Goal: Task Accomplishment & Management: Use online tool/utility

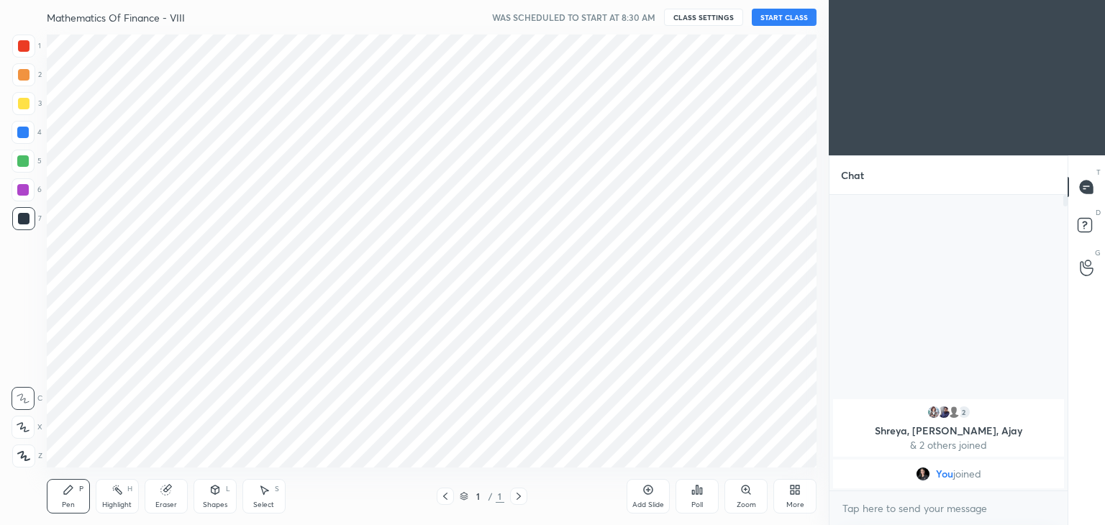
scroll to position [71478, 71141]
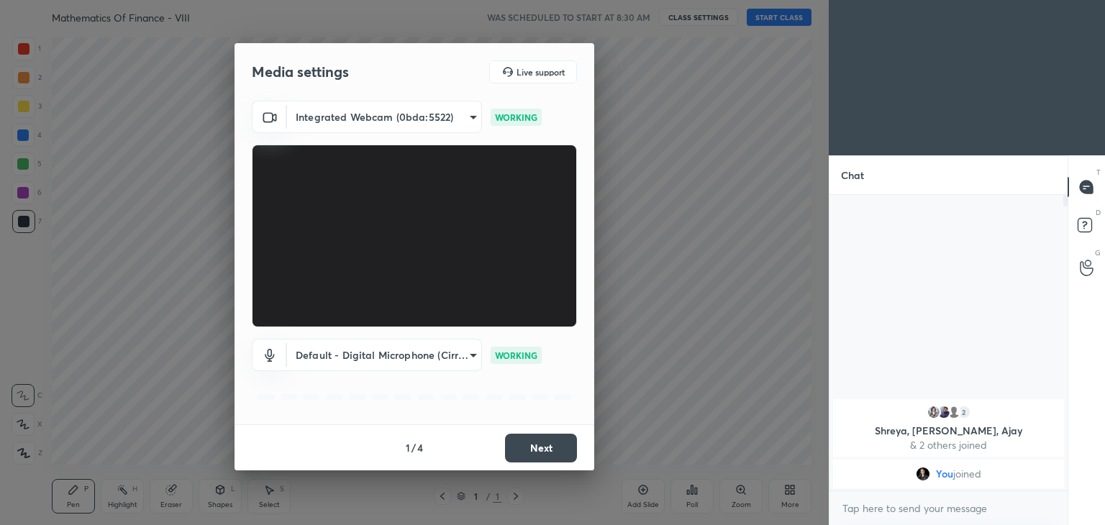
click at [552, 455] on button "Next" at bounding box center [541, 448] width 72 height 29
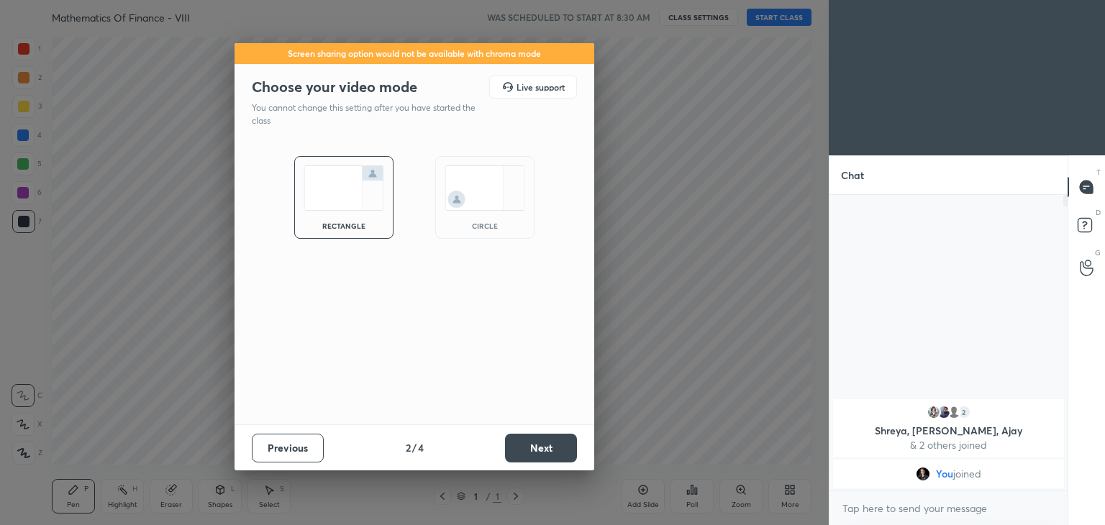
click at [552, 455] on button "Next" at bounding box center [541, 448] width 72 height 29
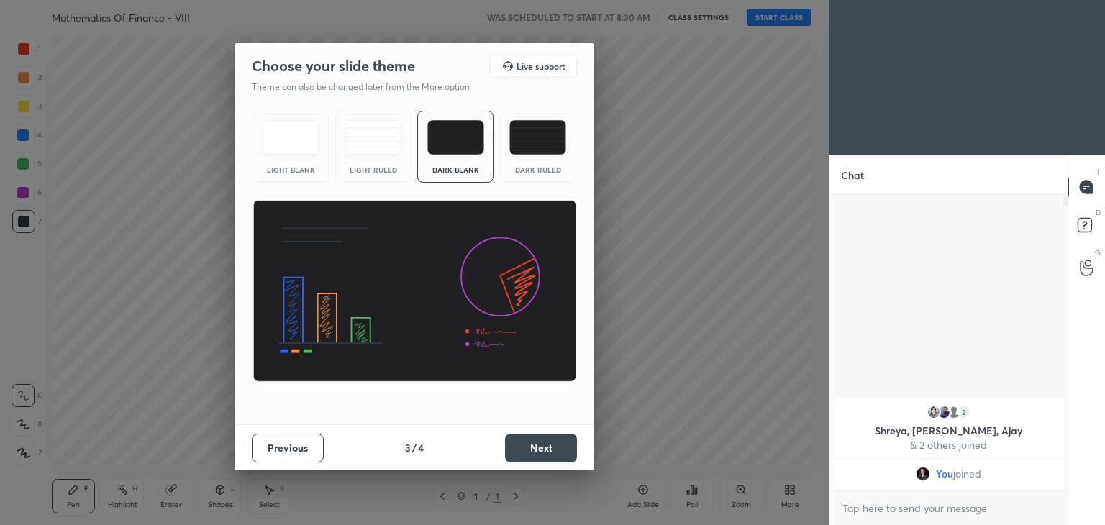
click at [552, 455] on button "Next" at bounding box center [541, 448] width 72 height 29
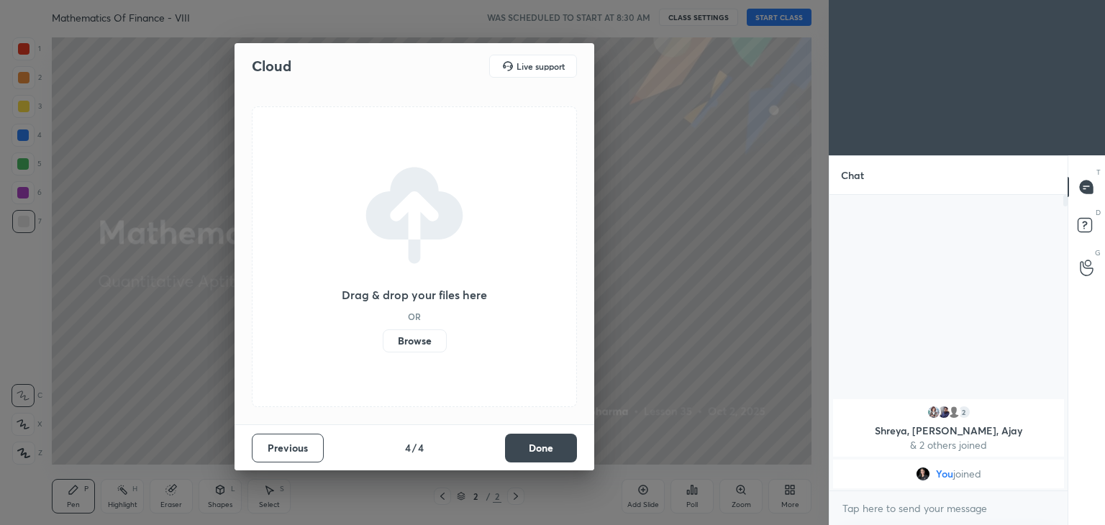
click at [552, 455] on button "Done" at bounding box center [541, 448] width 72 height 29
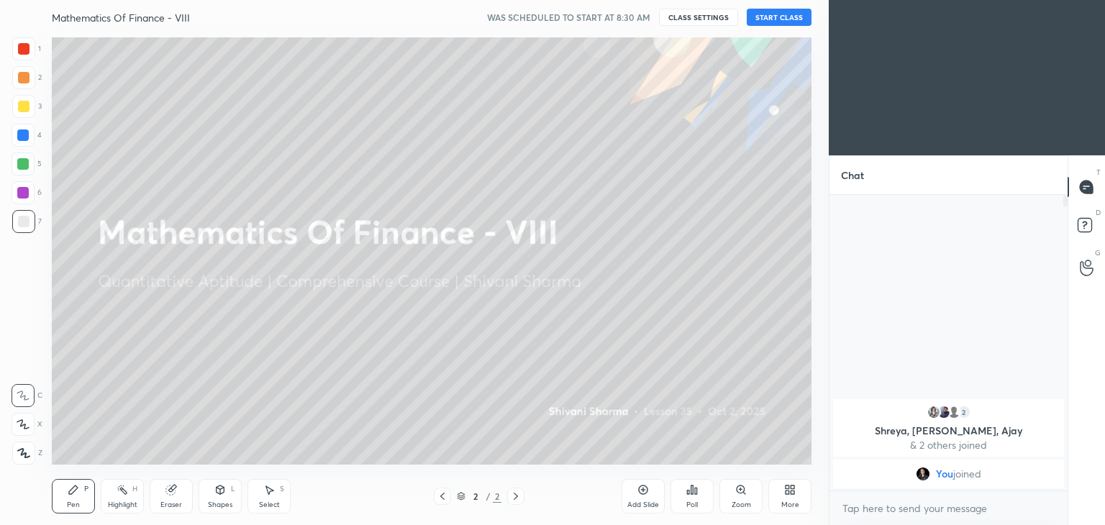
click at [803, 503] on div "More" at bounding box center [789, 496] width 43 height 35
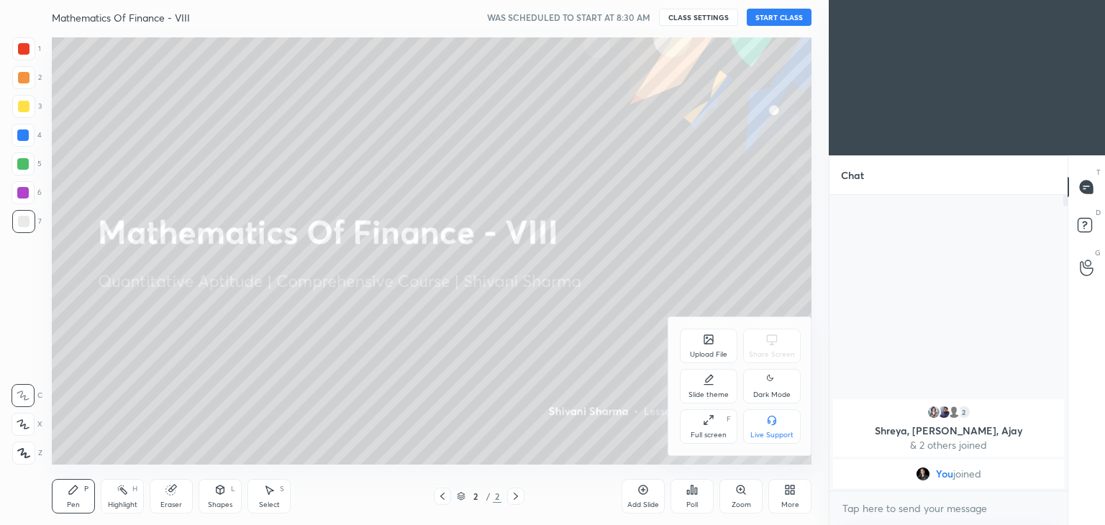
click at [761, 384] on div "Dark Mode" at bounding box center [772, 386] width 58 height 35
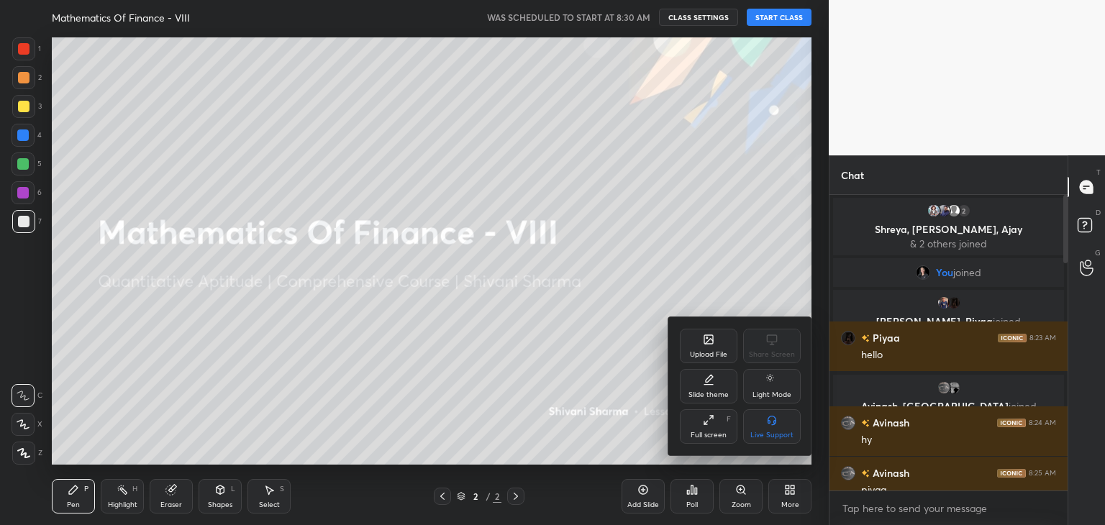
click at [765, 15] on div at bounding box center [552, 262] width 1105 height 525
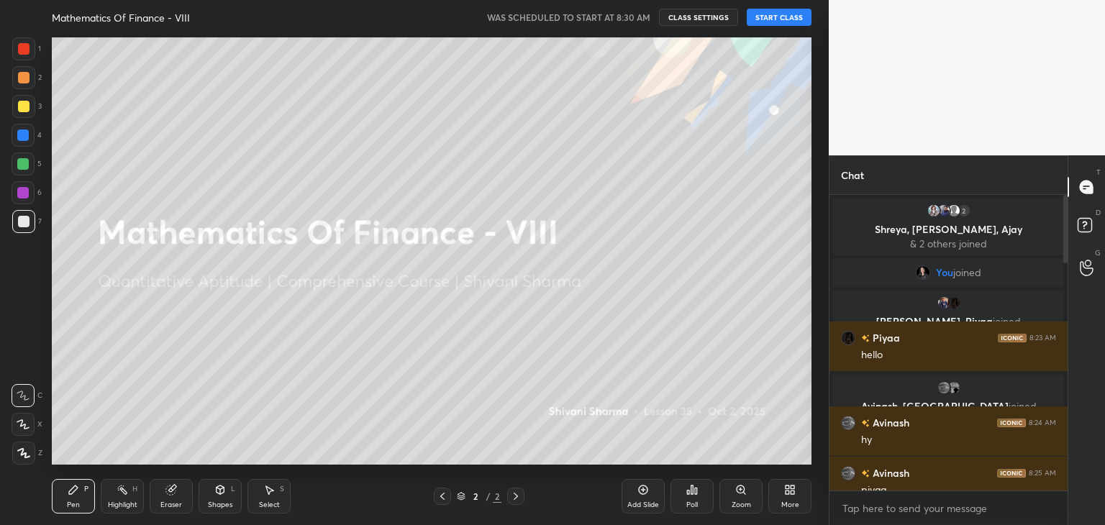
click at [765, 15] on div "Upload File Share Screen Slide theme Light Mode Full screen F Live Support" at bounding box center [552, 262] width 1105 height 525
click at [765, 15] on button "START CLASS" at bounding box center [778, 17] width 65 height 17
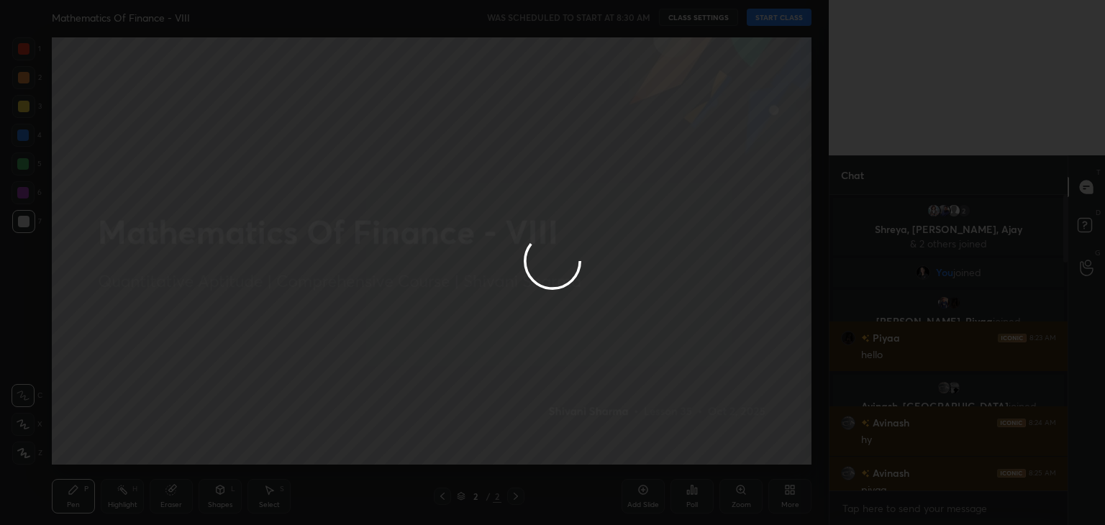
click at [765, 15] on div at bounding box center [552, 262] width 1105 height 525
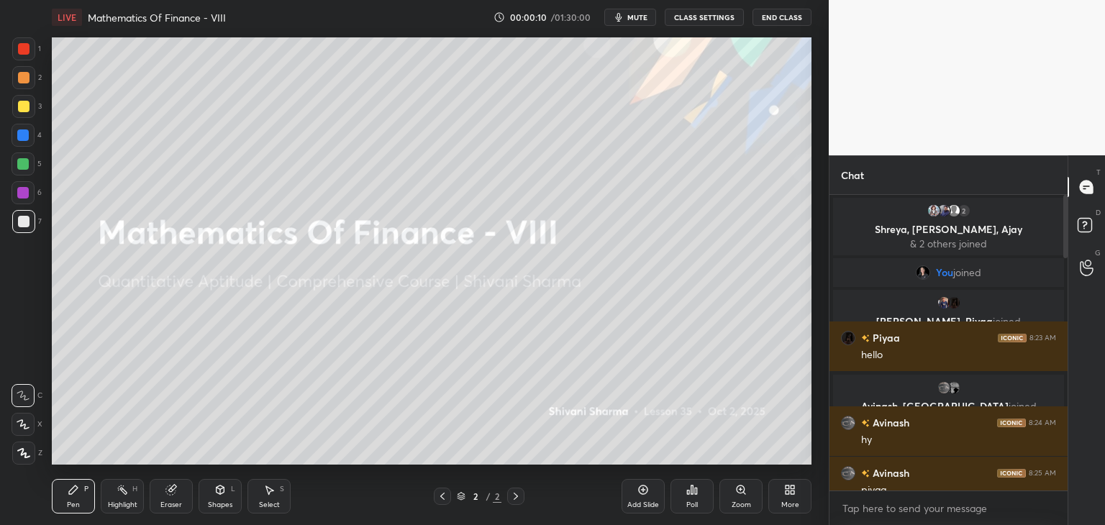
scroll to position [1776, 0]
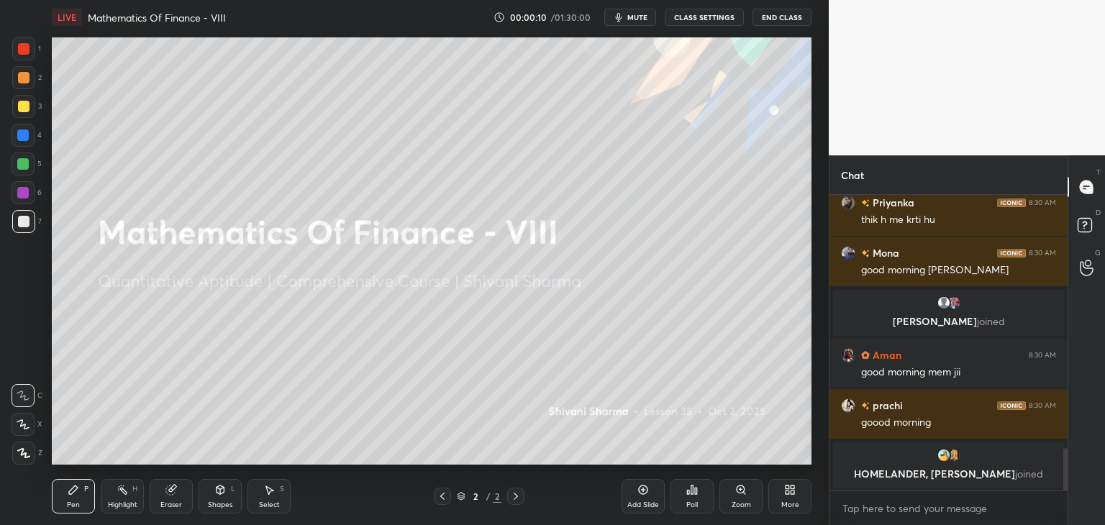
drag, startPoint x: 1064, startPoint y: 244, endPoint x: 1070, endPoint y: 375, distance: 131.0
click at [1070, 375] on div "Chat [PERSON_NAME] 8:30 AM chhuti nahi [MEDICAL_DATA] :) Priyanka 8:30 AM thik …" at bounding box center [966, 340] width 276 height 370
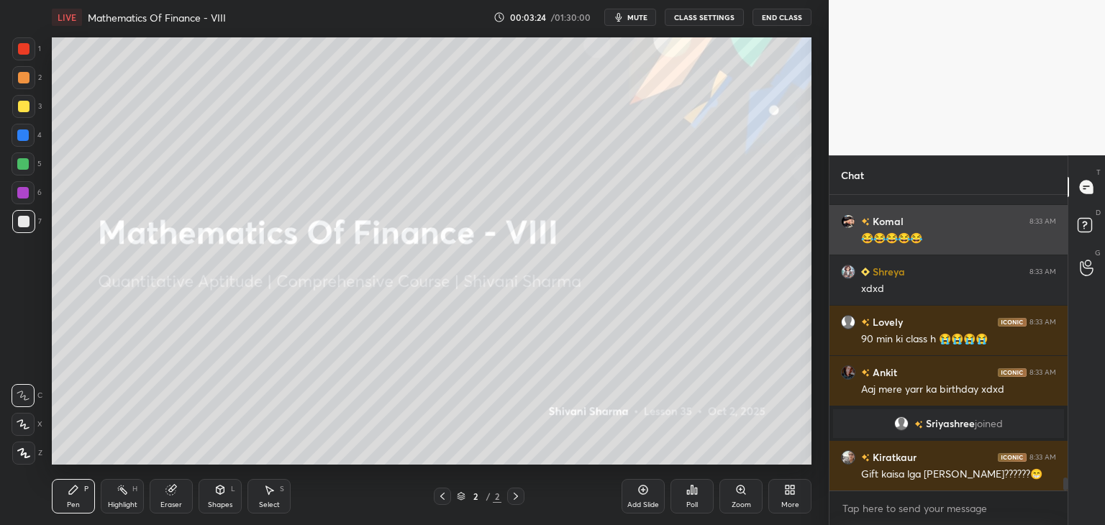
scroll to position [6537, 0]
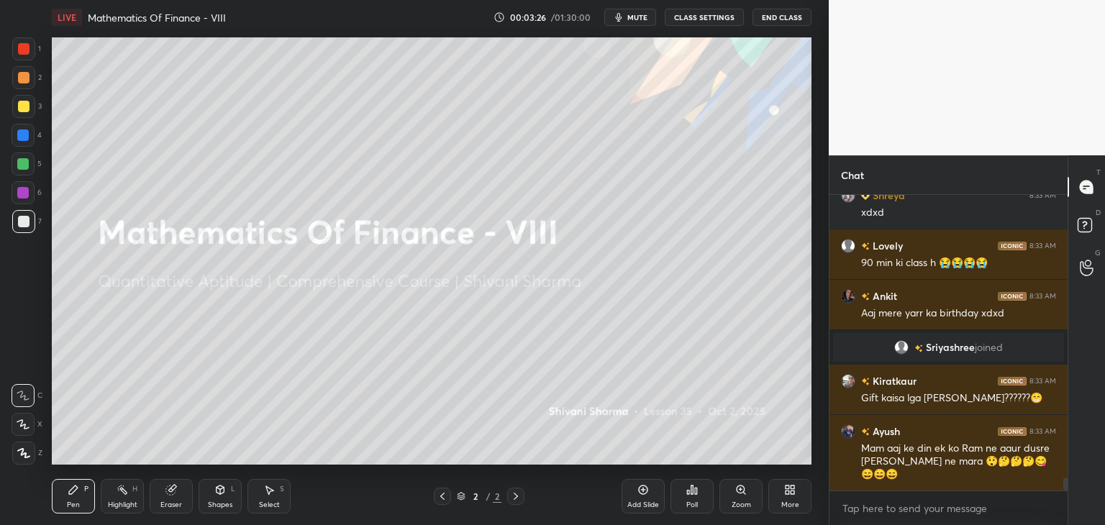
click at [628, 16] on button "mute" at bounding box center [630, 17] width 52 height 17
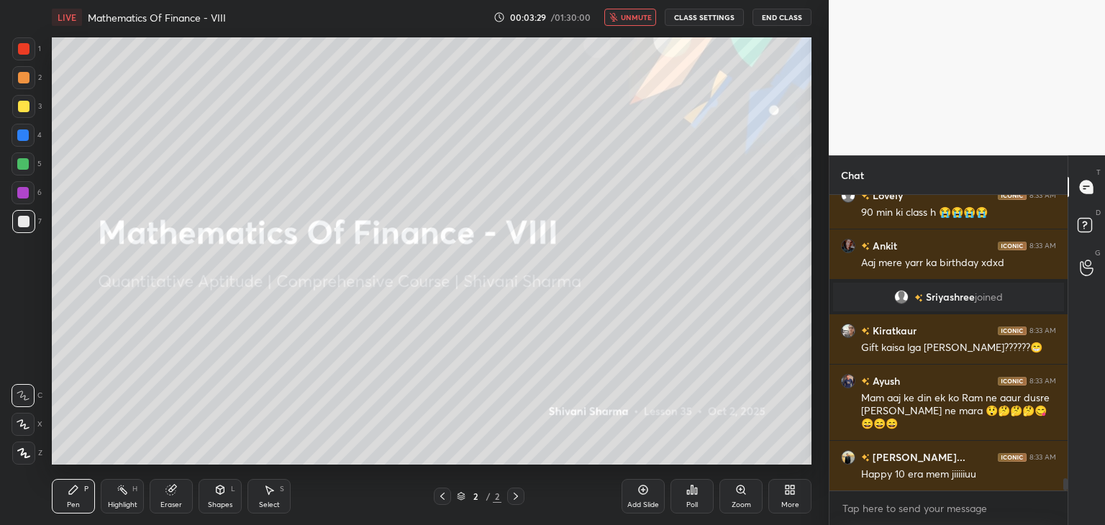
click at [628, 16] on span "unmute" at bounding box center [636, 17] width 31 height 10
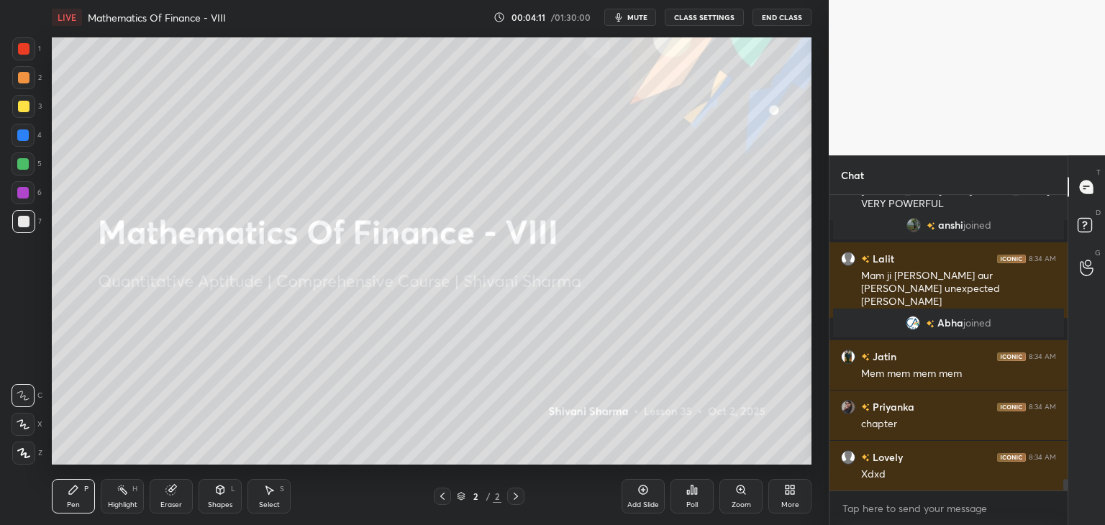
scroll to position [7466, 0]
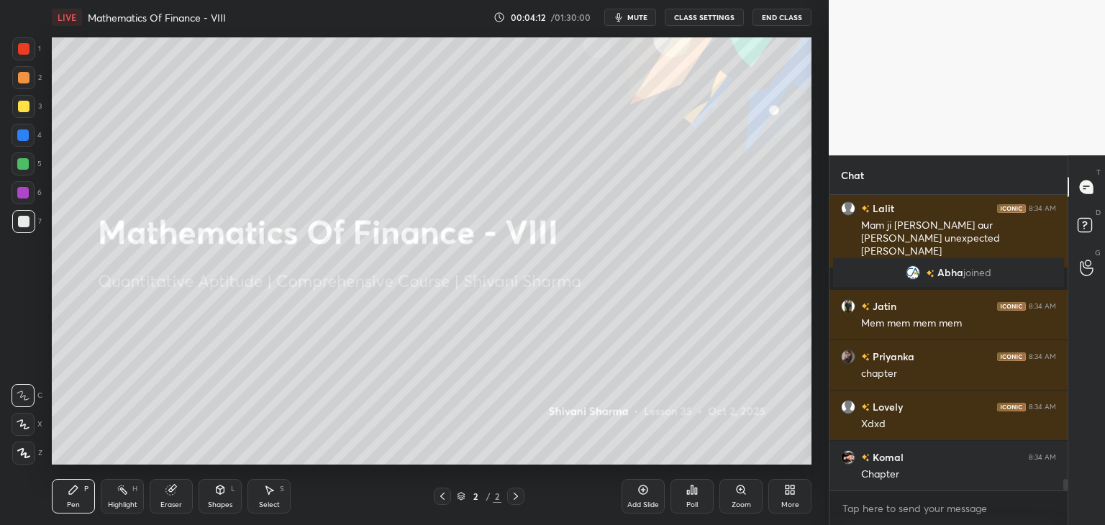
click at [788, 504] on div "More" at bounding box center [790, 504] width 18 height 7
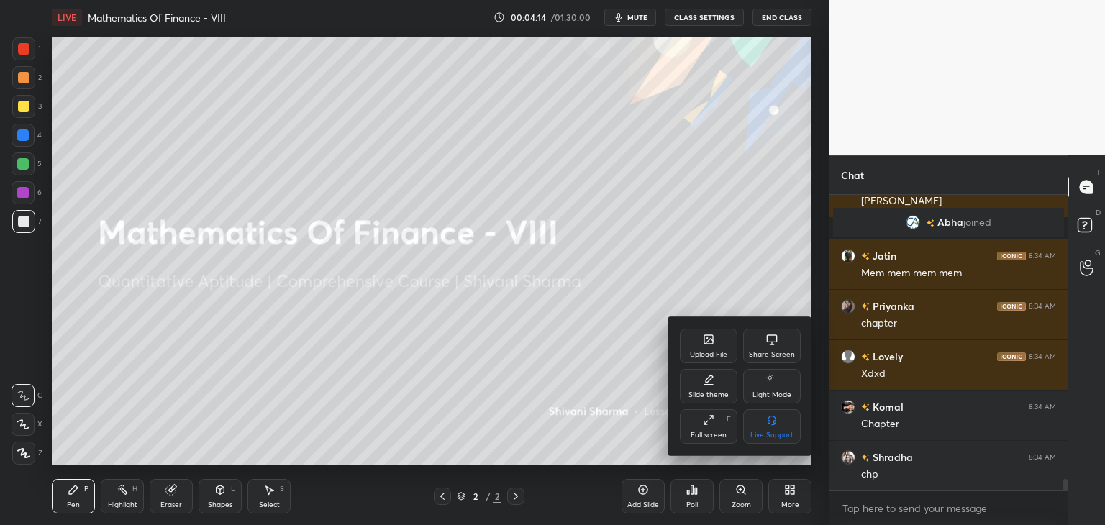
scroll to position [7567, 0]
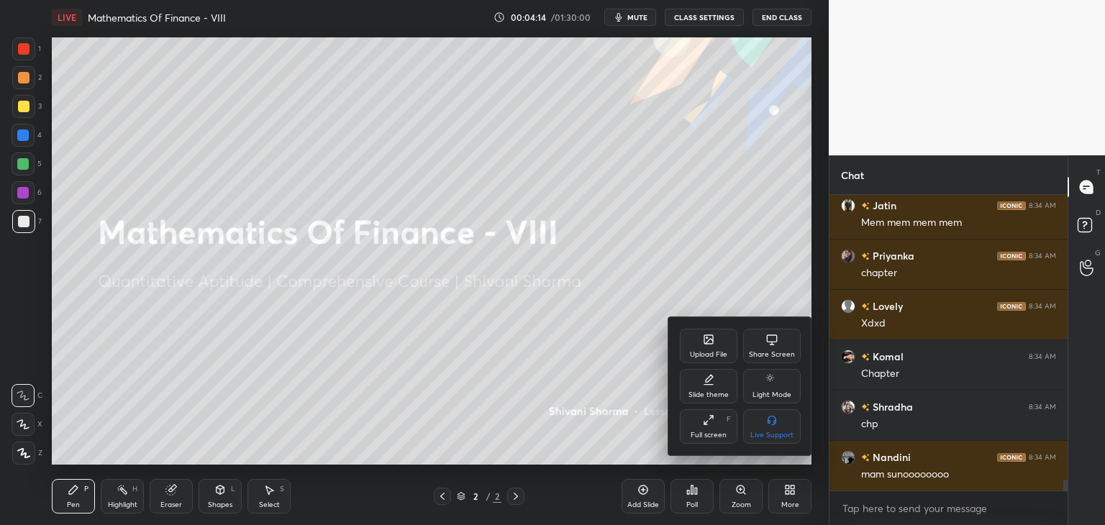
click at [707, 351] on div "Upload File" at bounding box center [708, 354] width 37 height 7
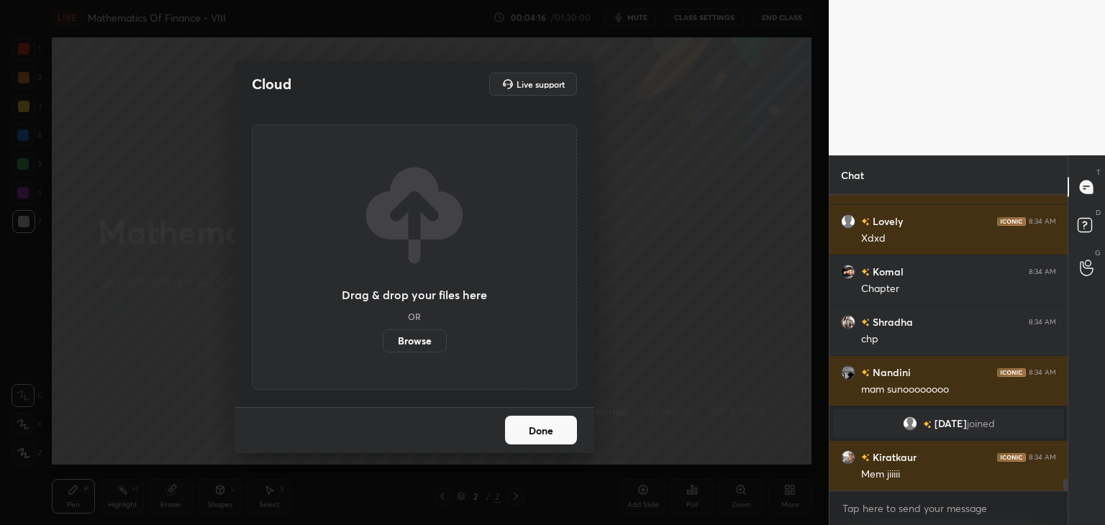
scroll to position [7525, 0]
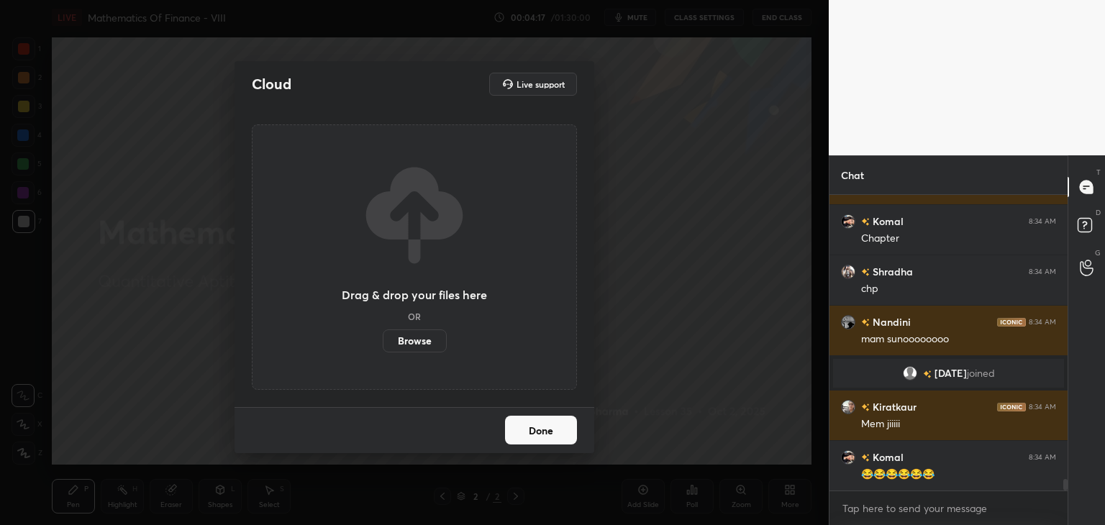
click at [398, 346] on label "Browse" at bounding box center [415, 340] width 64 height 23
click at [383, 346] on input "Browse" at bounding box center [383, 340] width 0 height 23
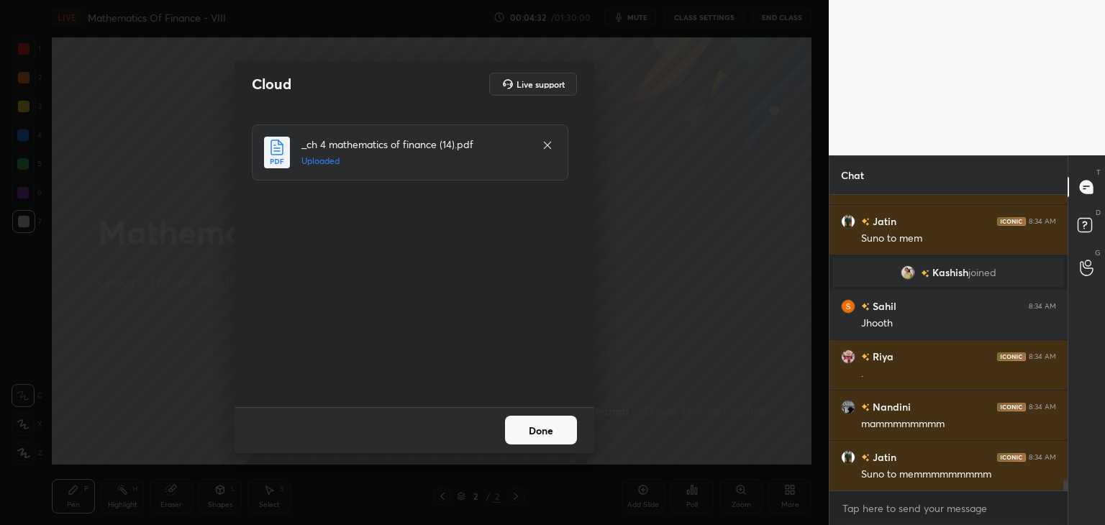
scroll to position [7788, 0]
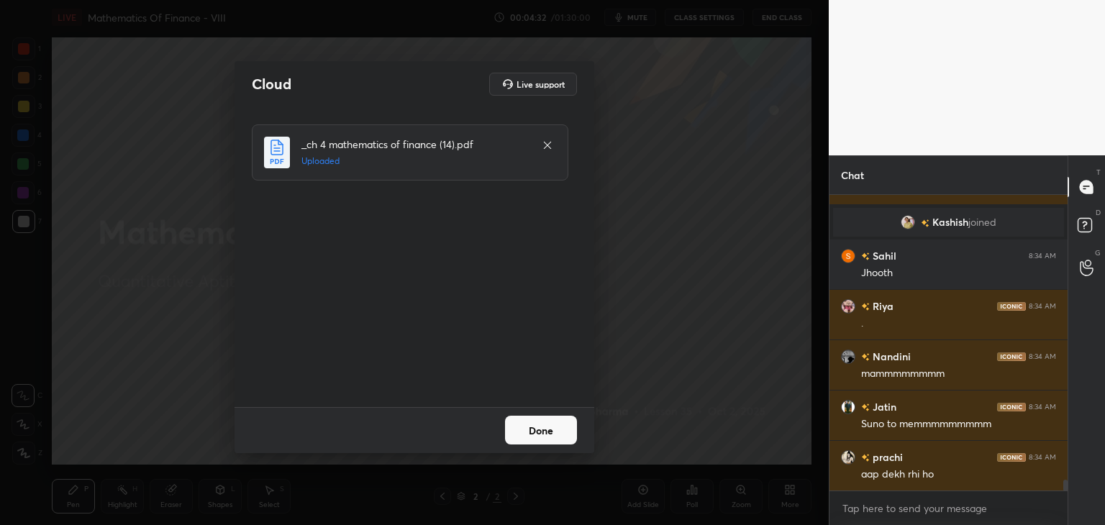
click at [526, 438] on button "Done" at bounding box center [541, 430] width 72 height 29
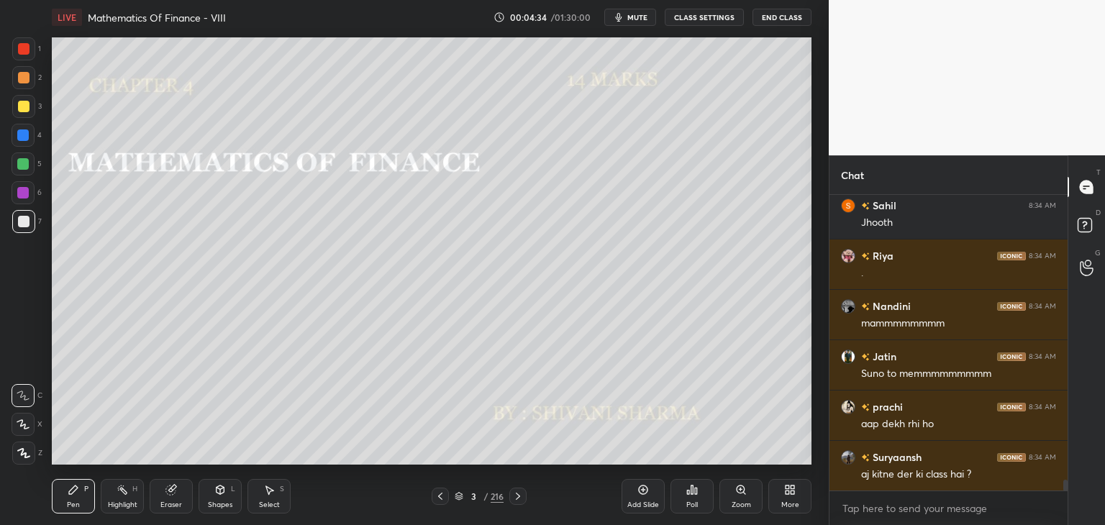
scroll to position [7889, 0]
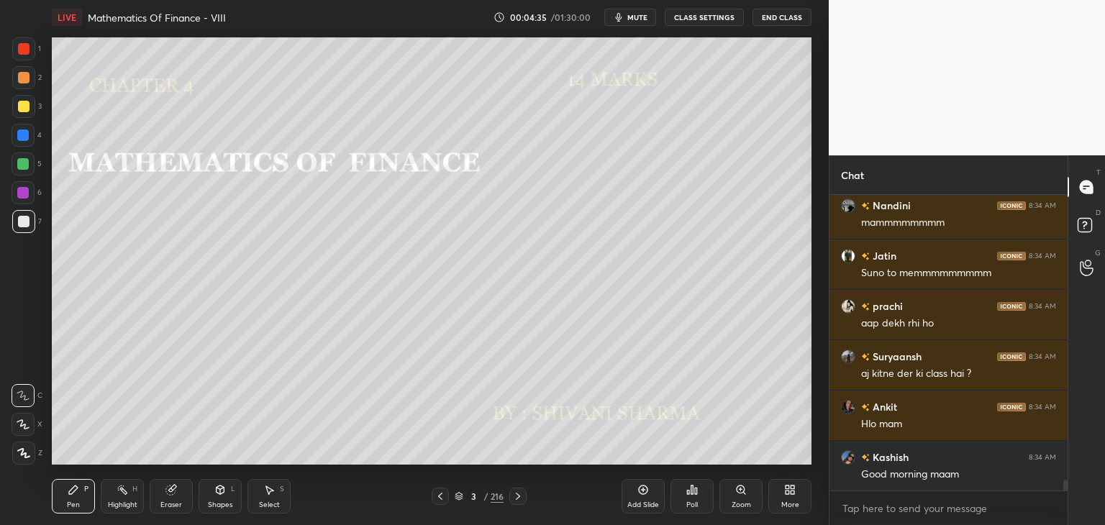
click at [482, 499] on div "3 / 216" at bounding box center [478, 496] width 49 height 13
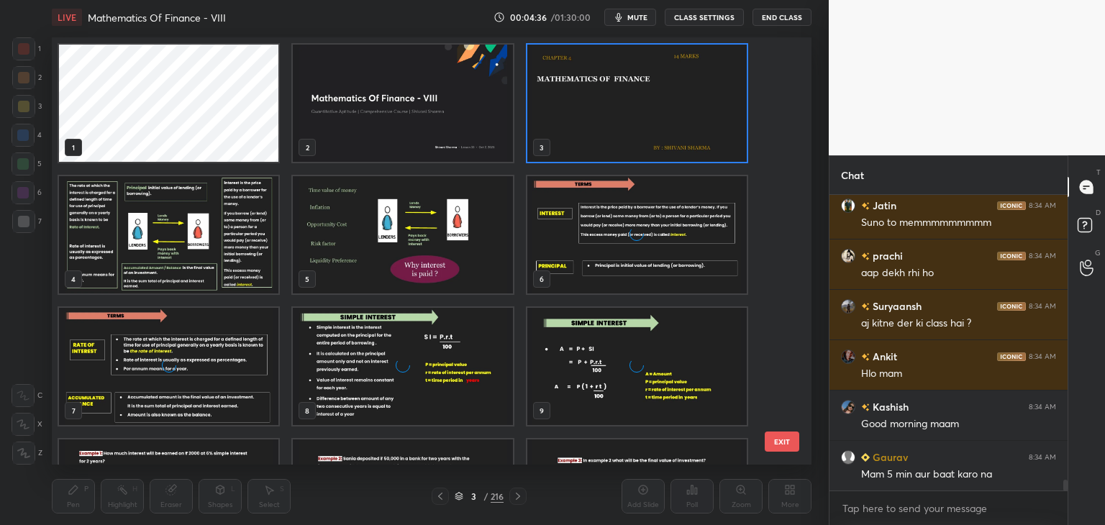
scroll to position [423, 752]
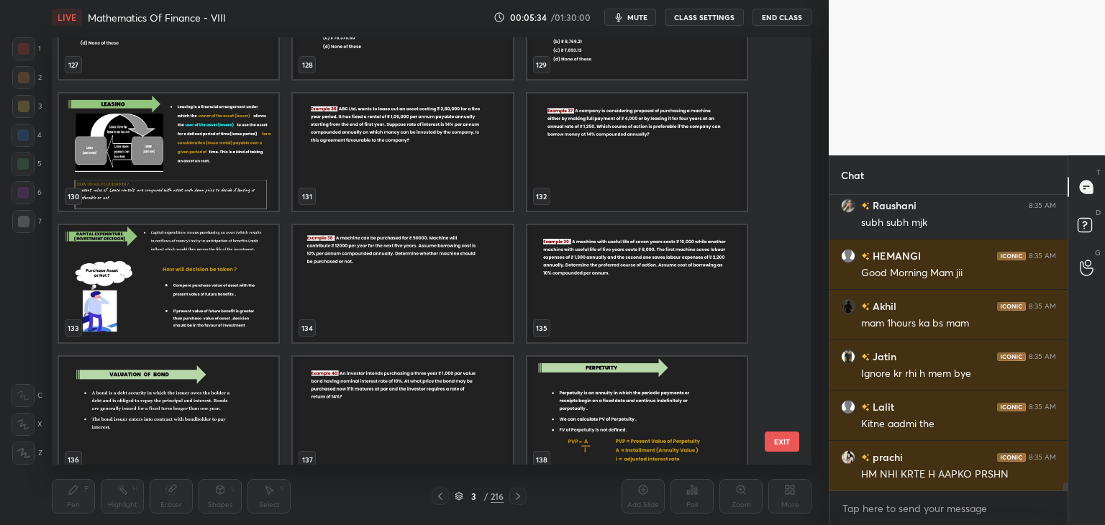
click at [118, 152] on img "grid" at bounding box center [168, 151] width 219 height 117
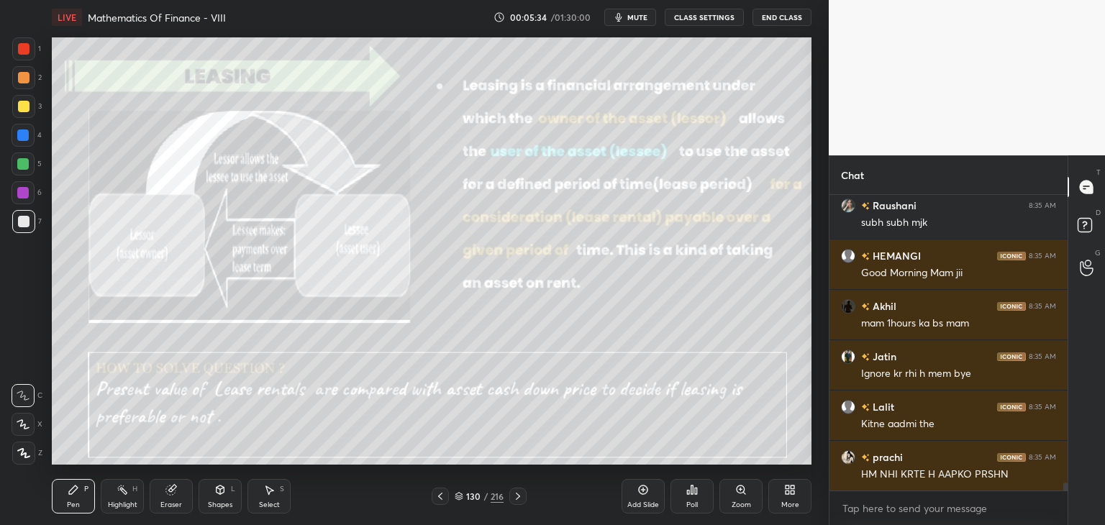
click at [118, 152] on img "grid" at bounding box center [168, 151] width 219 height 117
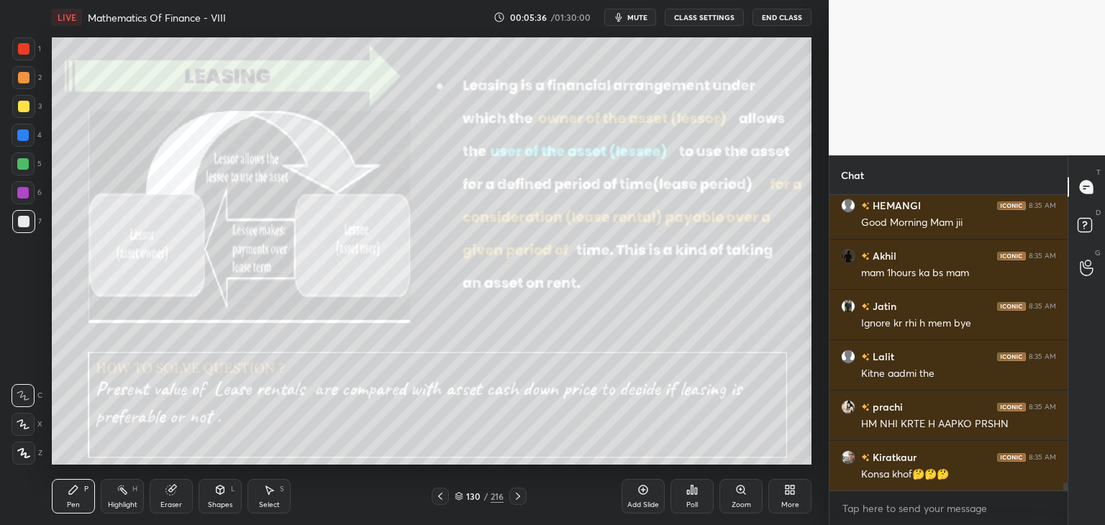
click at [442, 501] on icon at bounding box center [440, 496] width 12 height 12
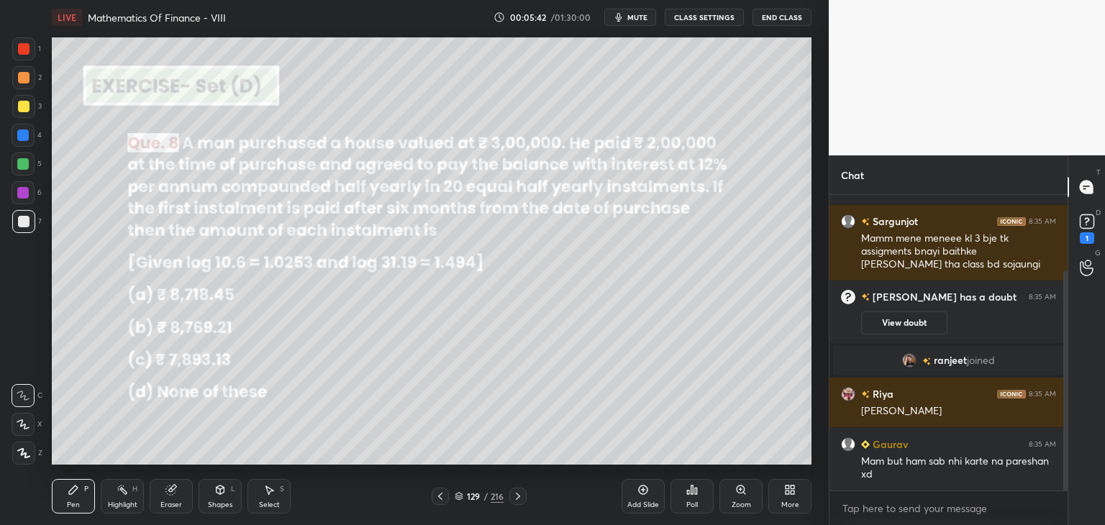
click at [518, 498] on icon at bounding box center [518, 496] width 12 height 12
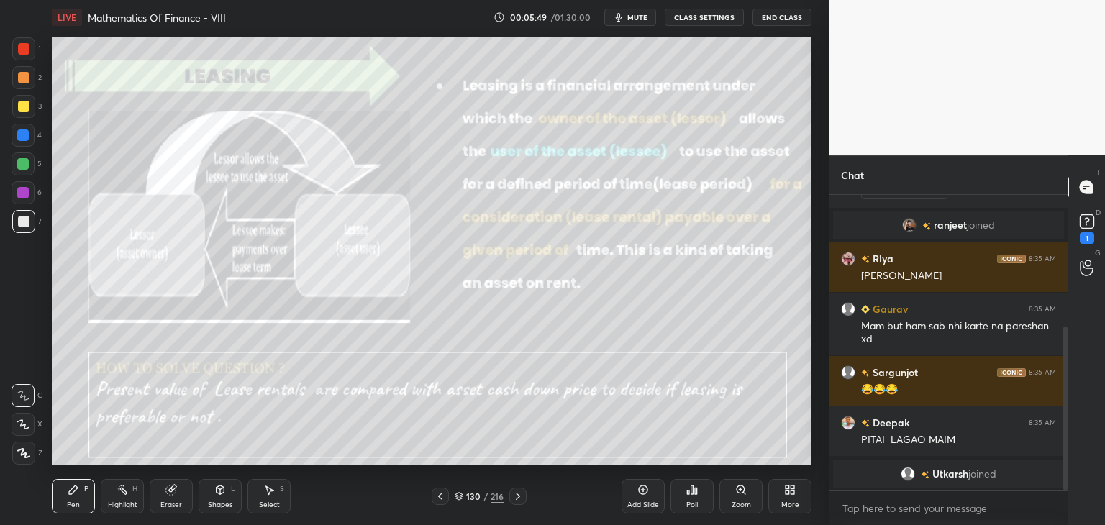
click at [437, 497] on icon at bounding box center [440, 496] width 12 height 12
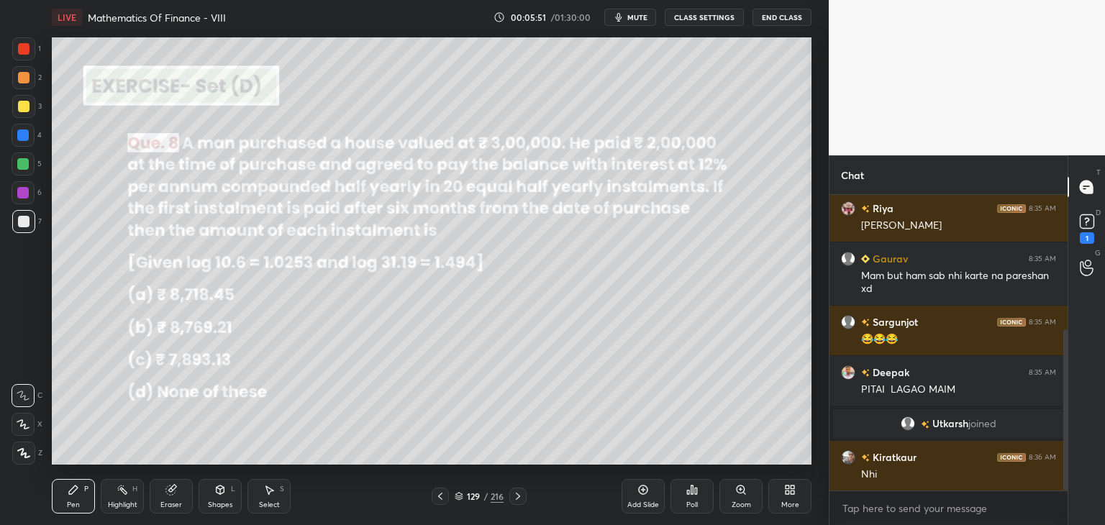
click at [437, 497] on icon at bounding box center [440, 496] width 12 height 12
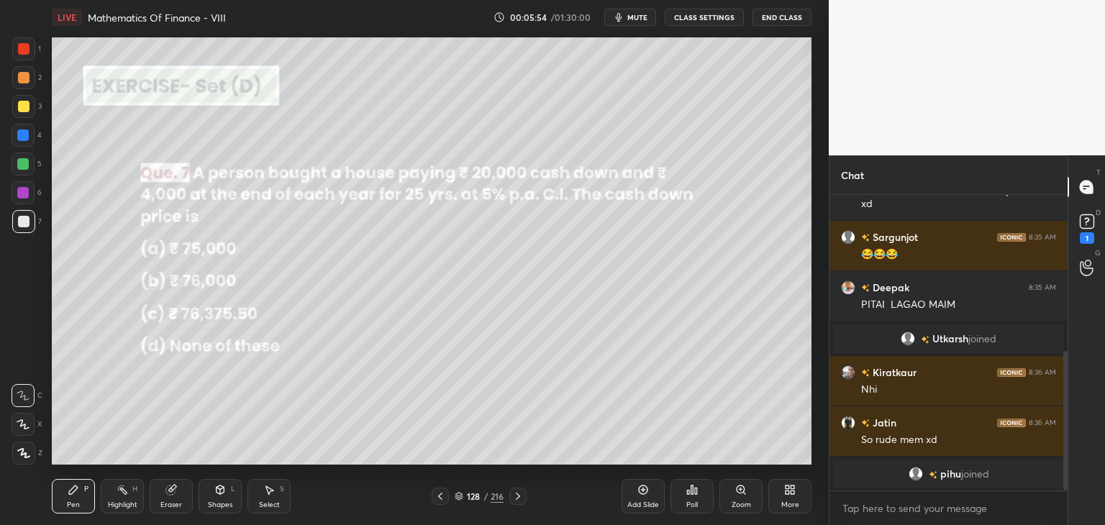
click at [513, 494] on icon at bounding box center [518, 496] width 12 height 12
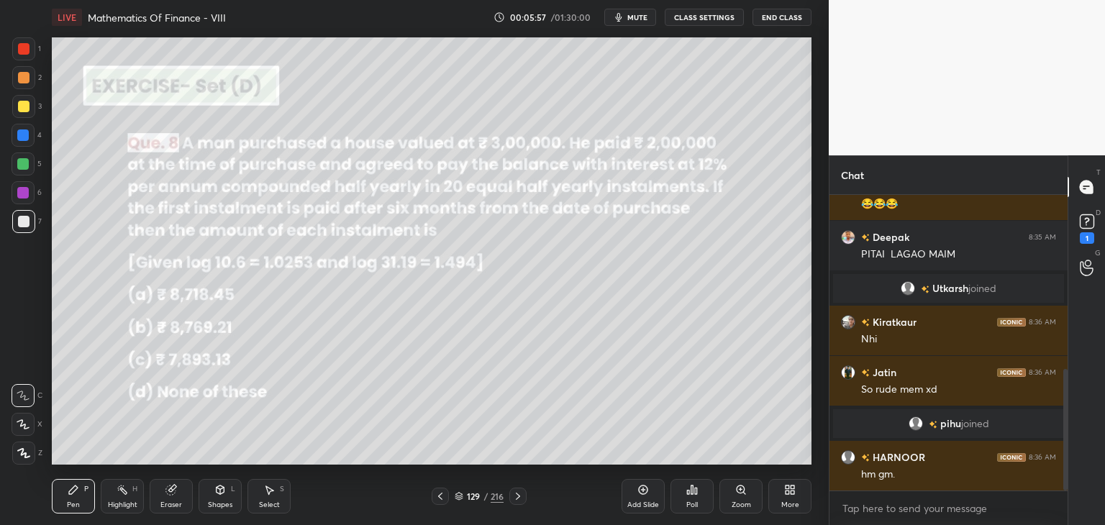
click at [513, 494] on icon at bounding box center [518, 496] width 12 height 12
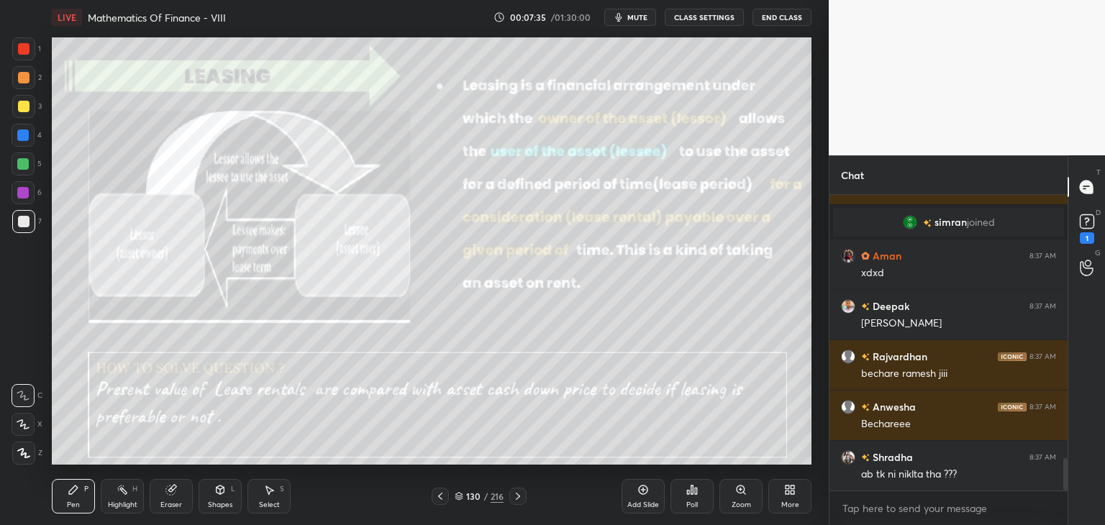
scroll to position [2448, 0]
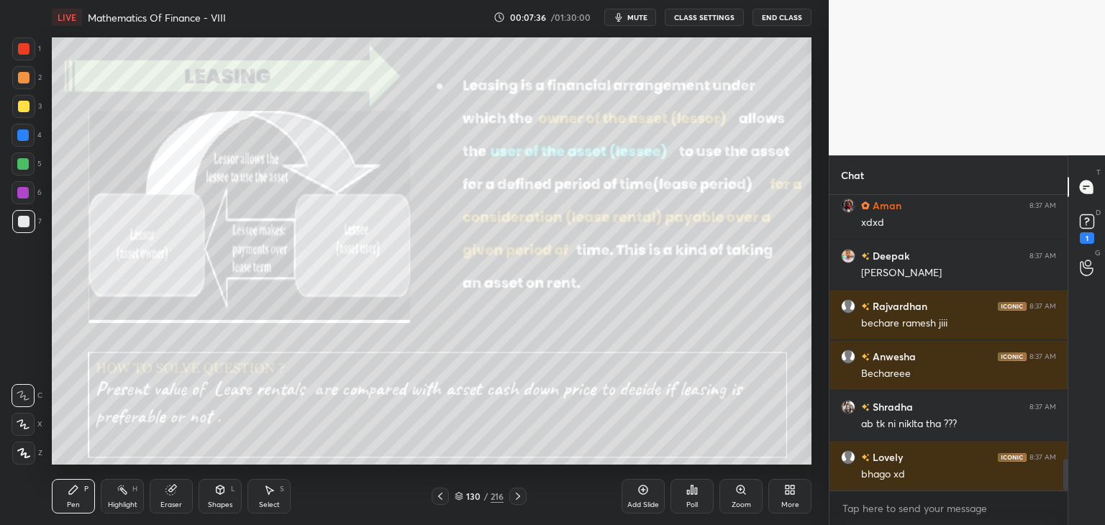
drag, startPoint x: 27, startPoint y: 450, endPoint x: 25, endPoint y: 440, distance: 10.2
click at [27, 452] on icon at bounding box center [23, 453] width 13 height 10
click at [23, 107] on div at bounding box center [24, 107] width 12 height 12
drag, startPoint x: 637, startPoint y: 501, endPoint x: 642, endPoint y: 490, distance: 11.9
click at [637, 502] on div "Add Slide" at bounding box center [643, 504] width 32 height 7
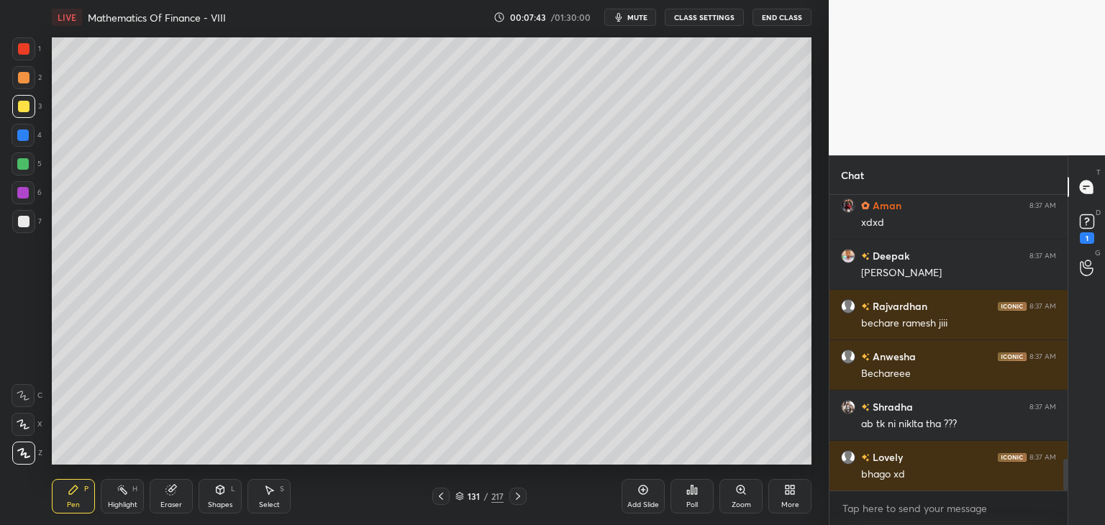
click at [224, 493] on icon at bounding box center [220, 490] width 12 height 12
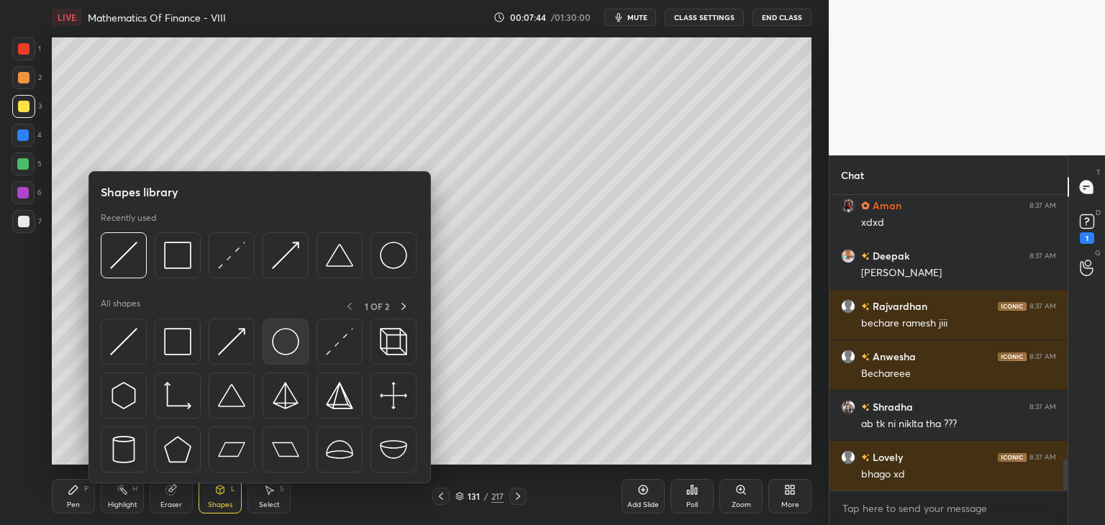
click at [283, 342] on img at bounding box center [285, 341] width 27 height 27
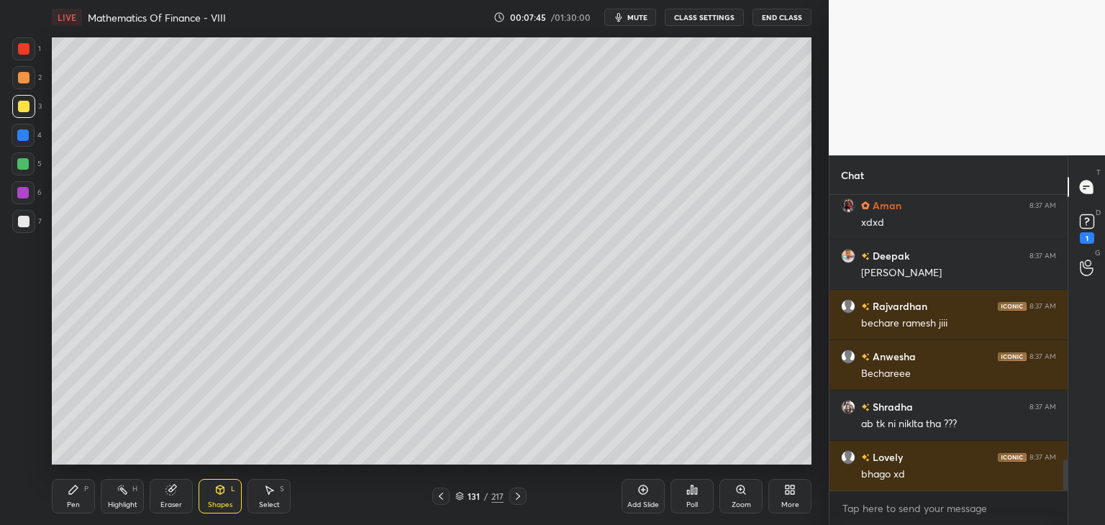
scroll to position [2511, 0]
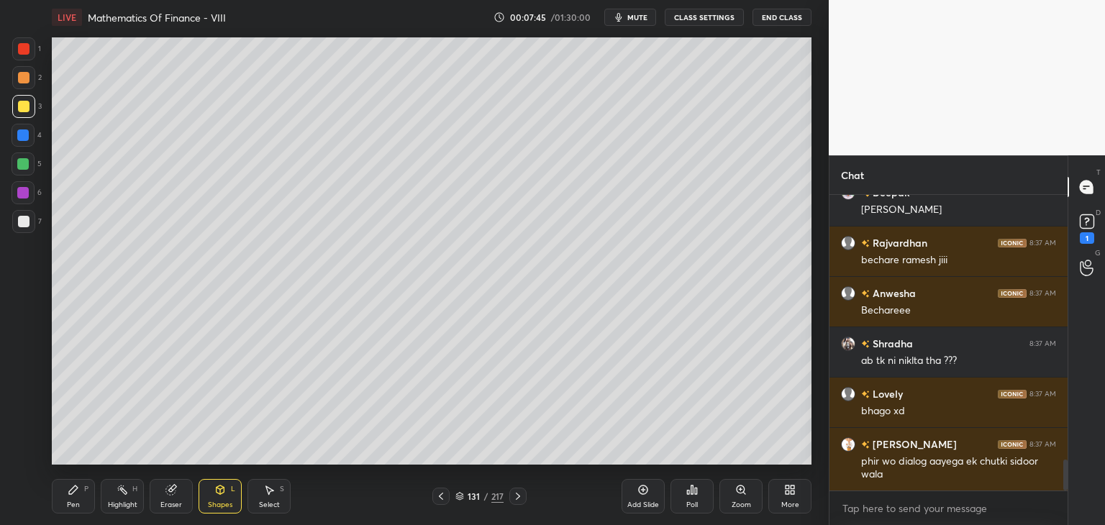
click at [224, 498] on div "Shapes L" at bounding box center [219, 496] width 43 height 35
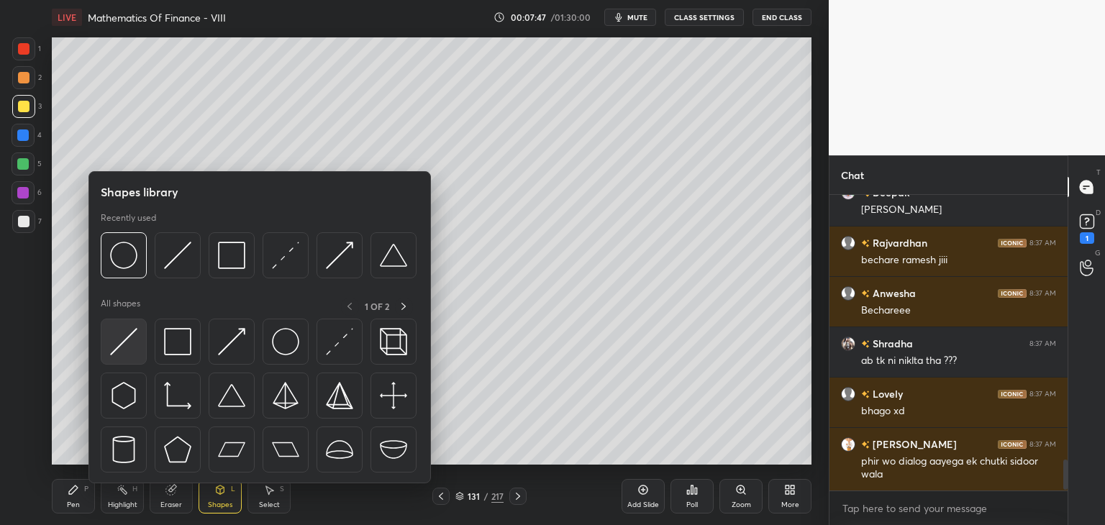
click at [132, 346] on img at bounding box center [123, 341] width 27 height 27
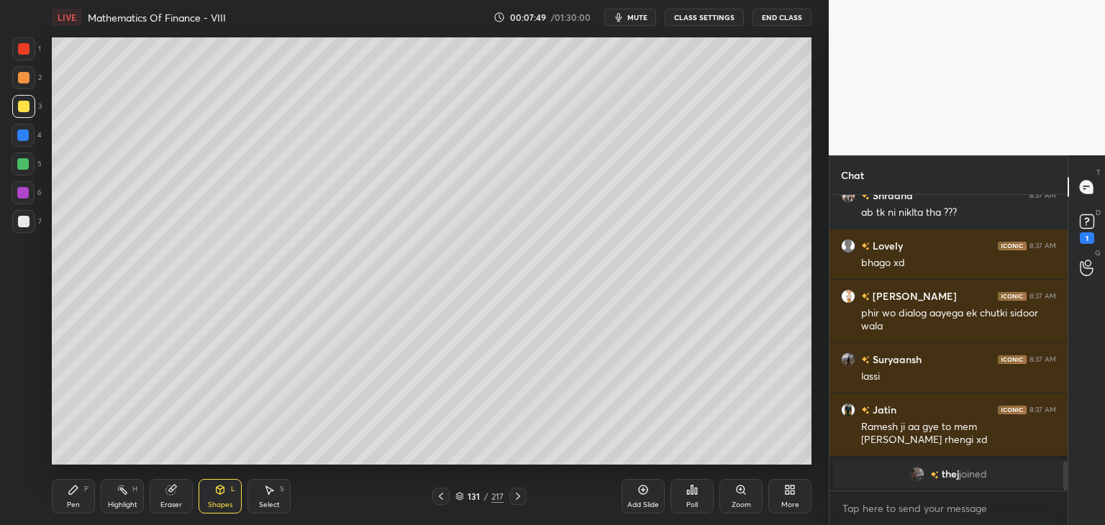
scroll to position [2567, 0]
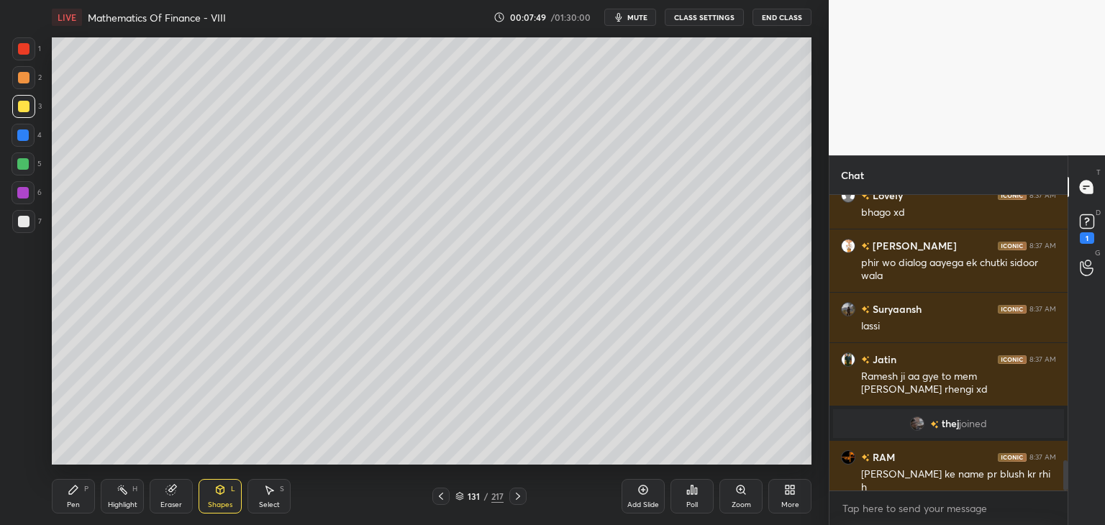
click at [264, 495] on div "Select S" at bounding box center [268, 496] width 43 height 35
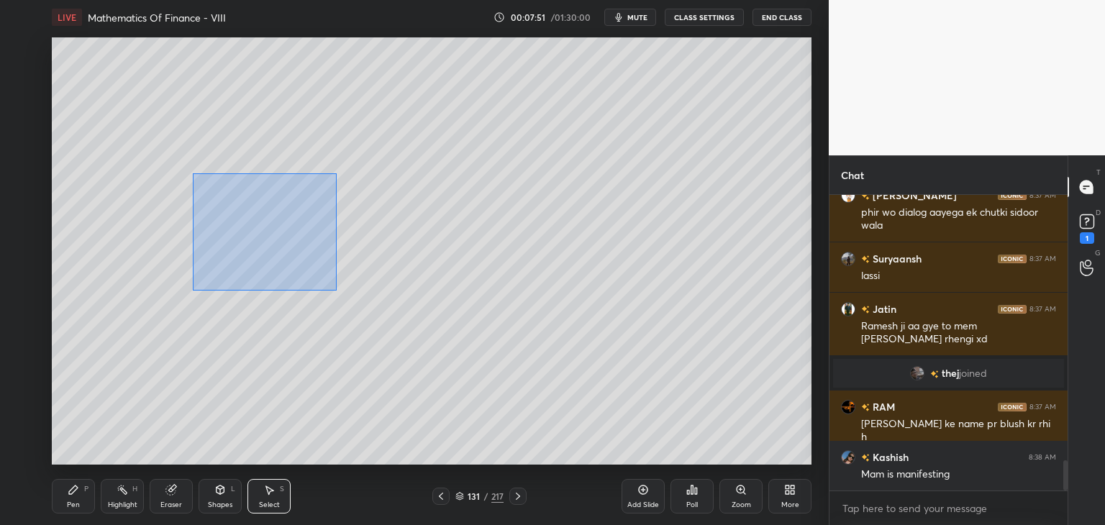
drag, startPoint x: 193, startPoint y: 173, endPoint x: 341, endPoint y: 286, distance: 186.3
click at [335, 289] on div "0 ° Undo Copy Duplicate Duplicate to new slide Delete" at bounding box center [431, 250] width 759 height 427
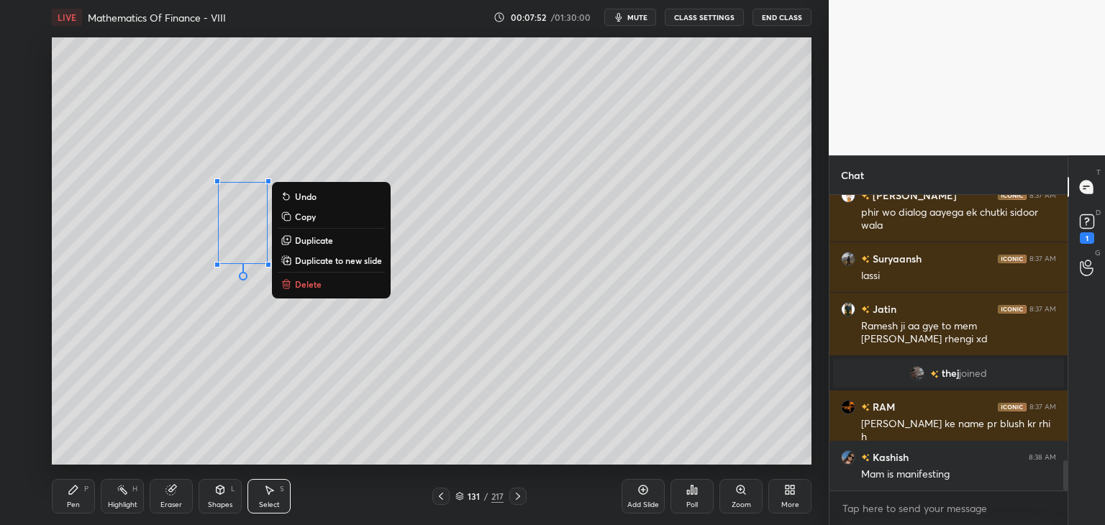
click at [330, 242] on p "Duplicate" at bounding box center [314, 240] width 38 height 12
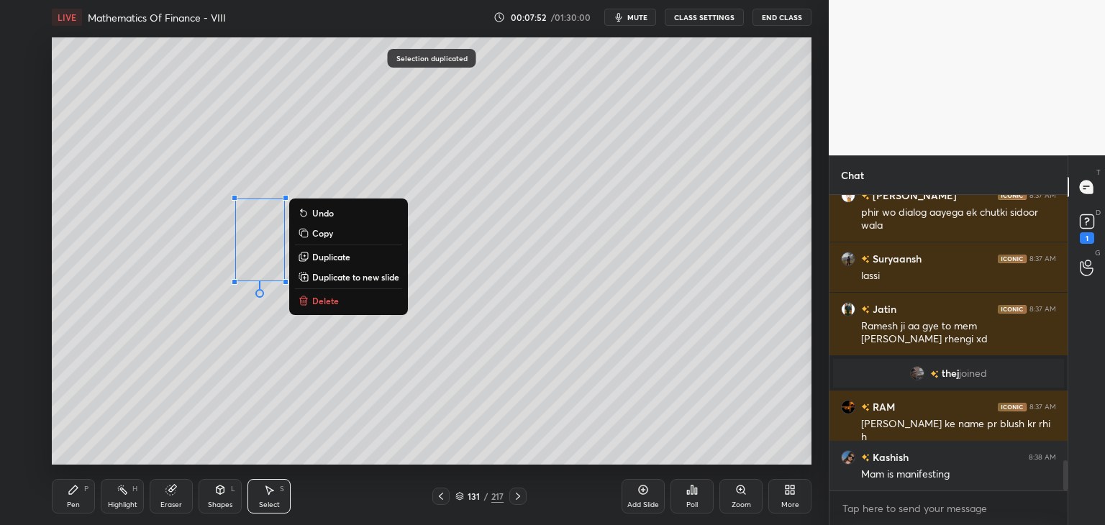
scroll to position [2668, 0]
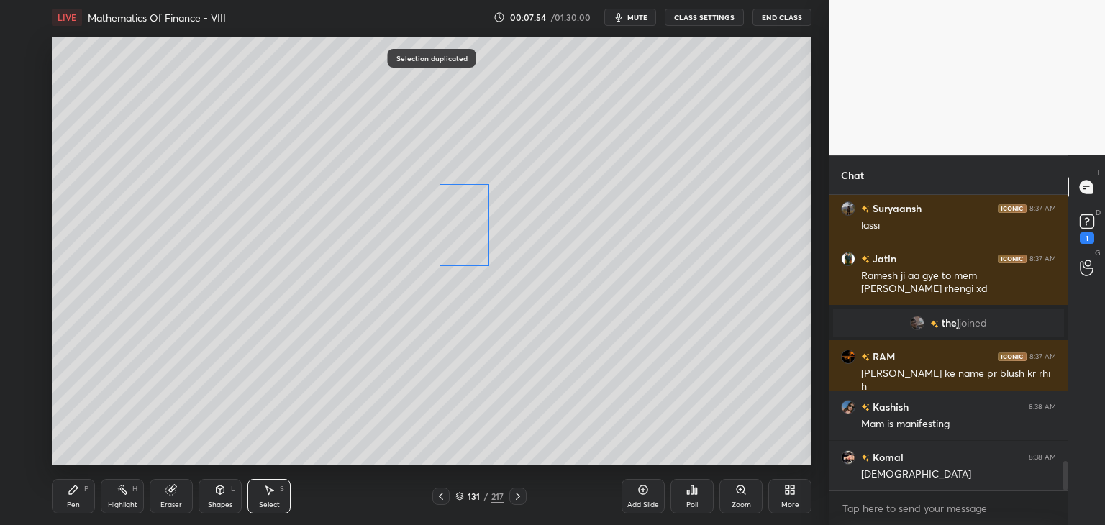
drag, startPoint x: 288, startPoint y: 248, endPoint x: 442, endPoint y: 264, distance: 154.7
click at [471, 234] on div "0 ° Undo Copy Duplicate Duplicate to new slide Delete" at bounding box center [431, 250] width 759 height 427
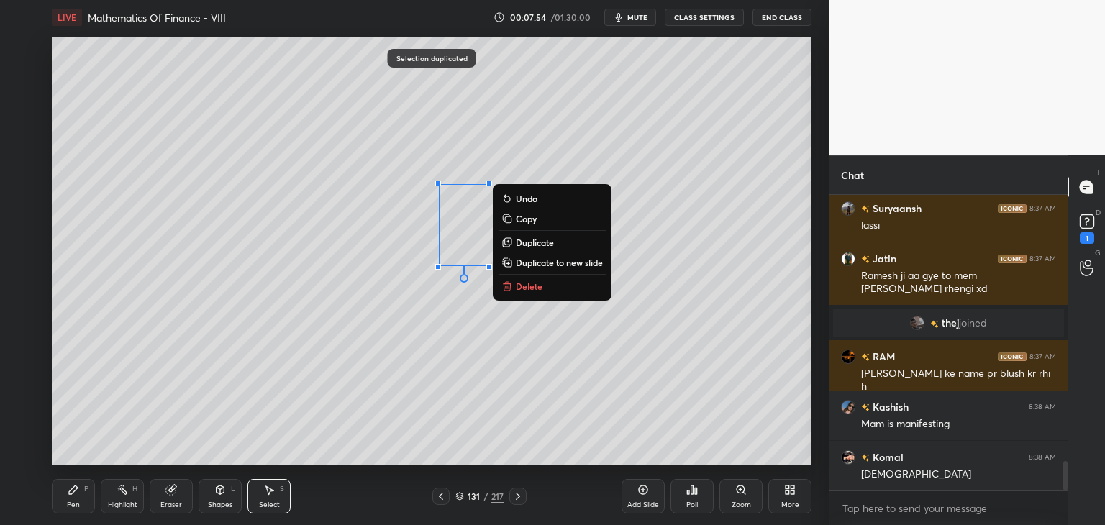
scroll to position [2718, 0]
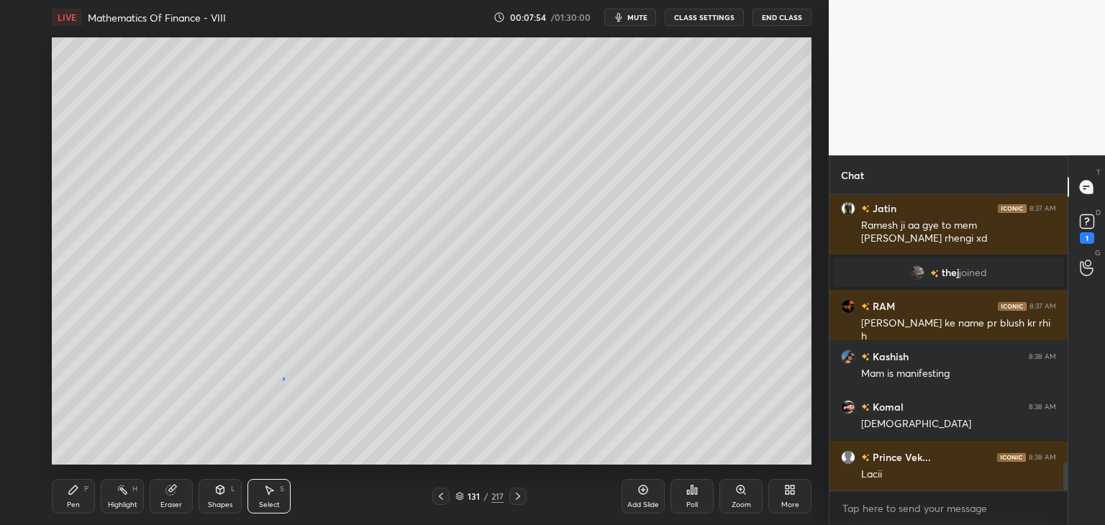
drag, startPoint x: 283, startPoint y: 378, endPoint x: 273, endPoint y: 395, distance: 19.4
click at [284, 380] on div "0 ° Undo Copy Duplicate Duplicate to new slide Delete" at bounding box center [431, 250] width 759 height 427
drag, startPoint x: 81, startPoint y: 504, endPoint x: 108, endPoint y: 470, distance: 43.0
click at [81, 505] on div "Pen P" at bounding box center [73, 496] width 43 height 35
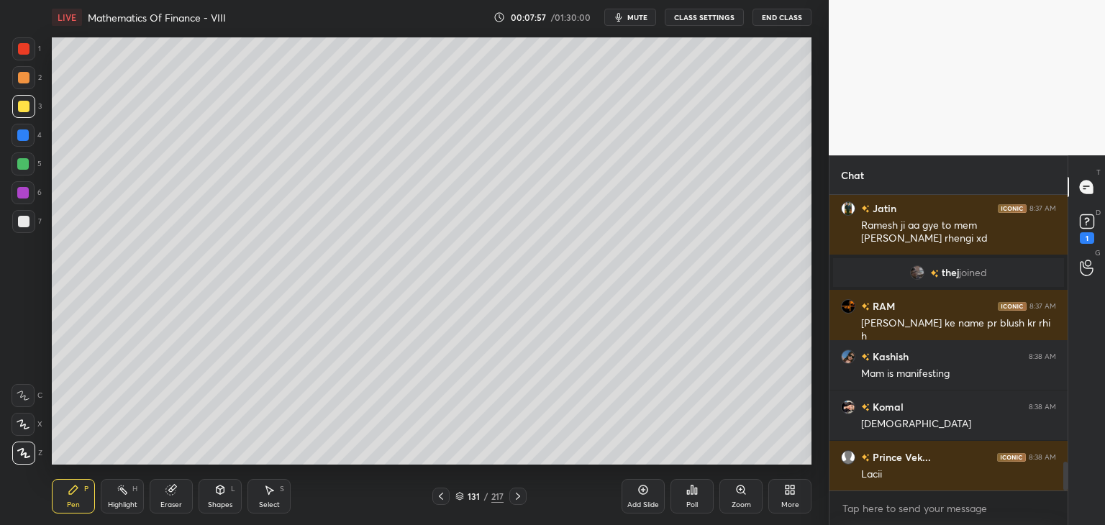
click at [26, 227] on div at bounding box center [23, 221] width 23 height 23
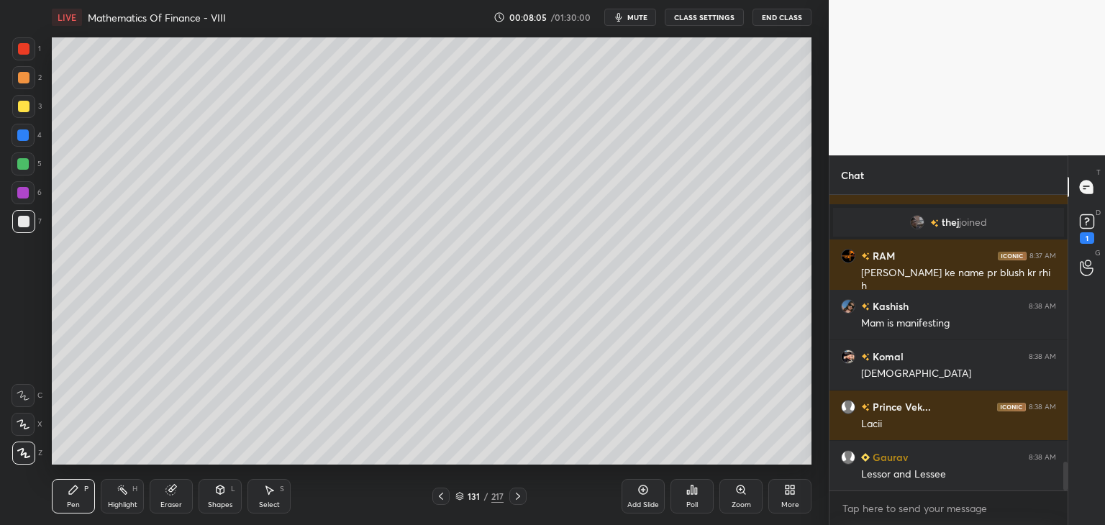
click at [443, 498] on icon at bounding box center [441, 496] width 12 height 12
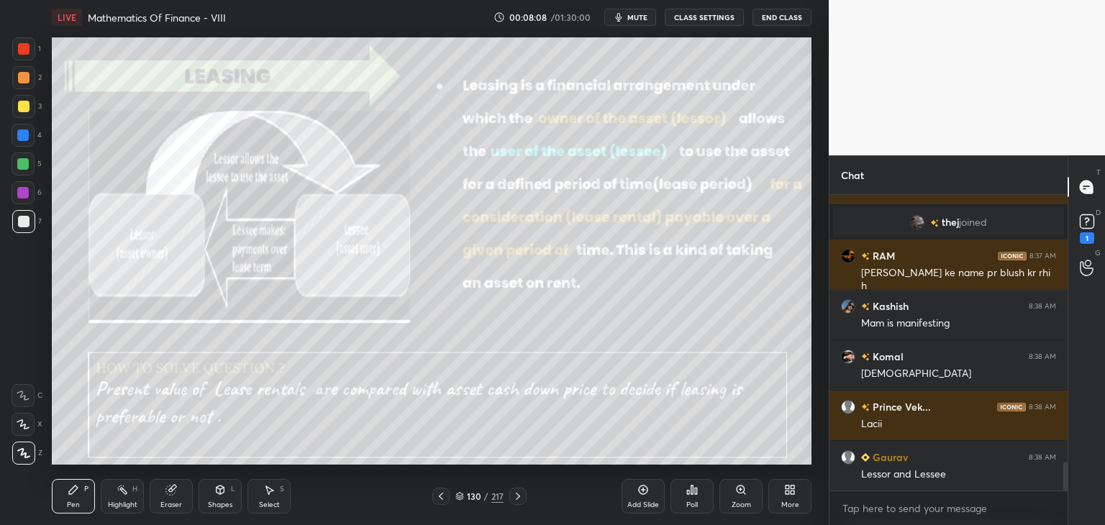
drag, startPoint x: 518, startPoint y: 499, endPoint x: 521, endPoint y: 481, distance: 18.3
click at [518, 500] on icon at bounding box center [518, 496] width 12 height 12
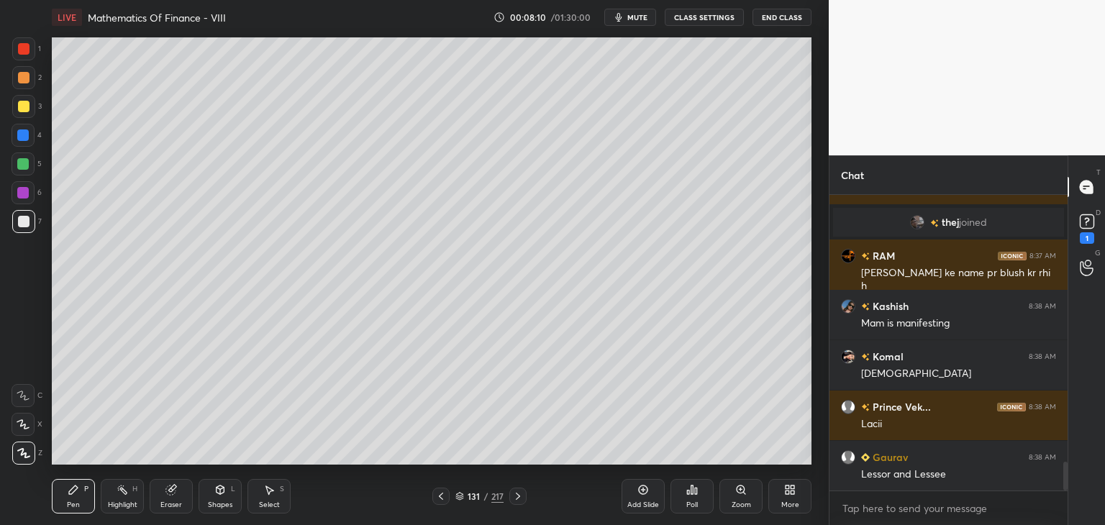
drag, startPoint x: 25, startPoint y: 50, endPoint x: 33, endPoint y: 58, distance: 11.2
click at [26, 50] on div at bounding box center [24, 49] width 12 height 12
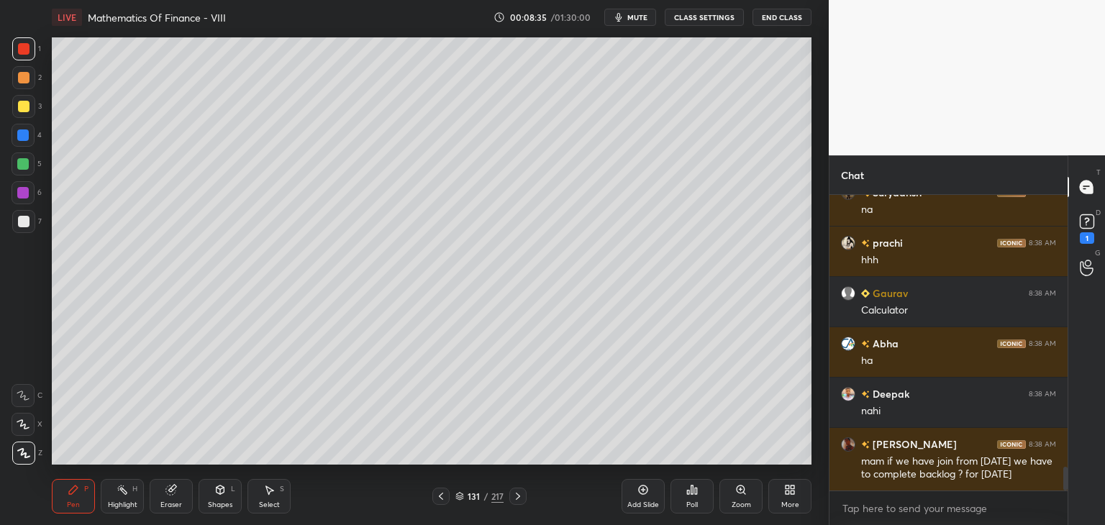
scroll to position [3463, 0]
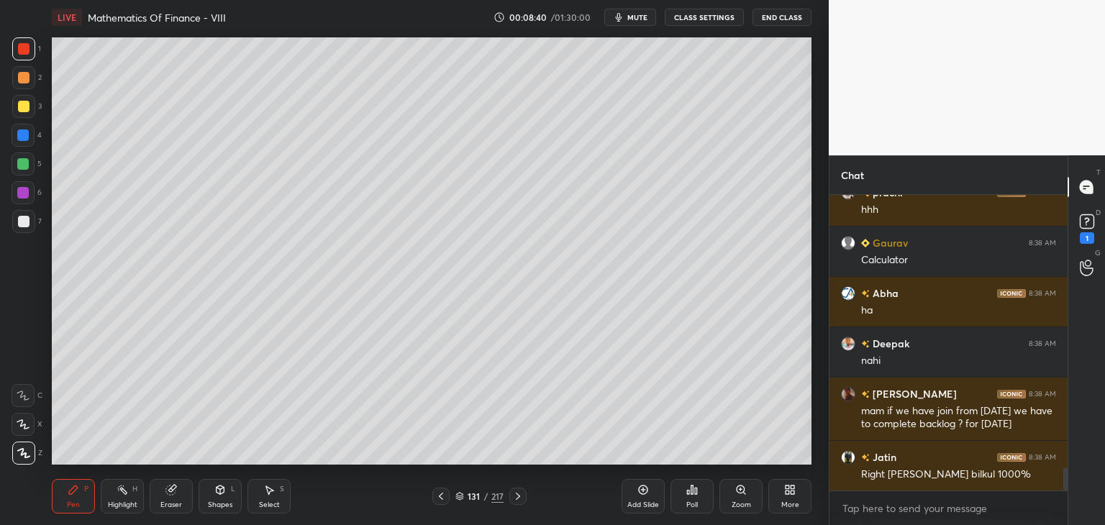
click at [277, 501] on div "Select" at bounding box center [269, 504] width 21 height 7
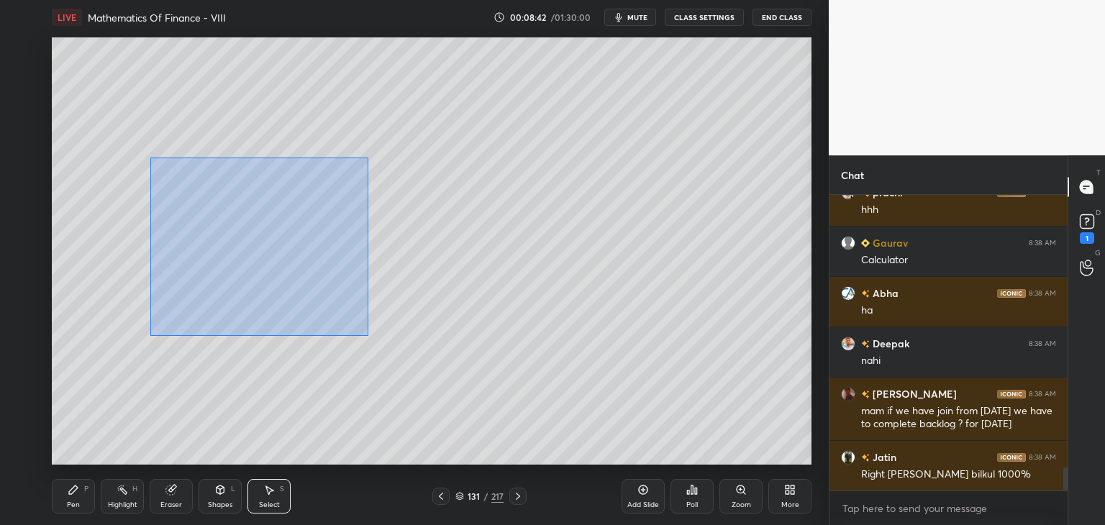
scroll to position [3498, 0]
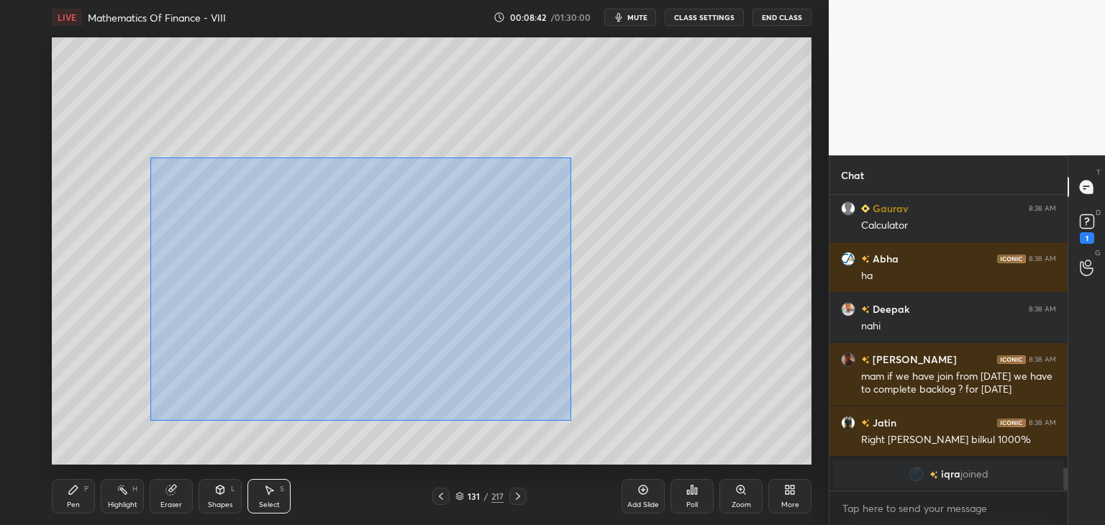
drag, startPoint x: 155, startPoint y: 163, endPoint x: 590, endPoint y: 431, distance: 510.7
click at [590, 431] on div "0 ° Undo Copy Duplicate Duplicate to new slide Delete" at bounding box center [431, 250] width 759 height 427
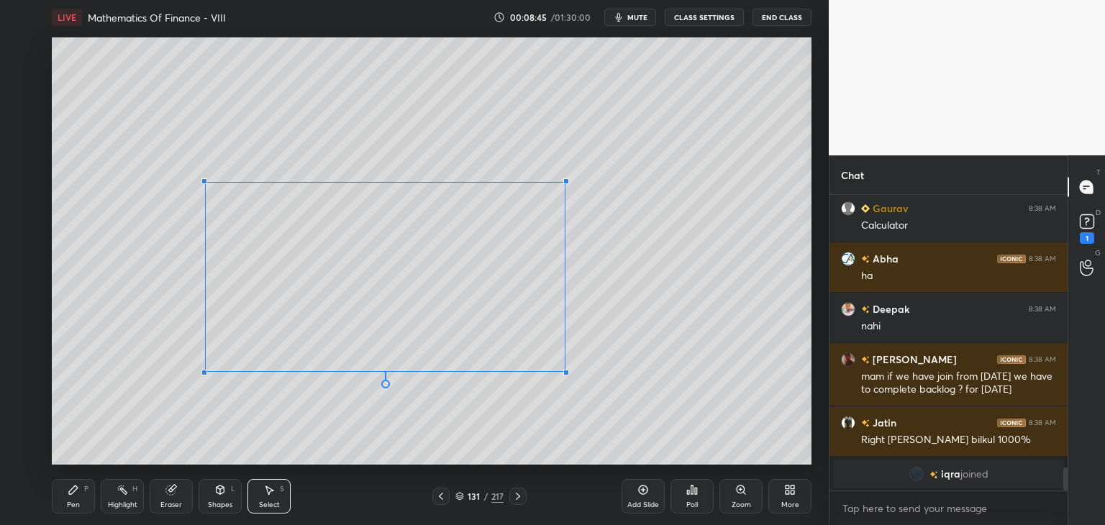
drag, startPoint x: 518, startPoint y: 389, endPoint x: 563, endPoint y: 369, distance: 49.6
click at [564, 370] on div at bounding box center [566, 373] width 6 height 6
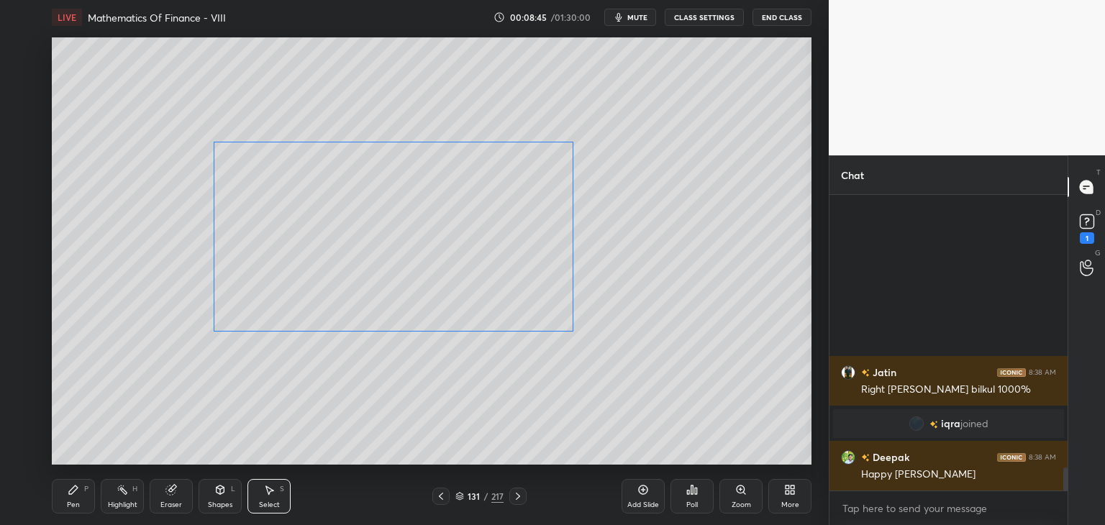
scroll to position [3380, 0]
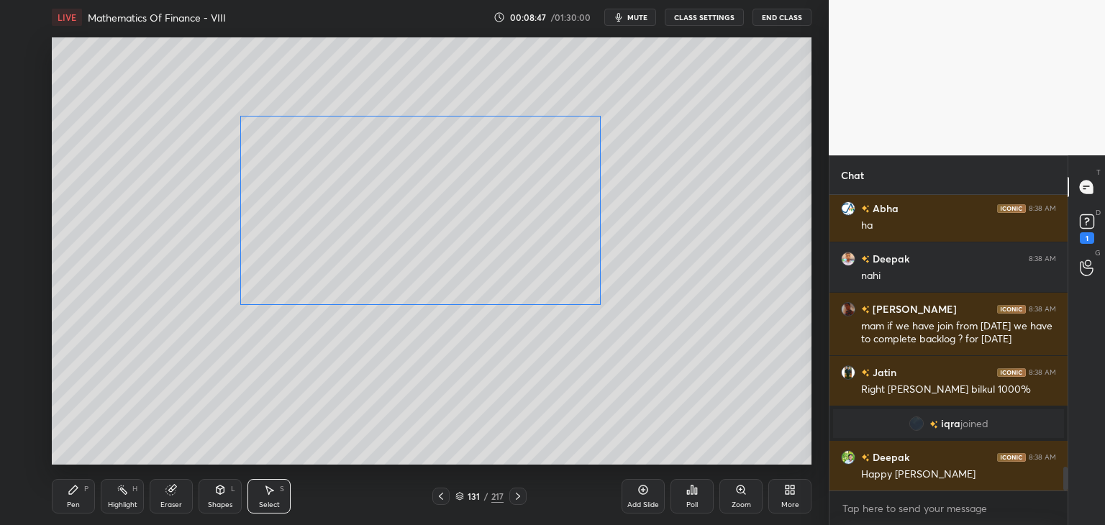
drag, startPoint x: 339, startPoint y: 266, endPoint x: 360, endPoint y: 291, distance: 32.2
click at [367, 239] on div "0 ° Undo Copy Duplicate Duplicate to new slide Delete" at bounding box center [431, 250] width 759 height 427
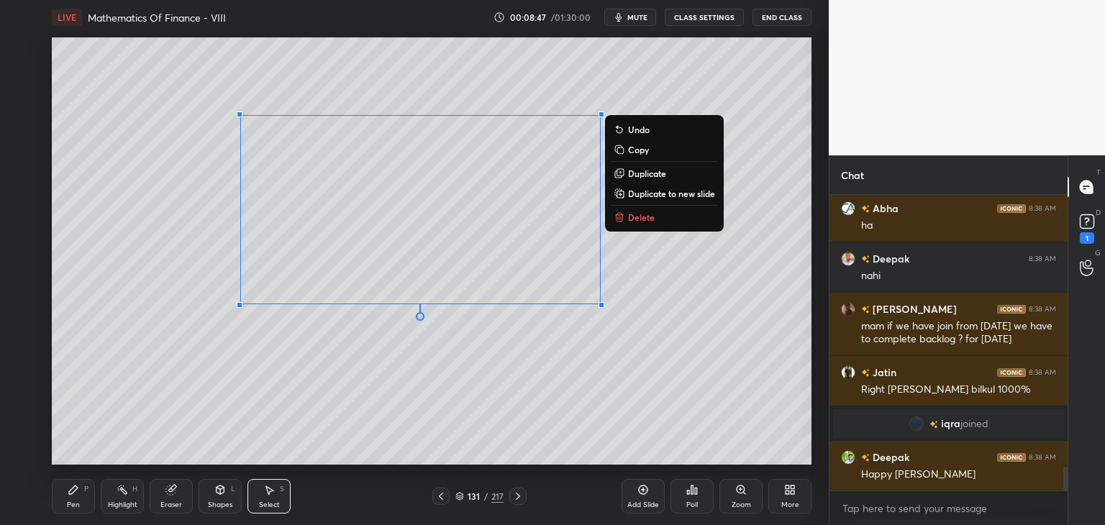
click at [342, 380] on div "0 ° Undo Copy Duplicate Duplicate to new slide Delete" at bounding box center [431, 250] width 759 height 427
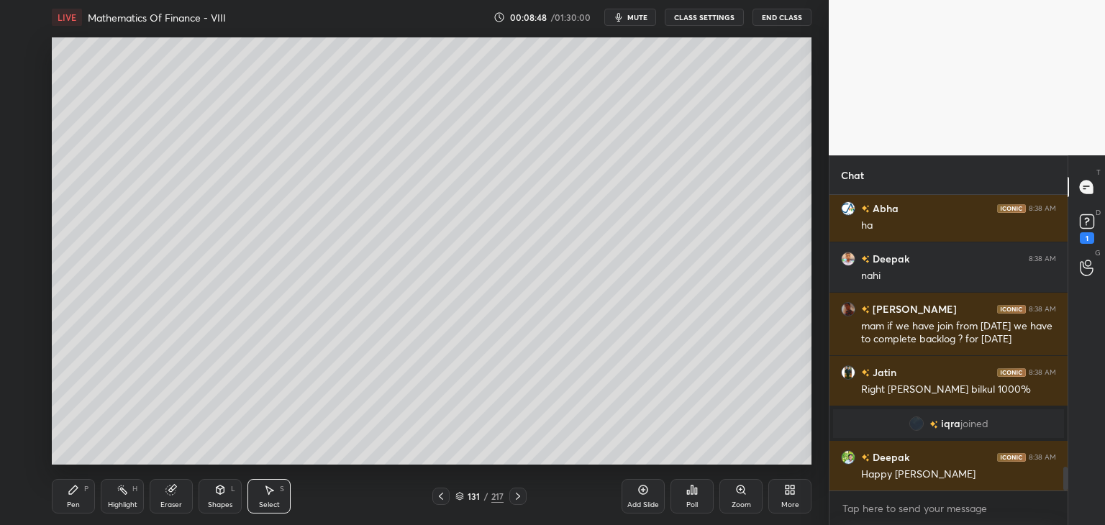
click at [67, 503] on div "Pen" at bounding box center [73, 504] width 13 height 7
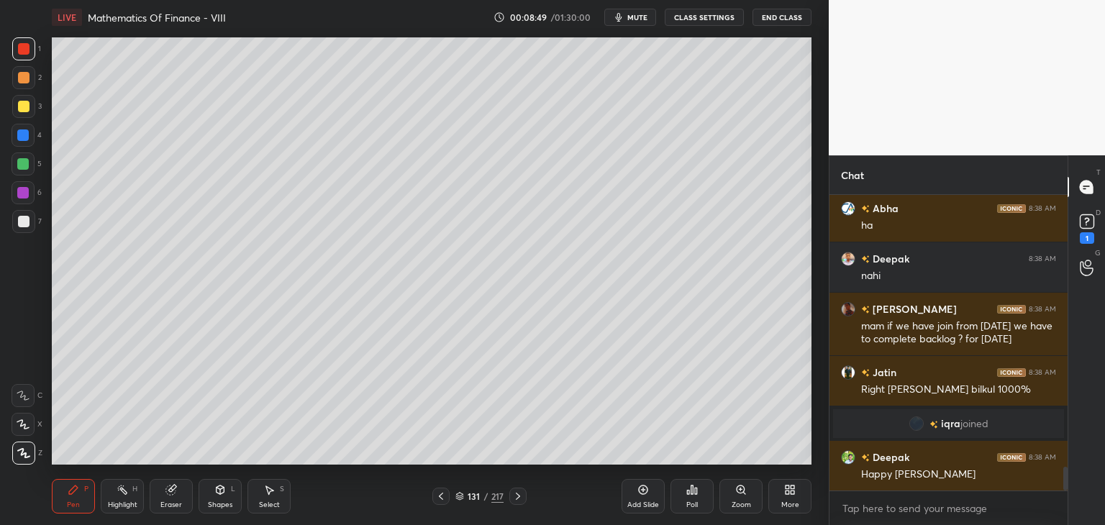
click at [28, 104] on div at bounding box center [24, 107] width 12 height 12
click at [26, 216] on div at bounding box center [24, 222] width 12 height 12
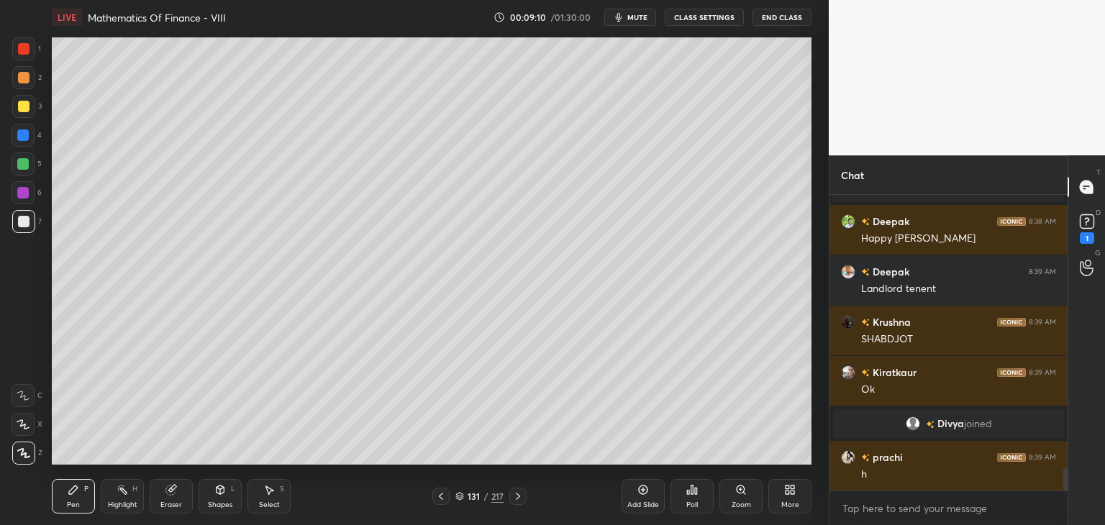
scroll to position [3609, 0]
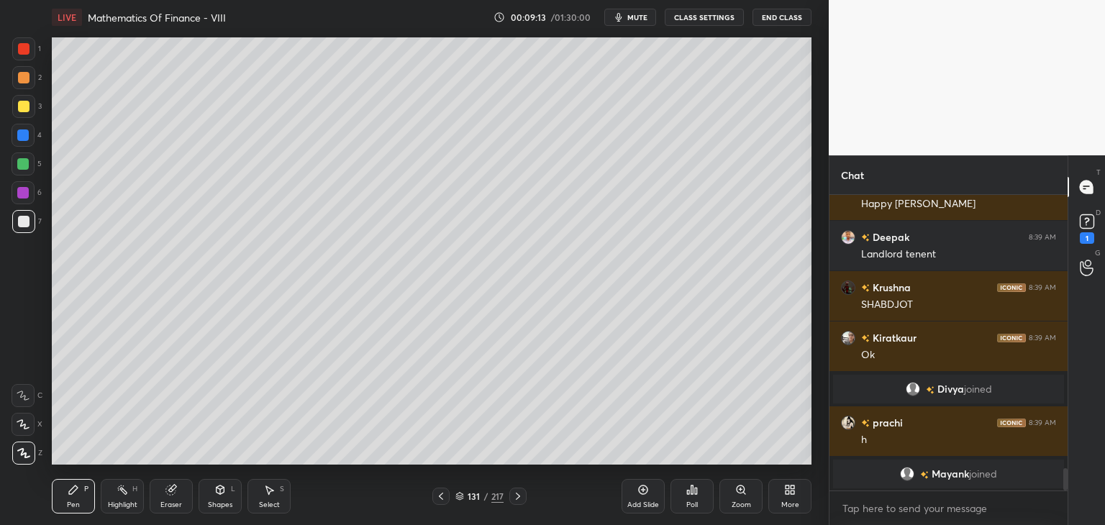
click at [23, 105] on div at bounding box center [24, 107] width 12 height 12
click at [26, 162] on div at bounding box center [23, 164] width 12 height 12
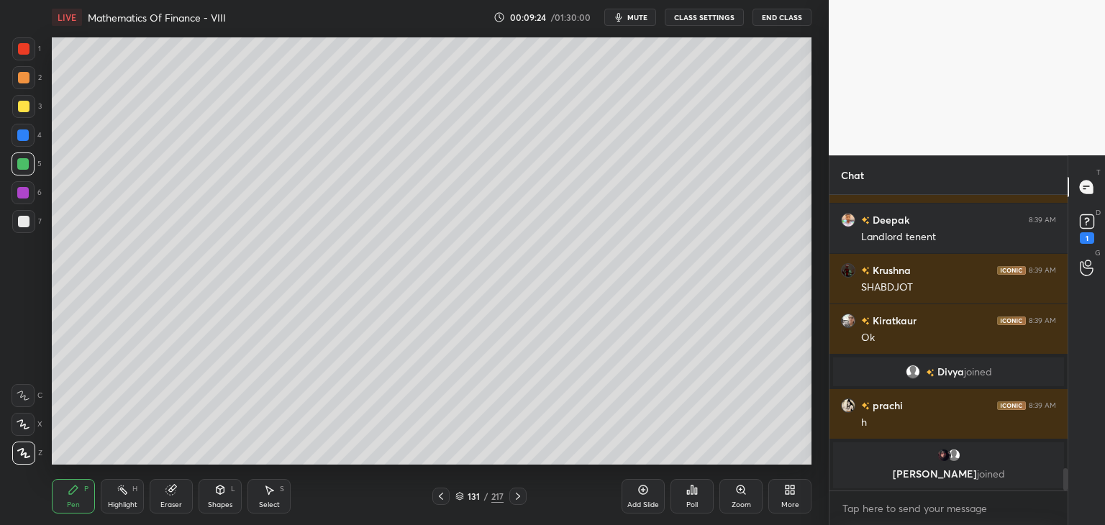
click at [25, 222] on div at bounding box center [24, 222] width 12 height 12
click at [78, 495] on icon at bounding box center [74, 490] width 12 height 12
drag, startPoint x: 21, startPoint y: 192, endPoint x: 37, endPoint y: 196, distance: 16.9
click at [21, 193] on div at bounding box center [23, 193] width 12 height 12
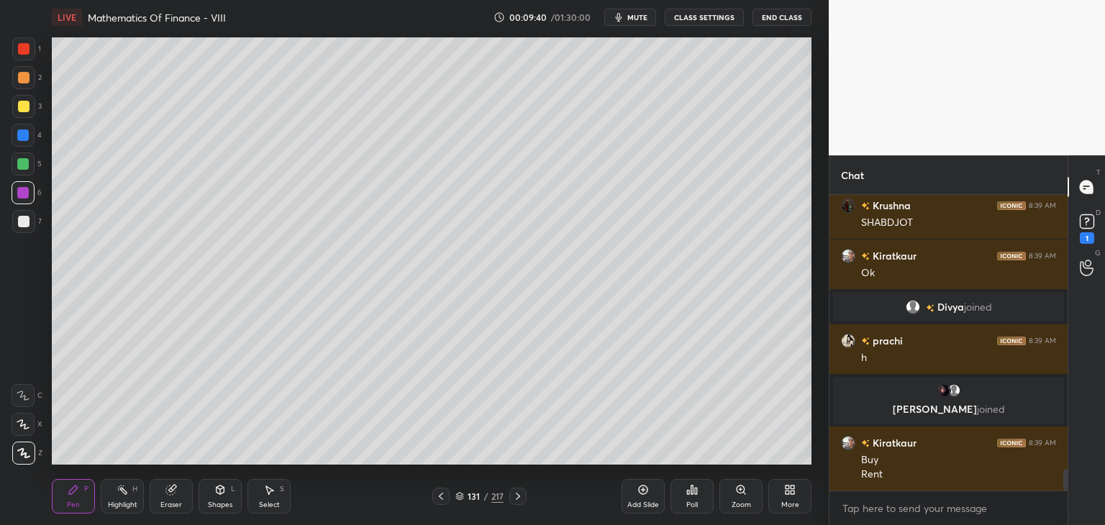
scroll to position [3698, 0]
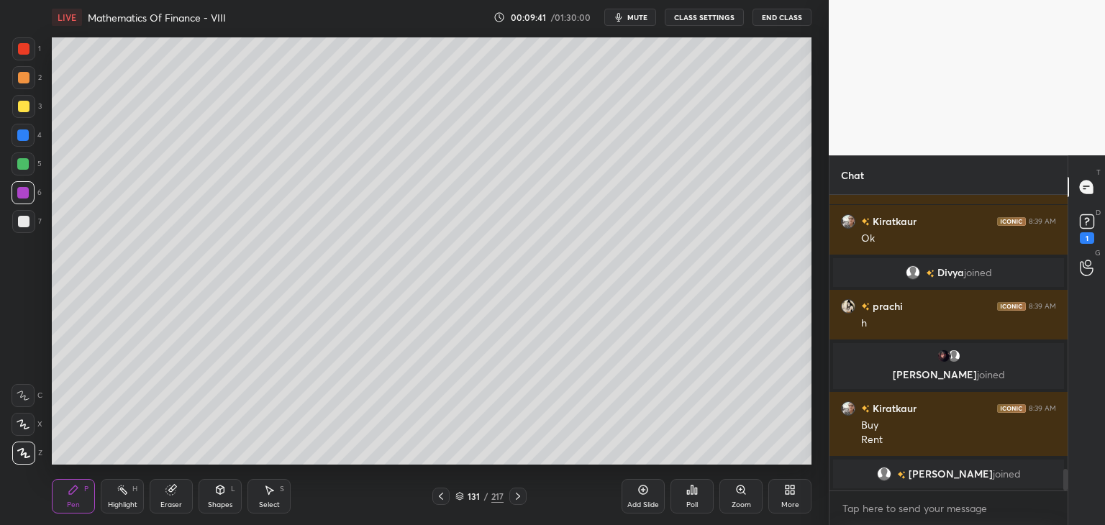
click at [23, 163] on div at bounding box center [23, 164] width 12 height 12
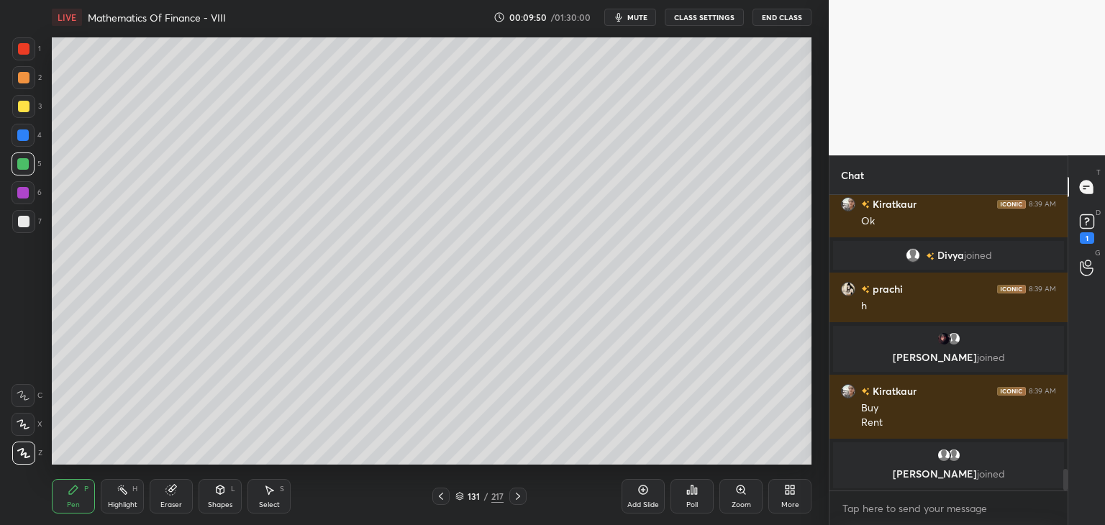
click at [273, 503] on div "Select" at bounding box center [269, 504] width 21 height 7
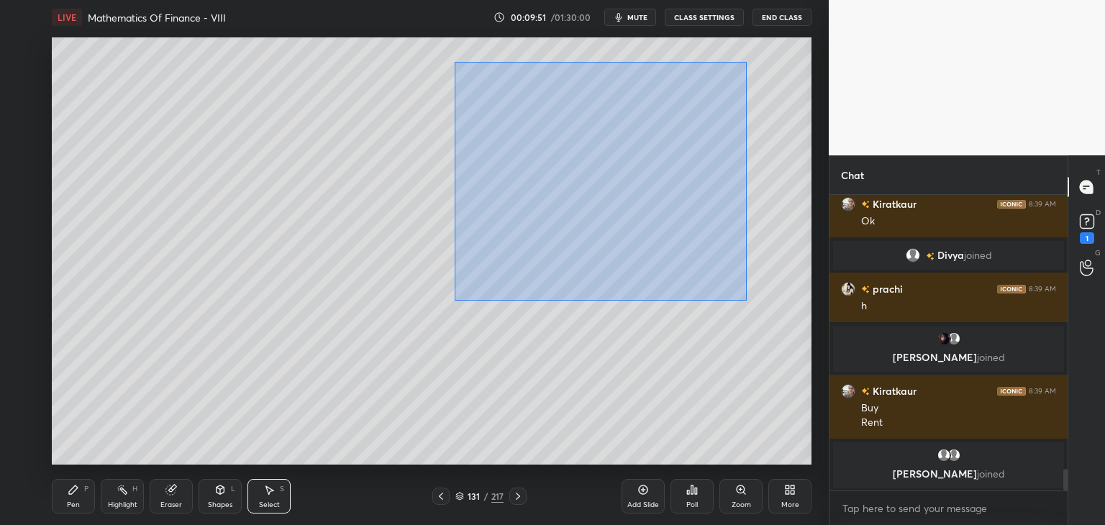
drag, startPoint x: 455, startPoint y: 61, endPoint x: 710, endPoint y: 280, distance: 336.6
click at [742, 299] on div "0 ° Undo Copy Duplicate Duplicate to new slide Delete" at bounding box center [431, 250] width 759 height 427
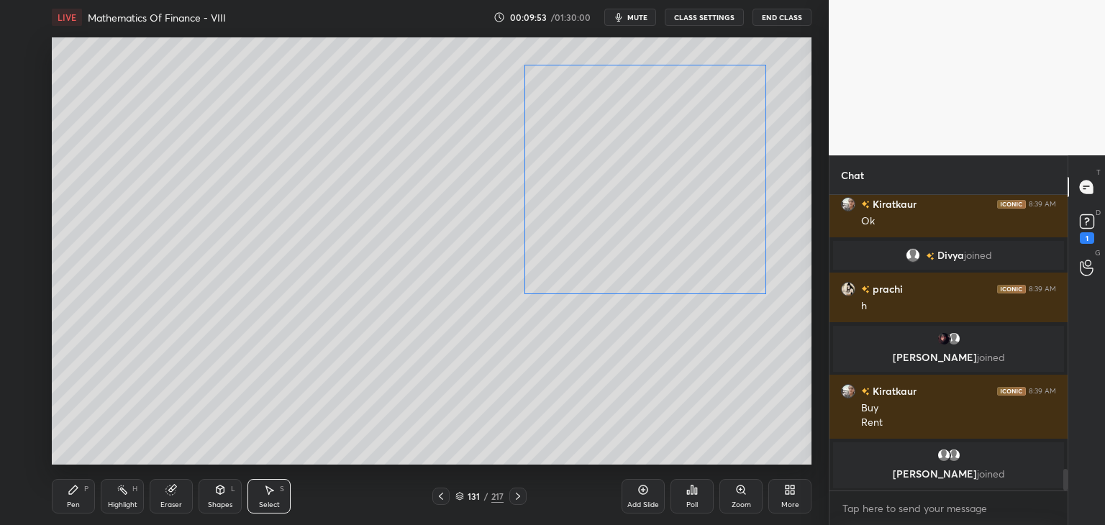
drag, startPoint x: 615, startPoint y: 185, endPoint x: 636, endPoint y: 189, distance: 21.3
click at [636, 188] on div "0 ° Undo Copy Duplicate Duplicate to new slide Delete" at bounding box center [431, 250] width 759 height 427
click at [512, 351] on div "0 ° Undo Copy Duplicate Duplicate to new slide Delete" at bounding box center [431, 250] width 759 height 427
click at [78, 503] on div "Pen" at bounding box center [73, 504] width 13 height 7
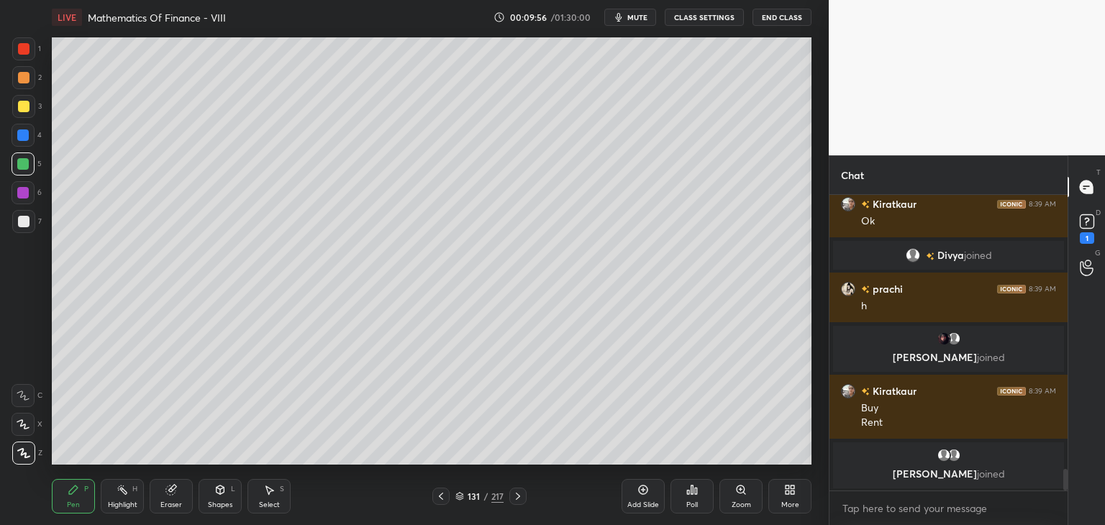
drag, startPoint x: 27, startPoint y: 219, endPoint x: 43, endPoint y: 231, distance: 20.1
click at [27, 220] on div at bounding box center [24, 222] width 12 height 12
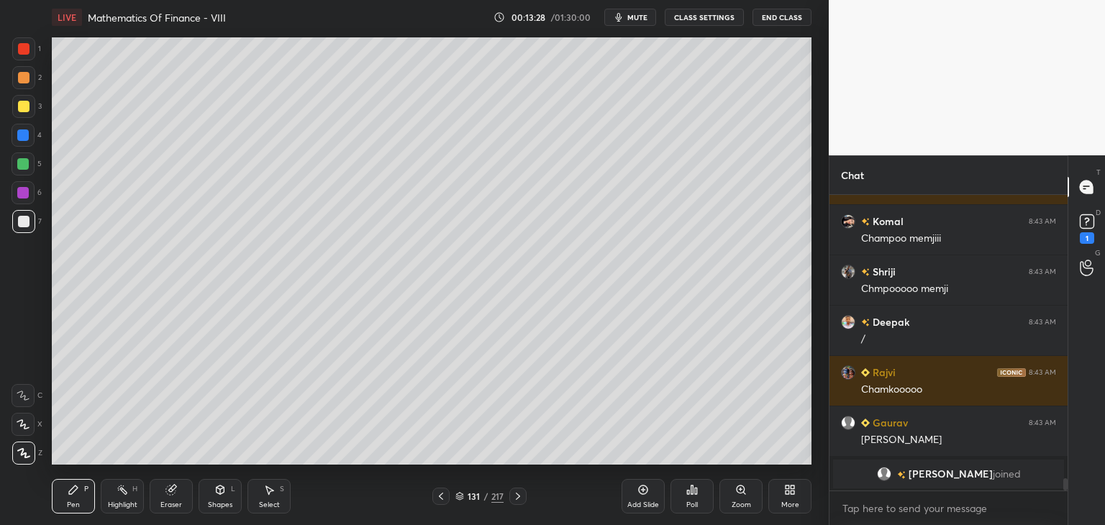
scroll to position [7006, 0]
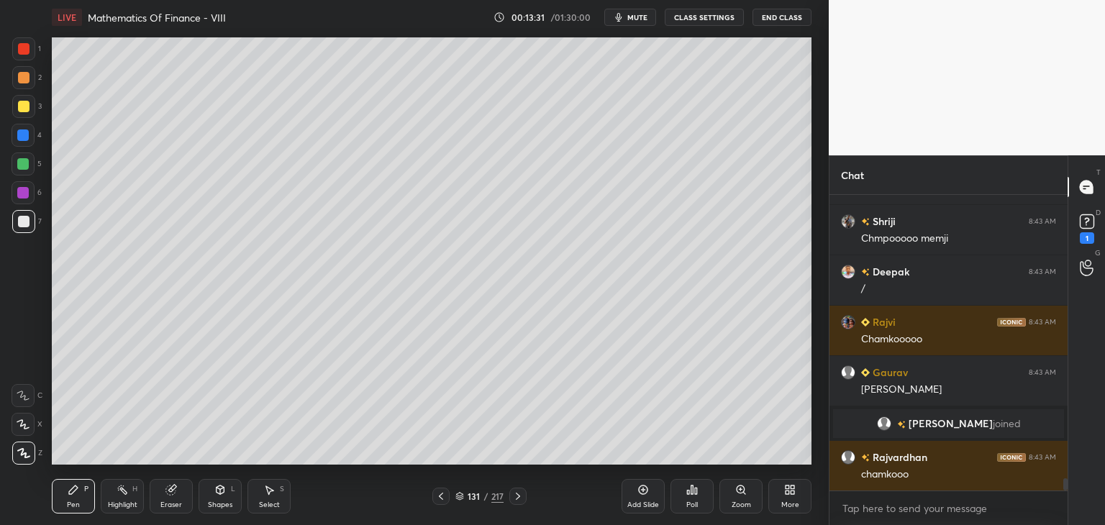
click at [28, 162] on div at bounding box center [23, 164] width 12 height 12
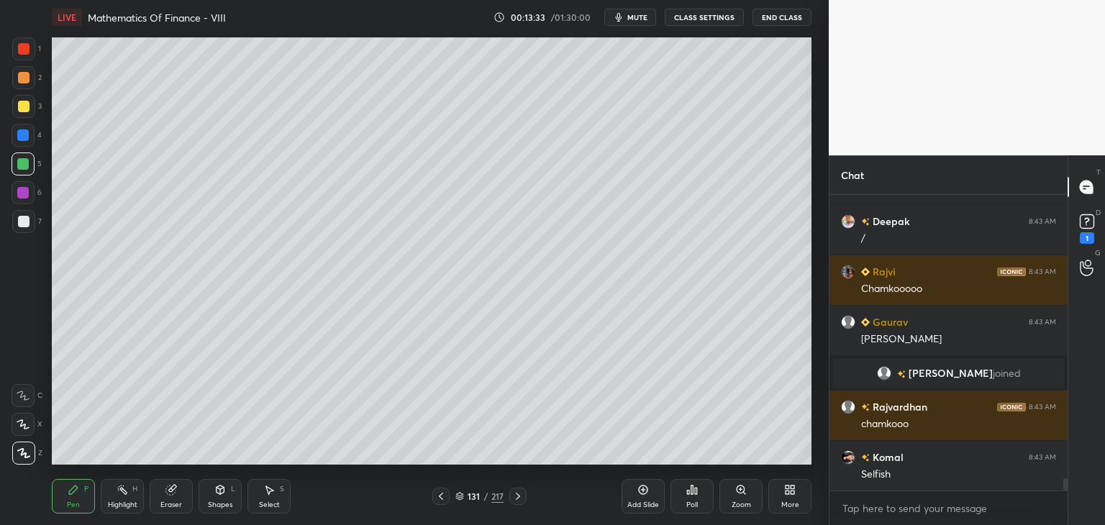
click at [214, 506] on div "Shapes" at bounding box center [220, 504] width 24 height 7
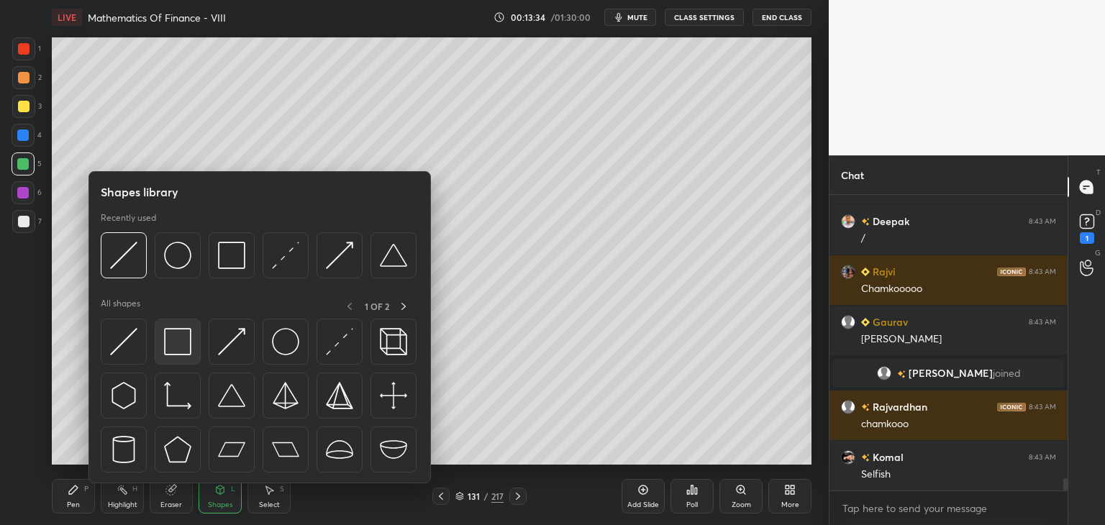
click at [170, 347] on img at bounding box center [177, 341] width 27 height 27
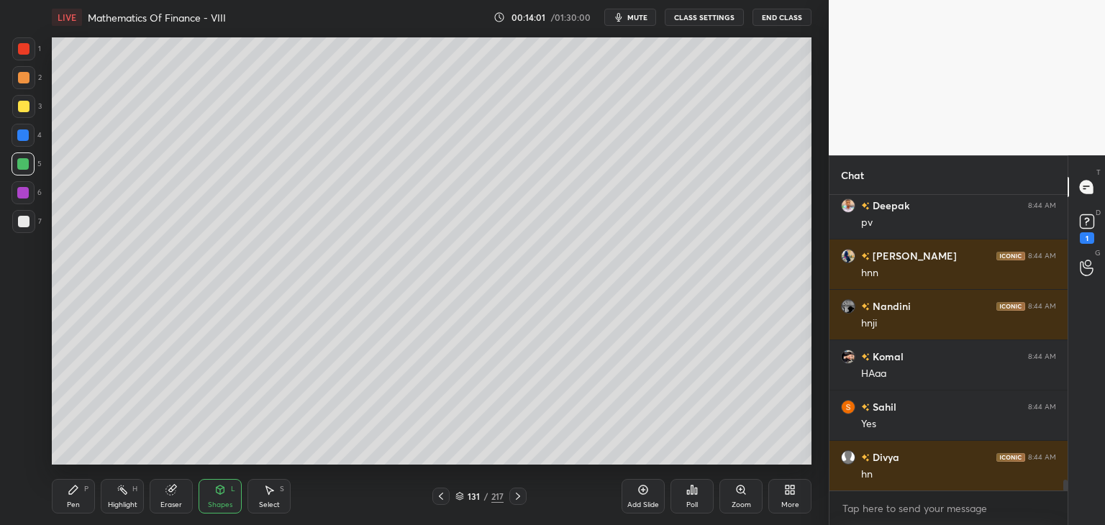
scroll to position [7660, 0]
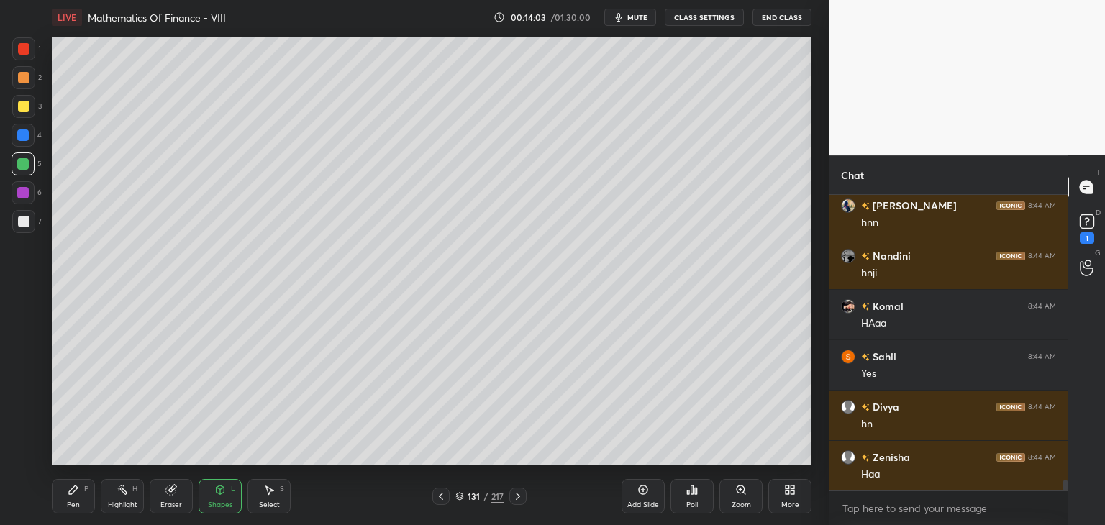
drag, startPoint x: 21, startPoint y: 50, endPoint x: 39, endPoint y: 60, distance: 20.6
click at [20, 50] on div at bounding box center [24, 49] width 12 height 12
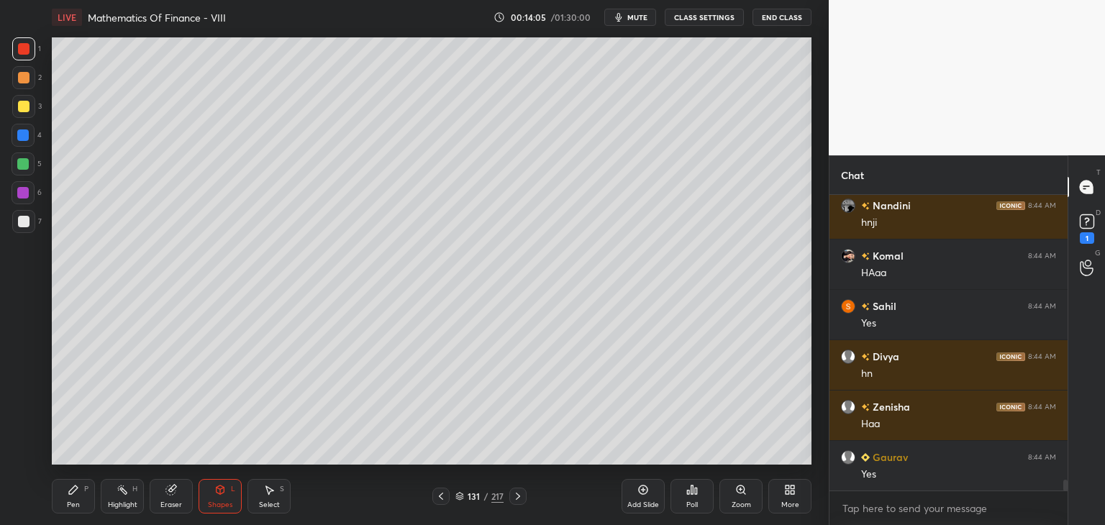
click at [68, 501] on div "Pen" at bounding box center [73, 504] width 13 height 7
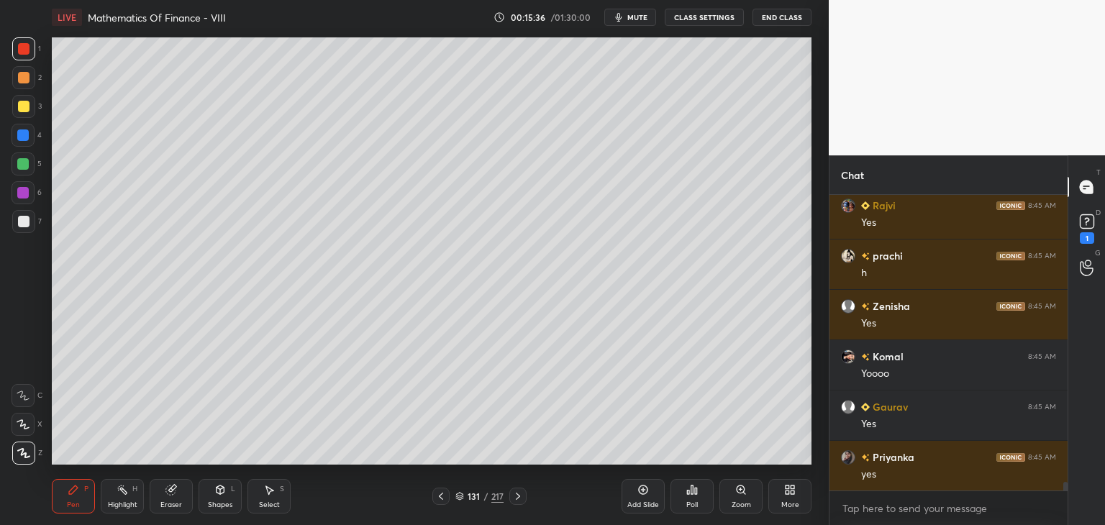
scroll to position [9792, 0]
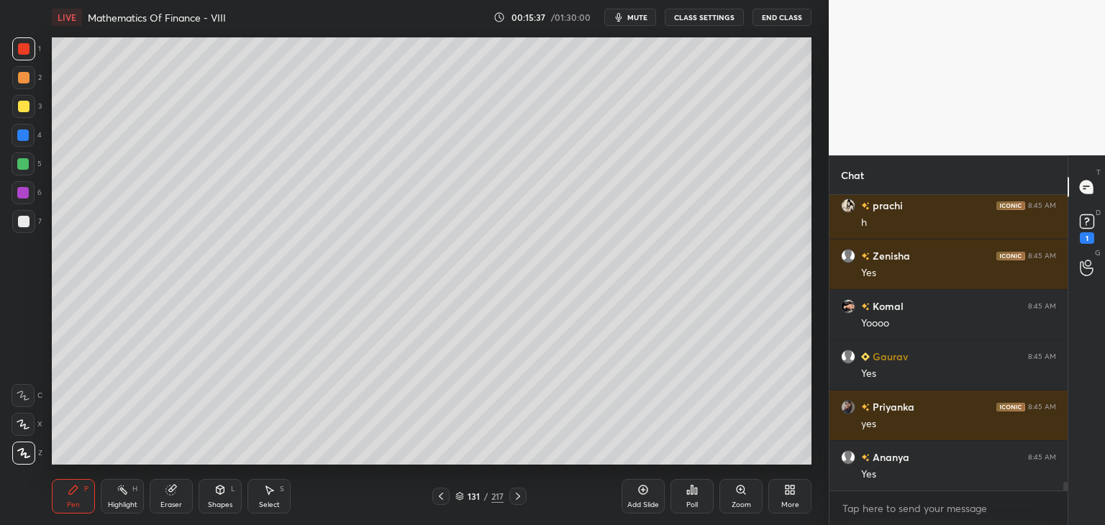
drag, startPoint x: 217, startPoint y: 501, endPoint x: 224, endPoint y: 484, distance: 18.7
click at [216, 501] on div "Shapes" at bounding box center [220, 504] width 24 height 7
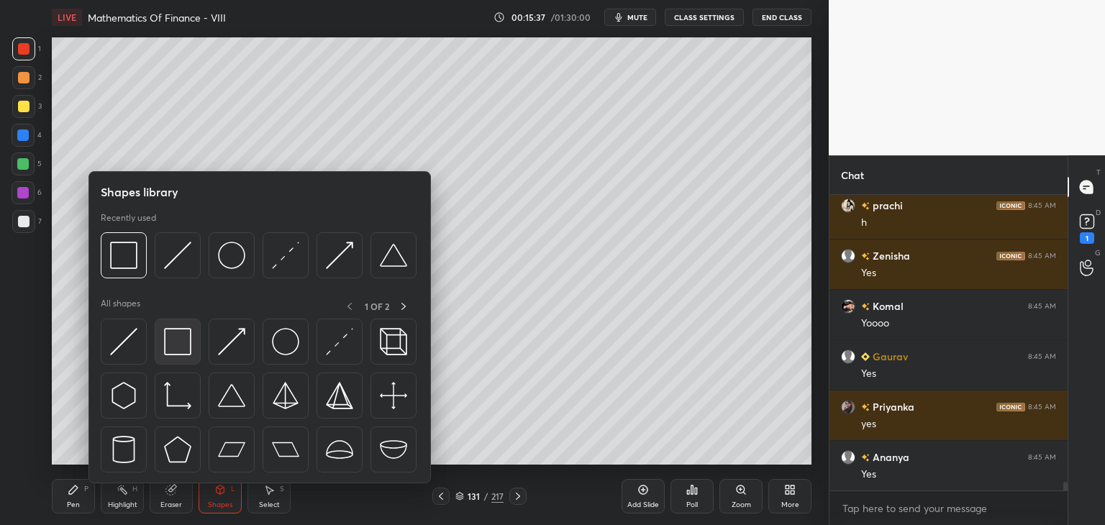
click at [164, 343] on img at bounding box center [177, 341] width 27 height 27
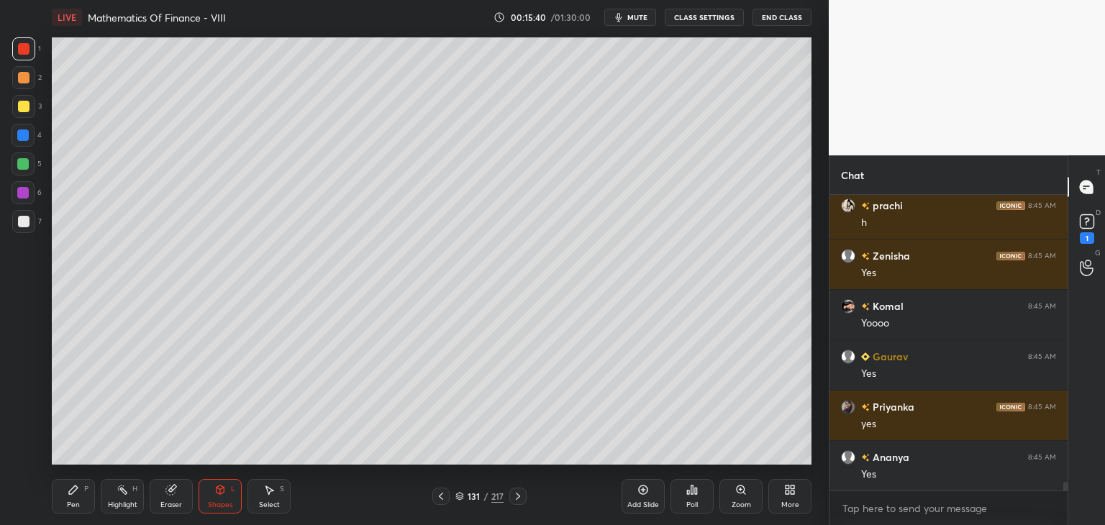
scroll to position [9842, 0]
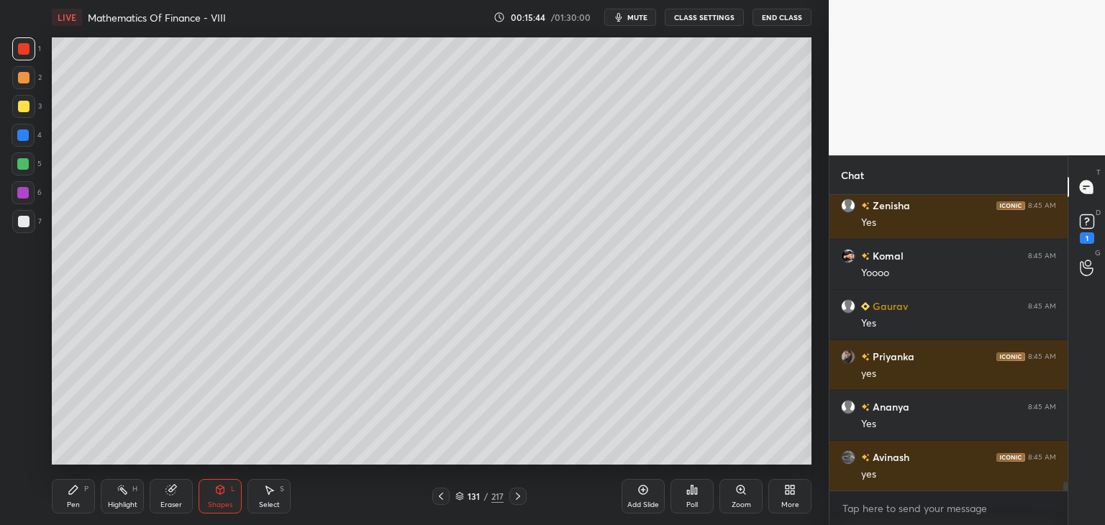
click at [27, 222] on div at bounding box center [24, 222] width 12 height 12
click at [65, 516] on div "Pen P Highlight H Eraser Shapes L Select S 131 / 217 Add Slide Poll Zoom More" at bounding box center [431, 496] width 759 height 58
click at [70, 508] on div "Pen" at bounding box center [73, 504] width 13 height 7
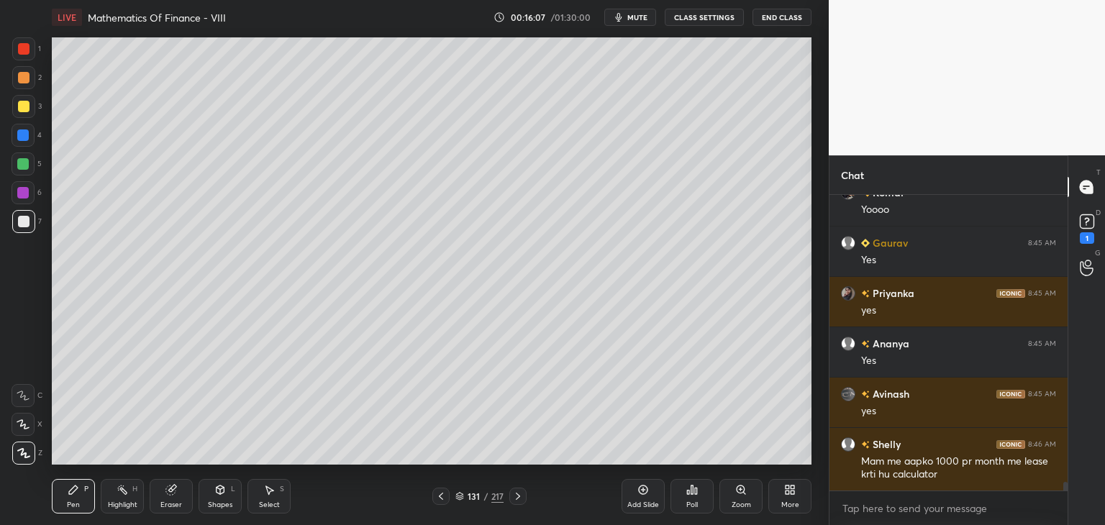
scroll to position [9940, 0]
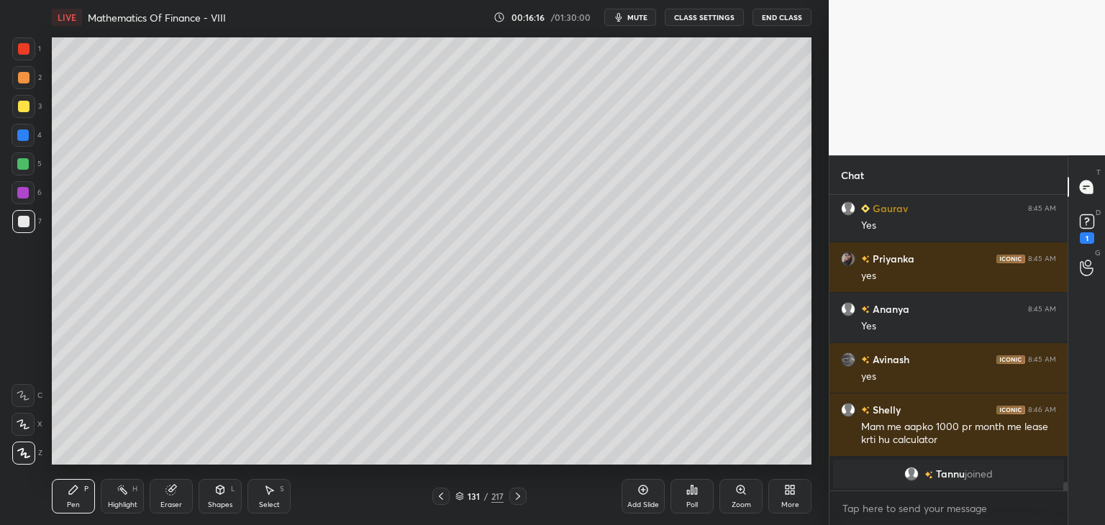
click at [221, 501] on div "Shapes" at bounding box center [220, 504] width 24 height 7
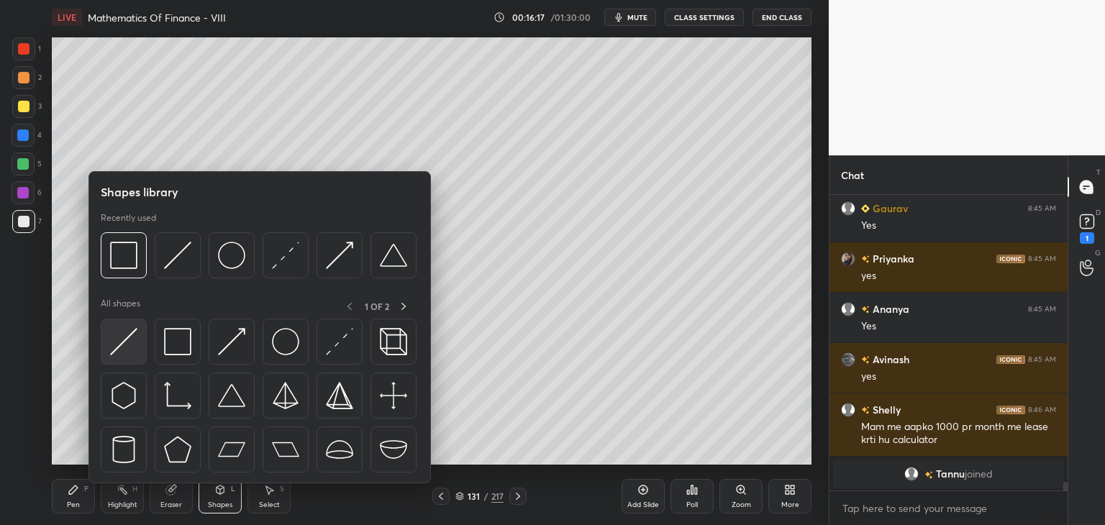
click at [121, 344] on img at bounding box center [123, 341] width 27 height 27
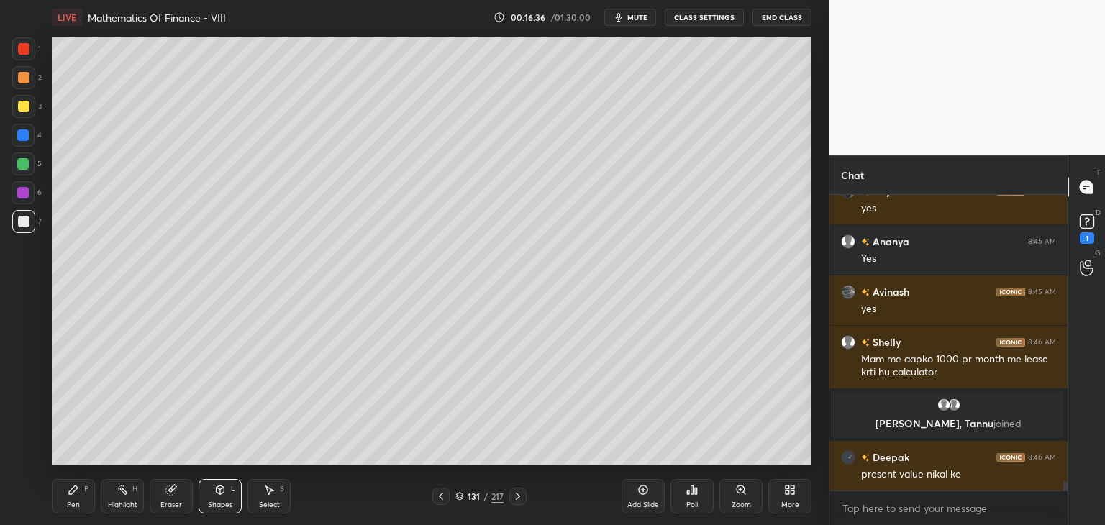
scroll to position [9441, 0]
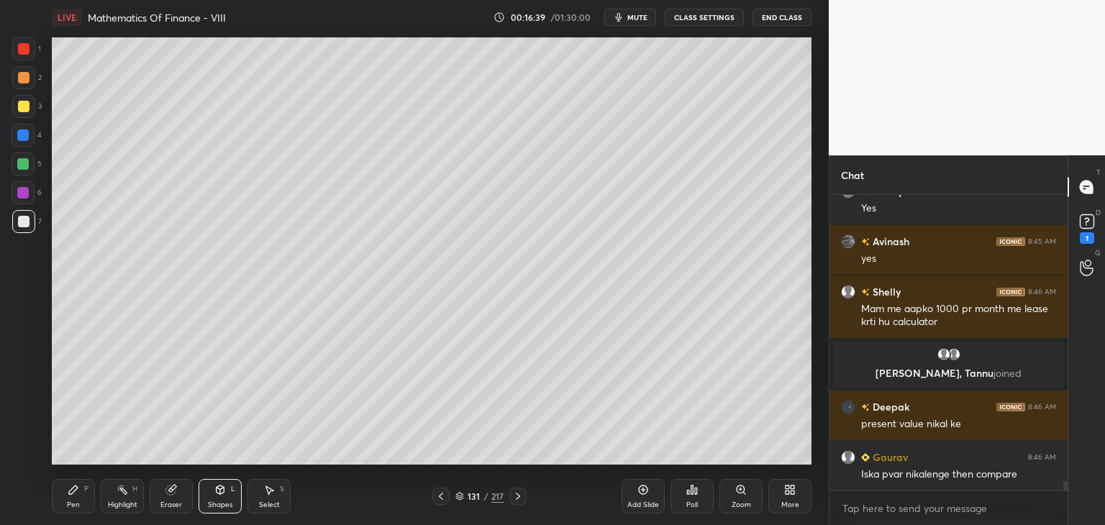
click at [67, 504] on div "Pen" at bounding box center [73, 504] width 13 height 7
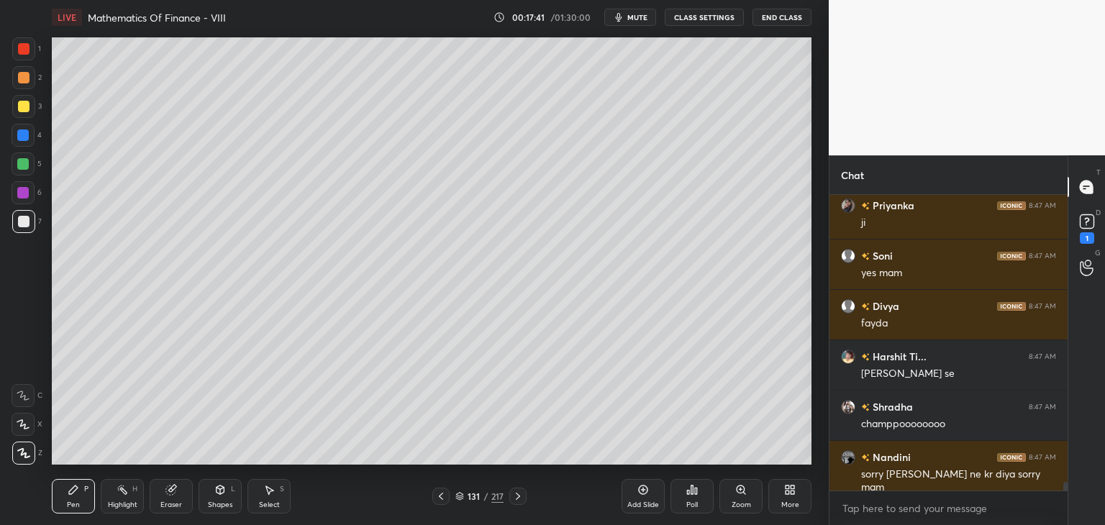
scroll to position [10295, 0]
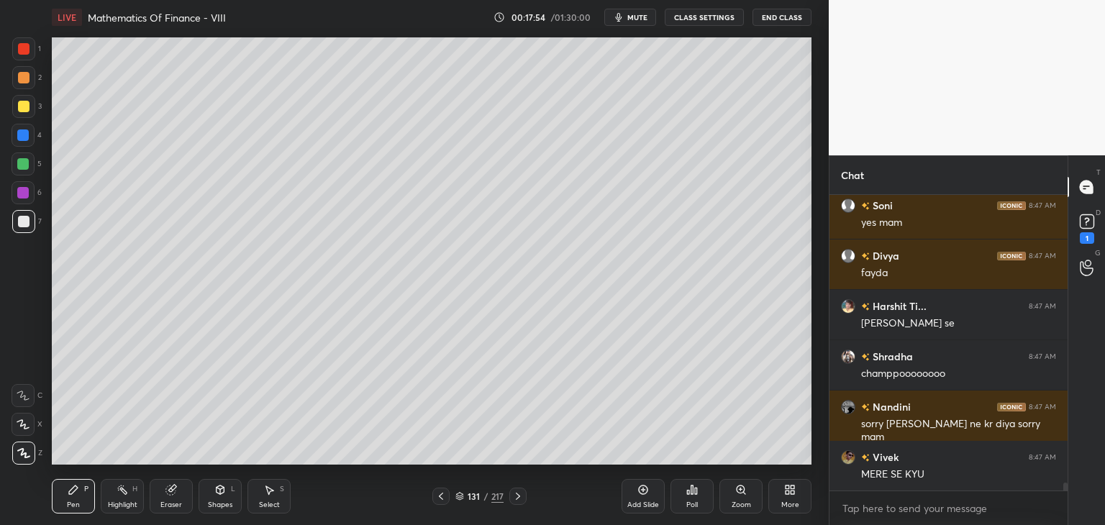
drag, startPoint x: 221, startPoint y: 510, endPoint x: 224, endPoint y: 487, distance: 23.1
click at [221, 510] on div "Shapes L" at bounding box center [219, 496] width 43 height 35
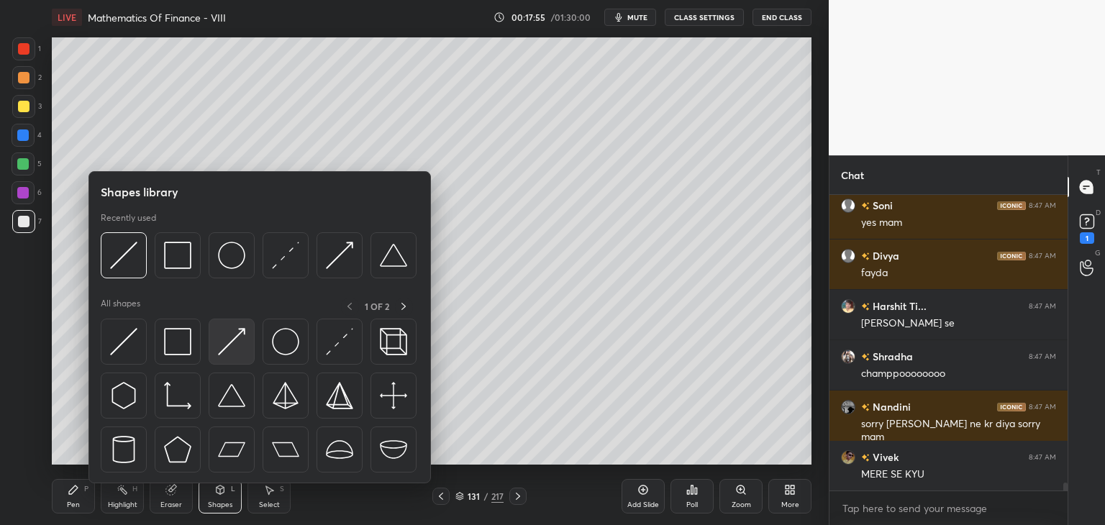
click at [234, 342] on img at bounding box center [231, 341] width 27 height 27
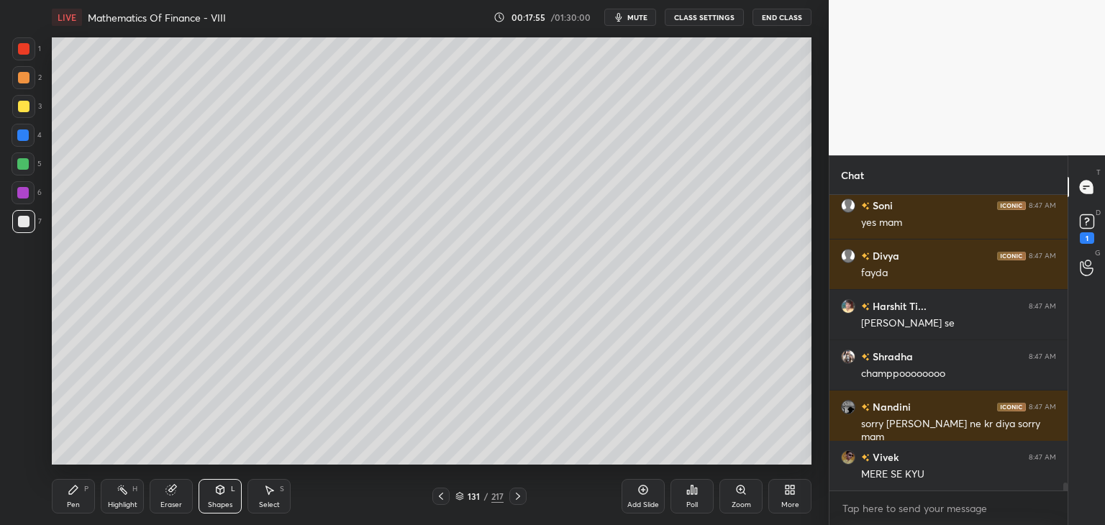
scroll to position [10329, 0]
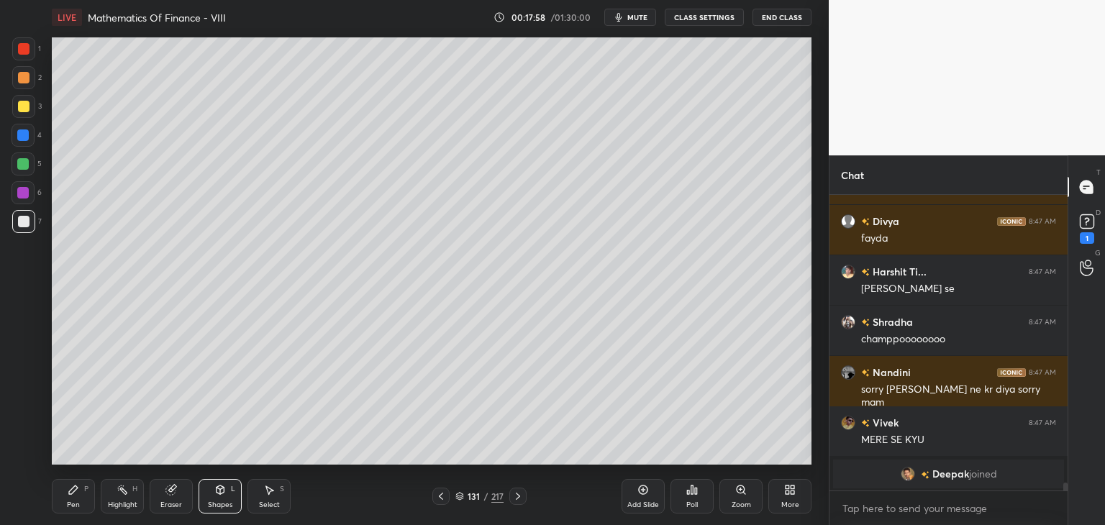
drag, startPoint x: 67, startPoint y: 506, endPoint x: 96, endPoint y: 503, distance: 28.8
click at [67, 506] on div "Pen" at bounding box center [73, 504] width 13 height 7
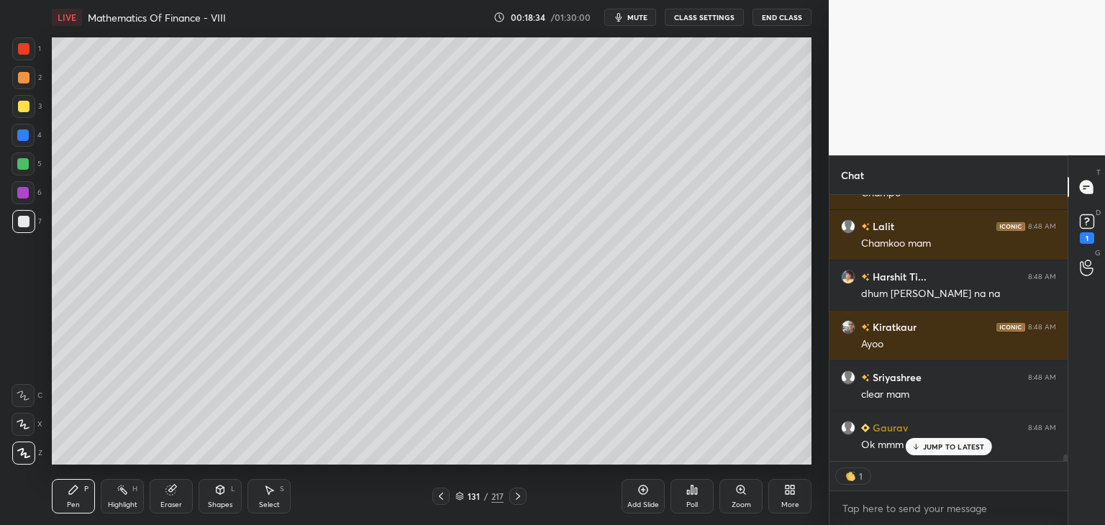
scroll to position [10867, 0]
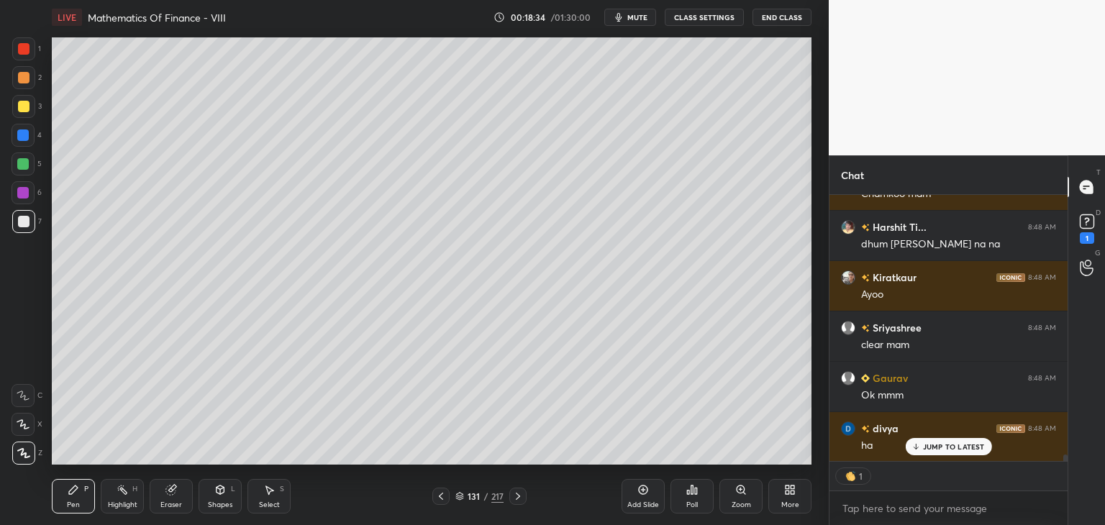
click at [520, 499] on icon at bounding box center [518, 496] width 12 height 12
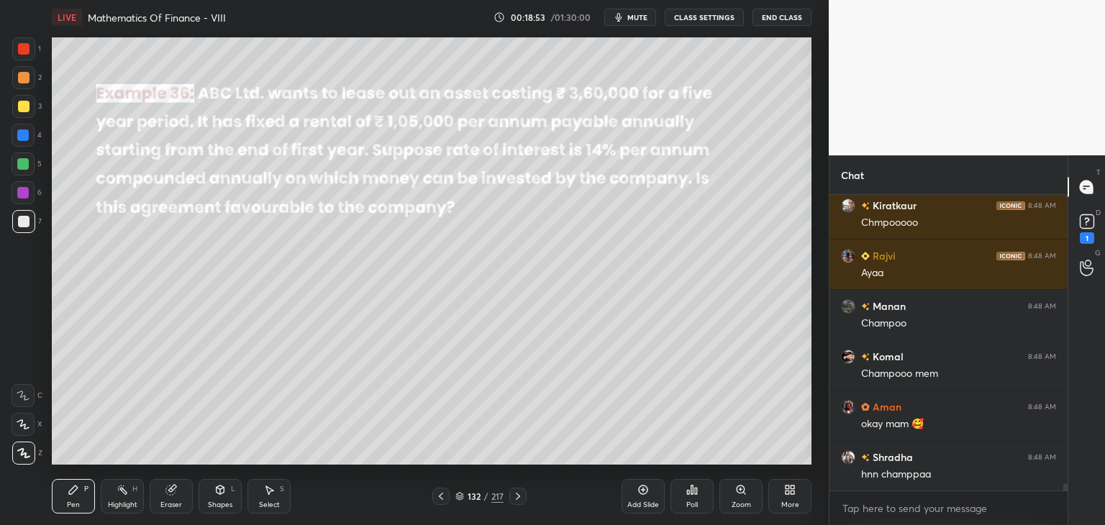
scroll to position [11368, 0]
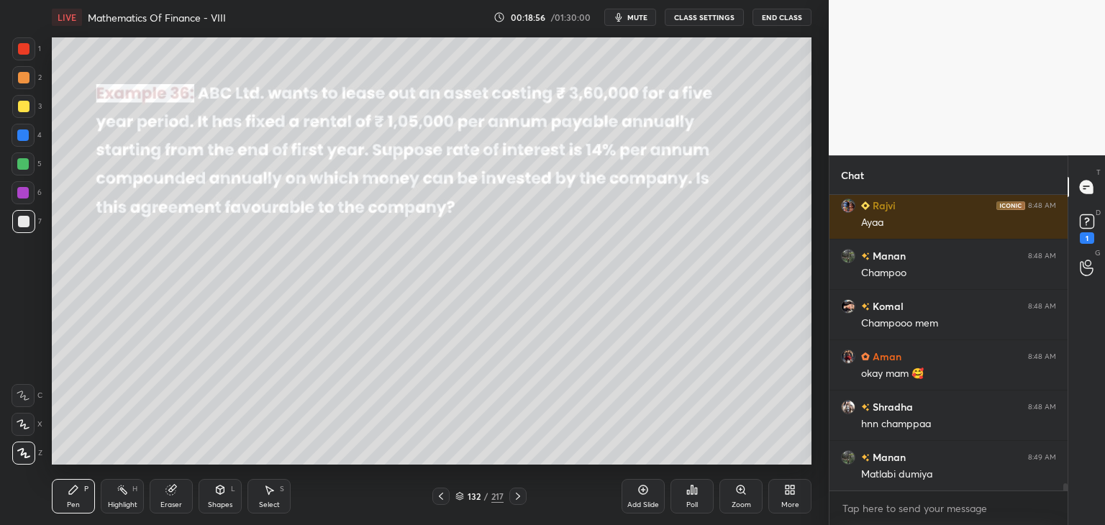
click at [217, 501] on div "Shapes" at bounding box center [220, 504] width 24 height 7
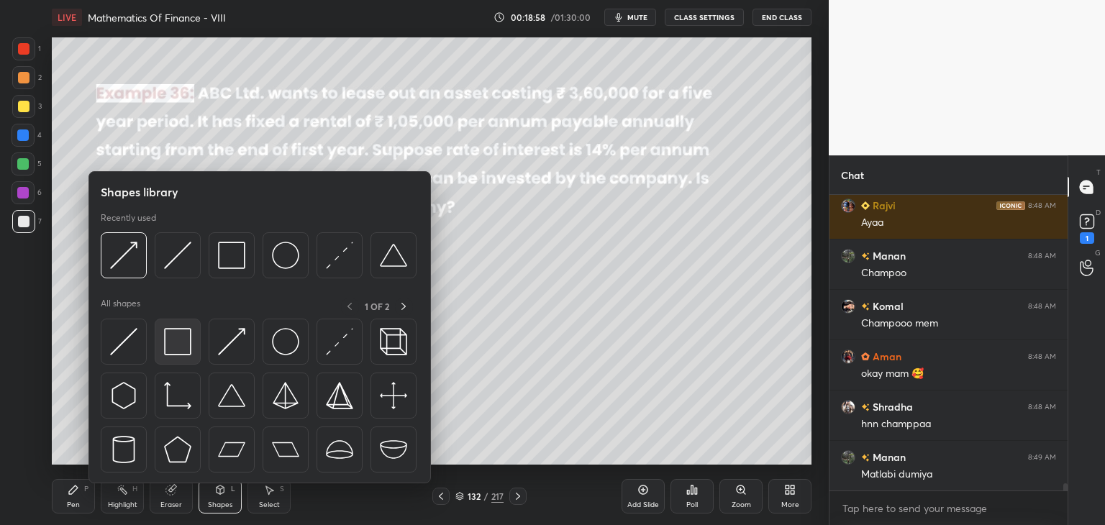
click at [177, 346] on img at bounding box center [177, 341] width 27 height 27
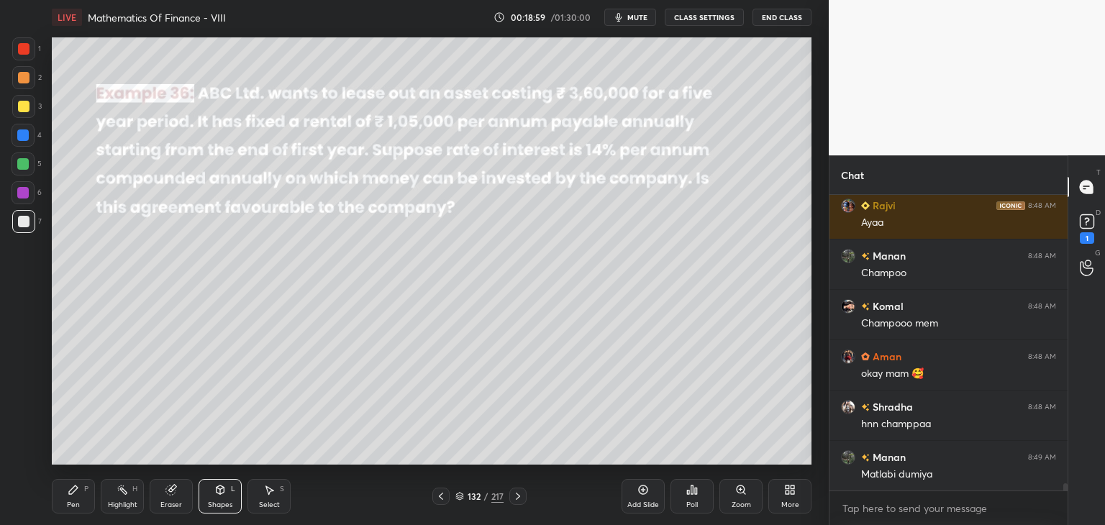
click at [20, 105] on div at bounding box center [24, 107] width 12 height 12
drag, startPoint x: 78, startPoint y: 498, endPoint x: 86, endPoint y: 475, distance: 24.3
click at [78, 498] on div "Pen P" at bounding box center [73, 496] width 43 height 35
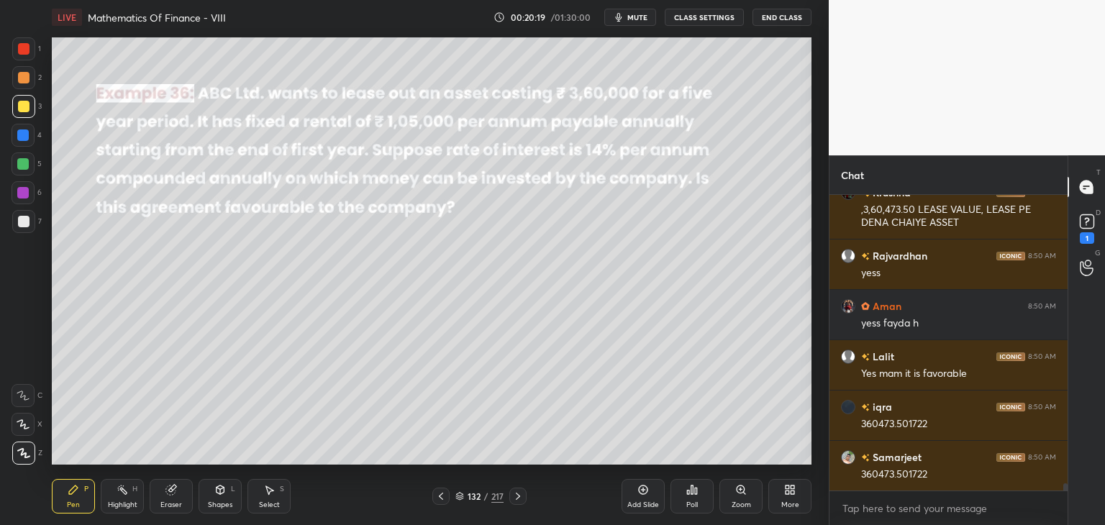
scroll to position [11923, 0]
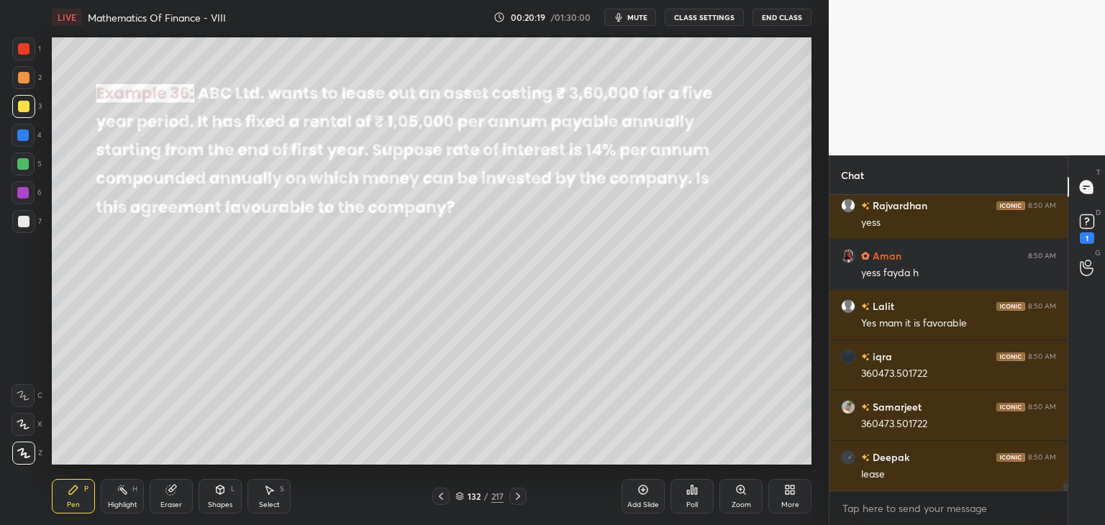
click at [29, 203] on div at bounding box center [23, 192] width 23 height 23
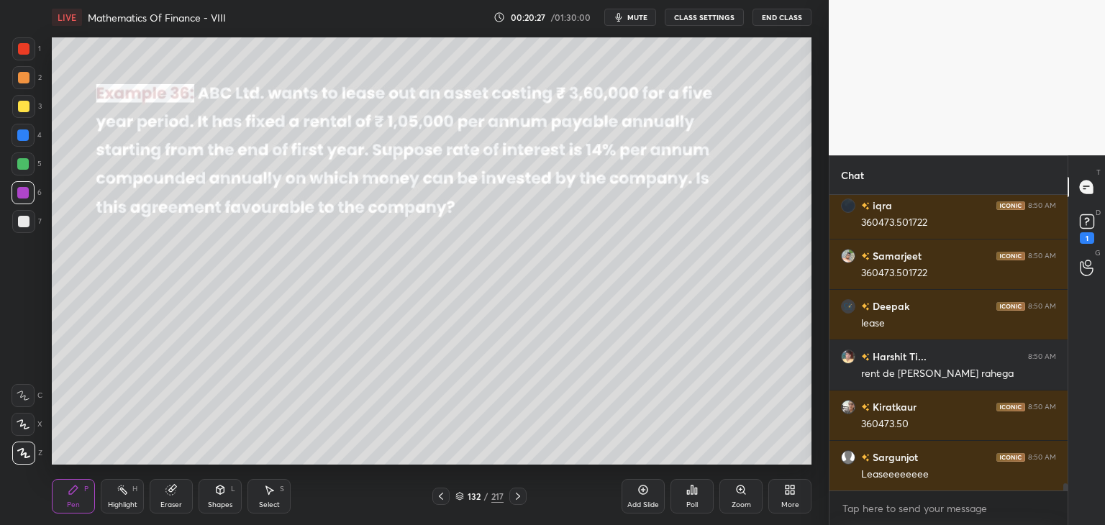
scroll to position [12109, 0]
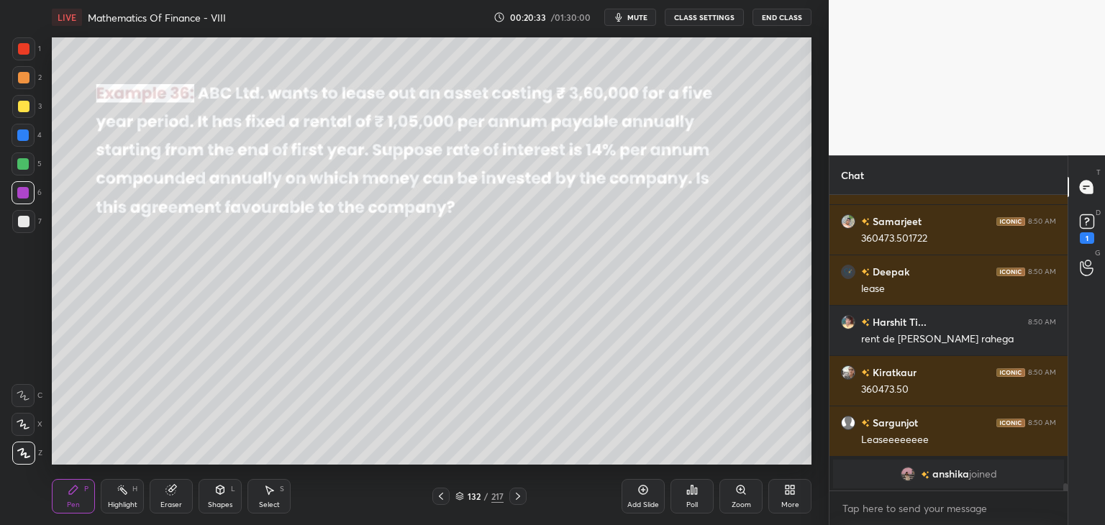
click at [26, 216] on div at bounding box center [23, 221] width 23 height 23
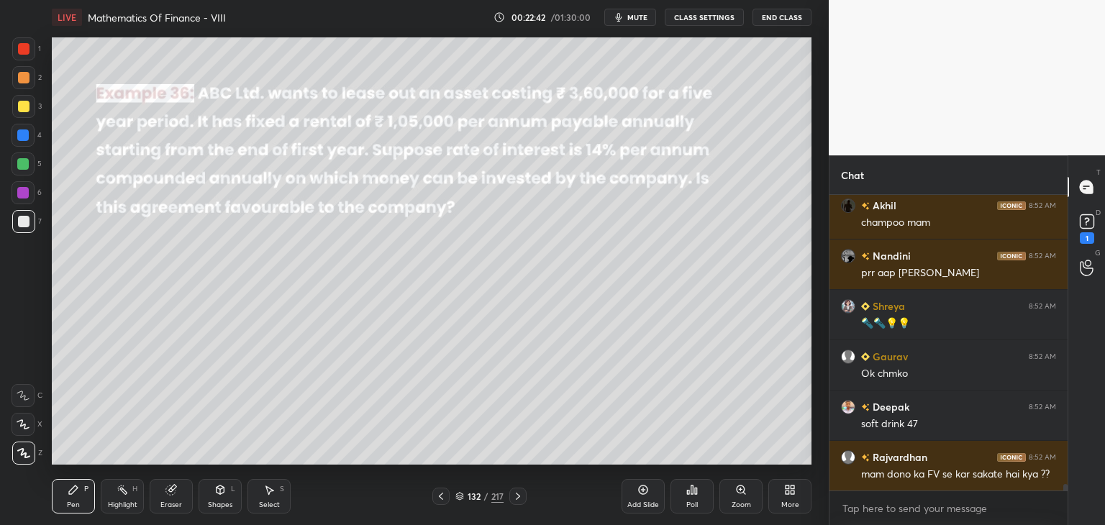
scroll to position [13777, 0]
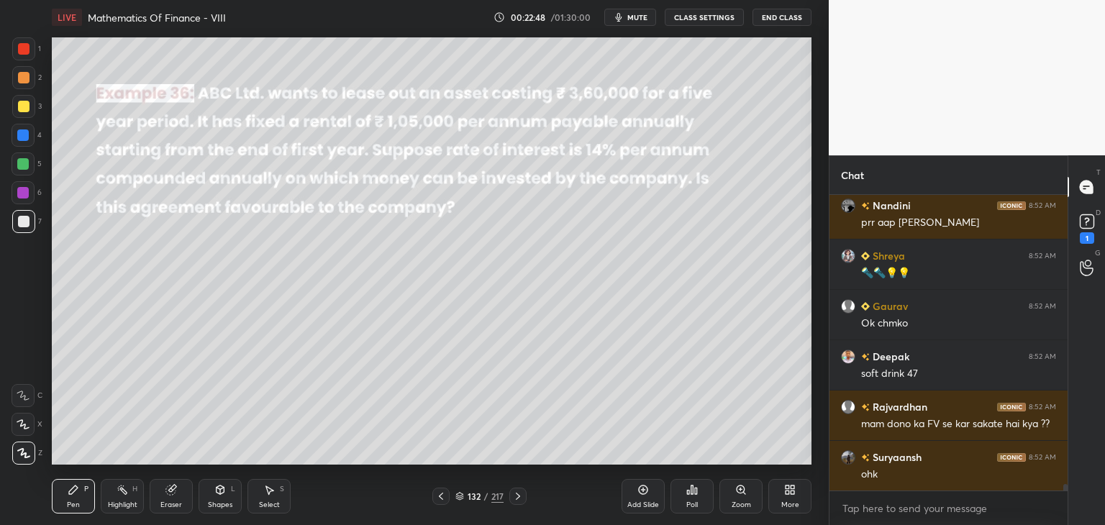
click at [516, 496] on icon at bounding box center [518, 496] width 12 height 12
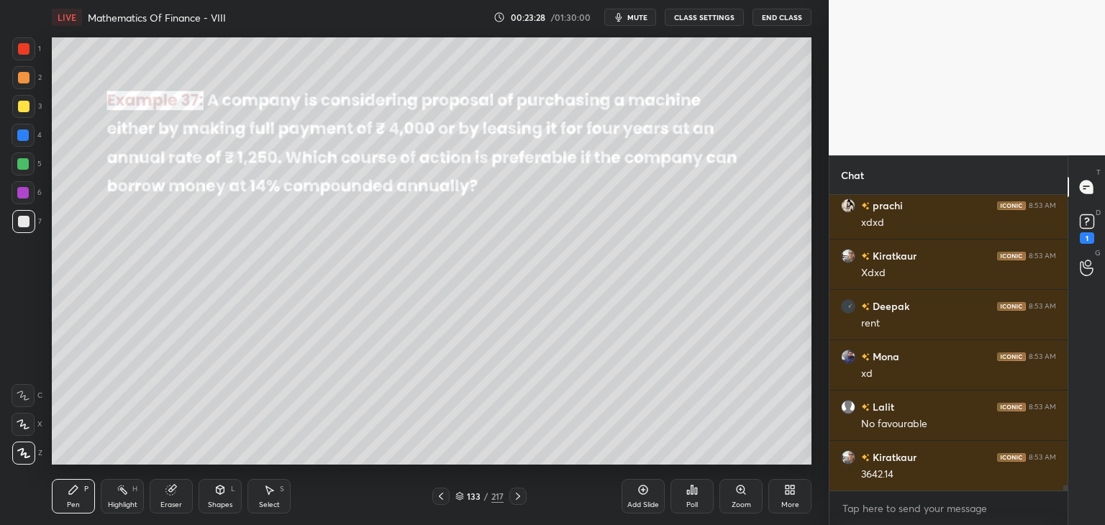
scroll to position [14362, 0]
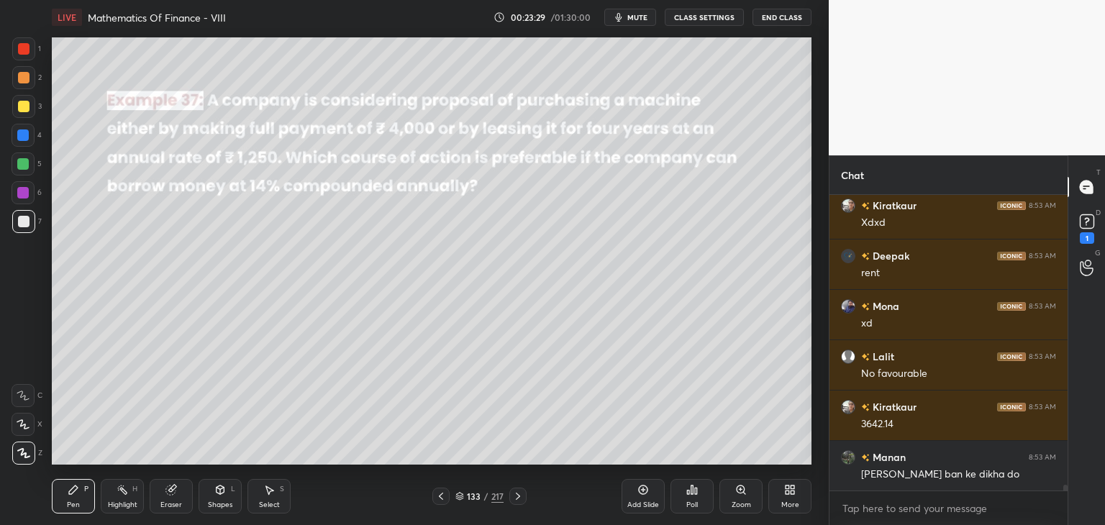
click at [216, 499] on div "Shapes L" at bounding box center [219, 496] width 43 height 35
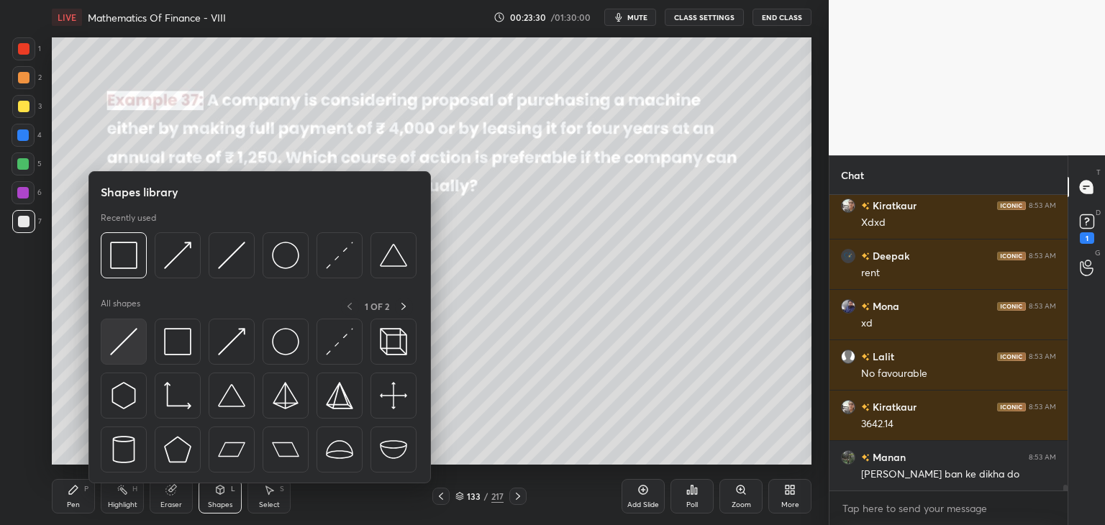
click at [119, 346] on img at bounding box center [123, 341] width 27 height 27
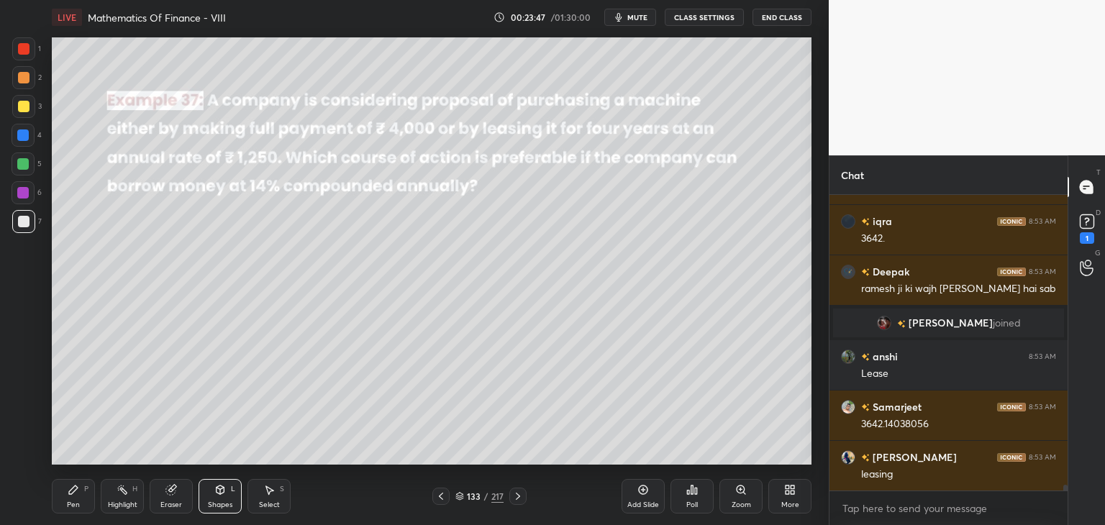
scroll to position [14725, 0]
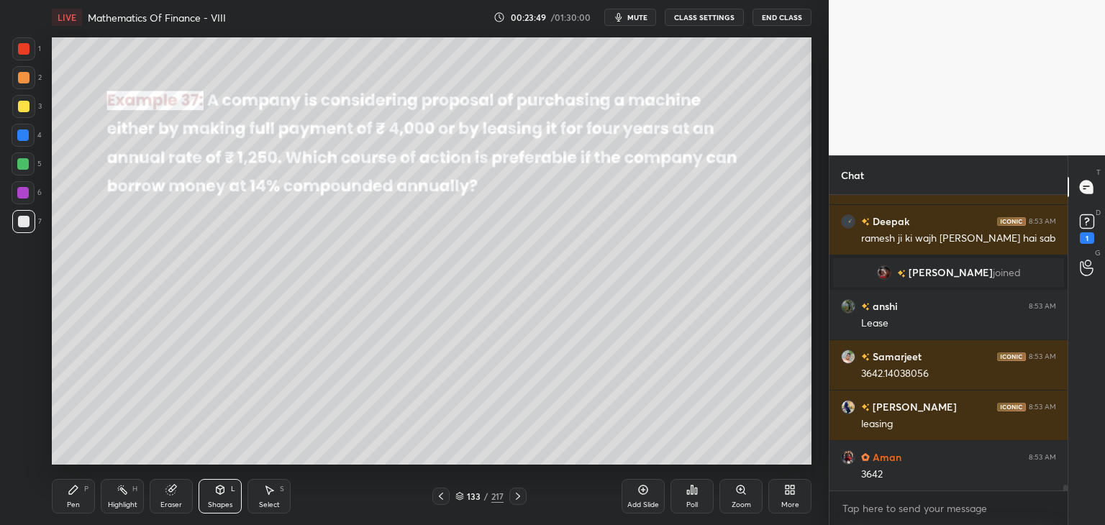
click at [75, 498] on div "Pen P" at bounding box center [73, 496] width 43 height 35
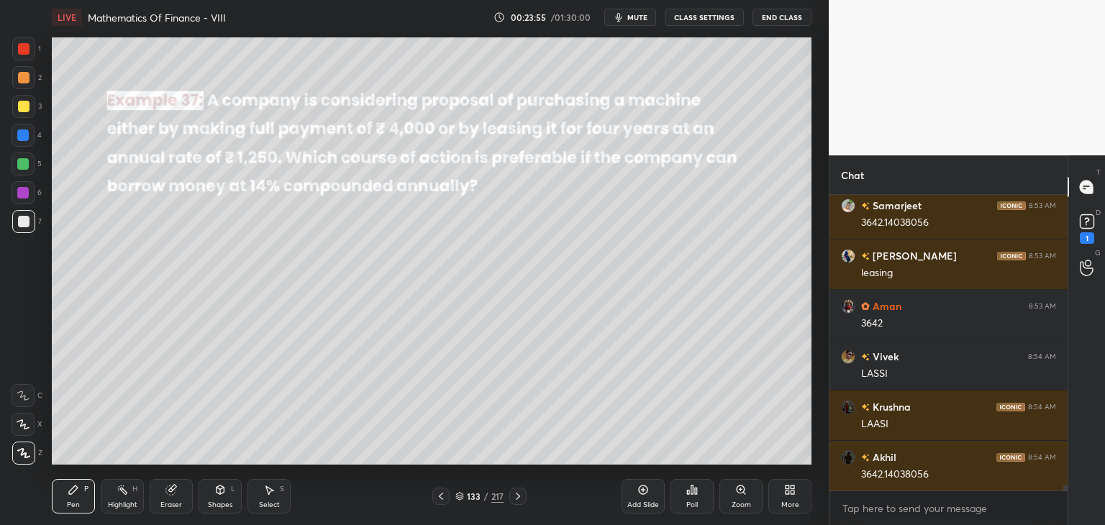
click at [83, 499] on div "Pen P" at bounding box center [73, 496] width 43 height 35
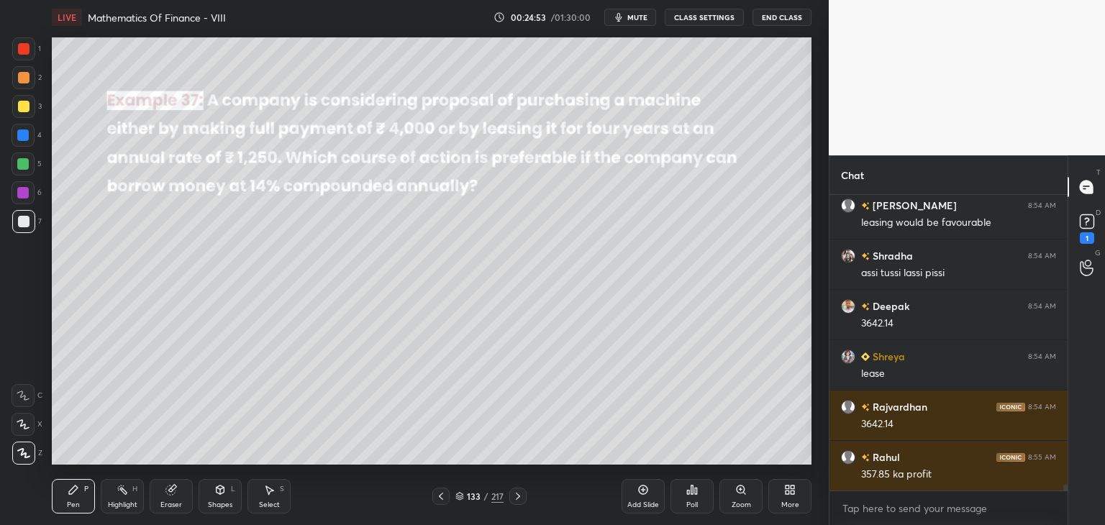
scroll to position [15731, 0]
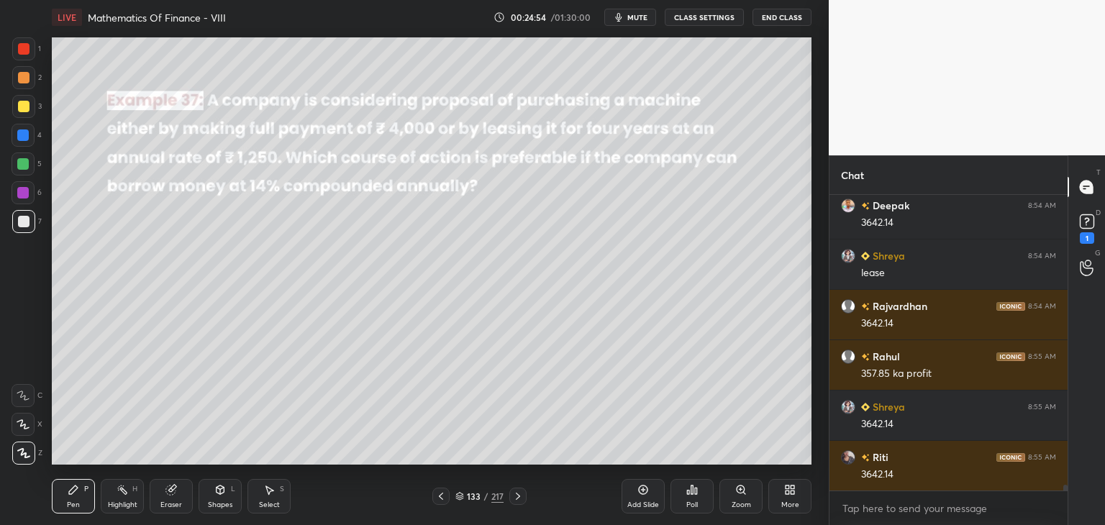
drag, startPoint x: 25, startPoint y: 219, endPoint x: 37, endPoint y: 223, distance: 12.7
click at [25, 220] on div at bounding box center [24, 222] width 12 height 12
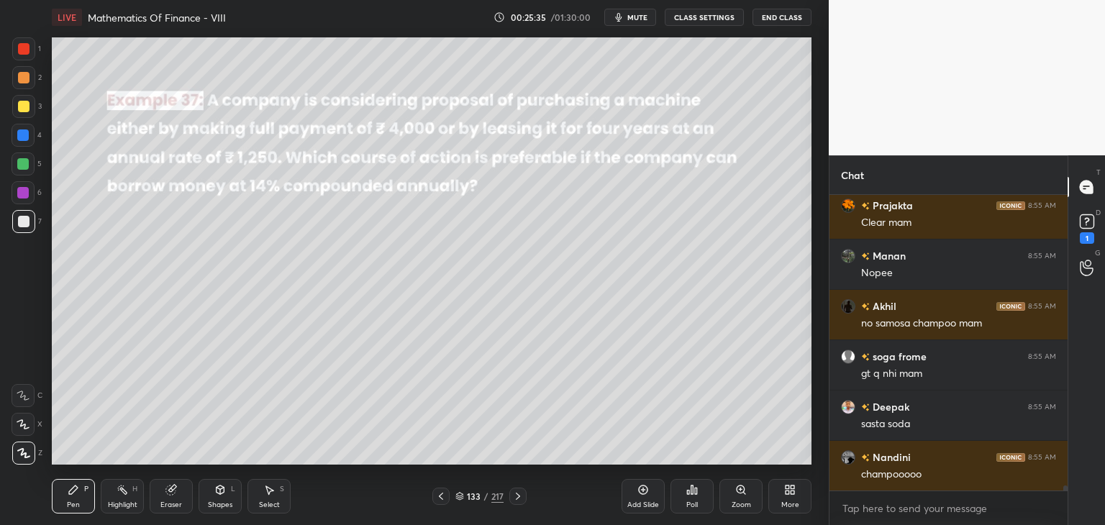
scroll to position [16953, 0]
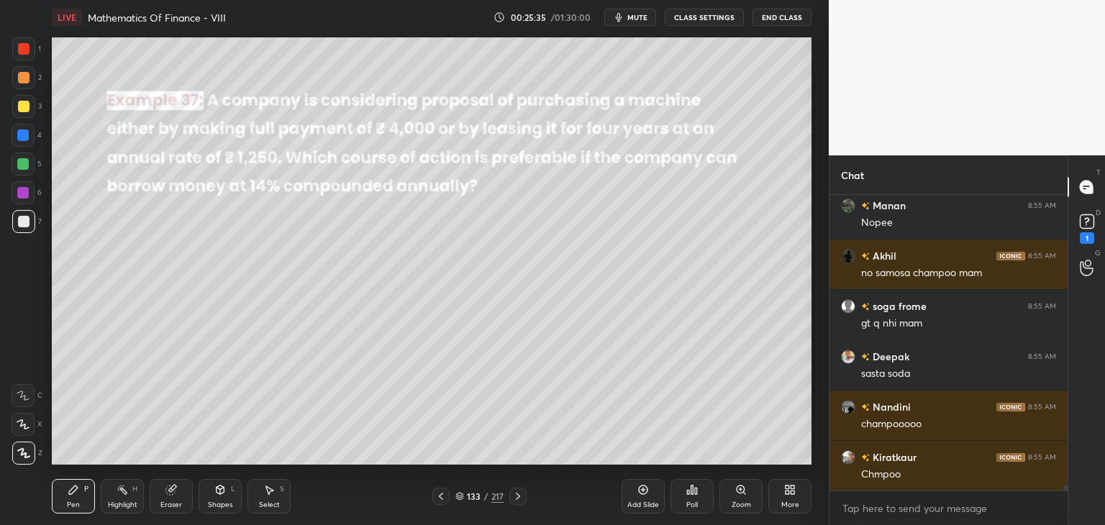
click at [515, 495] on icon at bounding box center [518, 496] width 12 height 12
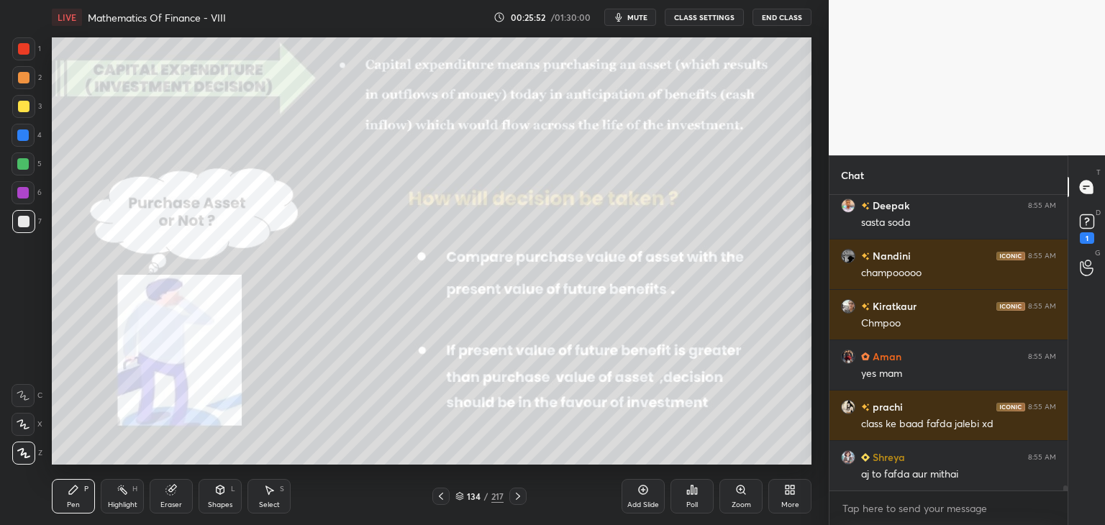
scroll to position [17154, 0]
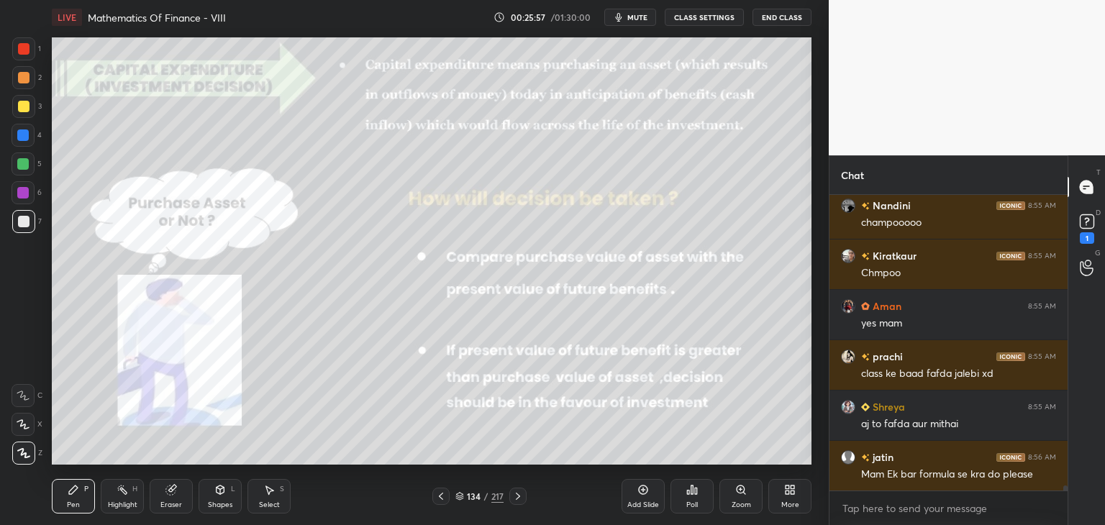
click at [644, 501] on div "Add Slide" at bounding box center [643, 504] width 32 height 7
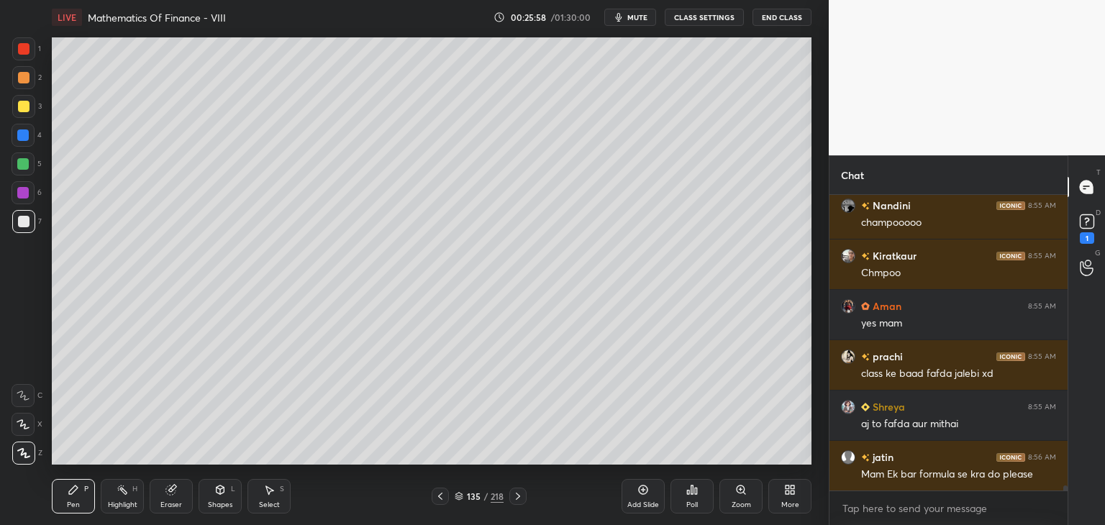
click at [25, 105] on div at bounding box center [24, 107] width 12 height 12
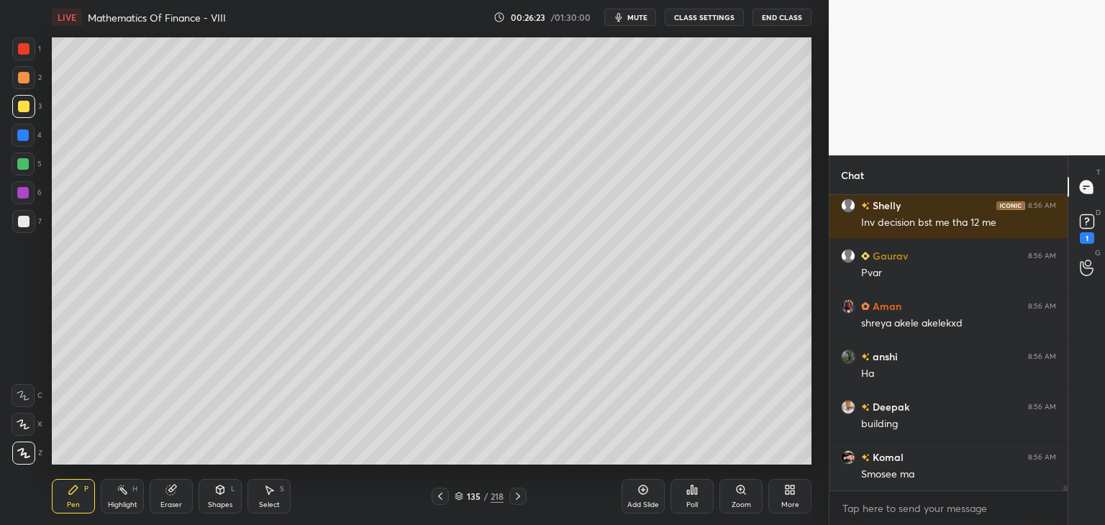
scroll to position [17607, 0]
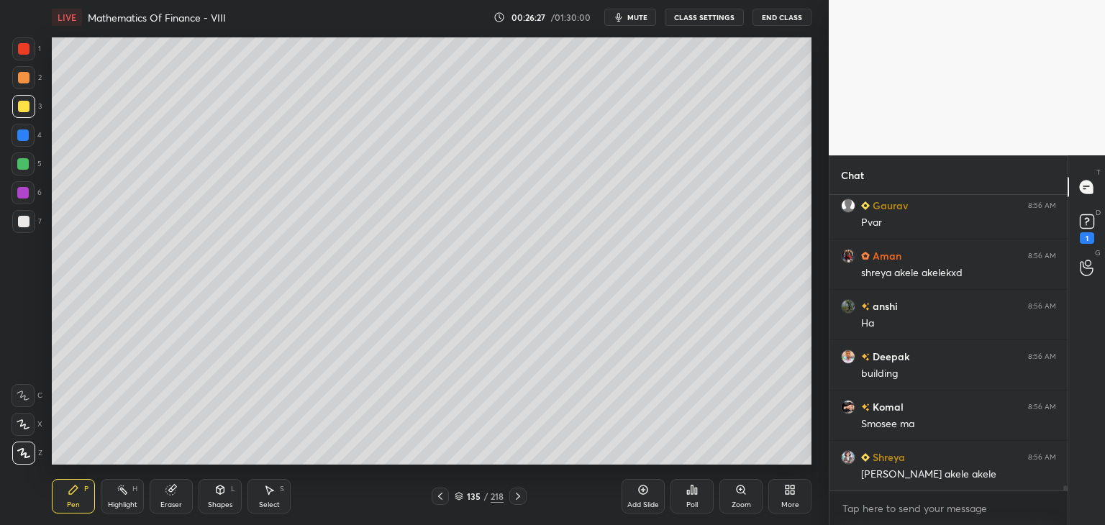
click at [221, 497] on div "Shapes L" at bounding box center [219, 496] width 43 height 35
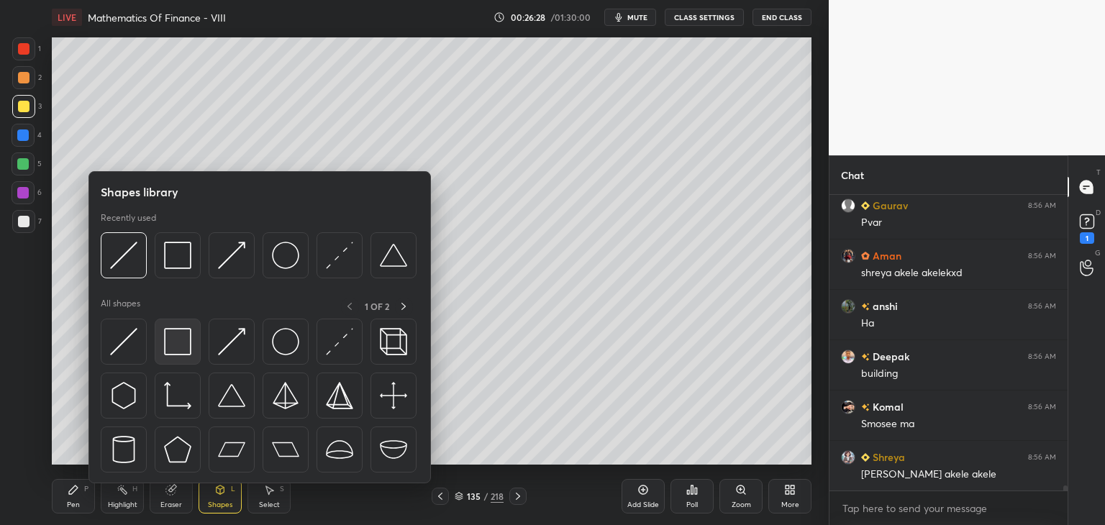
click at [177, 342] on img at bounding box center [177, 341] width 27 height 27
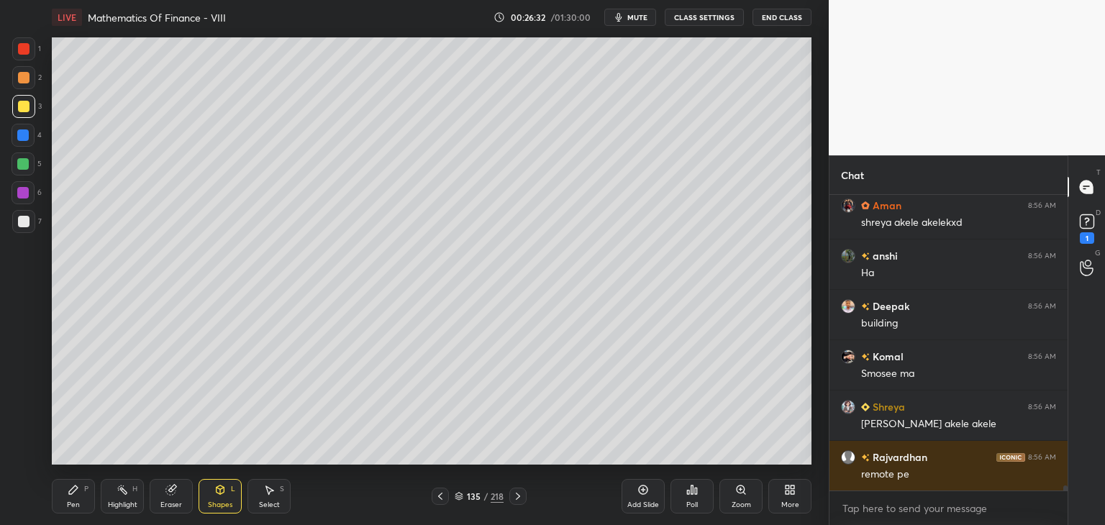
scroll to position [17708, 0]
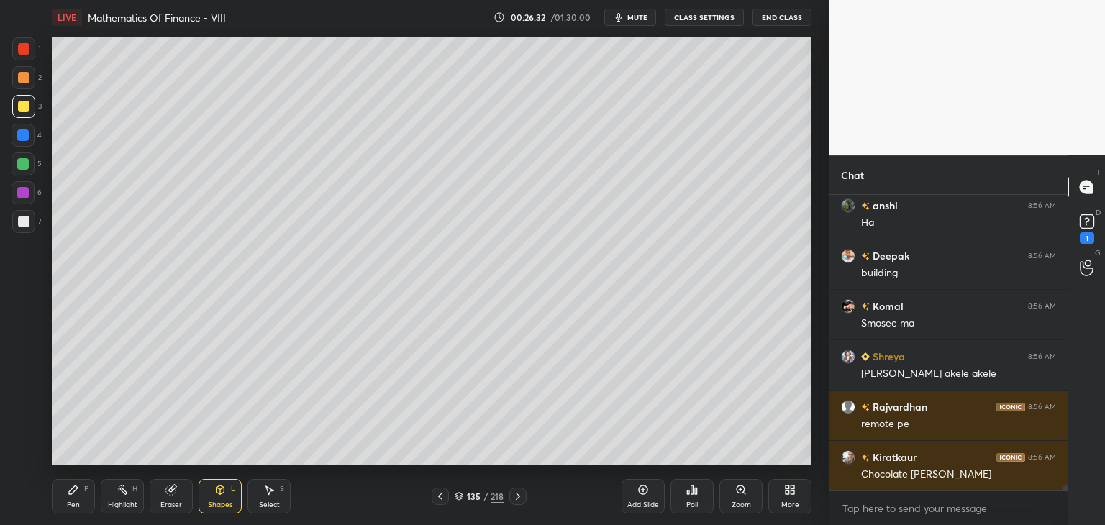
drag, startPoint x: 70, startPoint y: 501, endPoint x: 94, endPoint y: 472, distance: 37.8
click at [70, 502] on div "Pen" at bounding box center [73, 504] width 13 height 7
drag, startPoint x: 223, startPoint y: 496, endPoint x: 227, endPoint y: 483, distance: 13.6
click at [224, 496] on div "Shapes L" at bounding box center [219, 496] width 43 height 35
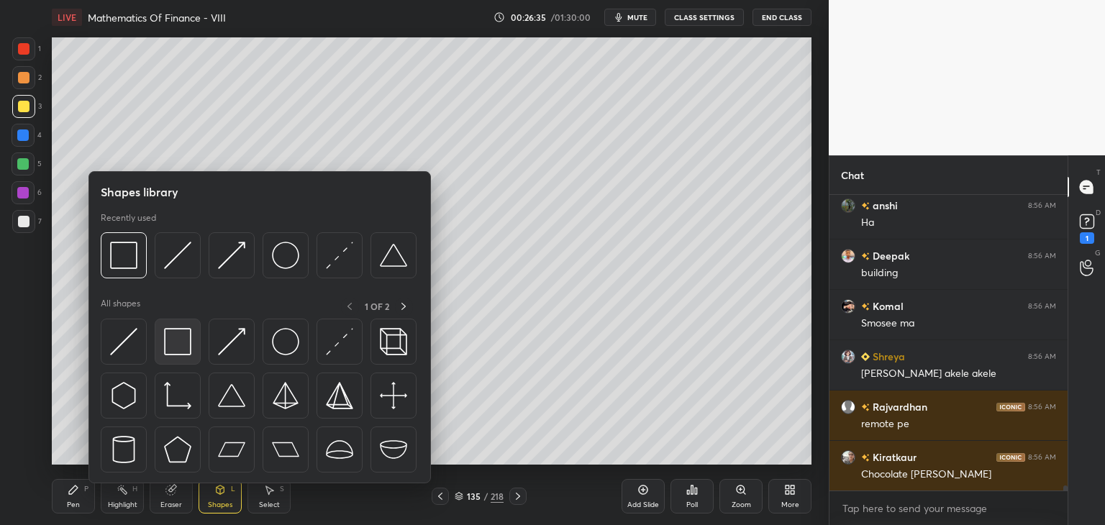
click at [184, 344] on img at bounding box center [177, 341] width 27 height 27
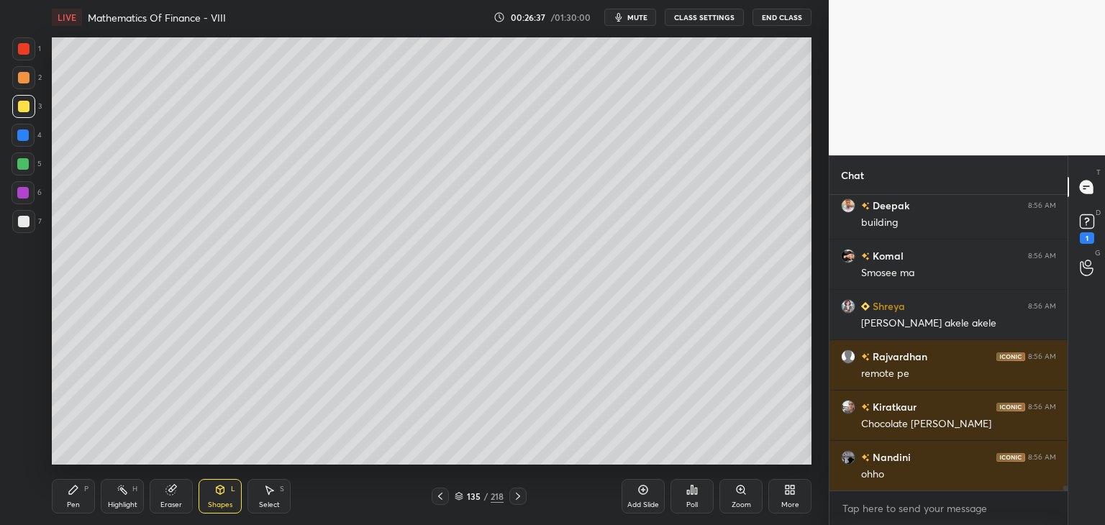
scroll to position [17808, 0]
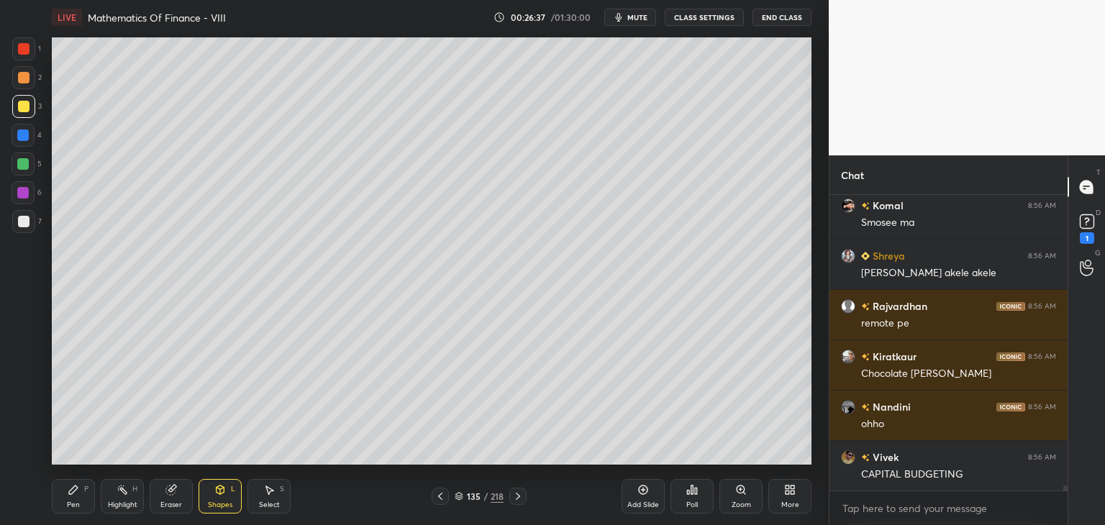
click at [221, 510] on div "Shapes L" at bounding box center [219, 496] width 43 height 35
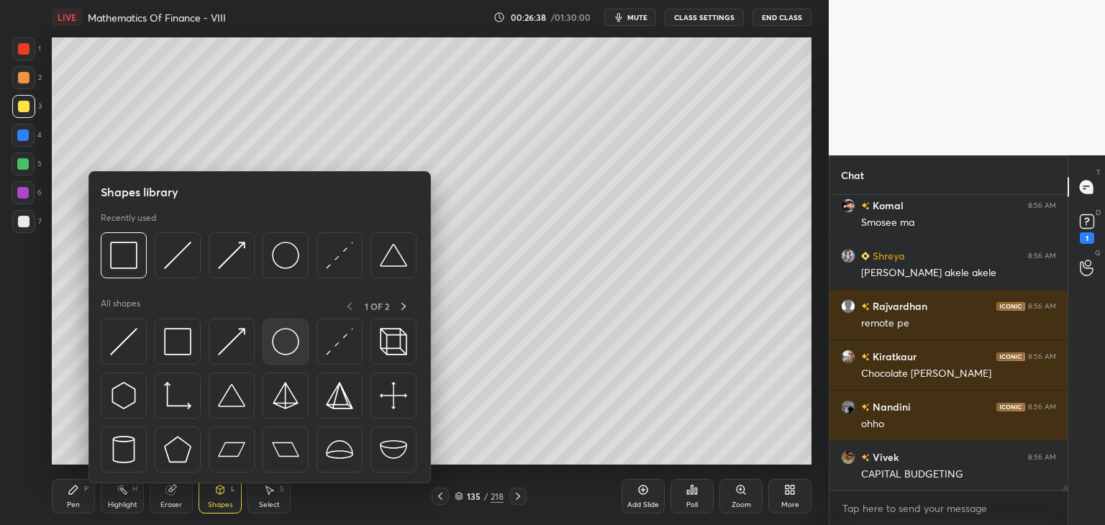
click at [284, 341] on img at bounding box center [285, 341] width 27 height 27
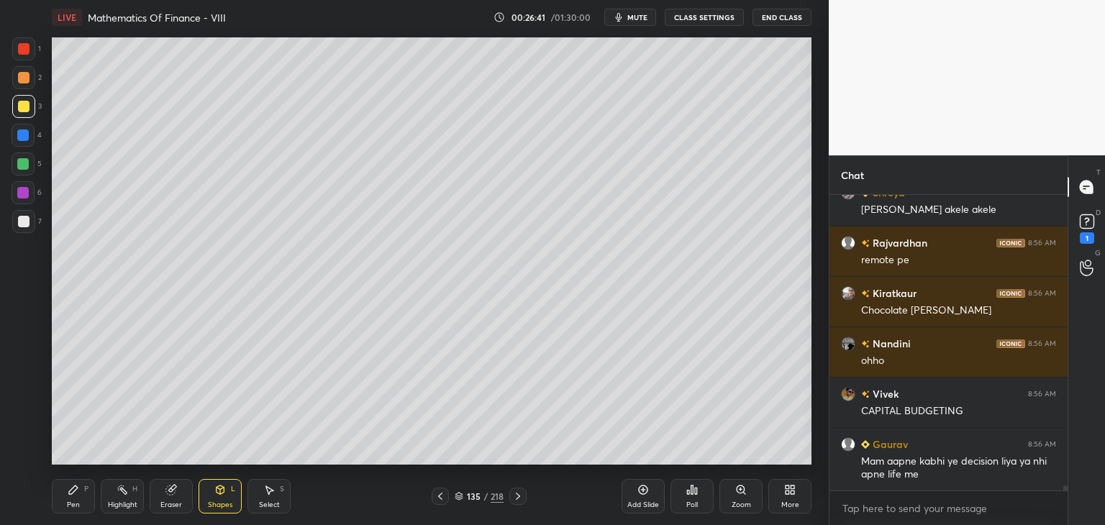
scroll to position [17922, 0]
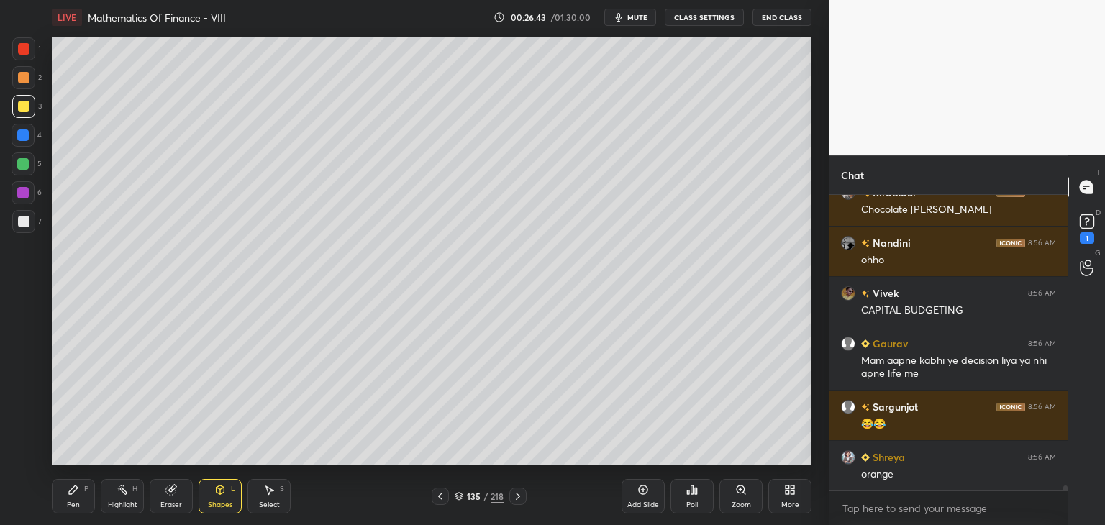
click at [66, 490] on div "Pen P" at bounding box center [73, 496] width 43 height 35
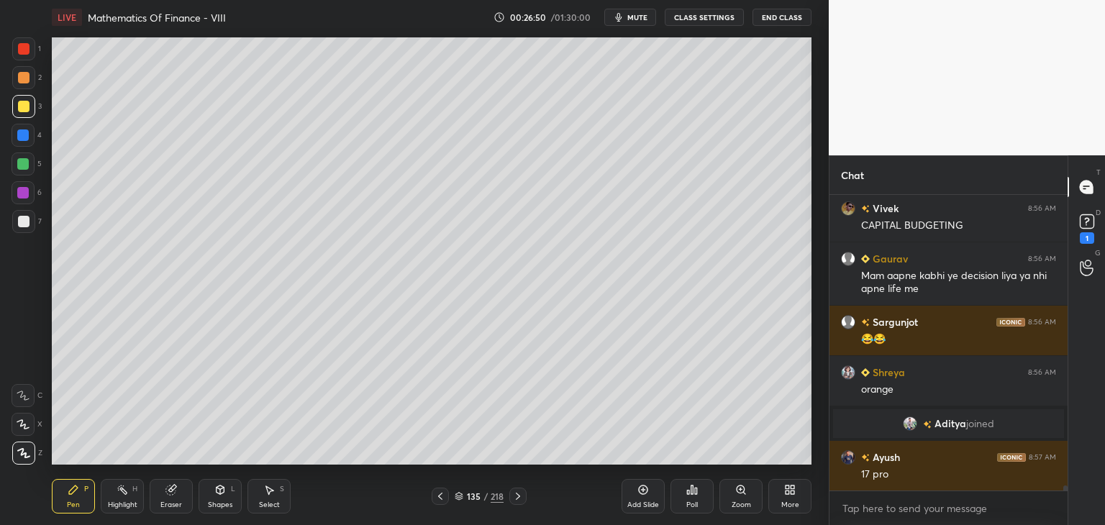
scroll to position [17053, 0]
click at [79, 501] on div "Pen P" at bounding box center [73, 496] width 43 height 35
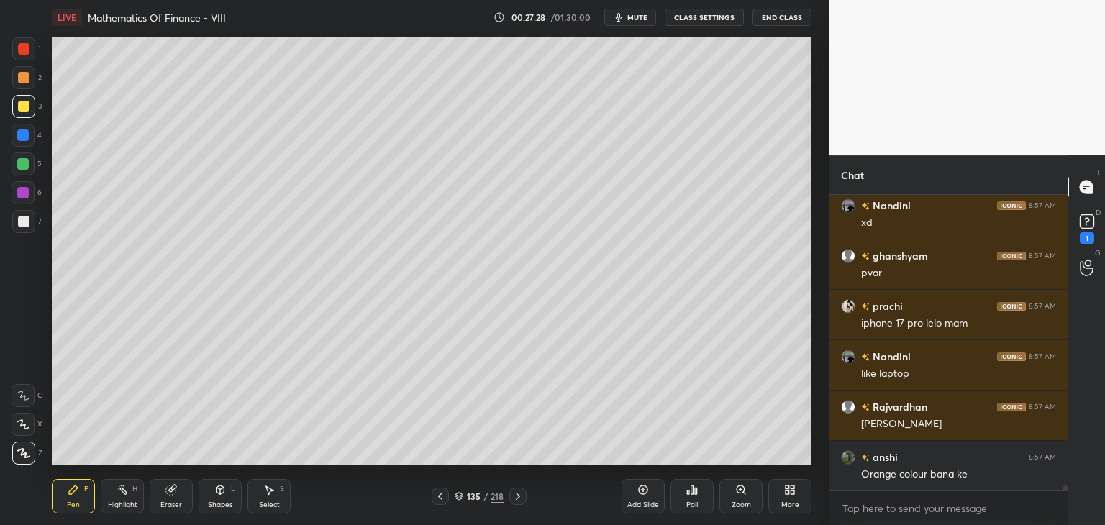
scroll to position [17647, 0]
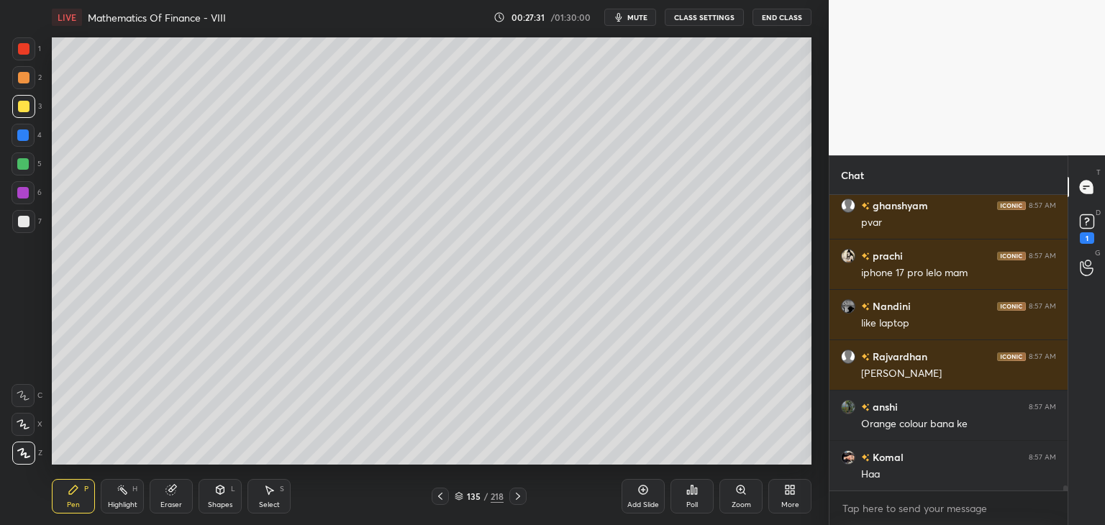
click at [68, 501] on div "Pen" at bounding box center [73, 504] width 13 height 7
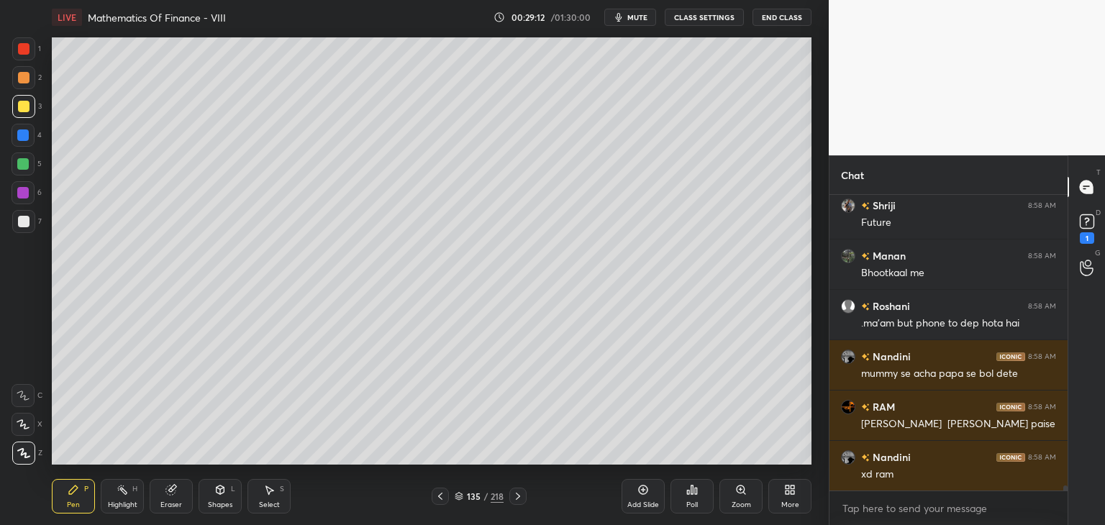
scroll to position [18096, 0]
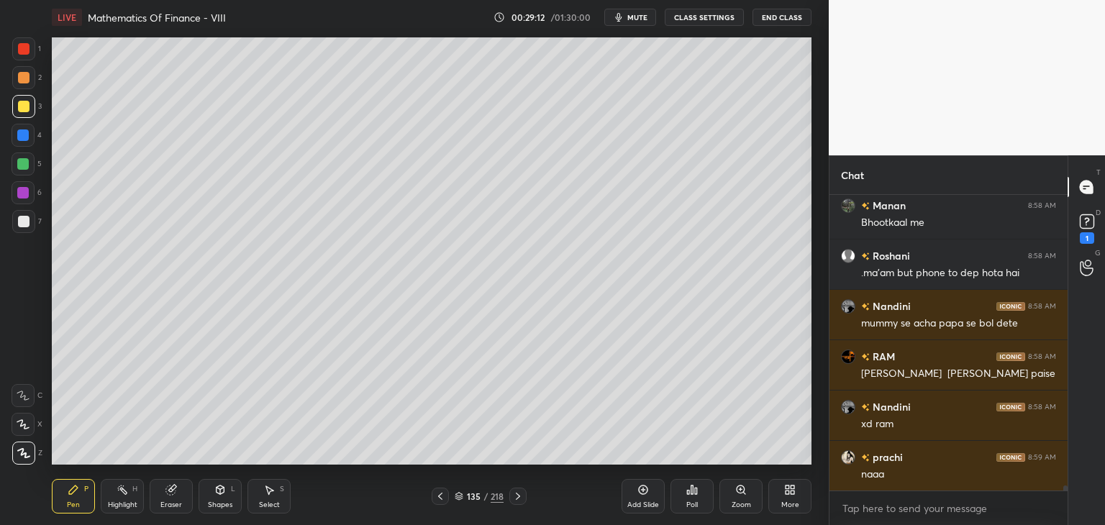
click at [169, 496] on div "Eraser" at bounding box center [171, 496] width 43 height 35
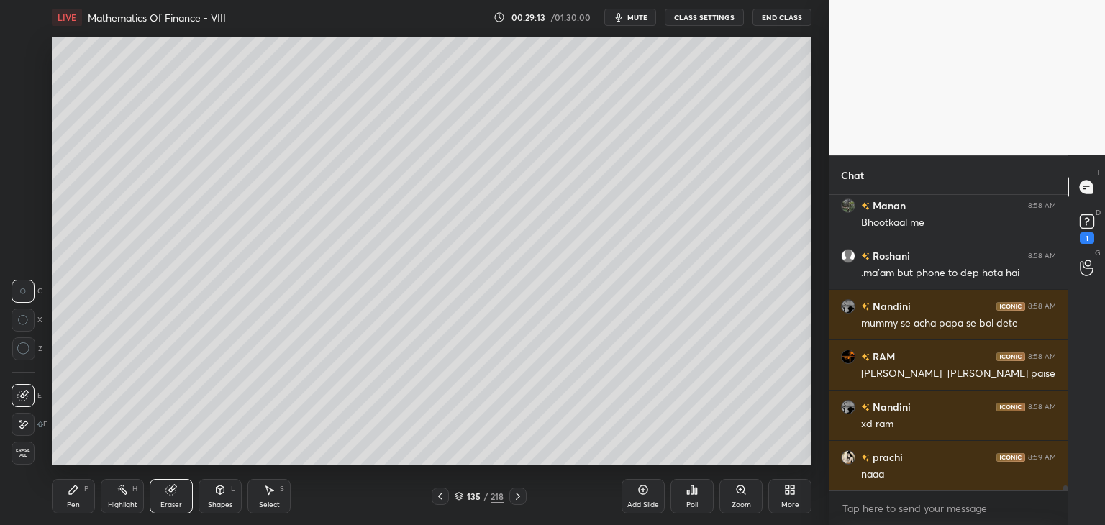
scroll to position [18197, 0]
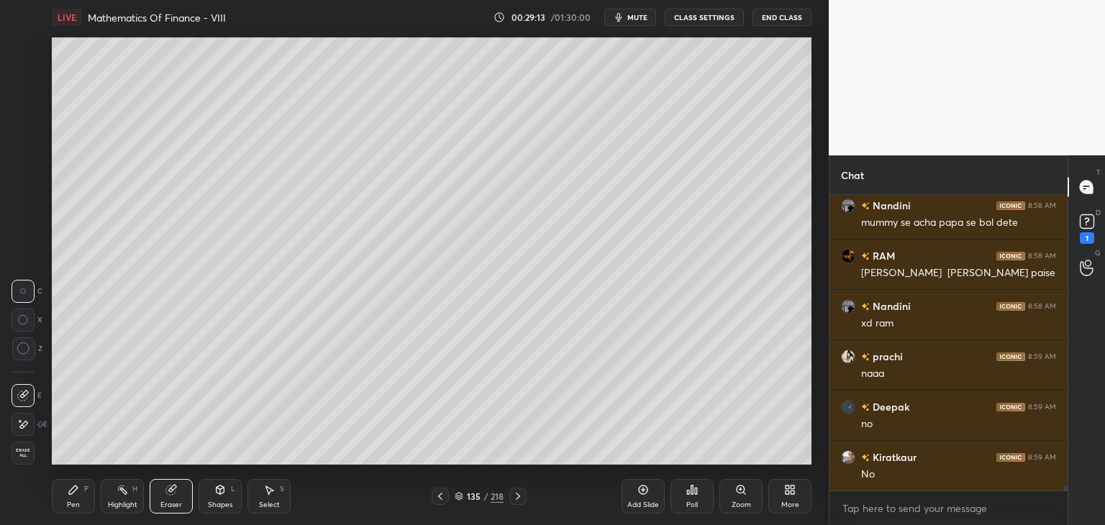
click at [13, 448] on span "Erase all" at bounding box center [23, 453] width 22 height 10
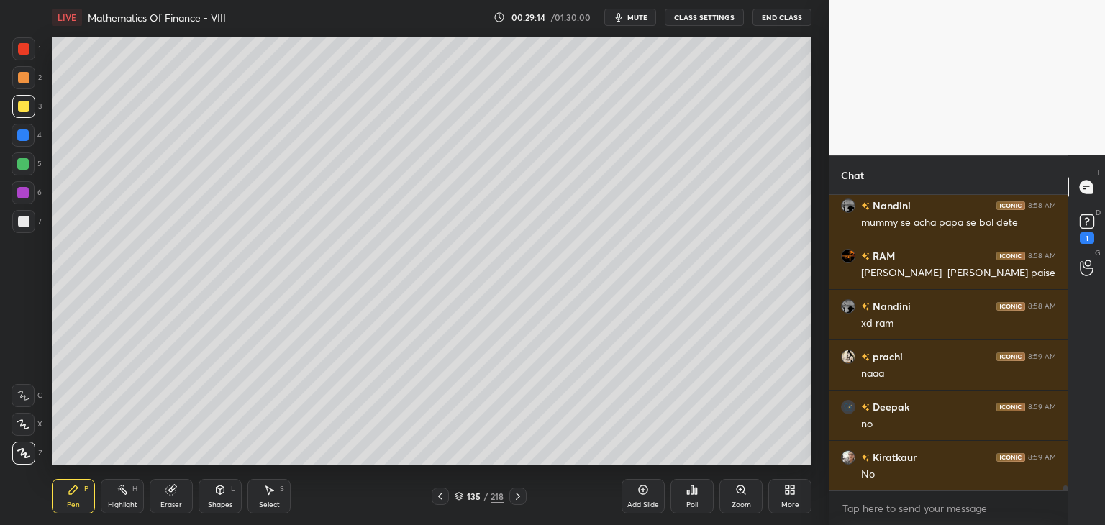
scroll to position [5, 4]
click at [438, 495] on icon at bounding box center [440, 496] width 12 height 12
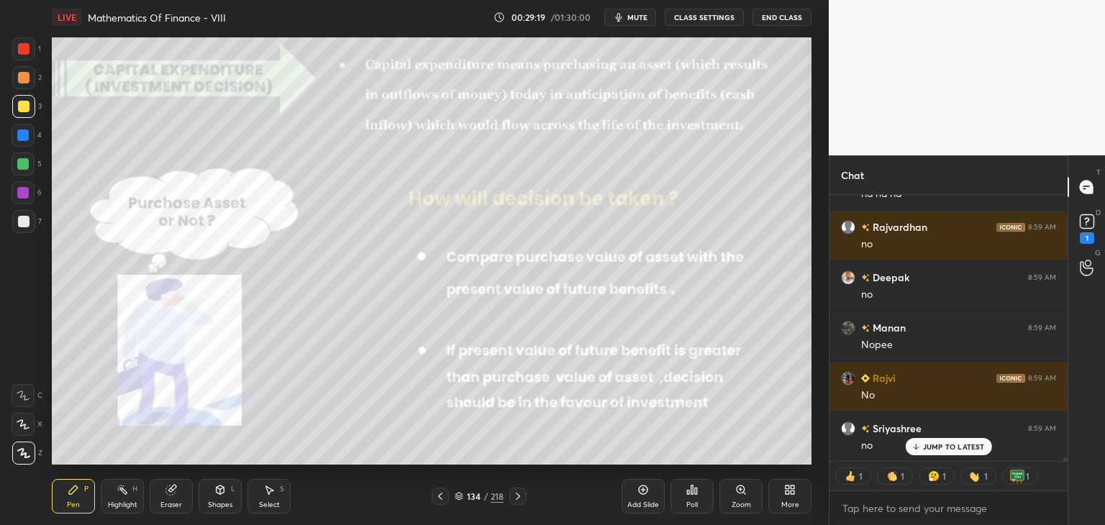
scroll to position [18679, 0]
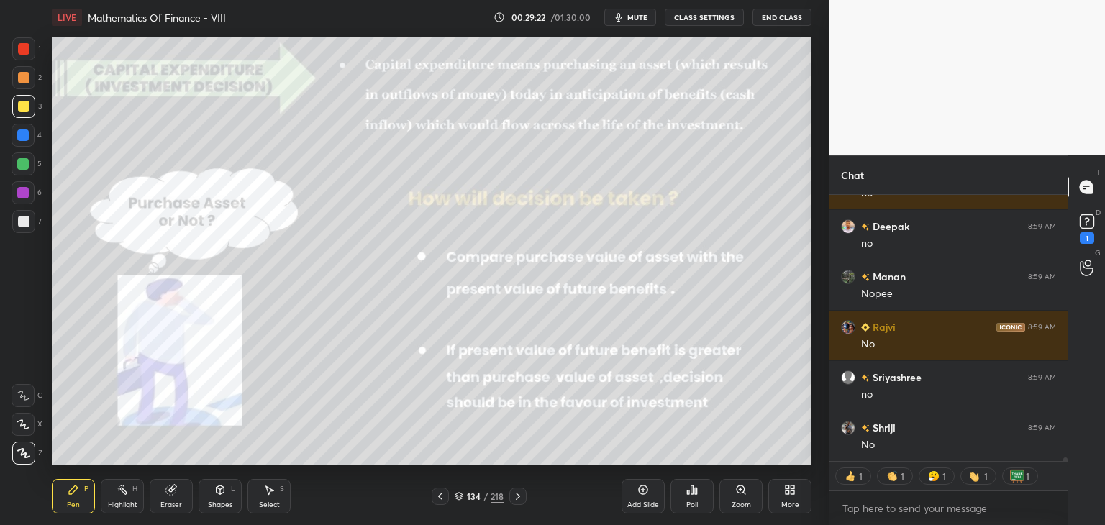
click at [214, 497] on div "Shapes L" at bounding box center [219, 496] width 43 height 35
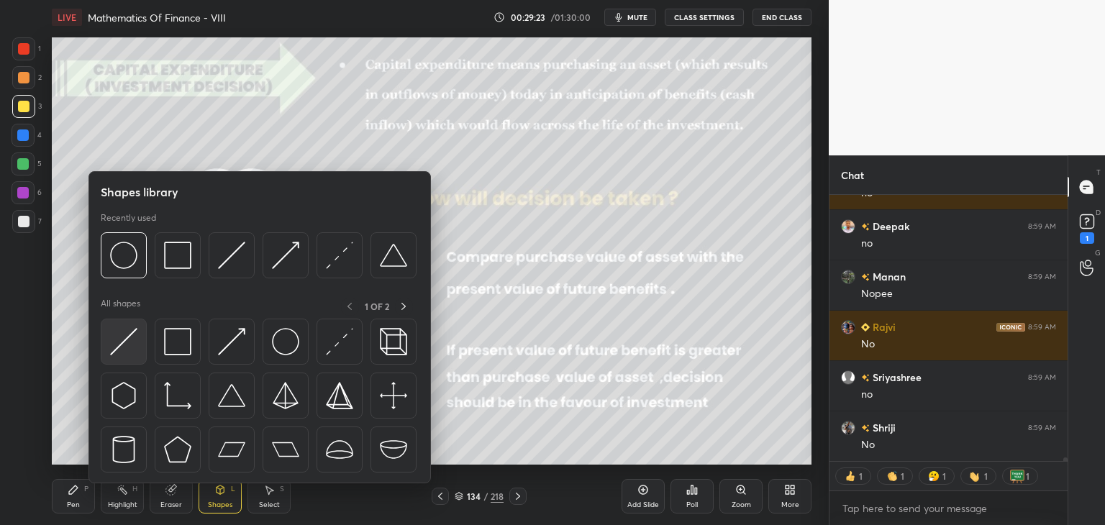
click at [126, 346] on img at bounding box center [123, 341] width 27 height 27
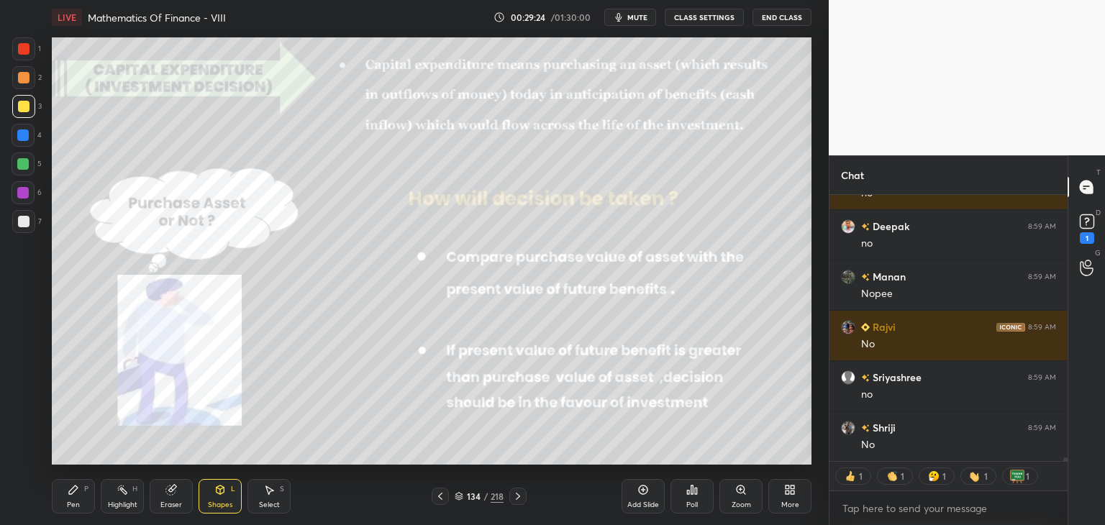
drag, startPoint x: 23, startPoint y: 109, endPoint x: 46, endPoint y: 119, distance: 25.1
click at [24, 109] on div at bounding box center [24, 107] width 12 height 12
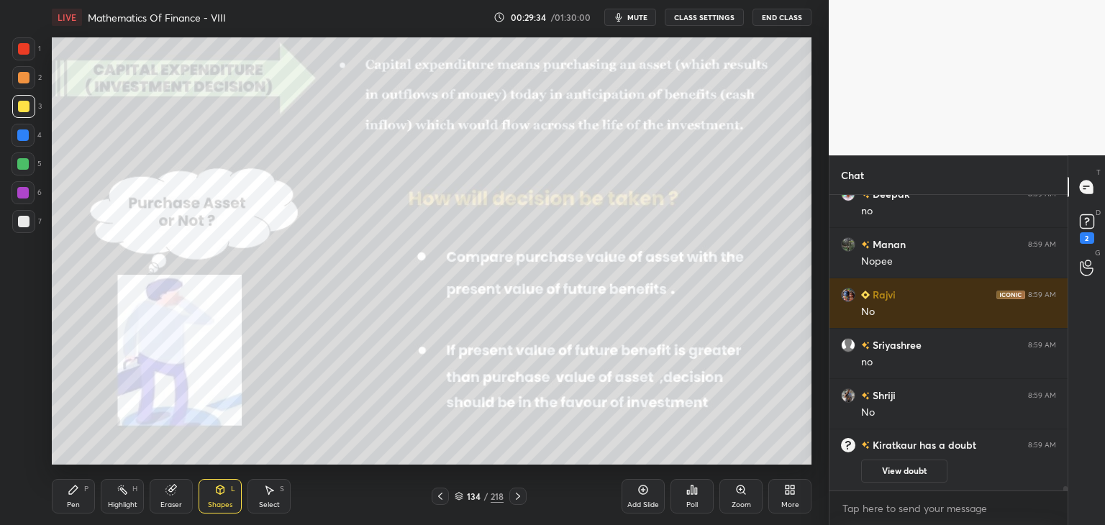
scroll to position [291, 234]
click at [1083, 225] on rect at bounding box center [1086, 222] width 14 height 14
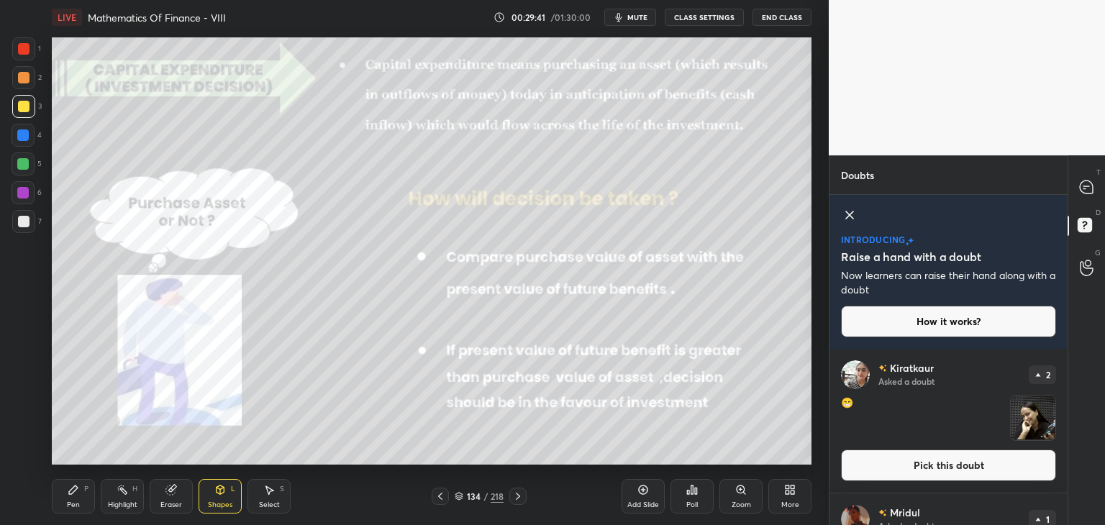
click at [1035, 424] on img "grid" at bounding box center [1032, 418] width 45 height 45
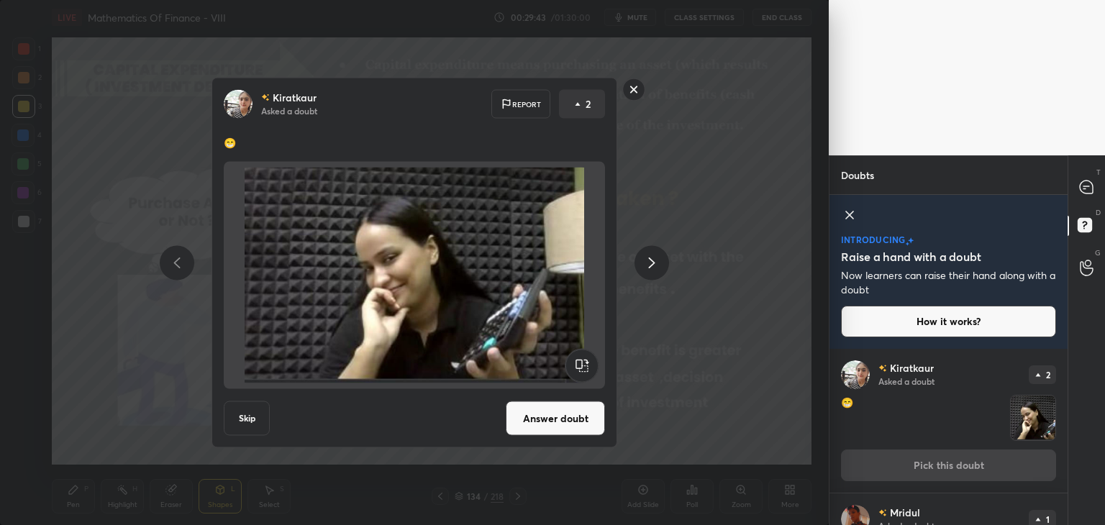
click at [633, 93] on rect at bounding box center [634, 89] width 22 height 22
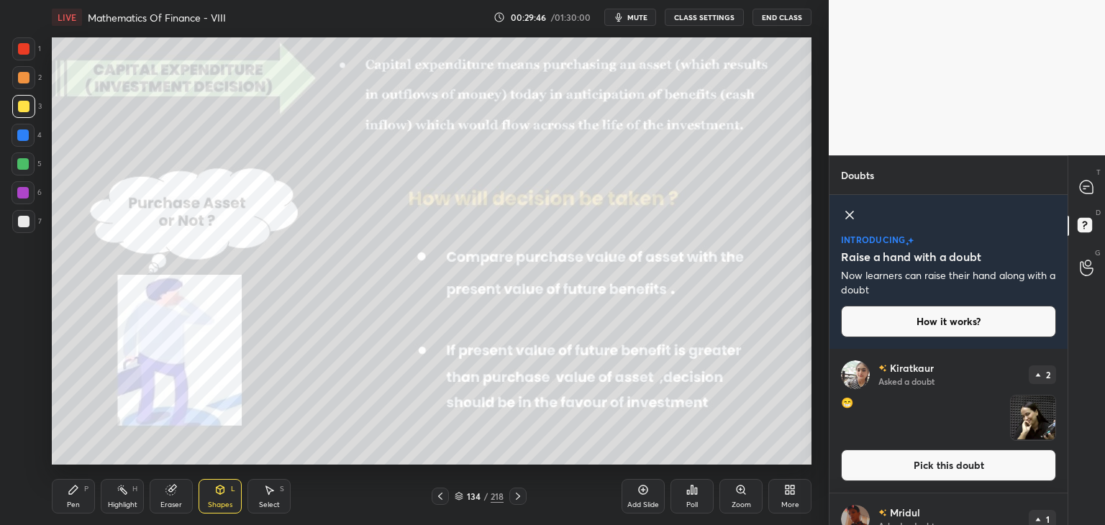
scroll to position [97, 0]
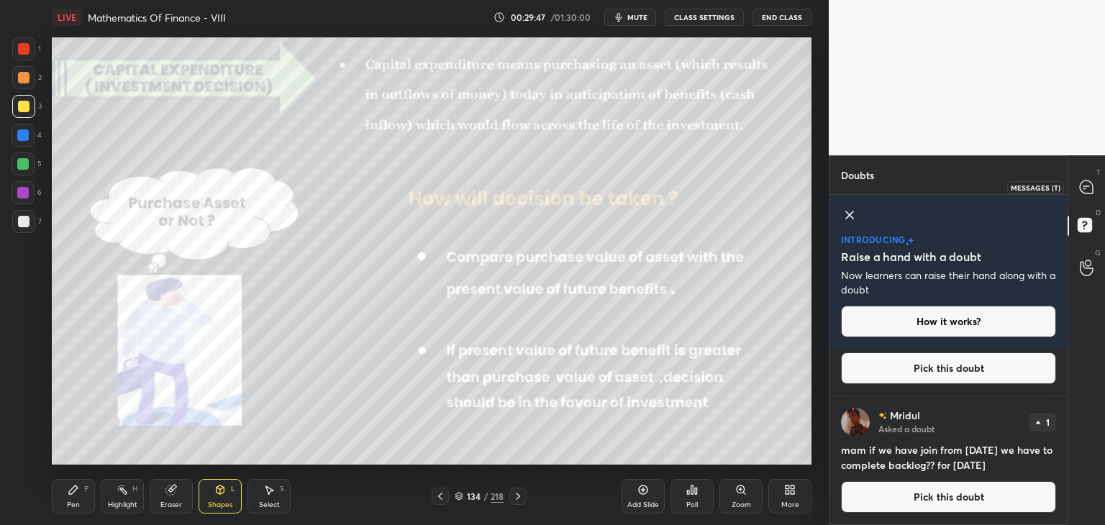
click at [1089, 188] on icon at bounding box center [1085, 186] width 13 height 13
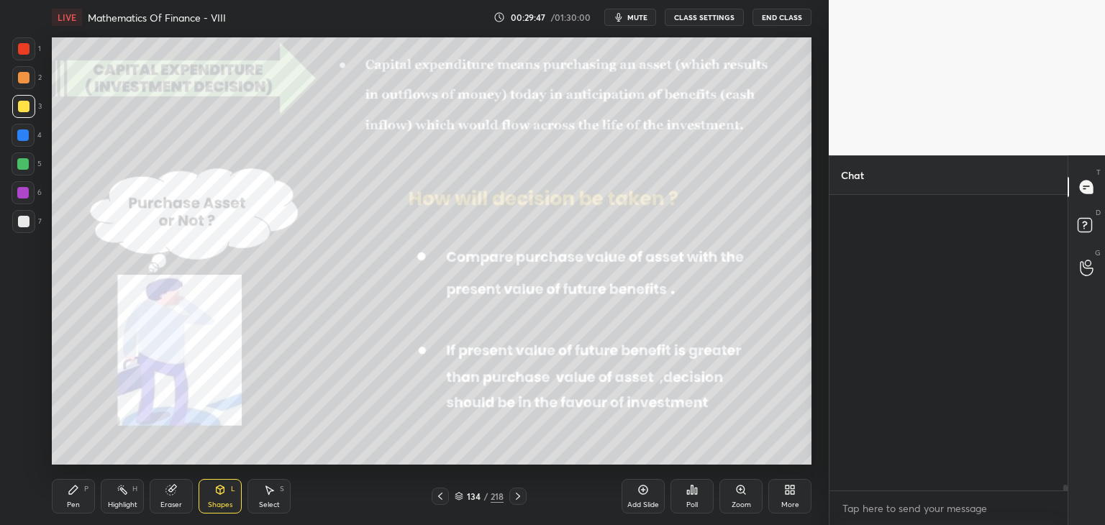
scroll to position [291, 234]
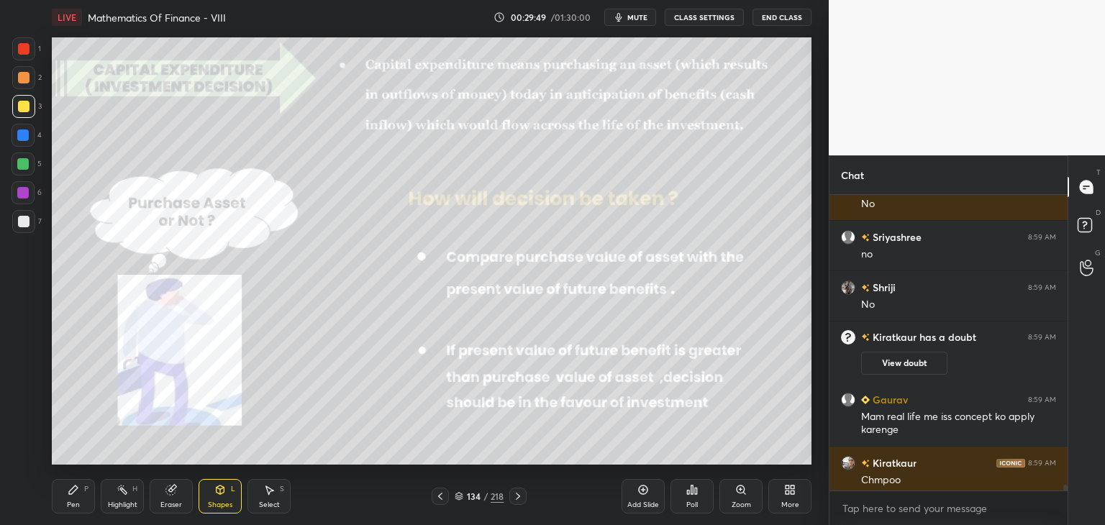
click at [516, 498] on icon at bounding box center [518, 496] width 12 height 12
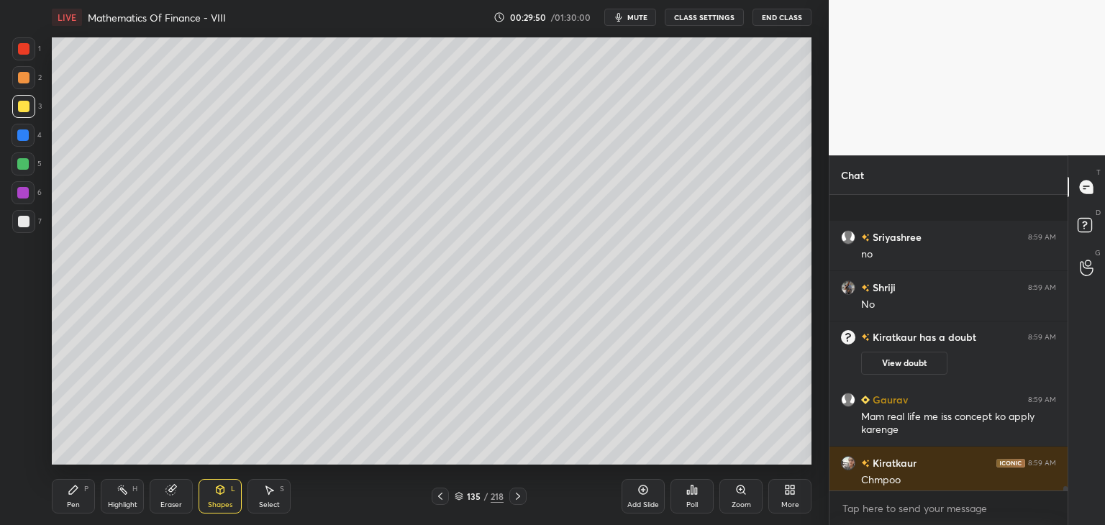
click at [518, 499] on icon at bounding box center [518, 496] width 12 height 12
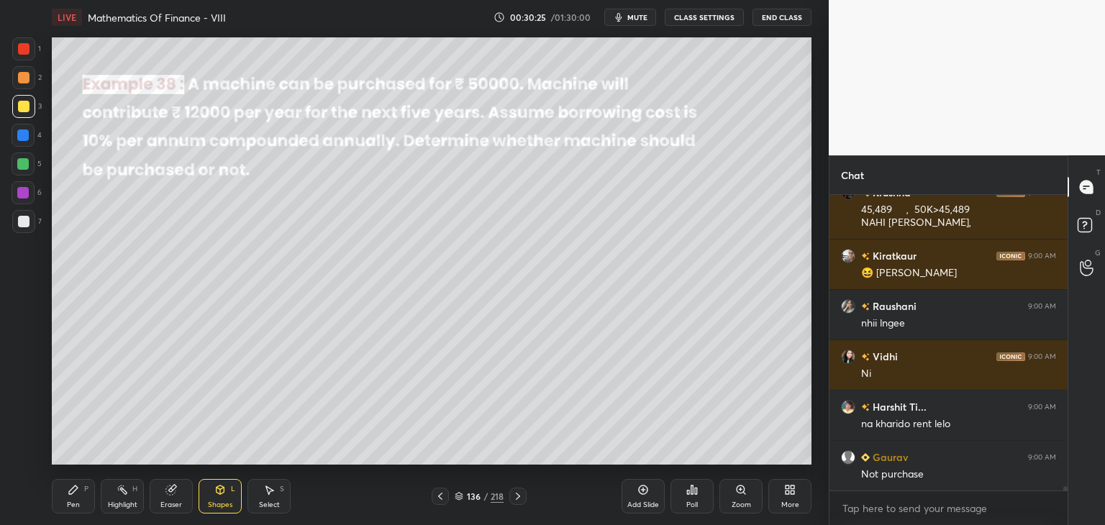
scroll to position [18949, 0]
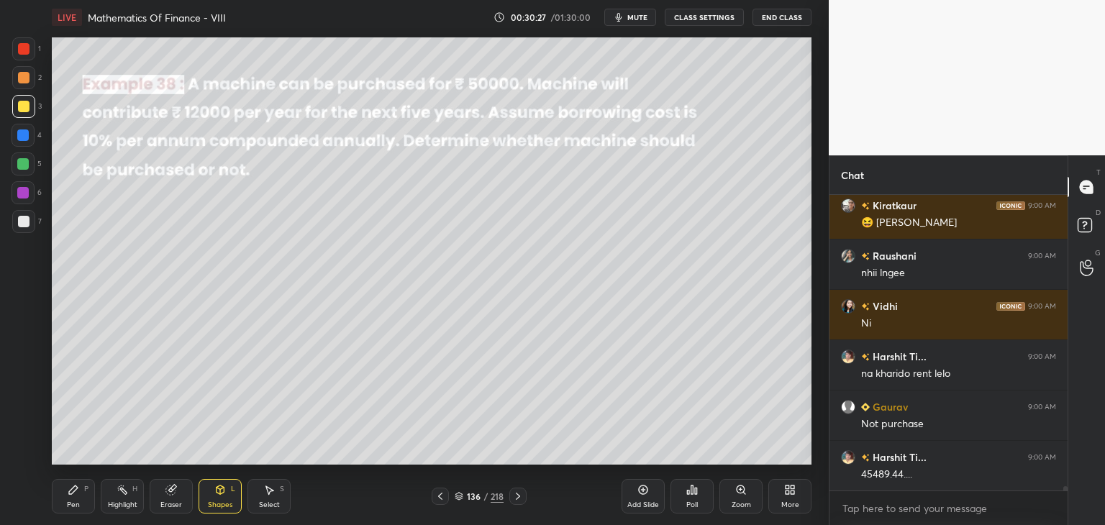
click at [221, 495] on icon at bounding box center [220, 490] width 12 height 12
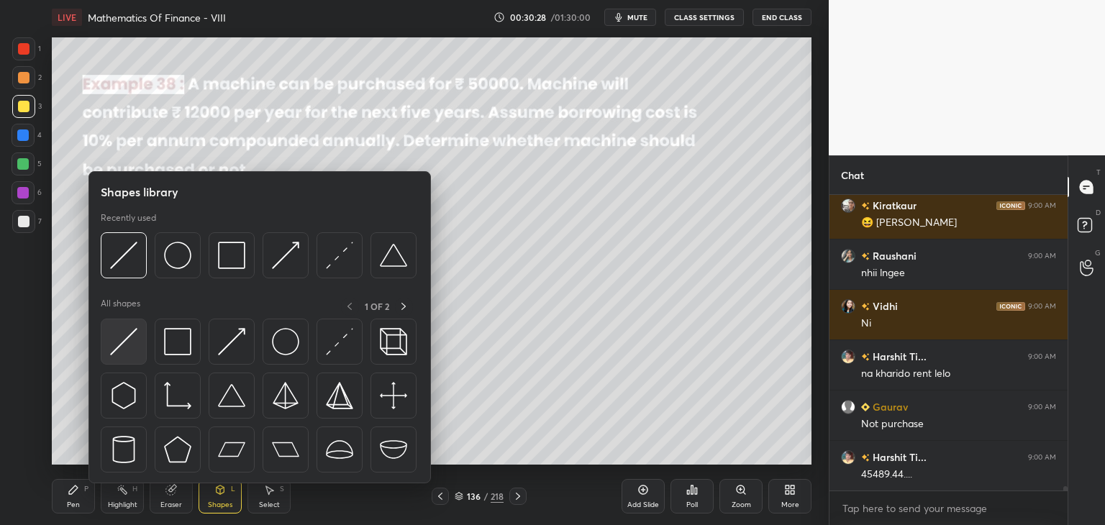
scroll to position [18999, 0]
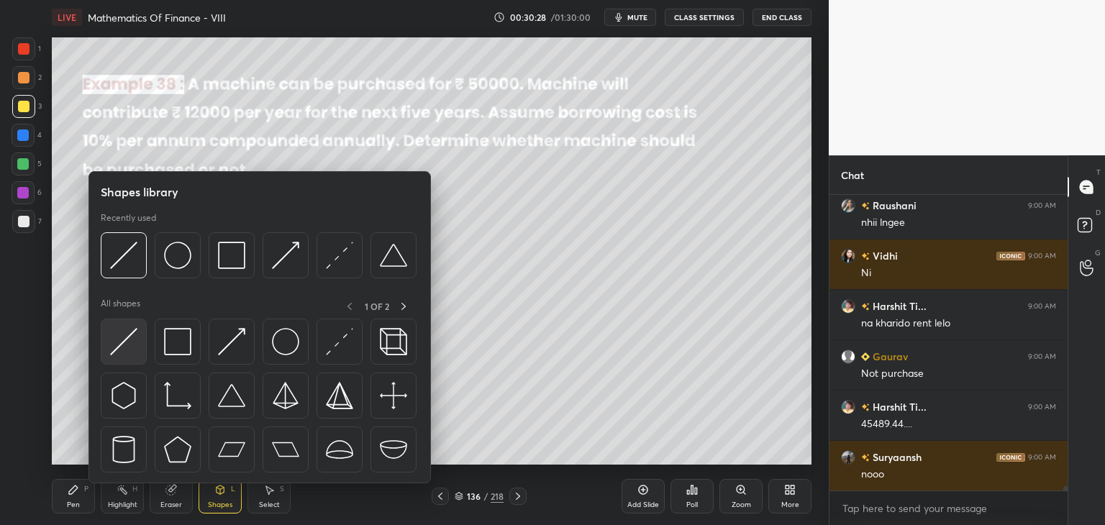
click at [123, 343] on img at bounding box center [123, 341] width 27 height 27
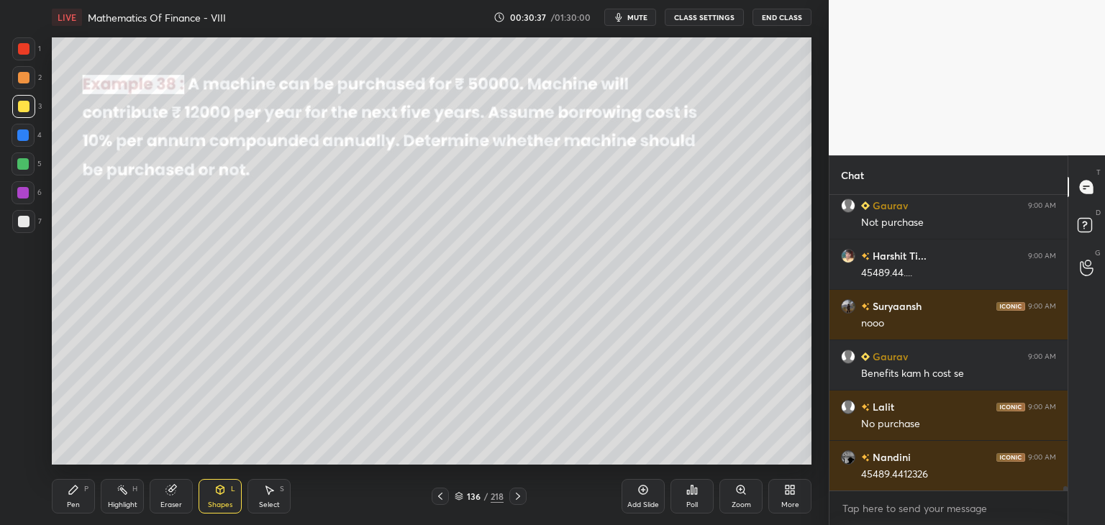
scroll to position [19200, 0]
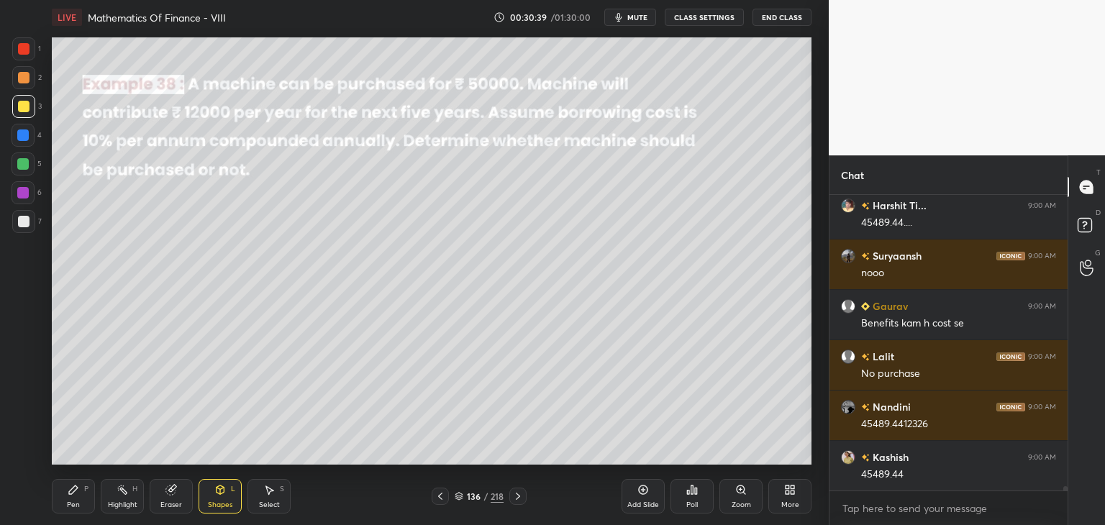
click at [74, 501] on div "Pen" at bounding box center [73, 504] width 13 height 7
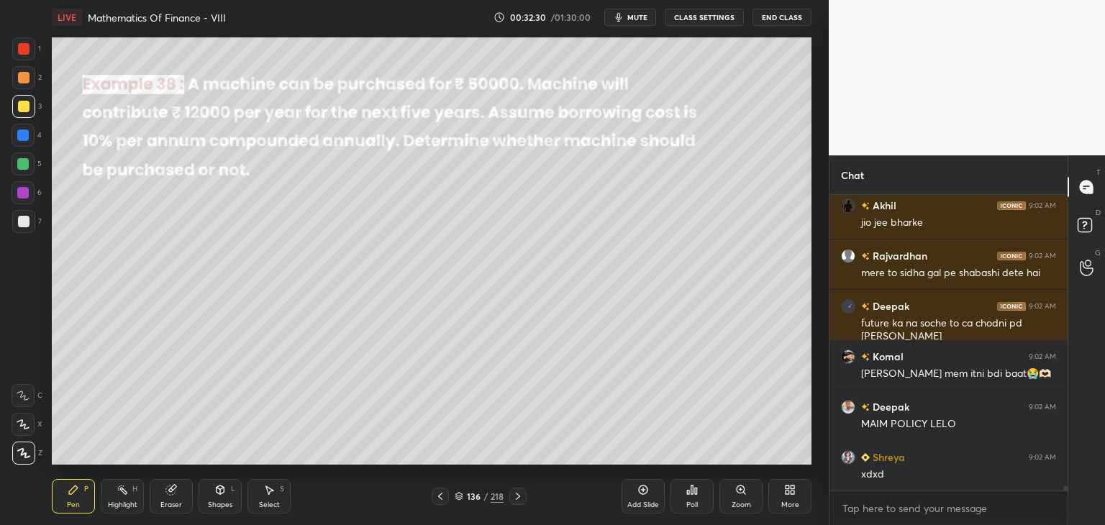
scroll to position [21051, 0]
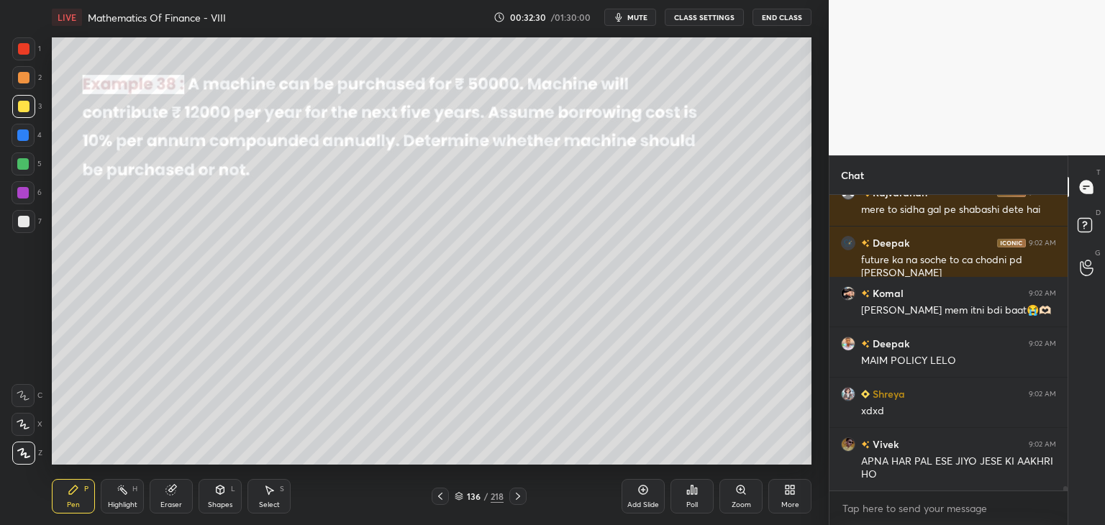
click at [518, 495] on icon at bounding box center [518, 496] width 4 height 7
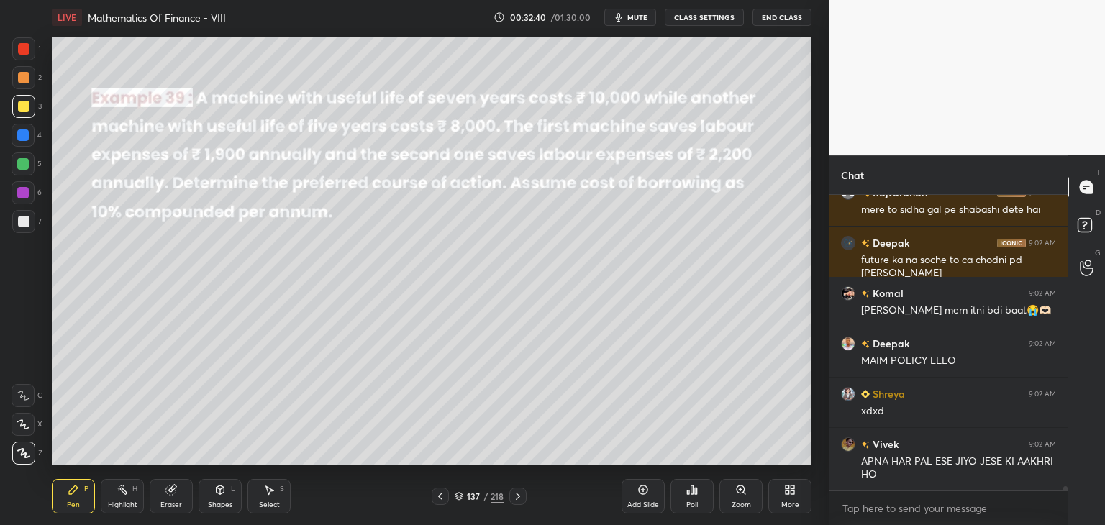
scroll to position [21102, 0]
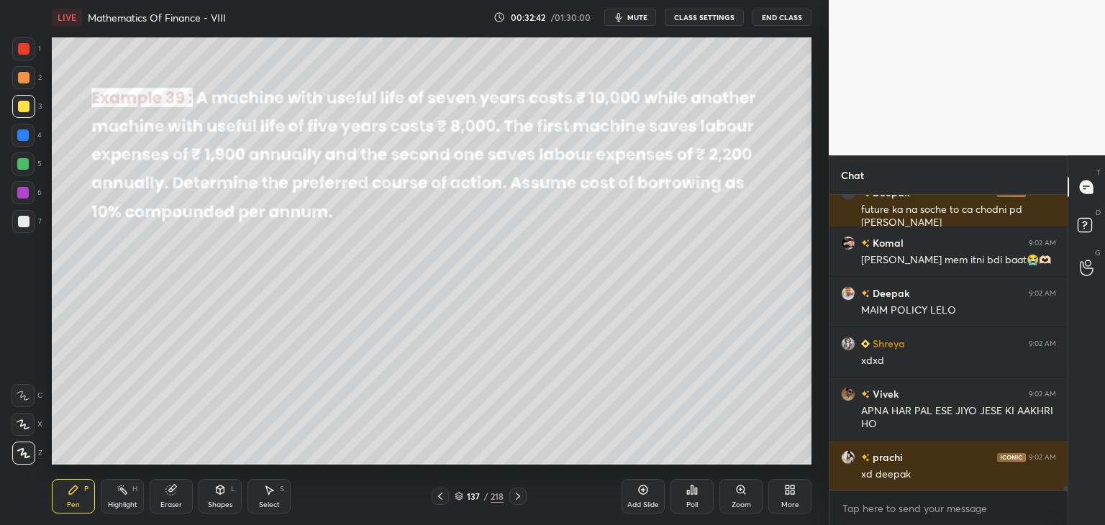
click at [693, 497] on div "Poll" at bounding box center [691, 496] width 43 height 35
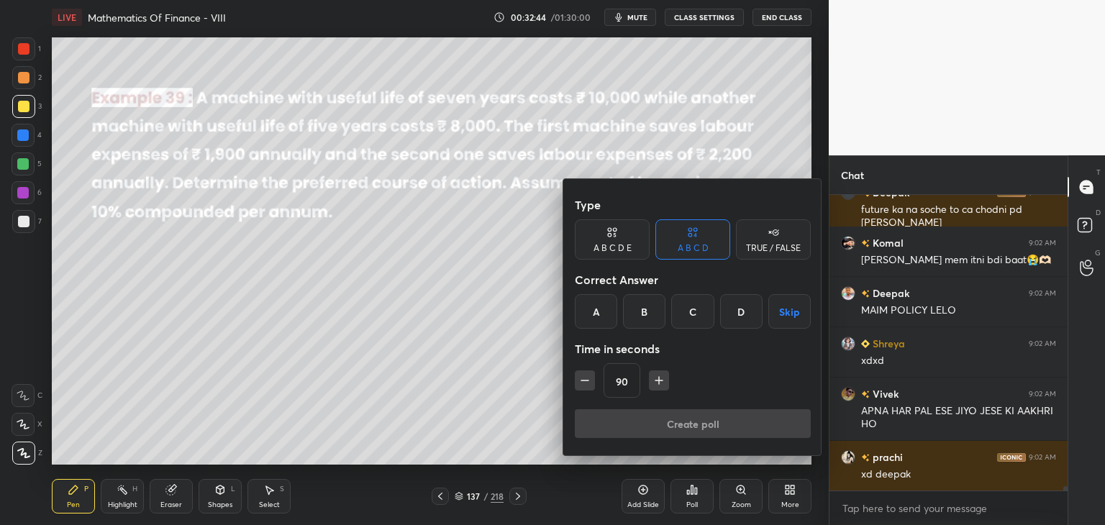
click at [791, 312] on button "Skip" at bounding box center [789, 311] width 42 height 35
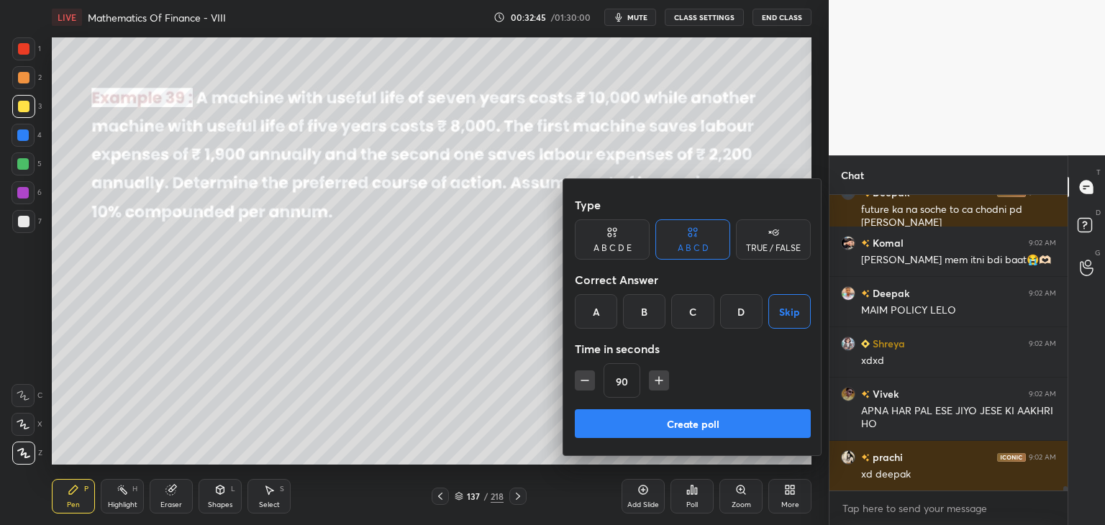
scroll to position [21152, 0]
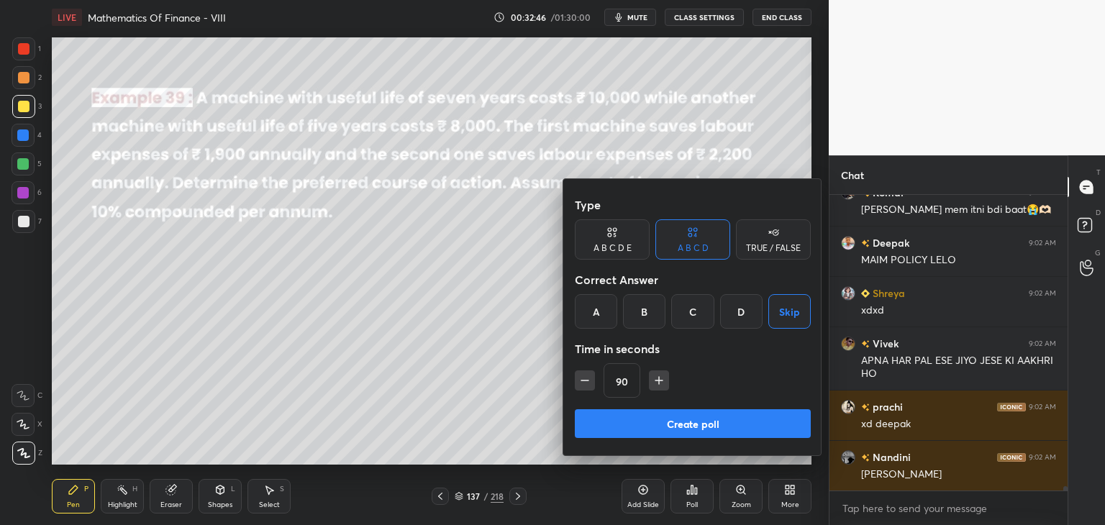
click at [682, 426] on button "Create poll" at bounding box center [693, 423] width 236 height 29
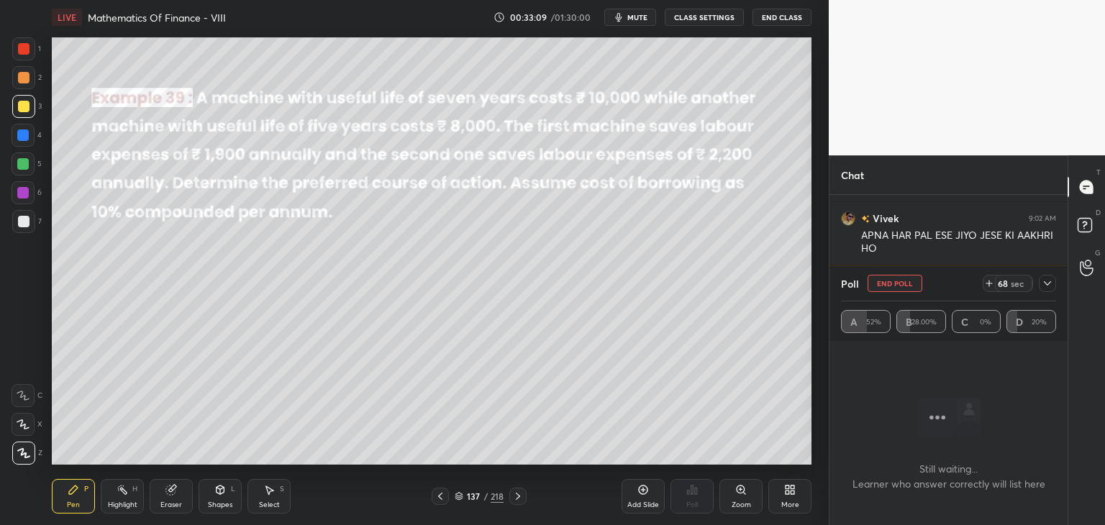
scroll to position [21328, 0]
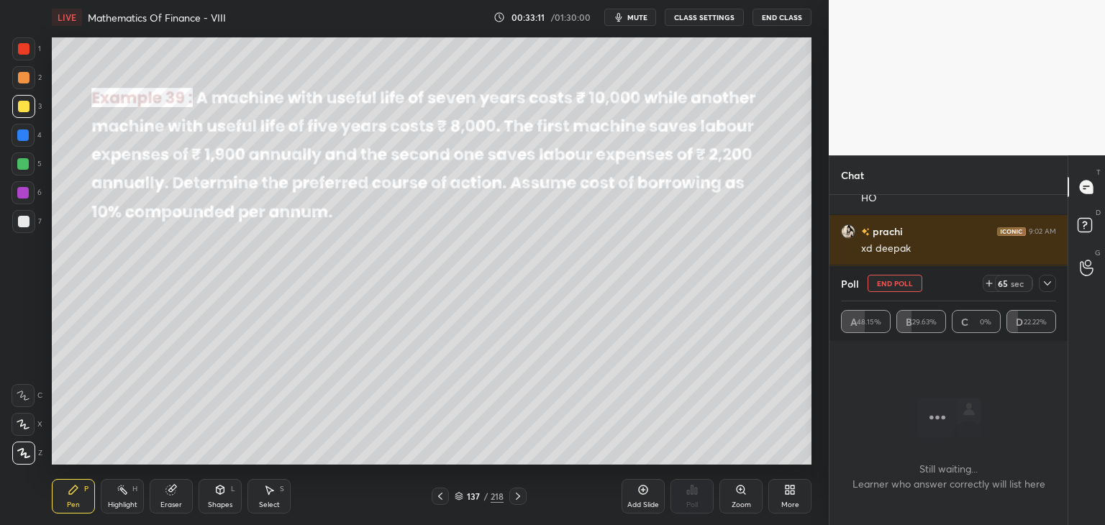
click at [1048, 284] on icon at bounding box center [1047, 284] width 12 height 12
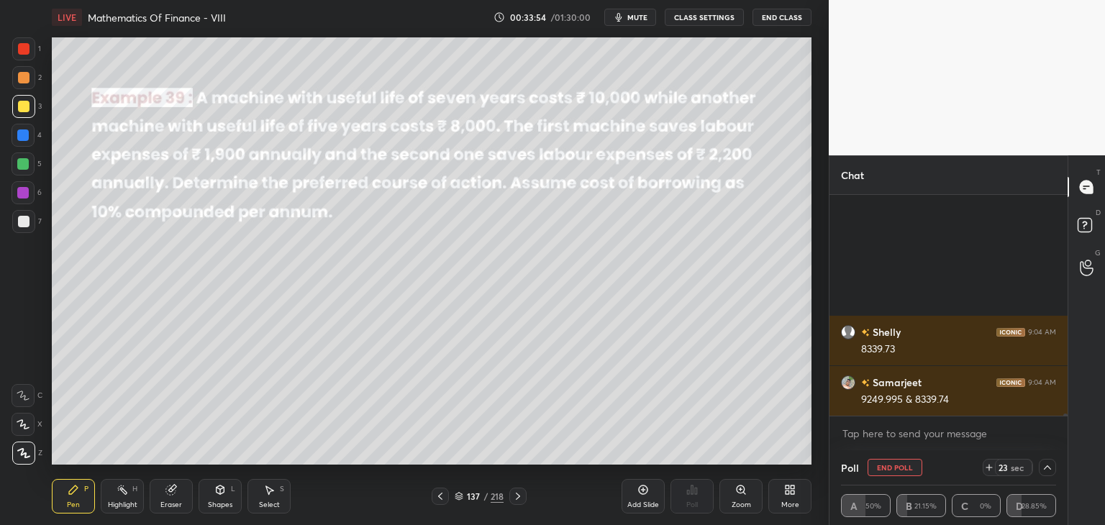
scroll to position [0, 0]
click at [905, 470] on button "End Poll" at bounding box center [894, 467] width 55 height 17
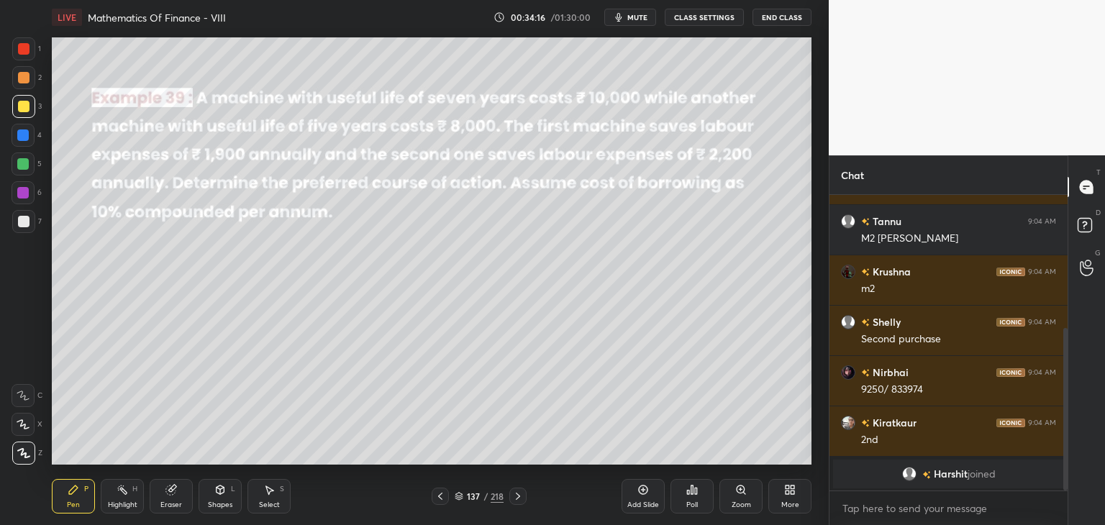
scroll to position [249, 0]
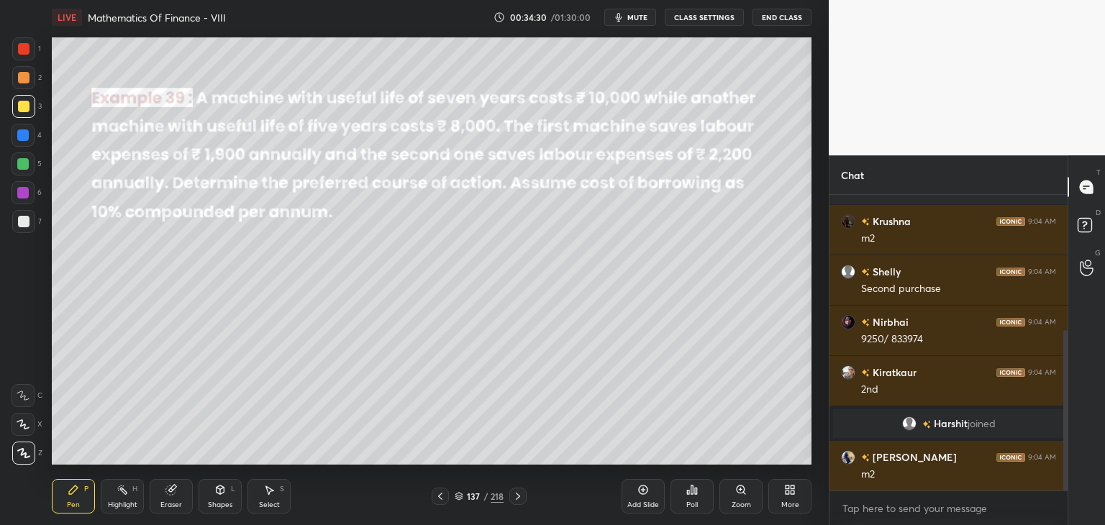
drag, startPoint x: 219, startPoint y: 502, endPoint x: 216, endPoint y: 491, distance: 11.2
click at [217, 502] on div "Shapes" at bounding box center [220, 504] width 24 height 7
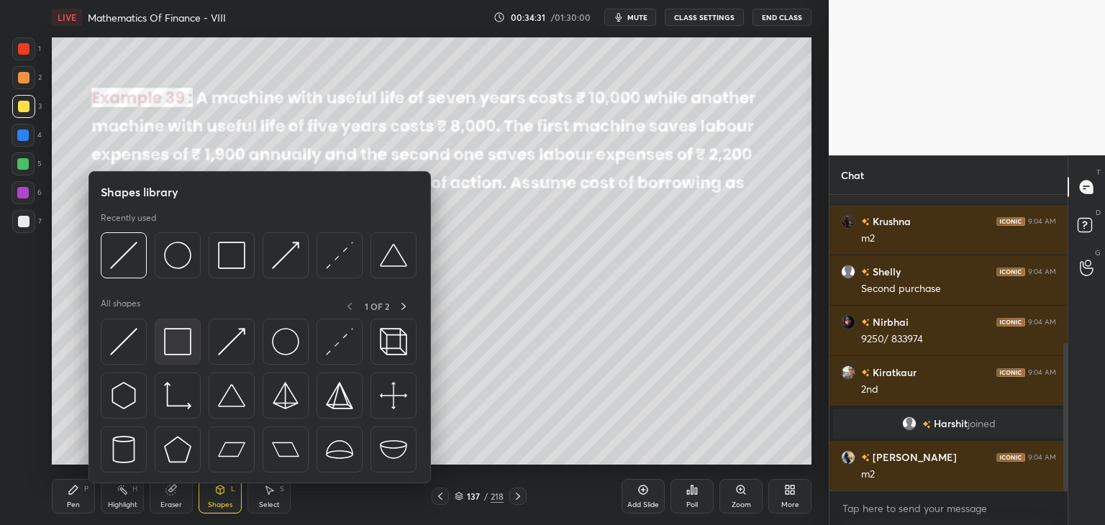
scroll to position [299, 0]
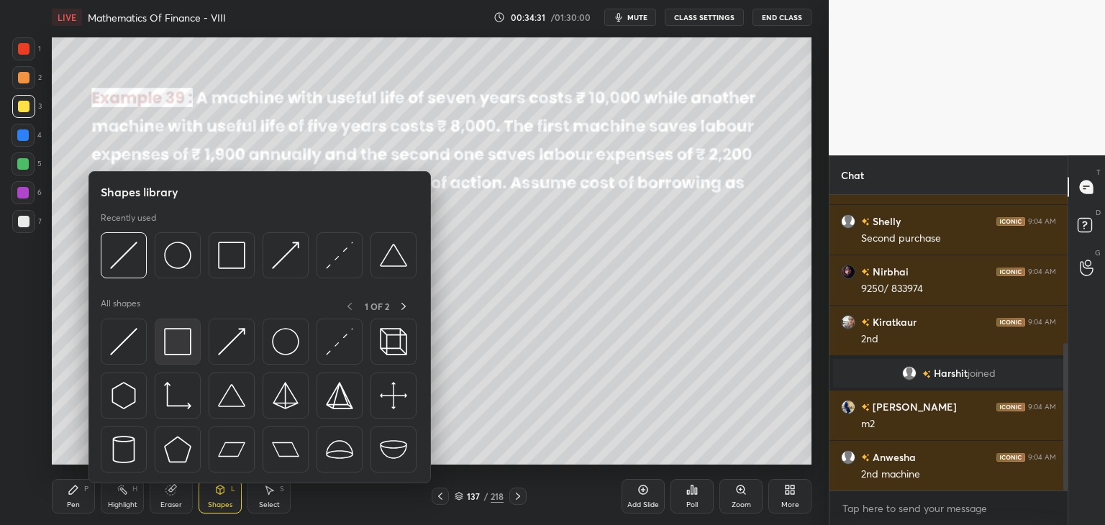
click at [178, 344] on img at bounding box center [177, 341] width 27 height 27
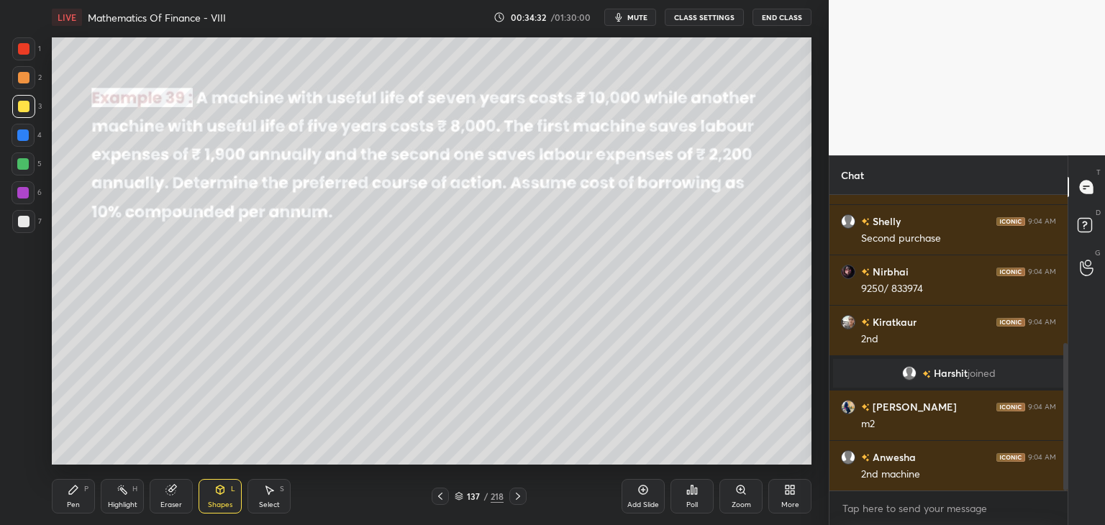
click at [26, 221] on div at bounding box center [24, 222] width 12 height 12
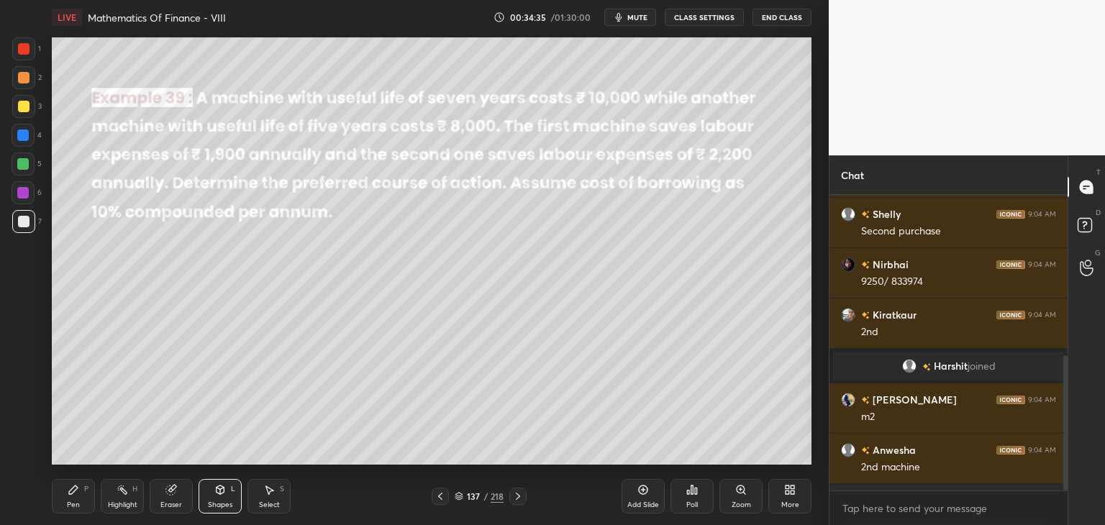
scroll to position [443, 0]
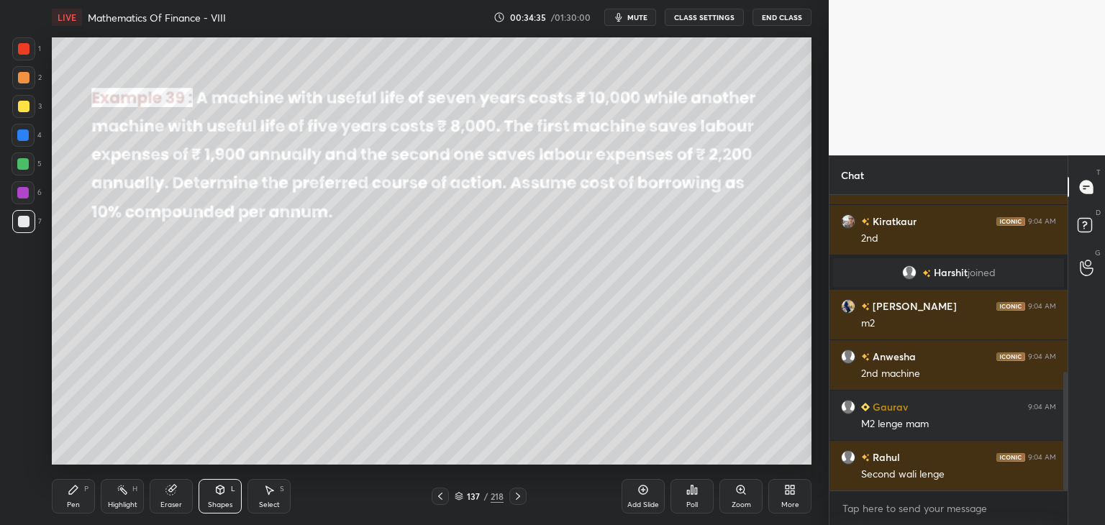
drag, startPoint x: 74, startPoint y: 501, endPoint x: 124, endPoint y: 511, distance: 50.6
click at [73, 502] on div "Pen" at bounding box center [73, 504] width 13 height 7
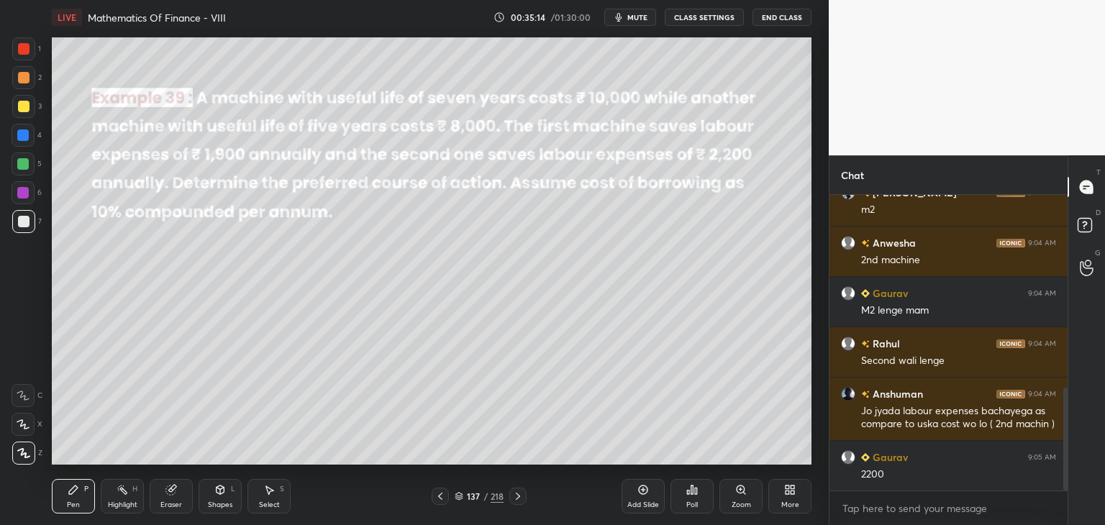
scroll to position [633, 0]
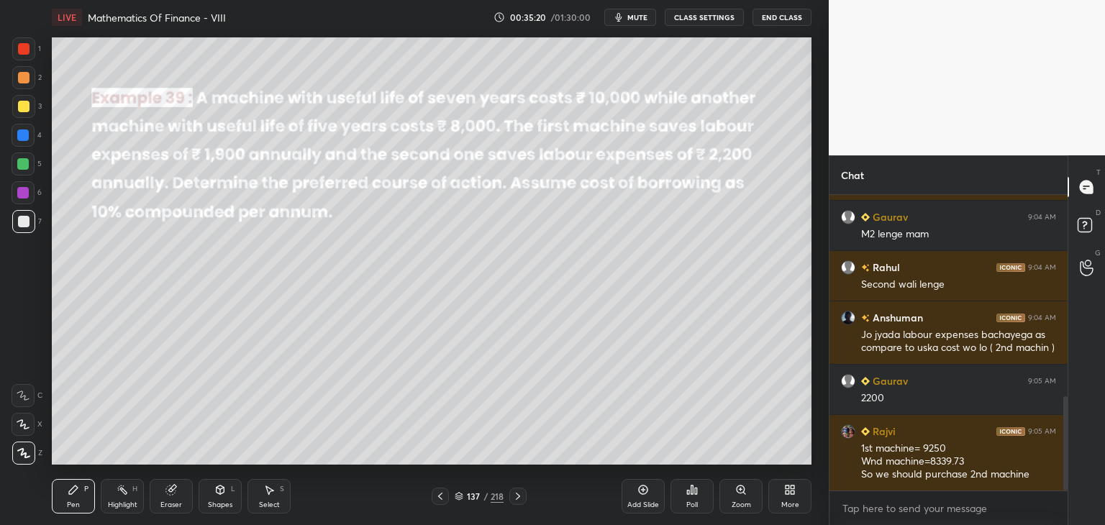
click at [24, 162] on div at bounding box center [23, 164] width 12 height 12
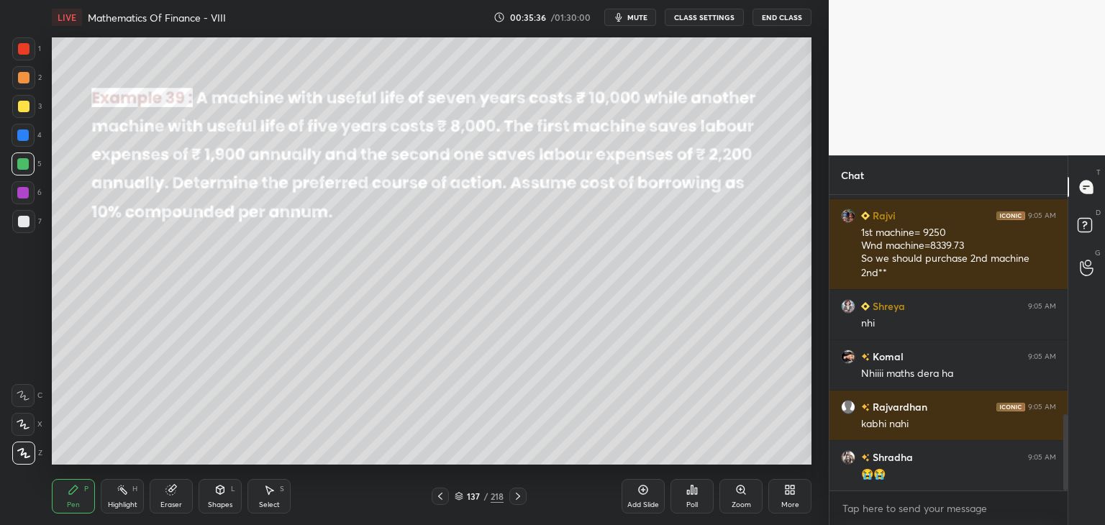
scroll to position [899, 0]
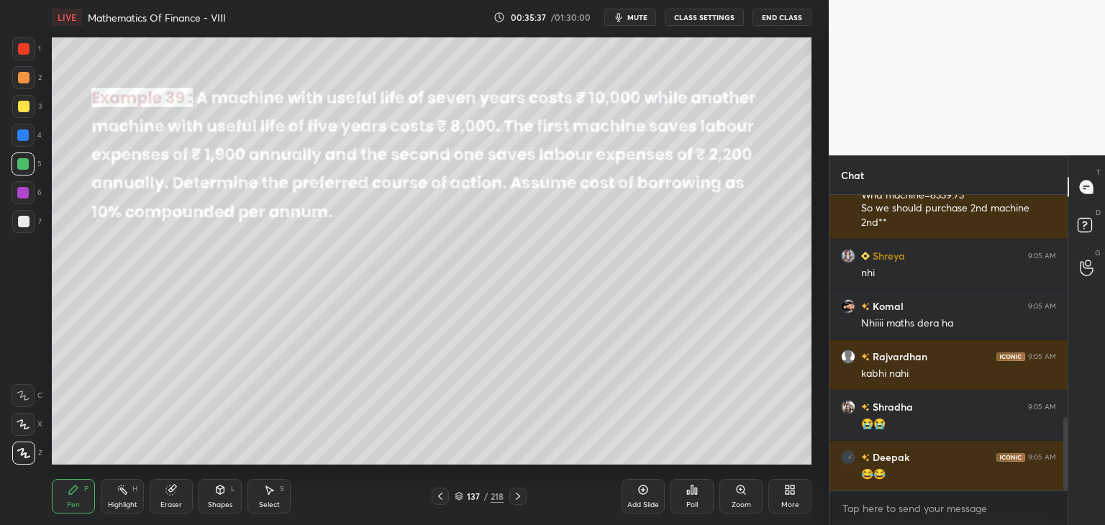
drag, startPoint x: 173, startPoint y: 497, endPoint x: 190, endPoint y: 487, distance: 20.0
click at [173, 497] on div "Eraser" at bounding box center [171, 496] width 43 height 35
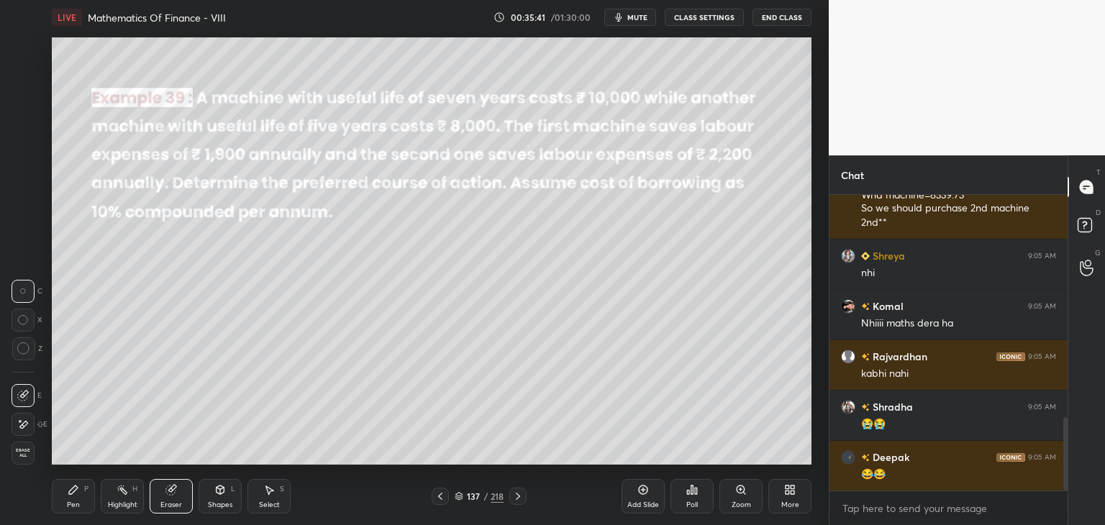
click at [69, 501] on div "Pen" at bounding box center [73, 504] width 13 height 7
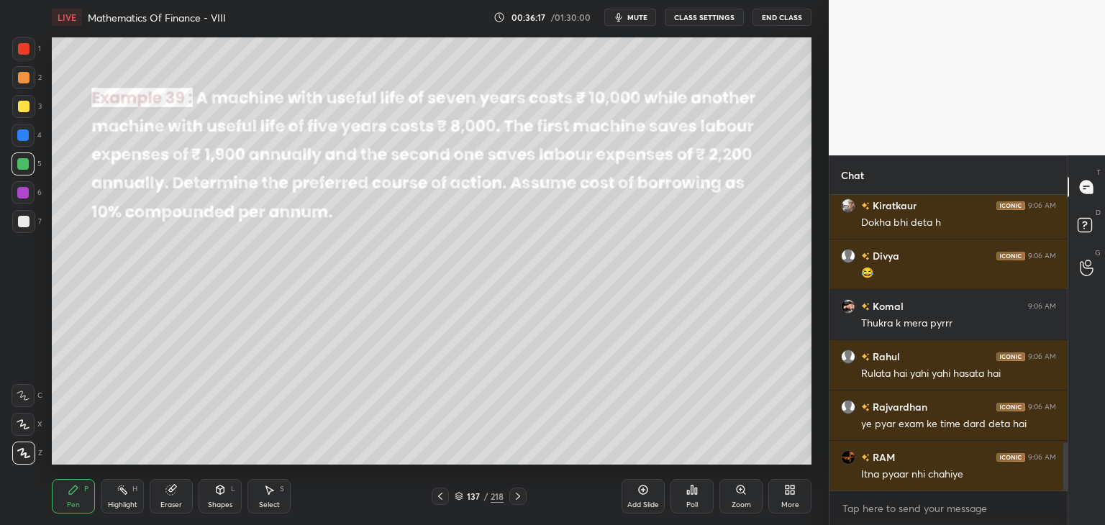
scroll to position [1517, 0]
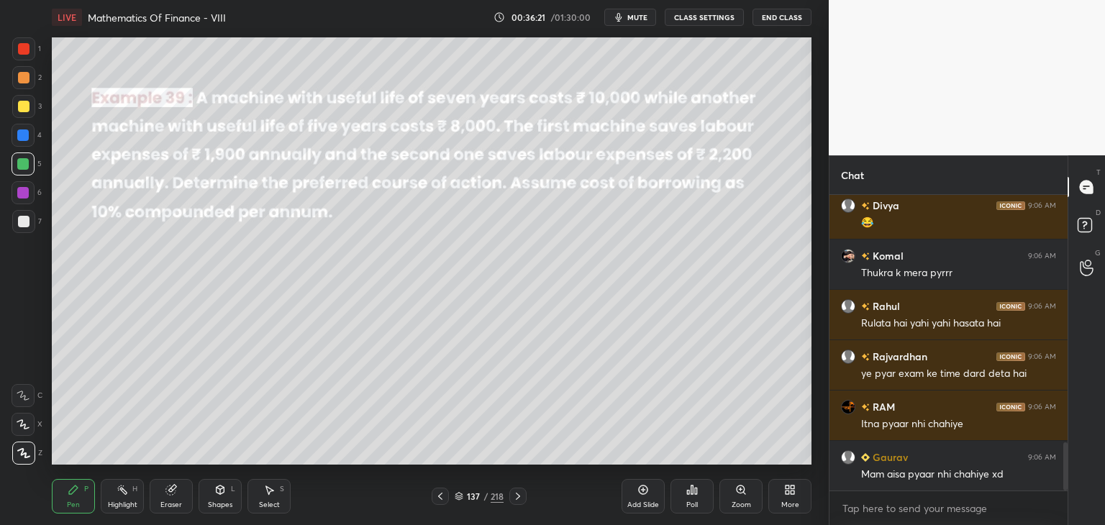
click at [24, 227] on div at bounding box center [24, 222] width 12 height 12
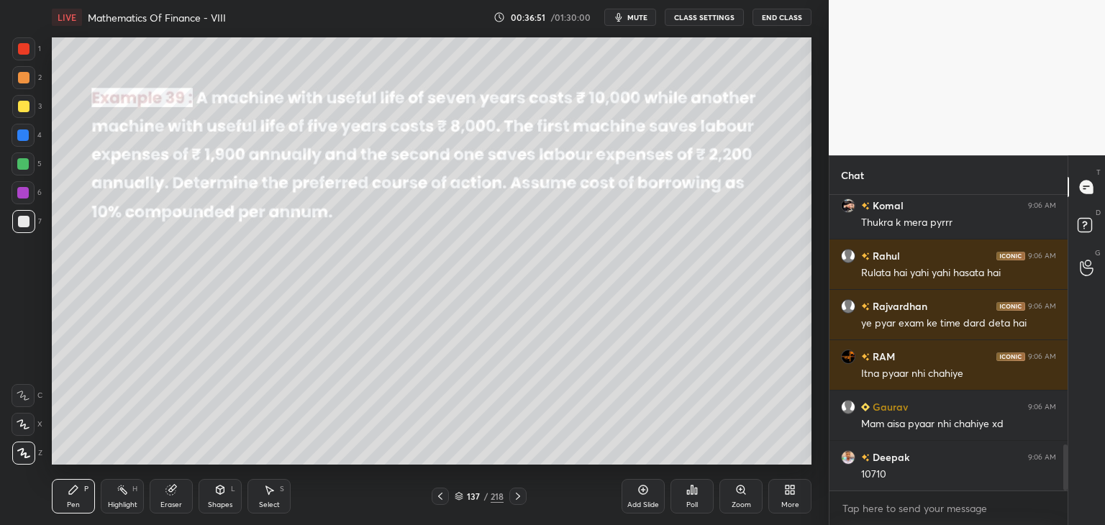
scroll to position [1618, 0]
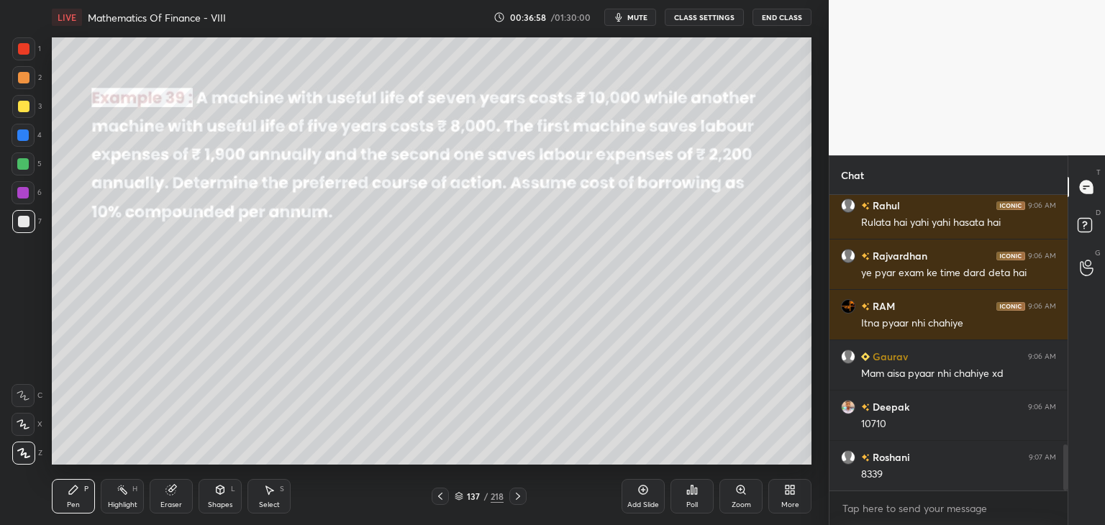
click at [23, 194] on div at bounding box center [23, 193] width 12 height 12
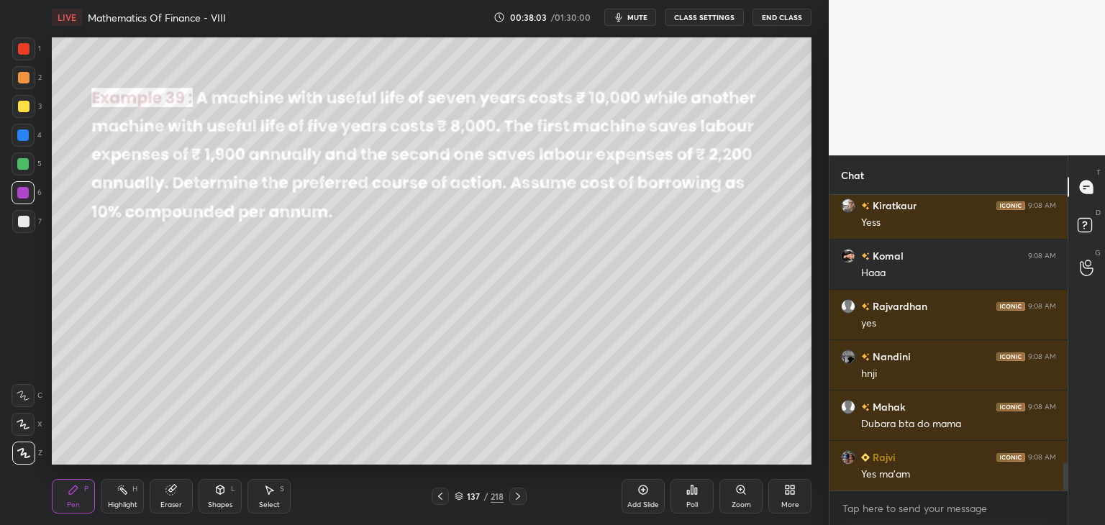
scroll to position [2839, 0]
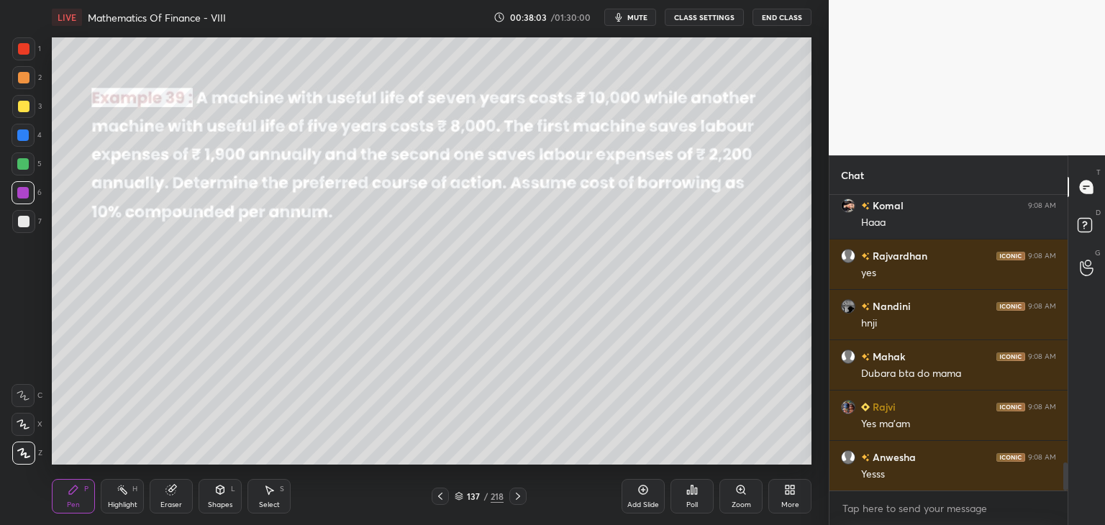
click at [440, 496] on icon at bounding box center [440, 496] width 12 height 12
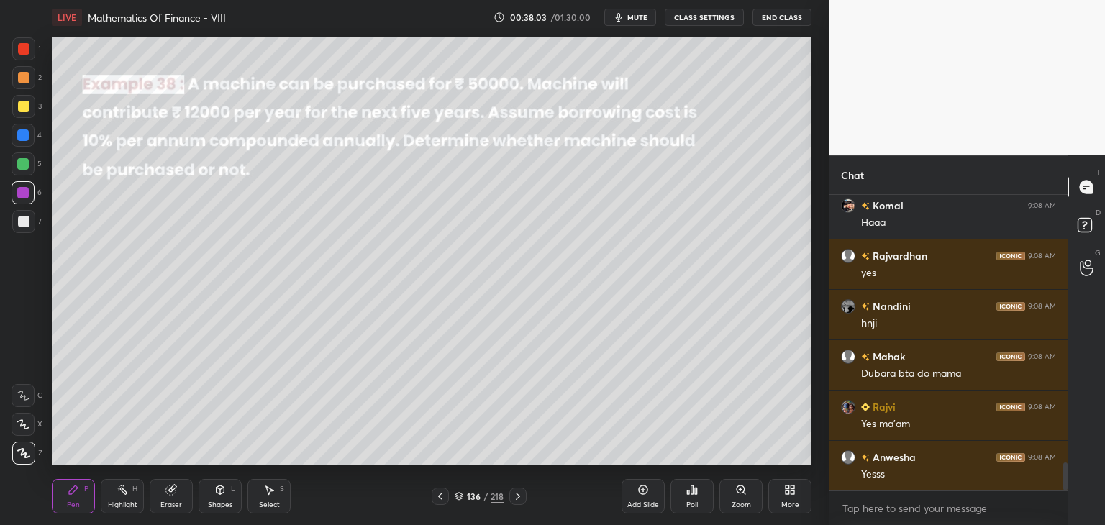
click at [440, 498] on icon at bounding box center [440, 496] width 12 height 12
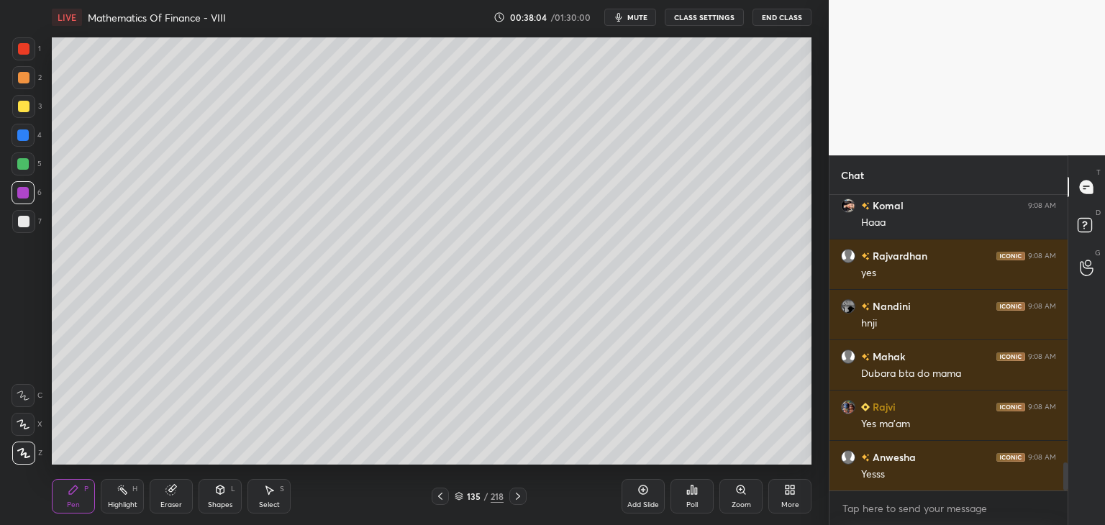
click at [439, 498] on icon at bounding box center [440, 496] width 12 height 12
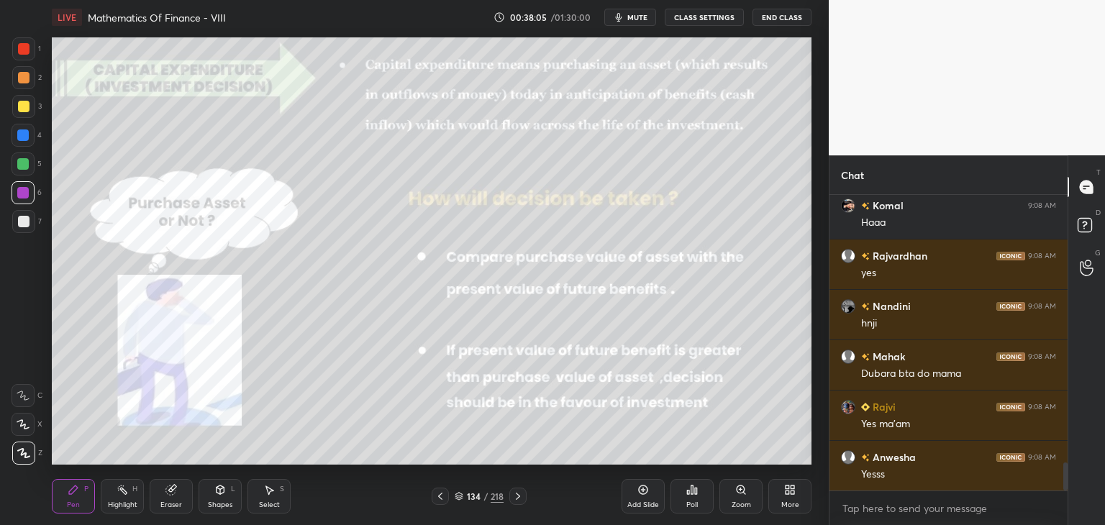
click at [441, 495] on icon at bounding box center [440, 496] width 12 height 12
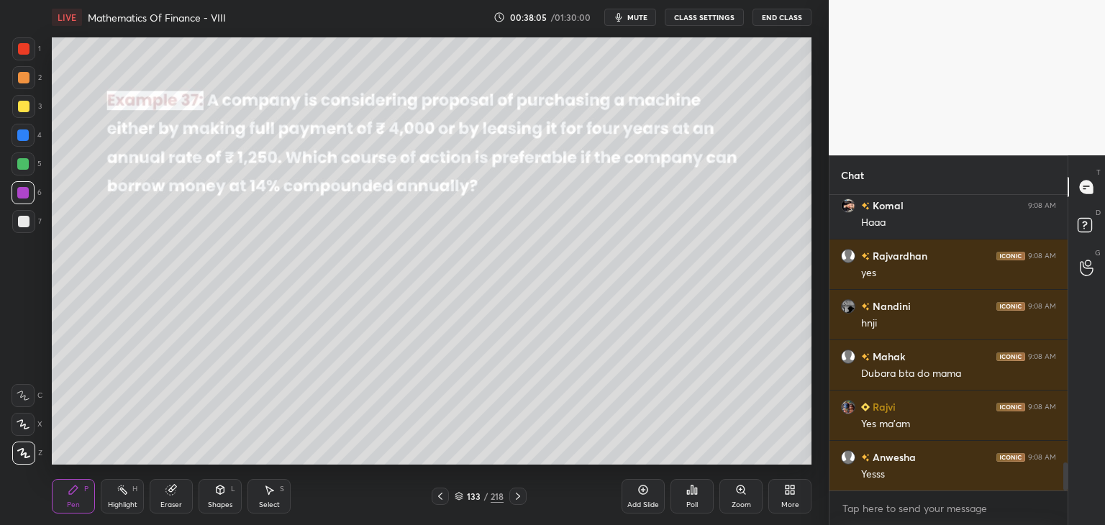
click at [440, 498] on icon at bounding box center [440, 496] width 4 height 7
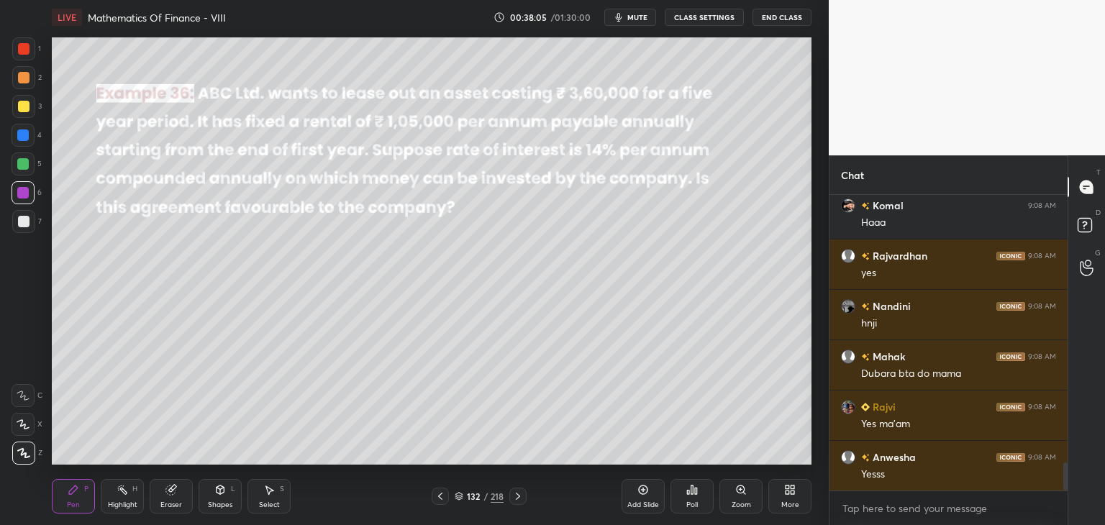
click at [442, 498] on icon at bounding box center [440, 496] width 12 height 12
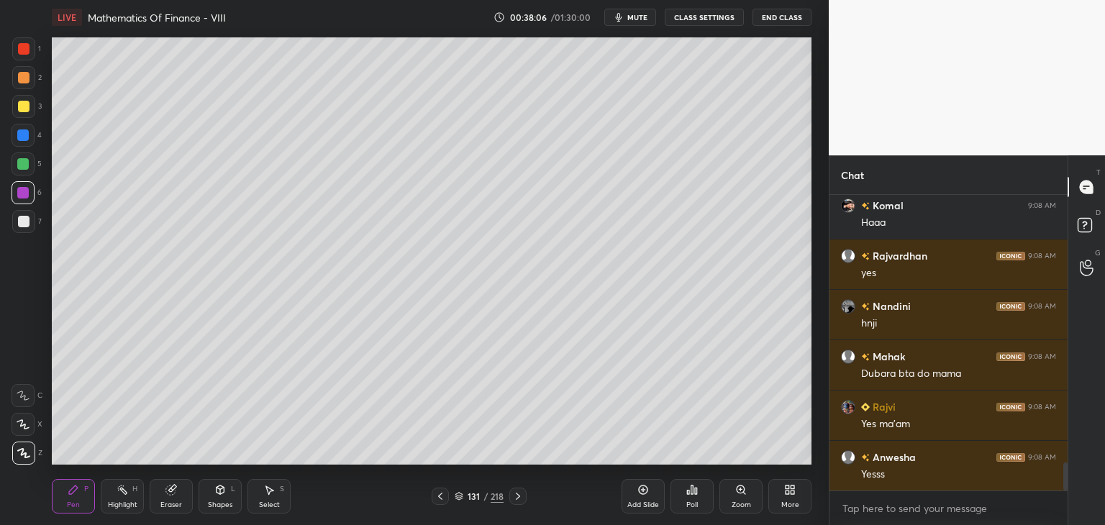
click at [440, 499] on icon at bounding box center [440, 496] width 12 height 12
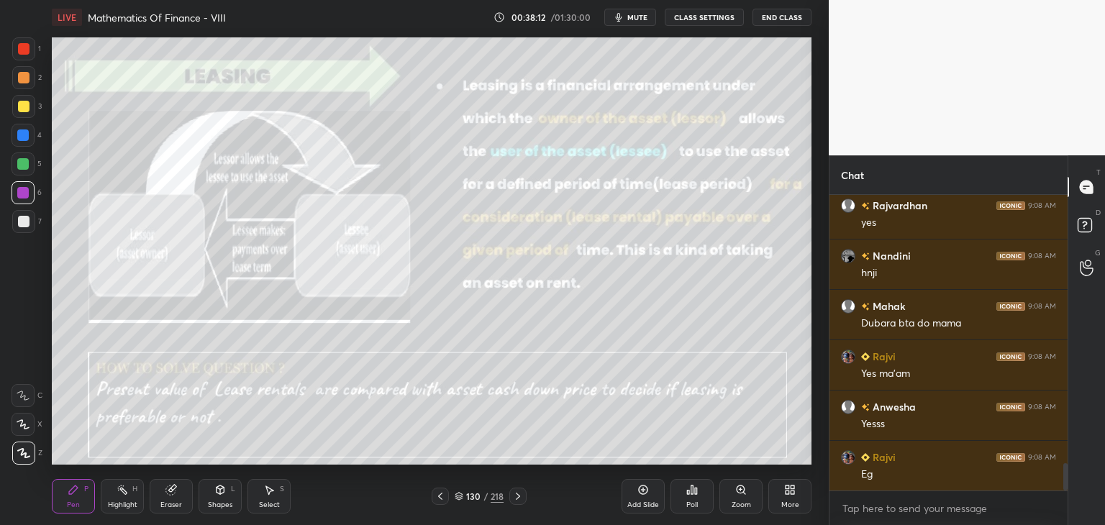
scroll to position [2940, 0]
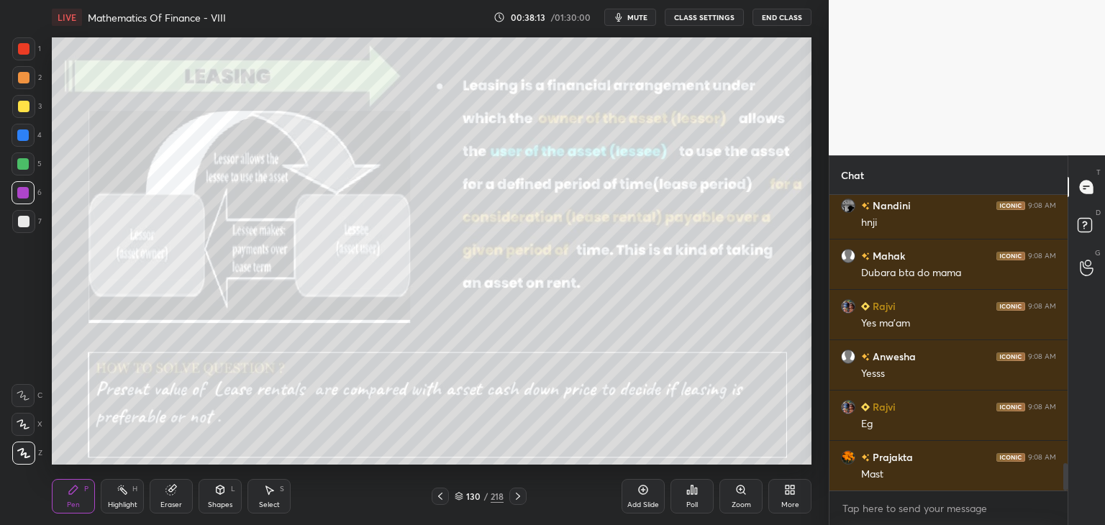
click at [521, 498] on icon at bounding box center [518, 496] width 12 height 12
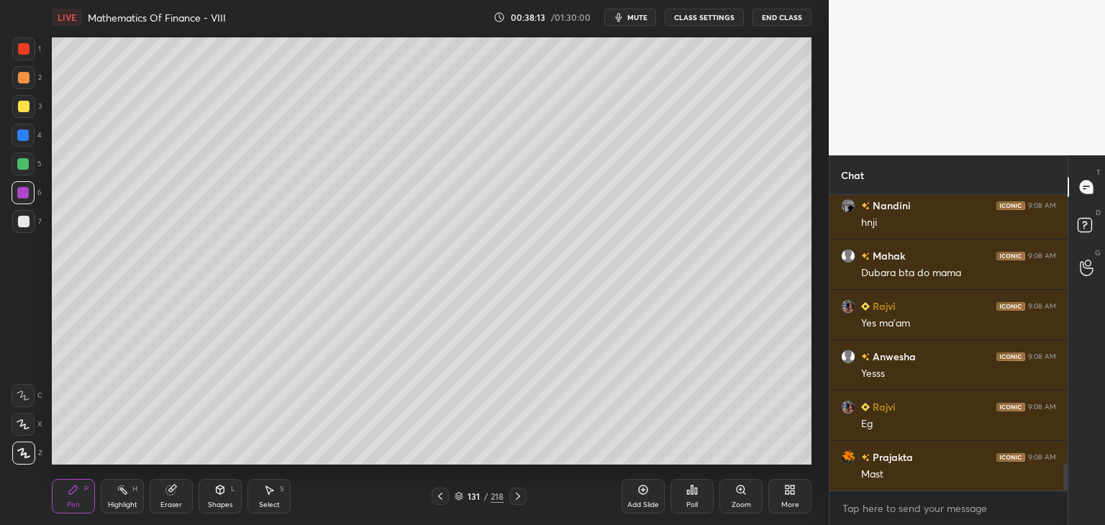
click at [524, 502] on div at bounding box center [517, 496] width 17 height 17
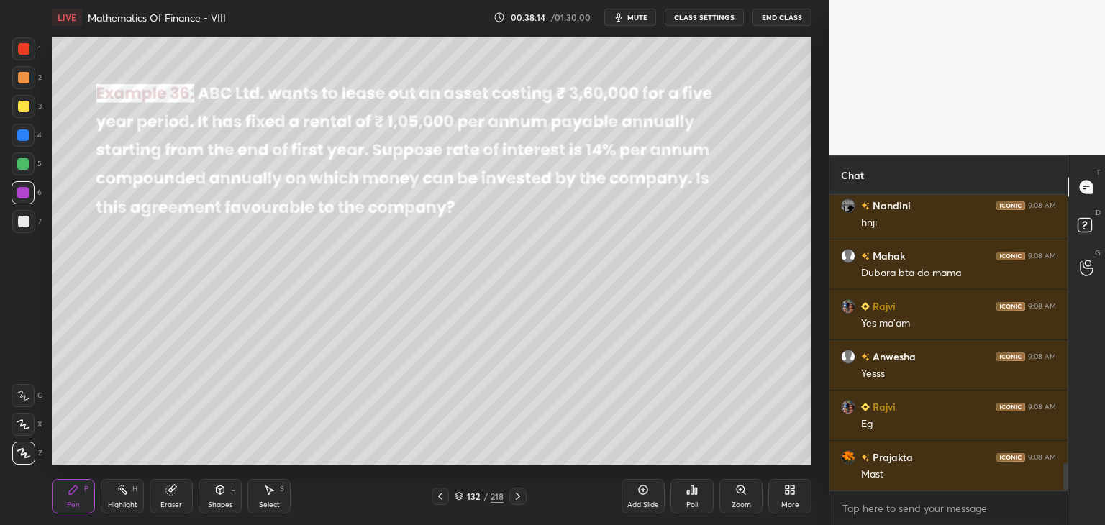
click at [527, 501] on div "132 / 218" at bounding box center [479, 496] width 285 height 17
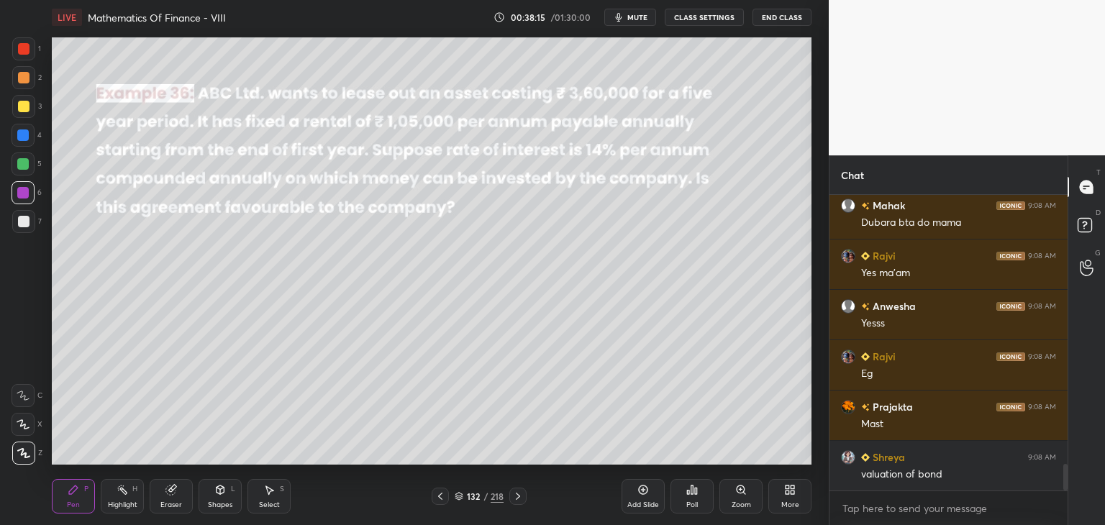
click at [524, 501] on div at bounding box center [517, 496] width 17 height 17
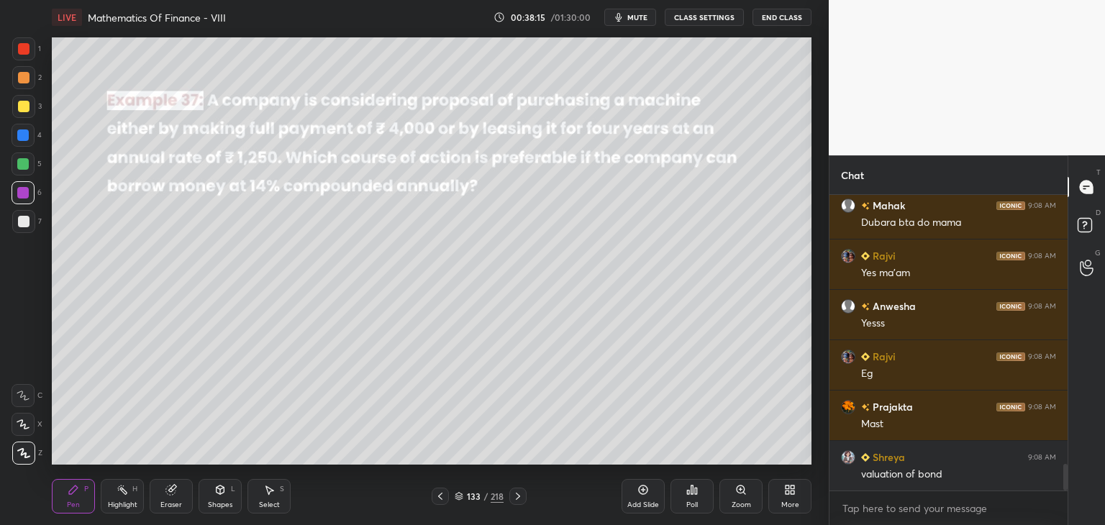
scroll to position [3091, 0]
click at [516, 495] on icon at bounding box center [518, 496] width 12 height 12
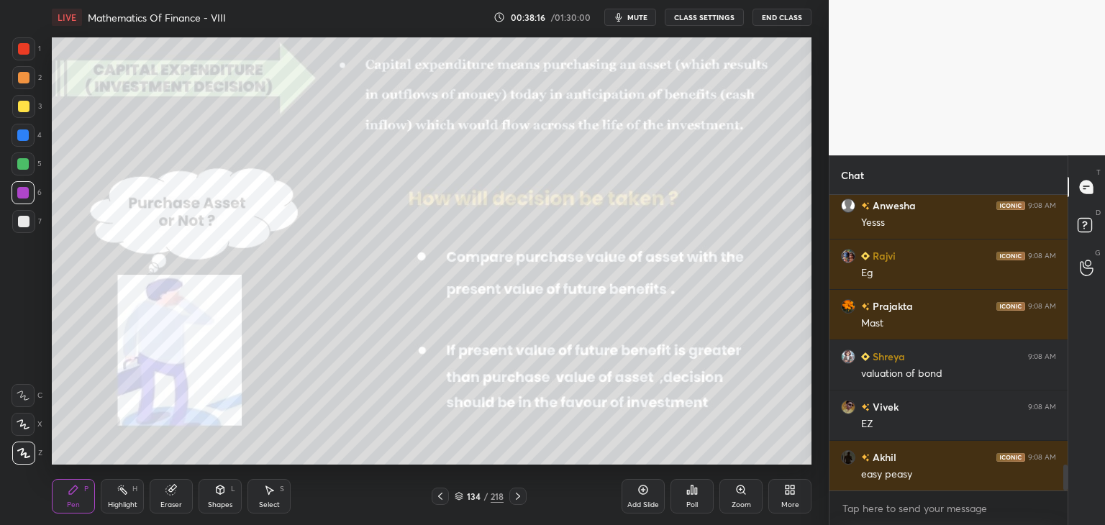
click at [517, 496] on icon at bounding box center [518, 496] width 12 height 12
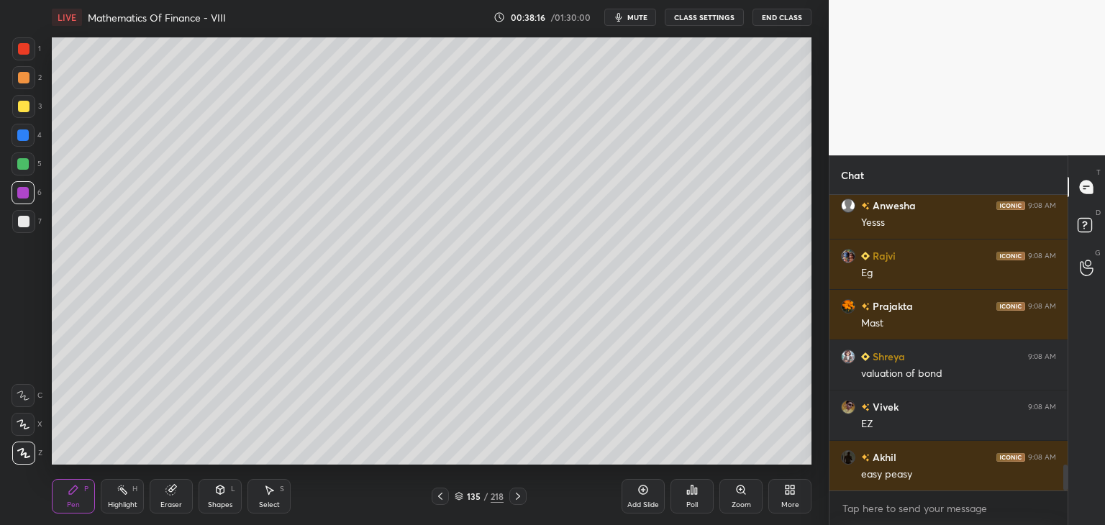
click at [518, 498] on icon at bounding box center [518, 496] width 4 height 7
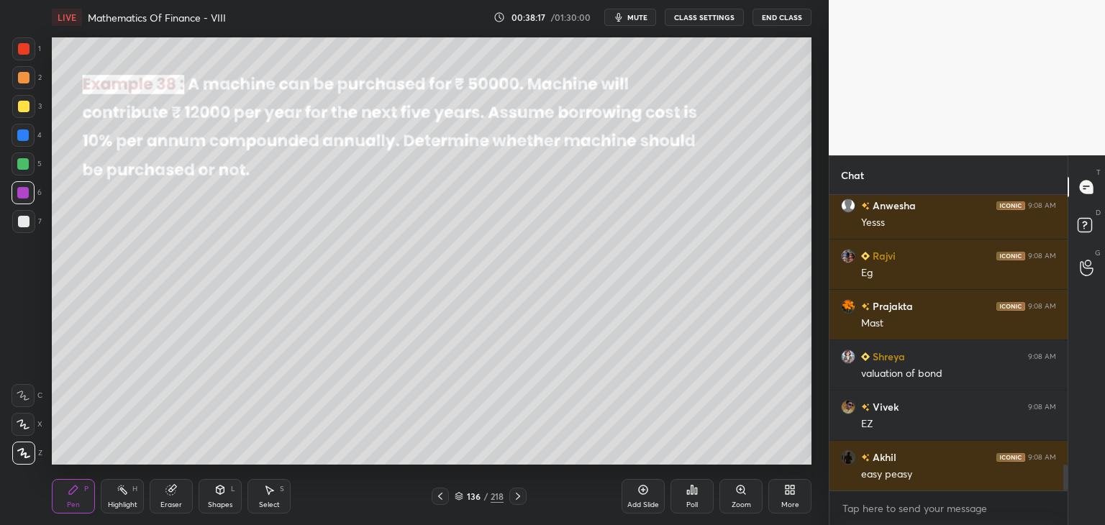
click at [521, 496] on icon at bounding box center [518, 496] width 12 height 12
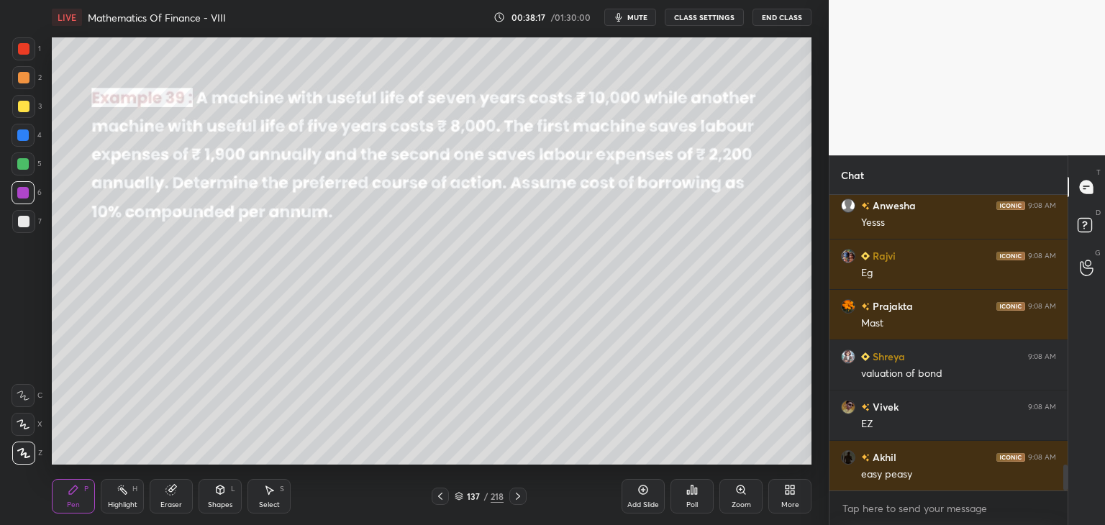
click at [518, 497] on icon at bounding box center [518, 496] width 4 height 7
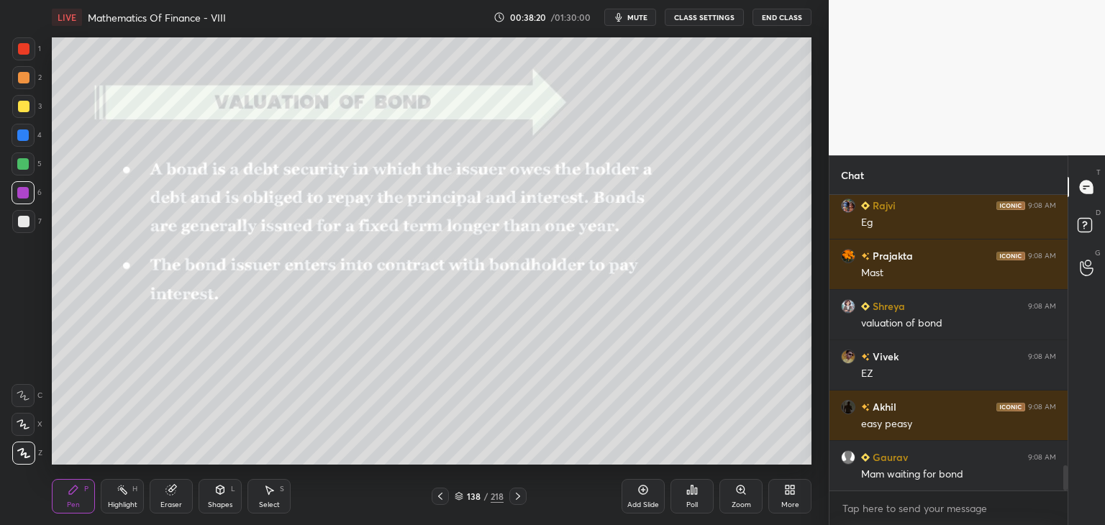
scroll to position [3191, 0]
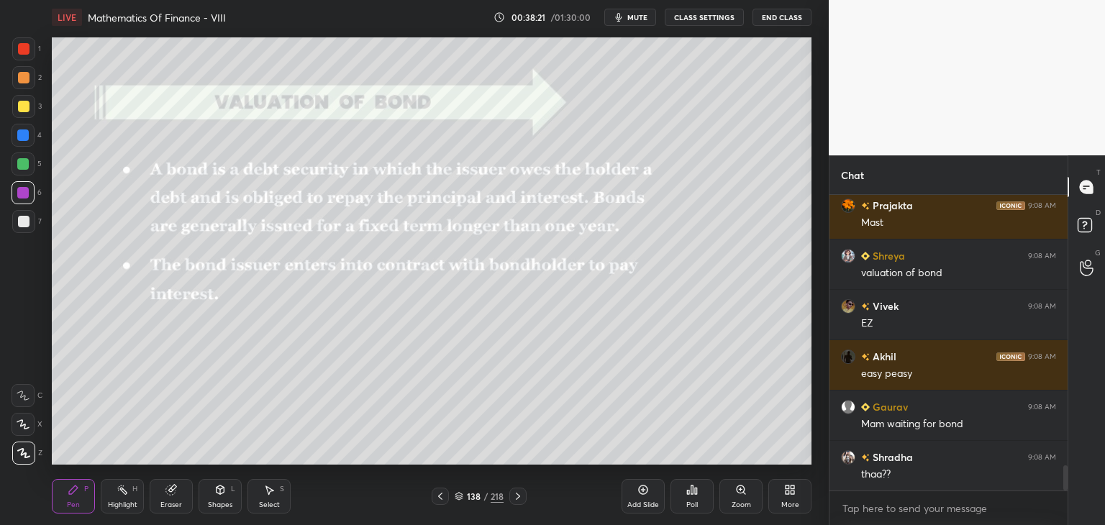
click at [518, 498] on icon at bounding box center [518, 496] width 4 height 7
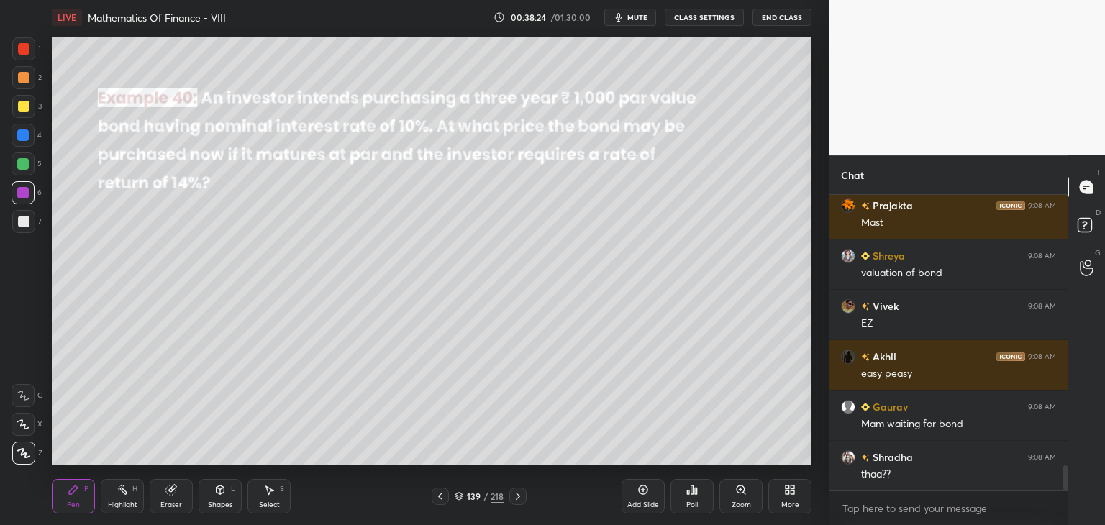
scroll to position [3242, 0]
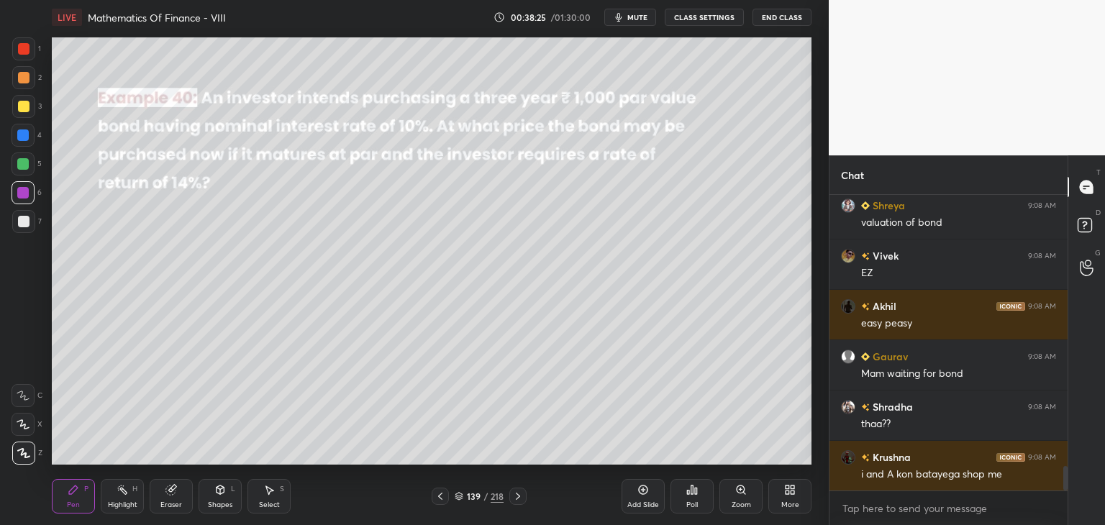
click at [513, 497] on icon at bounding box center [518, 496] width 12 height 12
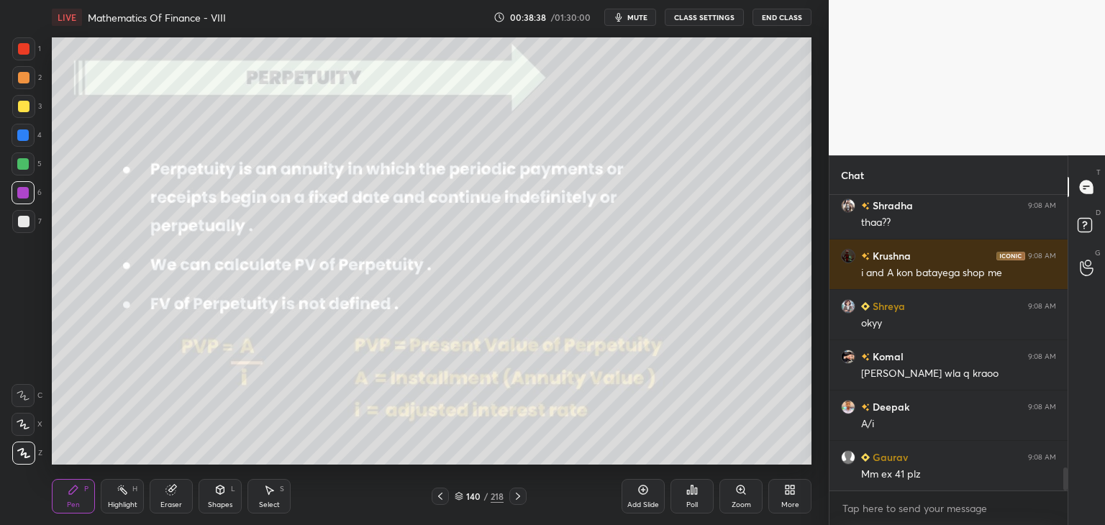
scroll to position [3493, 0]
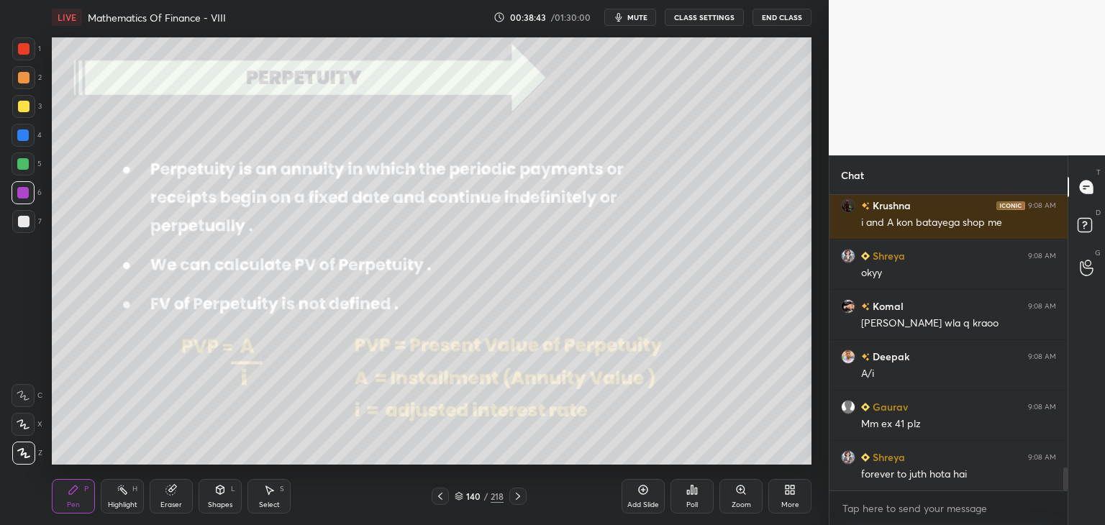
click at [26, 107] on div at bounding box center [24, 107] width 12 height 12
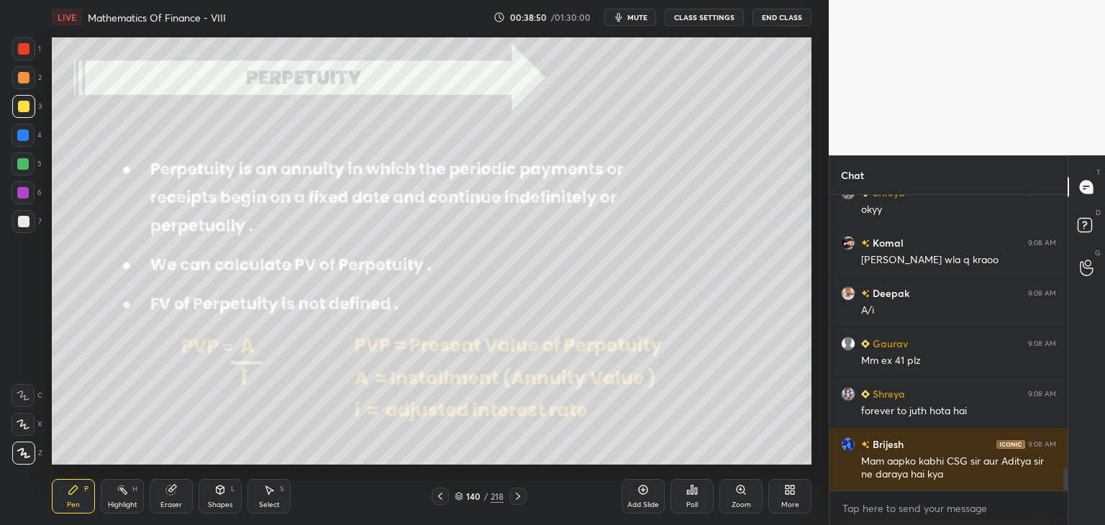
scroll to position [3607, 0]
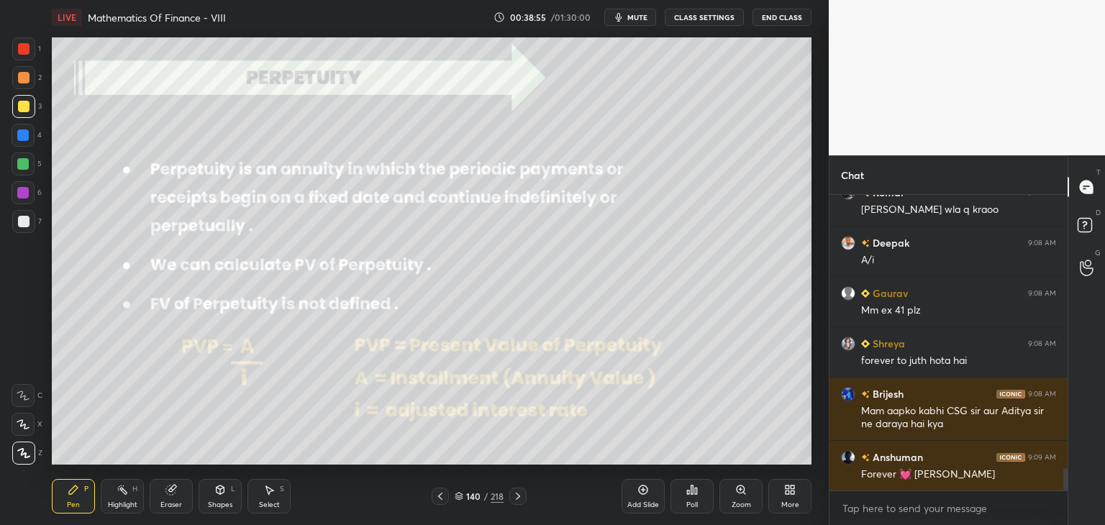
drag, startPoint x: 30, startPoint y: 110, endPoint x: 42, endPoint y: 107, distance: 11.9
click at [30, 109] on div at bounding box center [23, 106] width 23 height 23
drag, startPoint x: 160, startPoint y: 505, endPoint x: 140, endPoint y: 491, distance: 24.3
click at [160, 506] on div "Eraser" at bounding box center [171, 504] width 22 height 7
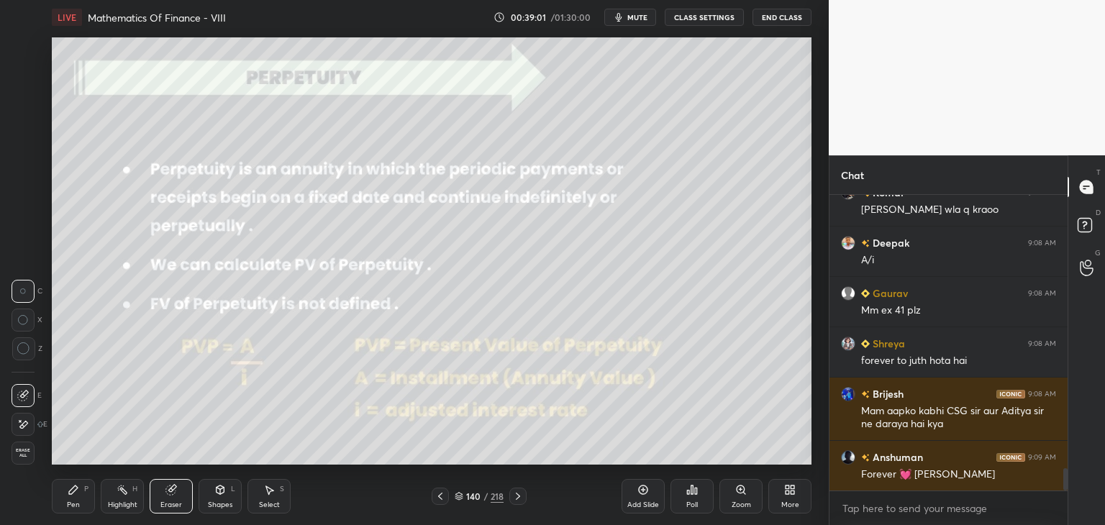
drag, startPoint x: 23, startPoint y: 449, endPoint x: 43, endPoint y: 424, distance: 32.8
click at [23, 449] on span "Erase all" at bounding box center [23, 453] width 22 height 10
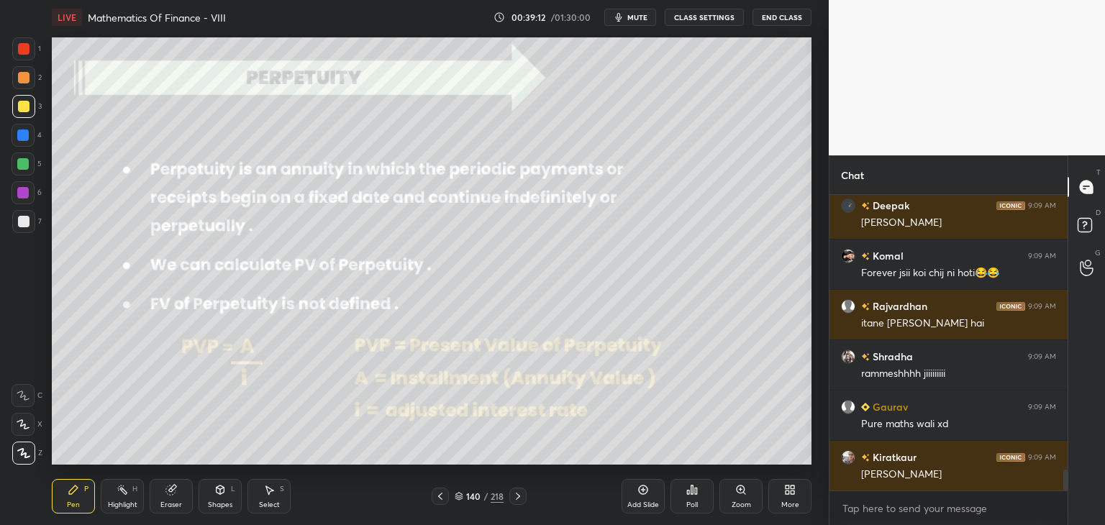
scroll to position [3959, 0]
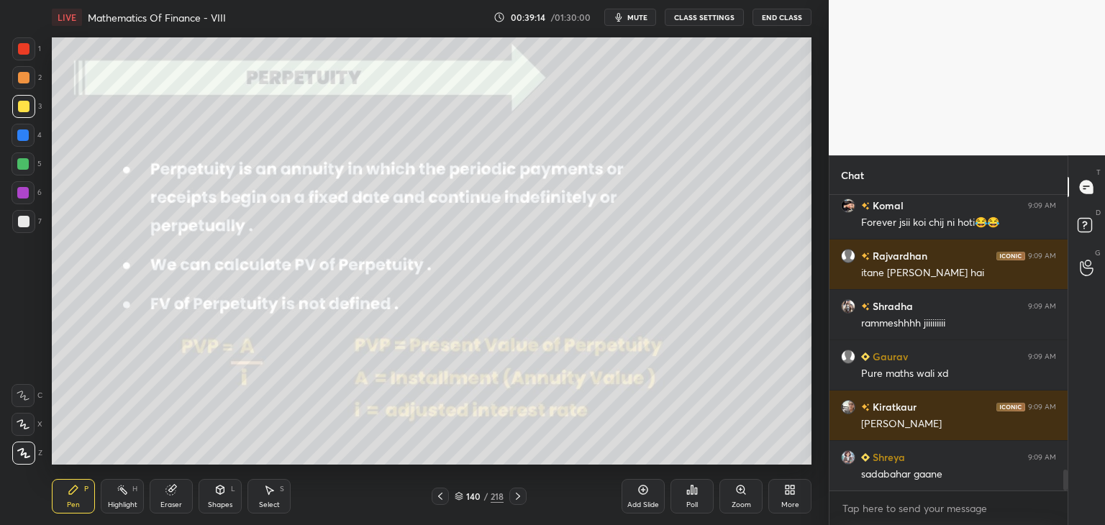
click at [23, 219] on div at bounding box center [24, 222] width 12 height 12
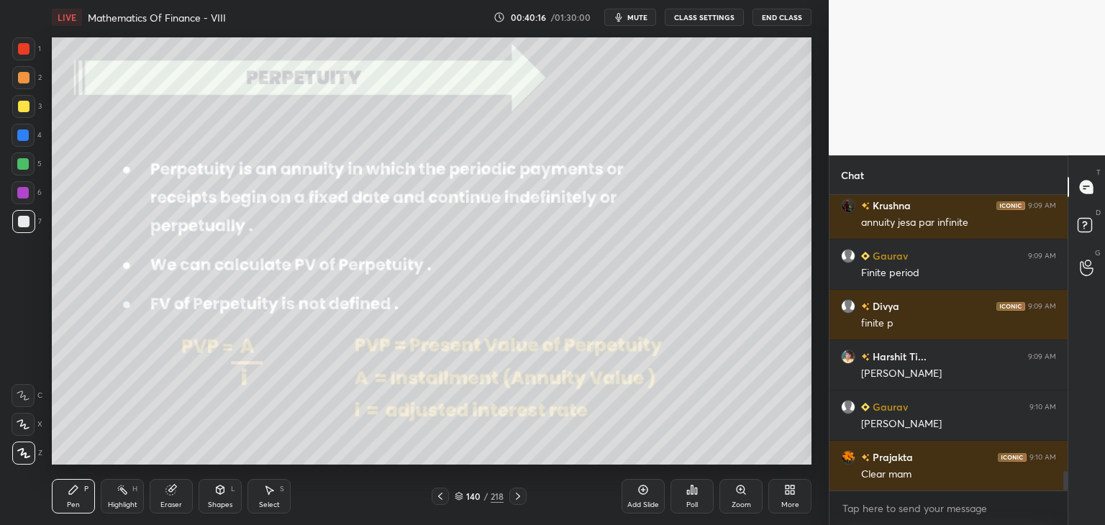
scroll to position [4338, 0]
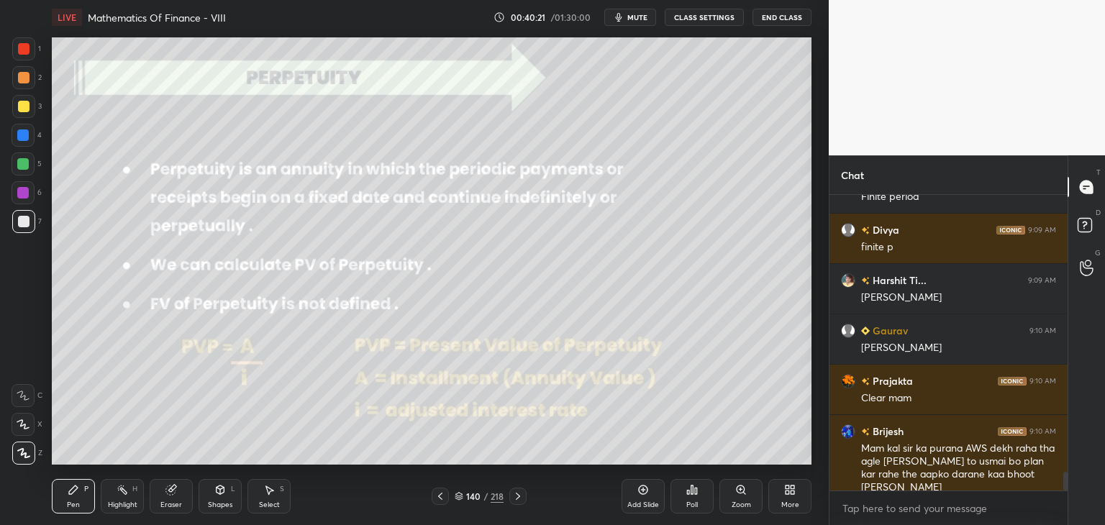
click at [266, 498] on div "Select S" at bounding box center [268, 496] width 43 height 35
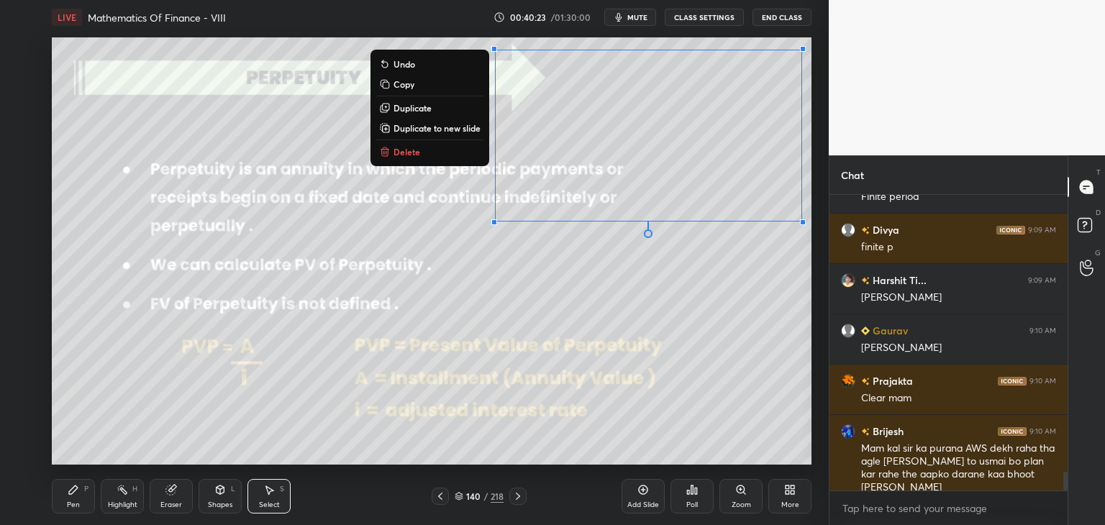
drag, startPoint x: 572, startPoint y: 52, endPoint x: 825, endPoint y: 229, distance: 307.8
click at [829, 228] on div "1 2 3 4 5 6 7 C X Z C X Z E E Erase all H H LIVE Mathematics Of Finance - VIII …" at bounding box center [552, 262] width 1105 height 525
click at [413, 148] on p "Delete" at bounding box center [406, 152] width 27 height 12
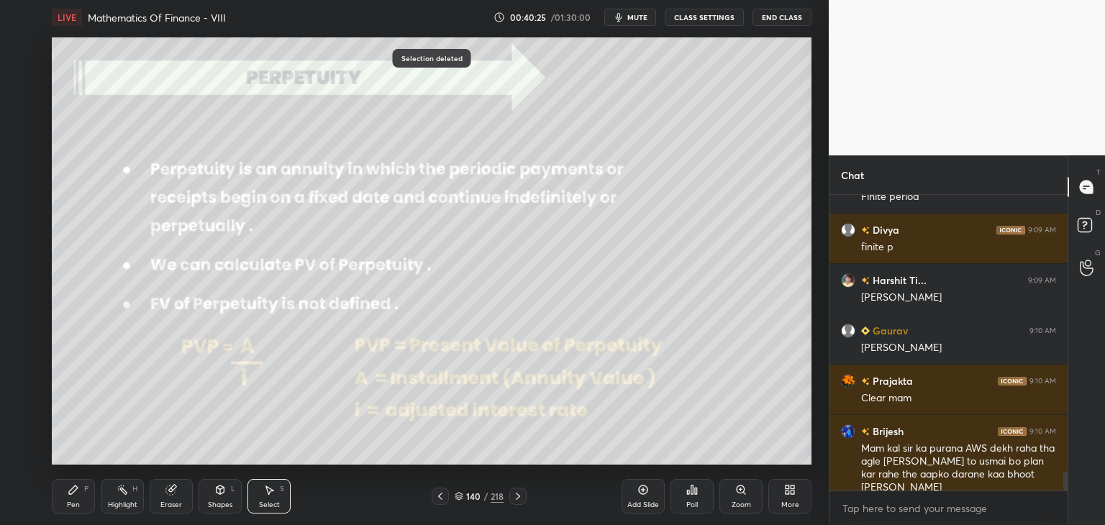
scroll to position [4388, 0]
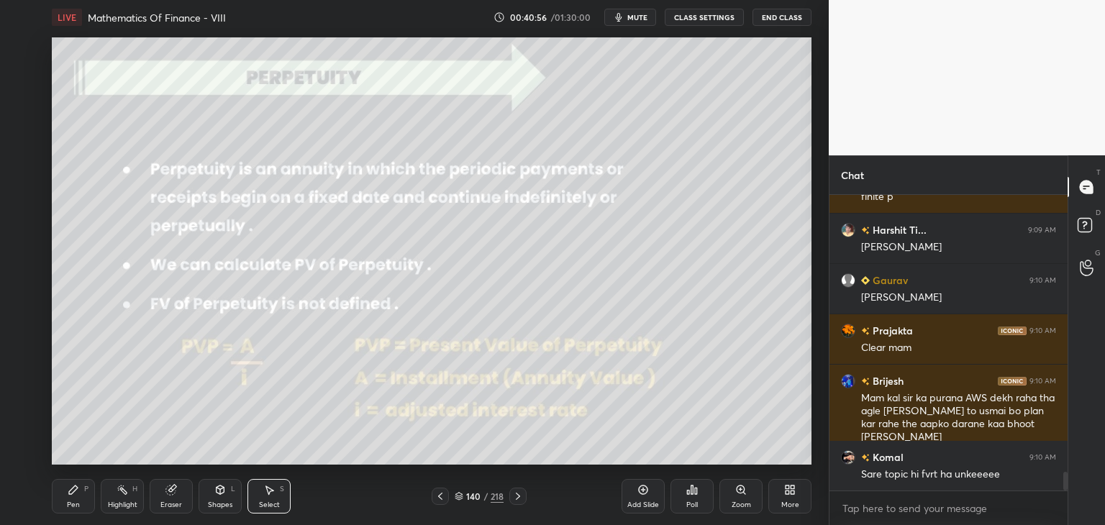
drag, startPoint x: 516, startPoint y: 498, endPoint x: 526, endPoint y: 501, distance: 11.2
click at [516, 499] on icon at bounding box center [518, 496] width 12 height 12
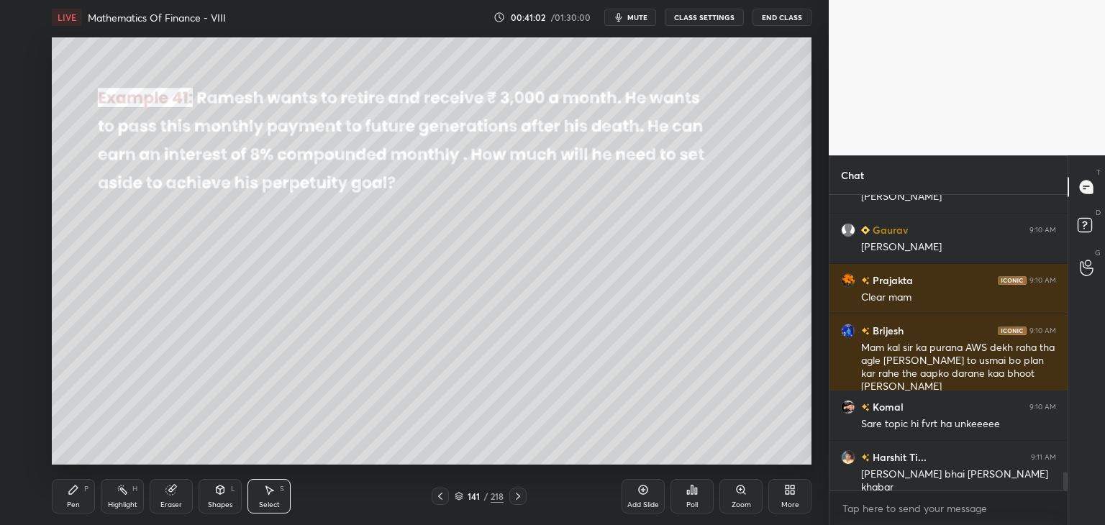
scroll to position [4502, 0]
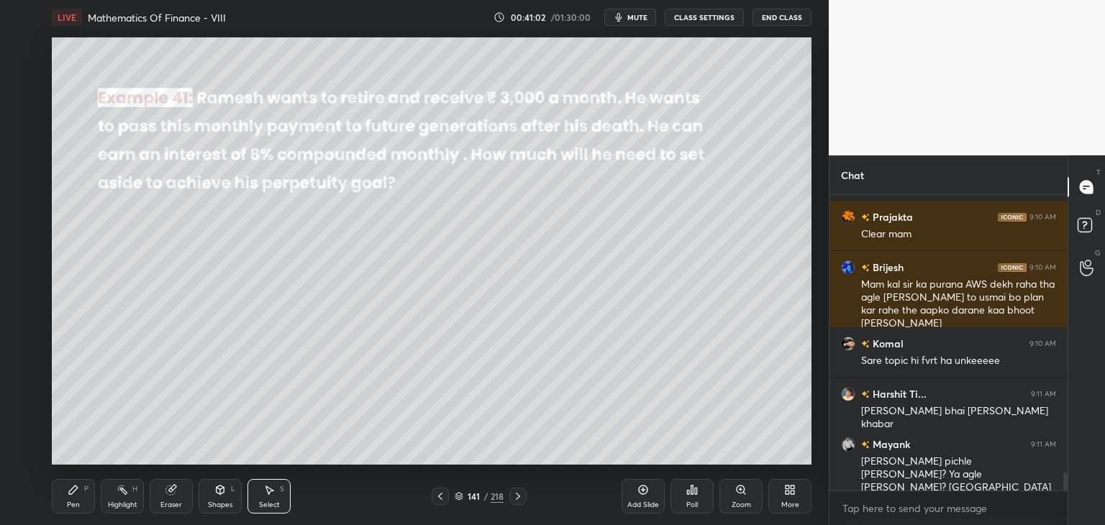
click at [219, 499] on div "Shapes L" at bounding box center [219, 496] width 43 height 35
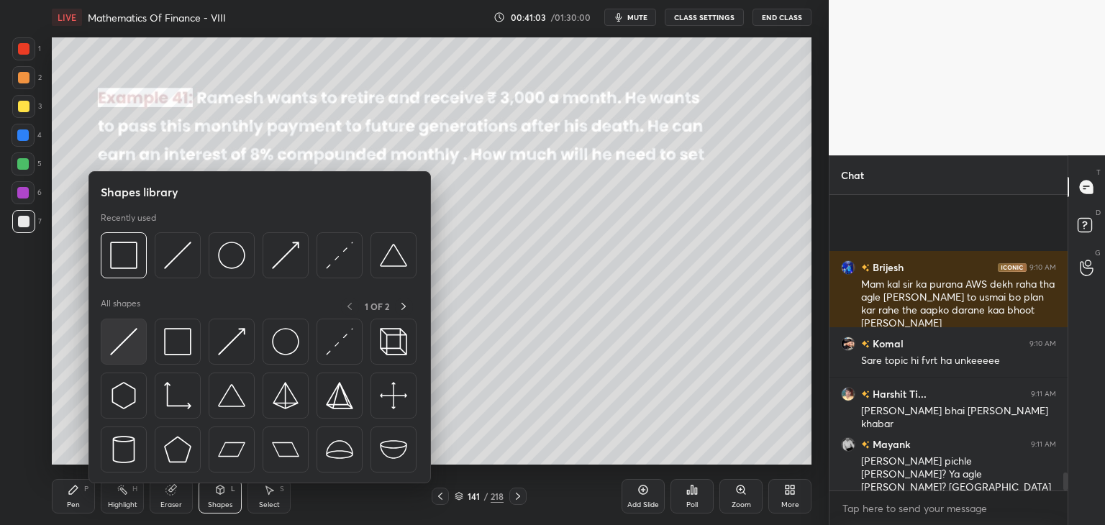
scroll to position [4653, 0]
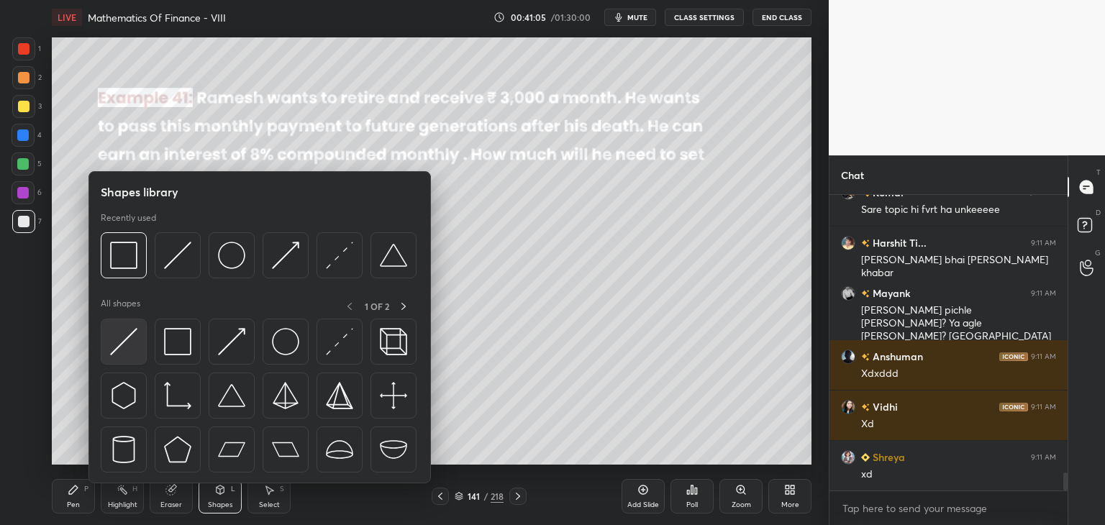
click at [128, 343] on img at bounding box center [123, 341] width 27 height 27
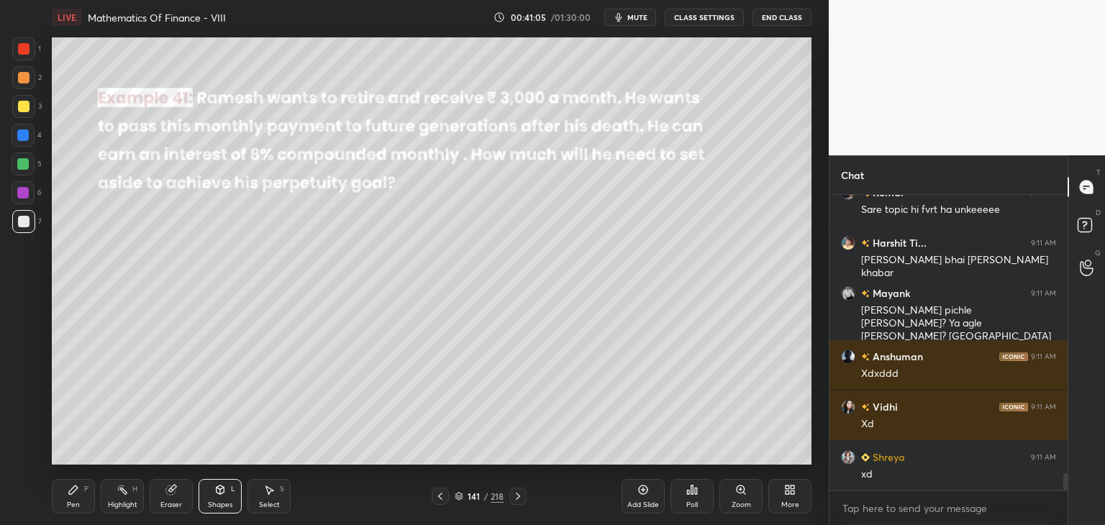
scroll to position [4703, 0]
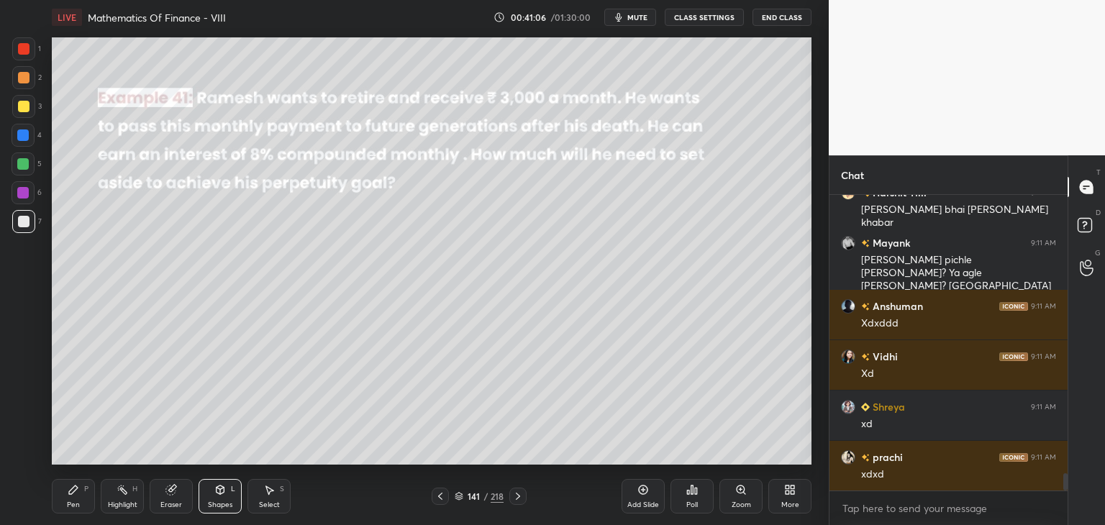
click at [17, 99] on div at bounding box center [23, 106] width 23 height 23
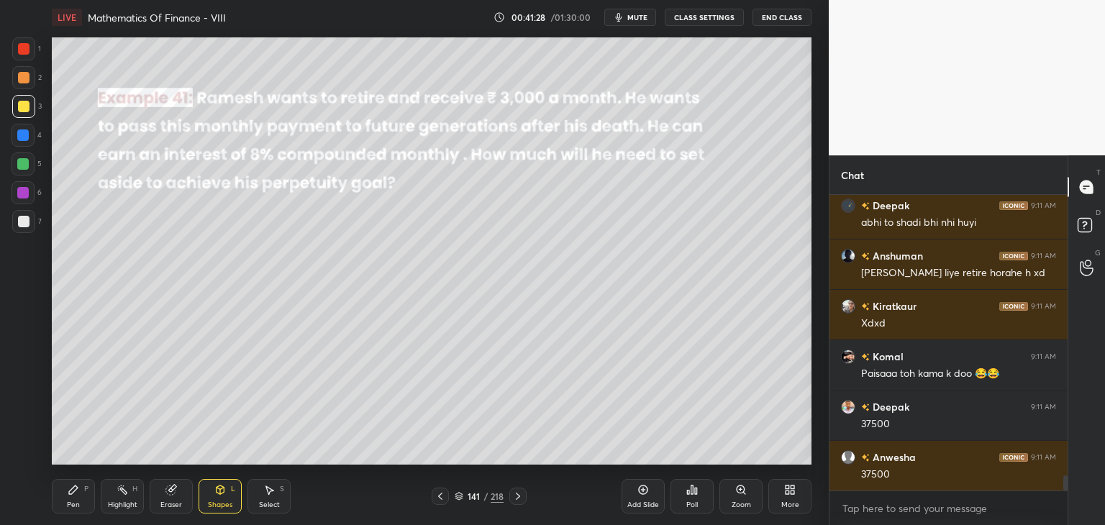
scroll to position [5609, 0]
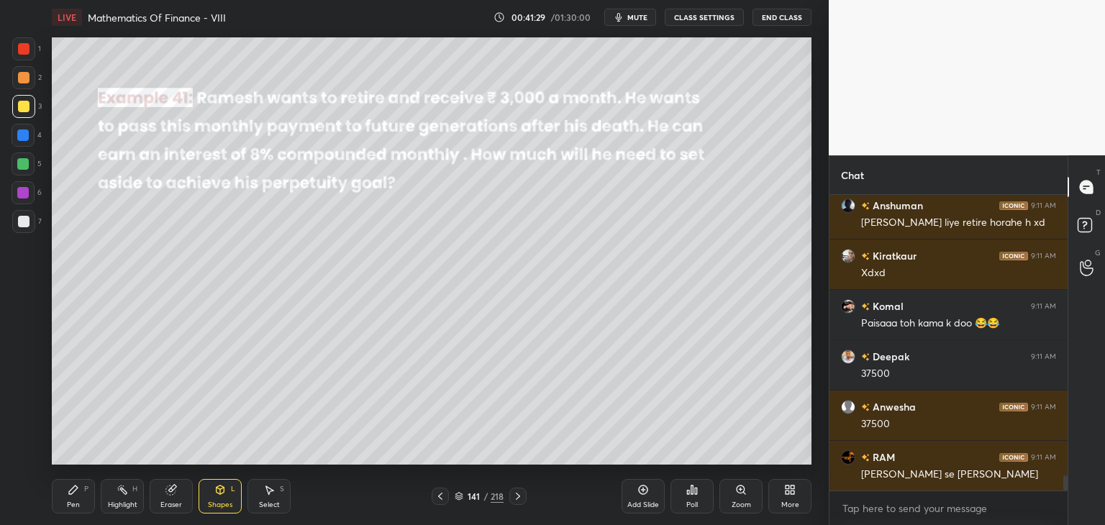
click at [69, 507] on div "Pen" at bounding box center [73, 504] width 13 height 7
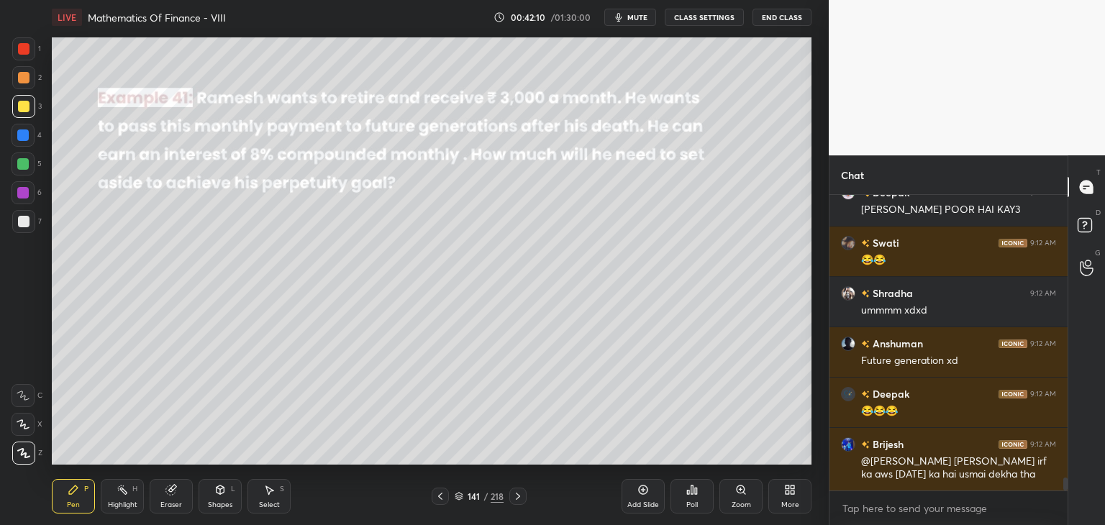
scroll to position [6504, 0]
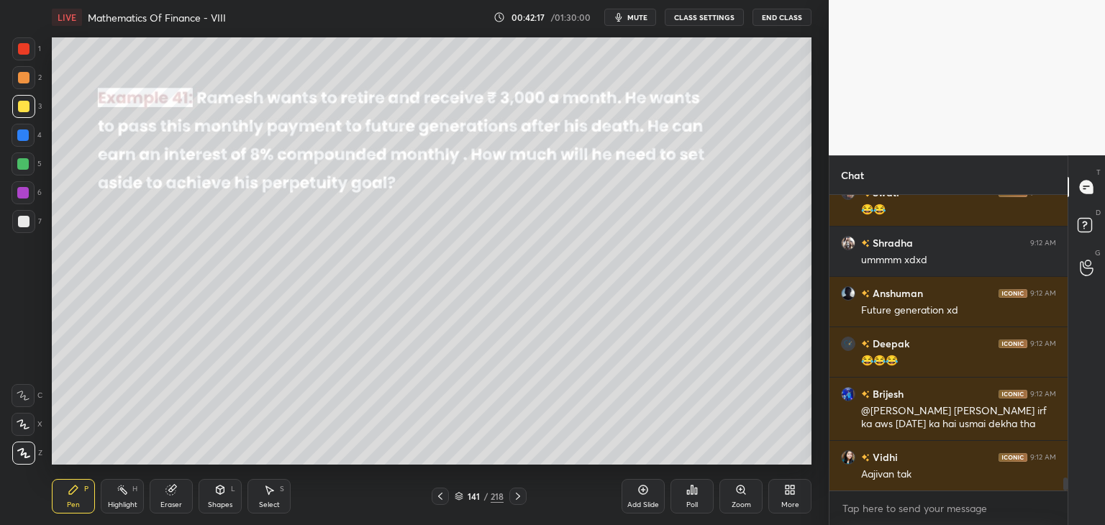
drag, startPoint x: 218, startPoint y: 504, endPoint x: 223, endPoint y: 487, distance: 18.0
click at [217, 505] on div "Shapes" at bounding box center [220, 504] width 24 height 7
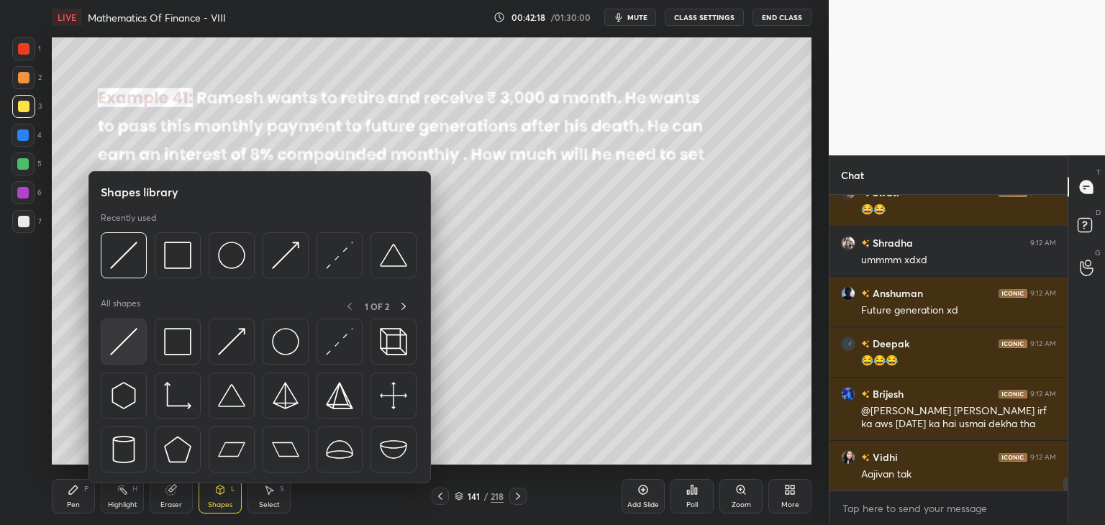
click at [129, 342] on img at bounding box center [123, 341] width 27 height 27
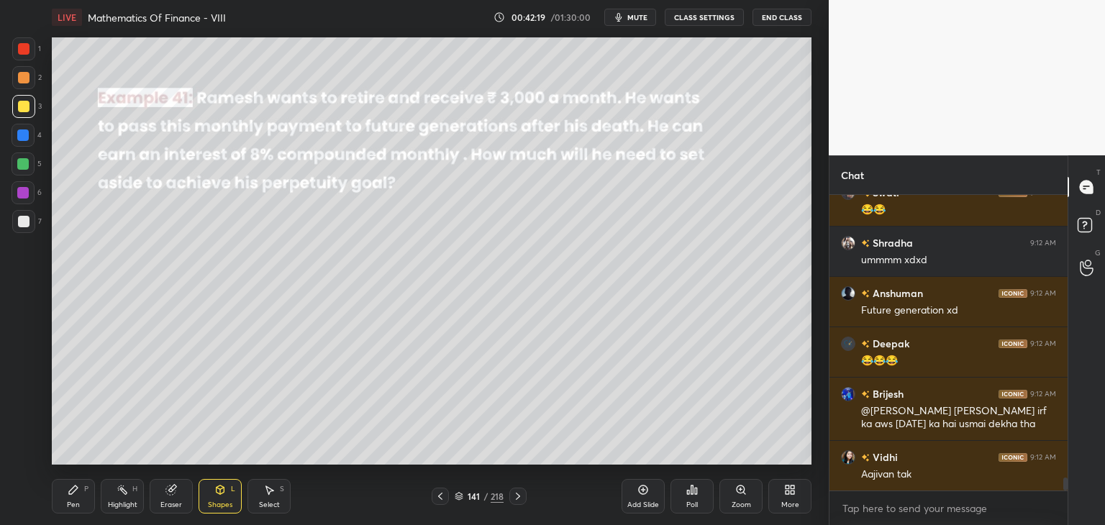
scroll to position [6554, 0]
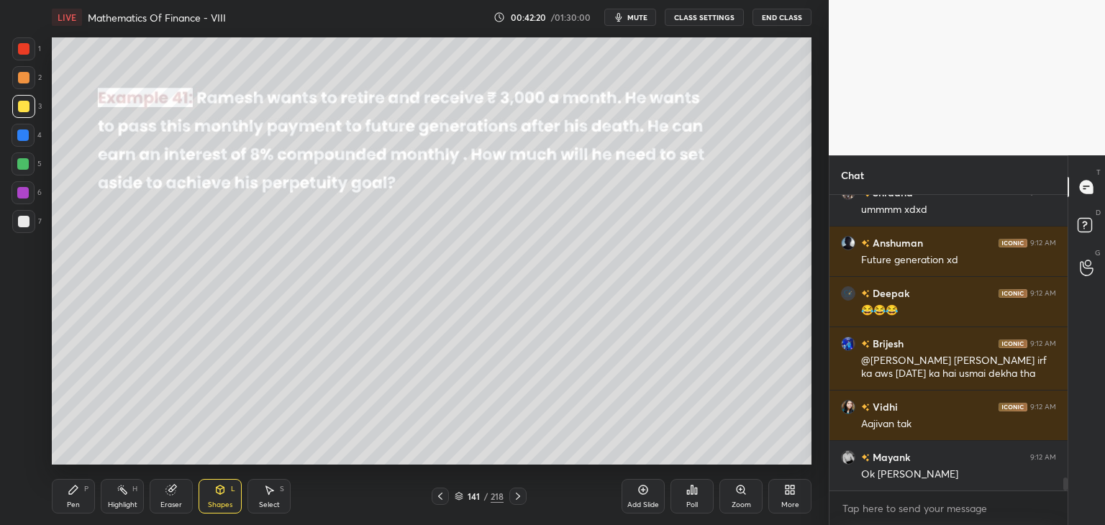
click at [70, 505] on div "Pen" at bounding box center [73, 504] width 13 height 7
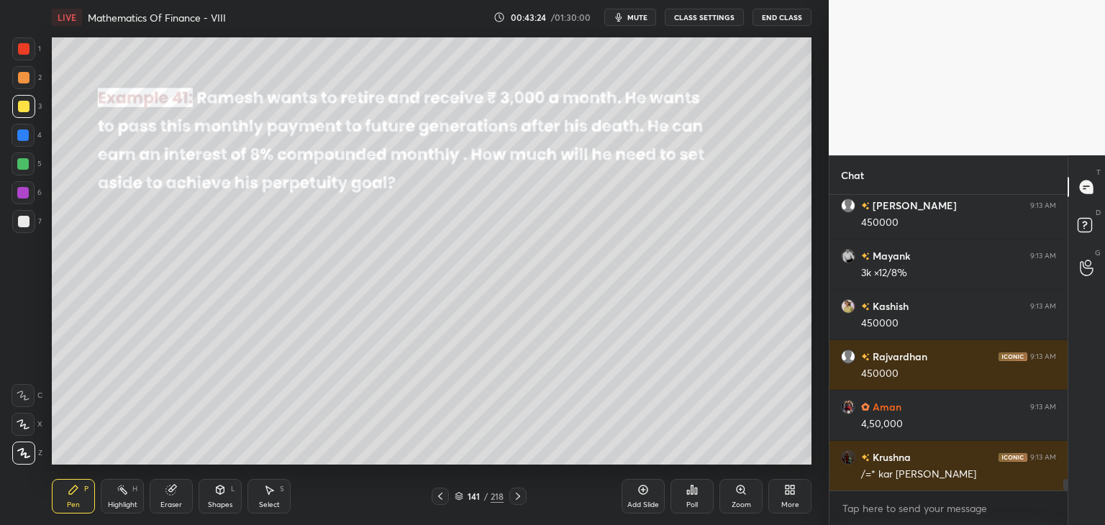
scroll to position [7561, 0]
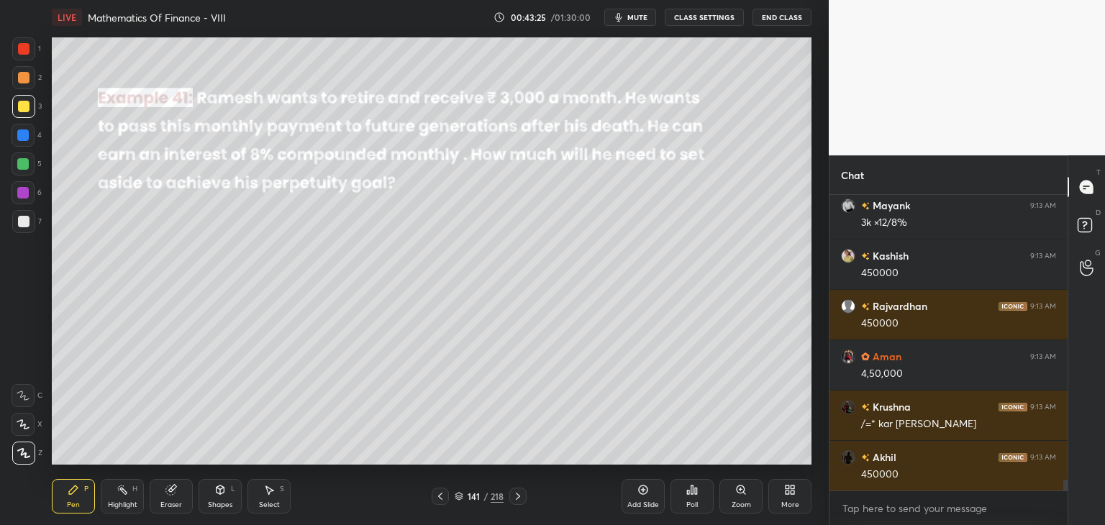
drag, startPoint x: 73, startPoint y: 506, endPoint x: 96, endPoint y: 493, distance: 26.1
click at [72, 506] on div "Pen" at bounding box center [73, 504] width 13 height 7
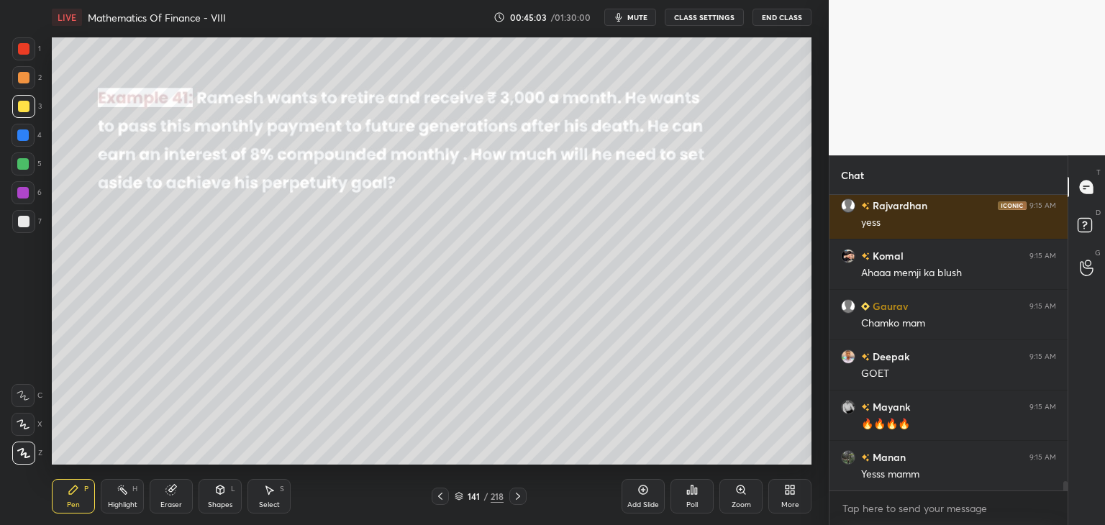
scroll to position [9311, 0]
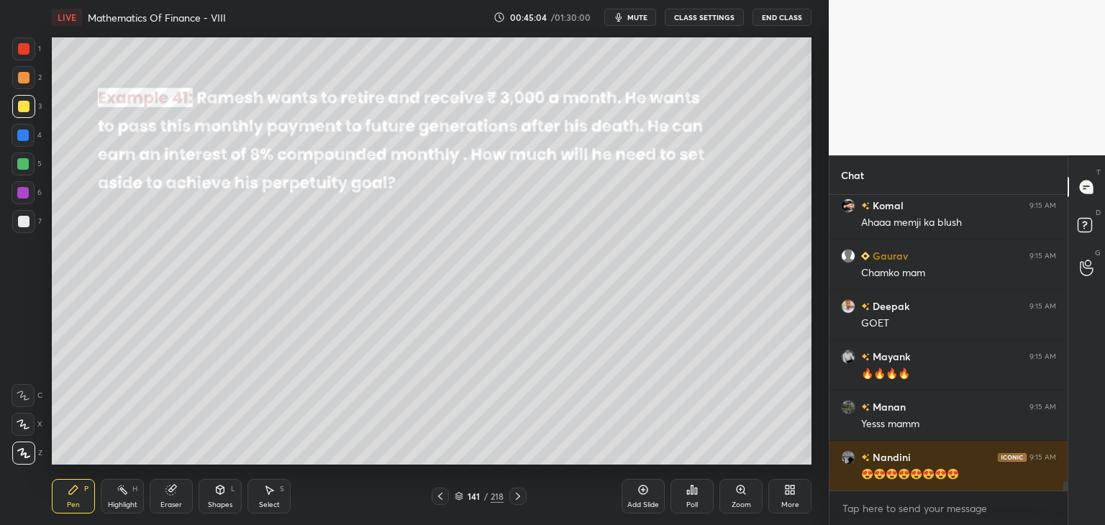
click at [519, 493] on icon at bounding box center [518, 496] width 12 height 12
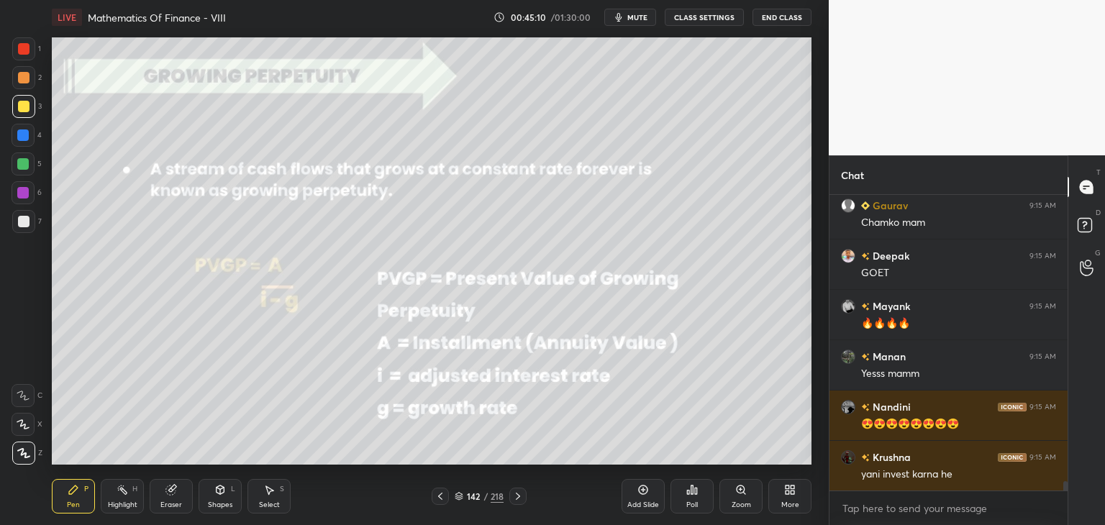
scroll to position [9412, 0]
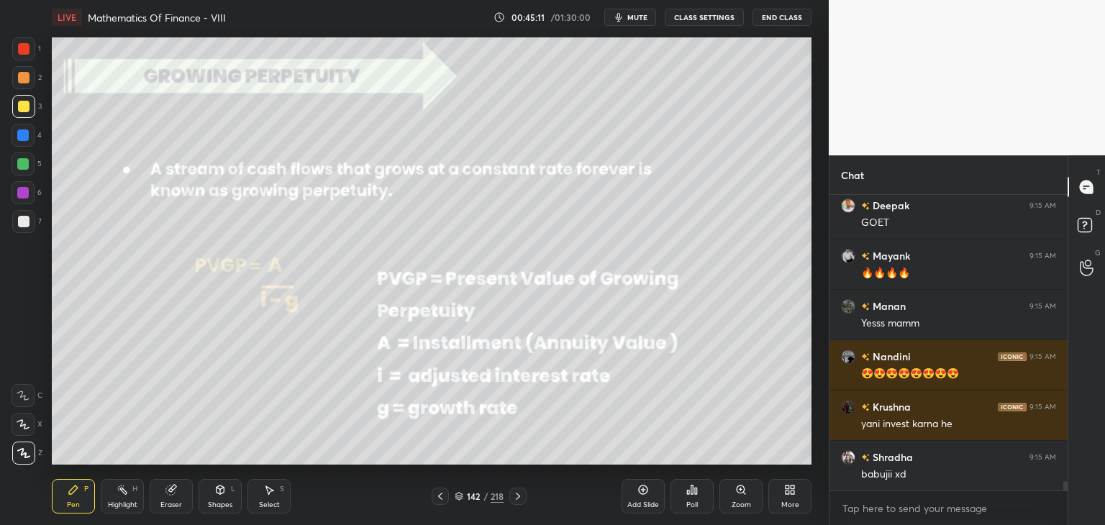
click at [29, 103] on div at bounding box center [23, 106] width 23 height 23
click at [180, 501] on div "Eraser" at bounding box center [171, 504] width 22 height 7
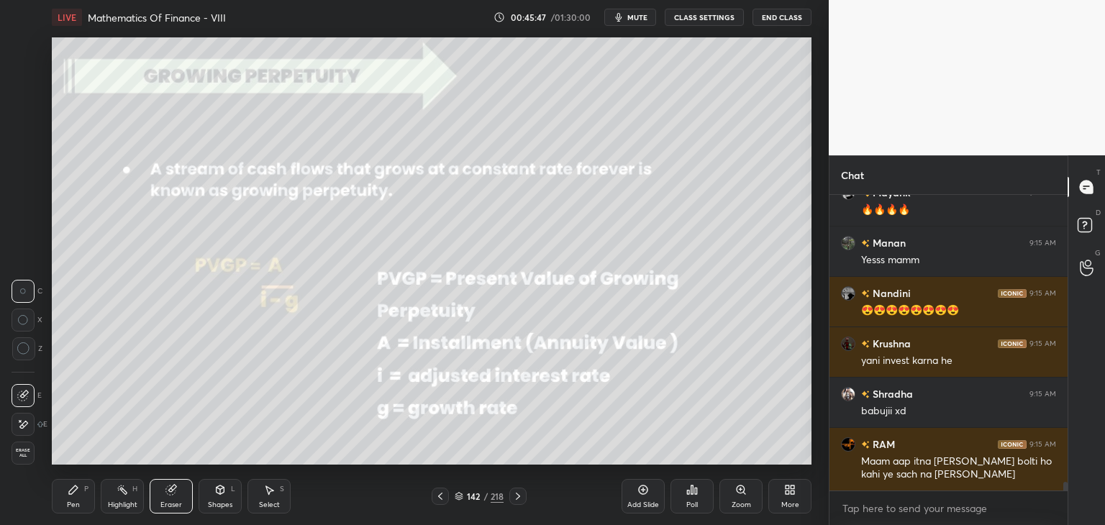
scroll to position [9525, 0]
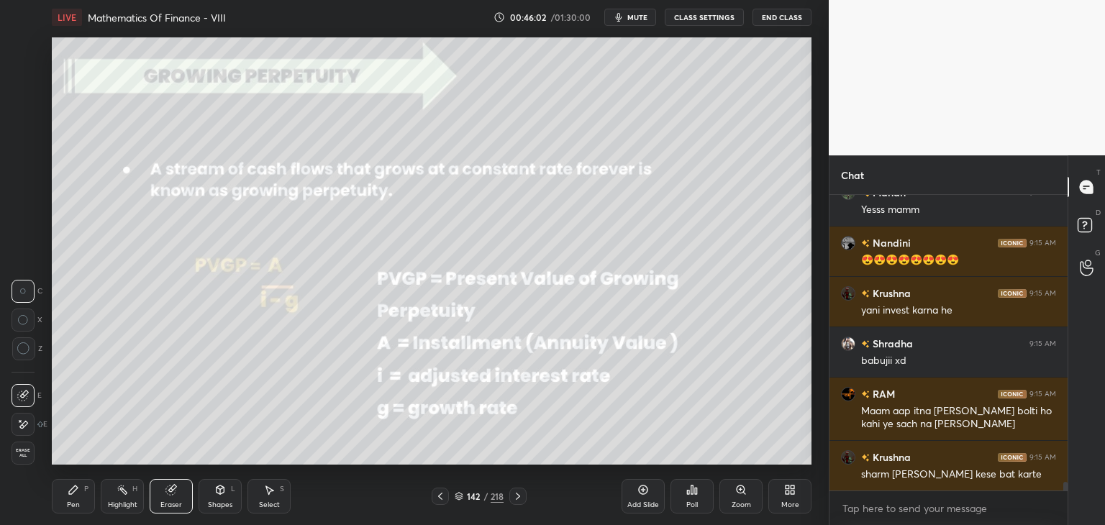
click at [81, 507] on div "Pen P" at bounding box center [73, 496] width 43 height 35
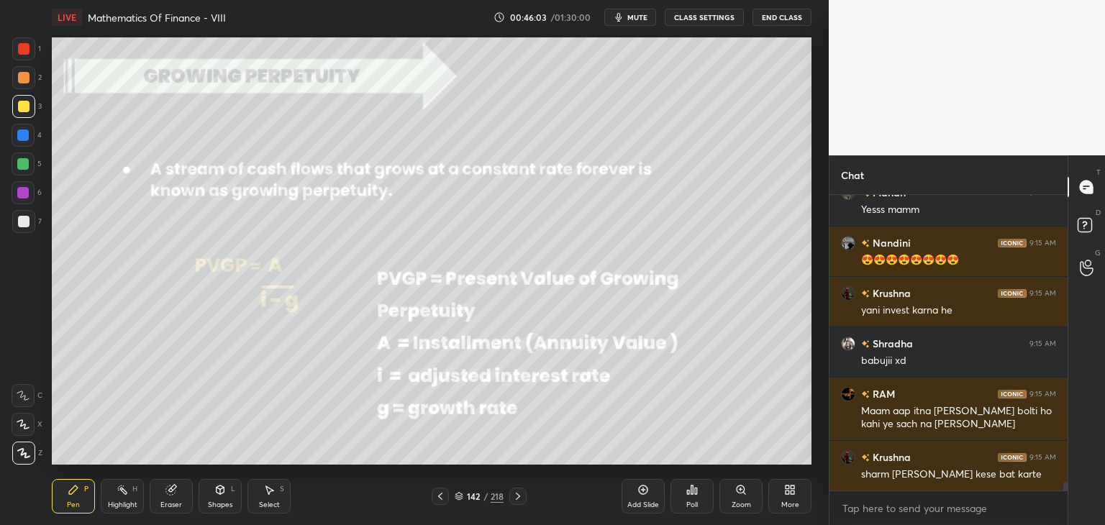
click at [22, 106] on div at bounding box center [24, 107] width 12 height 12
click at [442, 498] on icon at bounding box center [440, 496] width 12 height 12
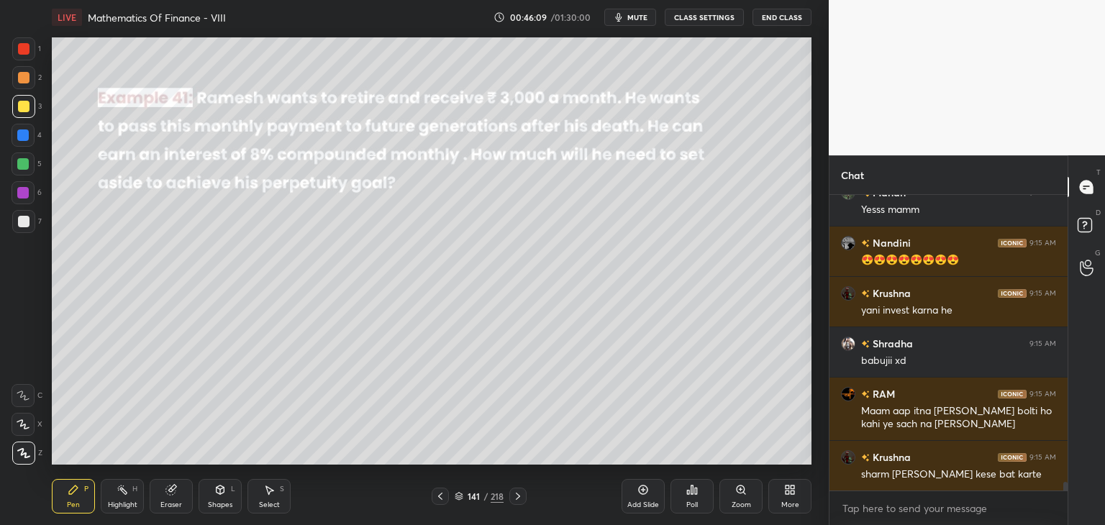
click at [518, 498] on icon at bounding box center [518, 496] width 12 height 12
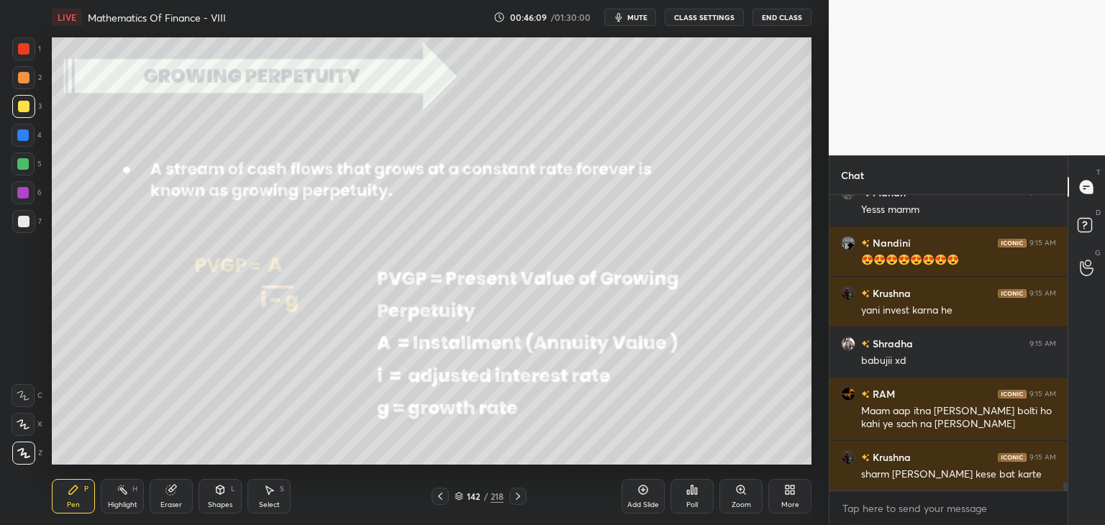
click at [522, 498] on icon at bounding box center [518, 496] width 12 height 12
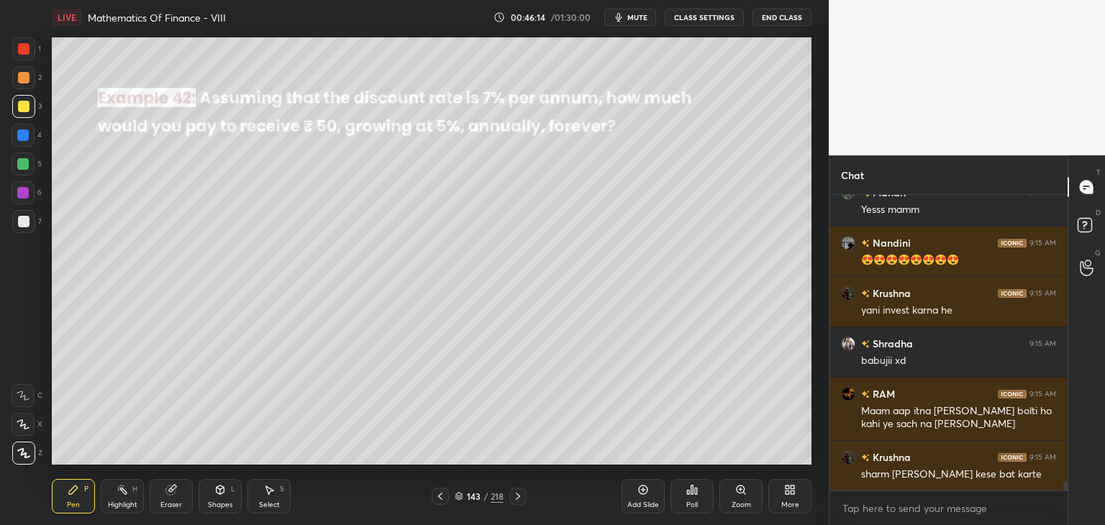
scroll to position [9576, 0]
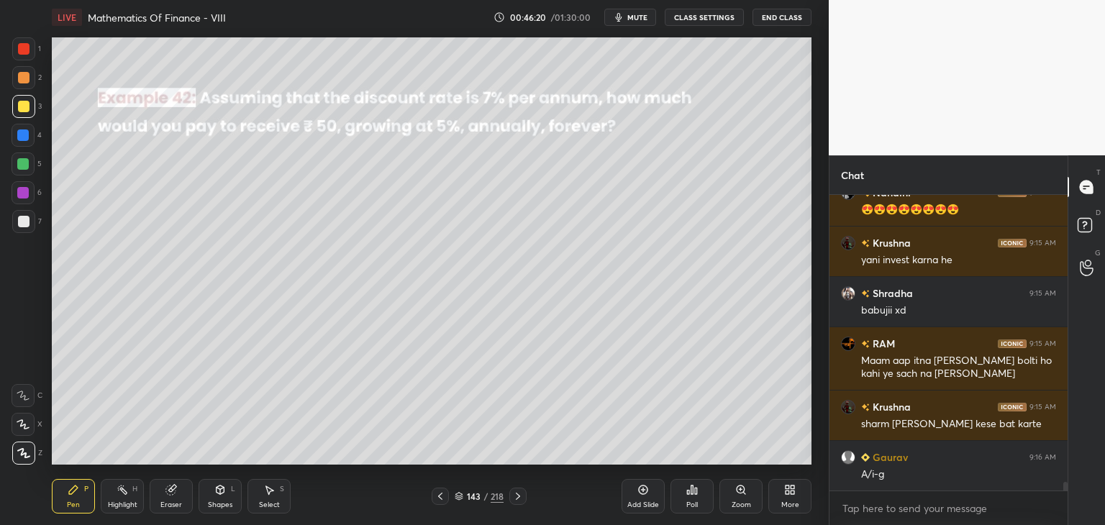
click at [437, 493] on icon at bounding box center [440, 496] width 12 height 12
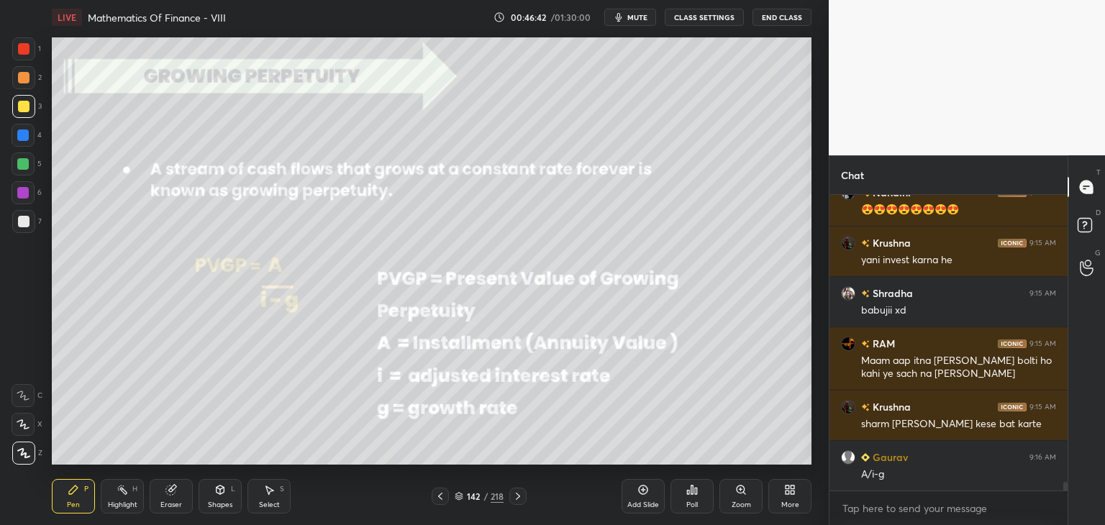
click at [520, 498] on icon at bounding box center [518, 496] width 12 height 12
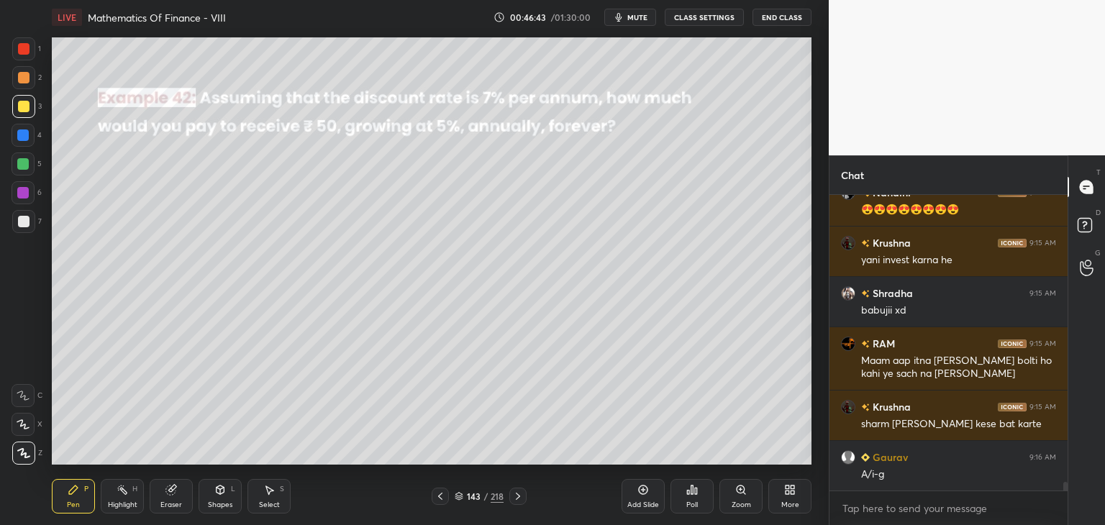
scroll to position [9610, 0]
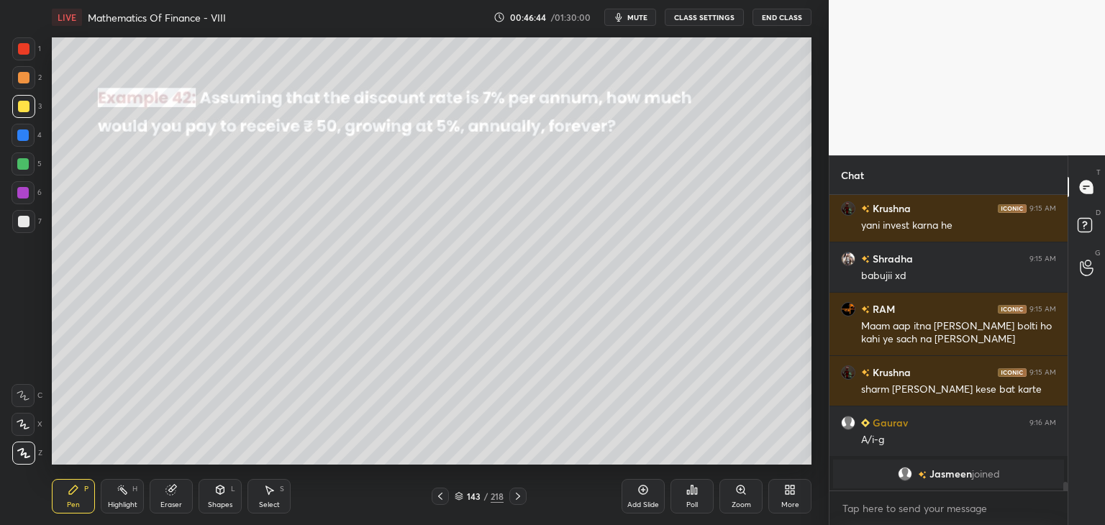
click at [177, 507] on div "Eraser" at bounding box center [171, 504] width 22 height 7
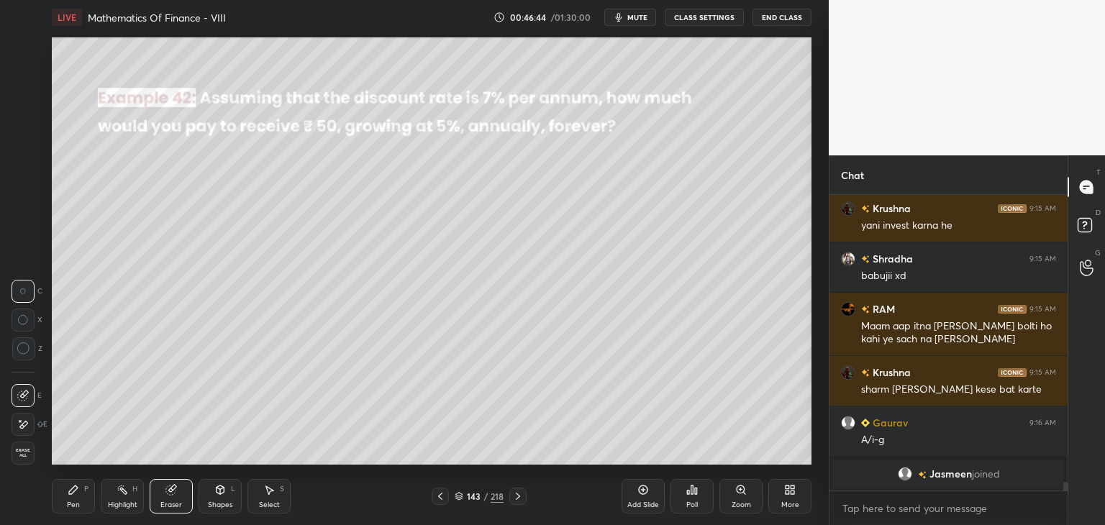
drag, startPoint x: 16, startPoint y: 456, endPoint x: 27, endPoint y: 454, distance: 11.0
click at [16, 455] on span "Erase all" at bounding box center [23, 453] width 22 height 10
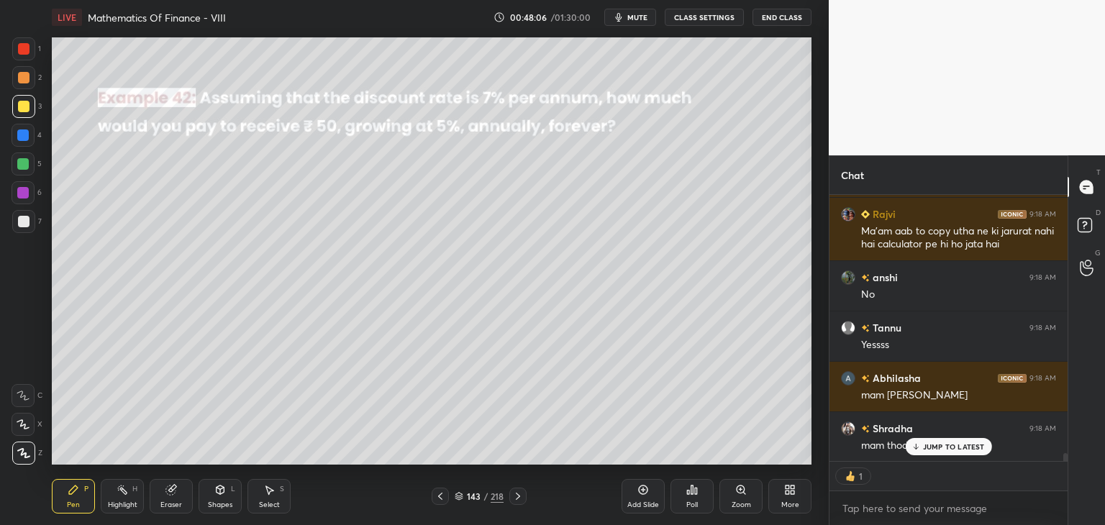
scroll to position [8862, 0]
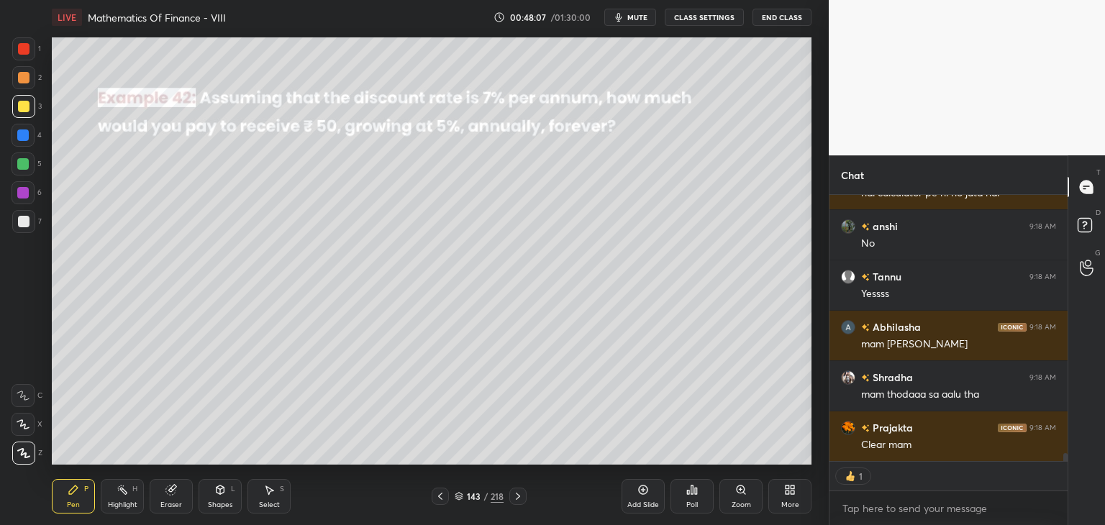
click at [518, 495] on icon at bounding box center [518, 496] width 4 height 7
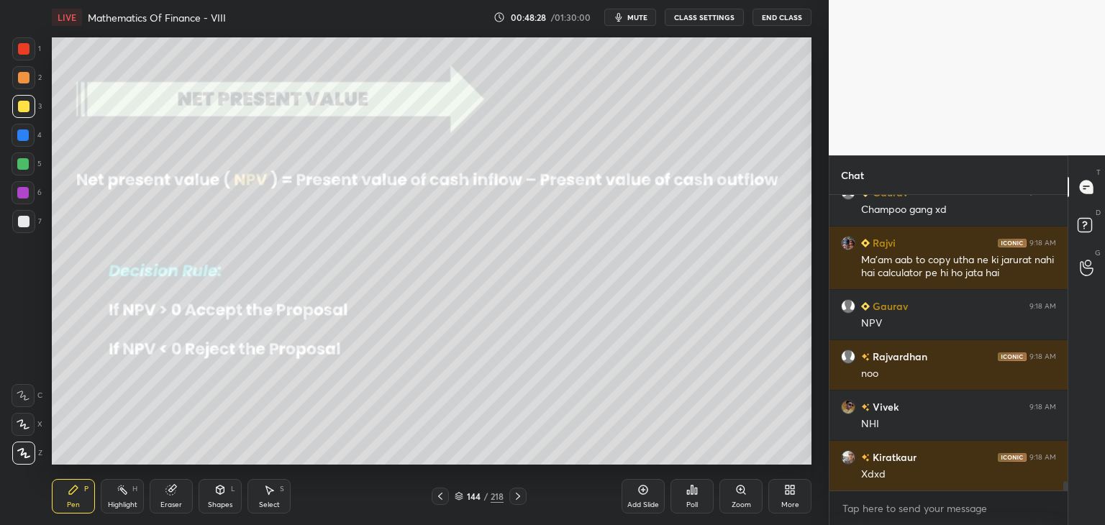
scroll to position [9399, 0]
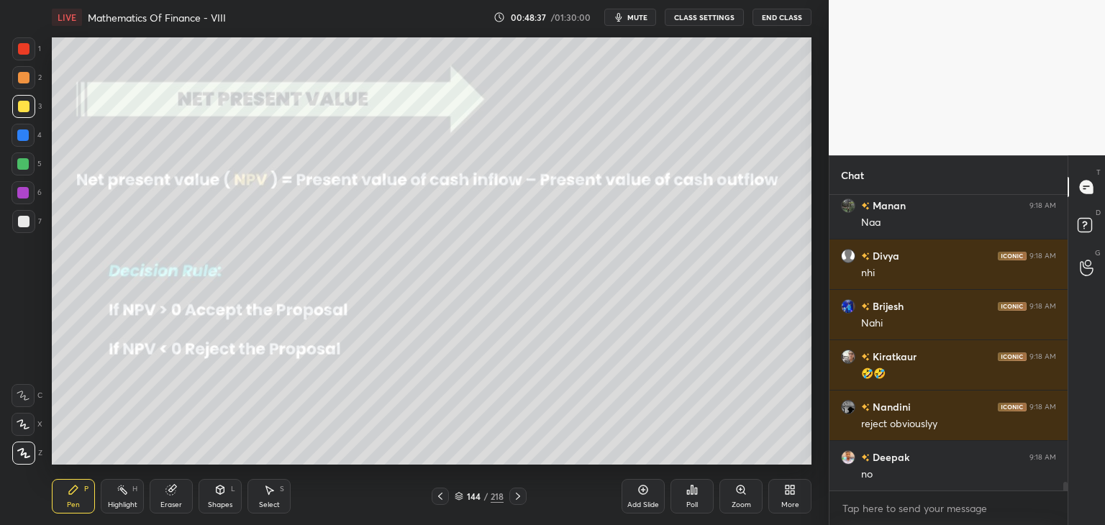
drag, startPoint x: 26, startPoint y: 104, endPoint x: 34, endPoint y: 110, distance: 10.2
click at [26, 104] on div at bounding box center [24, 107] width 12 height 12
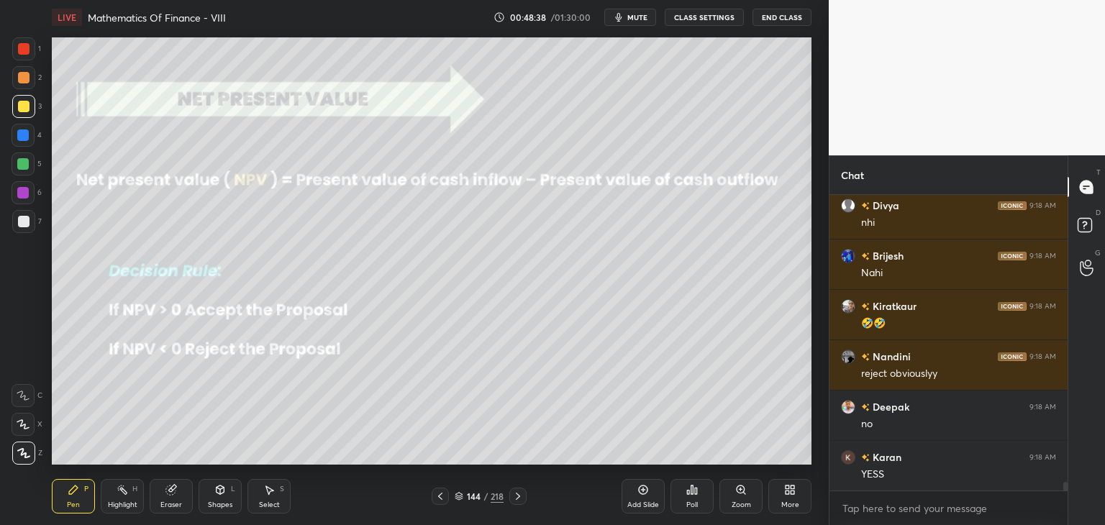
click at [76, 507] on div "Pen" at bounding box center [73, 504] width 13 height 7
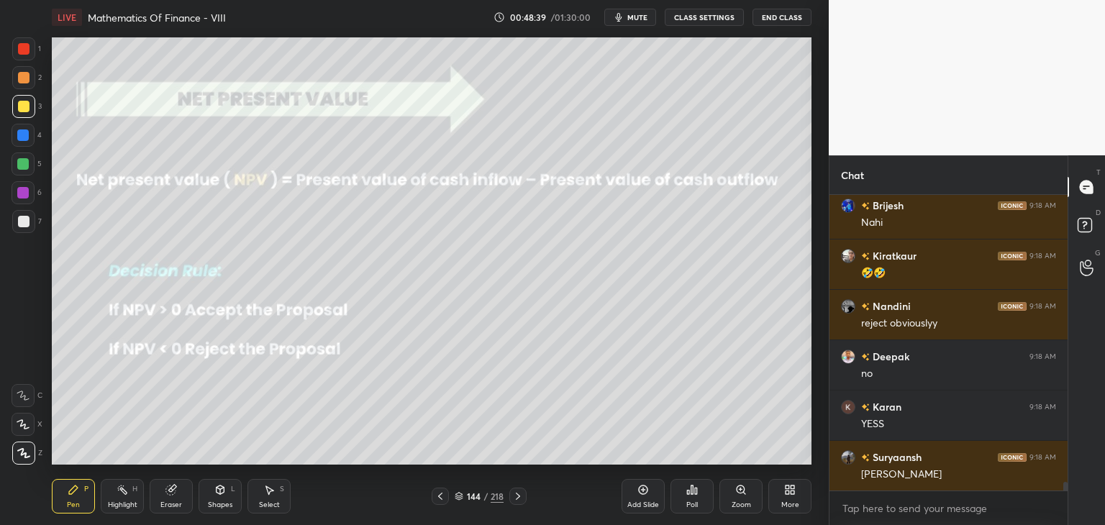
drag, startPoint x: 20, startPoint y: 105, endPoint x: 23, endPoint y: 113, distance: 8.4
click at [19, 105] on div at bounding box center [24, 107] width 12 height 12
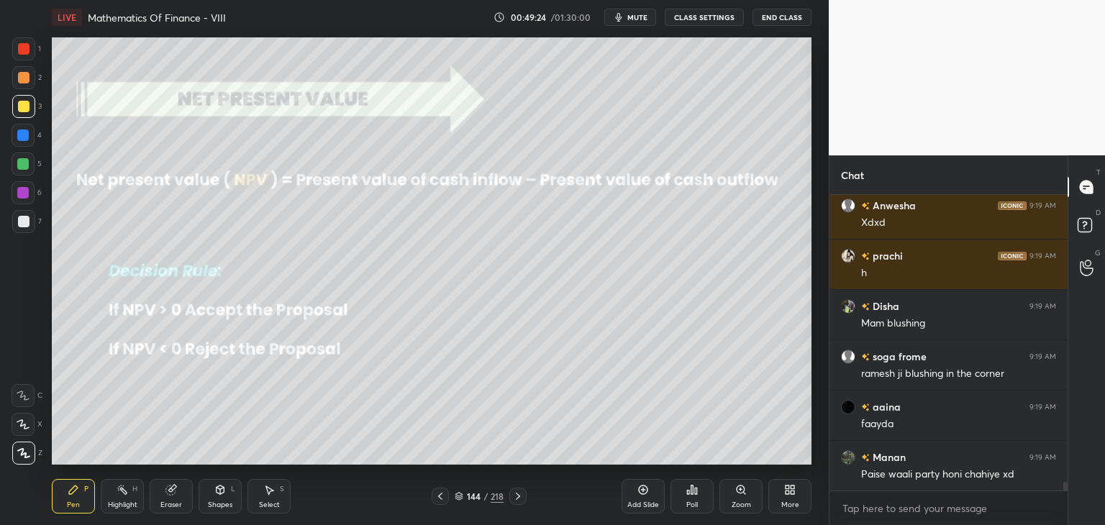
scroll to position [10063, 0]
click at [272, 495] on div "Select S" at bounding box center [268, 496] width 43 height 35
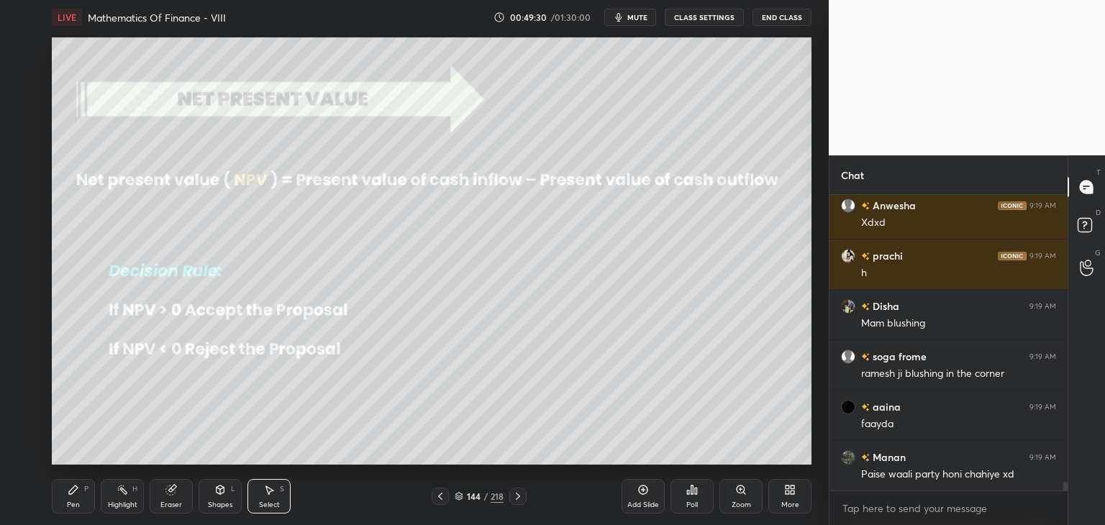
drag, startPoint x: 647, startPoint y: 490, endPoint x: 641, endPoint y: 480, distance: 11.6
click at [647, 491] on icon at bounding box center [643, 489] width 9 height 9
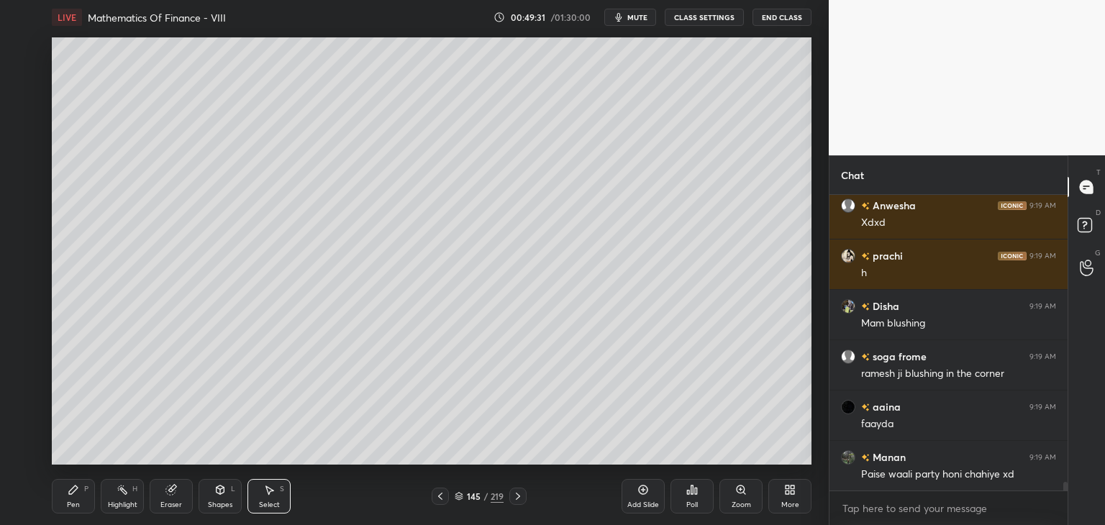
click at [69, 501] on div "Pen" at bounding box center [73, 504] width 13 height 7
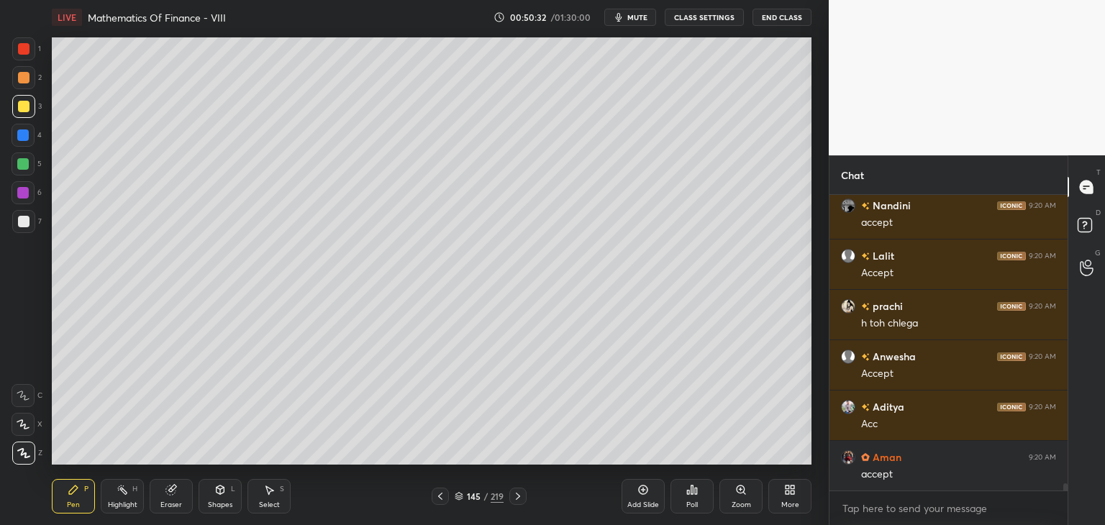
scroll to position [11725, 0]
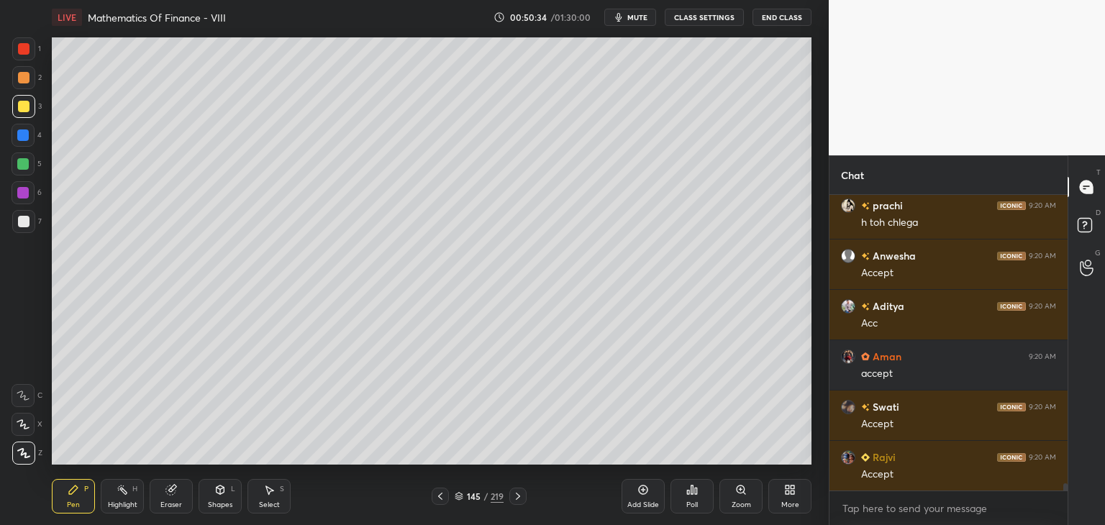
drag, startPoint x: 172, startPoint y: 495, endPoint x: 144, endPoint y: 484, distance: 30.3
click at [170, 495] on icon at bounding box center [171, 490] width 12 height 12
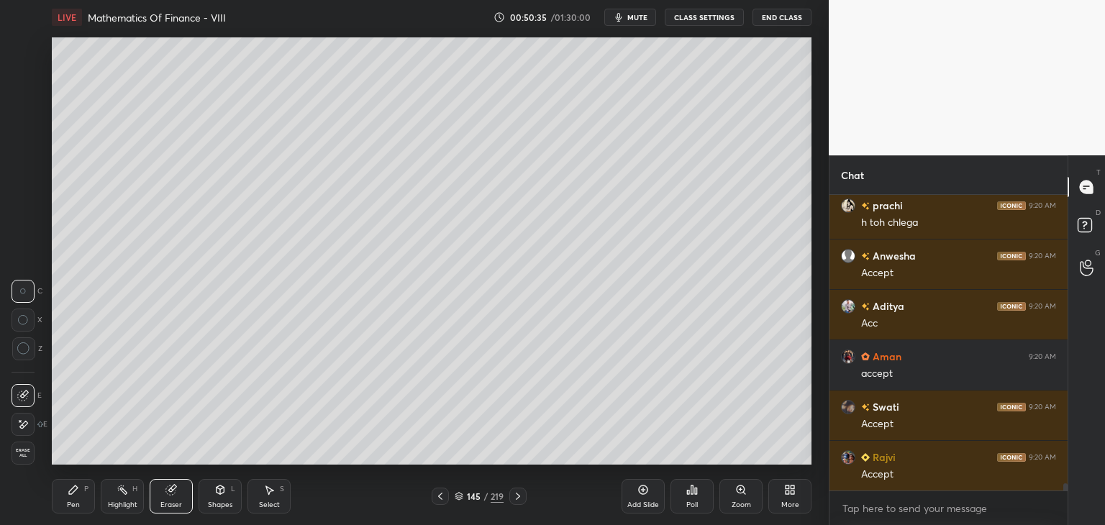
click at [24, 448] on span "Erase all" at bounding box center [23, 453] width 22 height 10
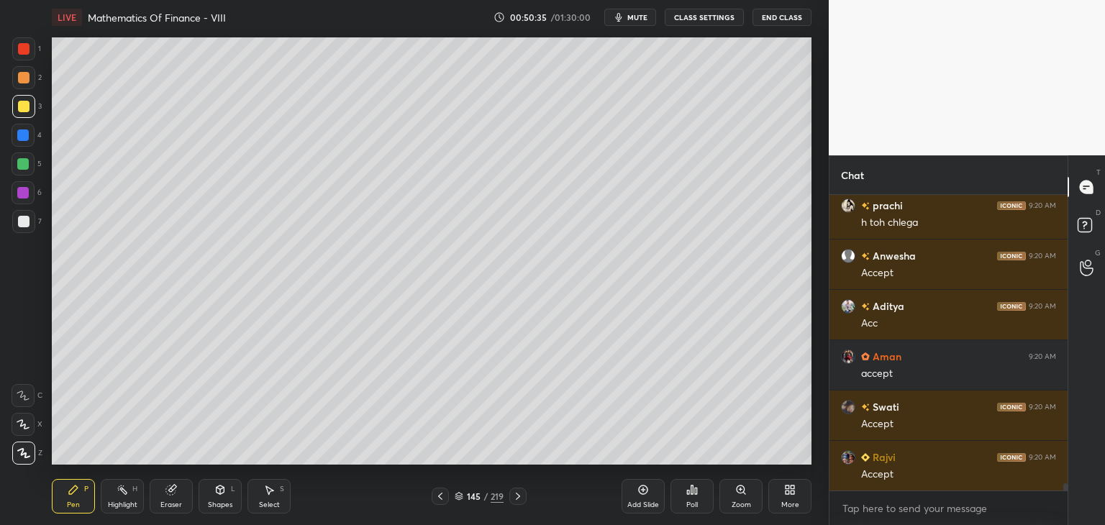
scroll to position [11825, 0]
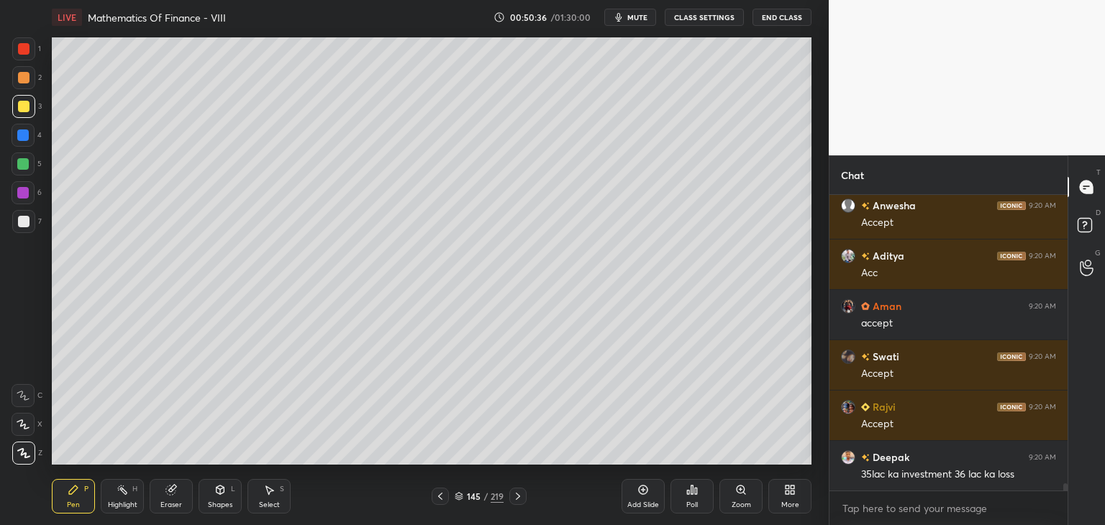
click at [442, 493] on icon at bounding box center [440, 496] width 4 height 7
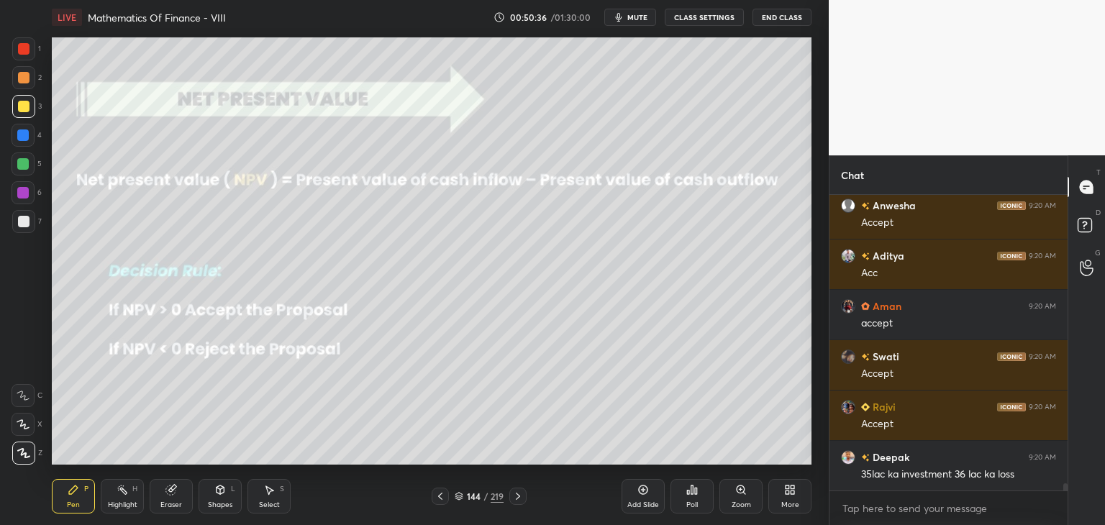
scroll to position [11876, 0]
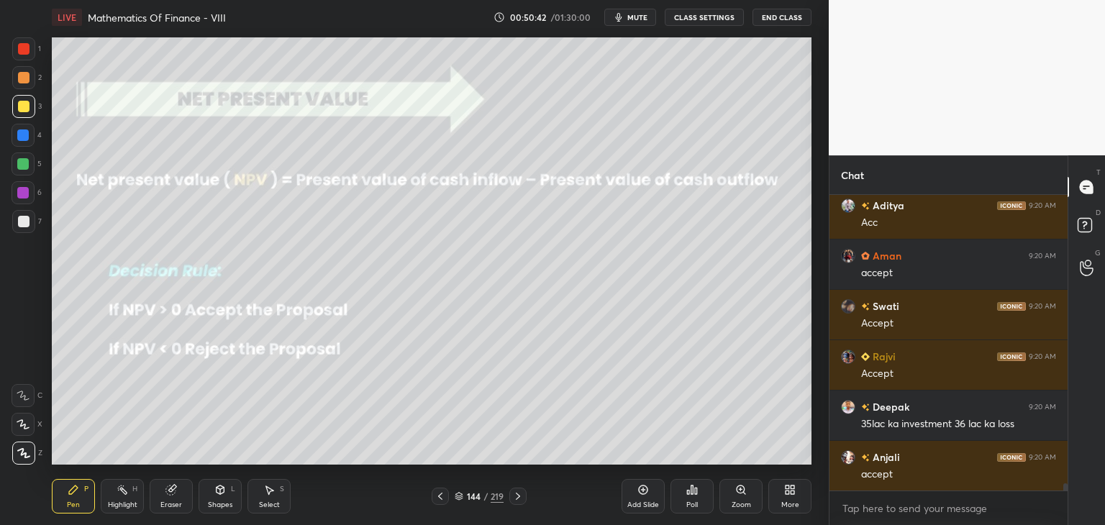
click at [178, 501] on div "Eraser" at bounding box center [171, 504] width 22 height 7
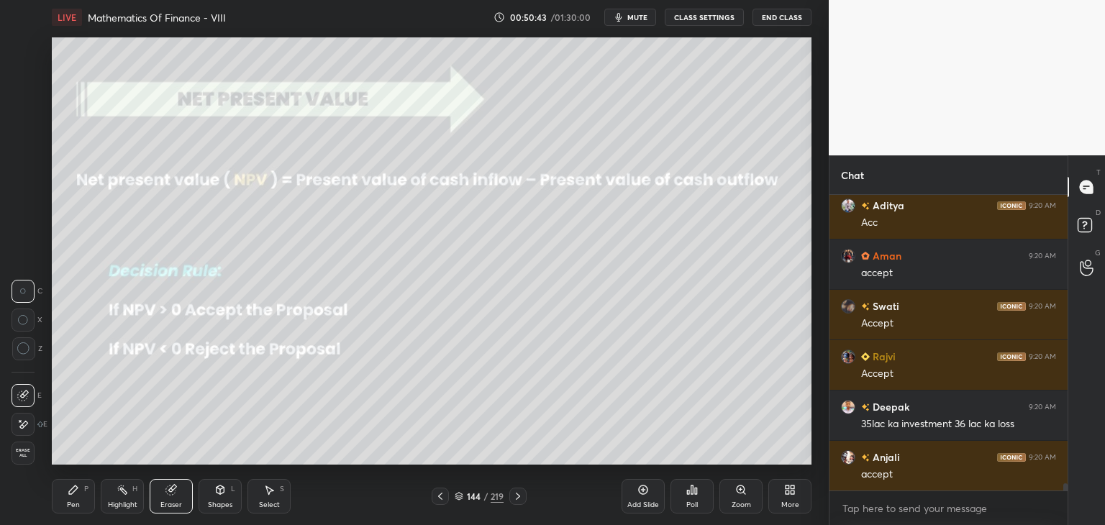
scroll to position [11926, 0]
click at [31, 457] on span "Erase all" at bounding box center [23, 453] width 22 height 10
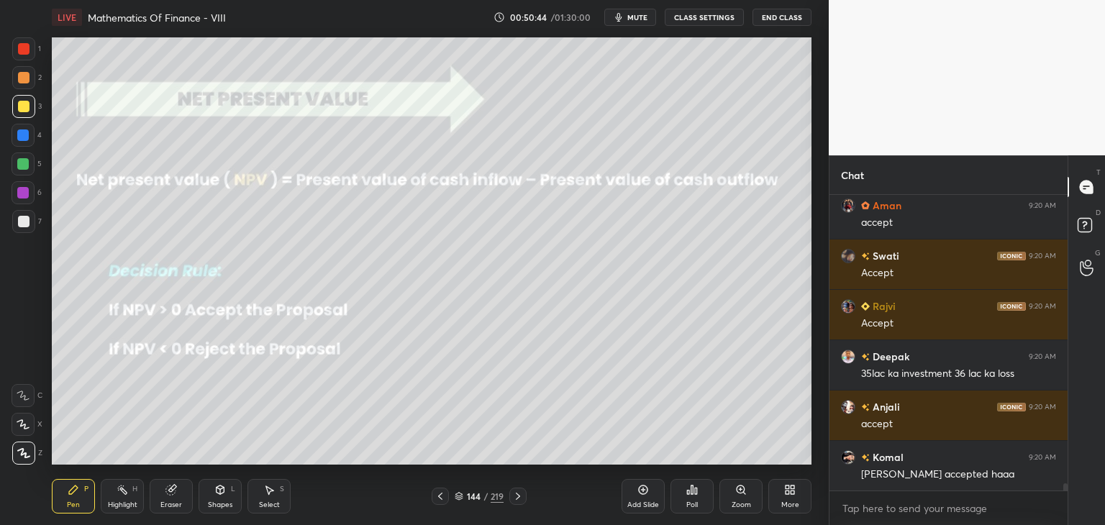
scroll to position [11976, 0]
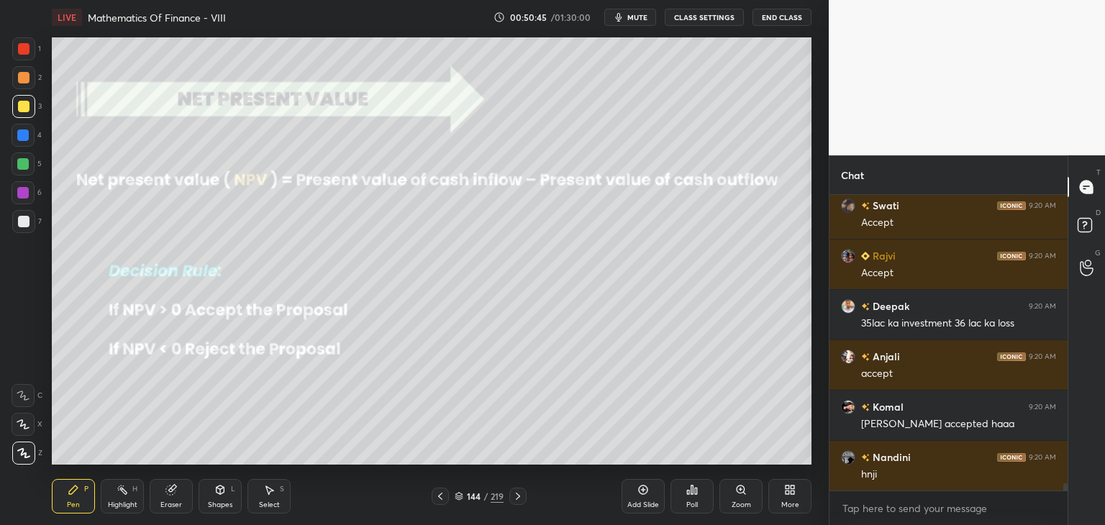
click at [24, 102] on div at bounding box center [24, 107] width 12 height 12
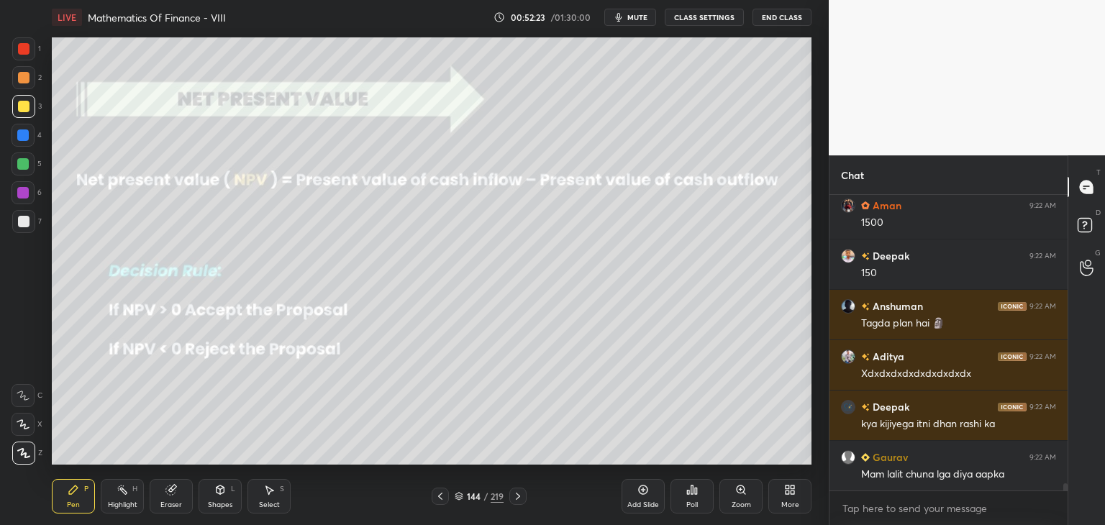
scroll to position [12042, 0]
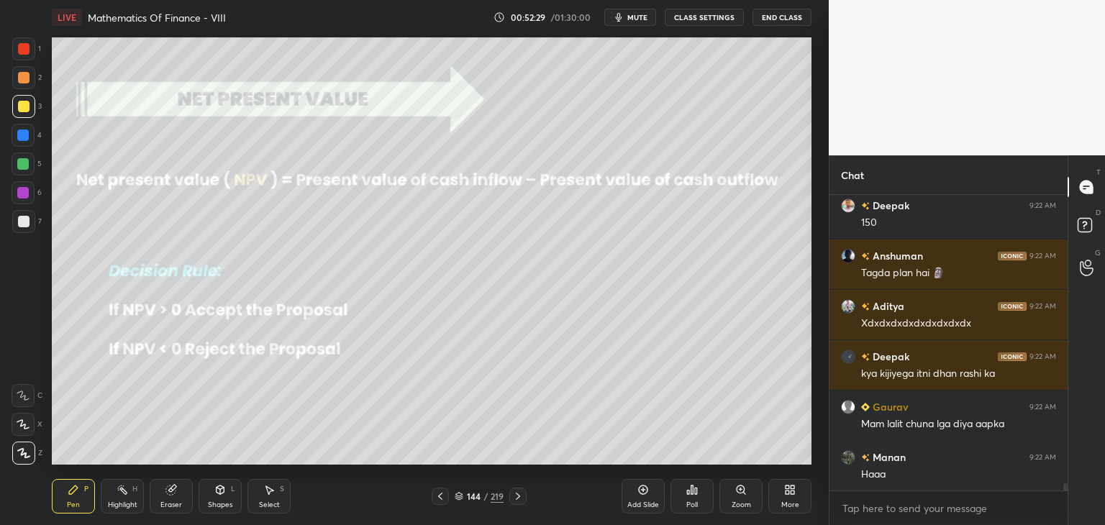
click at [173, 503] on div "Eraser" at bounding box center [171, 504] width 22 height 7
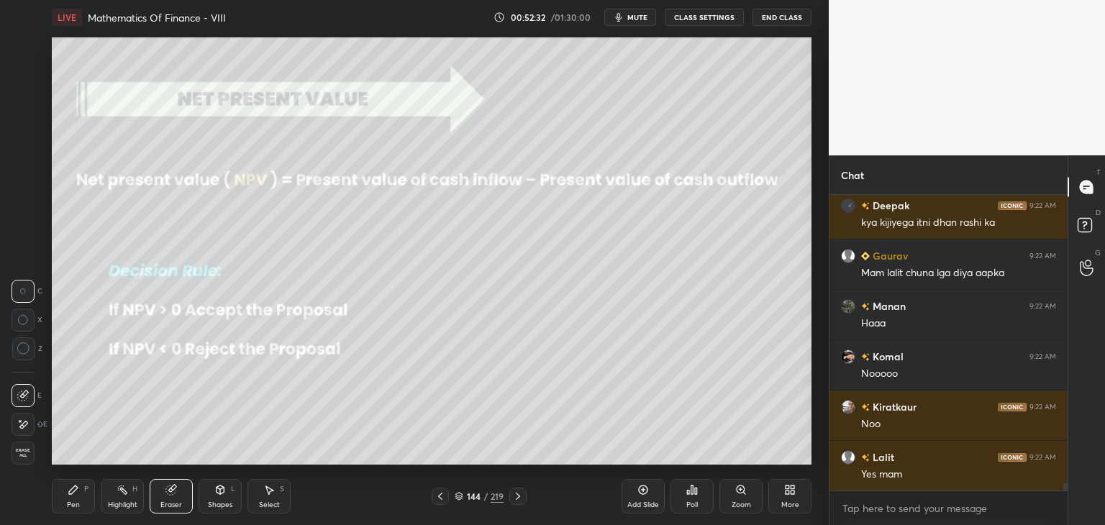
scroll to position [12244, 0]
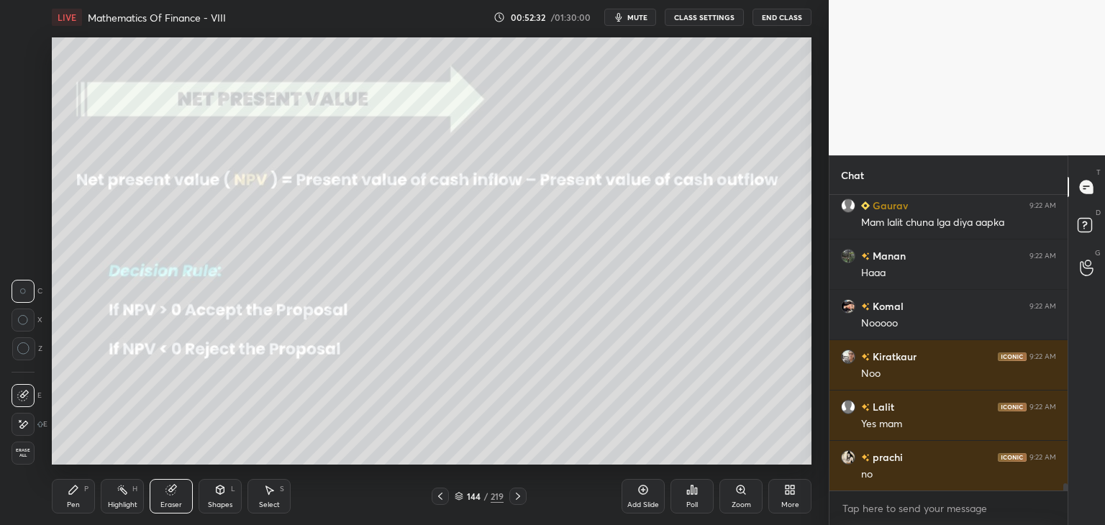
click at [72, 504] on div "Pen" at bounding box center [73, 504] width 13 height 7
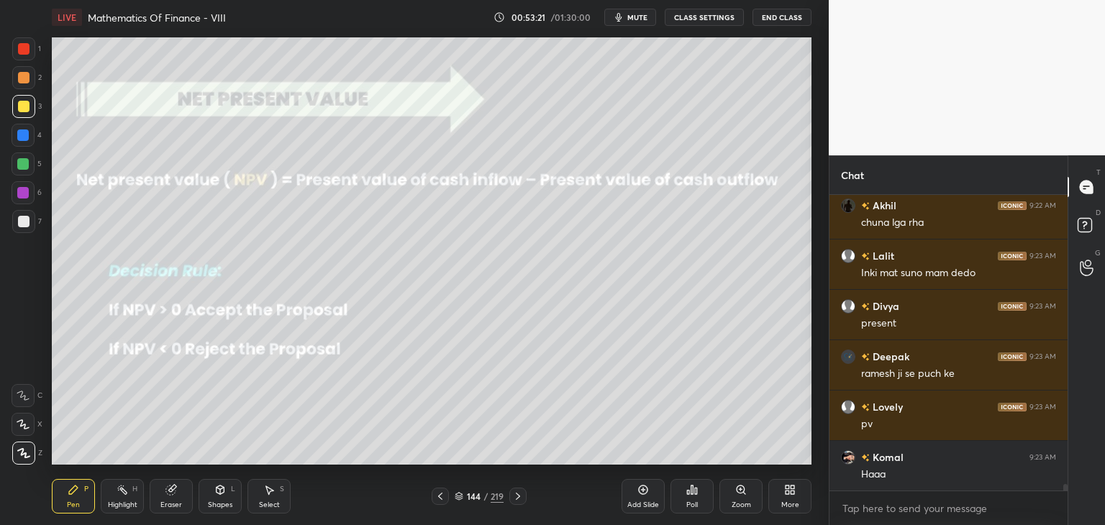
scroll to position [13301, 0]
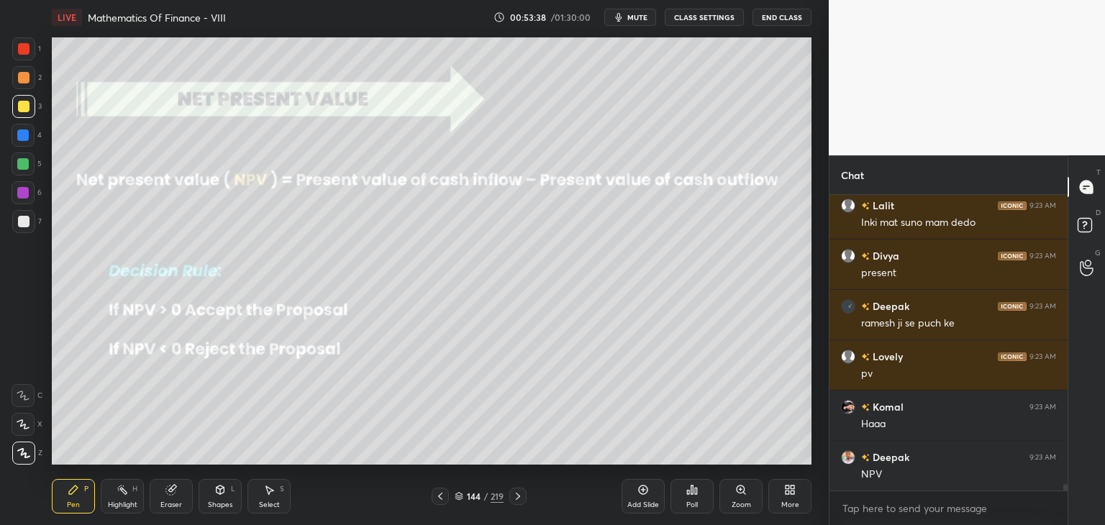
click at [174, 498] on div "Eraser" at bounding box center [171, 496] width 43 height 35
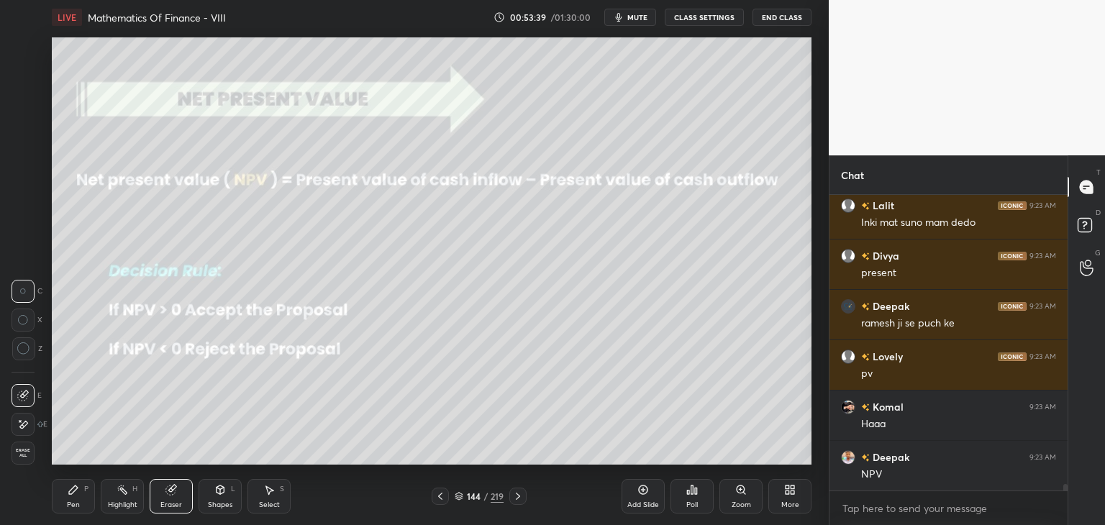
click at [19, 447] on div "Erase all" at bounding box center [23, 453] width 23 height 23
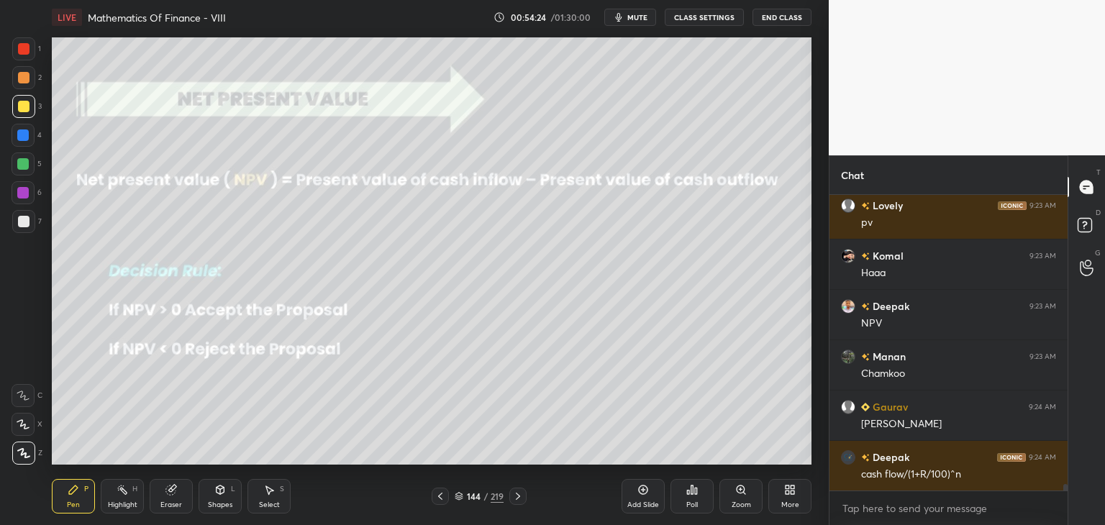
scroll to position [13502, 0]
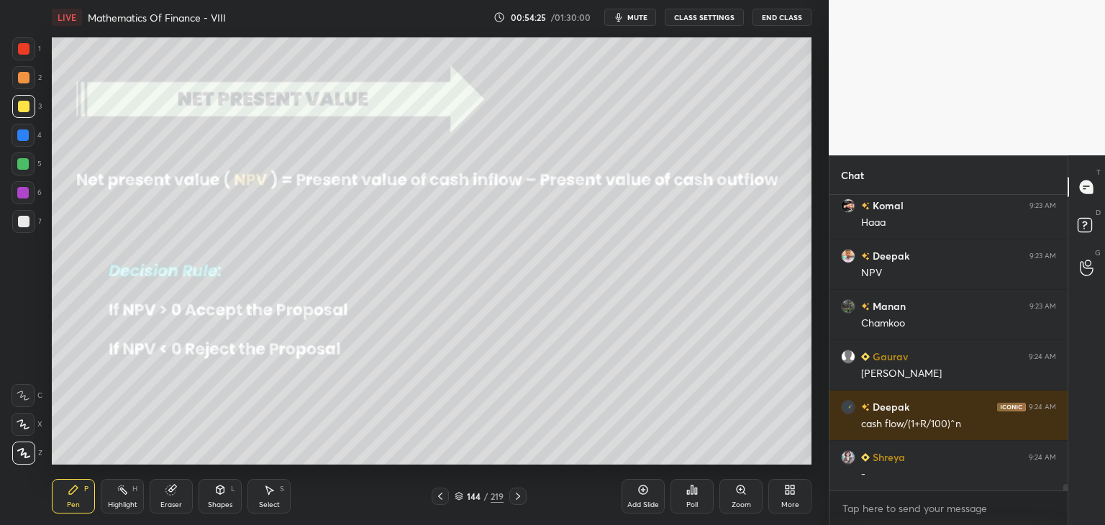
drag, startPoint x: 170, startPoint y: 498, endPoint x: 192, endPoint y: 473, distance: 33.6
click at [171, 498] on div "Eraser" at bounding box center [171, 496] width 43 height 35
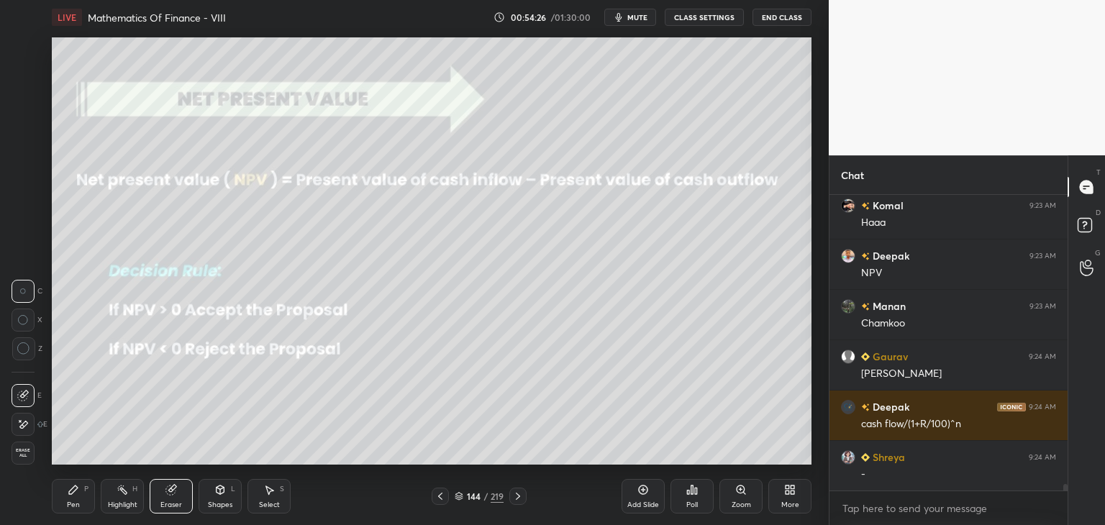
scroll to position [13553, 0]
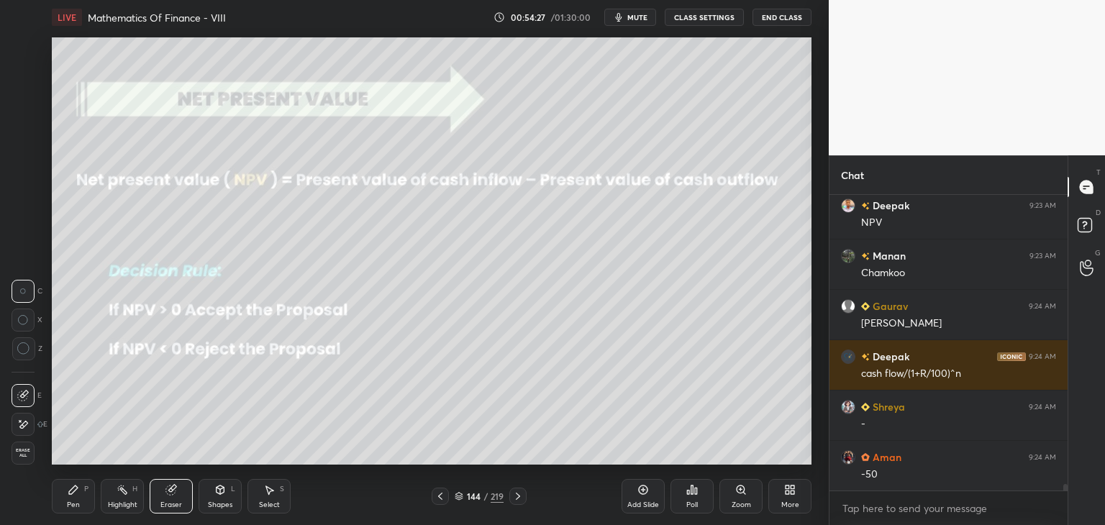
click at [78, 501] on div "Pen" at bounding box center [73, 504] width 13 height 7
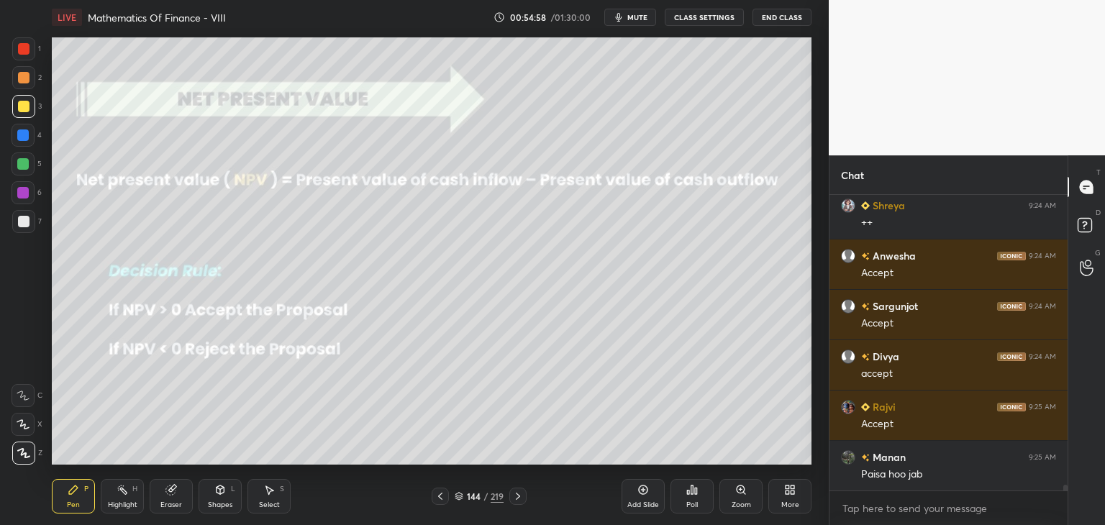
scroll to position [14157, 0]
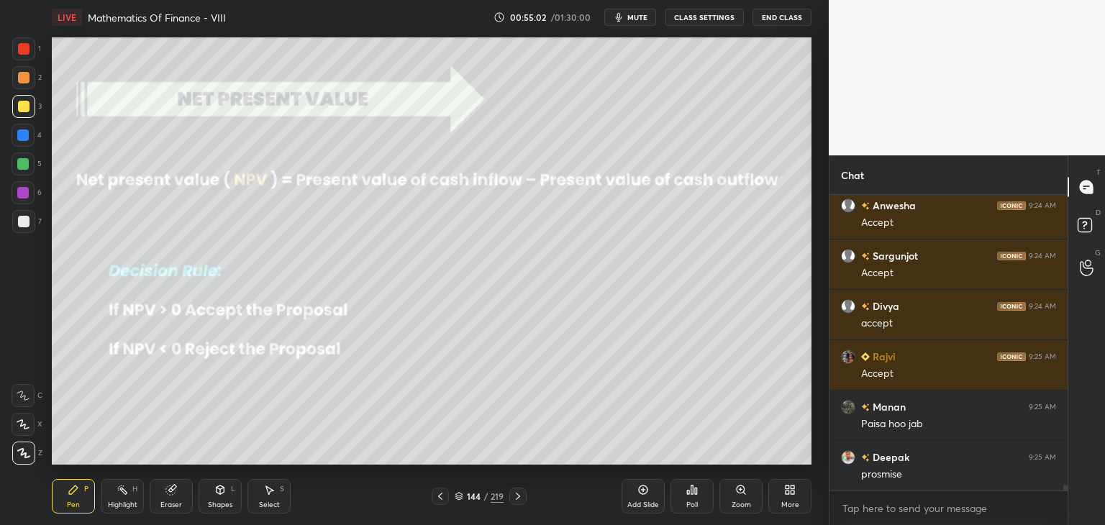
click at [171, 503] on div "Eraser" at bounding box center [171, 504] width 22 height 7
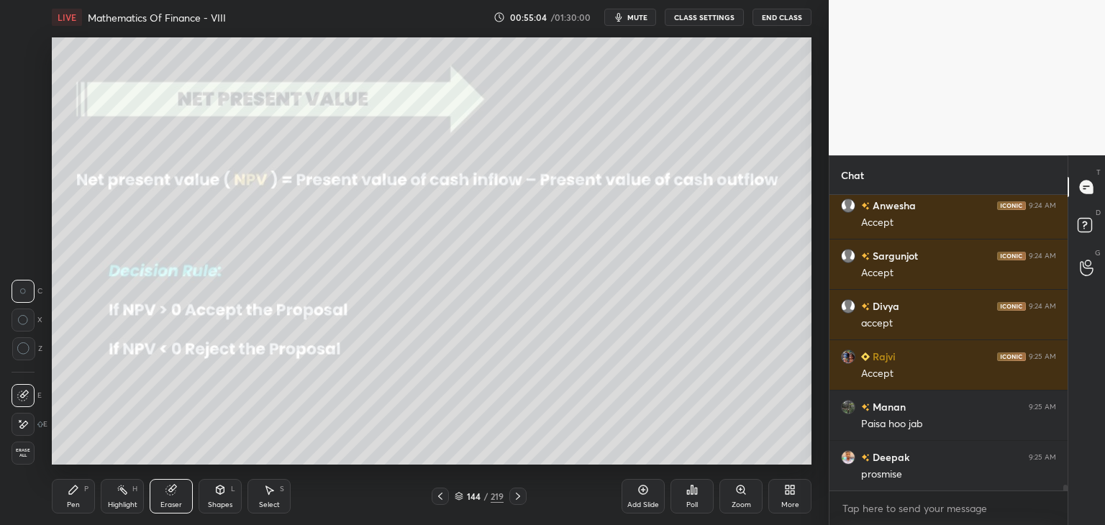
drag, startPoint x: 20, startPoint y: 460, endPoint x: 37, endPoint y: 463, distance: 17.5
click at [20, 461] on div "Erase all" at bounding box center [23, 453] width 23 height 23
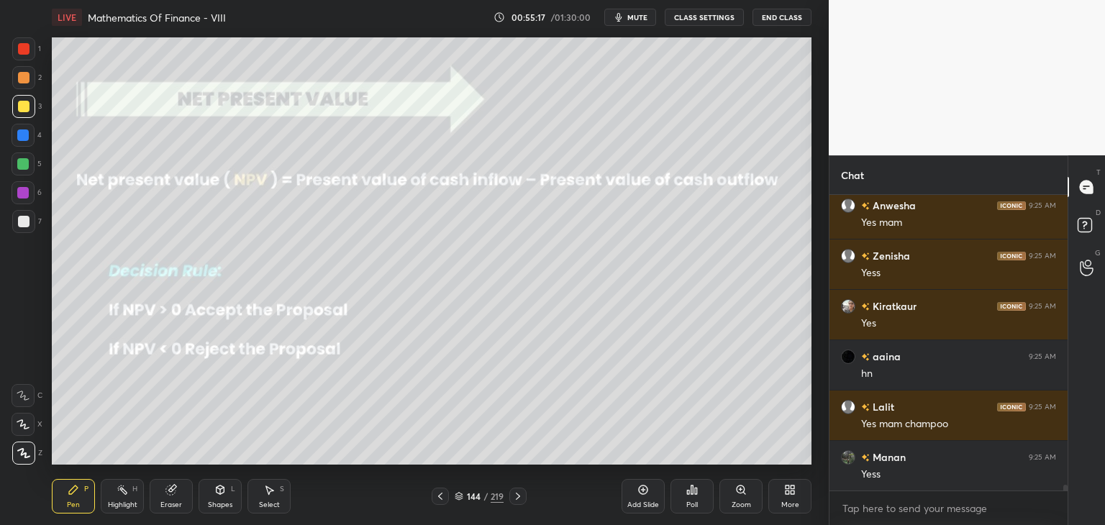
scroll to position [14811, 0]
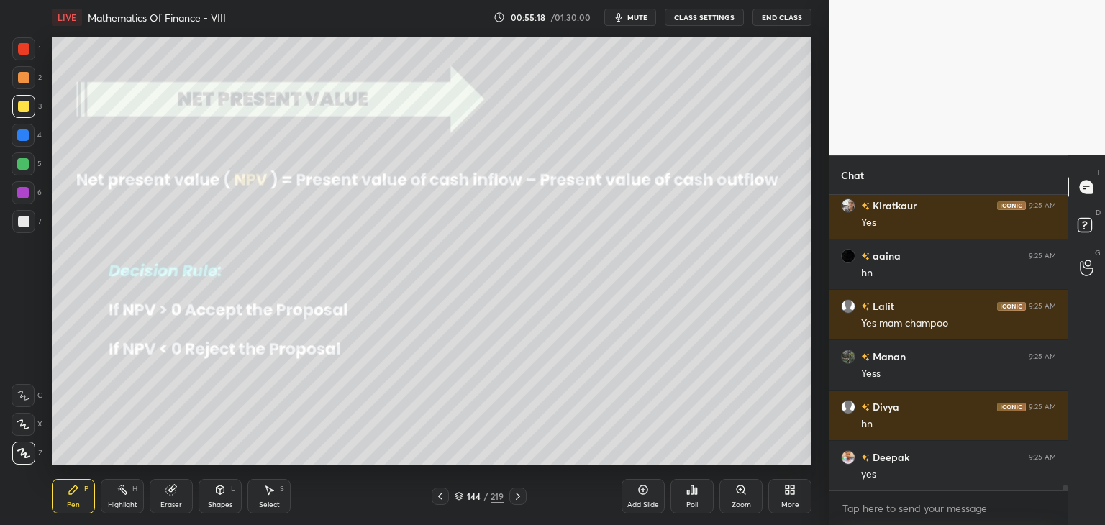
click at [516, 494] on icon at bounding box center [518, 496] width 12 height 12
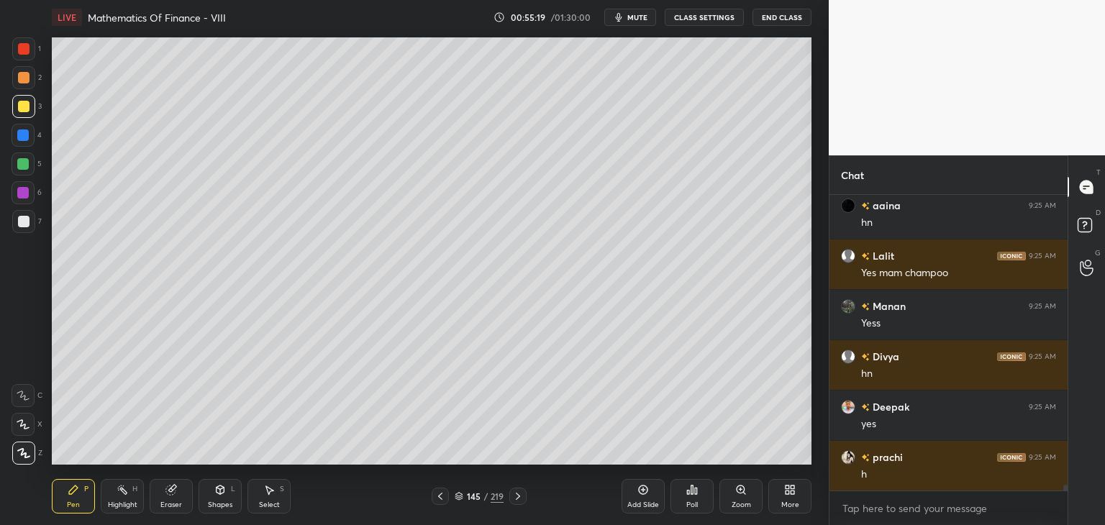
click at [518, 494] on icon at bounding box center [518, 496] width 12 height 12
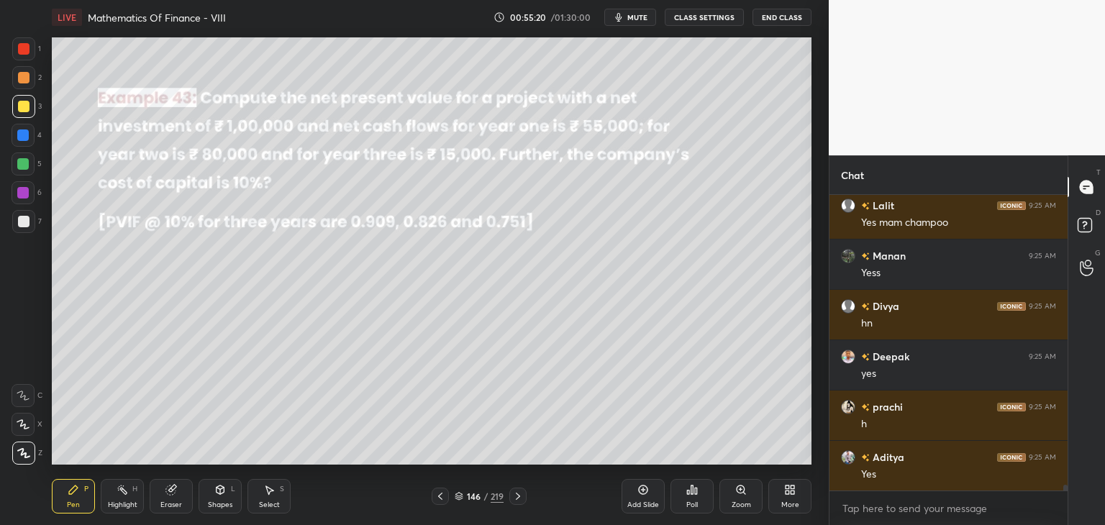
scroll to position [15012, 0]
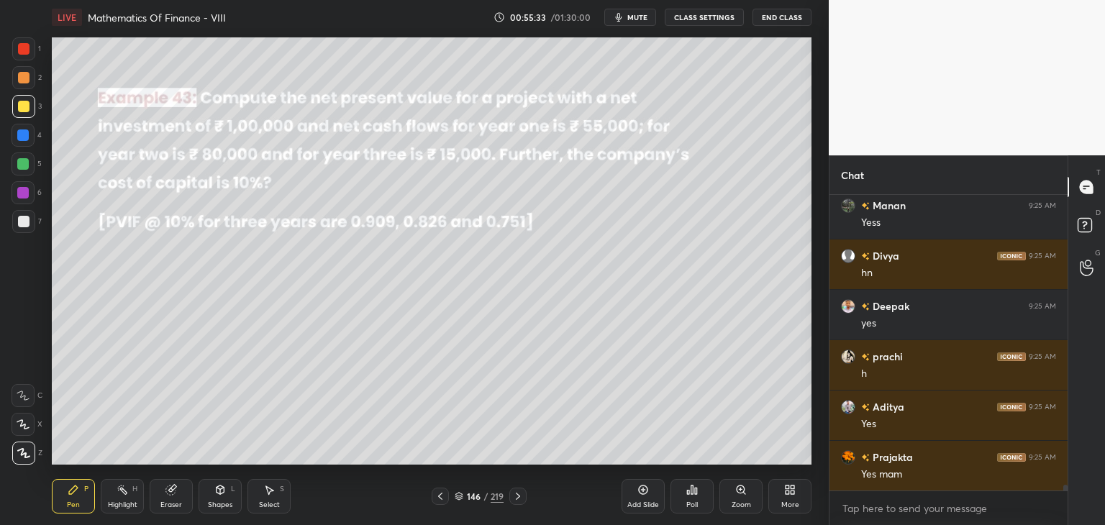
click at [219, 501] on div "Shapes" at bounding box center [220, 504] width 24 height 7
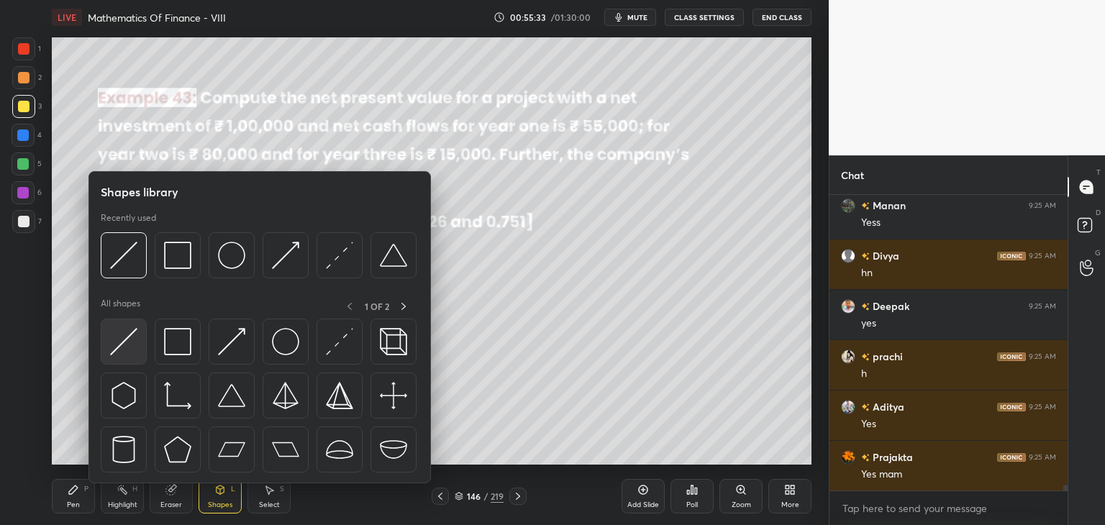
click at [129, 338] on img at bounding box center [123, 341] width 27 height 27
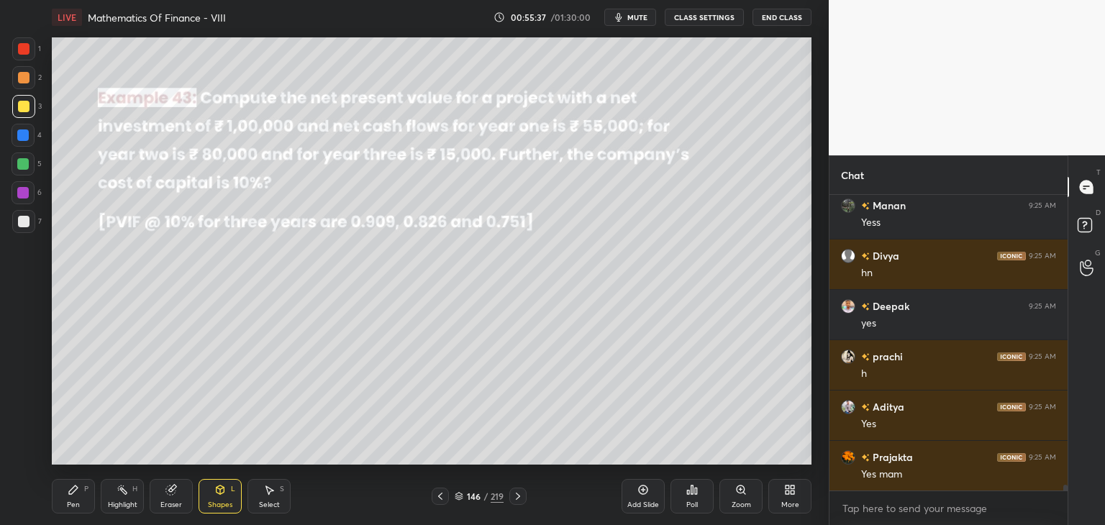
scroll to position [15063, 0]
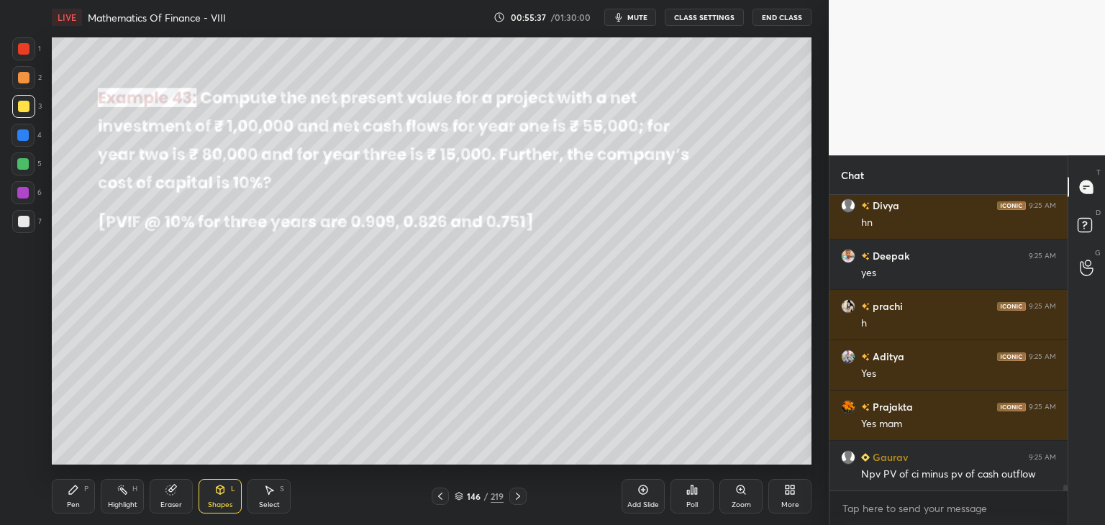
click at [70, 500] on div "Pen P" at bounding box center [73, 496] width 43 height 35
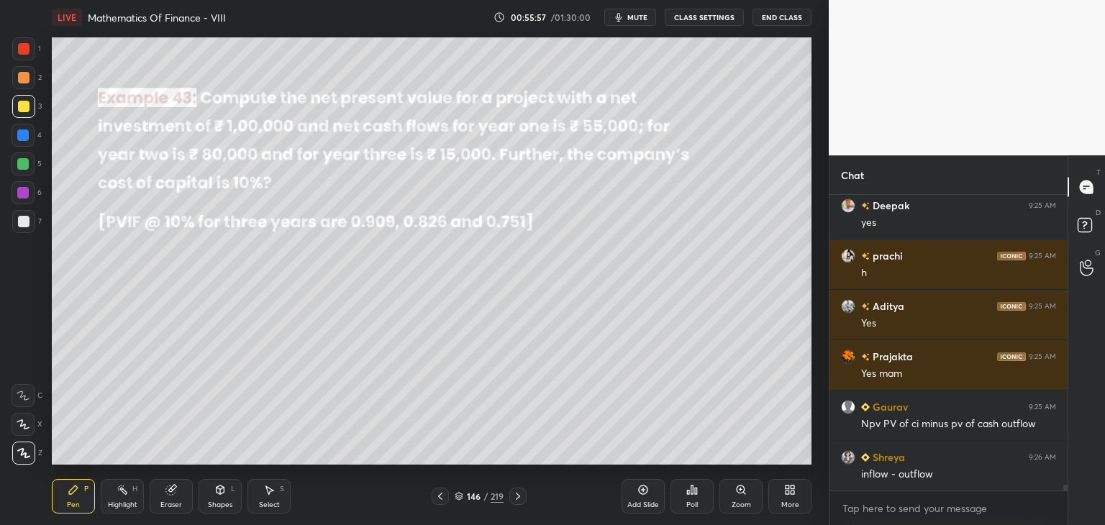
click at [174, 503] on div "Eraser" at bounding box center [171, 504] width 22 height 7
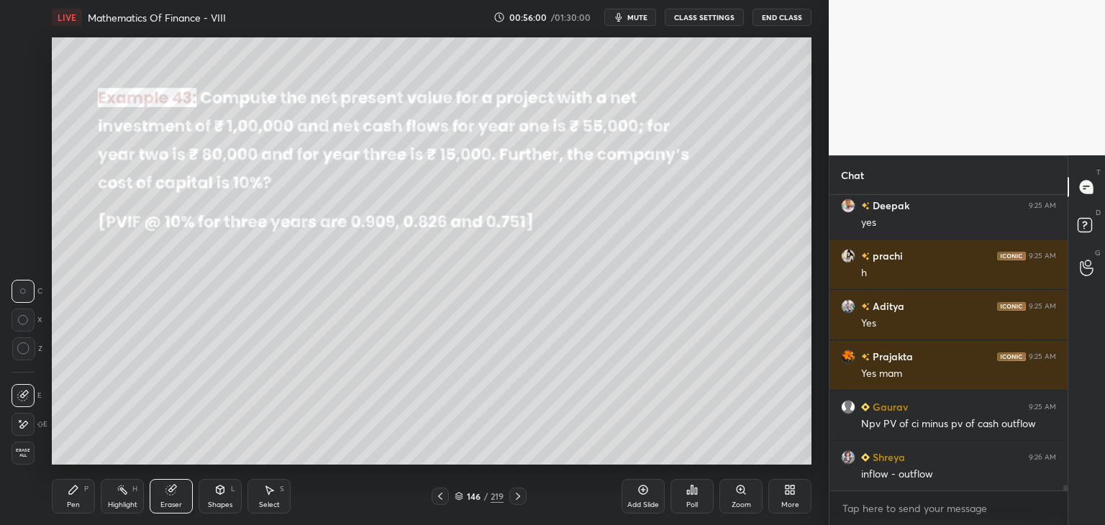
click at [225, 497] on div "Shapes L" at bounding box center [219, 496] width 43 height 35
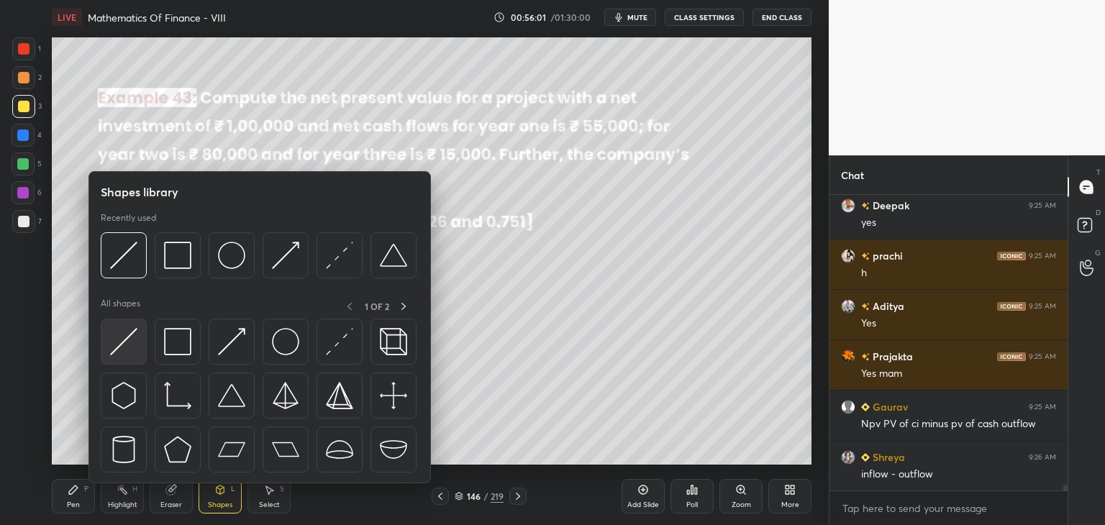
click at [119, 359] on div at bounding box center [124, 342] width 46 height 46
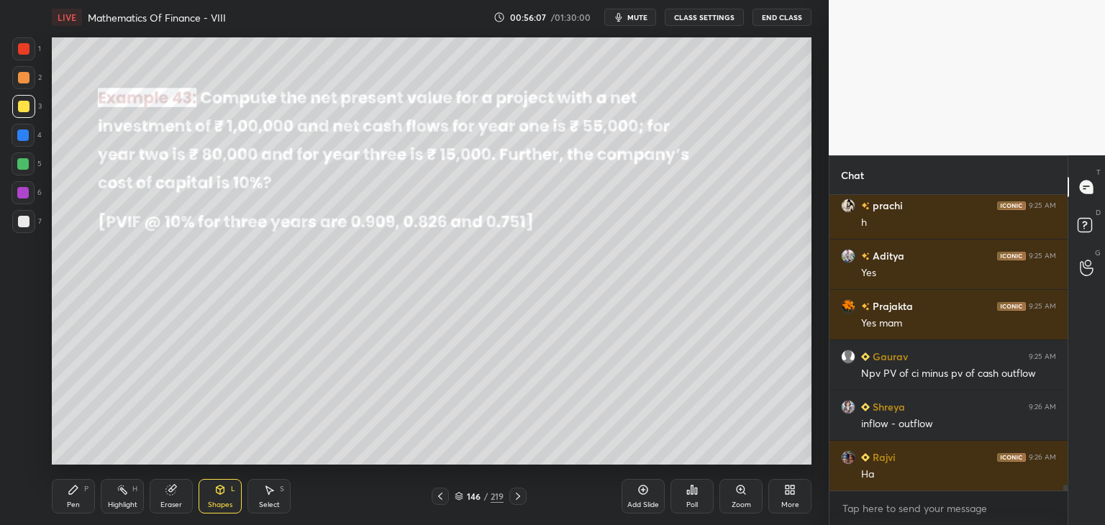
scroll to position [15214, 0]
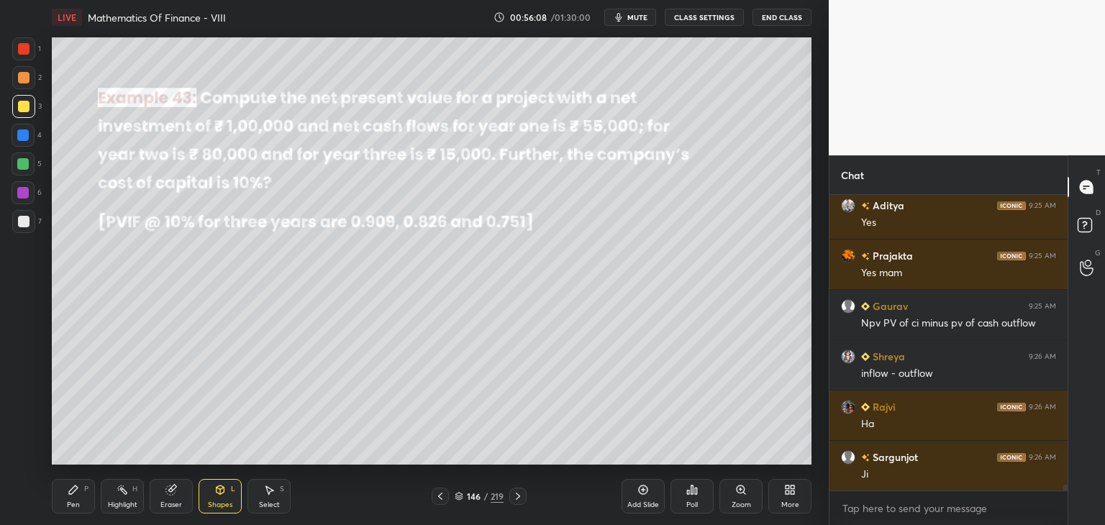
click at [23, 216] on div at bounding box center [24, 222] width 12 height 12
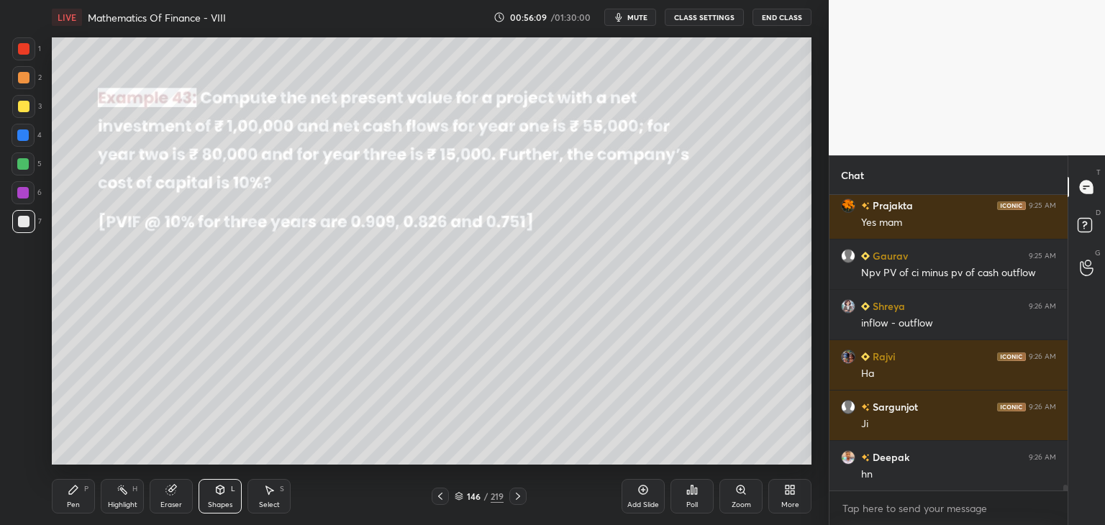
click at [25, 48] on div at bounding box center [24, 49] width 12 height 12
click at [70, 502] on div "Pen" at bounding box center [73, 504] width 13 height 7
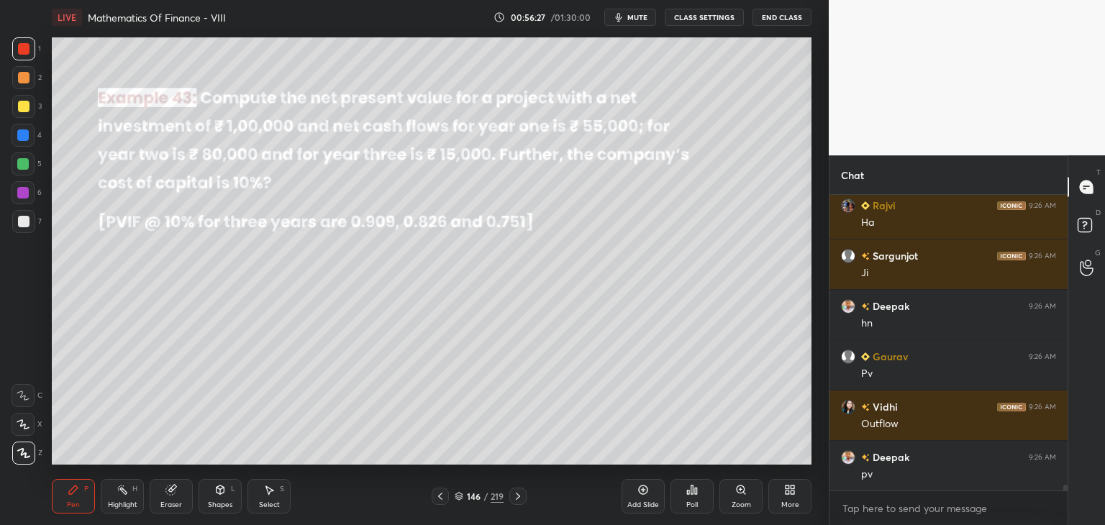
scroll to position [15465, 0]
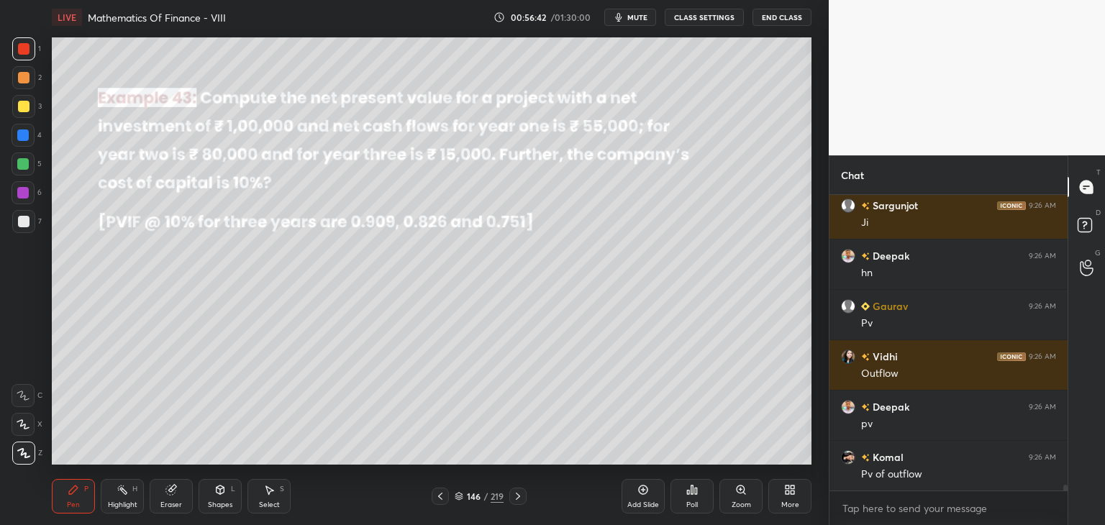
drag, startPoint x: 18, startPoint y: 106, endPoint x: 38, endPoint y: 121, distance: 24.7
click at [18, 108] on div at bounding box center [24, 107] width 12 height 12
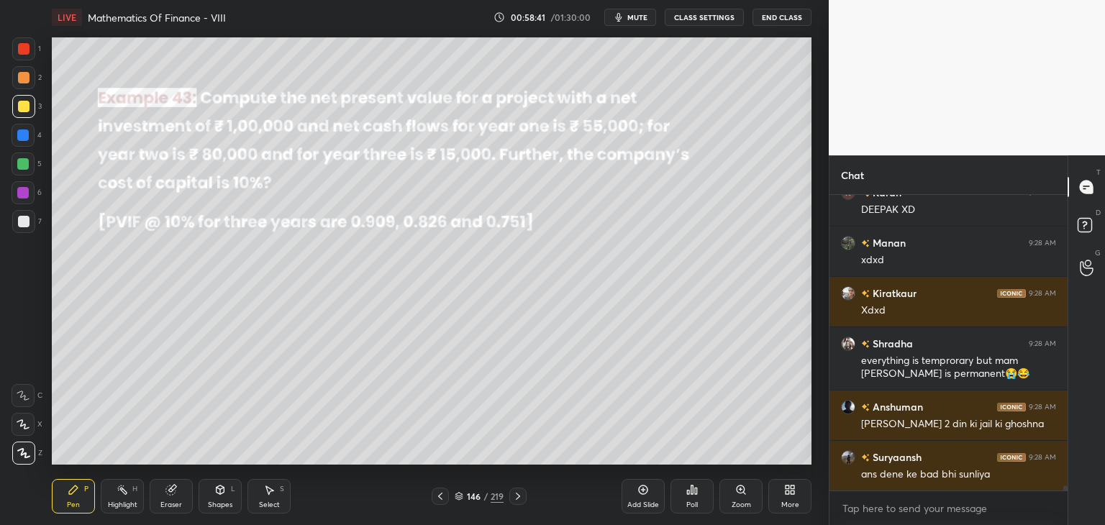
scroll to position [17152, 0]
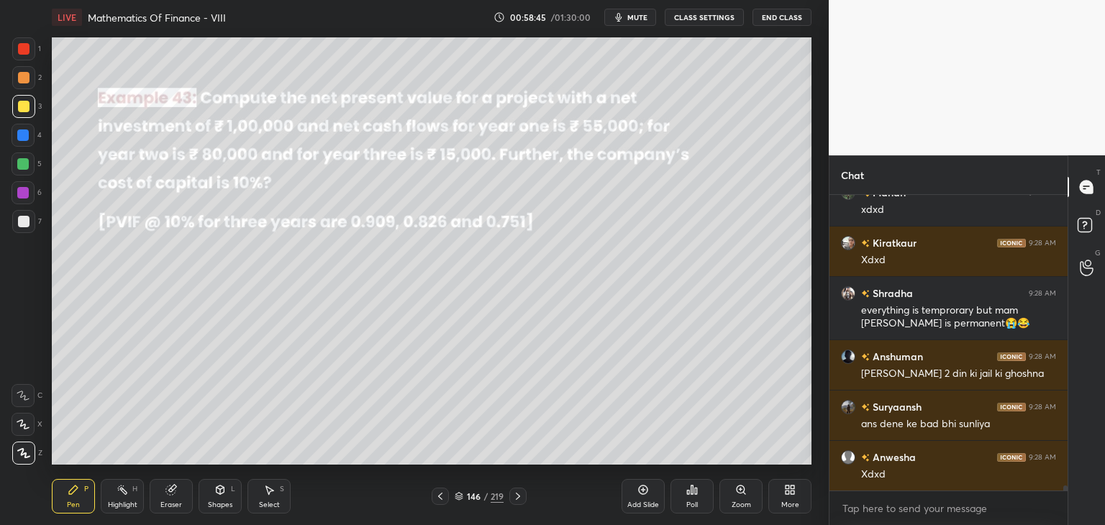
click at [29, 223] on div at bounding box center [23, 221] width 23 height 23
drag, startPoint x: 221, startPoint y: 498, endPoint x: 219, endPoint y: 490, distance: 7.5
click at [221, 499] on div "Shapes L" at bounding box center [219, 496] width 43 height 35
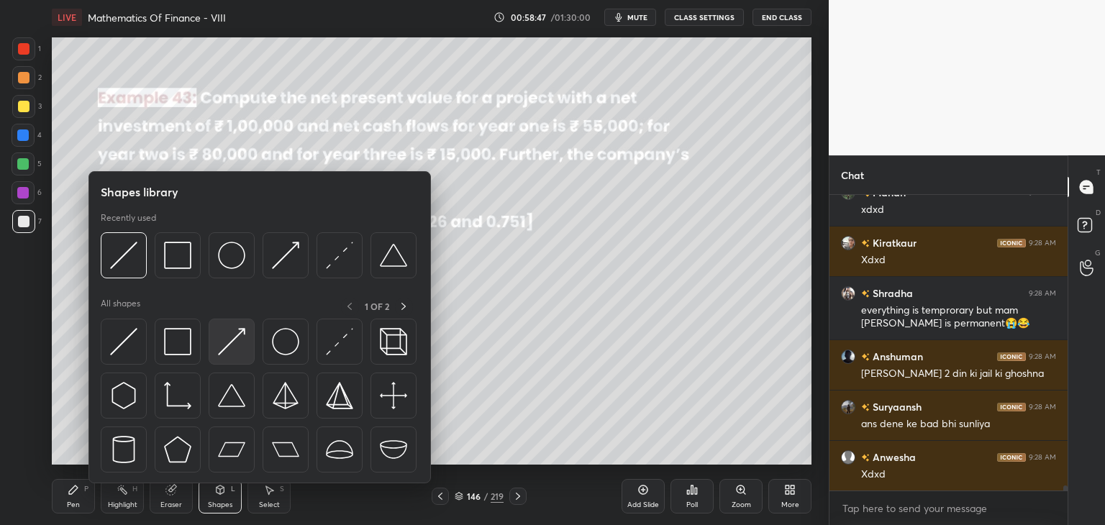
click at [221, 347] on img at bounding box center [231, 341] width 27 height 27
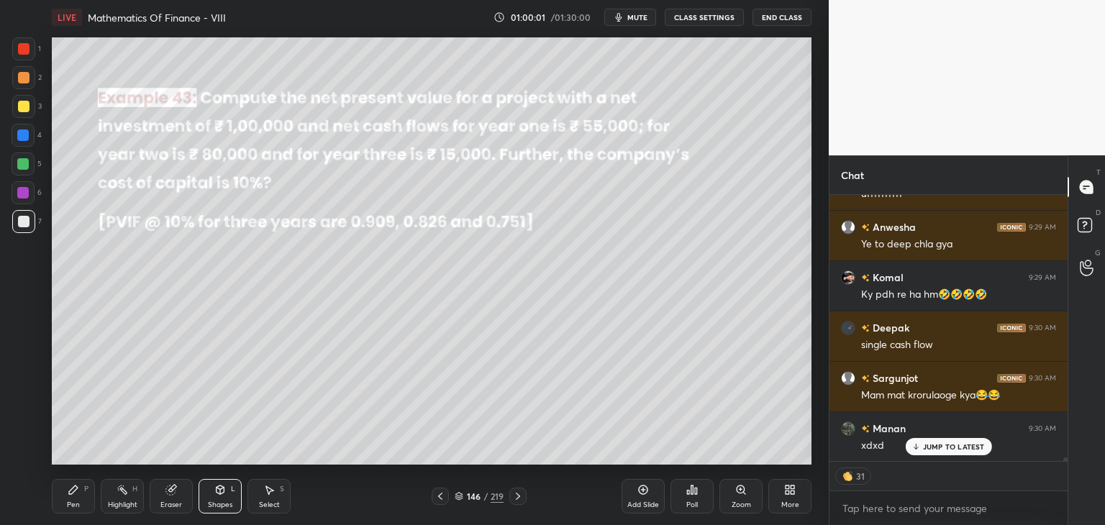
scroll to position [19510, 0]
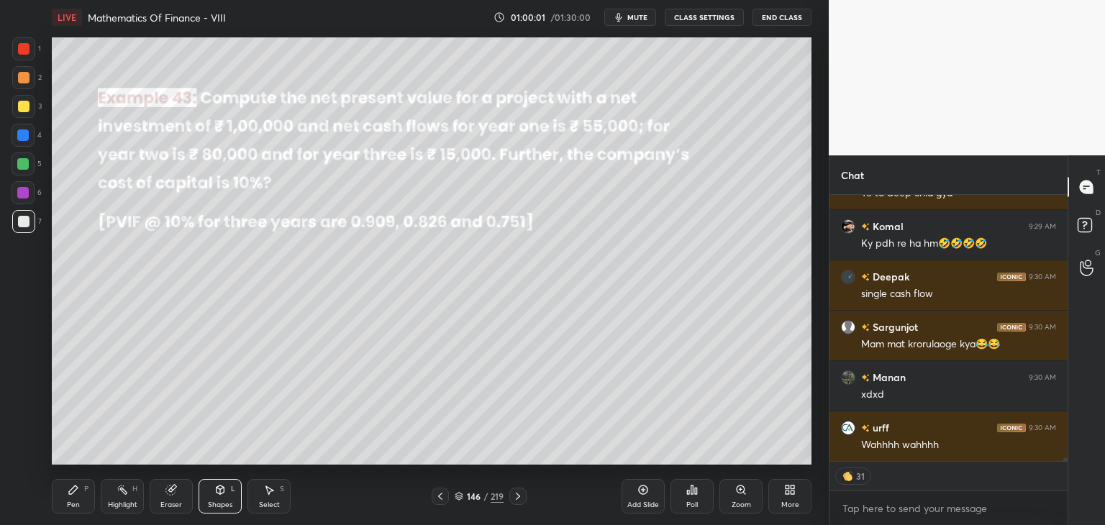
click at [165, 503] on div "Eraser" at bounding box center [171, 504] width 22 height 7
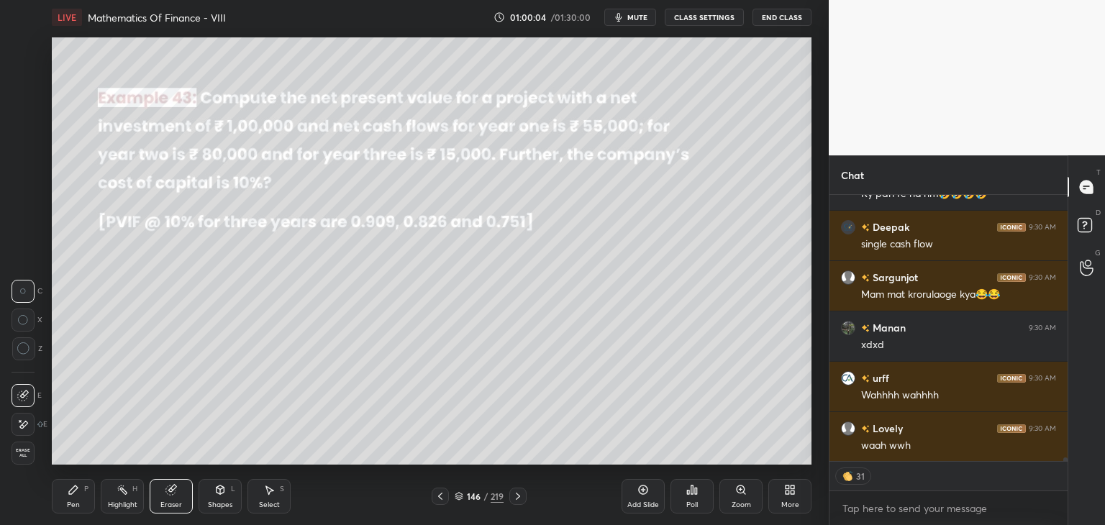
scroll to position [19611, 0]
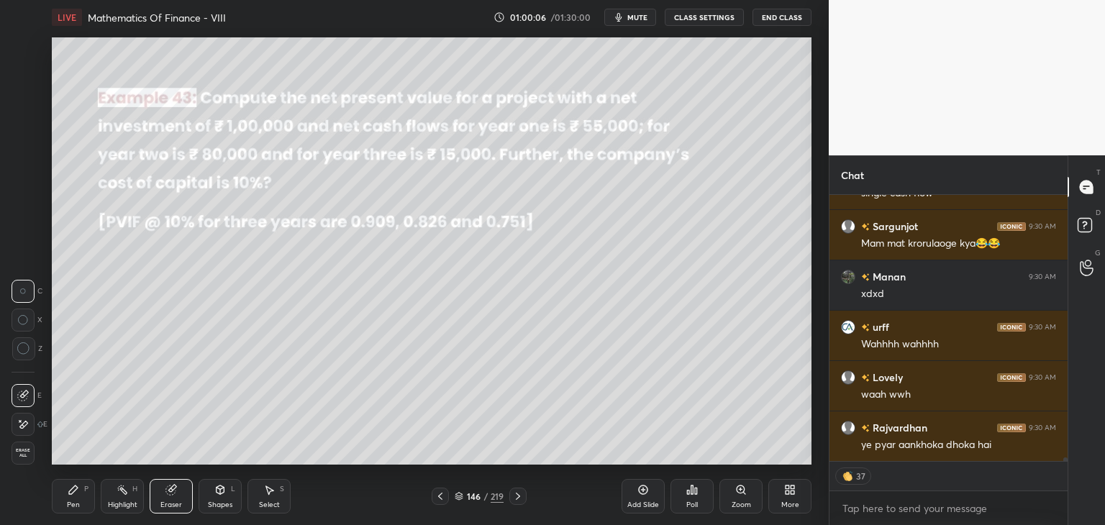
click at [72, 495] on div "Pen P" at bounding box center [73, 496] width 43 height 35
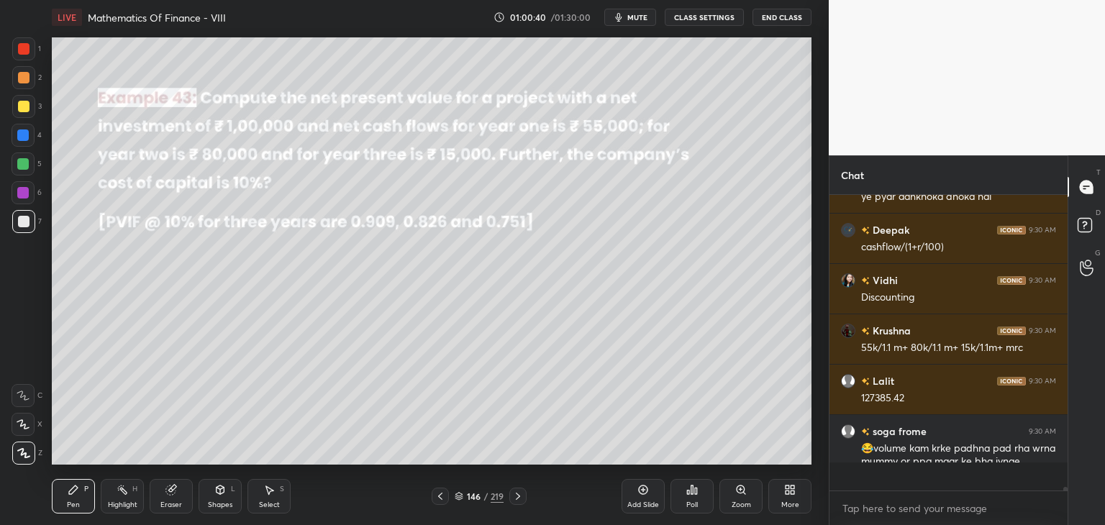
scroll to position [291, 234]
click at [281, 501] on div "Select S" at bounding box center [268, 496] width 43 height 35
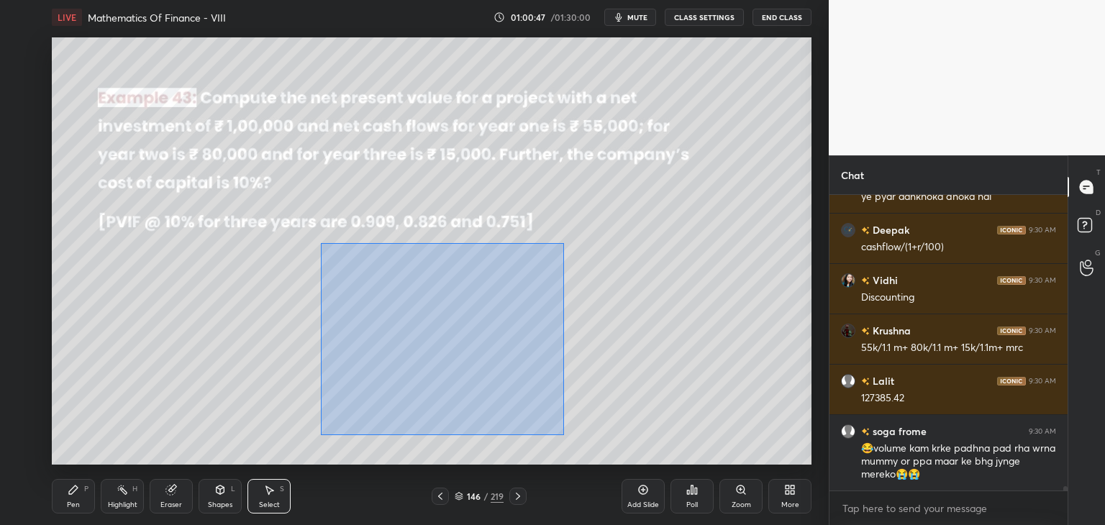
drag, startPoint x: 331, startPoint y: 261, endPoint x: 562, endPoint y: 431, distance: 287.1
click at [567, 440] on div "0 ° Undo Copy Duplicate Duplicate to new slide Delete" at bounding box center [431, 250] width 759 height 427
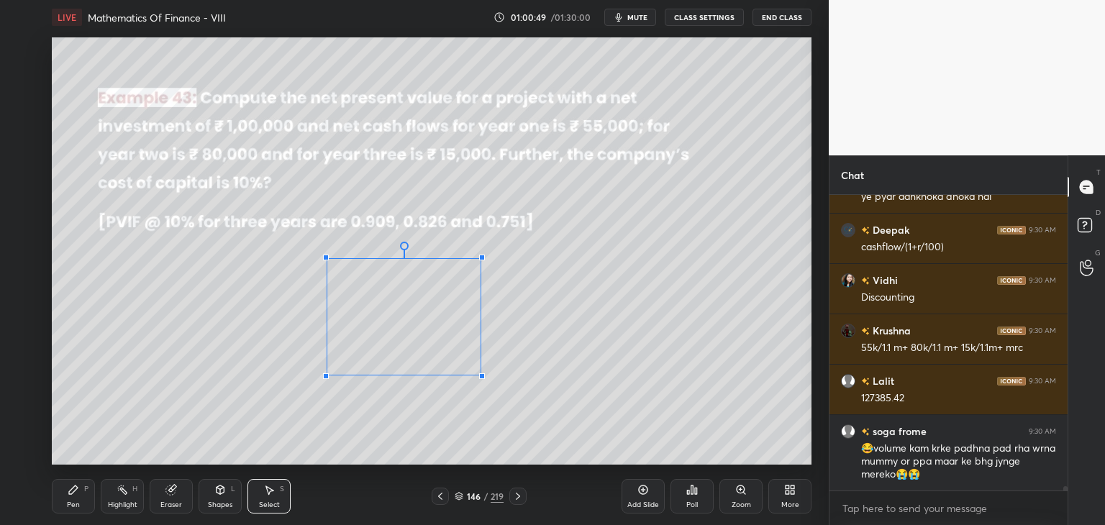
drag, startPoint x: 512, startPoint y: 421, endPoint x: 503, endPoint y: 396, distance: 25.9
click at [485, 379] on div at bounding box center [482, 376] width 6 height 6
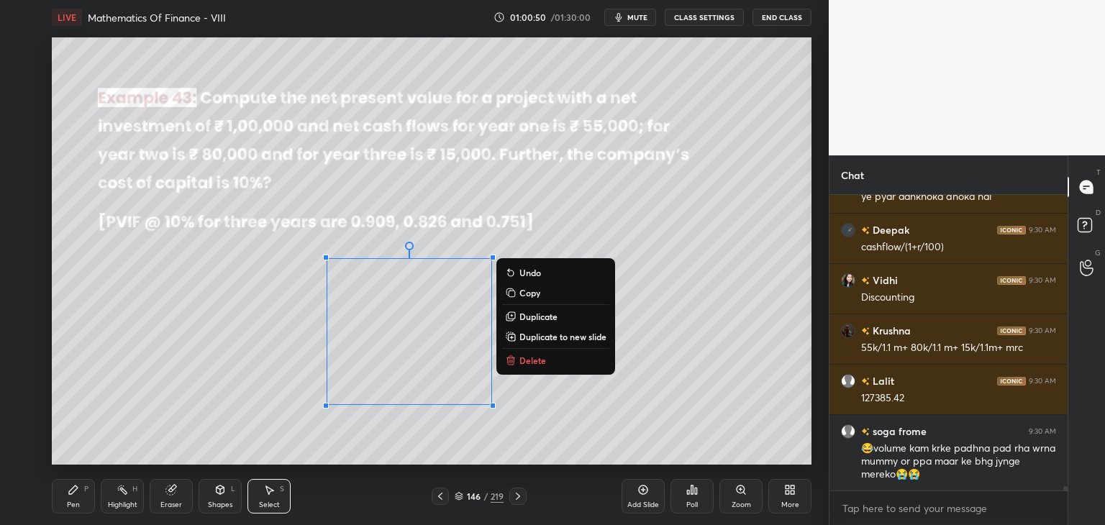
click at [726, 322] on div "0 ° Undo Copy Duplicate Duplicate to new slide Delete" at bounding box center [431, 250] width 759 height 427
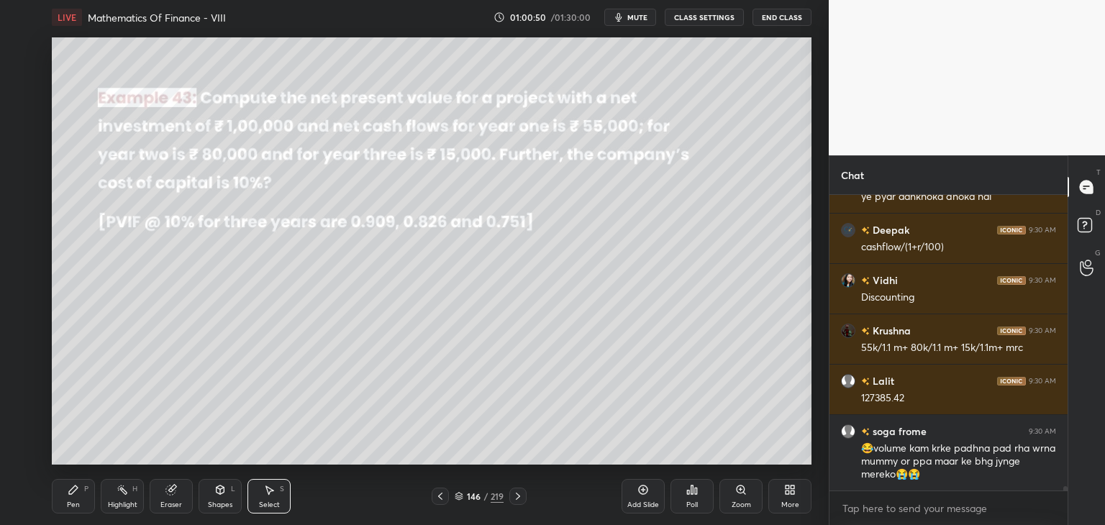
scroll to position [19910, 0]
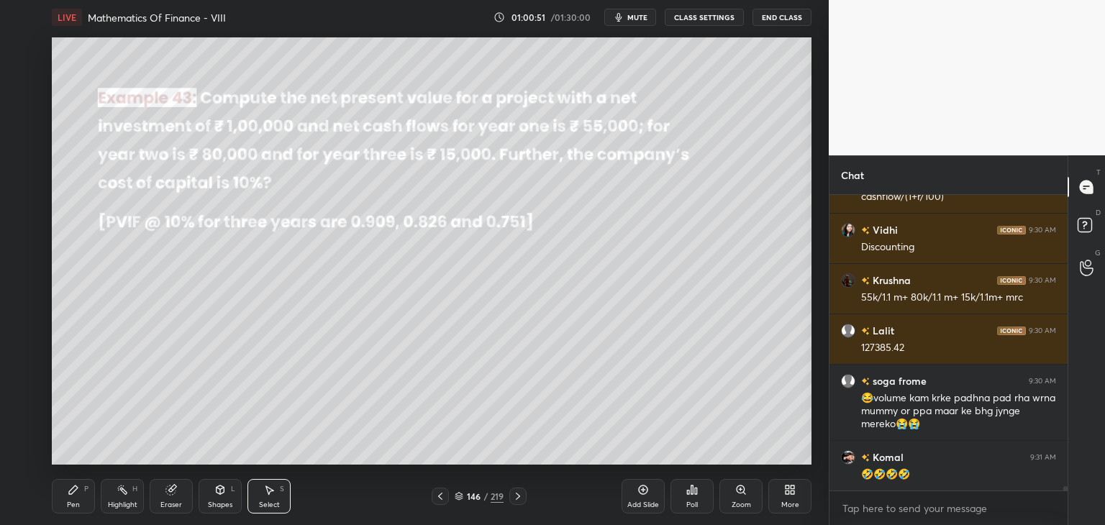
click at [81, 503] on div "Pen P" at bounding box center [73, 496] width 43 height 35
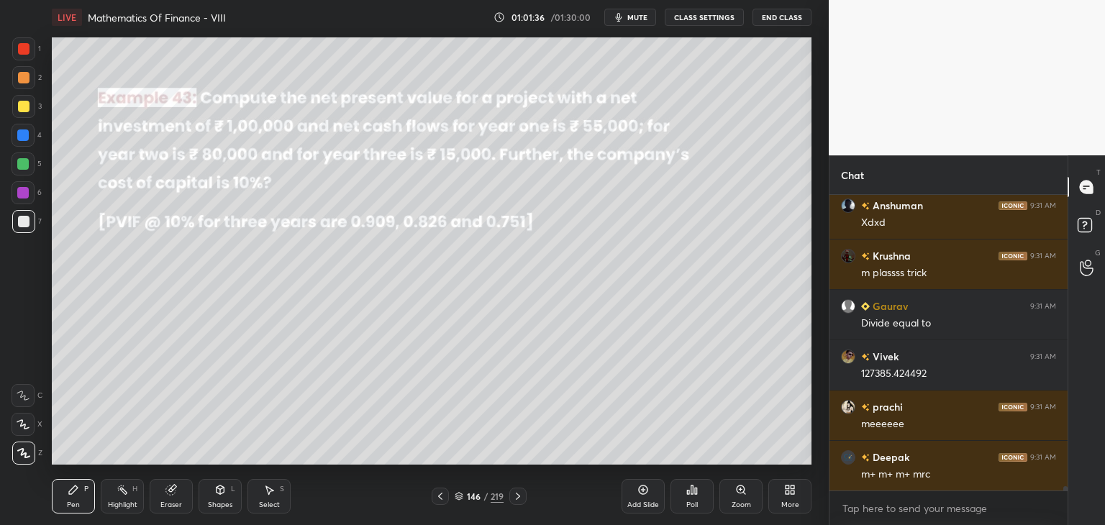
scroll to position [20541, 0]
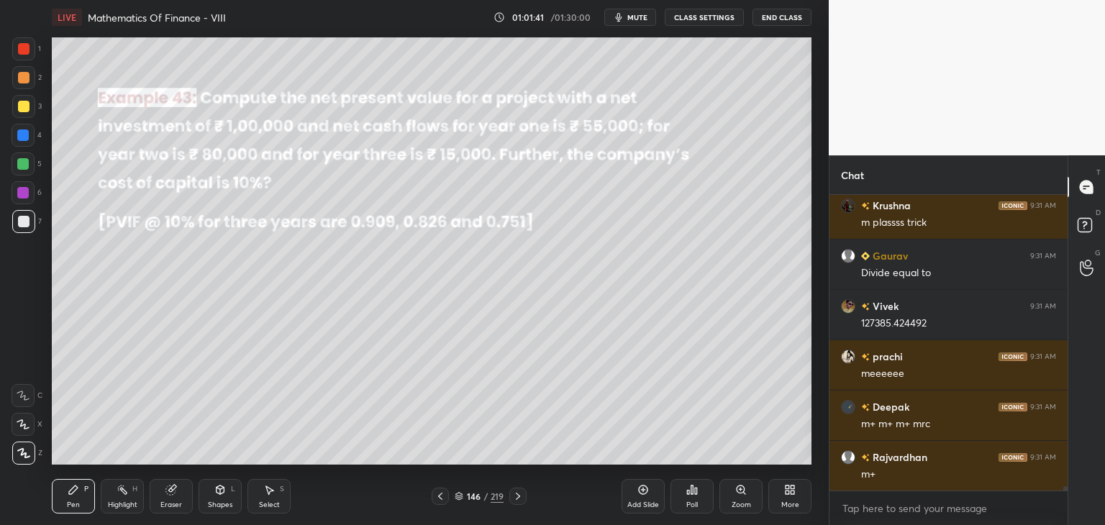
click at [270, 501] on div "Select" at bounding box center [269, 504] width 21 height 7
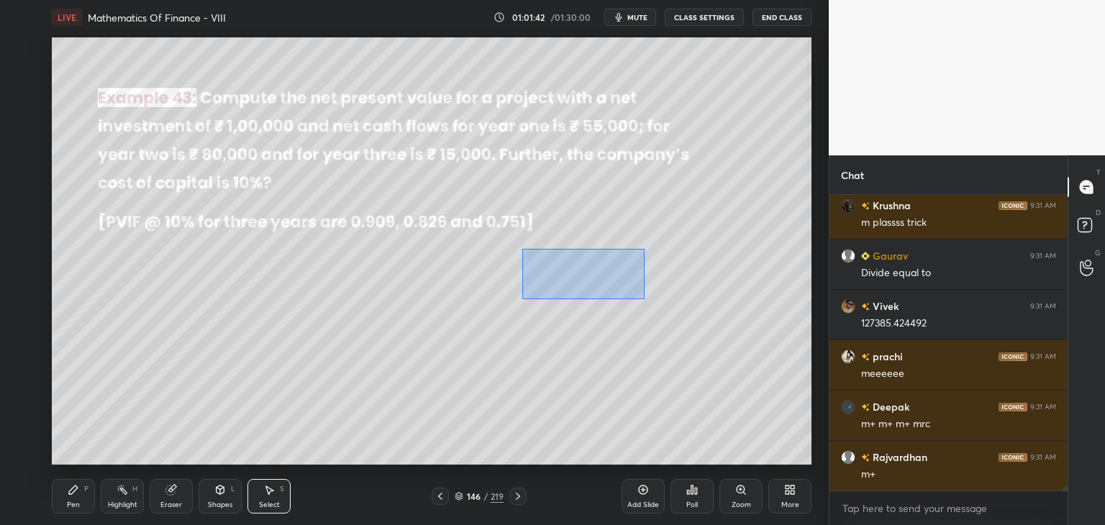
drag, startPoint x: 523, startPoint y: 249, endPoint x: 656, endPoint y: 315, distance: 148.6
click at [644, 298] on div "0 ° Undo Copy Duplicate Duplicate to new slide Delete" at bounding box center [431, 250] width 759 height 427
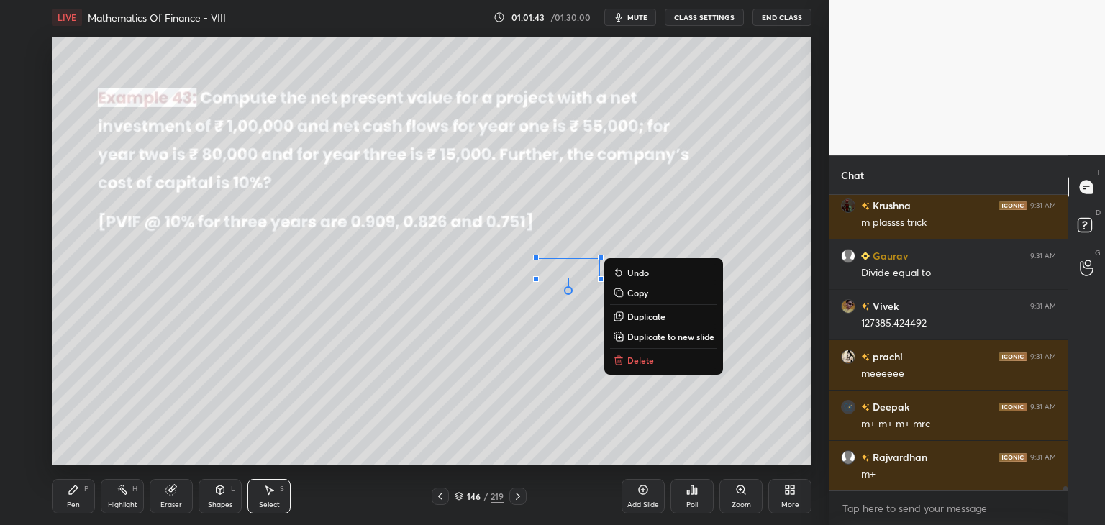
click at [644, 354] on button "Delete" at bounding box center [663, 360] width 107 height 17
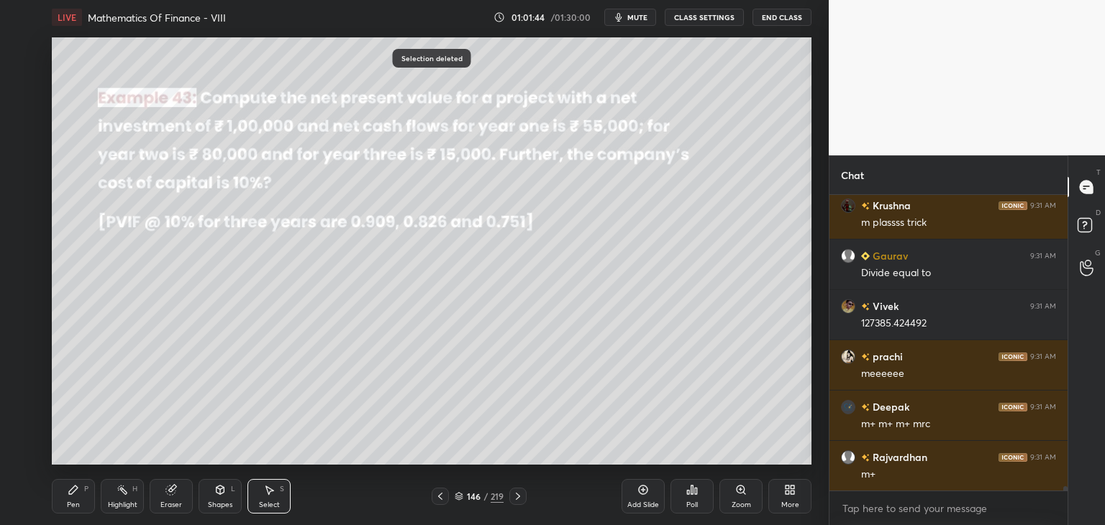
drag, startPoint x: 272, startPoint y: 502, endPoint x: 305, endPoint y: 462, distance: 52.1
click at [272, 501] on div "Select" at bounding box center [269, 504] width 21 height 7
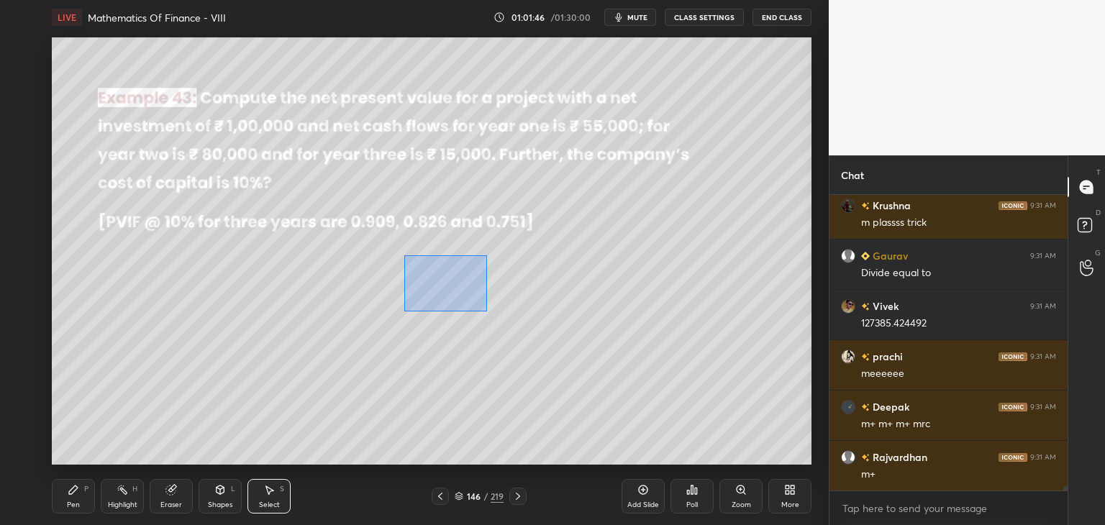
drag, startPoint x: 421, startPoint y: 284, endPoint x: 490, endPoint y: 313, distance: 74.8
click at [489, 313] on div "0 ° Undo Copy Duplicate Duplicate to new slide Delete" at bounding box center [431, 250] width 759 height 427
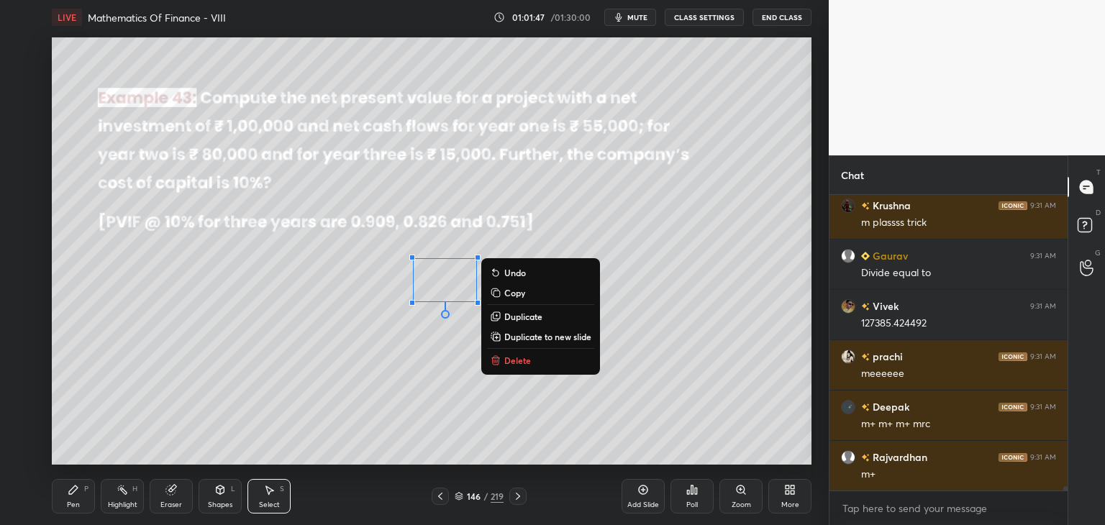
click at [527, 293] on button "Copy" at bounding box center [540, 292] width 107 height 17
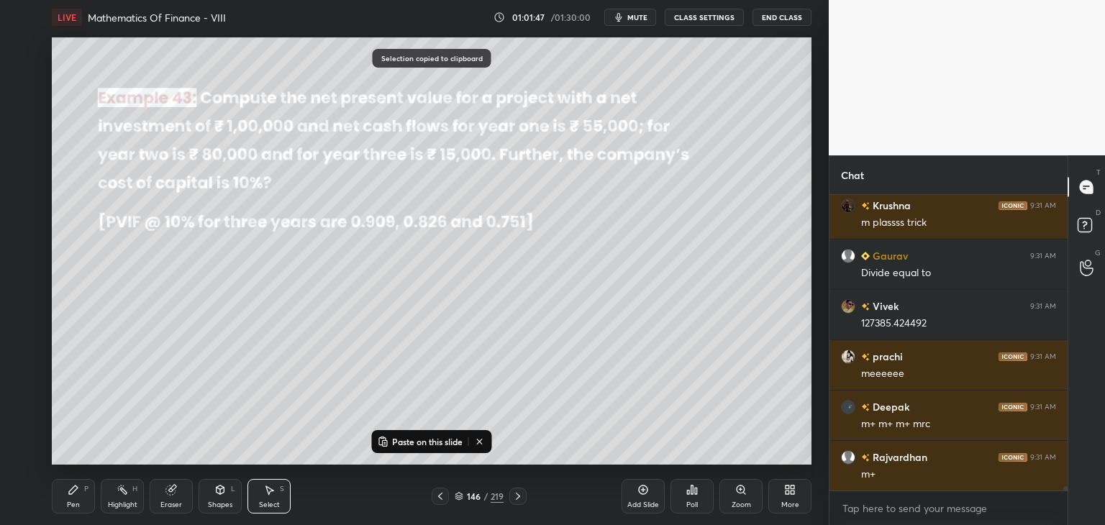
click at [650, 498] on div "Add Slide" at bounding box center [642, 496] width 43 height 35
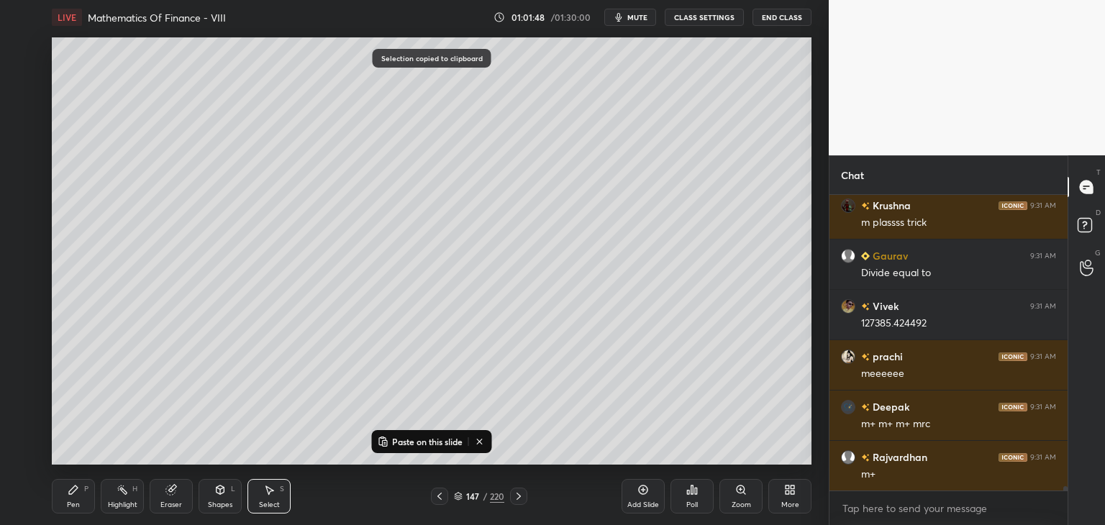
drag, startPoint x: 413, startPoint y: 444, endPoint x: 418, endPoint y: 431, distance: 13.2
click at [413, 444] on p "Paste on this slide" at bounding box center [427, 442] width 70 height 12
drag, startPoint x: 405, startPoint y: 278, endPoint x: 251, endPoint y: 142, distance: 205.3
click at [242, 124] on div "0 ° Undo Copy Paste here Duplicate Duplicate to new slide Delete" at bounding box center [431, 250] width 759 height 427
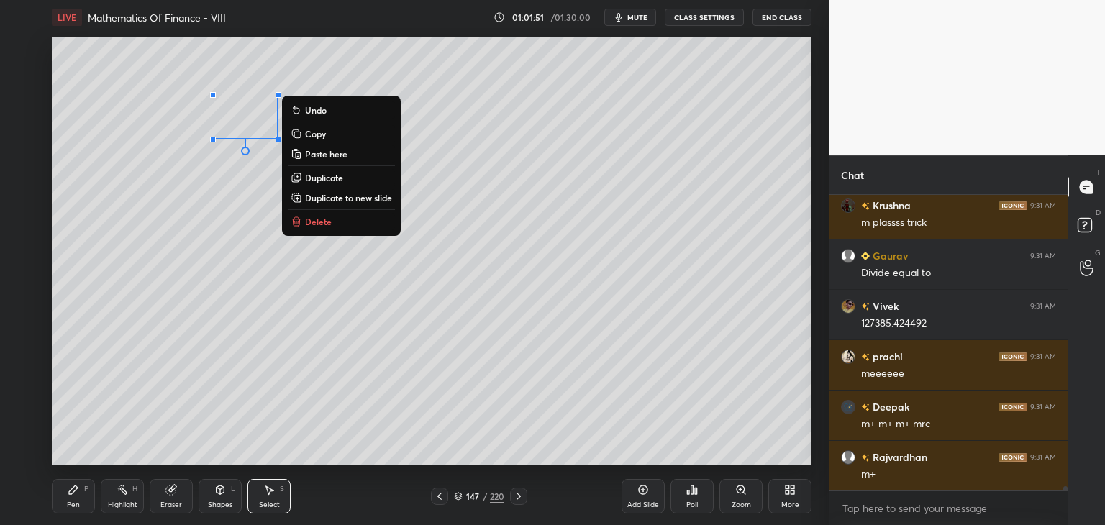
click at [429, 434] on div "0 ° Undo Copy Paste here Duplicate Duplicate to new slide Delete" at bounding box center [431, 250] width 759 height 427
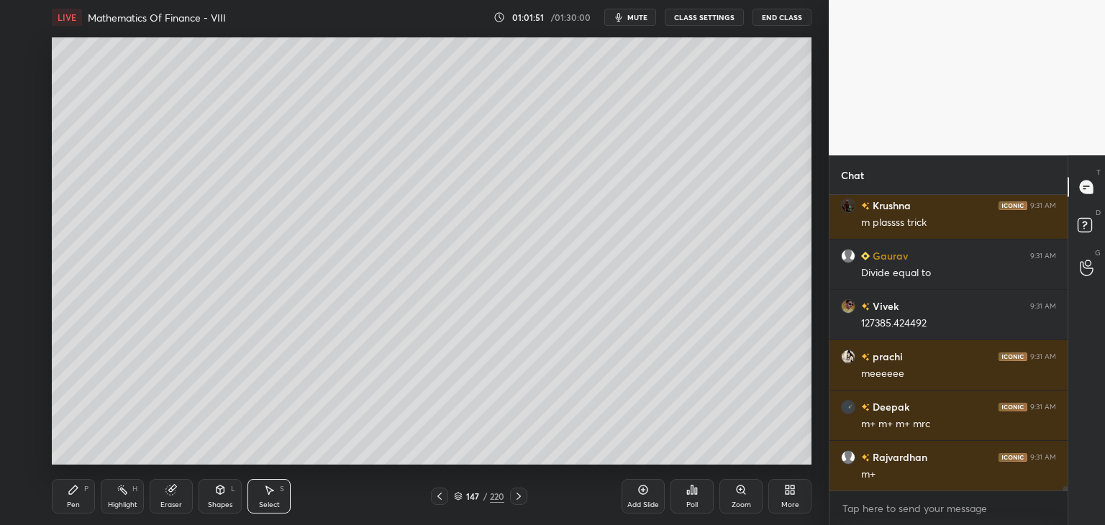
click at [440, 499] on icon at bounding box center [440, 496] width 12 height 12
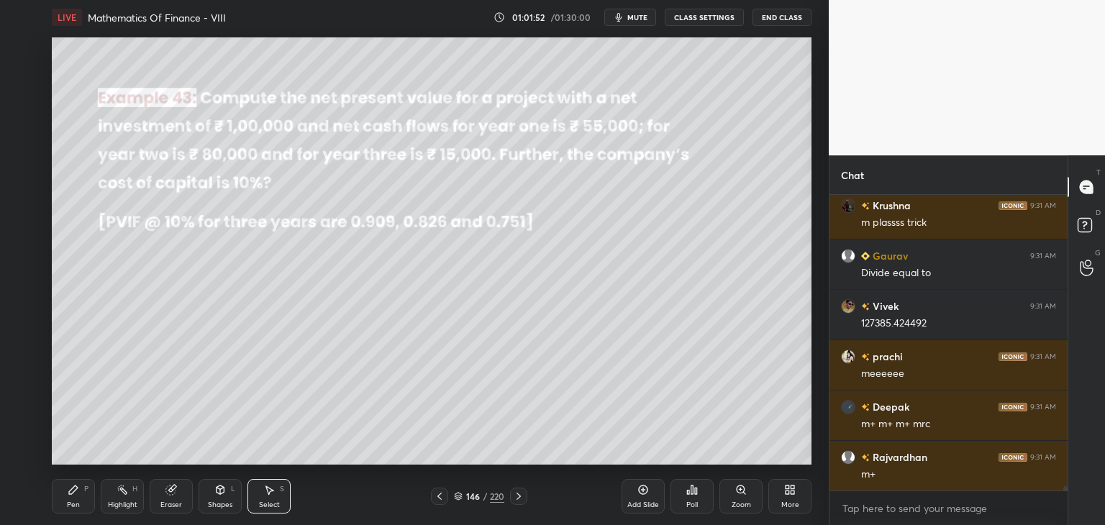
click at [273, 501] on div "Select" at bounding box center [269, 504] width 21 height 7
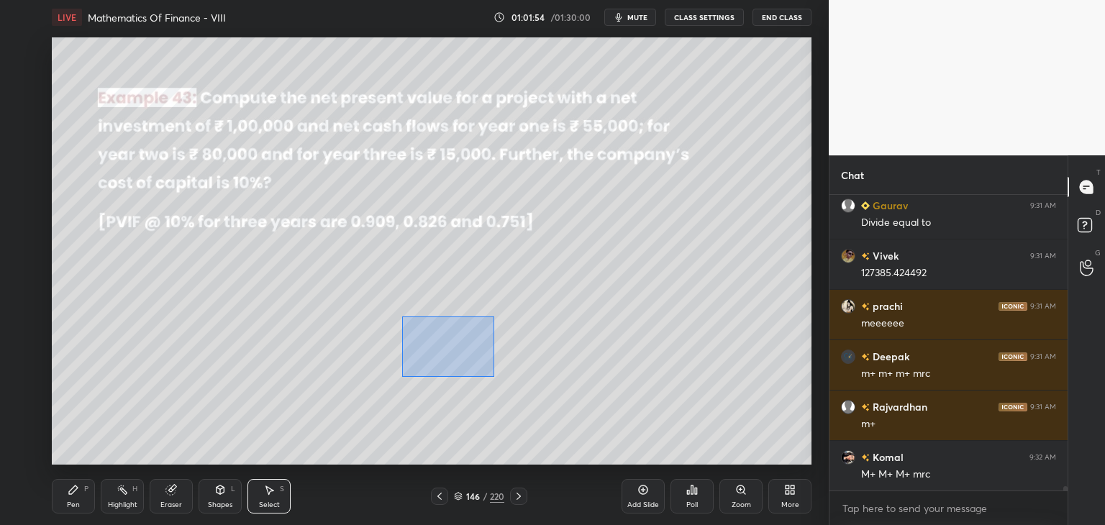
drag, startPoint x: 407, startPoint y: 323, endPoint x: 494, endPoint y: 375, distance: 101.3
click at [494, 375] on div "0 ° Undo Copy Paste here Duplicate Duplicate to new slide Delete" at bounding box center [431, 250] width 759 height 427
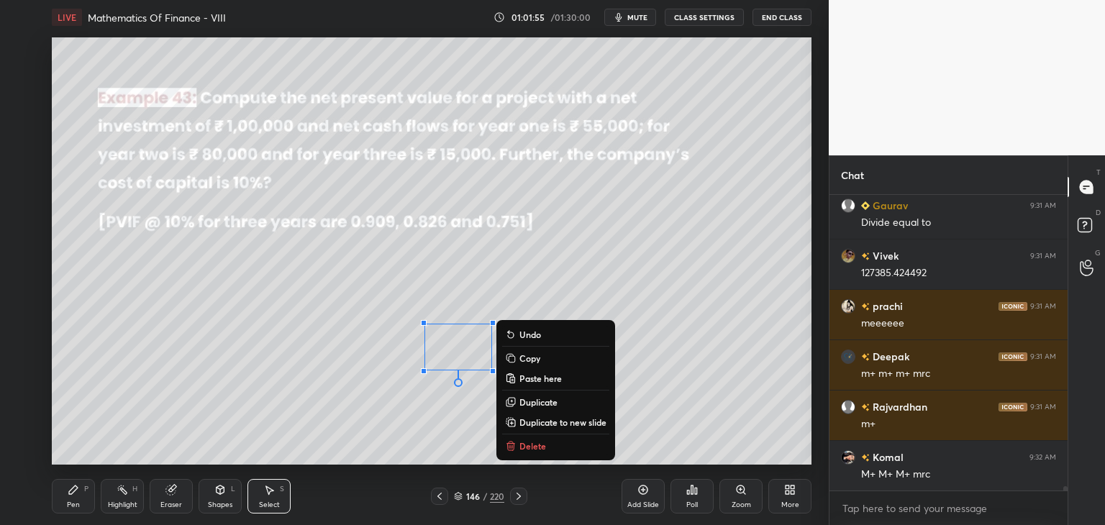
click at [526, 353] on p "Copy" at bounding box center [529, 358] width 21 height 12
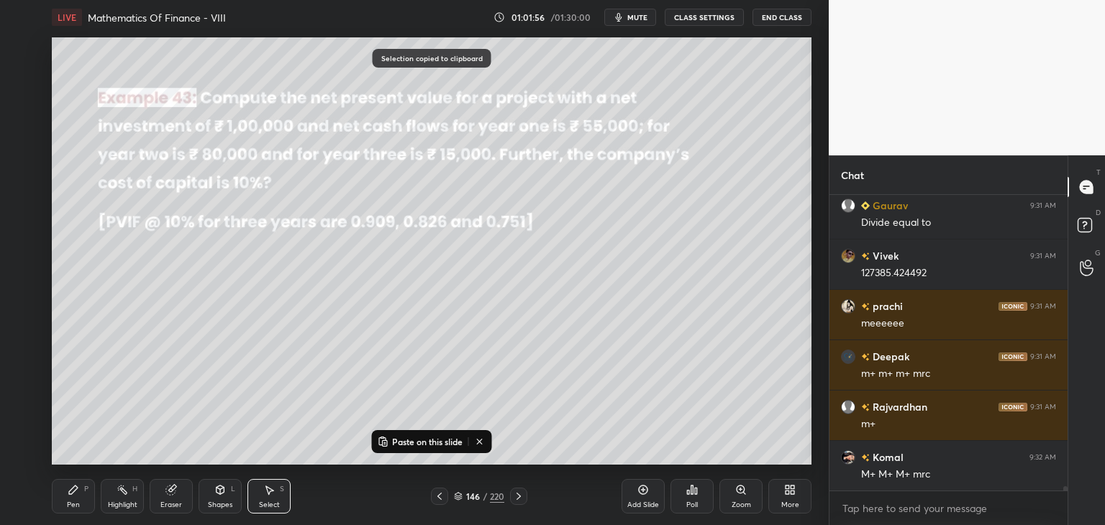
click at [516, 498] on icon at bounding box center [519, 496] width 12 height 12
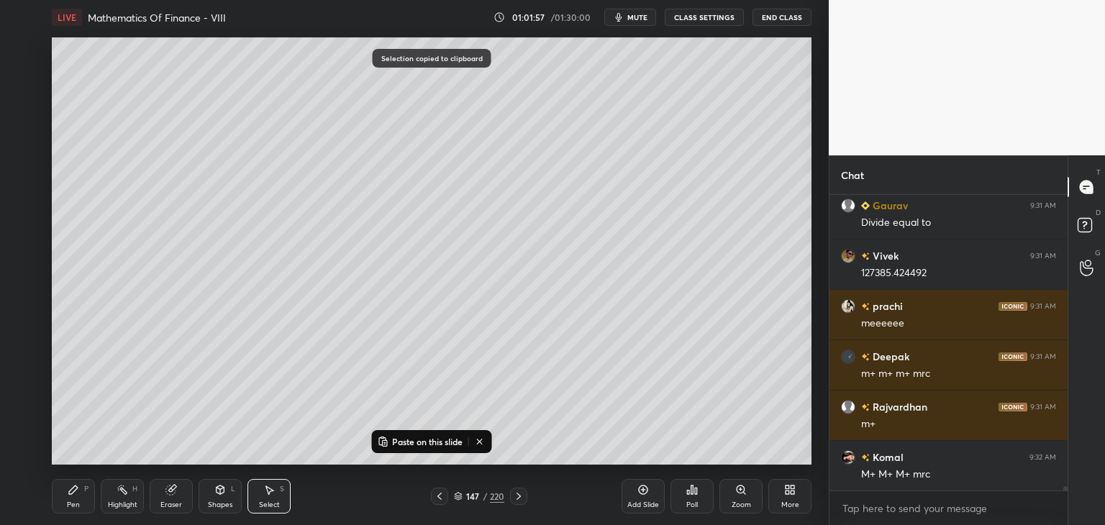
click at [410, 441] on p "Paste on this slide" at bounding box center [427, 442] width 70 height 12
drag, startPoint x: 463, startPoint y: 350, endPoint x: 371, endPoint y: 122, distance: 245.8
click at [371, 119] on div "0 ° Undo Copy Paste here Duplicate Duplicate to new slide Delete" at bounding box center [431, 250] width 759 height 427
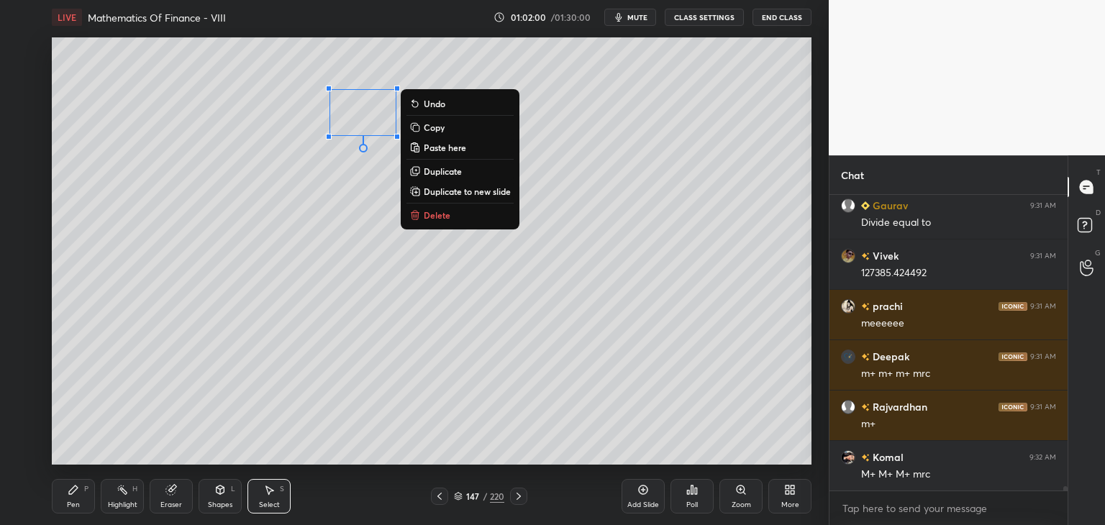
click at [373, 319] on div "0 ° Undo Copy Paste here Duplicate Duplicate to new slide Delete" at bounding box center [431, 250] width 759 height 427
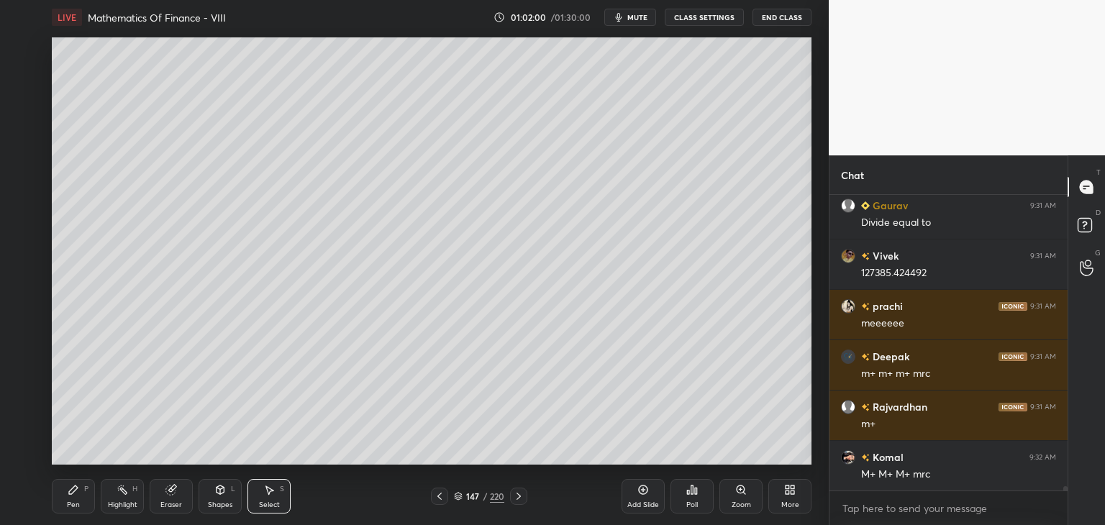
click at [442, 496] on icon at bounding box center [440, 496] width 12 height 12
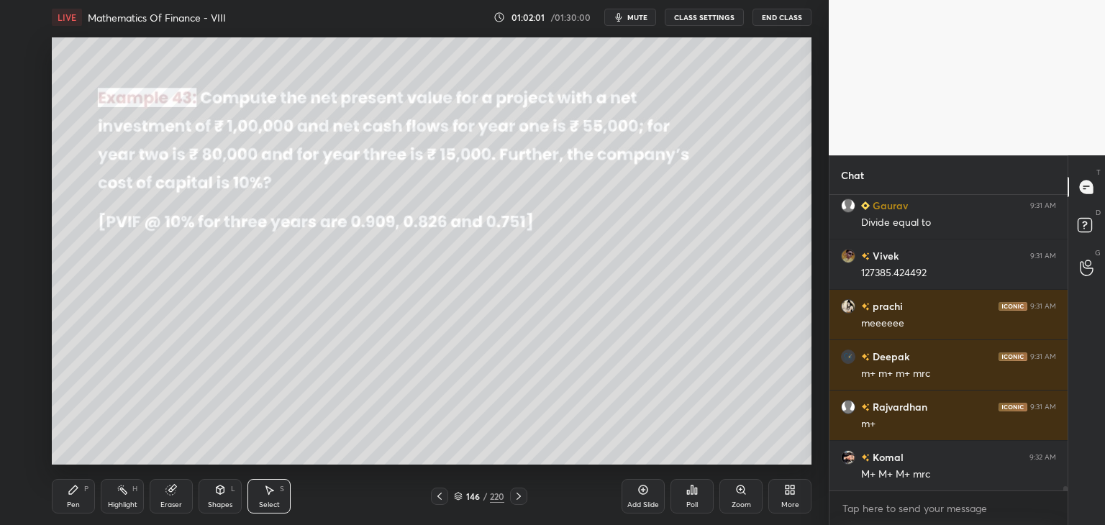
scroll to position [20642, 0]
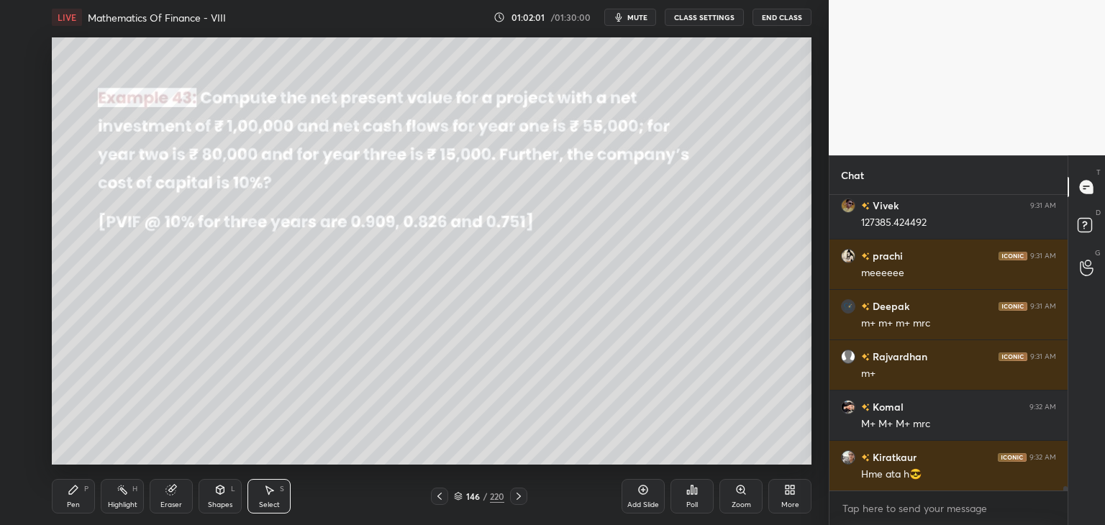
click at [278, 494] on div "Select S" at bounding box center [268, 496] width 43 height 35
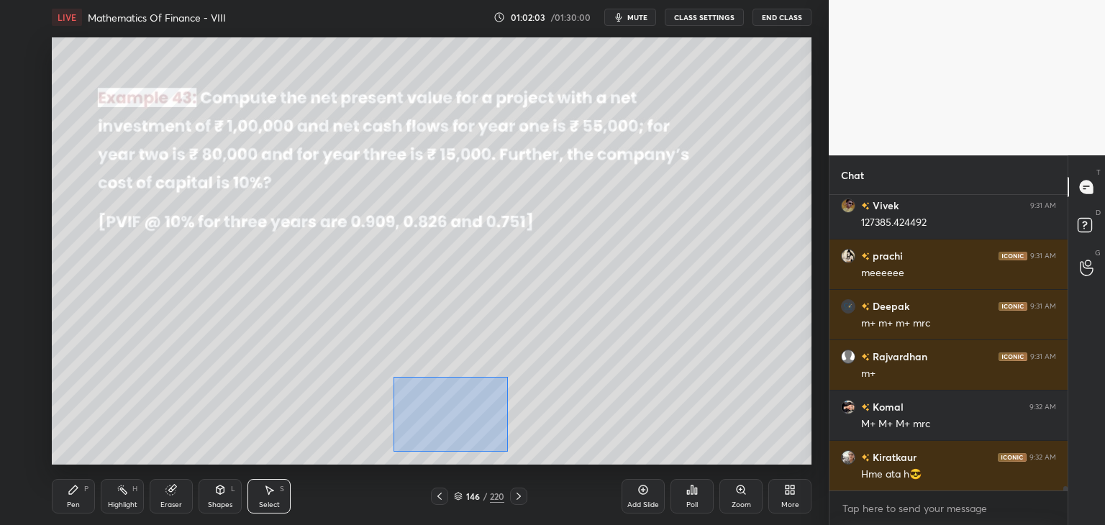
drag, startPoint x: 393, startPoint y: 377, endPoint x: 508, endPoint y: 452, distance: 136.6
click at [508, 452] on div "0 ° Undo Copy Paste here Duplicate Duplicate to new slide Delete" at bounding box center [431, 250] width 759 height 427
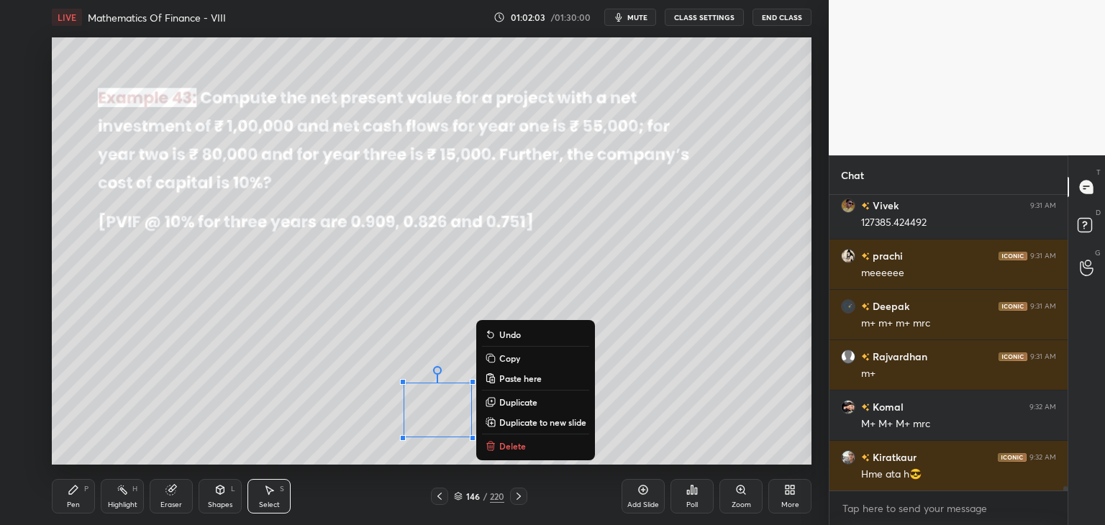
scroll to position [20692, 0]
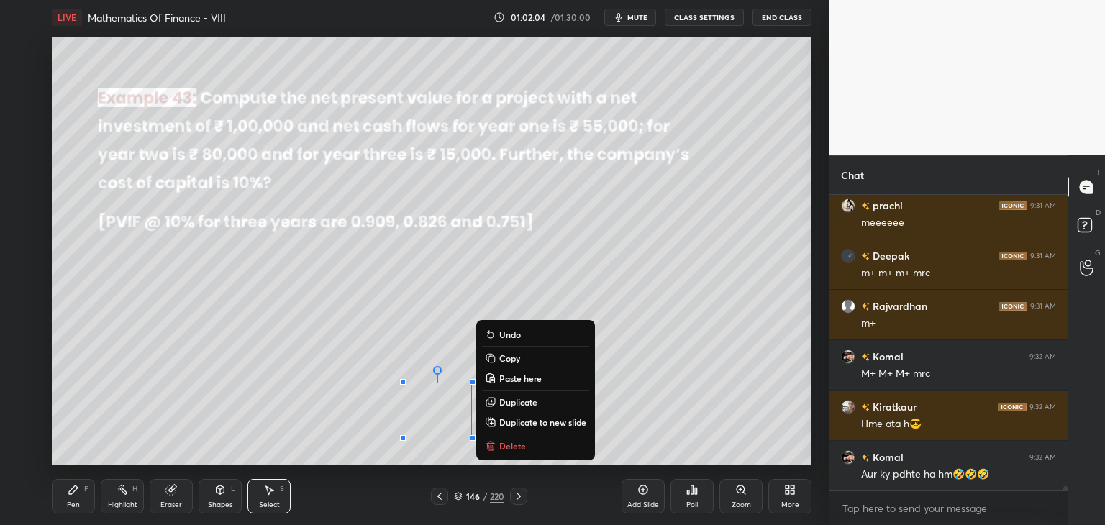
click at [521, 361] on button "Copy" at bounding box center [535, 357] width 107 height 17
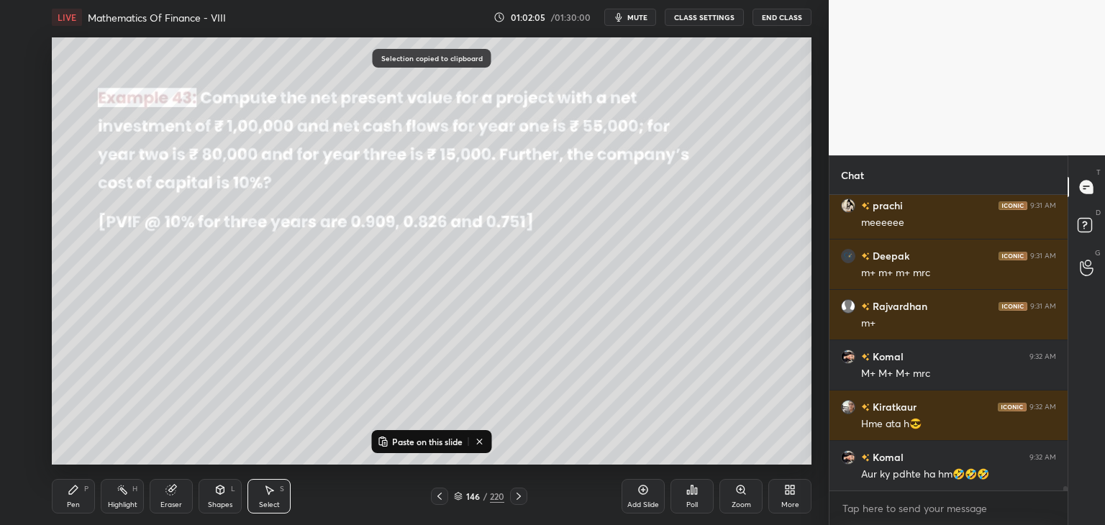
click at [514, 498] on icon at bounding box center [519, 496] width 12 height 12
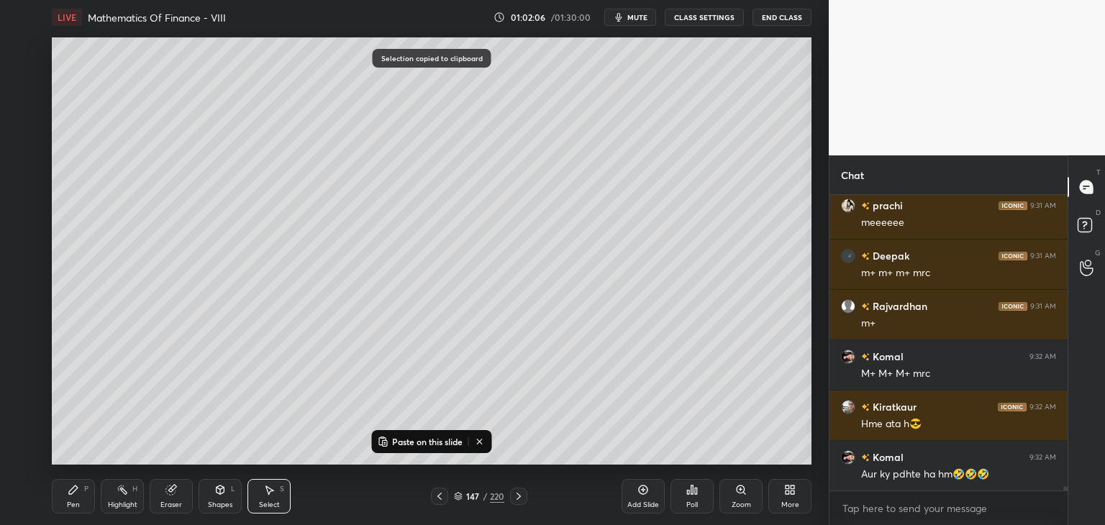
click at [427, 438] on p "Paste on this slide" at bounding box center [427, 442] width 70 height 12
drag, startPoint x: 443, startPoint y: 406, endPoint x: 524, endPoint y: 104, distance: 312.6
click at [524, 101] on div "0 ° Undo Copy Paste here Duplicate Duplicate to new slide Delete" at bounding box center [431, 250] width 759 height 427
click at [547, 420] on div "0 ° Undo Copy Paste here Duplicate Duplicate to new slide Delete" at bounding box center [431, 250] width 759 height 427
click at [73, 502] on div "Pen" at bounding box center [73, 504] width 13 height 7
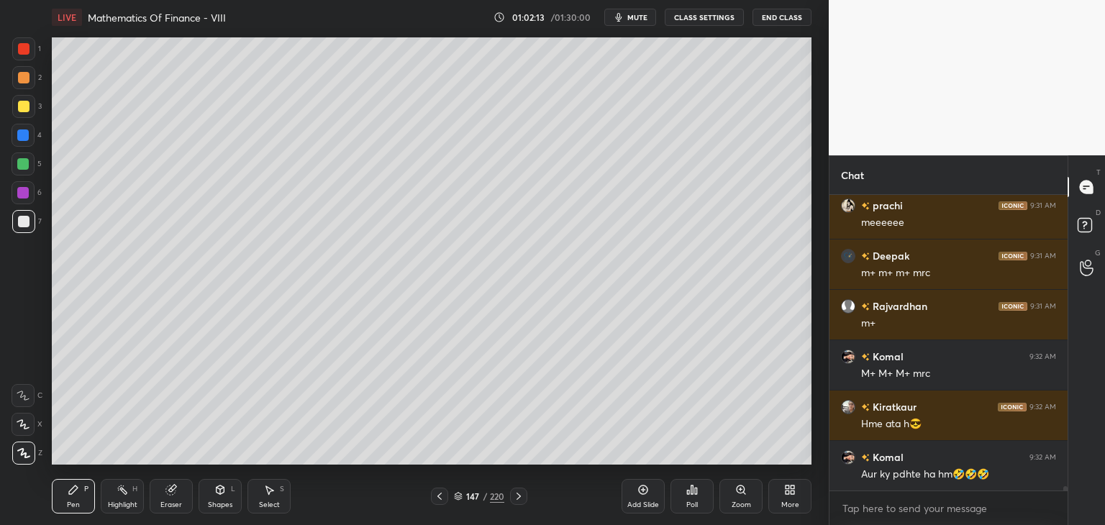
click at [270, 505] on div "Select" at bounding box center [269, 504] width 21 height 7
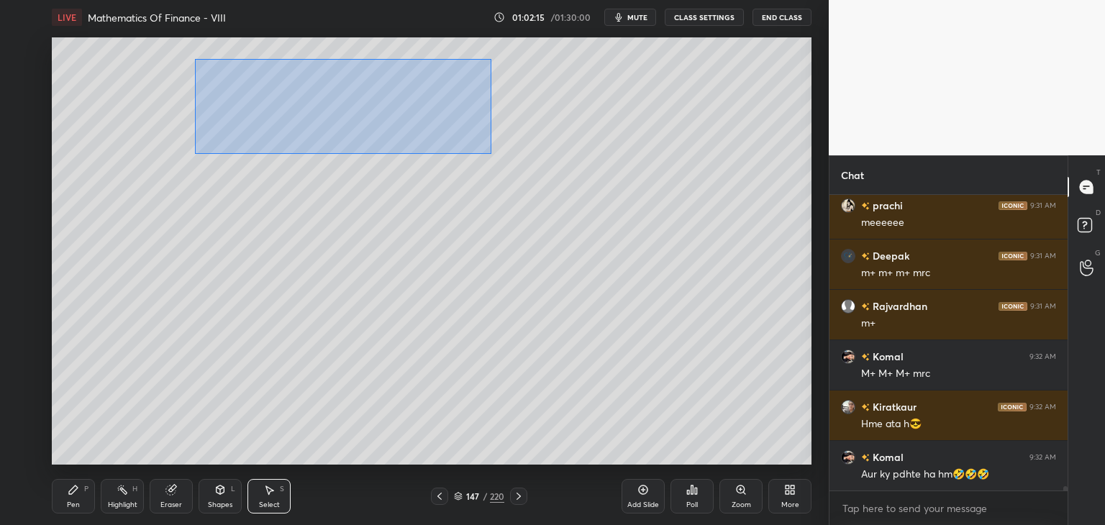
drag, startPoint x: 220, startPoint y: 78, endPoint x: 607, endPoint y: 150, distance: 393.5
click at [613, 150] on div "0 ° Undo Copy Paste here Duplicate Duplicate to new slide Delete" at bounding box center [431, 250] width 759 height 427
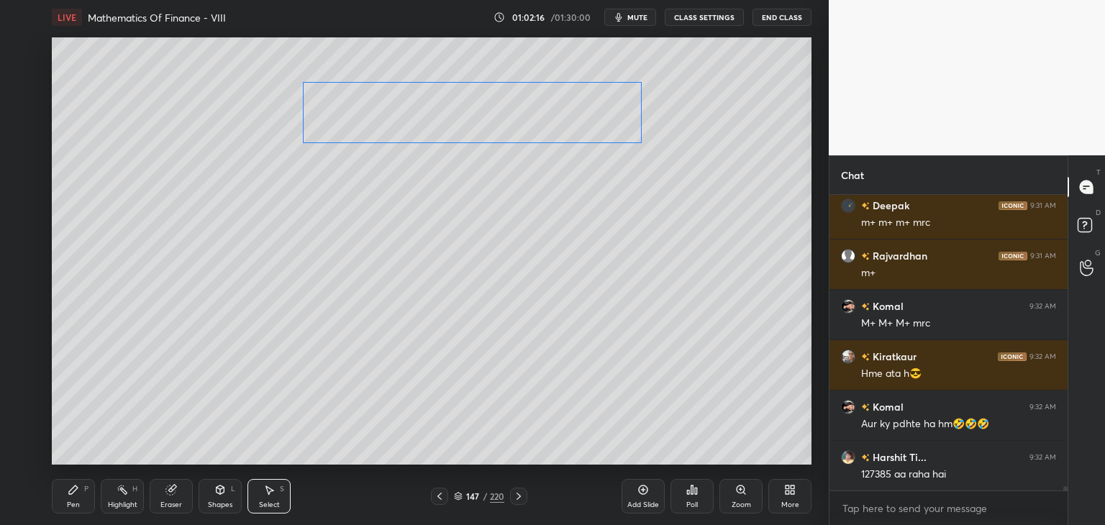
drag, startPoint x: 449, startPoint y: 108, endPoint x: 526, endPoint y: 125, distance: 79.6
click at [536, 113] on div "0 ° Undo Copy Paste here Duplicate Duplicate to new slide Delete" at bounding box center [431, 250] width 759 height 427
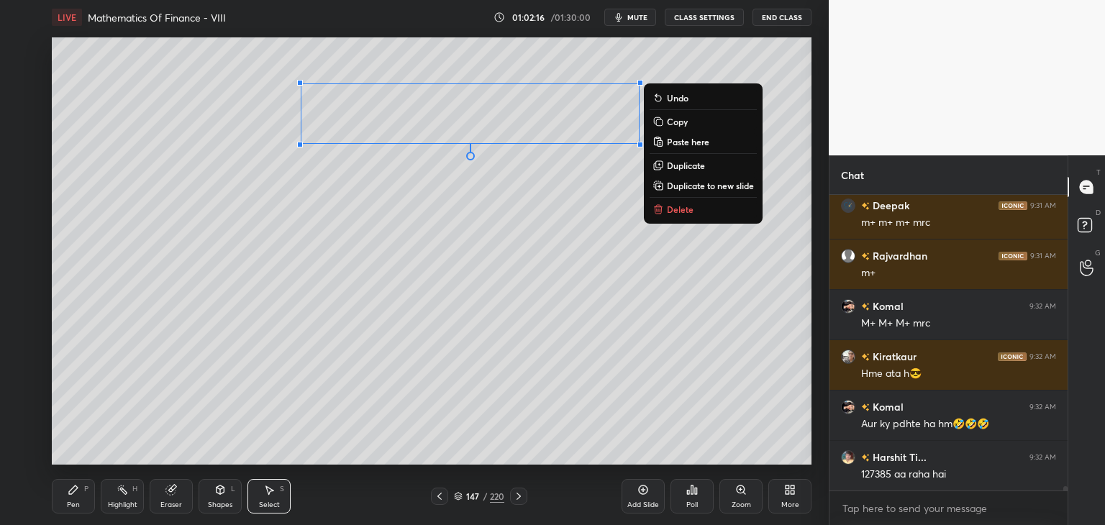
click at [406, 260] on div "0 ° Undo Copy Paste here Duplicate Duplicate to new slide Delete" at bounding box center [431, 250] width 759 height 427
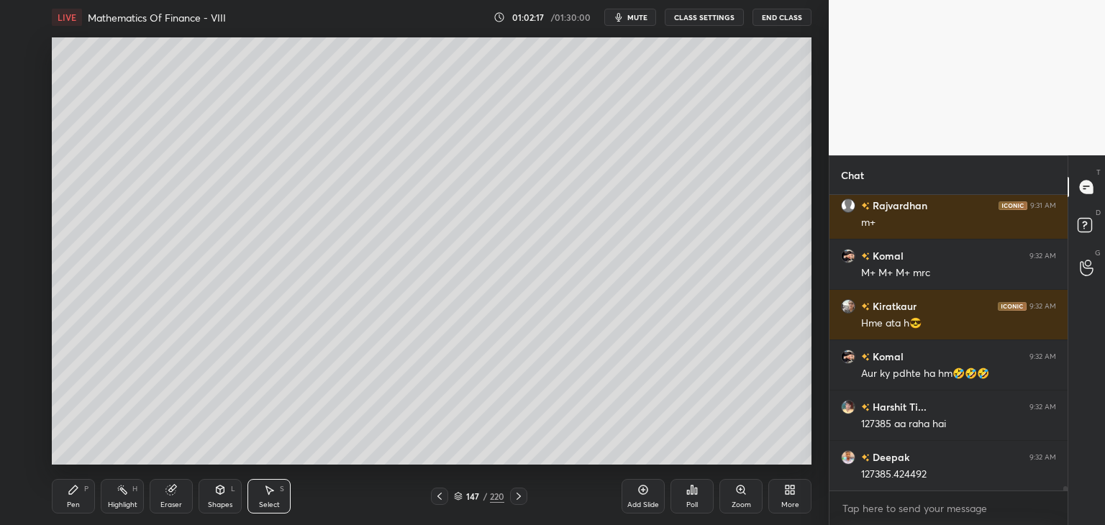
drag, startPoint x: 77, startPoint y: 501, endPoint x: 90, endPoint y: 490, distance: 16.8
click at [78, 499] on div "Pen P" at bounding box center [73, 496] width 43 height 35
drag, startPoint x: 20, startPoint y: 110, endPoint x: 31, endPoint y: 114, distance: 11.4
click at [21, 110] on div at bounding box center [24, 107] width 12 height 12
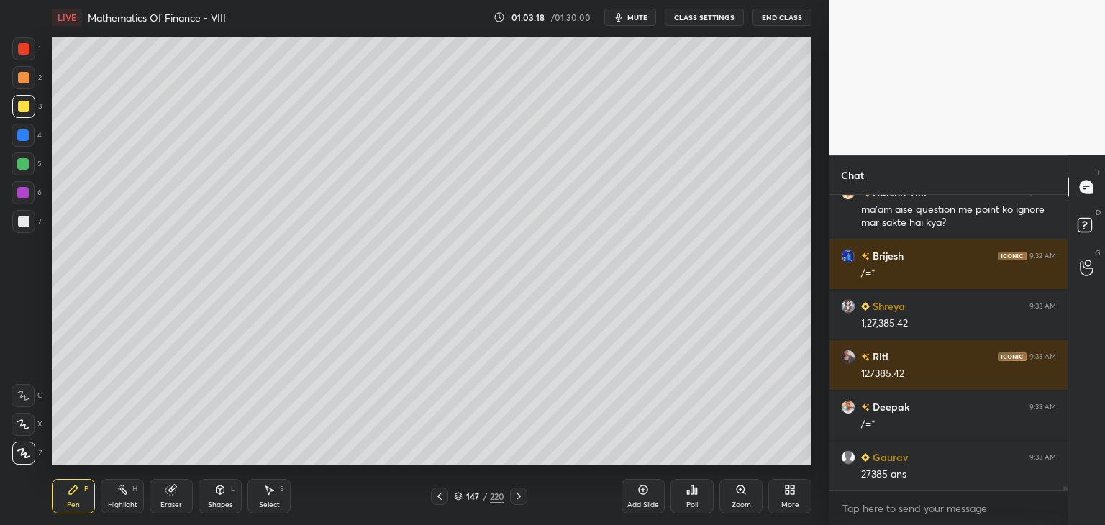
scroll to position [21510, 0]
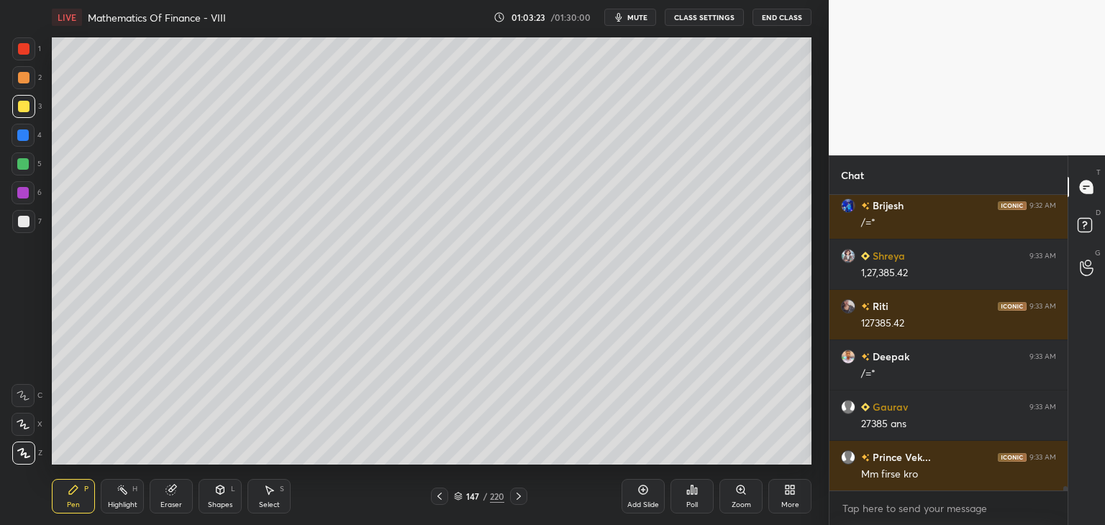
drag, startPoint x: 279, startPoint y: 504, endPoint x: 270, endPoint y: 466, distance: 39.2
click at [279, 503] on div "Select S" at bounding box center [268, 496] width 43 height 35
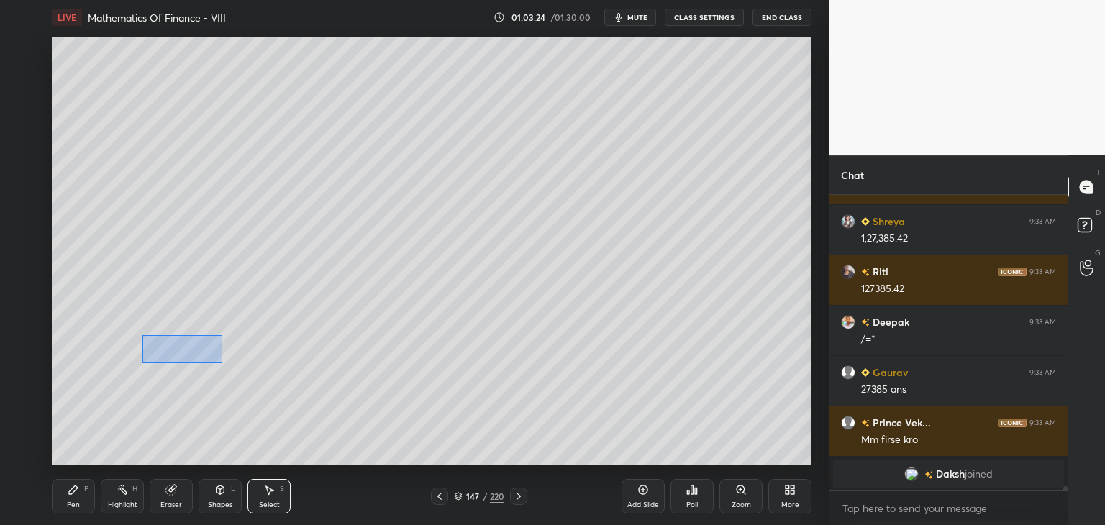
scroll to position [18671, 0]
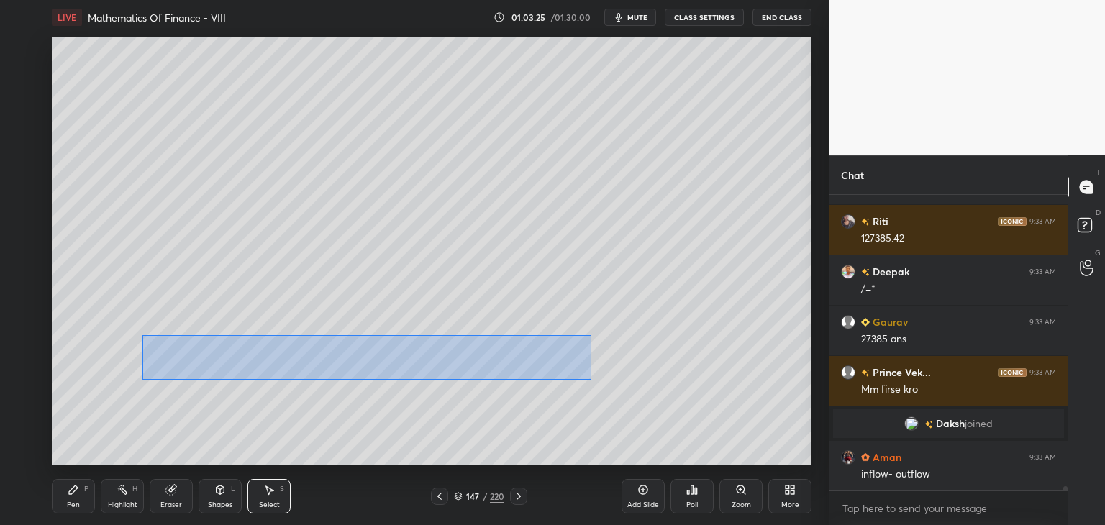
drag, startPoint x: 143, startPoint y: 337, endPoint x: 577, endPoint y: 379, distance: 436.3
click at [590, 391] on div "0 ° Undo Copy Paste here Duplicate Duplicate to new slide Delete" at bounding box center [431, 250] width 759 height 427
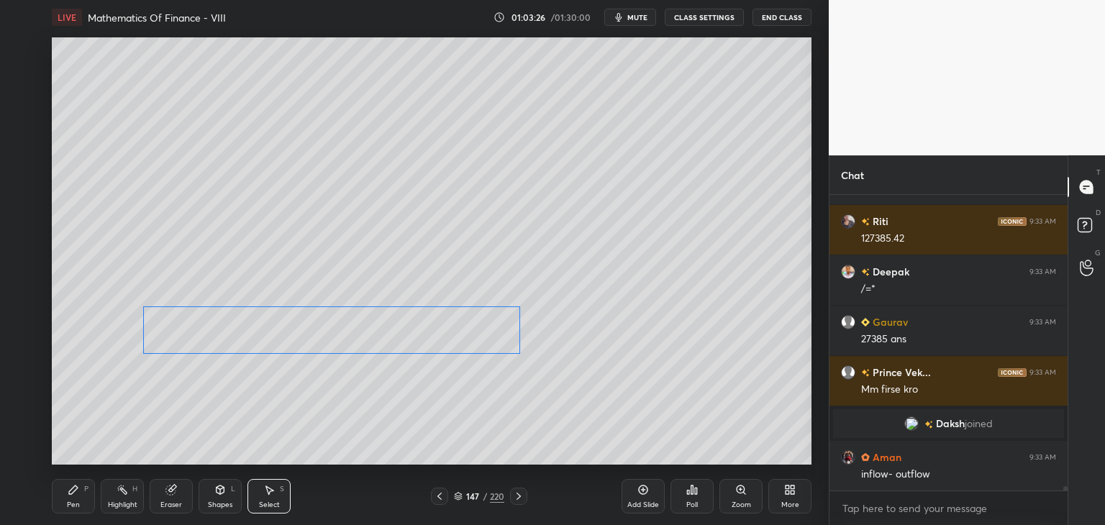
drag, startPoint x: 392, startPoint y: 349, endPoint x: 385, endPoint y: 337, distance: 14.5
click at [382, 337] on div "0 ° Undo Copy Paste here Duplicate Duplicate to new slide Delete" at bounding box center [431, 250] width 759 height 427
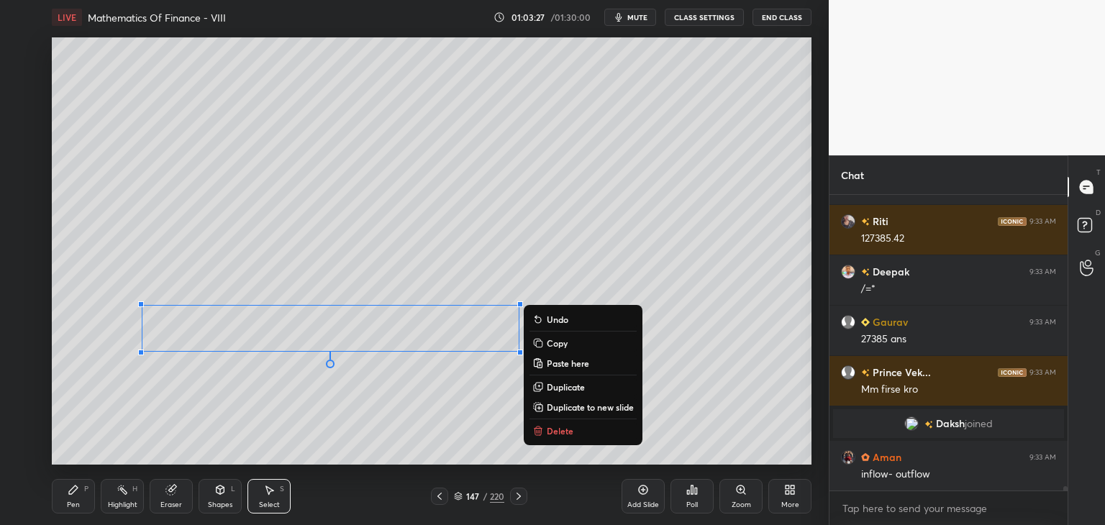
drag, startPoint x: 725, startPoint y: 270, endPoint x: 711, endPoint y: 279, distance: 16.2
click at [723, 271] on div "0 ° Undo Copy Paste here Duplicate Duplicate to new slide Delete" at bounding box center [431, 250] width 759 height 427
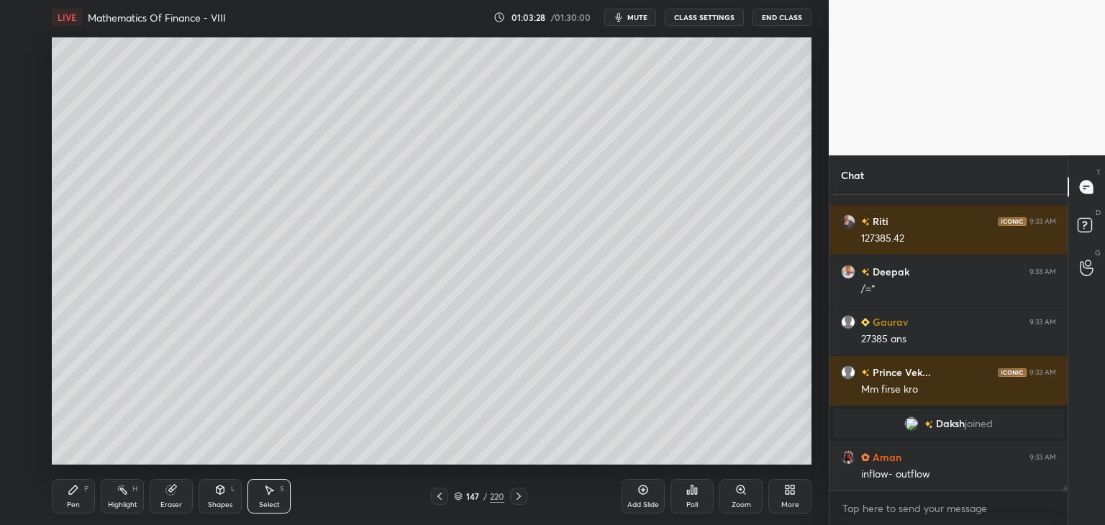
click at [75, 502] on div "Pen" at bounding box center [73, 504] width 13 height 7
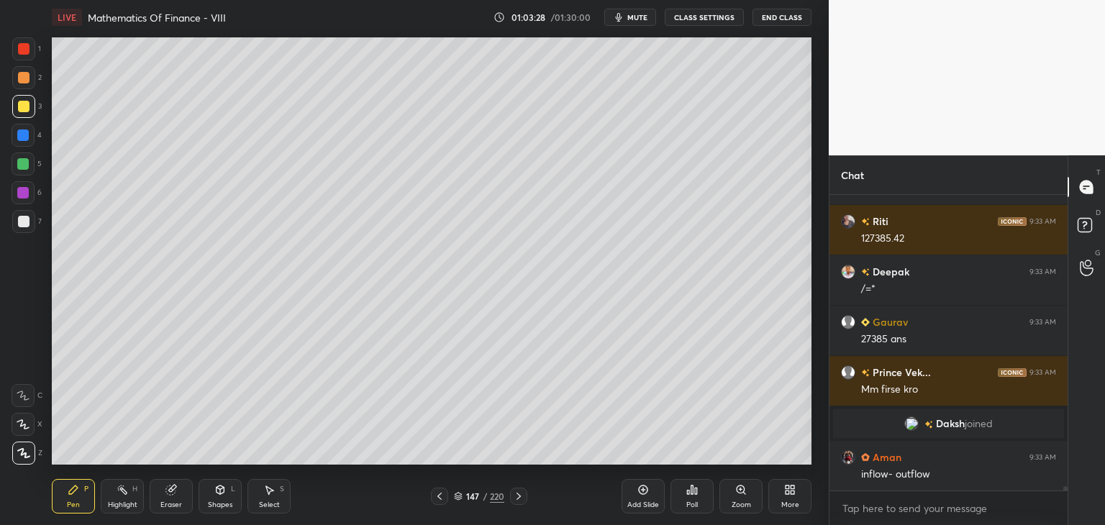
click at [19, 216] on div at bounding box center [24, 222] width 12 height 12
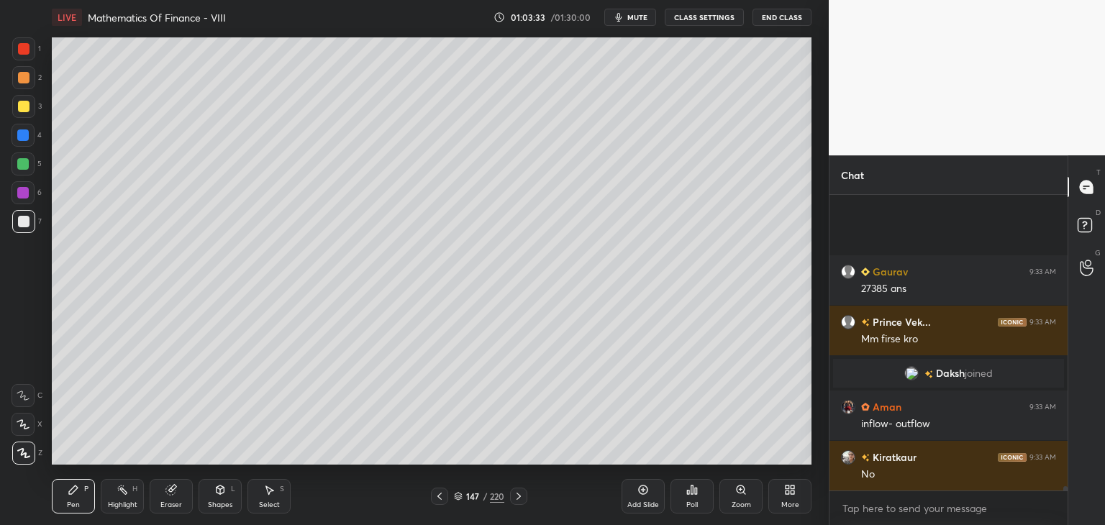
scroll to position [18873, 0]
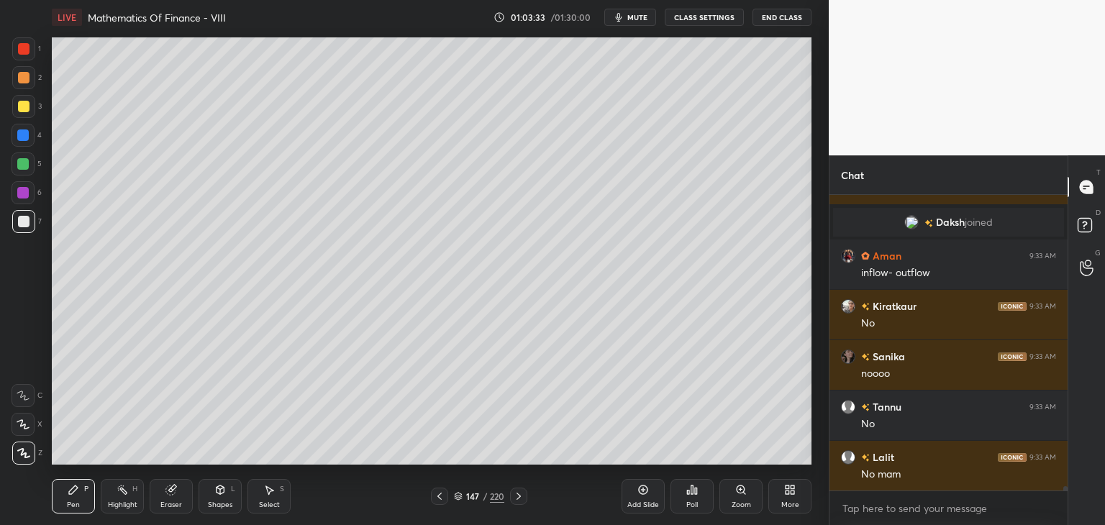
click at [434, 497] on icon at bounding box center [440, 496] width 12 height 12
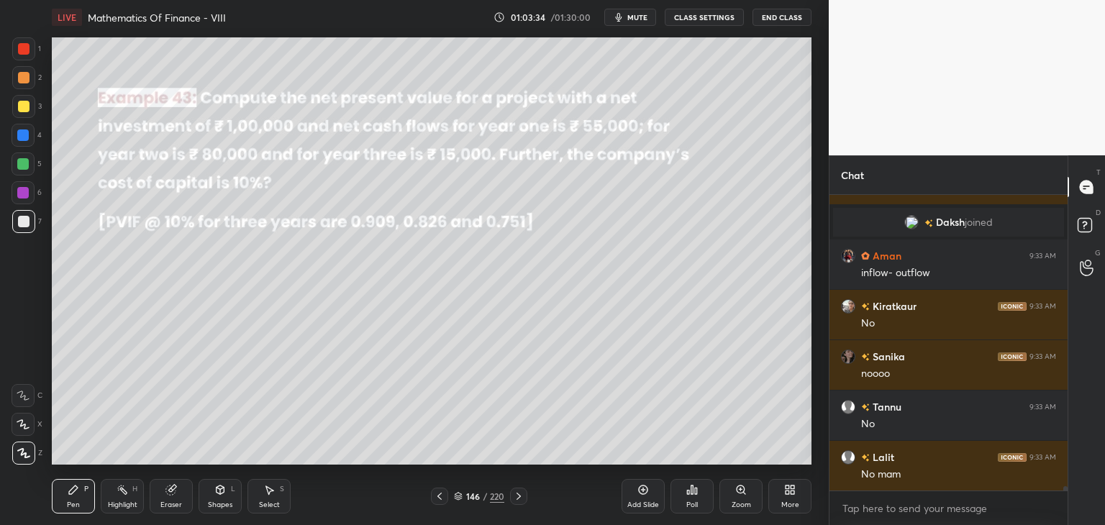
click at [515, 503] on div at bounding box center [518, 496] width 17 height 17
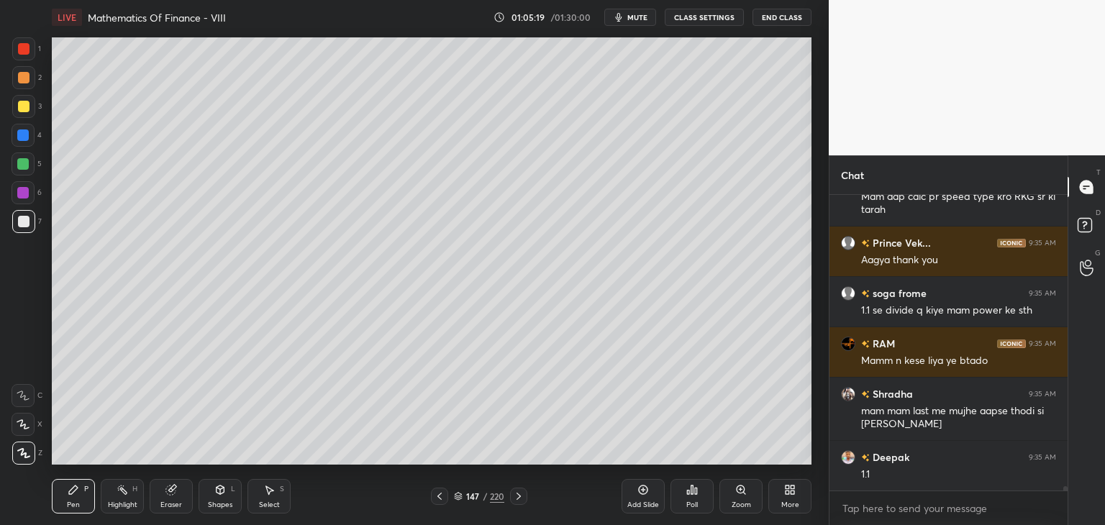
scroll to position [19851, 0]
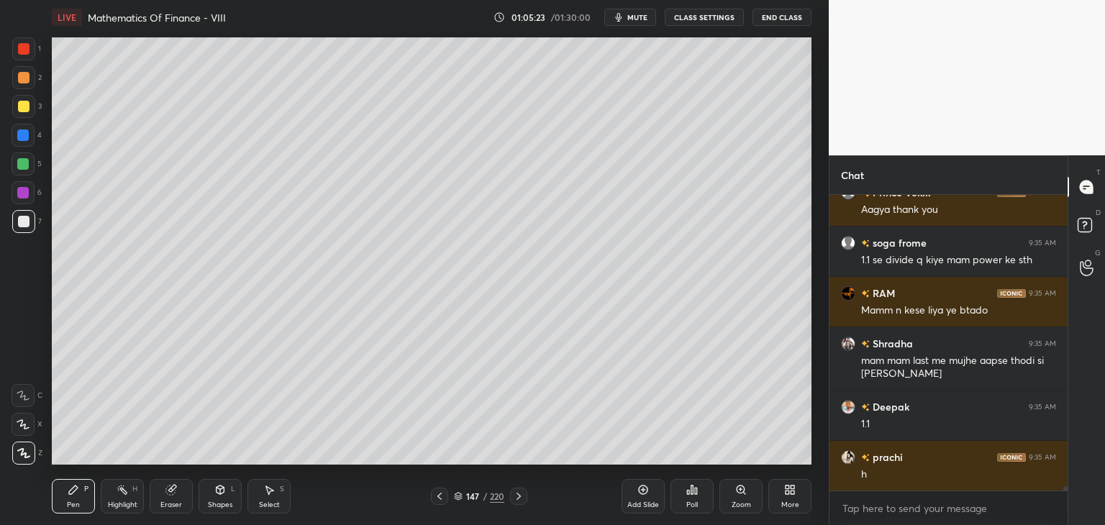
click at [440, 497] on icon at bounding box center [440, 496] width 12 height 12
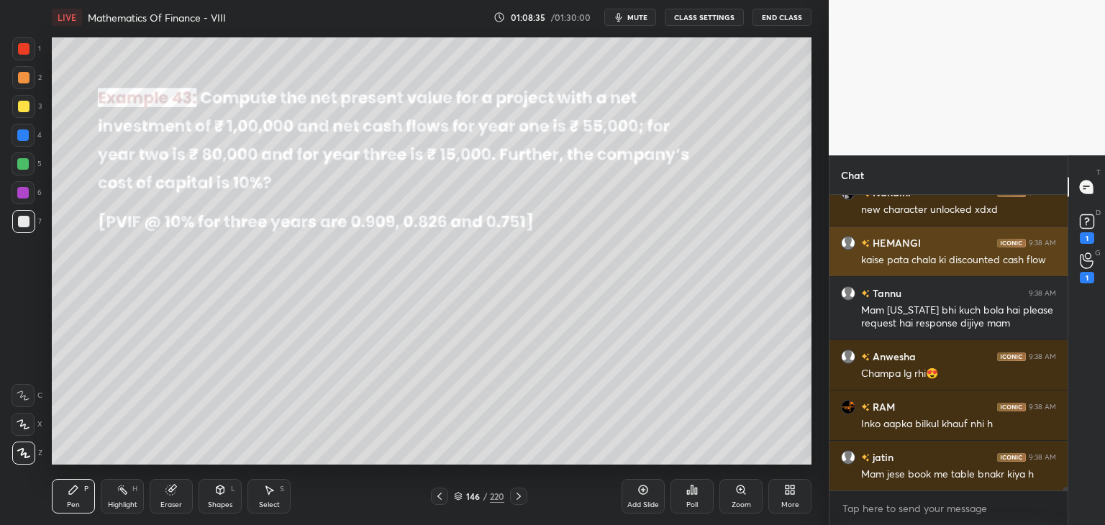
scroll to position [21981, 0]
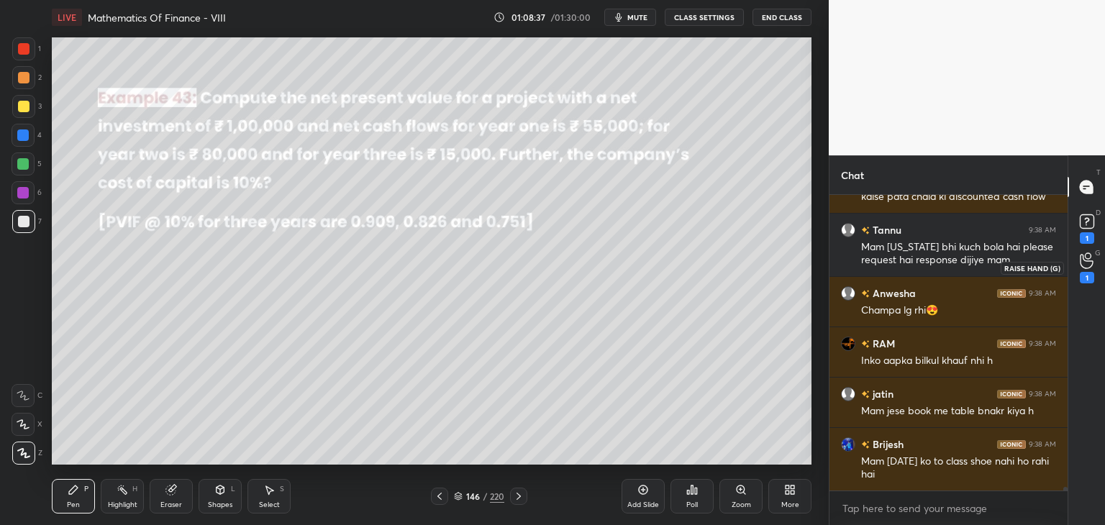
click at [1082, 266] on icon at bounding box center [1085, 261] width 13 height 14
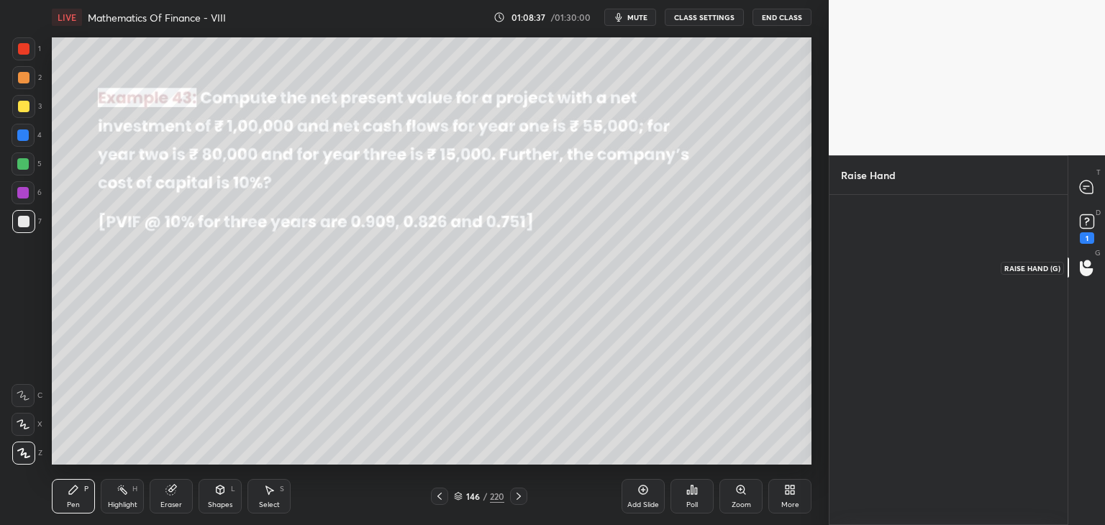
scroll to position [4, 4]
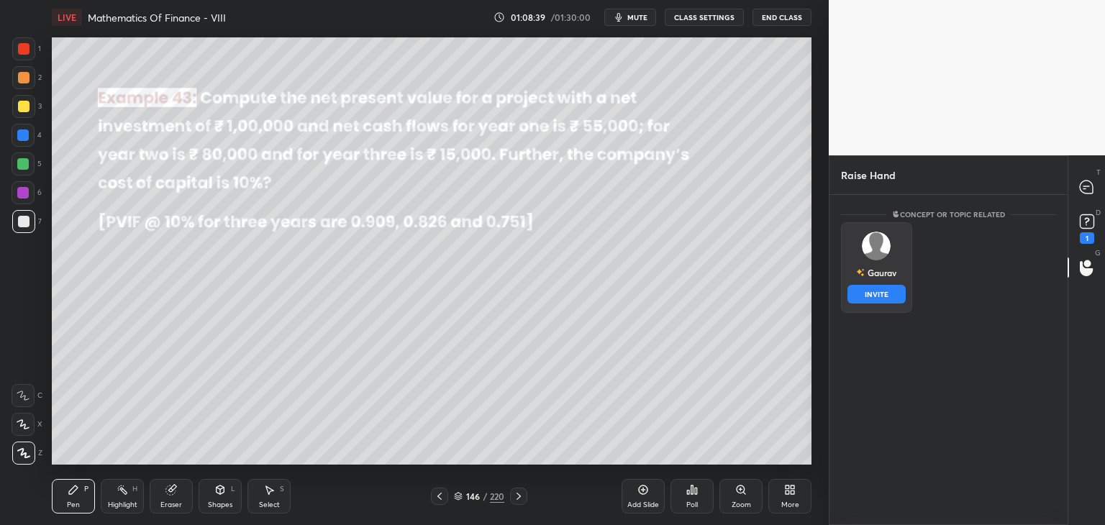
click at [882, 244] on img "grid" at bounding box center [876, 246] width 29 height 29
click at [1087, 194] on div at bounding box center [1086, 187] width 29 height 26
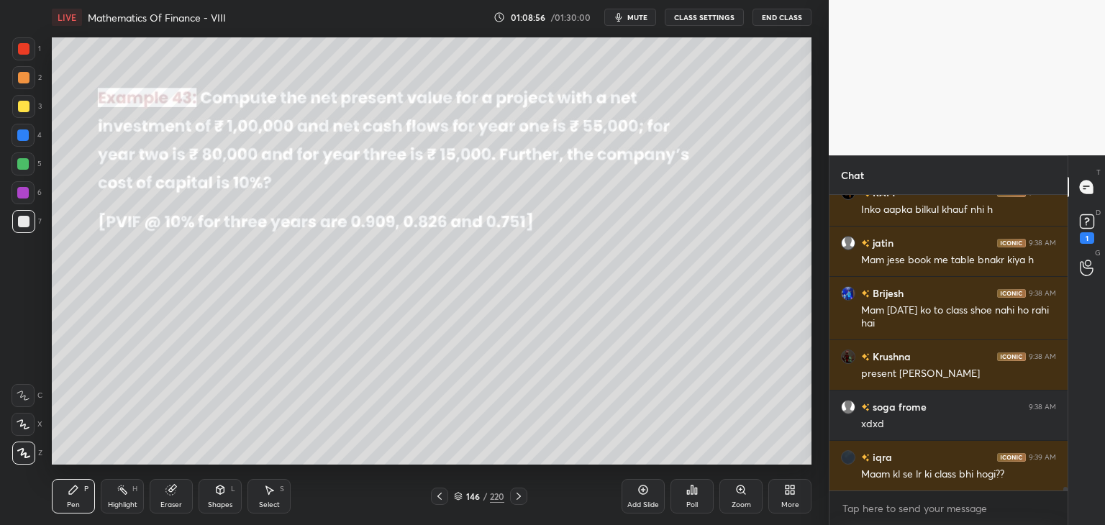
scroll to position [22493, 0]
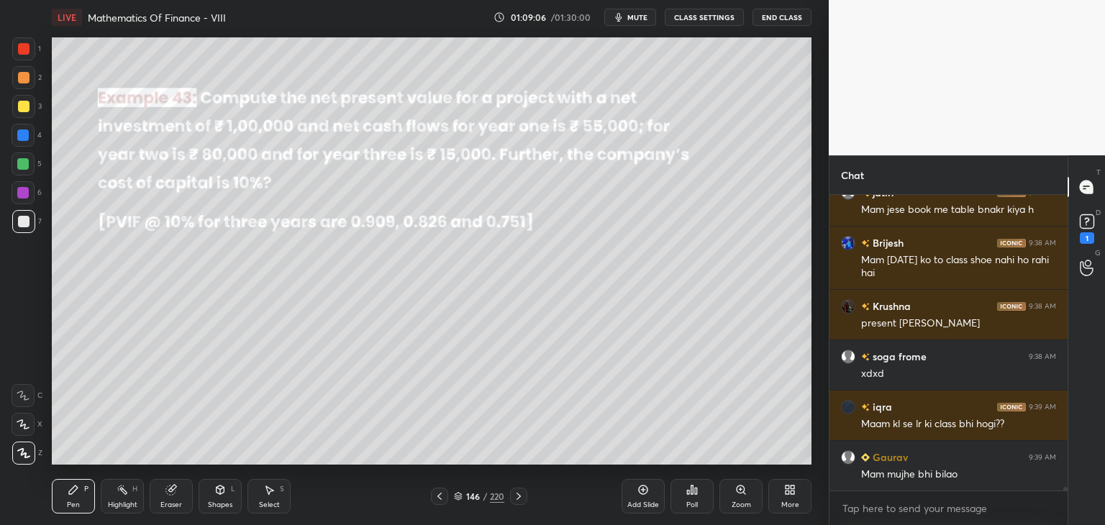
click at [517, 501] on icon at bounding box center [519, 496] width 12 height 12
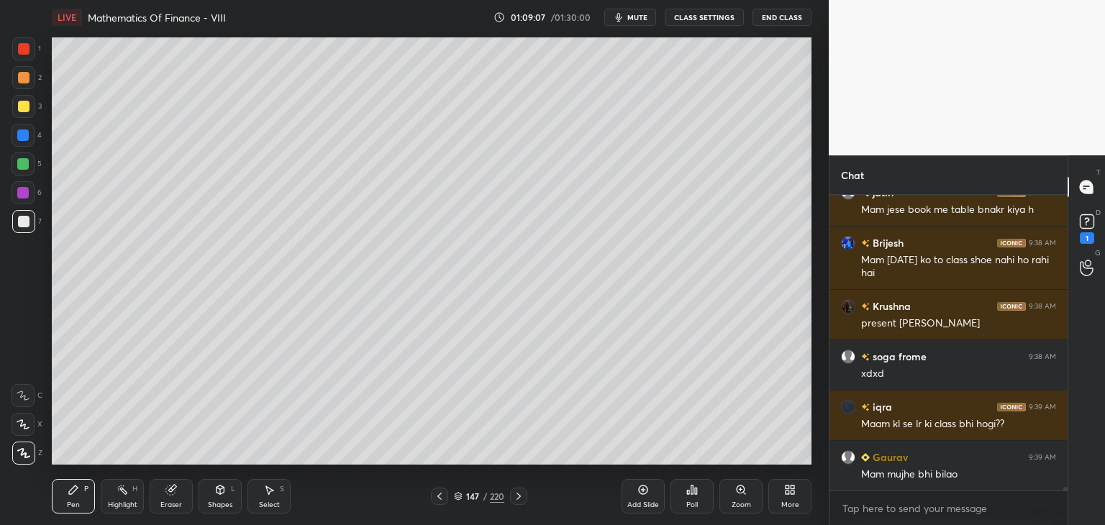
click at [517, 501] on icon at bounding box center [519, 496] width 12 height 12
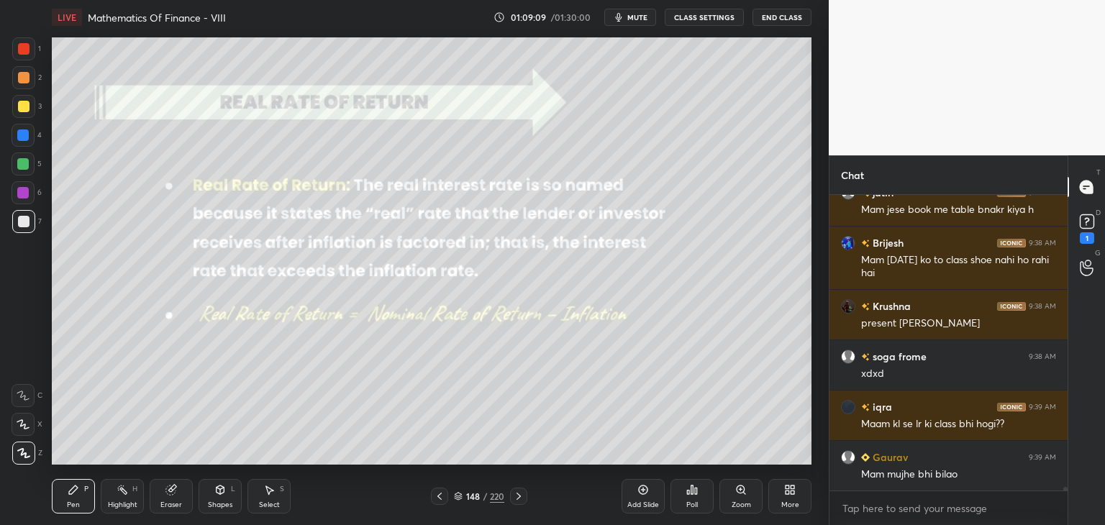
click at [517, 501] on icon at bounding box center [519, 496] width 12 height 12
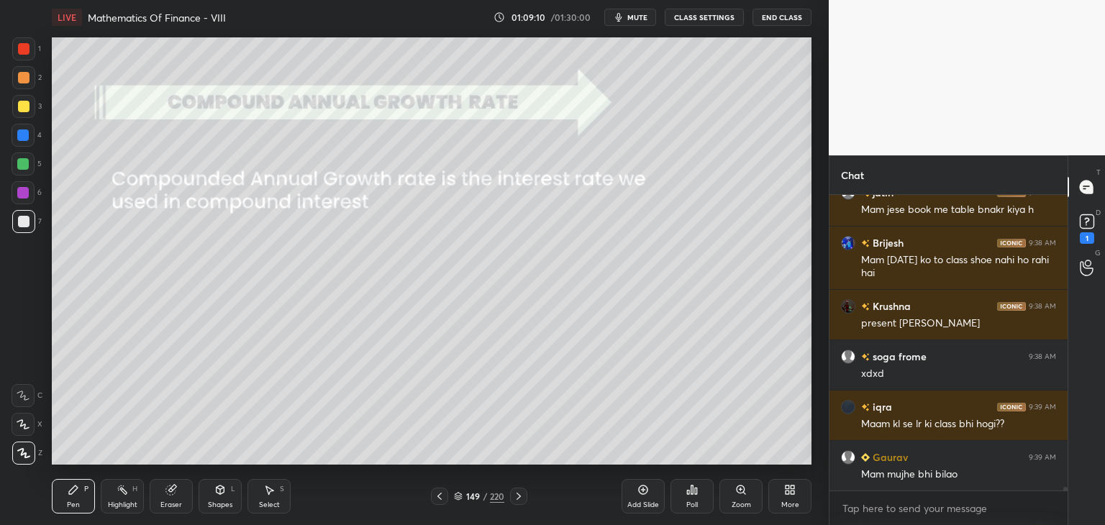
scroll to position [22543, 0]
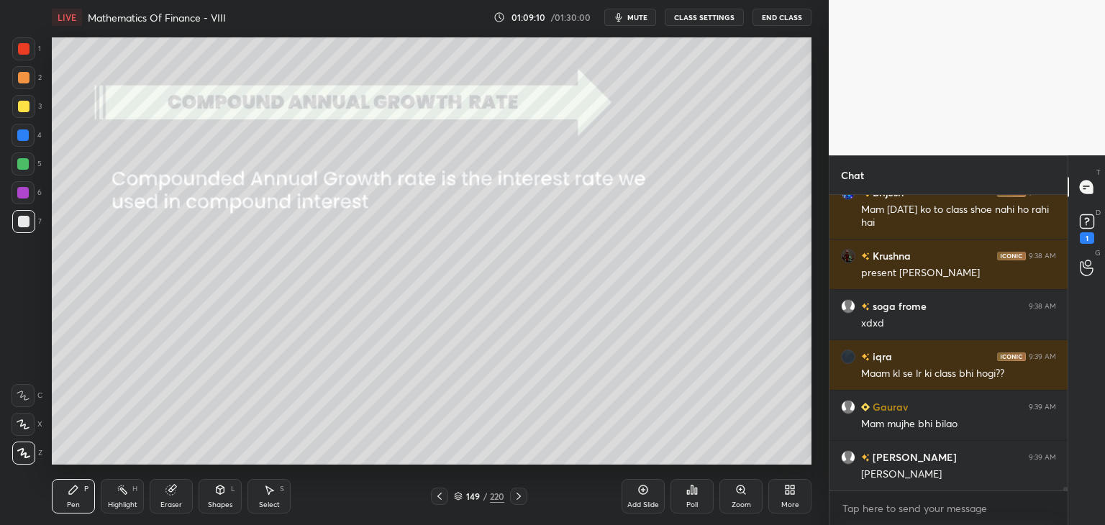
click at [437, 498] on icon at bounding box center [440, 496] width 12 height 12
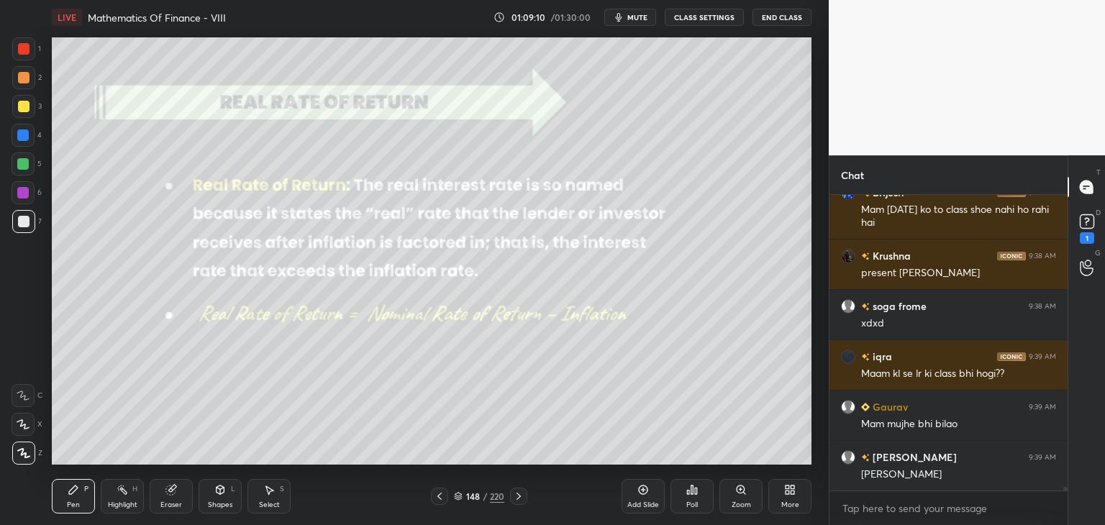
click at [437, 498] on icon at bounding box center [440, 496] width 12 height 12
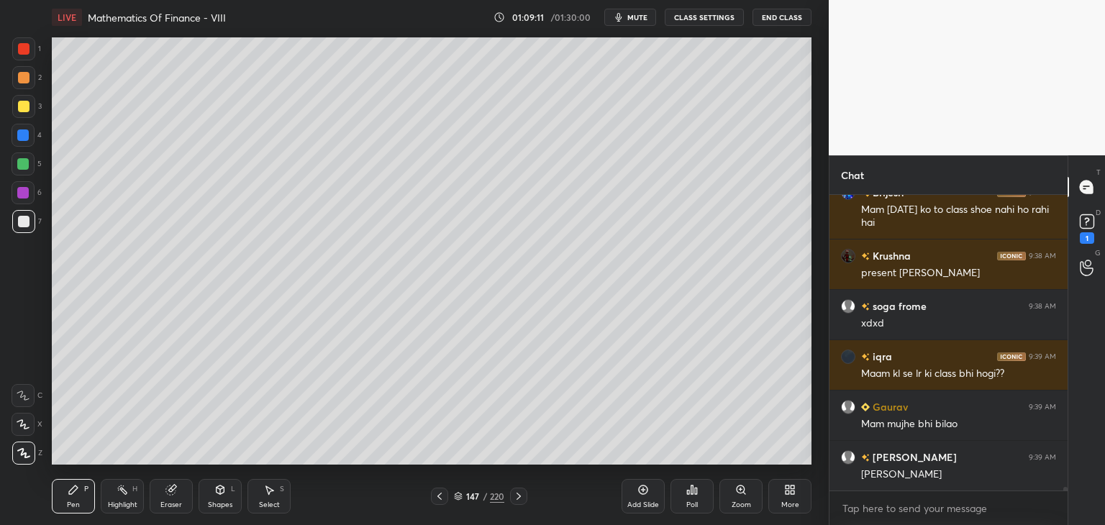
click at [437, 498] on icon at bounding box center [440, 496] width 12 height 12
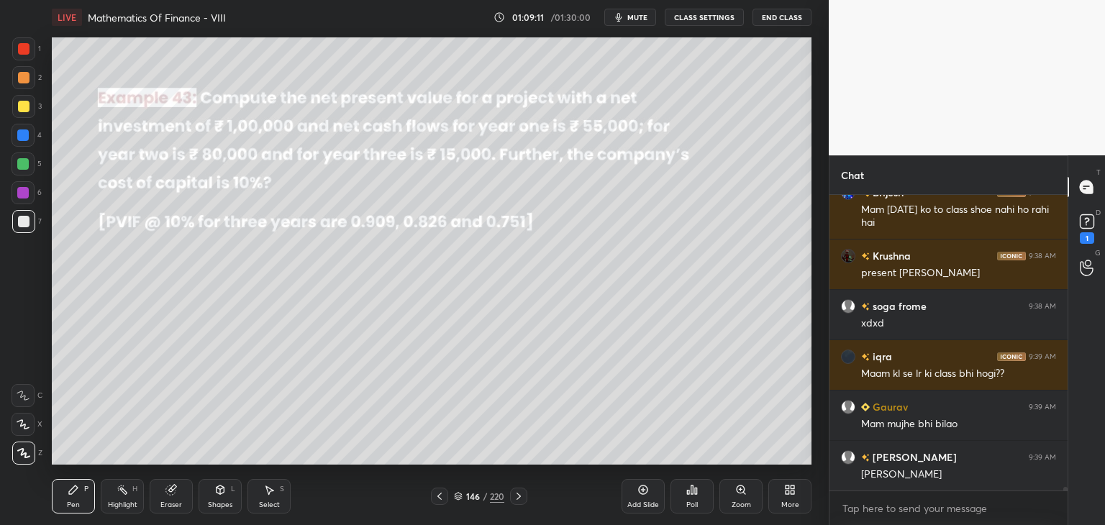
click at [437, 498] on icon at bounding box center [440, 496] width 12 height 12
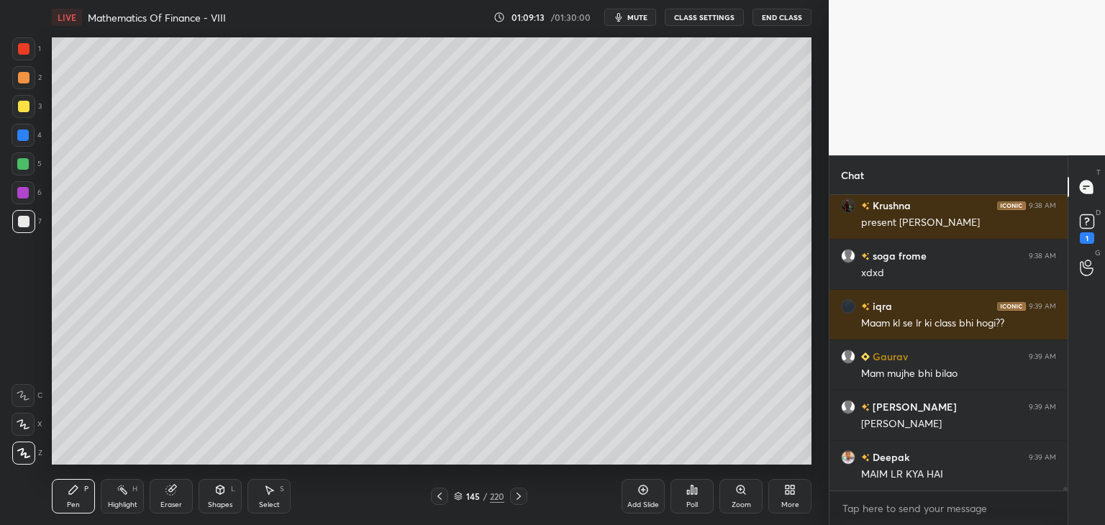
scroll to position [22644, 0]
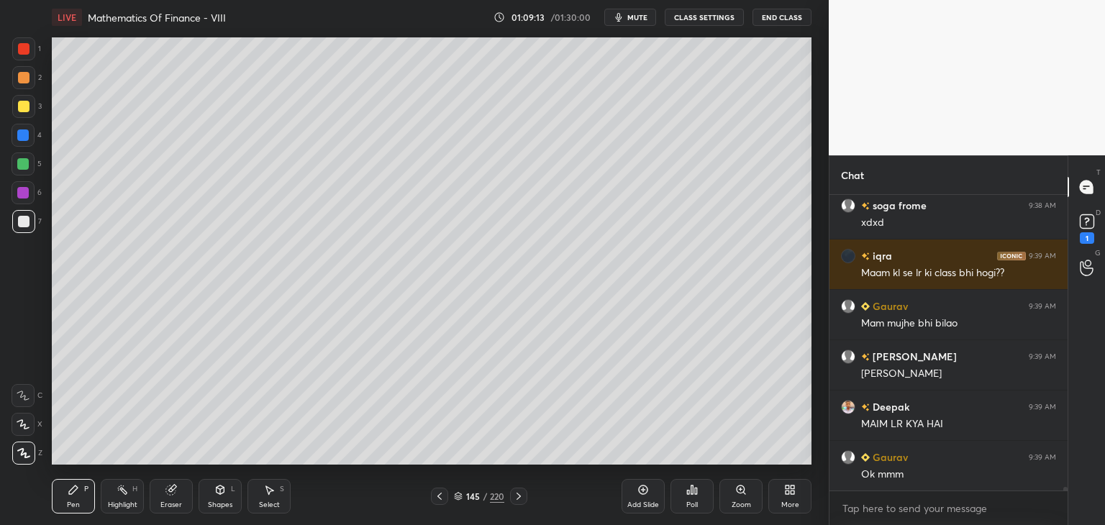
click at [437, 498] on icon at bounding box center [440, 496] width 12 height 12
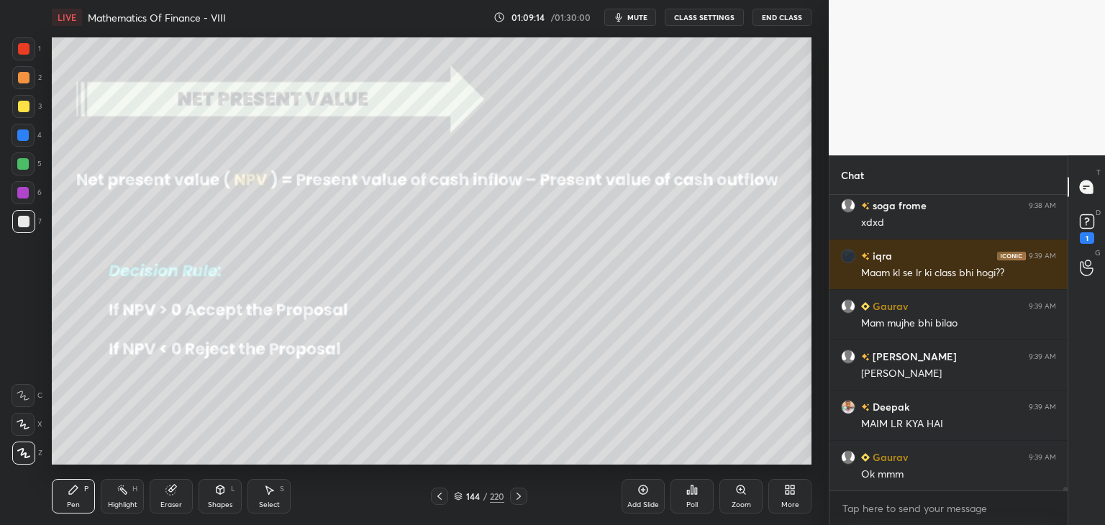
scroll to position [22694, 0]
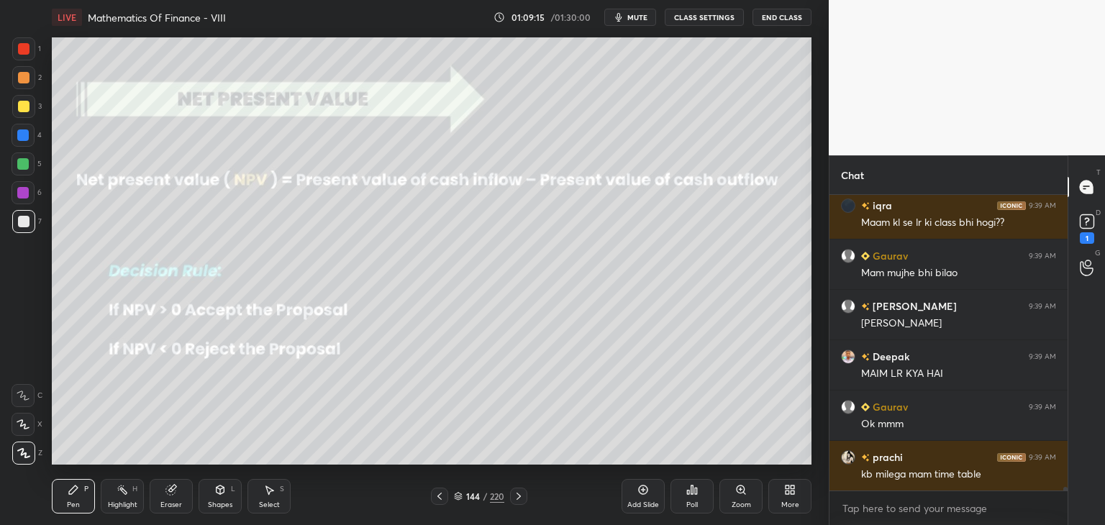
click at [437, 498] on icon at bounding box center [440, 496] width 12 height 12
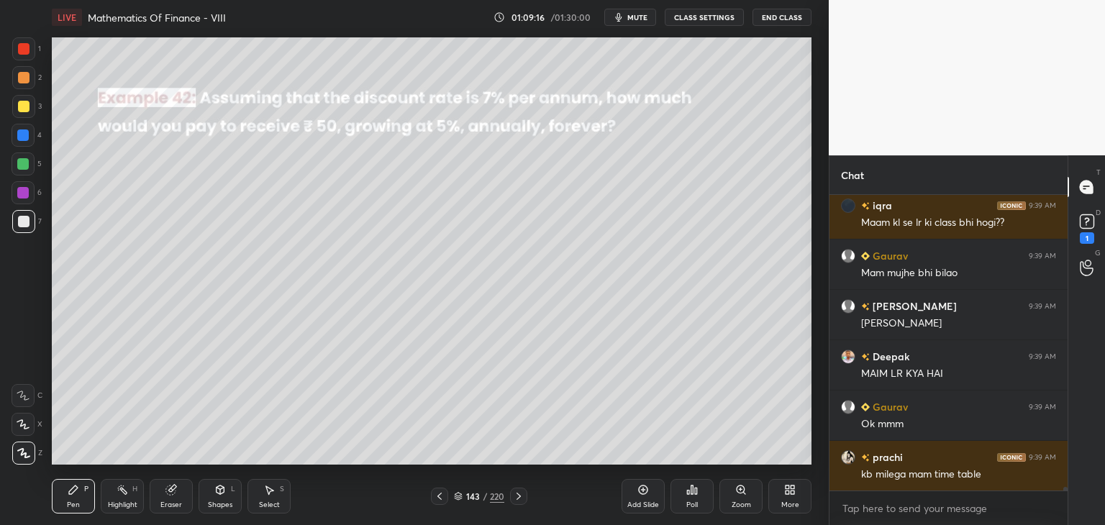
click at [437, 498] on icon at bounding box center [440, 496] width 12 height 12
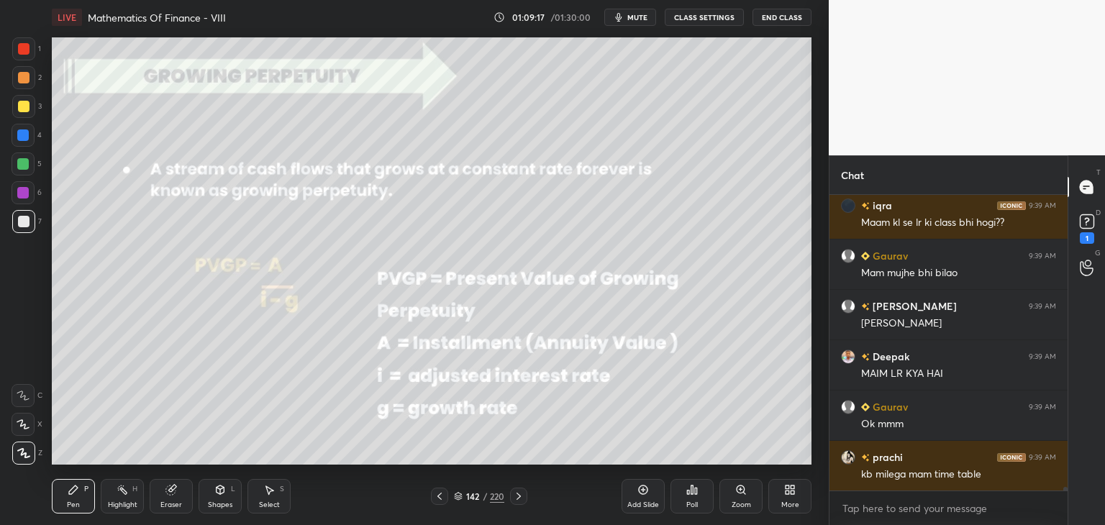
click at [437, 498] on icon at bounding box center [440, 496] width 12 height 12
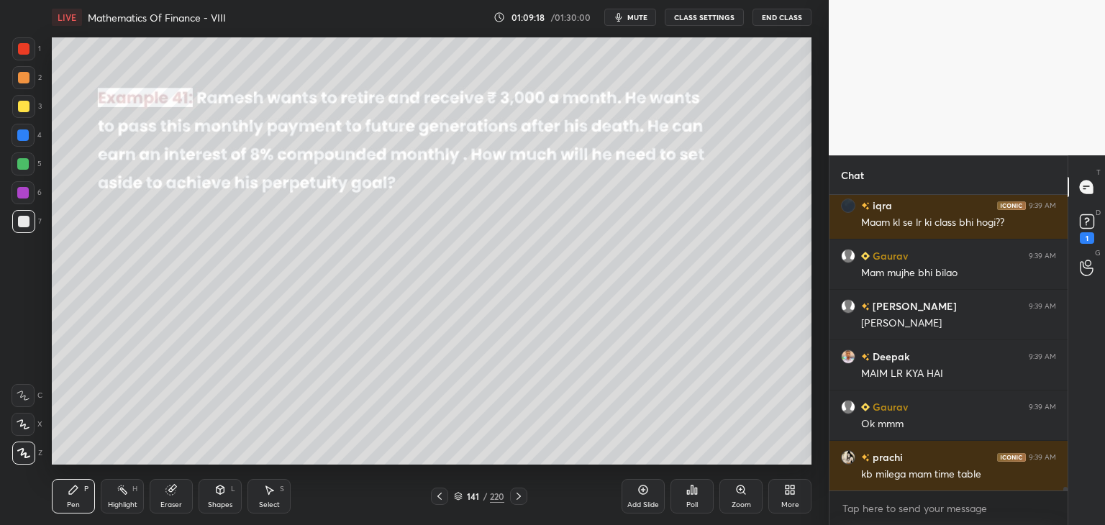
click at [437, 498] on icon at bounding box center [440, 496] width 12 height 12
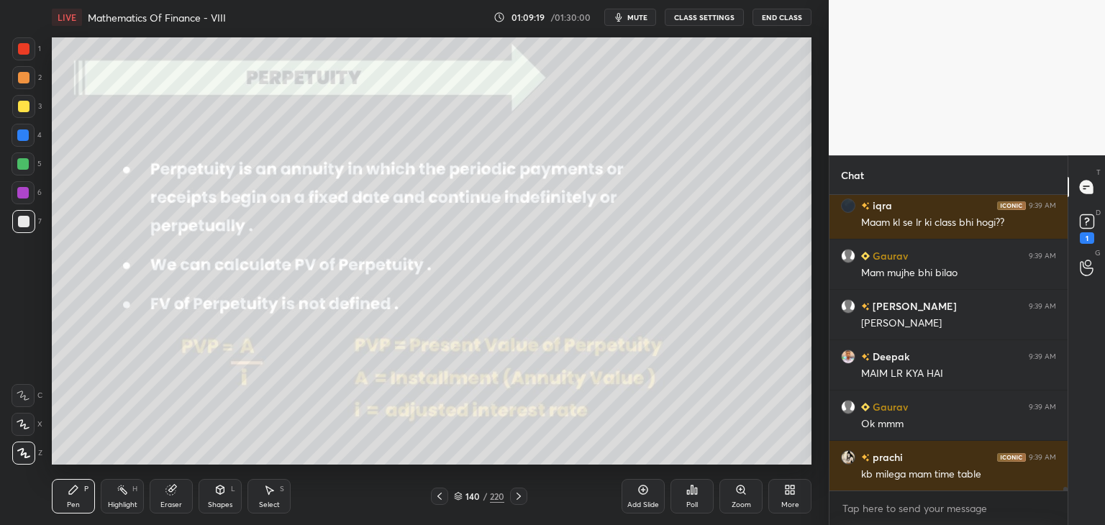
scroll to position [22744, 0]
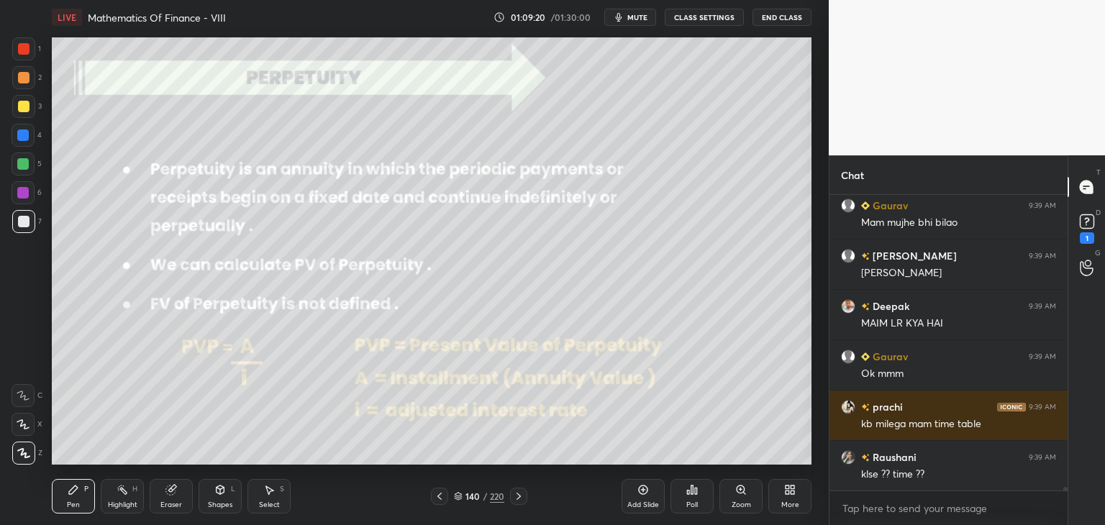
click at [437, 498] on icon at bounding box center [440, 496] width 12 height 12
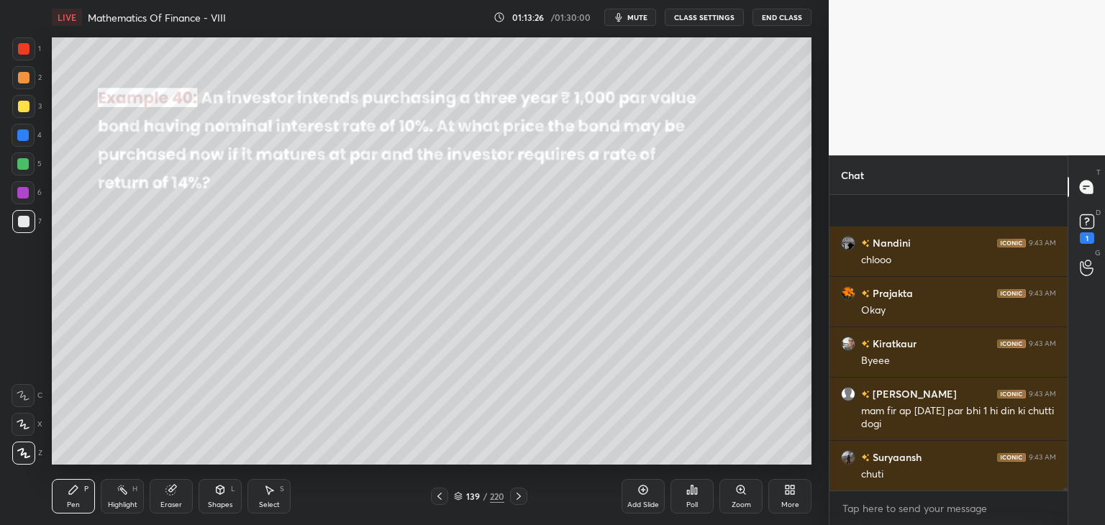
scroll to position [26848, 0]
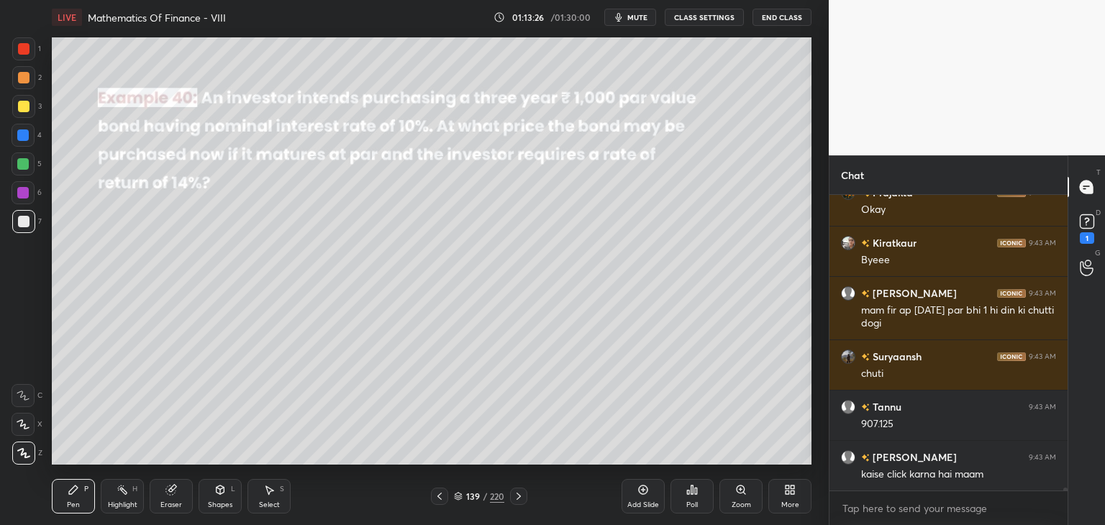
drag, startPoint x: 24, startPoint y: 106, endPoint x: 43, endPoint y: 128, distance: 29.6
click at [25, 105] on div at bounding box center [24, 107] width 12 height 12
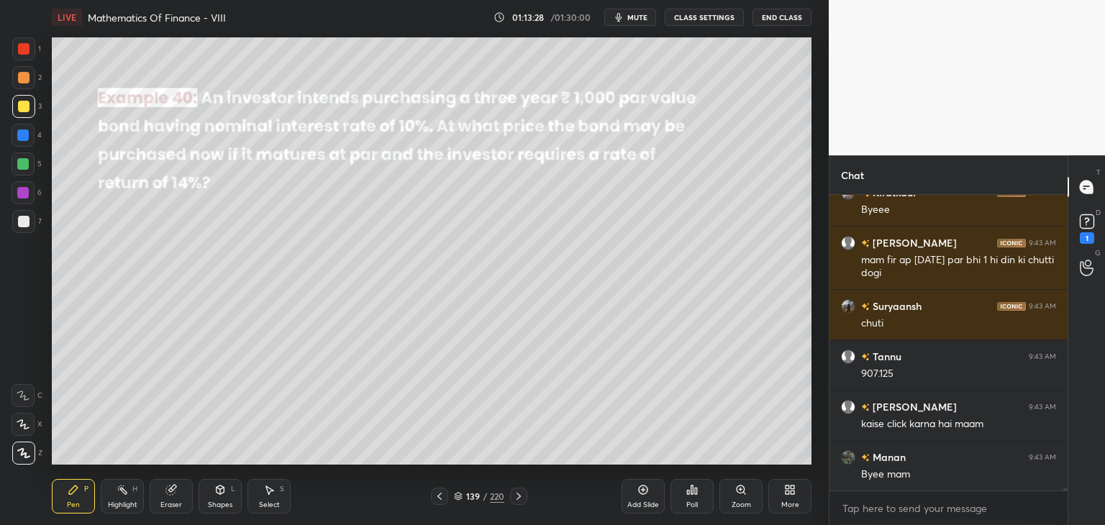
click at [216, 506] on div "Shapes" at bounding box center [220, 504] width 24 height 7
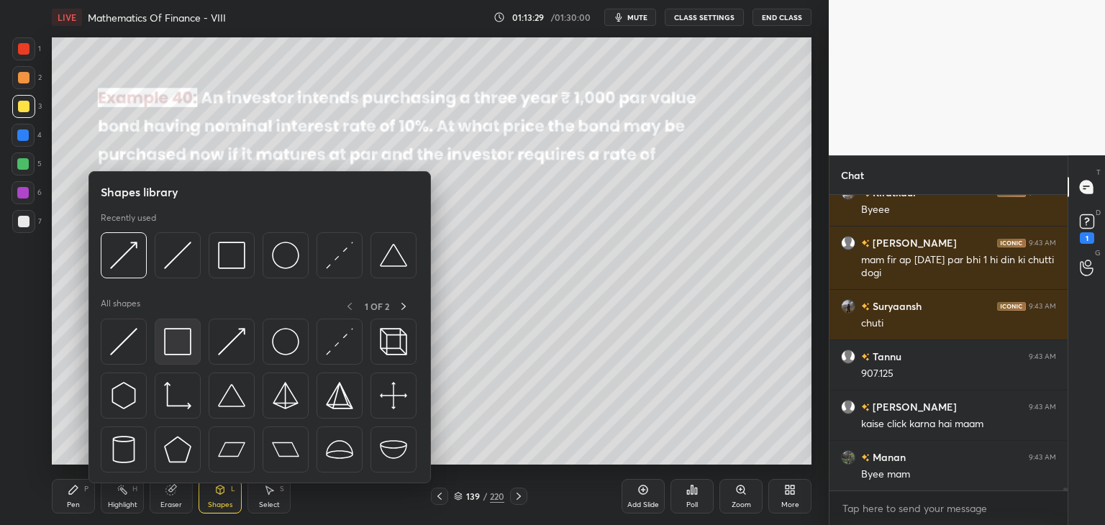
click at [171, 340] on img at bounding box center [177, 341] width 27 height 27
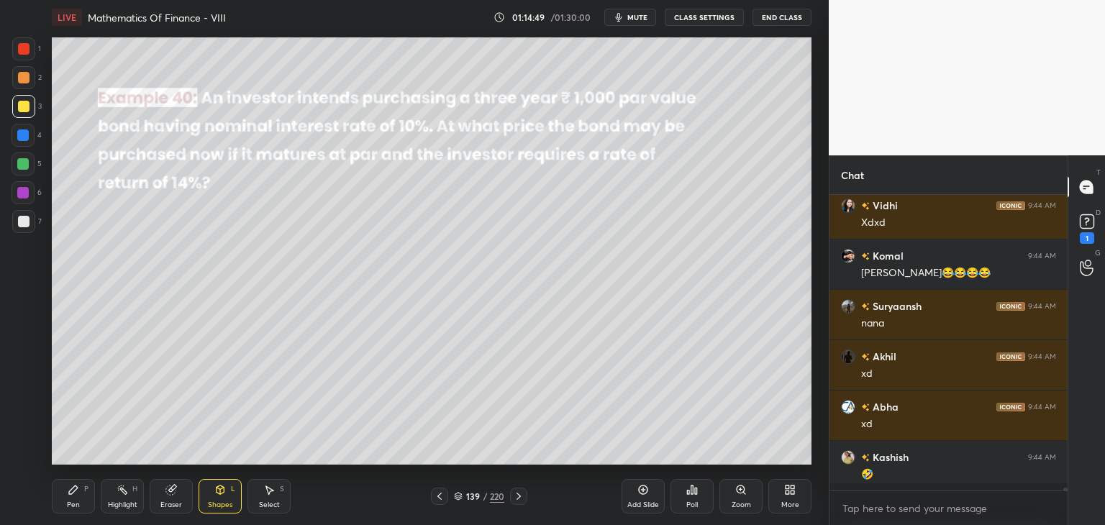
scroll to position [291, 234]
drag, startPoint x: 222, startPoint y: 498, endPoint x: 224, endPoint y: 486, distance: 12.4
click at [221, 498] on div "Shapes L" at bounding box center [219, 496] width 43 height 35
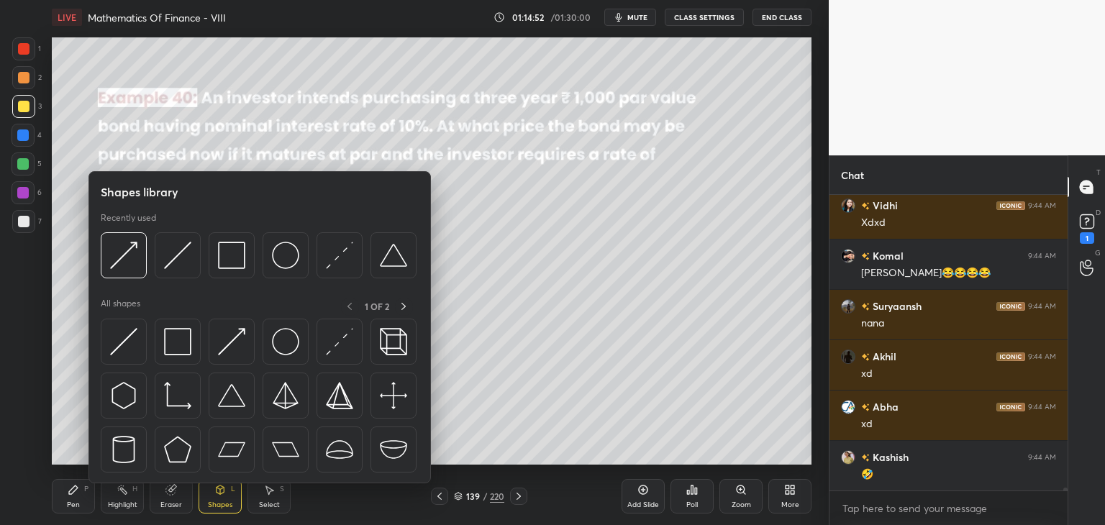
scroll to position [27013, 0]
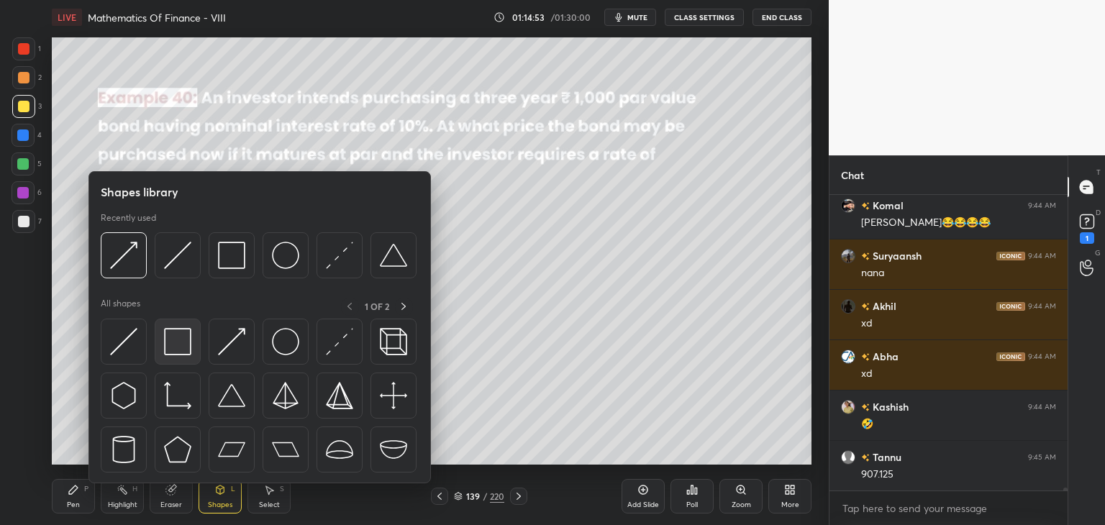
click at [182, 337] on img at bounding box center [177, 341] width 27 height 27
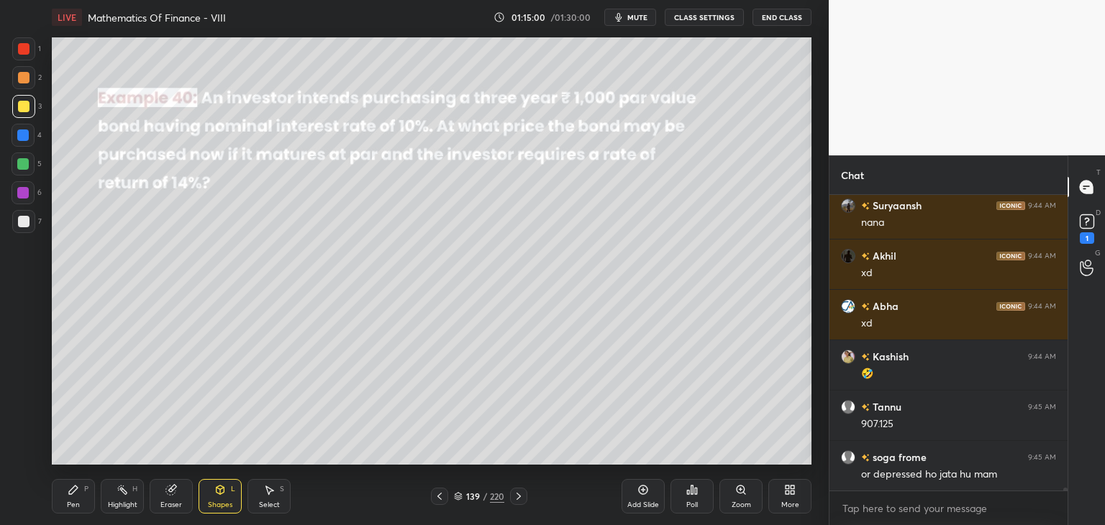
scroll to position [27114, 0]
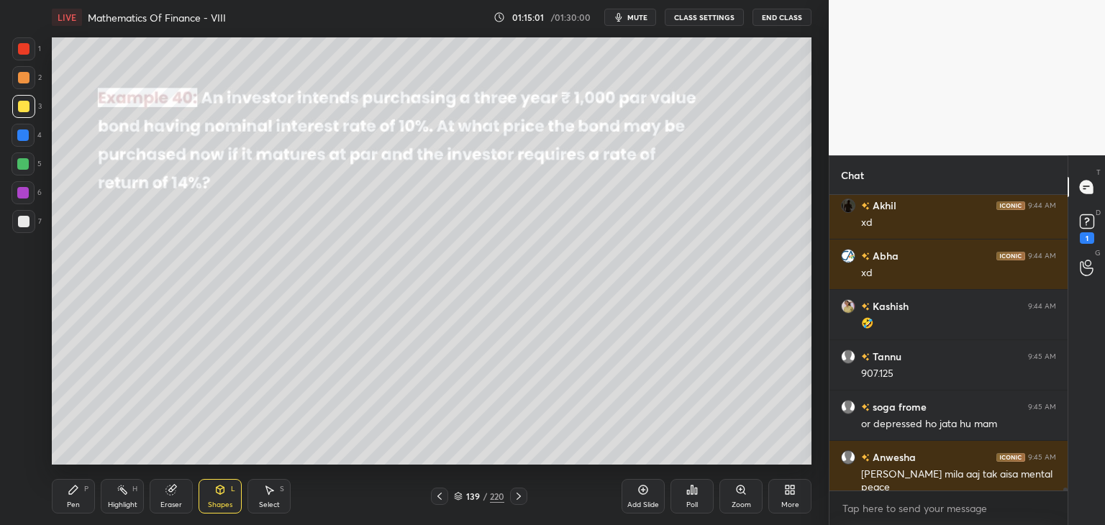
drag, startPoint x: 220, startPoint y: 502, endPoint x: 218, endPoint y: 487, distance: 15.3
click at [219, 501] on div "Shapes" at bounding box center [220, 504] width 24 height 7
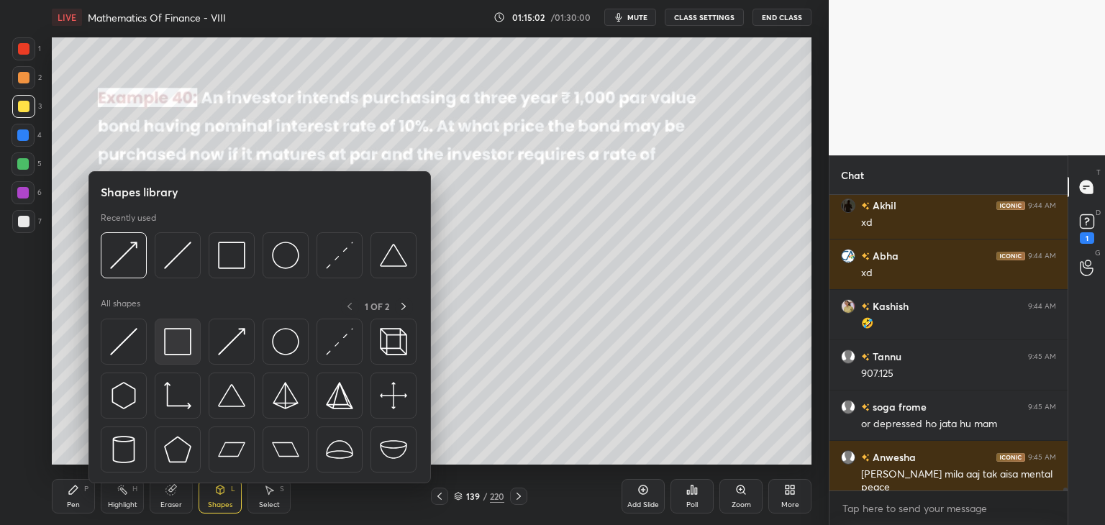
click at [176, 343] on img at bounding box center [177, 341] width 27 height 27
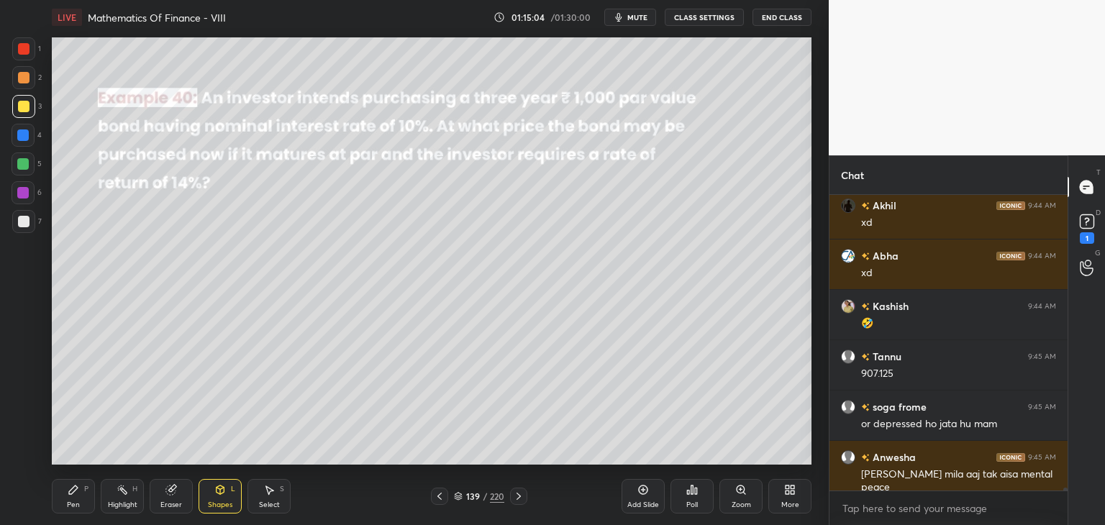
scroll to position [27164, 0]
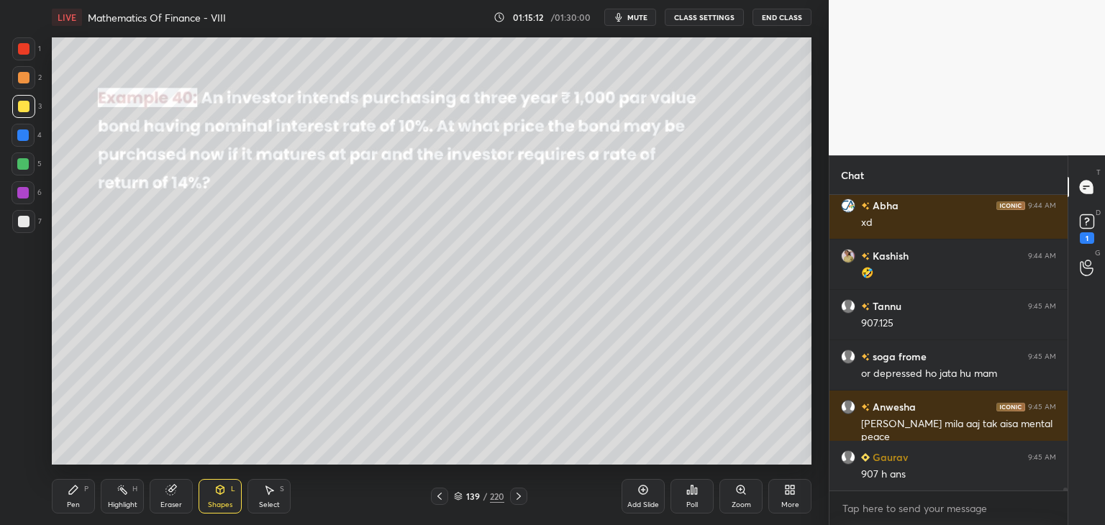
click at [78, 498] on div "Pen P" at bounding box center [73, 496] width 43 height 35
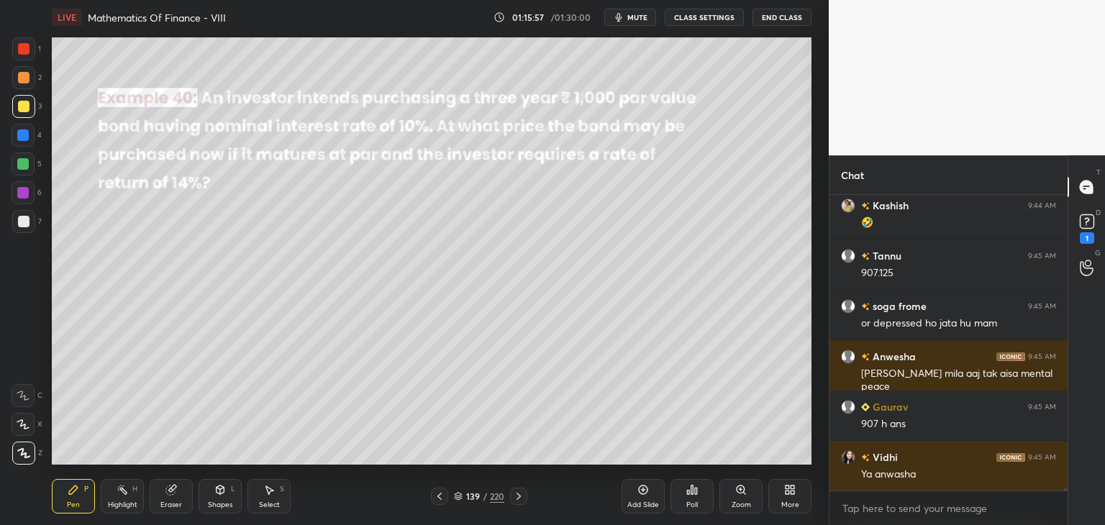
drag, startPoint x: 217, startPoint y: 502, endPoint x: 211, endPoint y: 484, distance: 18.9
click at [215, 502] on div "Shapes" at bounding box center [220, 504] width 24 height 7
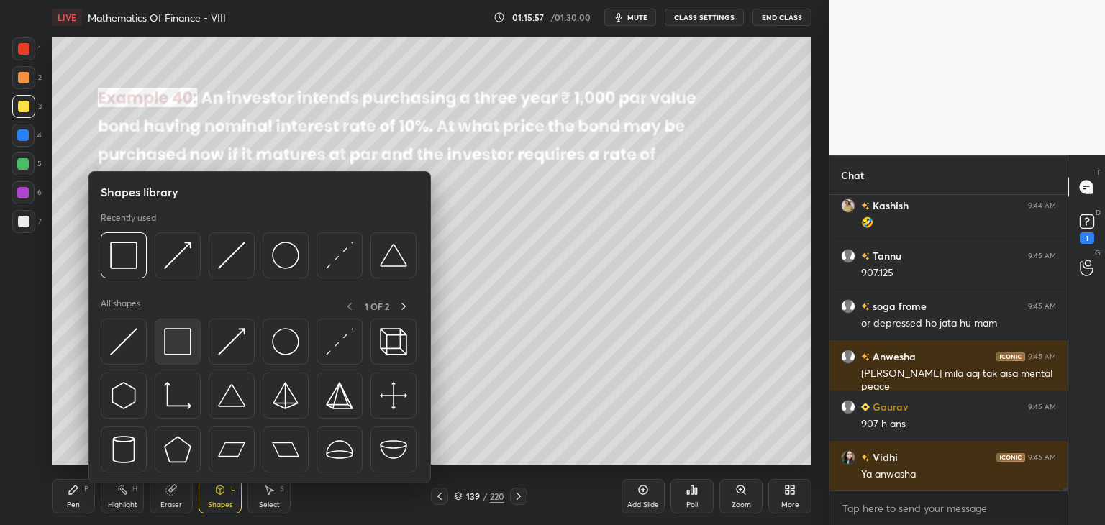
scroll to position [27249, 0]
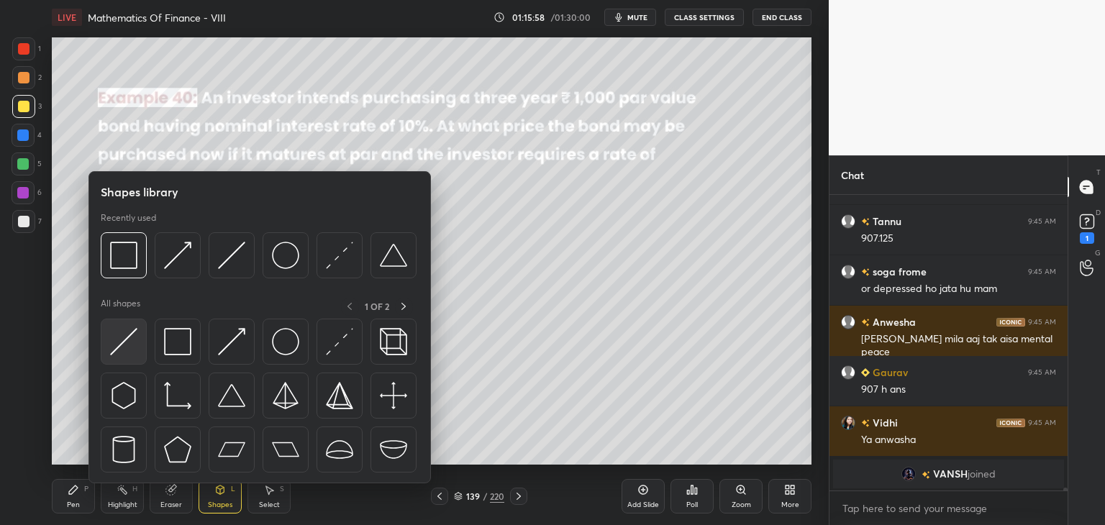
click at [127, 334] on img at bounding box center [123, 341] width 27 height 27
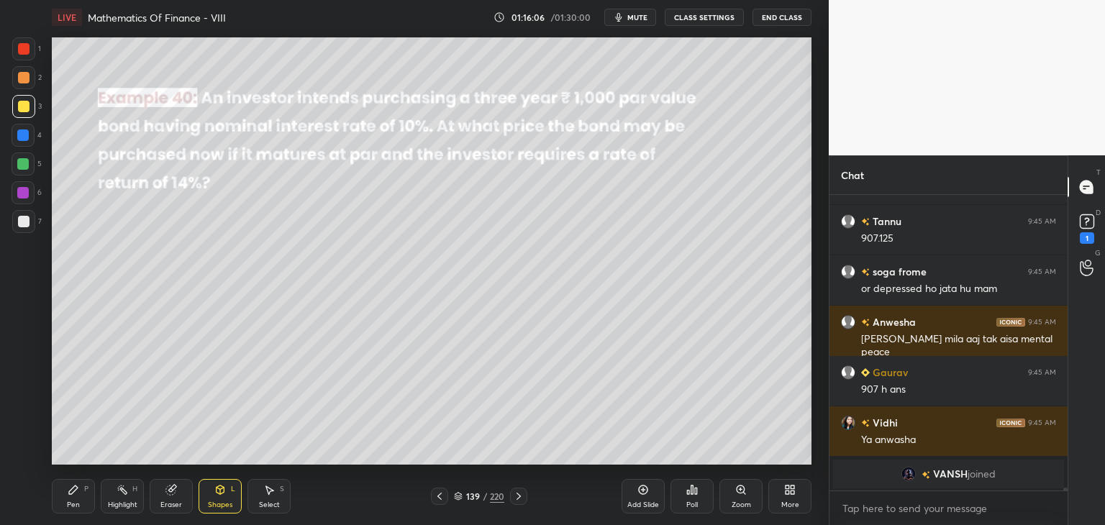
click at [23, 193] on div at bounding box center [23, 193] width 12 height 12
drag, startPoint x: 72, startPoint y: 498, endPoint x: 118, endPoint y: 477, distance: 50.5
click at [72, 498] on div "Pen P" at bounding box center [73, 496] width 43 height 35
click at [22, 218] on div at bounding box center [24, 222] width 12 height 12
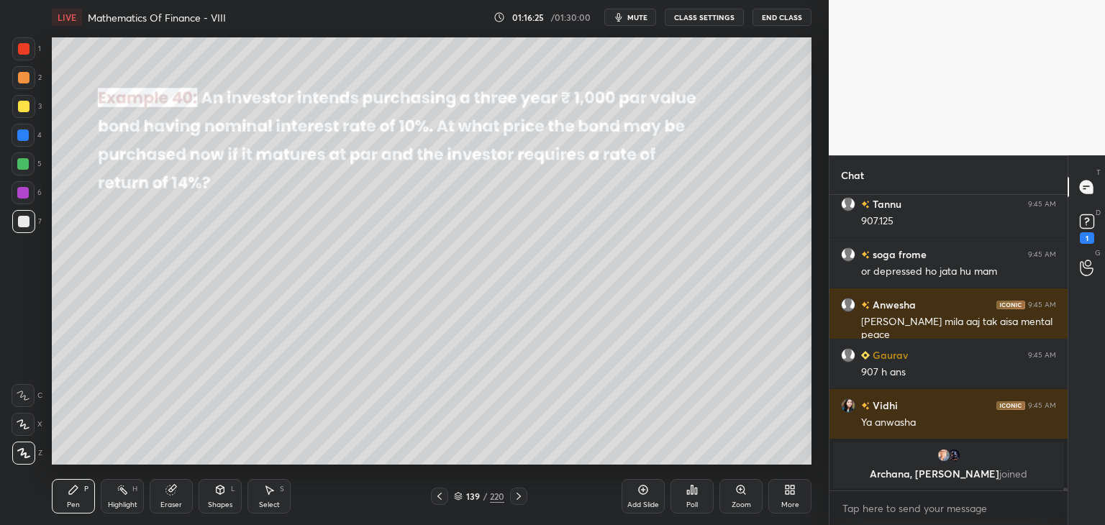
click at [181, 507] on div "Eraser" at bounding box center [171, 504] width 22 height 7
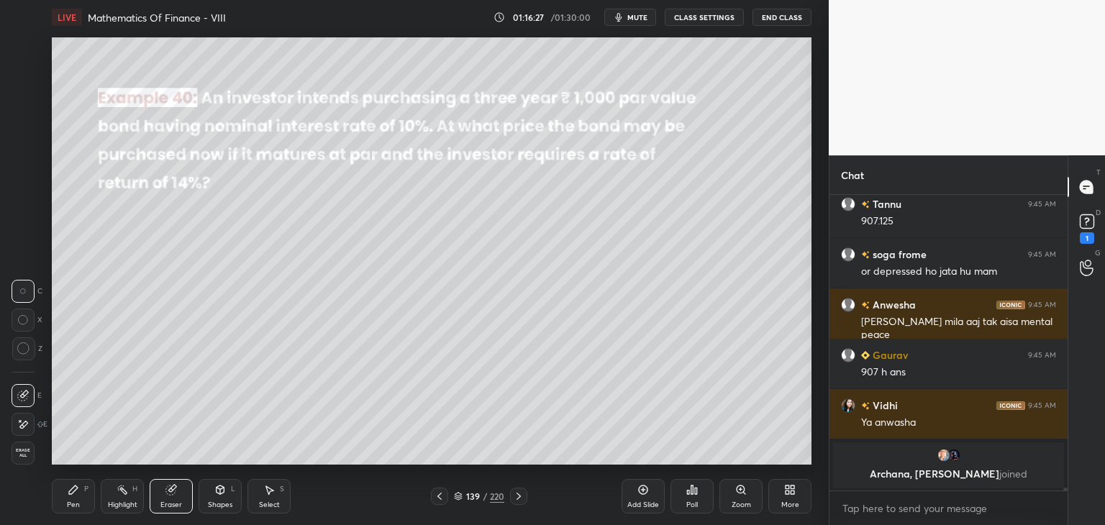
click at [73, 501] on div "Pen" at bounding box center [73, 504] width 13 height 7
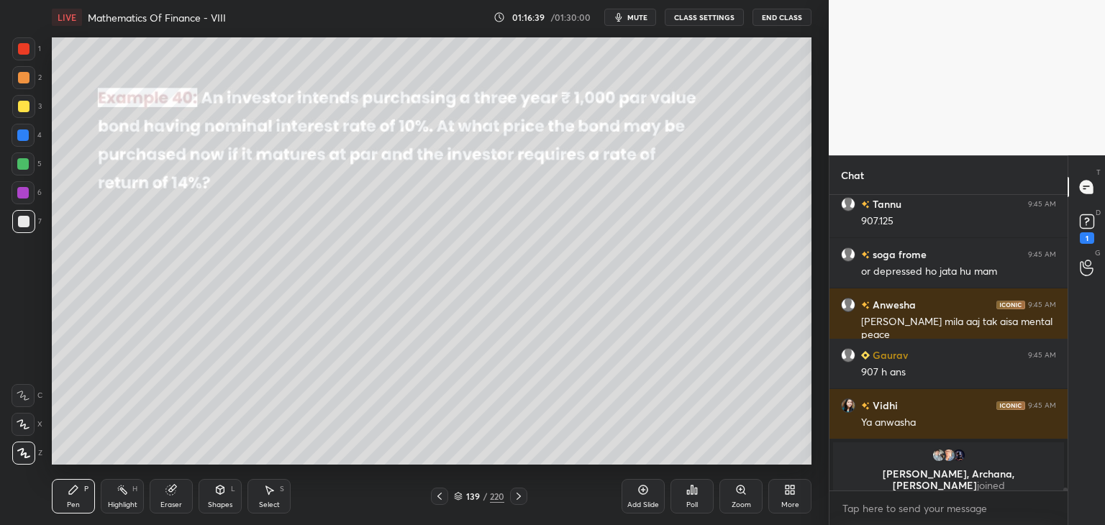
drag, startPoint x: 20, startPoint y: 161, endPoint x: 39, endPoint y: 178, distance: 25.4
click at [20, 161] on div at bounding box center [23, 164] width 12 height 12
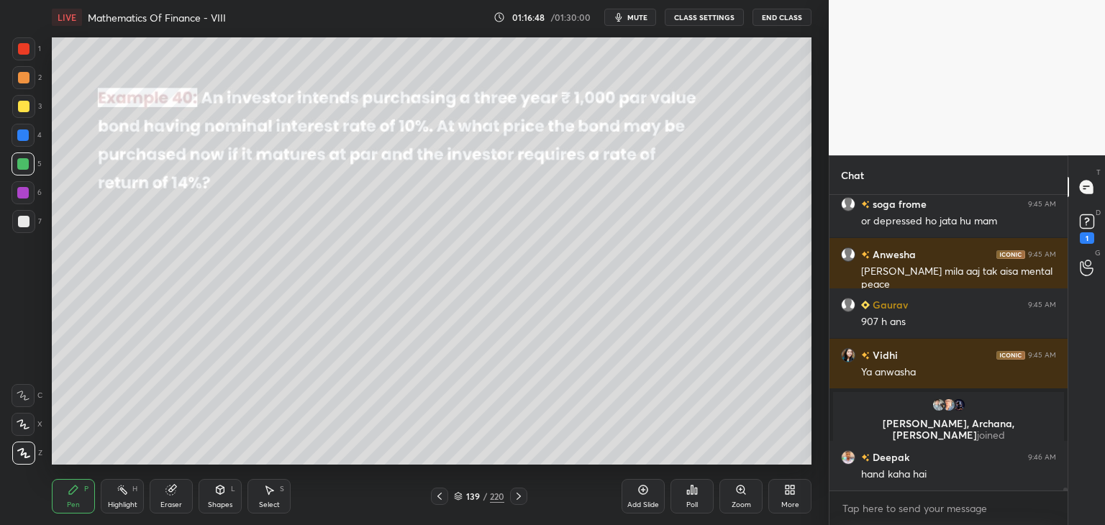
scroll to position [27068, 0]
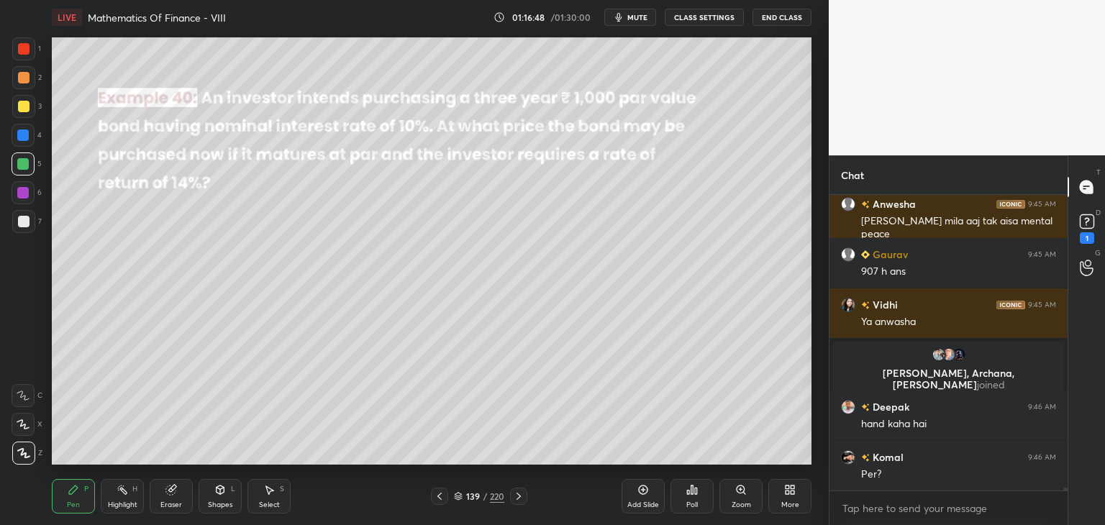
click at [166, 497] on div "Eraser" at bounding box center [171, 496] width 43 height 35
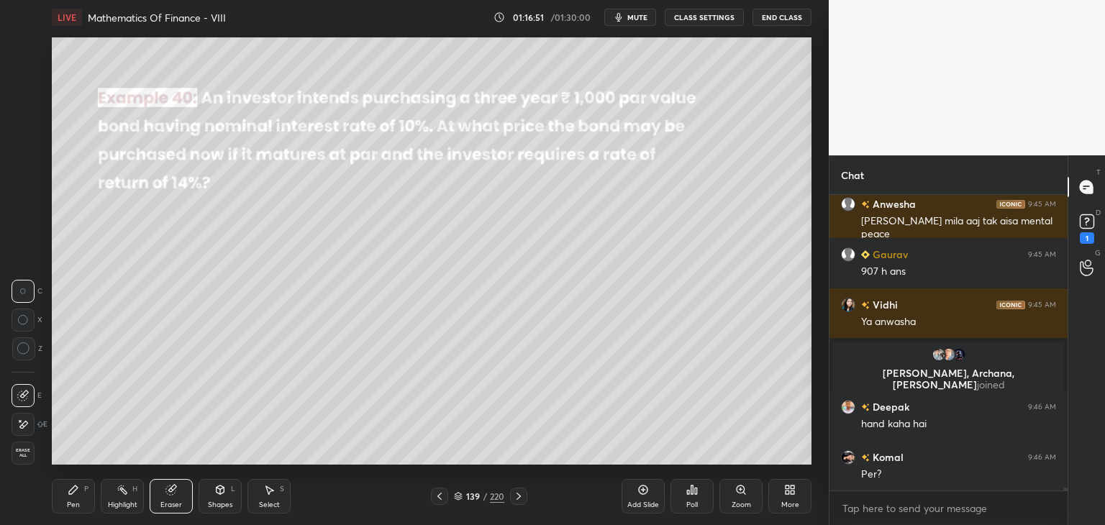
scroll to position [27118, 0]
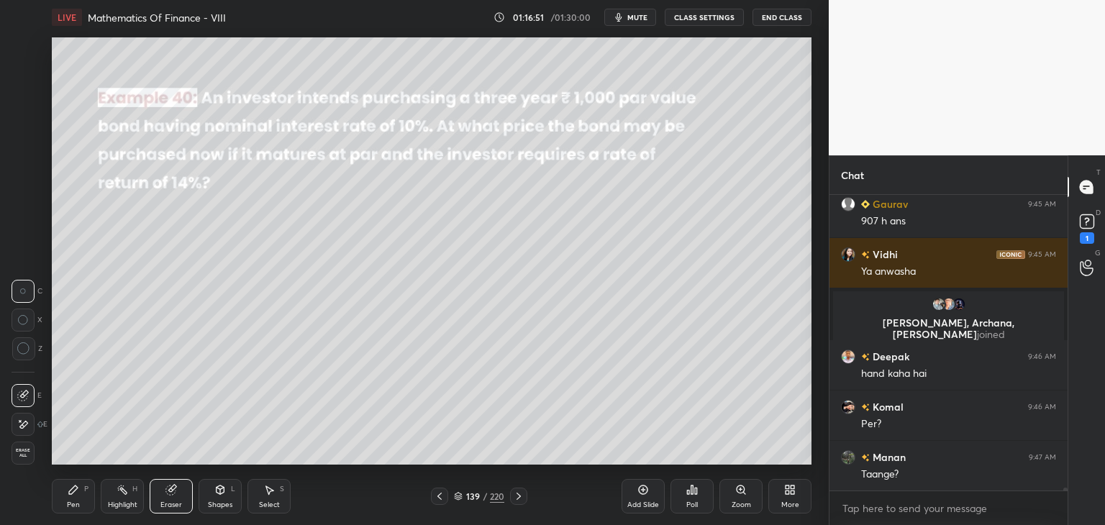
drag, startPoint x: 73, startPoint y: 498, endPoint x: 76, endPoint y: 468, distance: 29.6
click at [74, 497] on div "Pen P" at bounding box center [73, 496] width 43 height 35
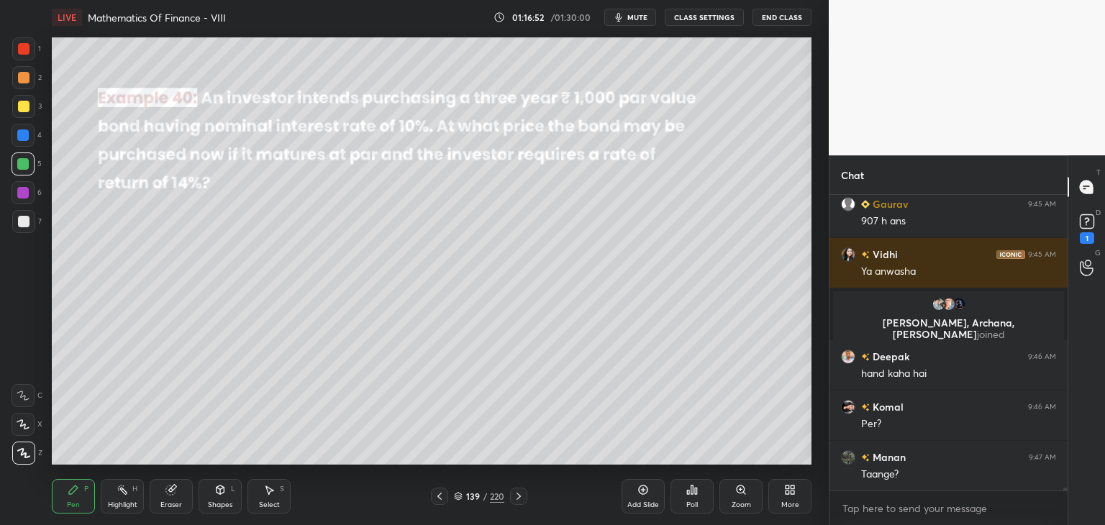
click at [24, 224] on div at bounding box center [24, 222] width 12 height 12
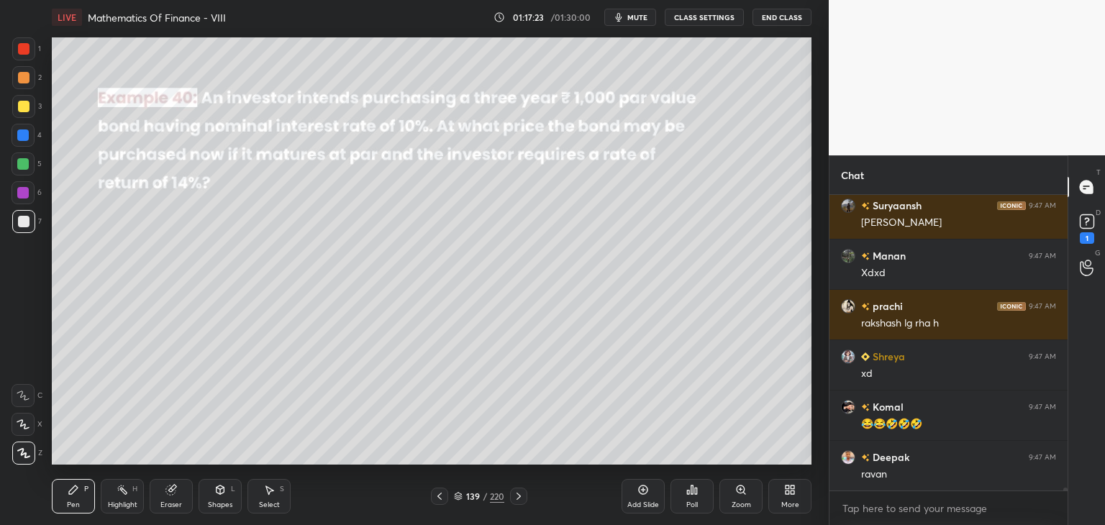
scroll to position [27672, 0]
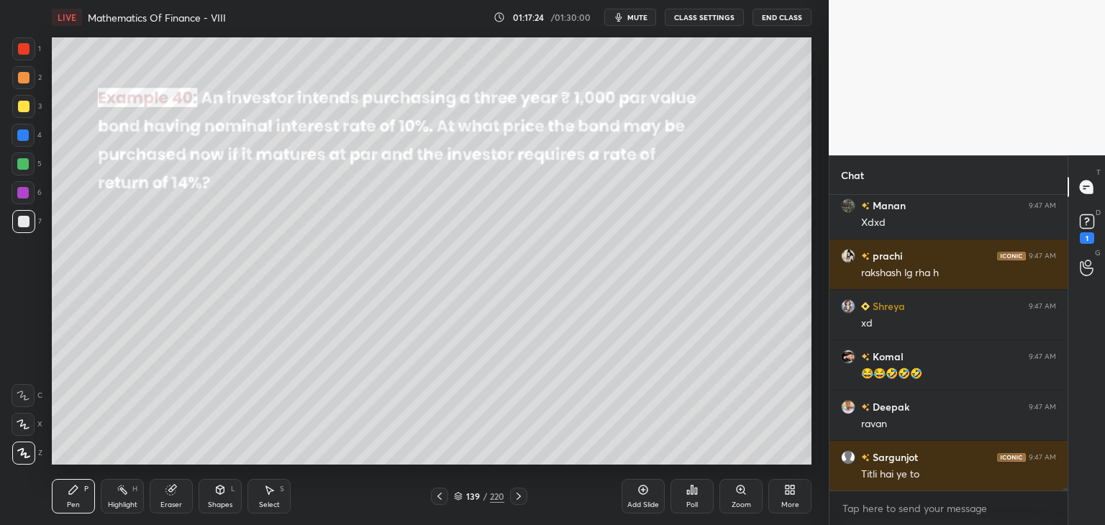
click at [265, 498] on div "Select S" at bounding box center [268, 496] width 43 height 35
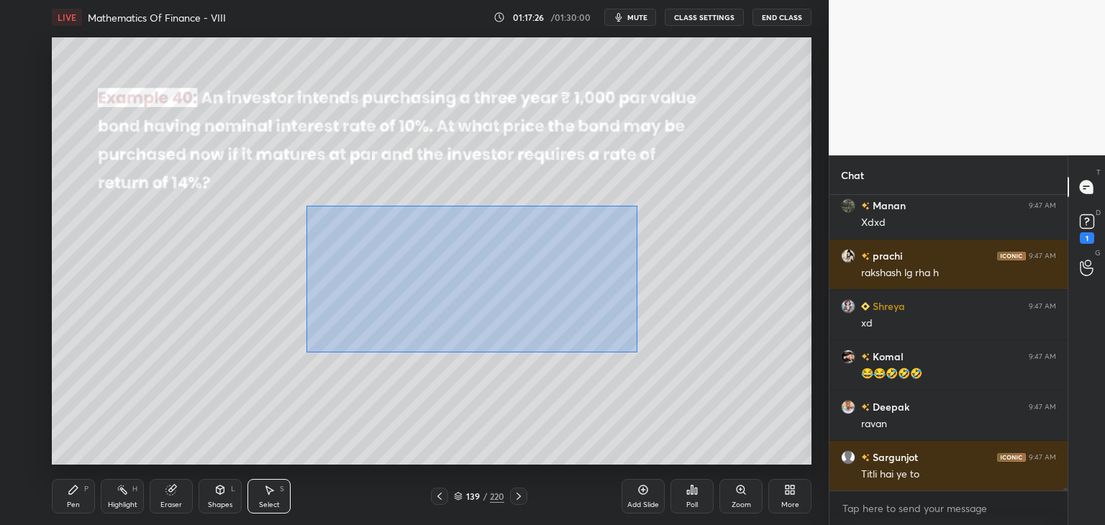
drag, startPoint x: 306, startPoint y: 206, endPoint x: 648, endPoint y: 354, distance: 372.3
click at [648, 354] on div "0 ° Undo Copy Paste here Duplicate Duplicate to new slide Delete" at bounding box center [431, 250] width 759 height 427
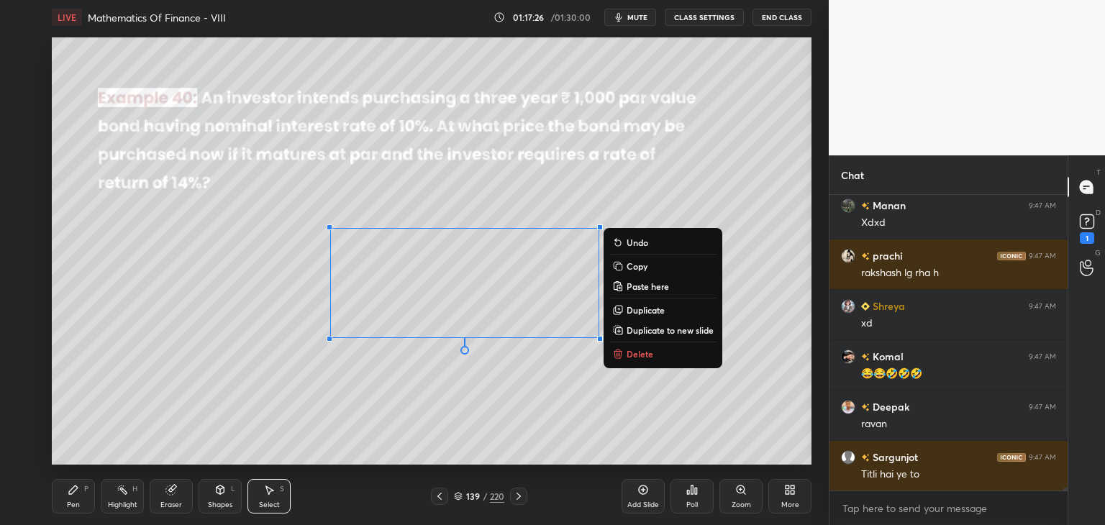
scroll to position [27722, 0]
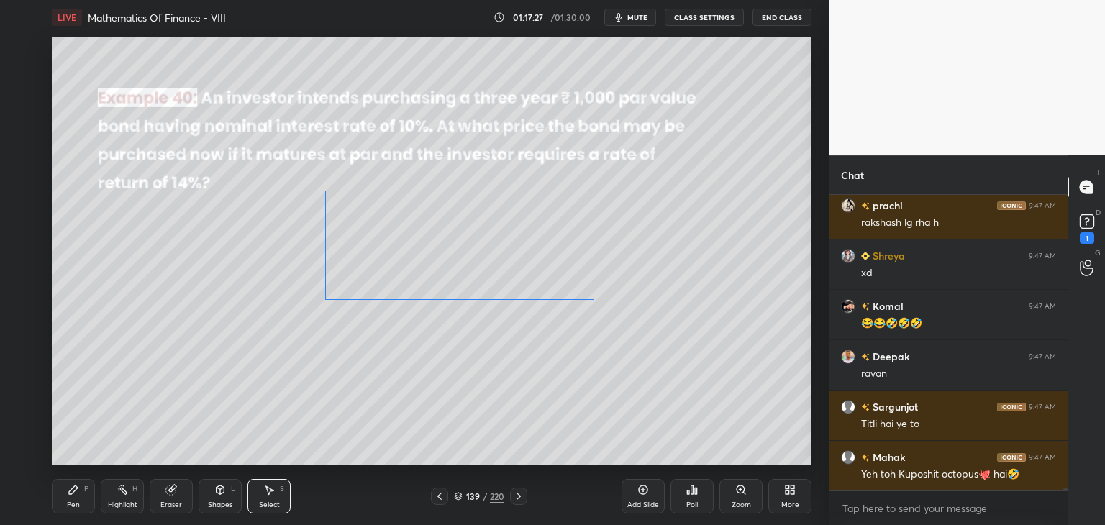
click at [426, 245] on div "0 ° Undo Copy Paste here Duplicate Duplicate to new slide Delete" at bounding box center [431, 250] width 759 height 427
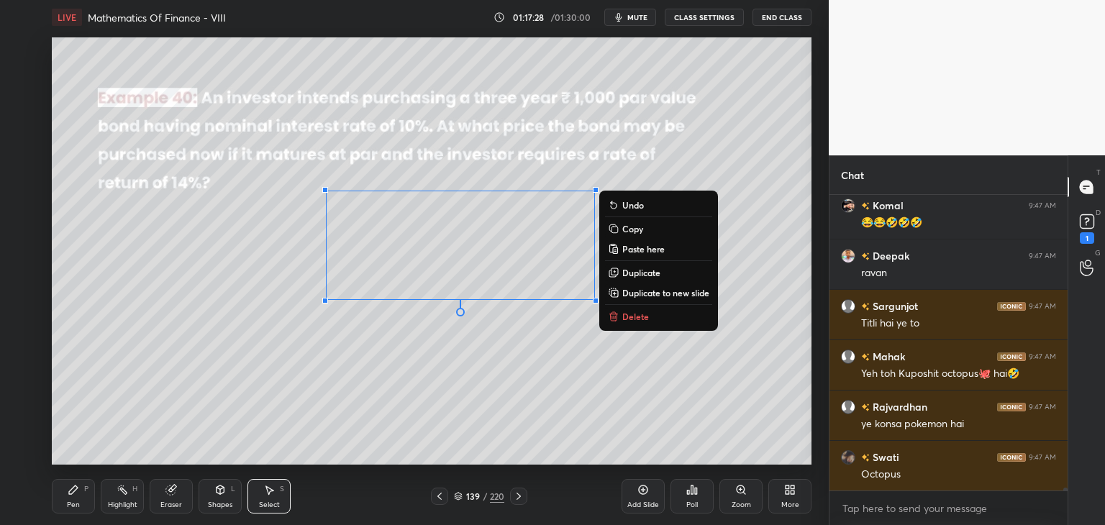
click at [402, 380] on div "0 ° Undo Copy Paste here Duplicate Duplicate to new slide Delete" at bounding box center [431, 250] width 759 height 427
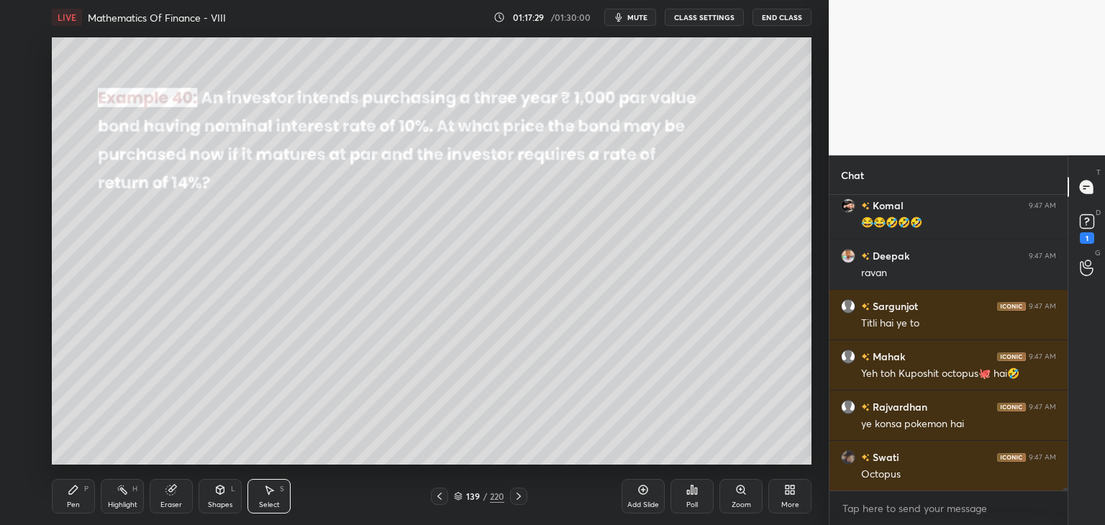
click at [76, 506] on div "Pen" at bounding box center [73, 504] width 13 height 7
drag, startPoint x: 23, startPoint y: 113, endPoint x: 32, endPoint y: 147, distance: 35.1
click at [23, 114] on div at bounding box center [23, 106] width 23 height 23
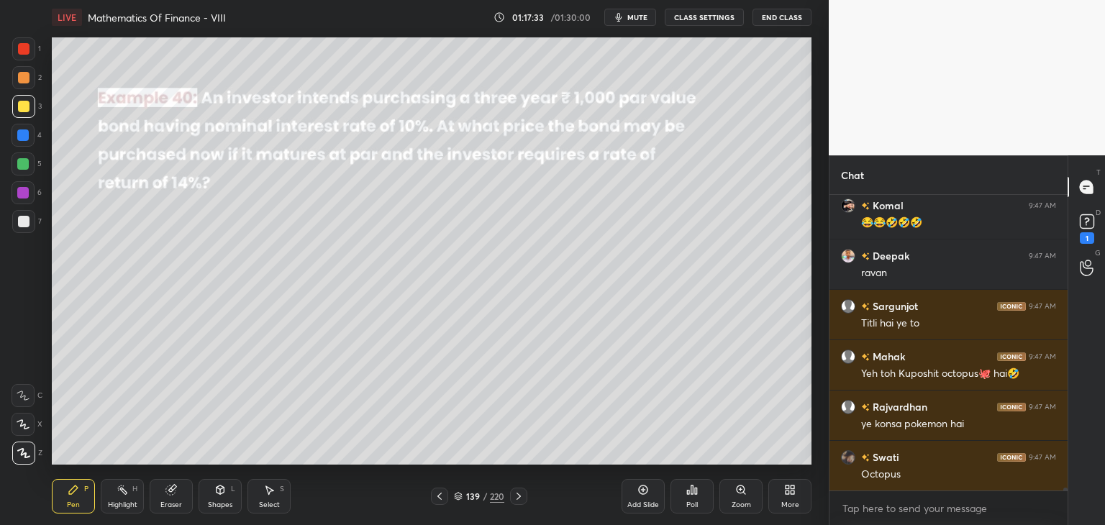
drag, startPoint x: 27, startPoint y: 163, endPoint x: 32, endPoint y: 183, distance: 20.6
click at [27, 164] on div at bounding box center [23, 164] width 12 height 12
click at [26, 191] on div at bounding box center [23, 193] width 12 height 12
click at [23, 226] on div at bounding box center [24, 222] width 12 height 12
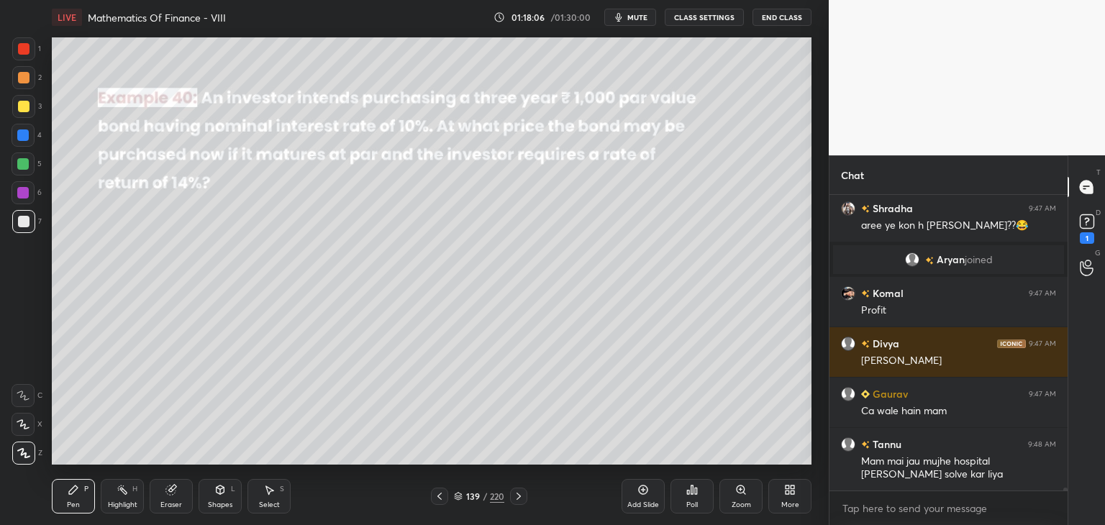
scroll to position [27919, 0]
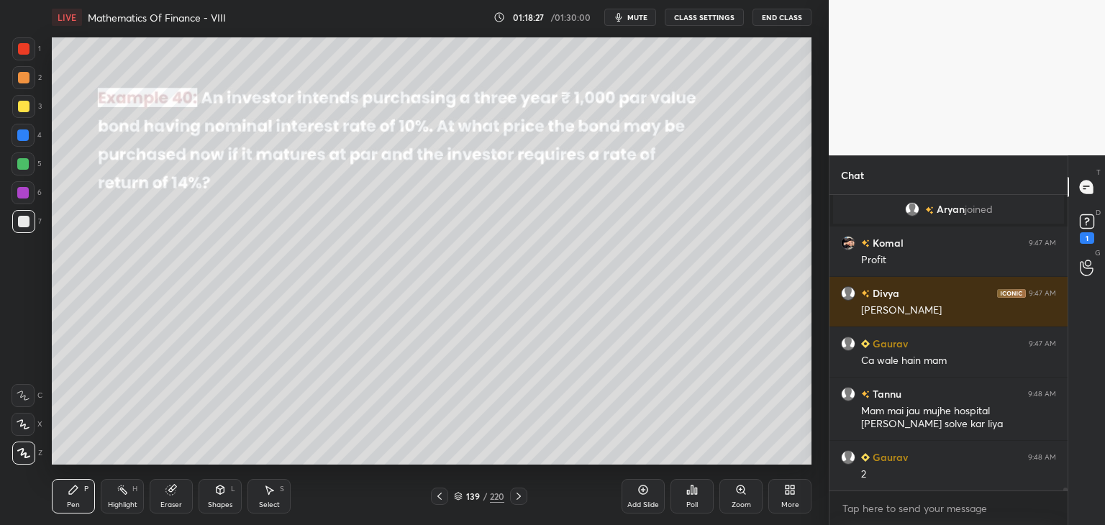
click at [272, 495] on icon at bounding box center [269, 490] width 12 height 12
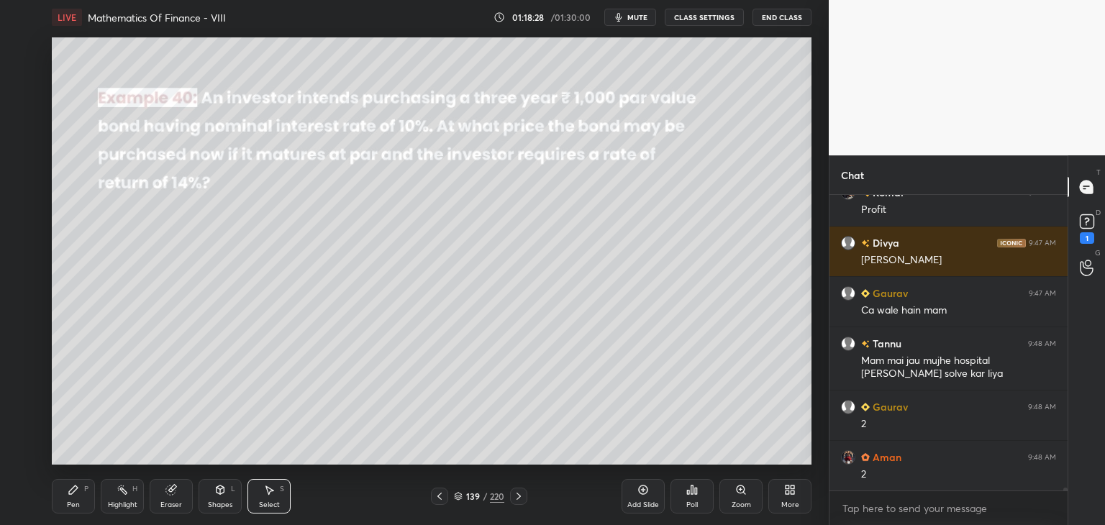
click at [278, 494] on div "Select S" at bounding box center [268, 496] width 43 height 35
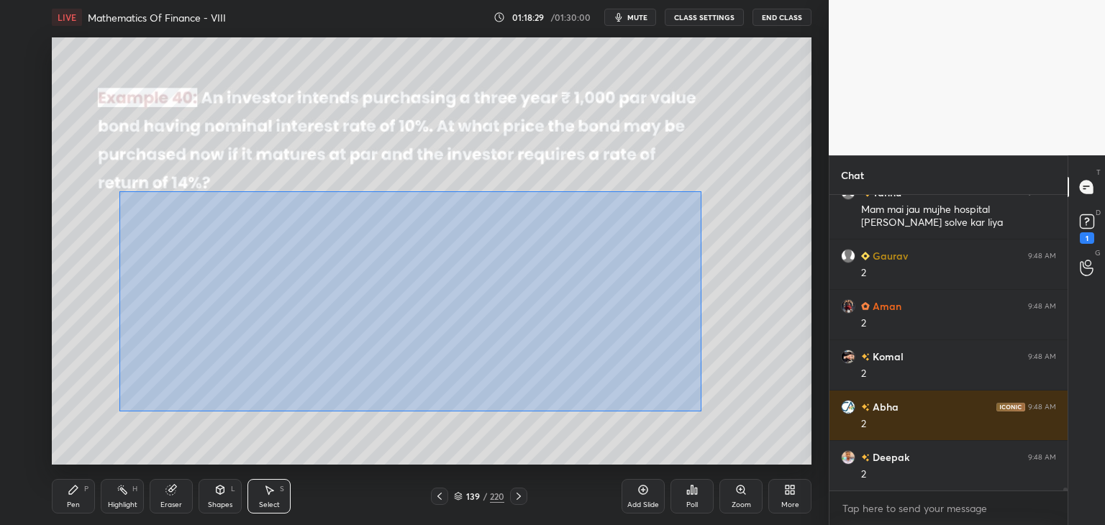
drag, startPoint x: 149, startPoint y: 209, endPoint x: 703, endPoint y: 390, distance: 583.1
click at [705, 412] on div "0 ° Undo Copy Paste here Duplicate Duplicate to new slide Delete" at bounding box center [431, 250] width 759 height 427
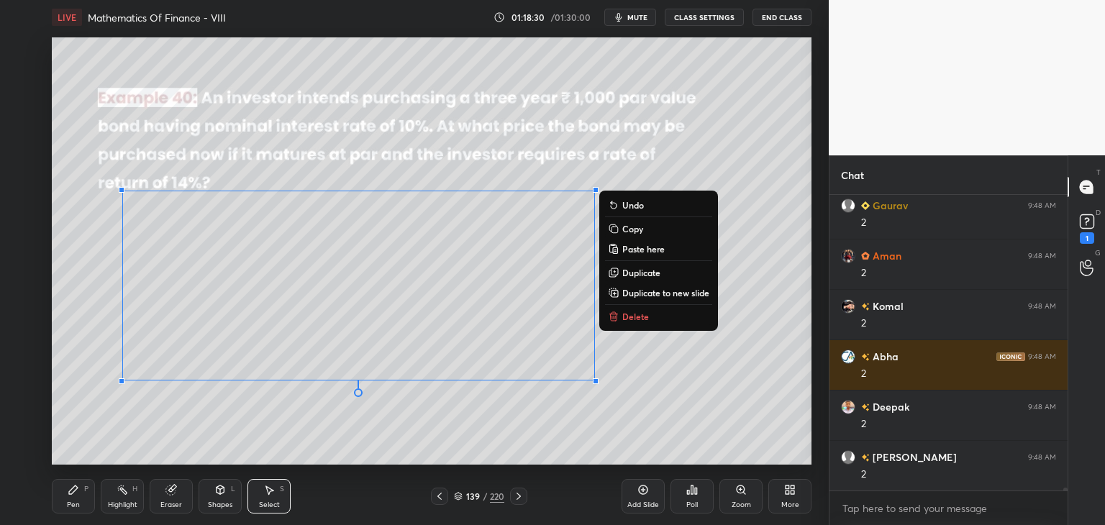
click at [620, 230] on button "Copy" at bounding box center [658, 228] width 107 height 17
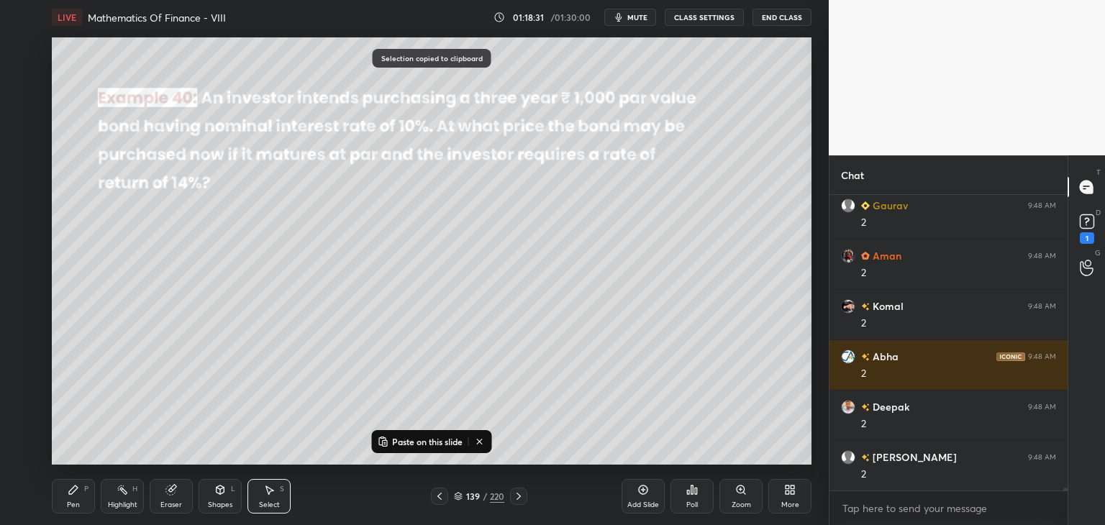
scroll to position [28221, 0]
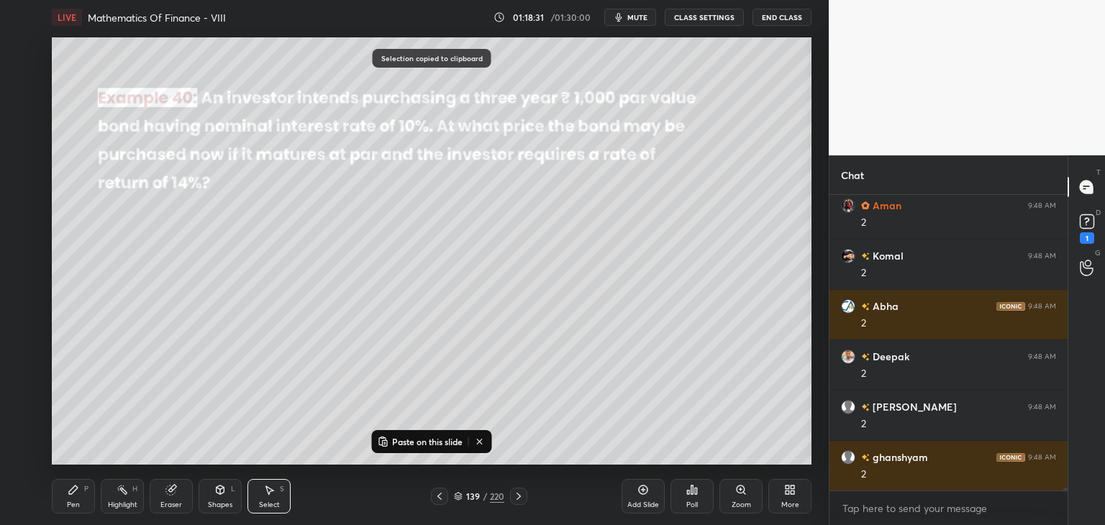
click at [646, 503] on div "Add Slide" at bounding box center [643, 504] width 32 height 7
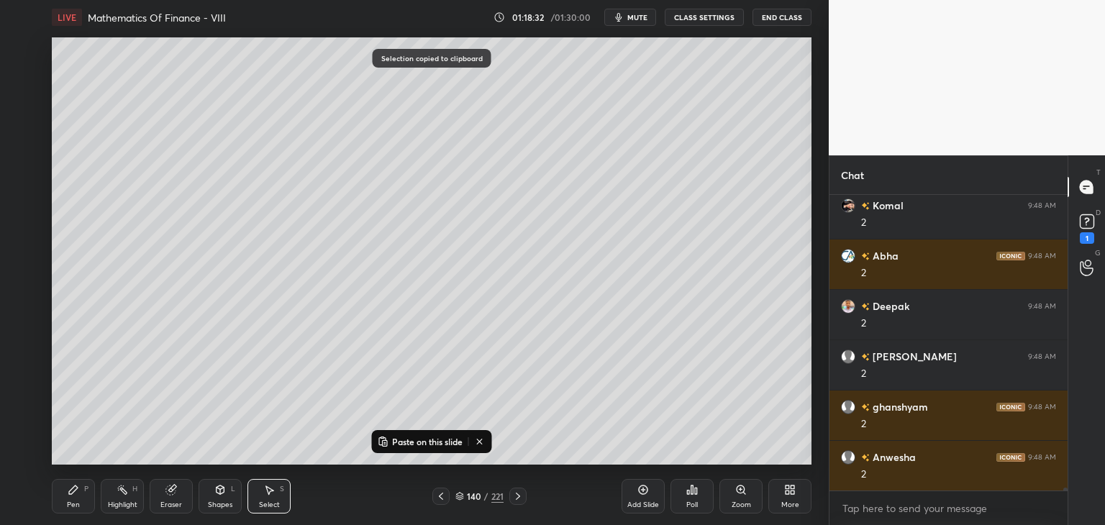
click at [440, 445] on p "Paste on this slide" at bounding box center [427, 442] width 70 height 12
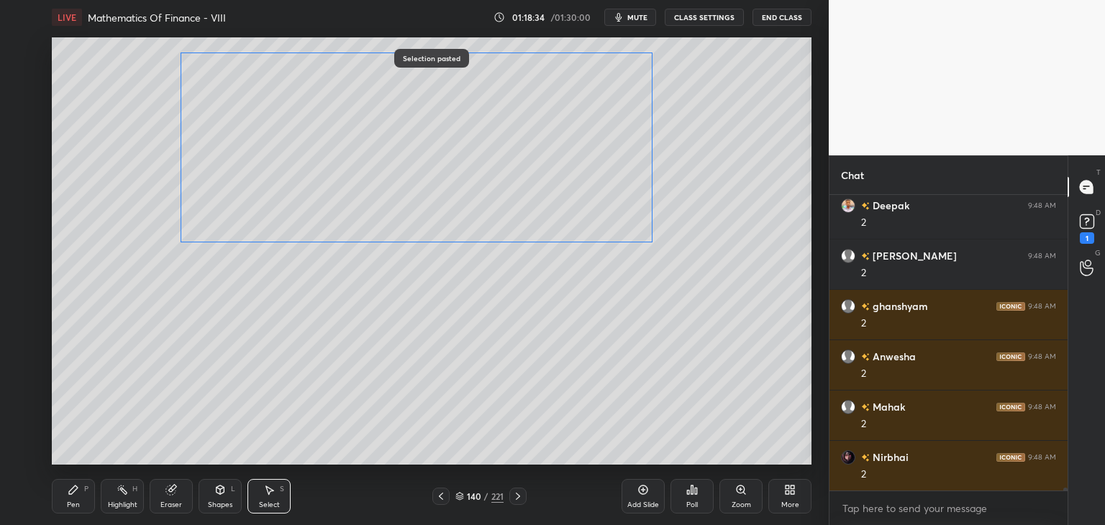
drag, startPoint x: 398, startPoint y: 273, endPoint x: 433, endPoint y: 178, distance: 101.3
click at [434, 176] on div "0 ° Undo Copy Paste here Duplicate Duplicate to new slide Delete" at bounding box center [431, 250] width 759 height 427
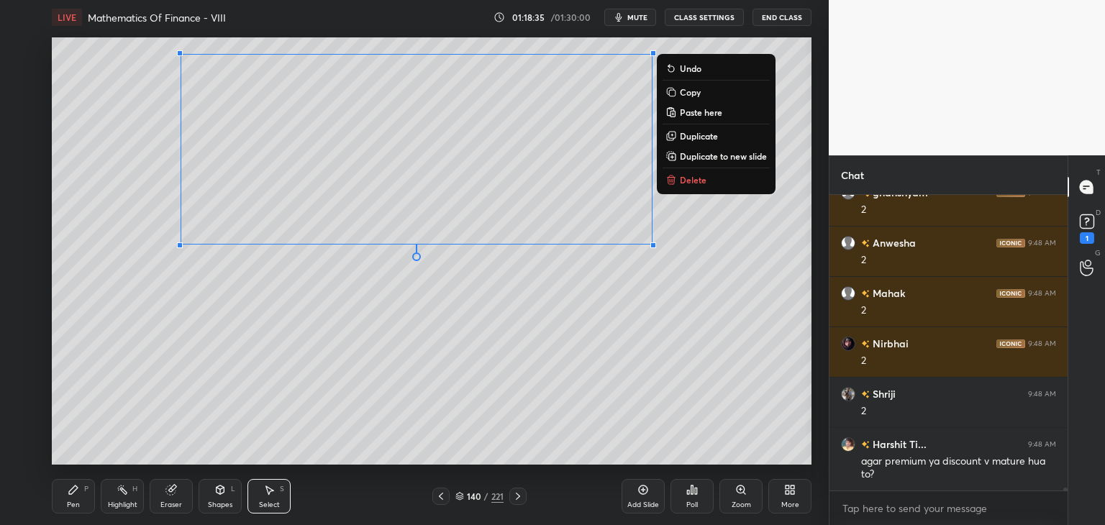
drag, startPoint x: 310, startPoint y: 340, endPoint x: 293, endPoint y: 360, distance: 26.1
click at [311, 340] on div "0 ° Undo Copy Paste here Duplicate Duplicate to new slide Delete" at bounding box center [431, 250] width 759 height 427
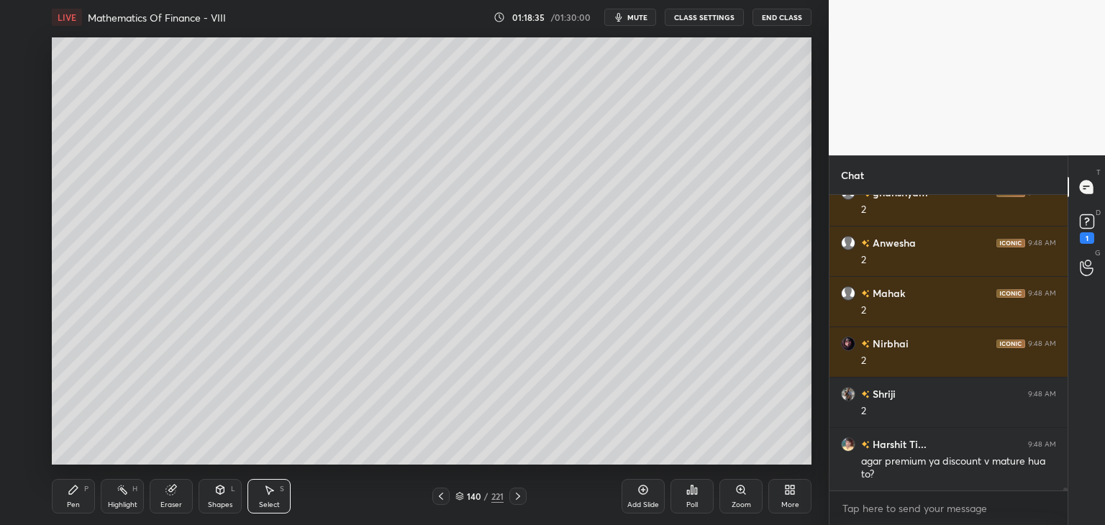
scroll to position [28536, 0]
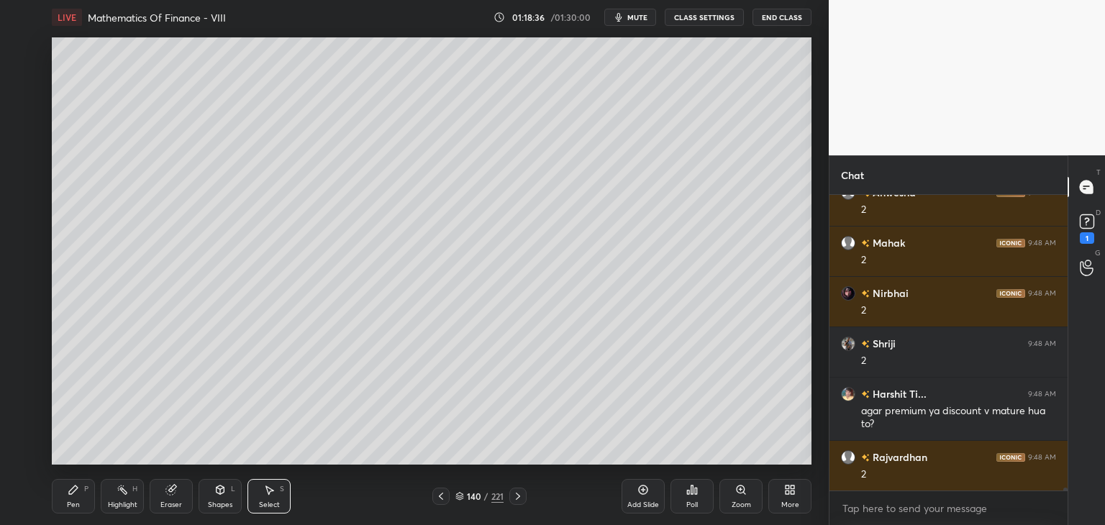
click at [78, 495] on div "Pen P" at bounding box center [73, 496] width 43 height 35
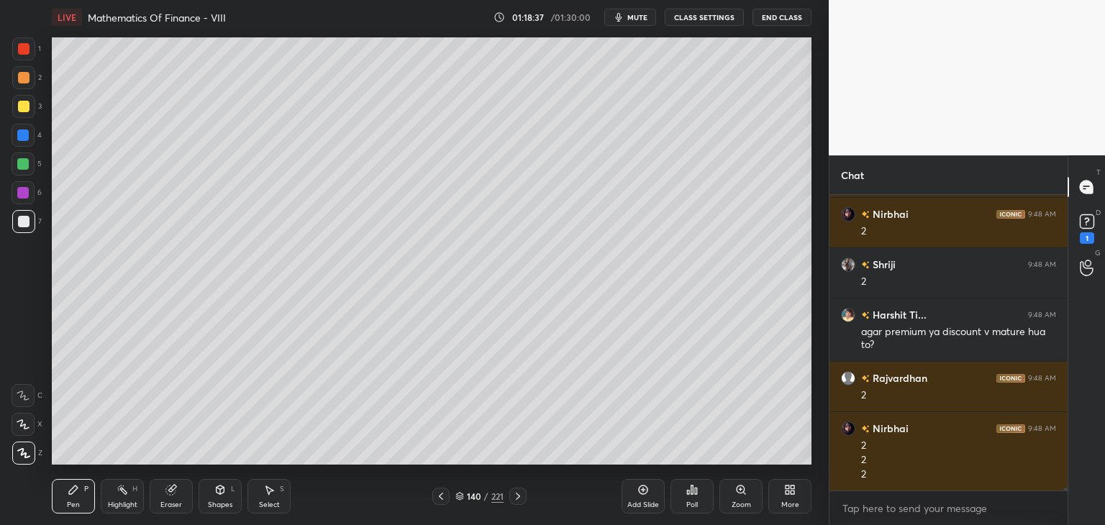
click at [175, 499] on div "Eraser" at bounding box center [171, 496] width 43 height 35
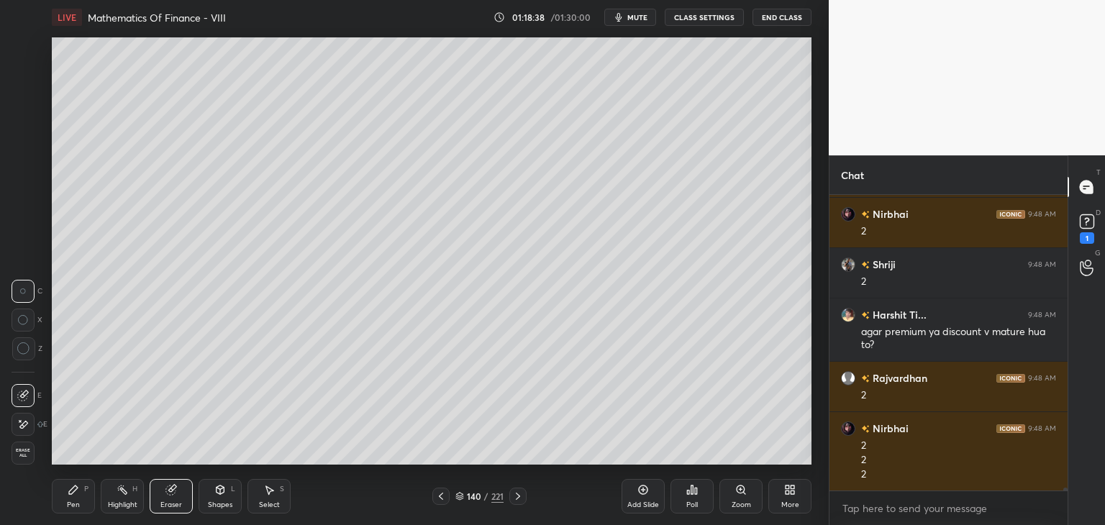
click at [73, 498] on div "Pen P" at bounding box center [73, 496] width 43 height 35
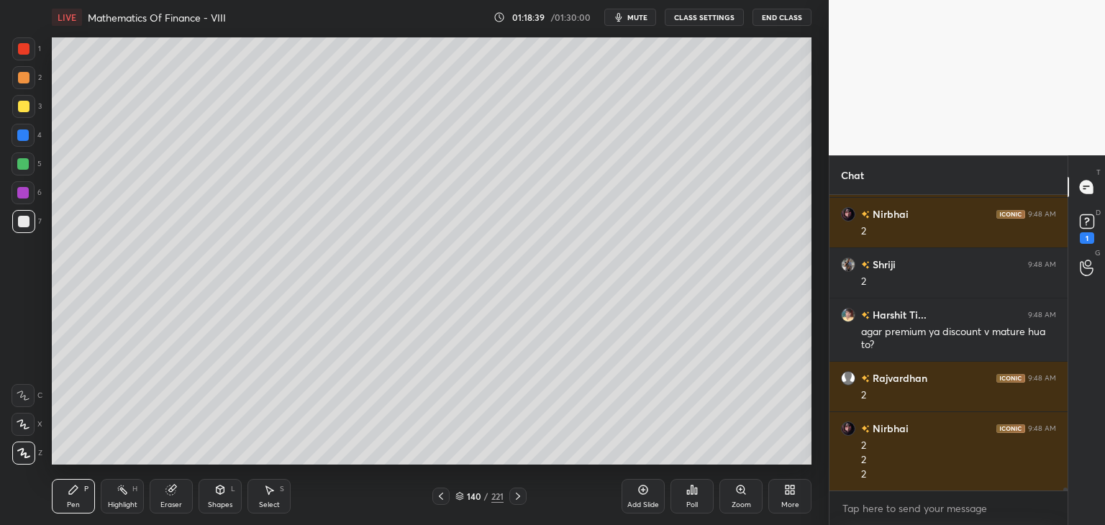
click at [23, 159] on div at bounding box center [23, 164] width 12 height 12
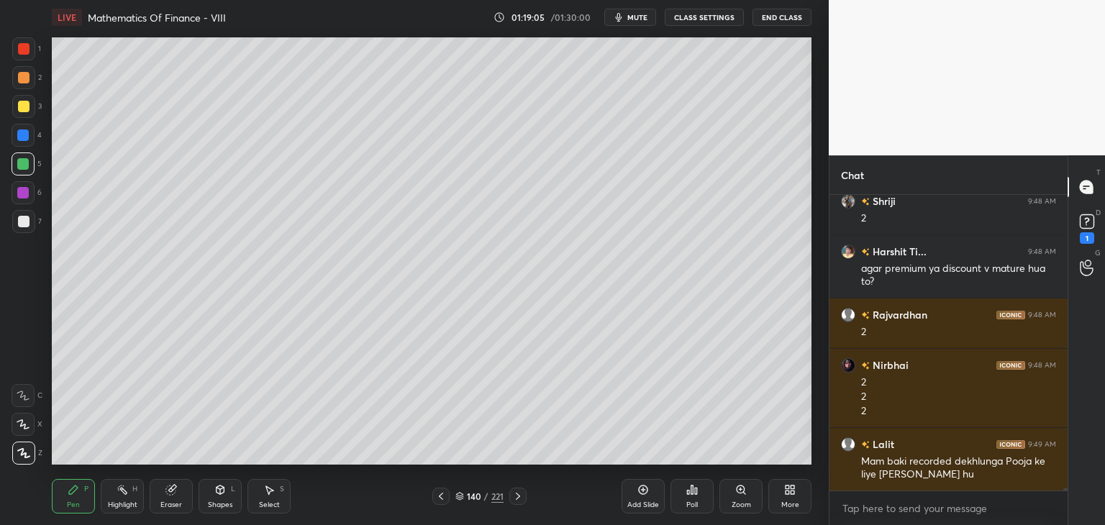
scroll to position [28729, 0]
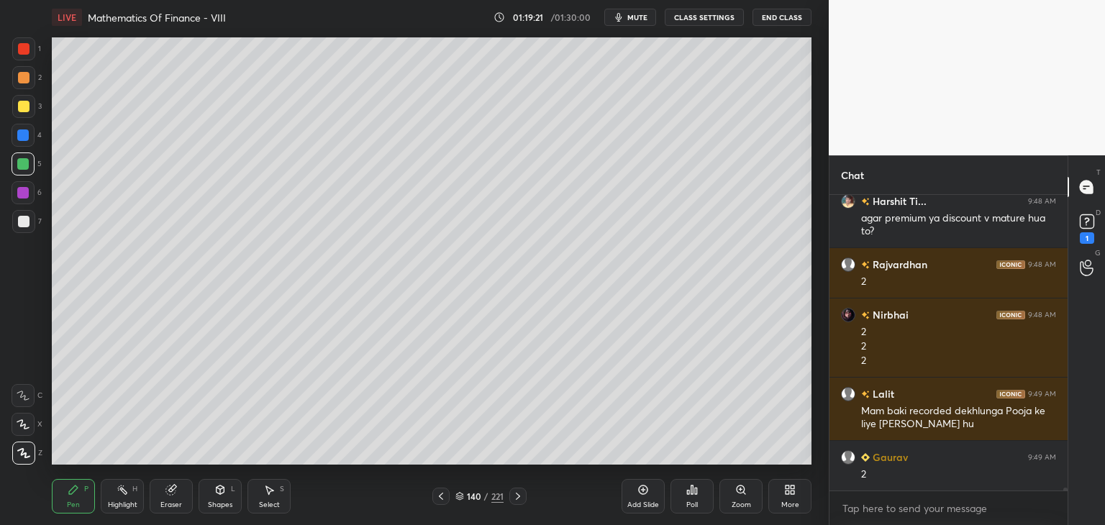
click at [26, 134] on div at bounding box center [23, 135] width 12 height 12
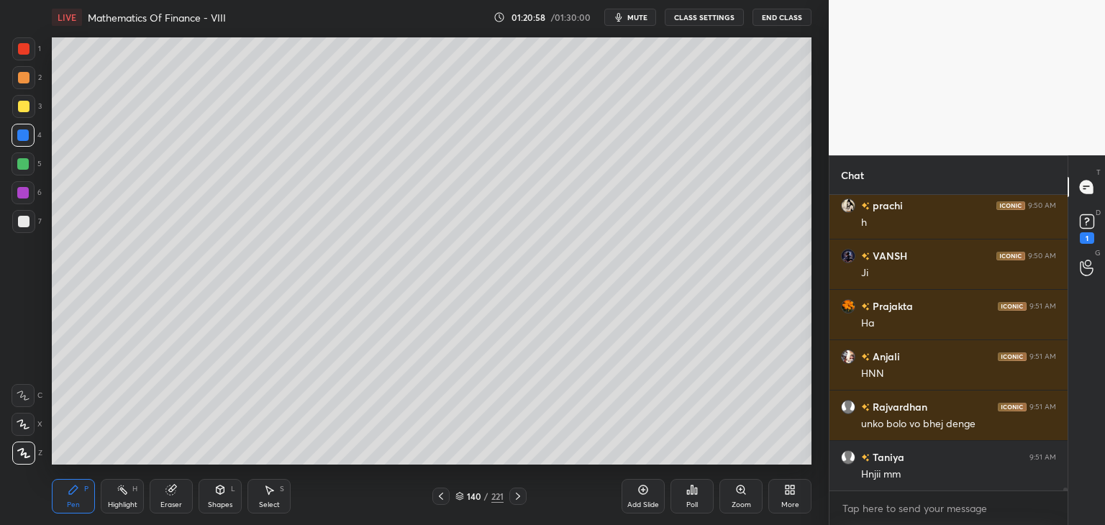
scroll to position [30239, 0]
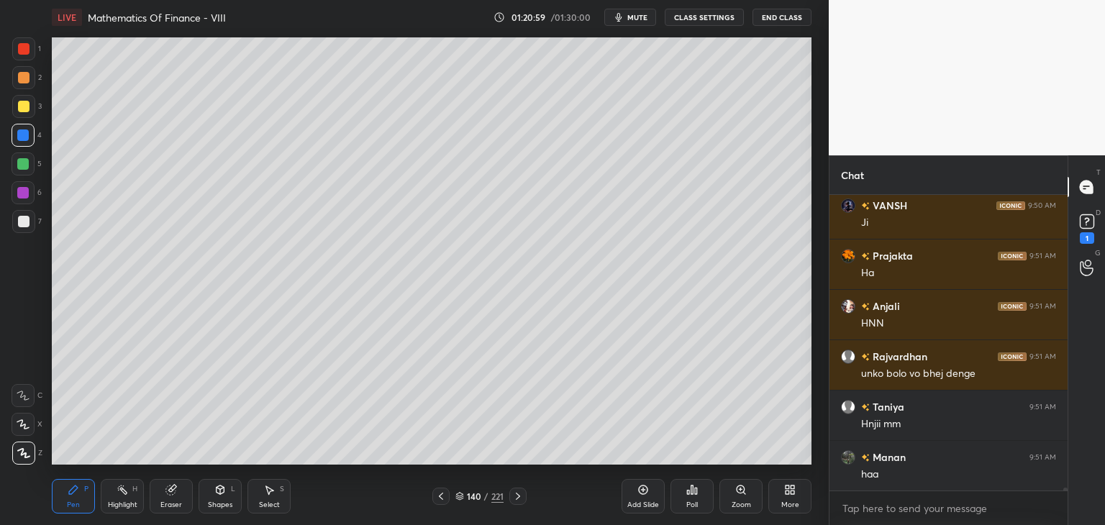
drag, startPoint x: 26, startPoint y: 46, endPoint x: 49, endPoint y: 59, distance: 26.4
click at [26, 45] on div at bounding box center [24, 49] width 12 height 12
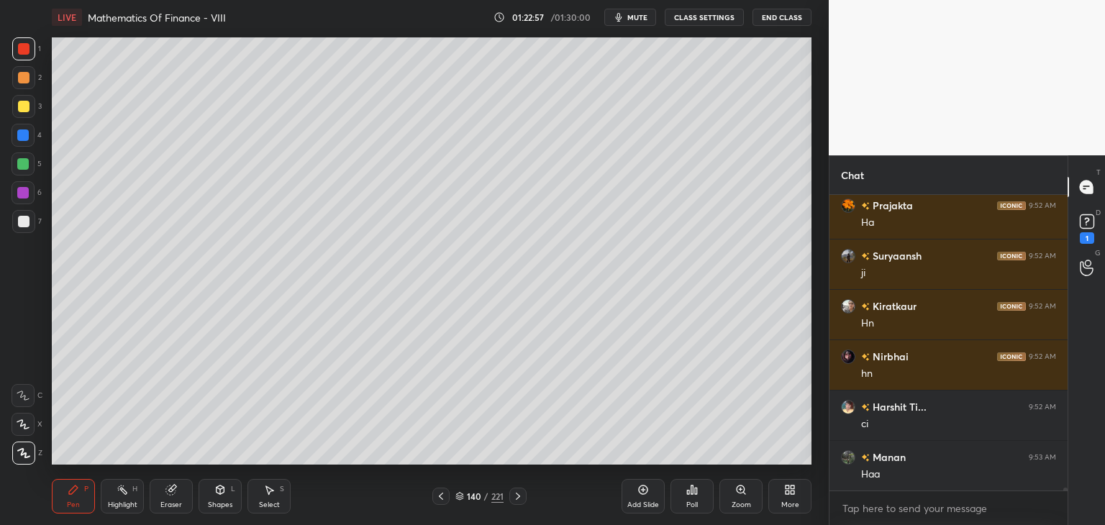
scroll to position [30504, 0]
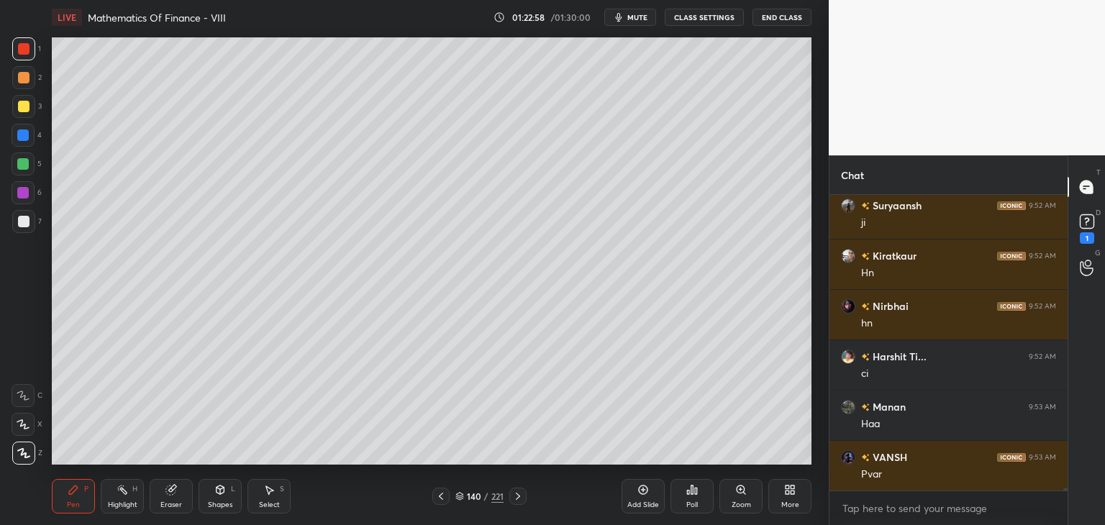
drag, startPoint x: 18, startPoint y: 104, endPoint x: 19, endPoint y: 120, distance: 15.9
click at [19, 104] on div at bounding box center [24, 107] width 12 height 12
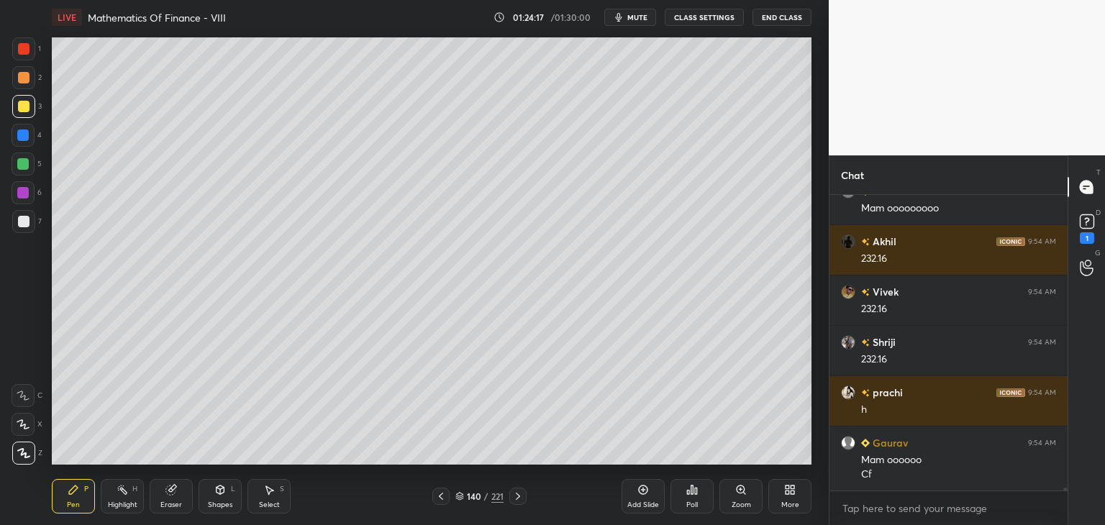
scroll to position [31200, 0]
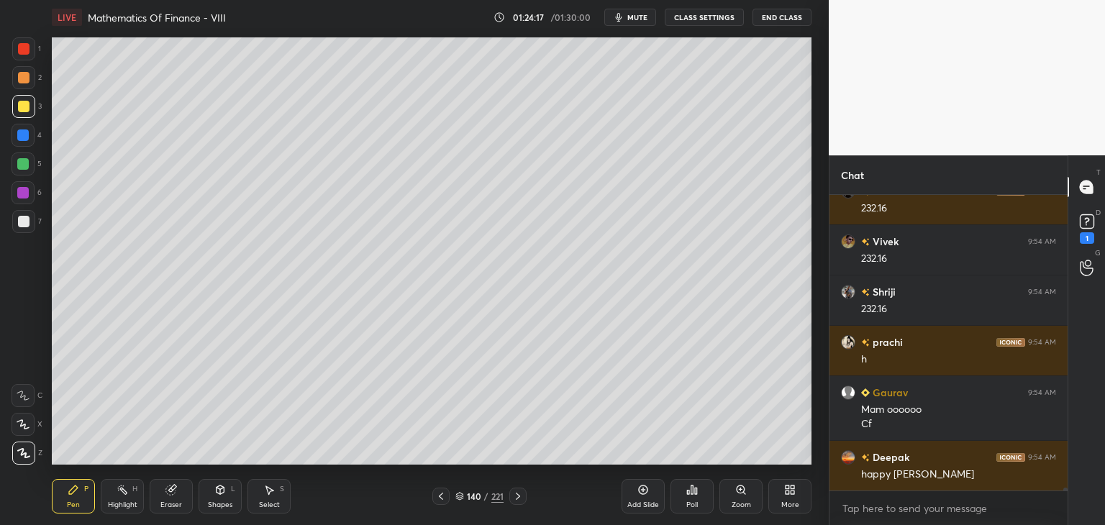
click at [170, 505] on div "Eraser" at bounding box center [171, 504] width 22 height 7
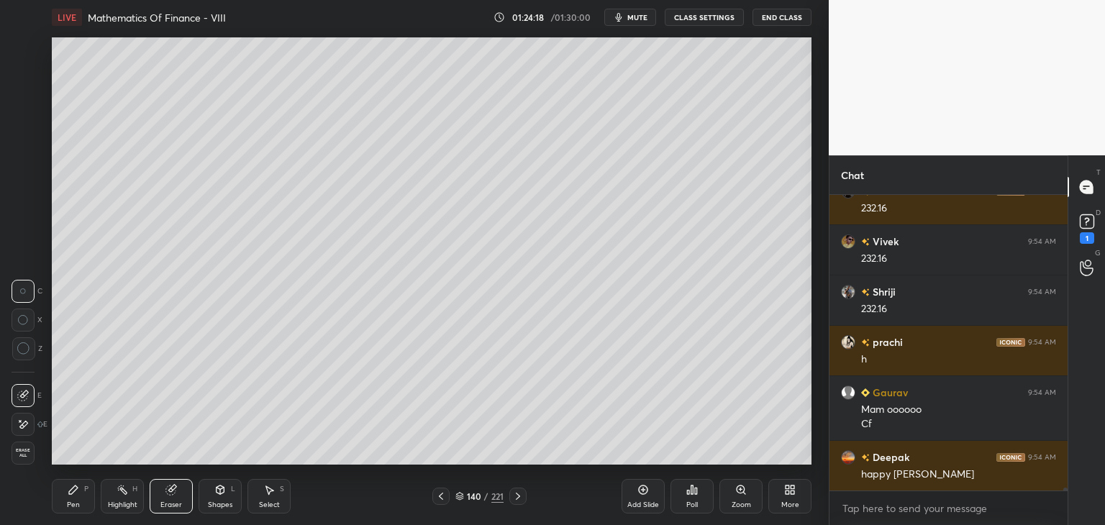
scroll to position [31250, 0]
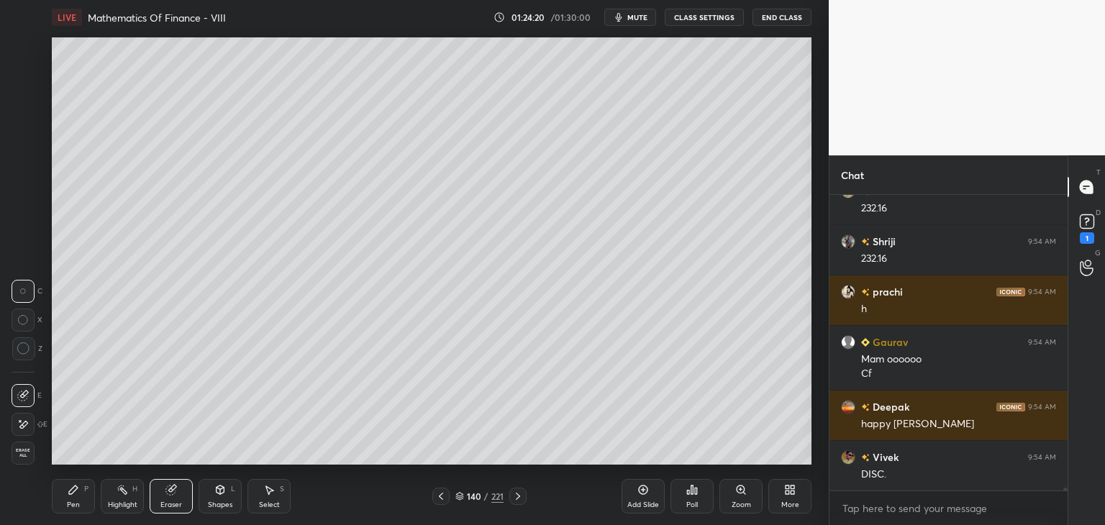
click at [78, 501] on div "Pen" at bounding box center [73, 504] width 13 height 7
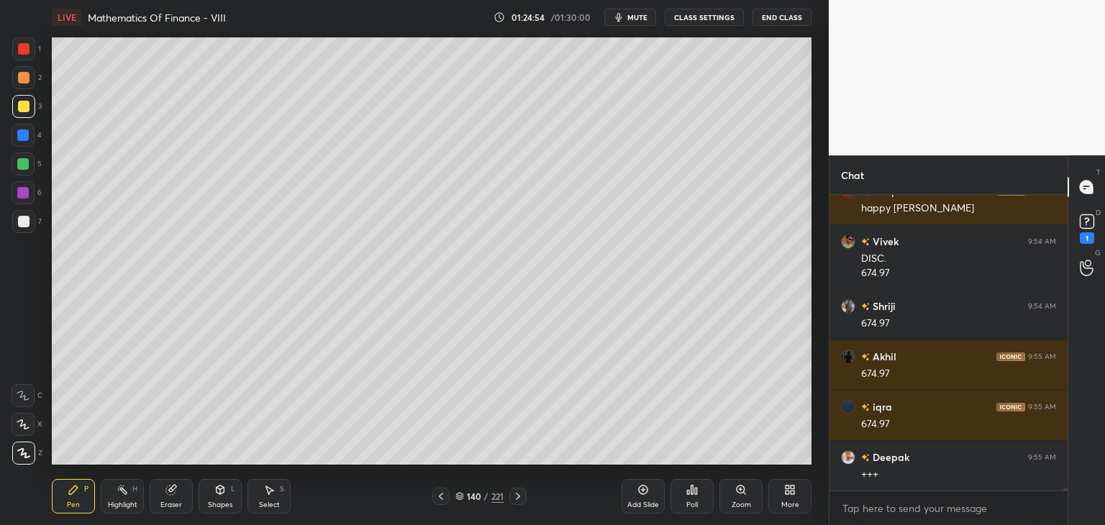
scroll to position [31516, 0]
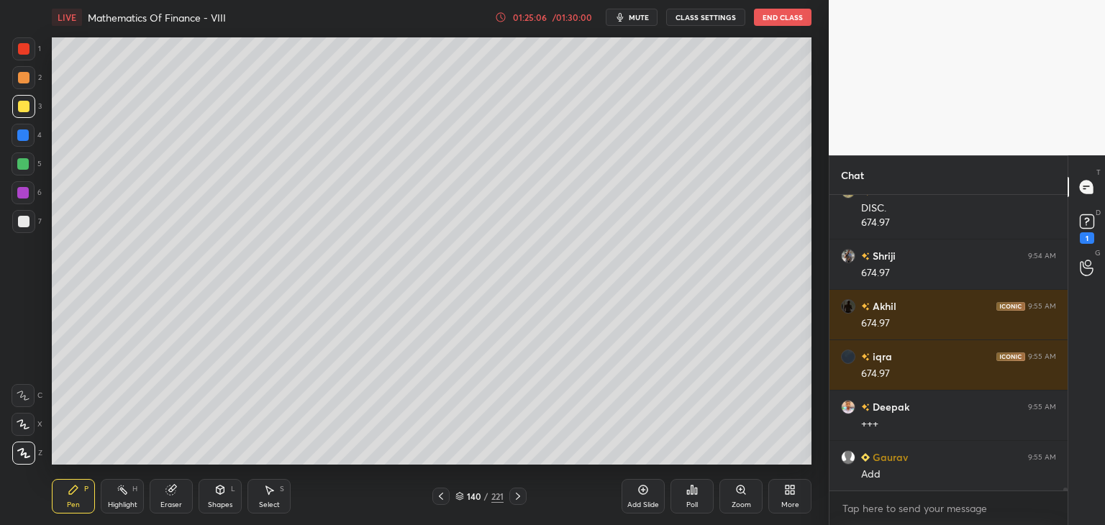
click at [175, 503] on div "Eraser" at bounding box center [171, 504] width 22 height 7
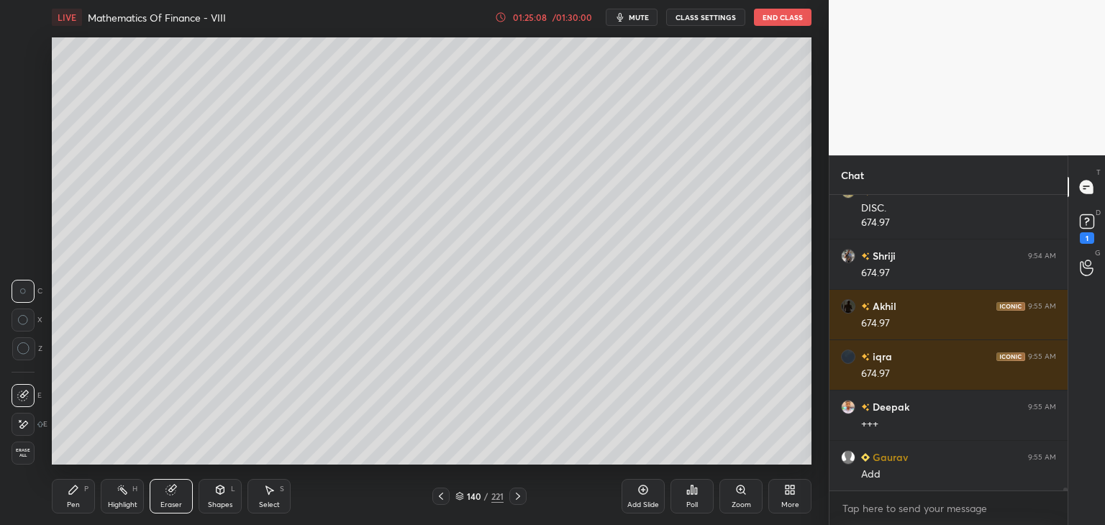
scroll to position [31566, 0]
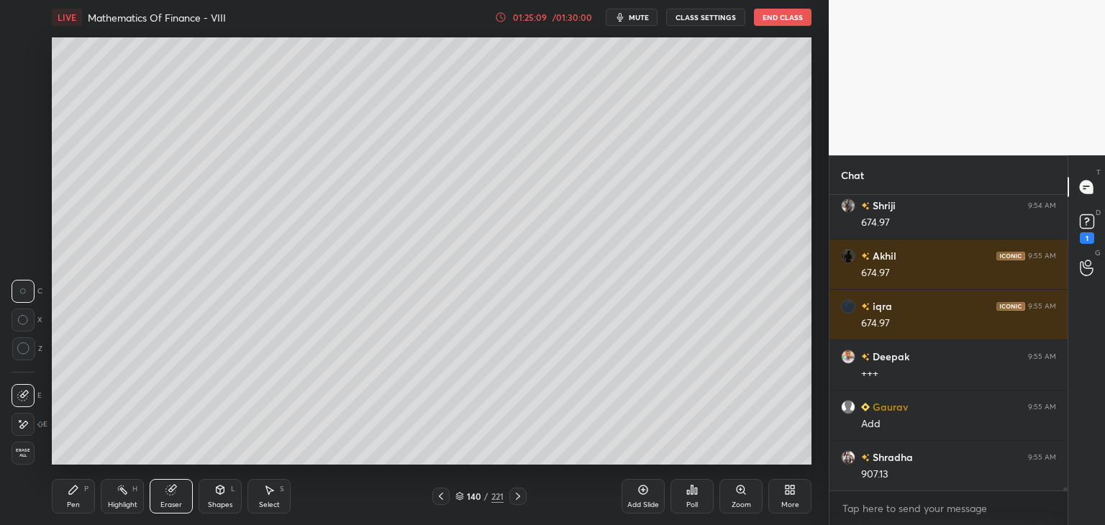
click at [72, 503] on div "Pen" at bounding box center [73, 504] width 13 height 7
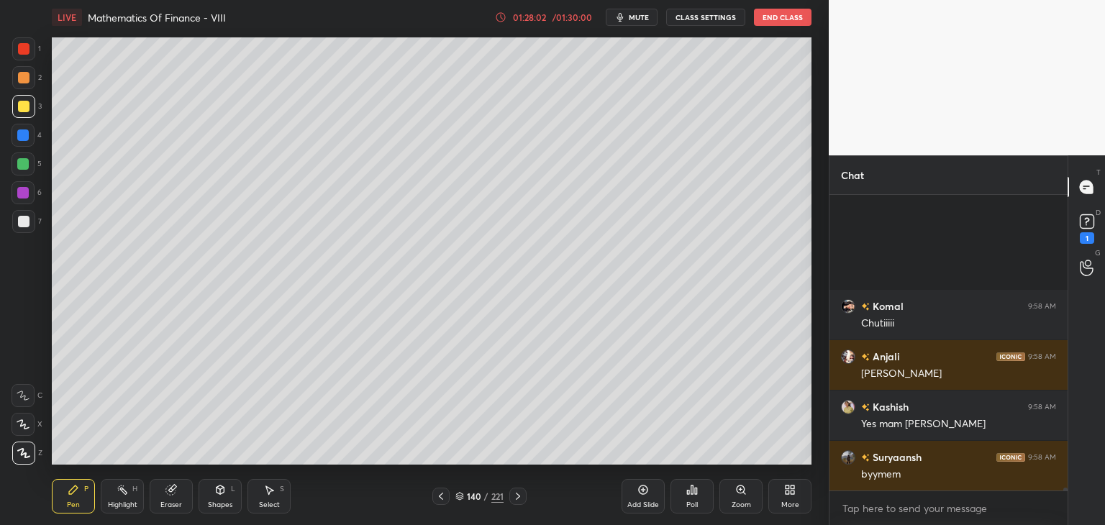
scroll to position [33509, 0]
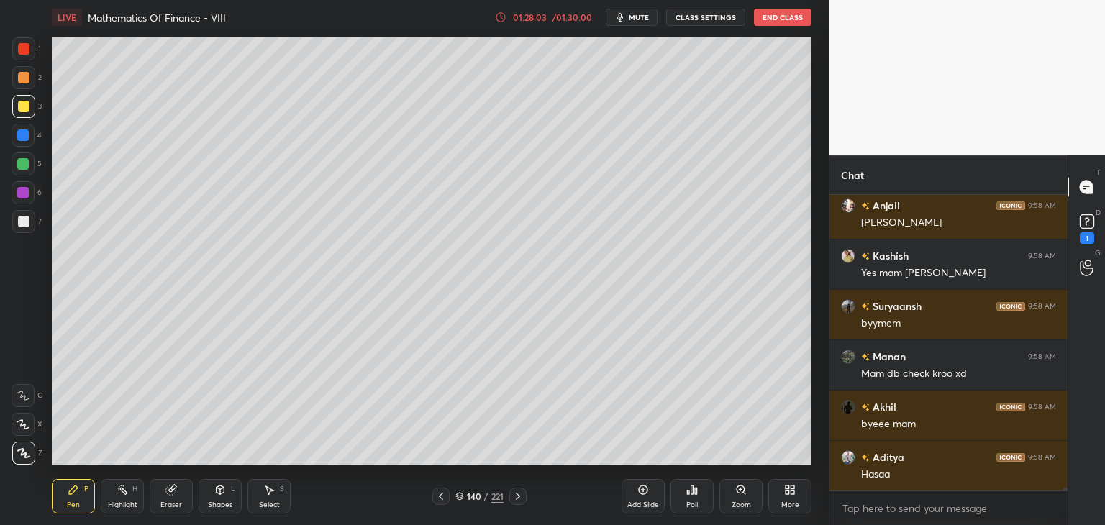
click at [521, 495] on icon at bounding box center [518, 496] width 12 height 12
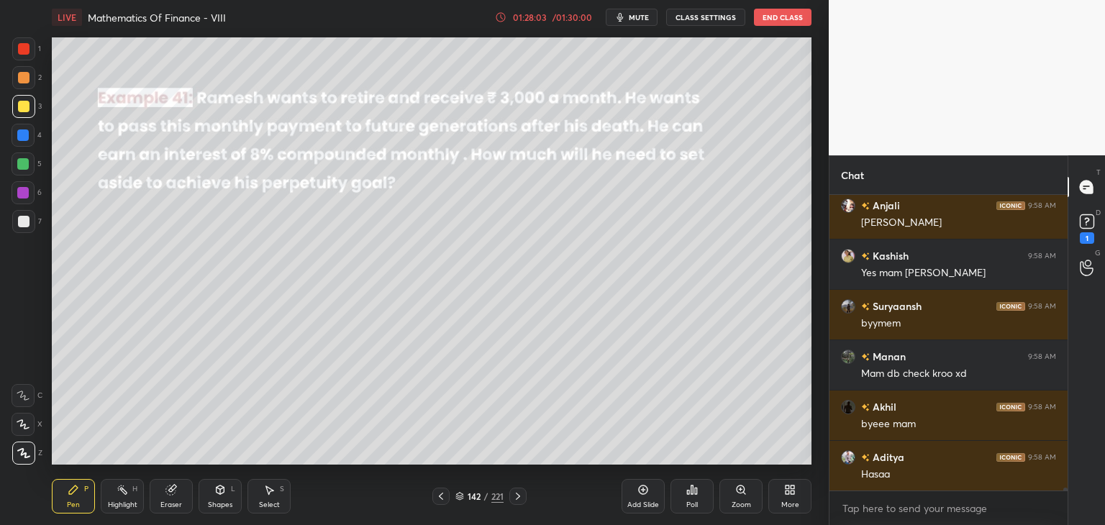
click at [521, 495] on icon at bounding box center [518, 496] width 12 height 12
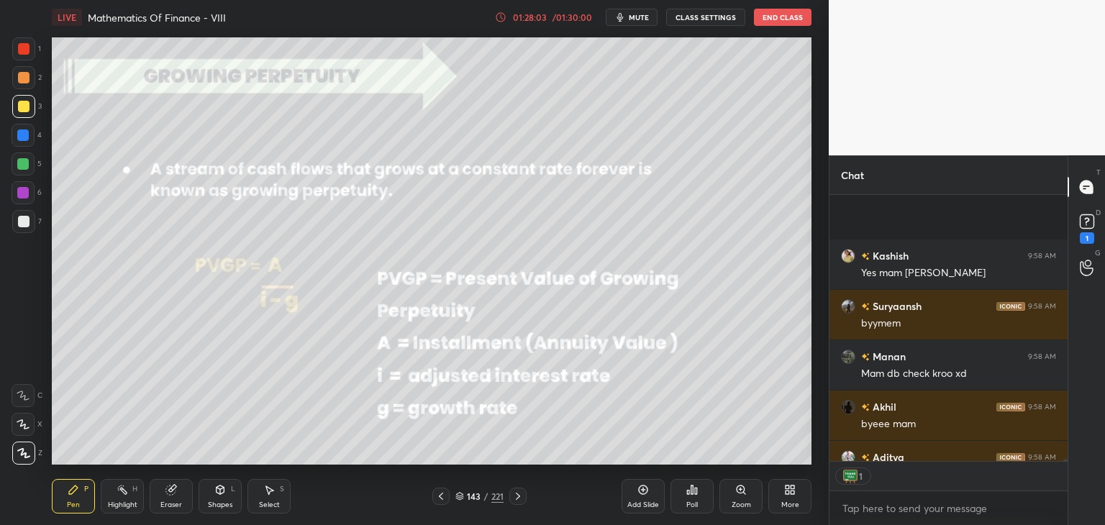
scroll to position [262, 234]
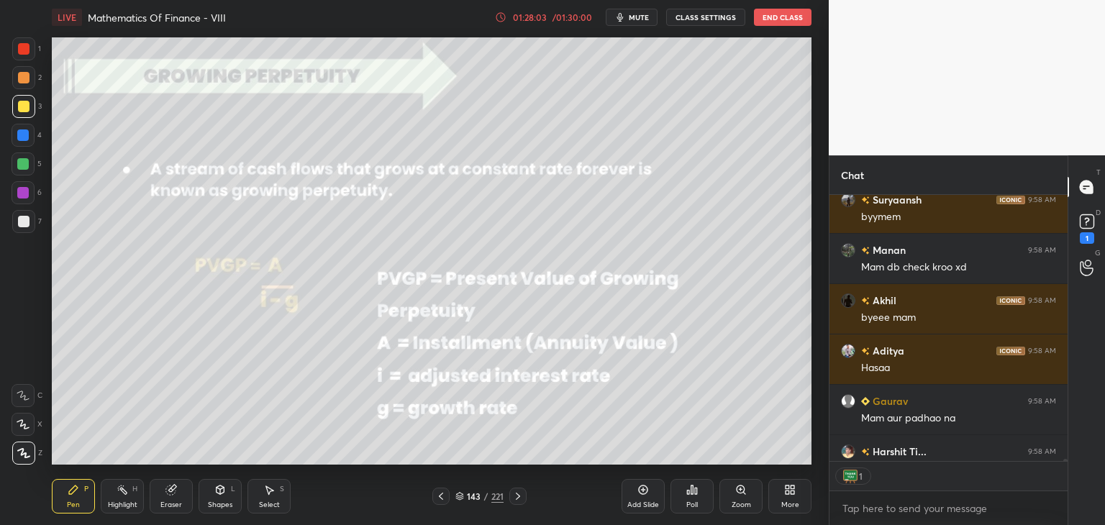
click at [521, 495] on icon at bounding box center [518, 496] width 12 height 12
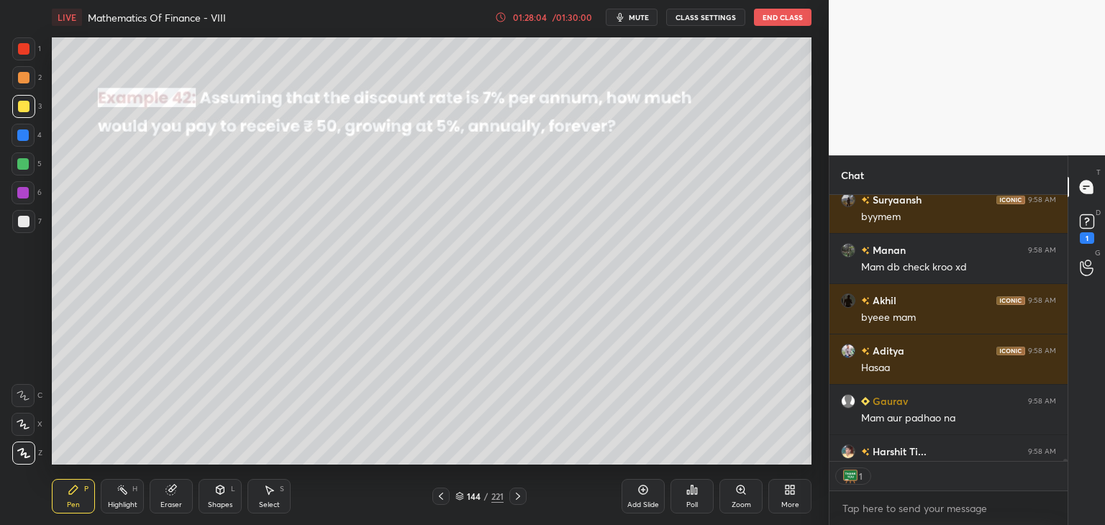
click at [521, 495] on icon at bounding box center [518, 496] width 12 height 12
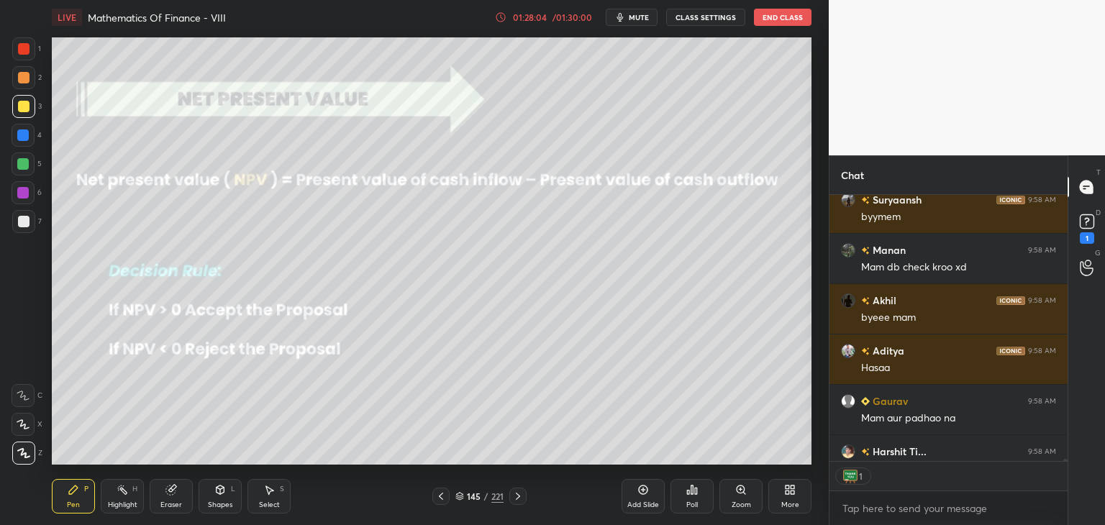
click at [521, 495] on icon at bounding box center [518, 496] width 12 height 12
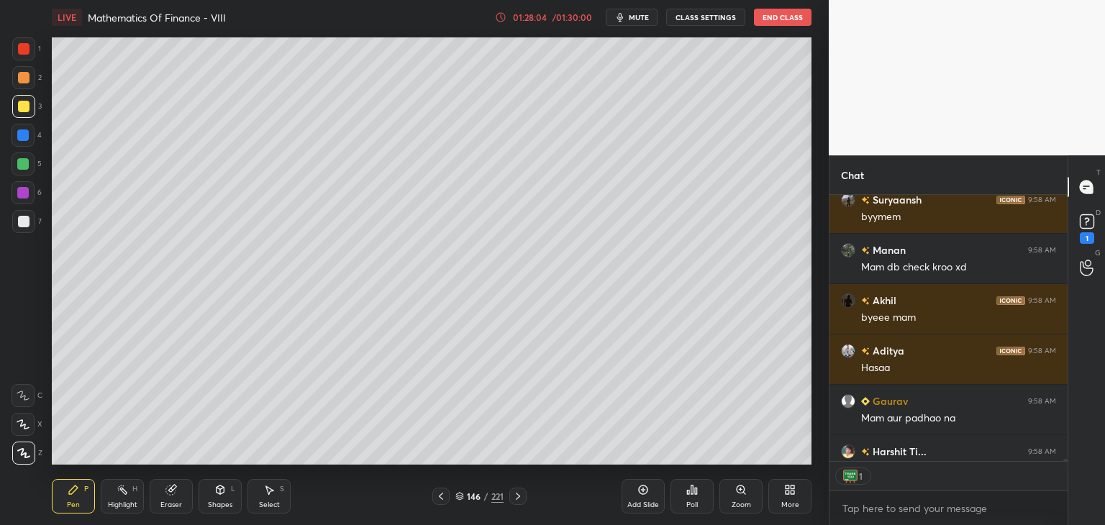
click at [521, 495] on icon at bounding box center [518, 496] width 12 height 12
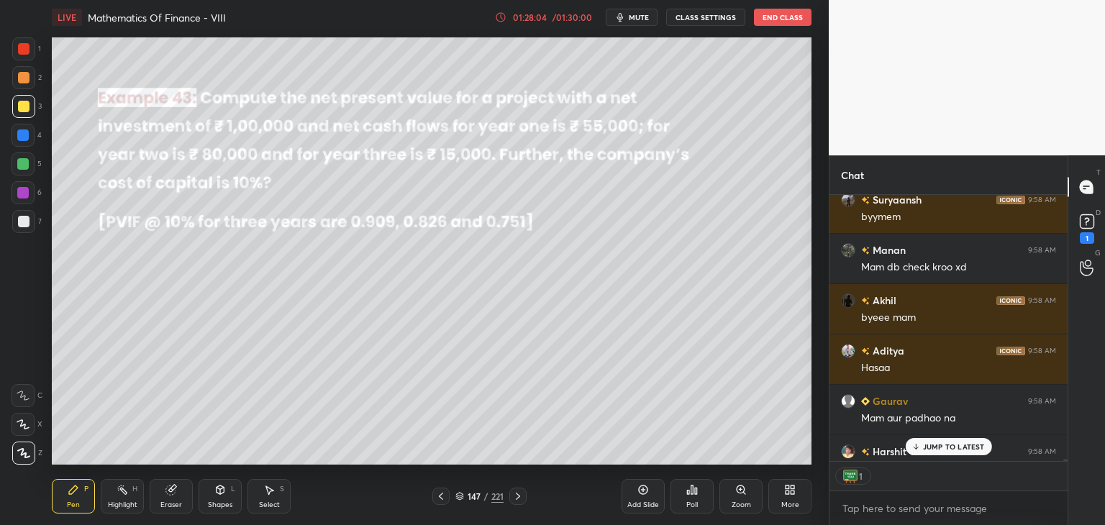
scroll to position [33689, 0]
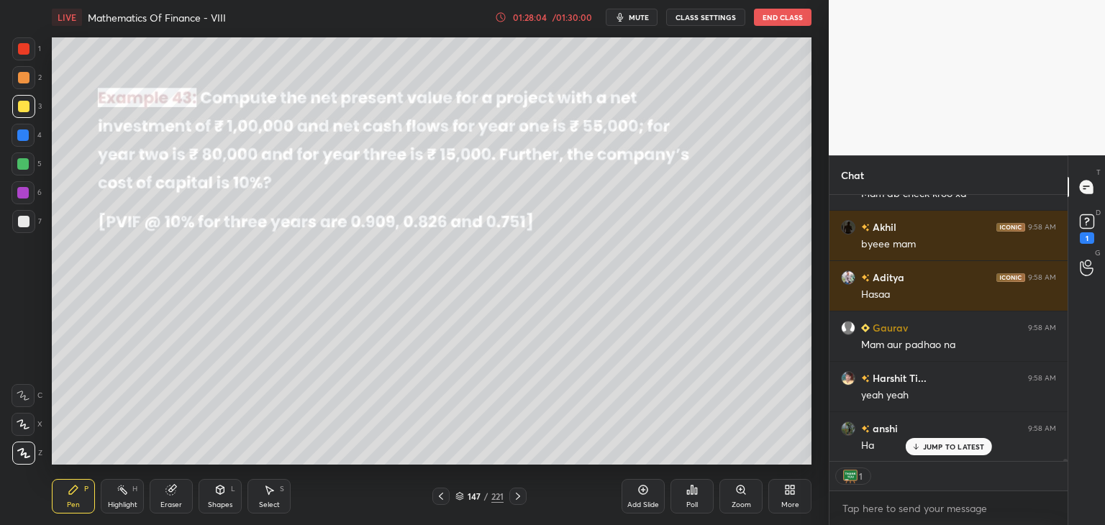
click at [521, 495] on icon at bounding box center [518, 496] width 12 height 12
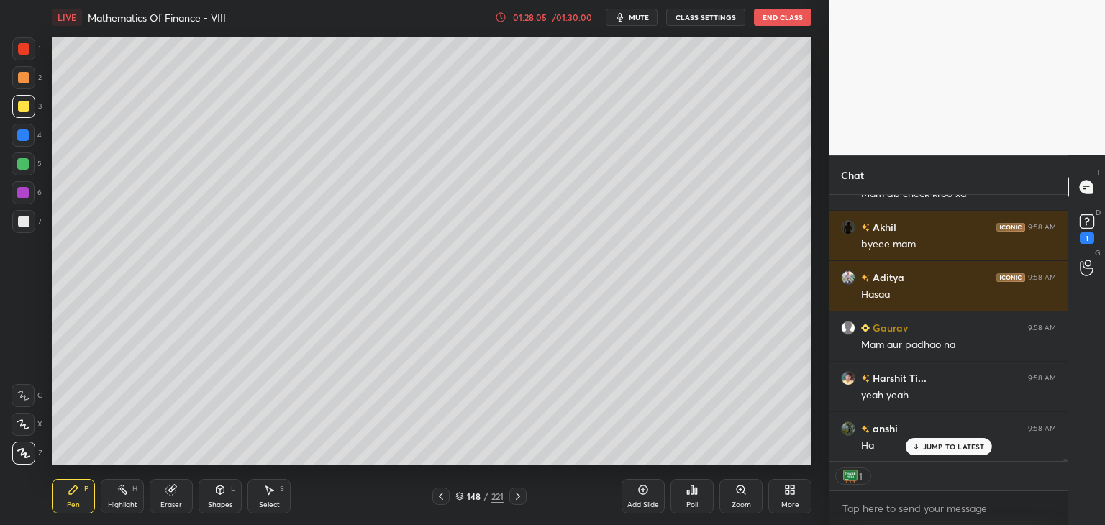
click at [521, 495] on icon at bounding box center [518, 496] width 12 height 12
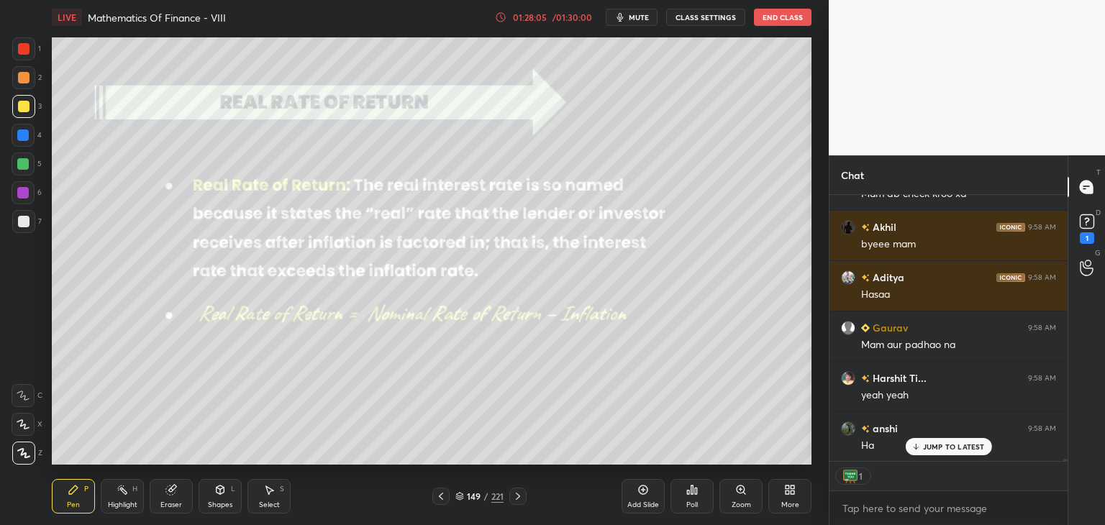
click at [521, 495] on icon at bounding box center [518, 496] width 12 height 12
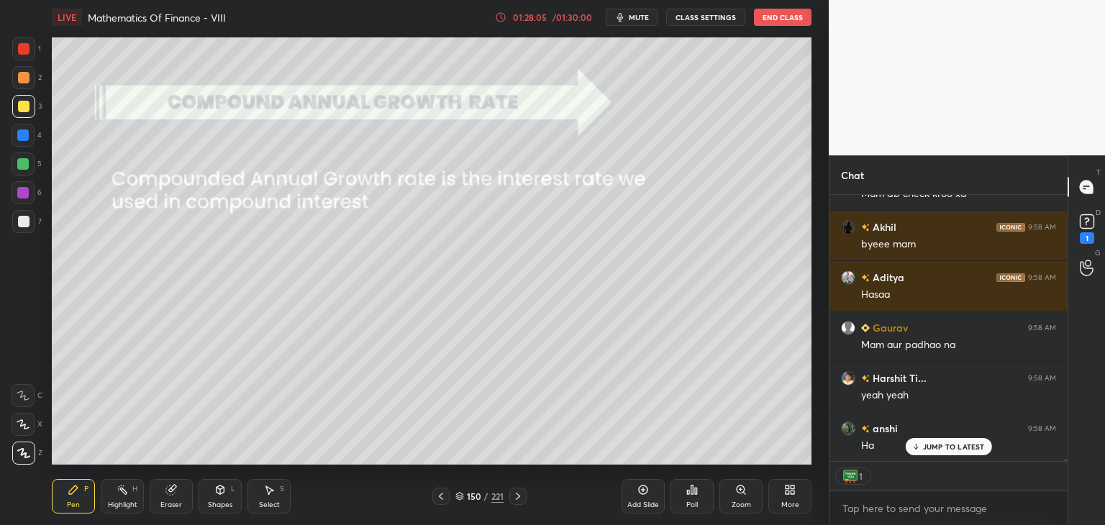
click at [521, 495] on icon at bounding box center [518, 496] width 12 height 12
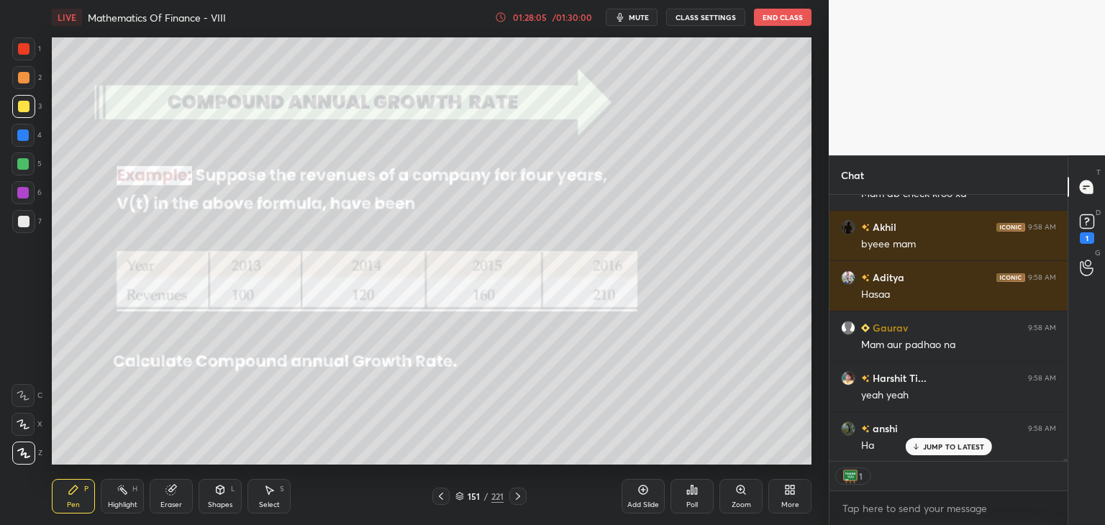
click at [521, 495] on icon at bounding box center [518, 496] width 12 height 12
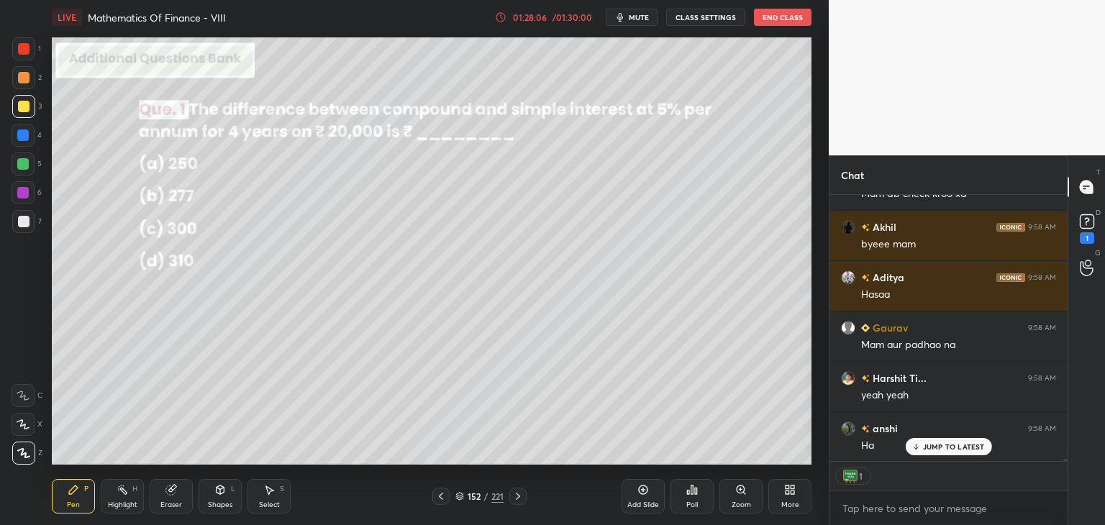
click at [521, 495] on icon at bounding box center [518, 496] width 12 height 12
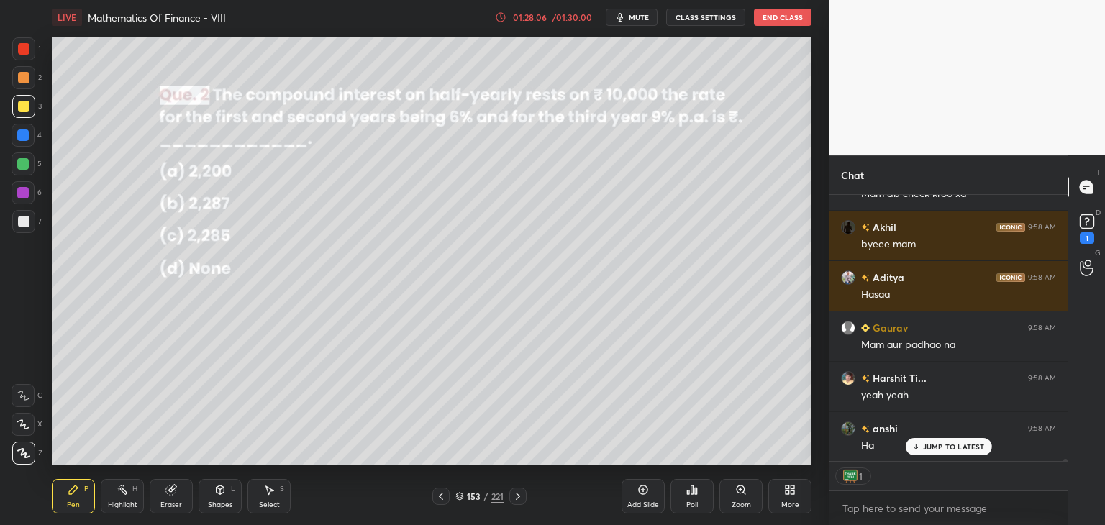
click at [521, 495] on icon at bounding box center [518, 496] width 12 height 12
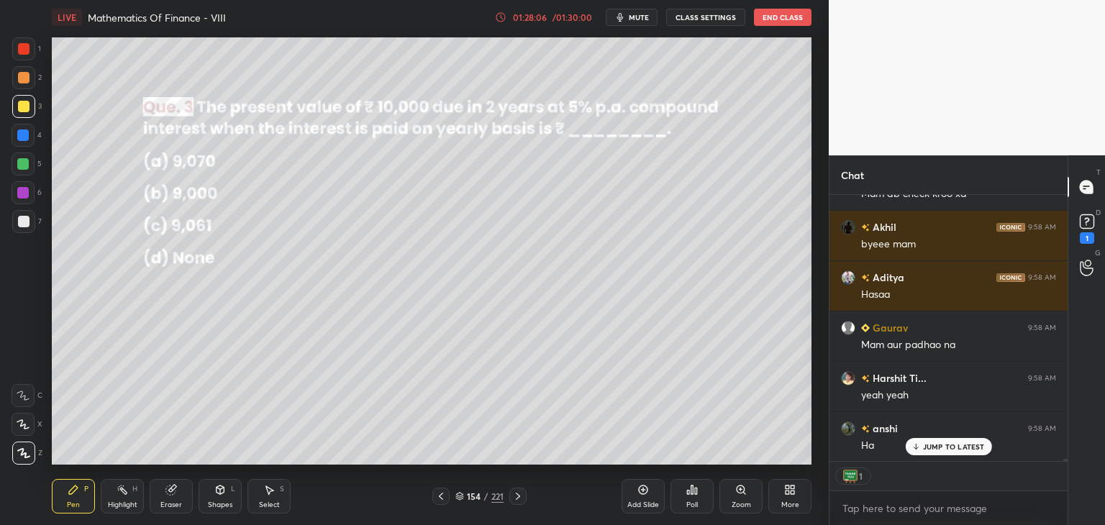
click at [521, 495] on icon at bounding box center [518, 496] width 12 height 12
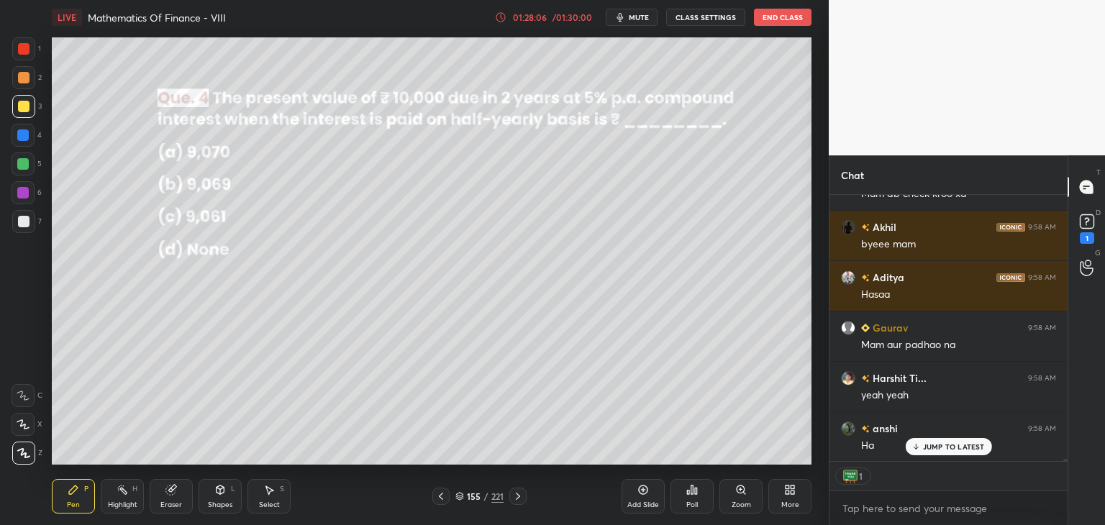
click at [521, 495] on icon at bounding box center [518, 496] width 12 height 12
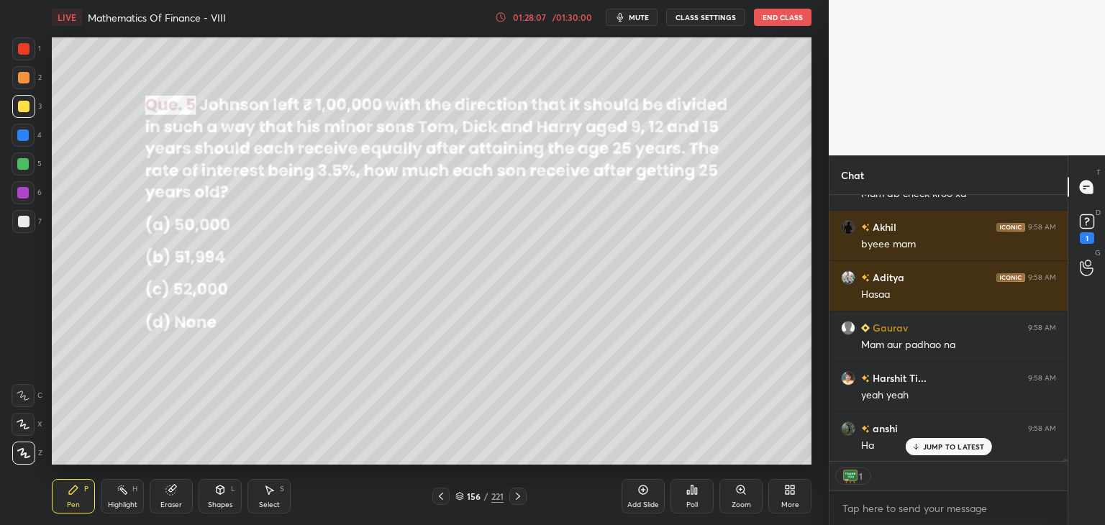
click at [521, 495] on icon at bounding box center [518, 496] width 12 height 12
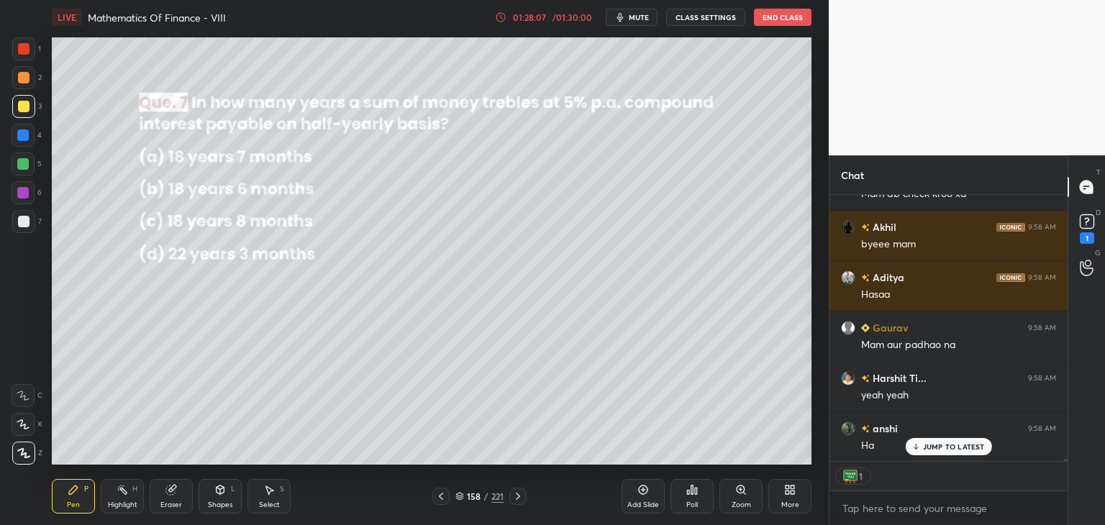
scroll to position [33753, 0]
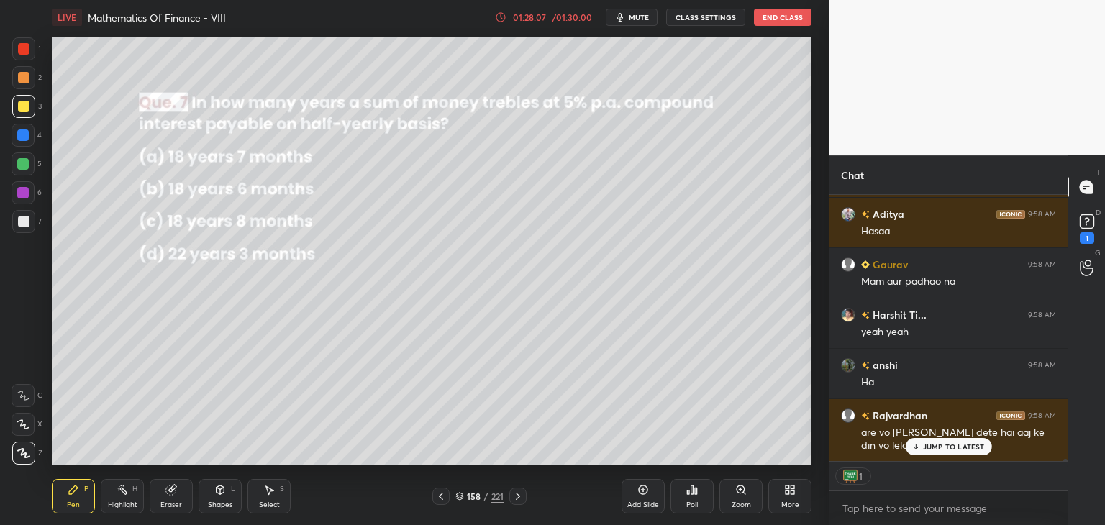
click at [521, 495] on icon at bounding box center [518, 496] width 12 height 12
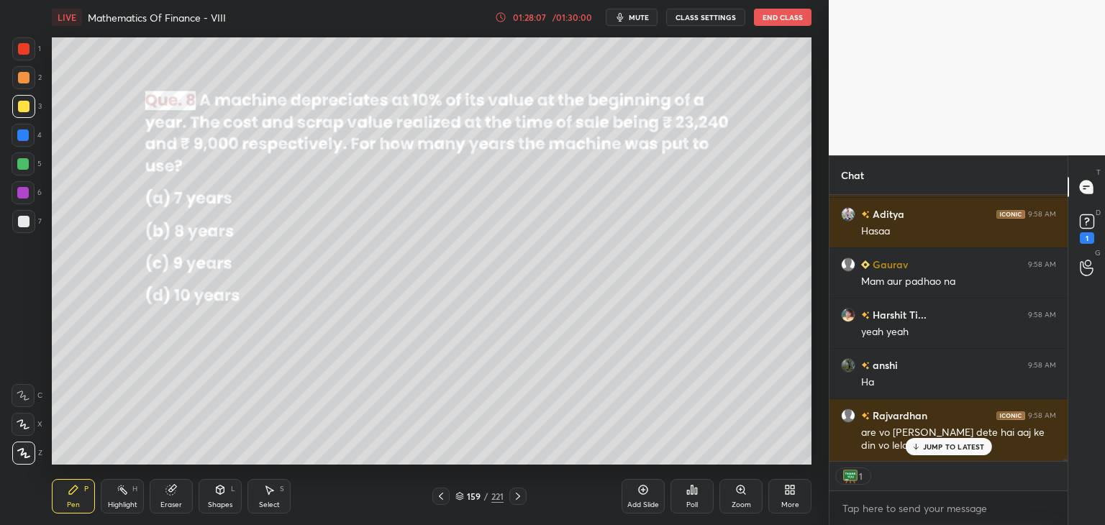
click at [521, 495] on icon at bounding box center [518, 496] width 12 height 12
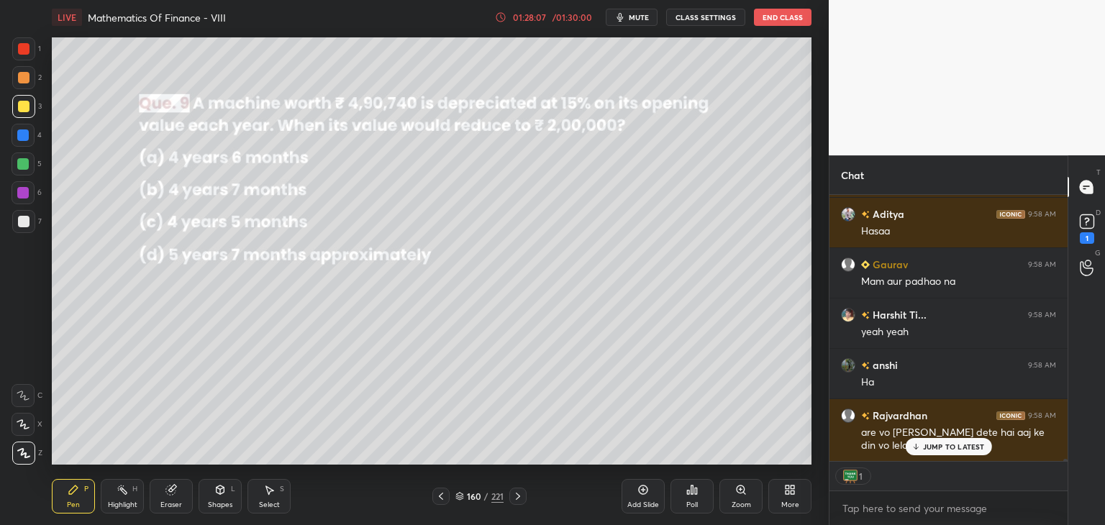
click at [521, 495] on icon at bounding box center [518, 496] width 12 height 12
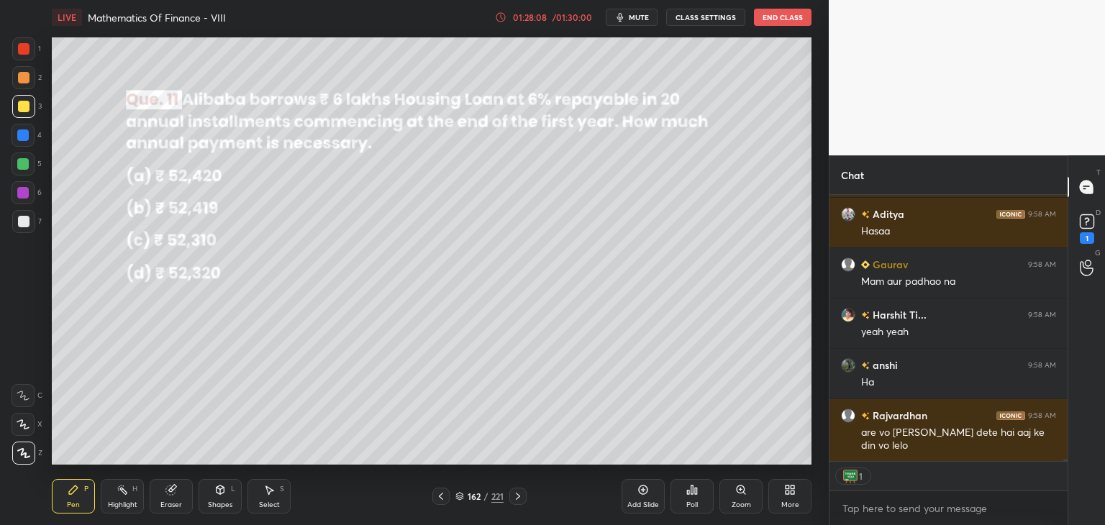
click at [521, 495] on icon at bounding box center [518, 496] width 12 height 12
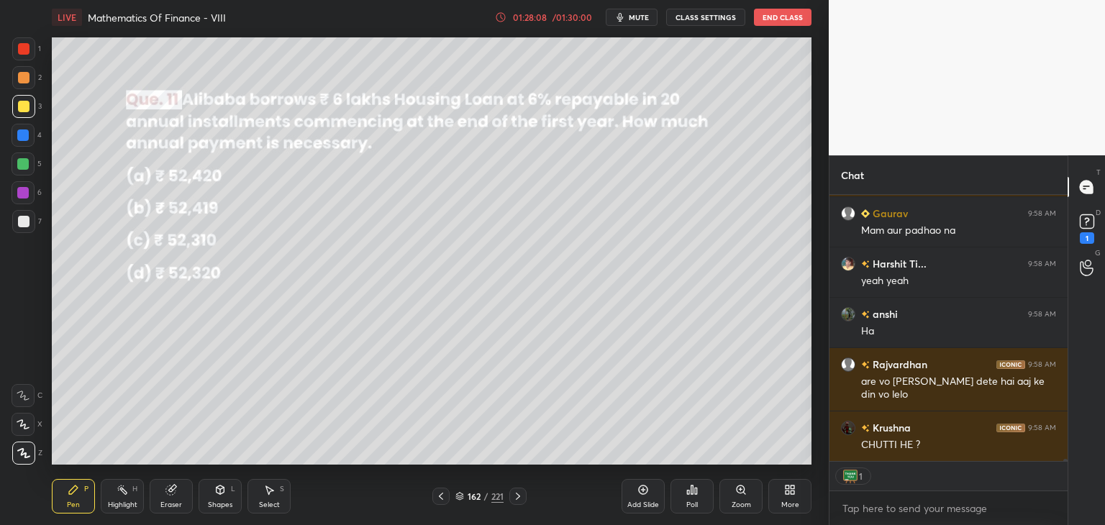
click at [521, 495] on icon at bounding box center [518, 496] width 12 height 12
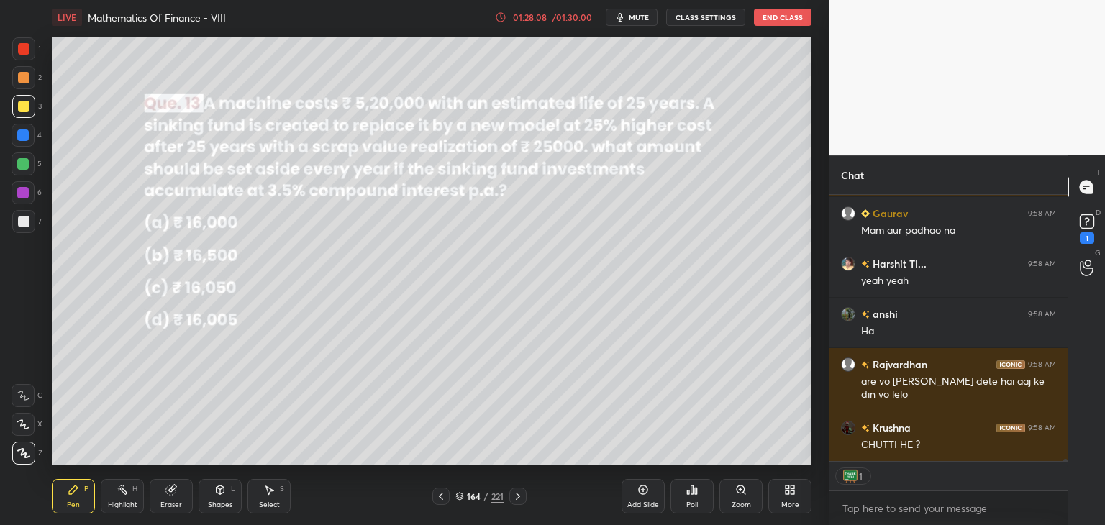
click at [521, 495] on icon at bounding box center [518, 496] width 12 height 12
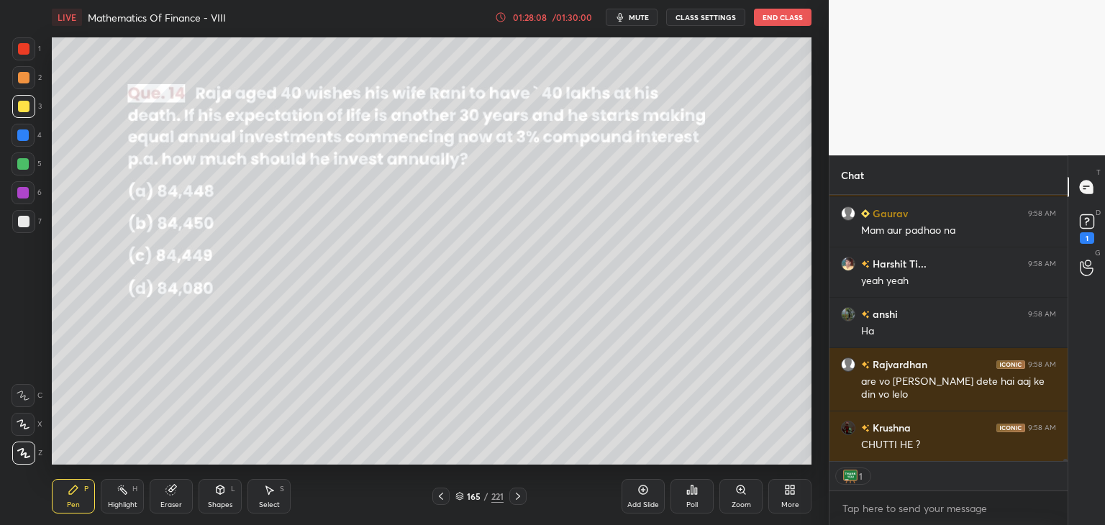
click at [521, 495] on icon at bounding box center [518, 496] width 12 height 12
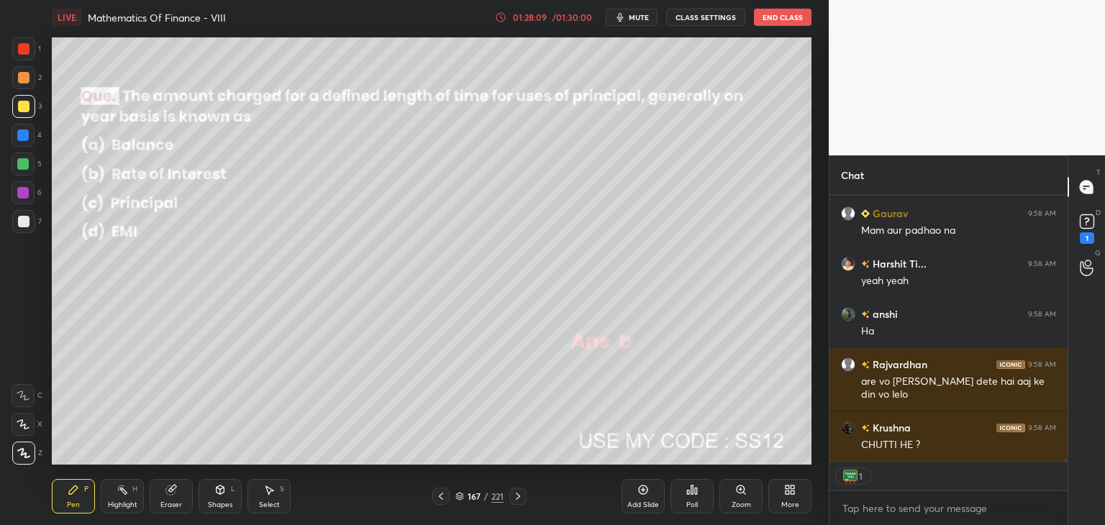
click at [521, 495] on icon at bounding box center [518, 496] width 12 height 12
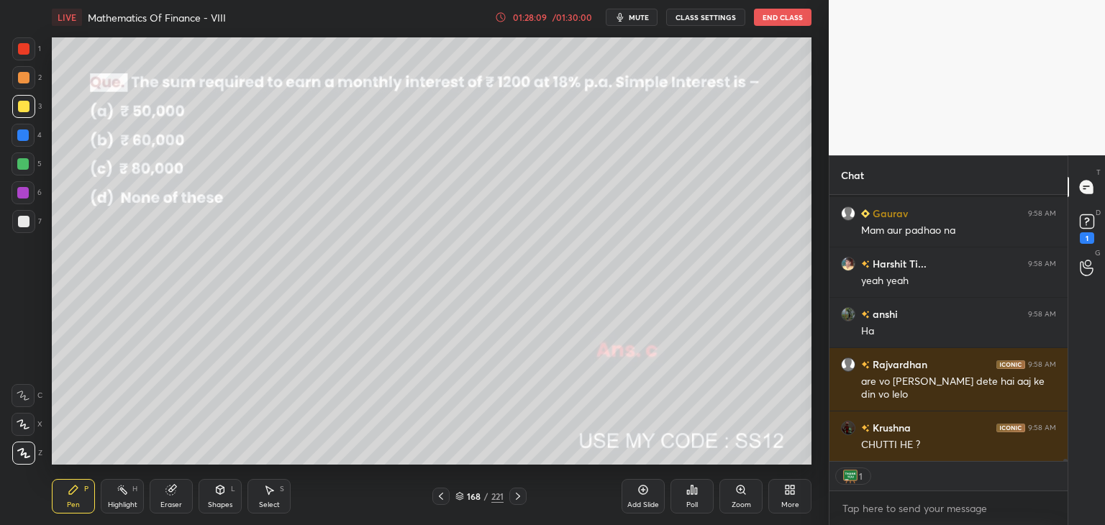
click at [521, 495] on icon at bounding box center [518, 496] width 12 height 12
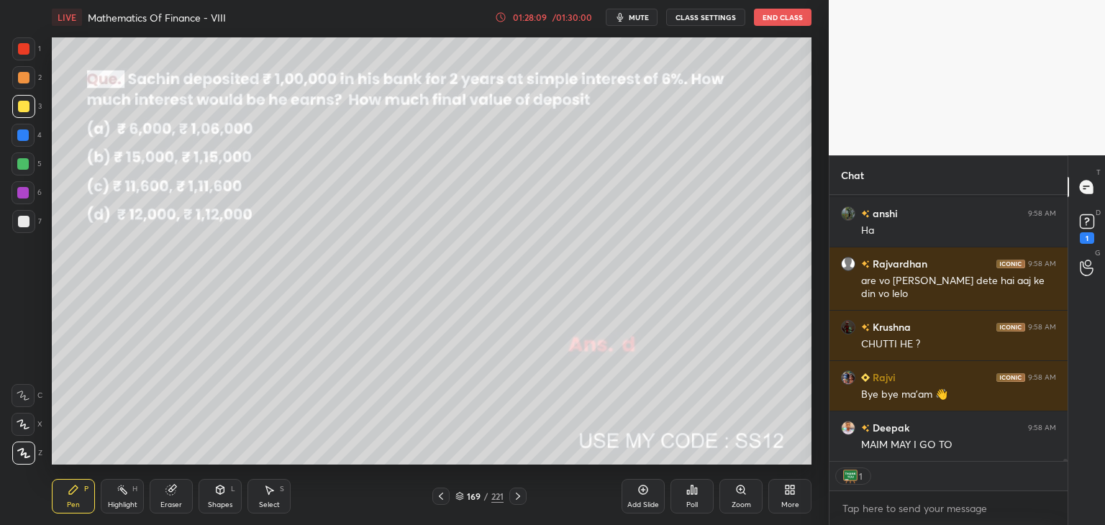
click at [521, 495] on icon at bounding box center [518, 496] width 12 height 12
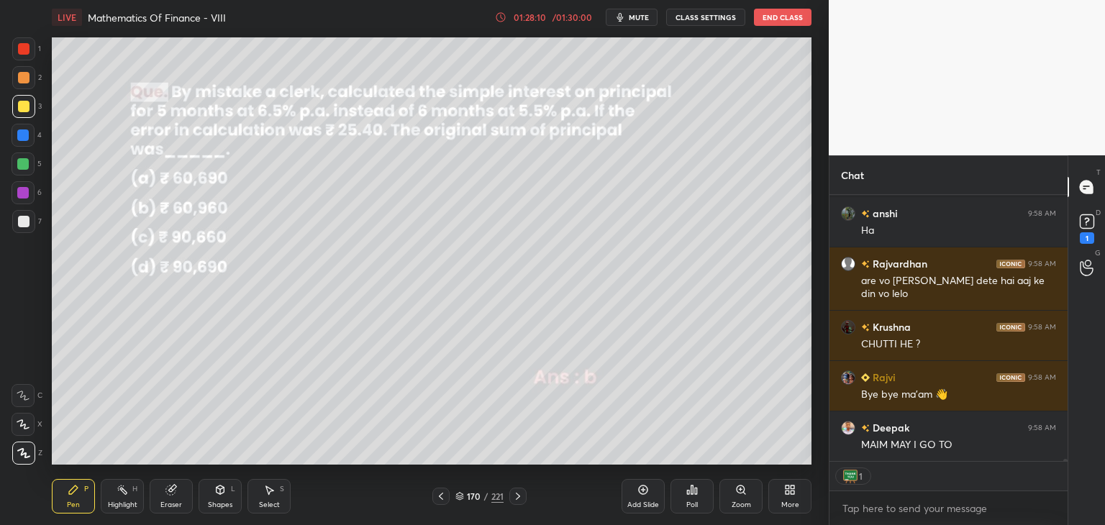
click at [521, 495] on icon at bounding box center [518, 496] width 12 height 12
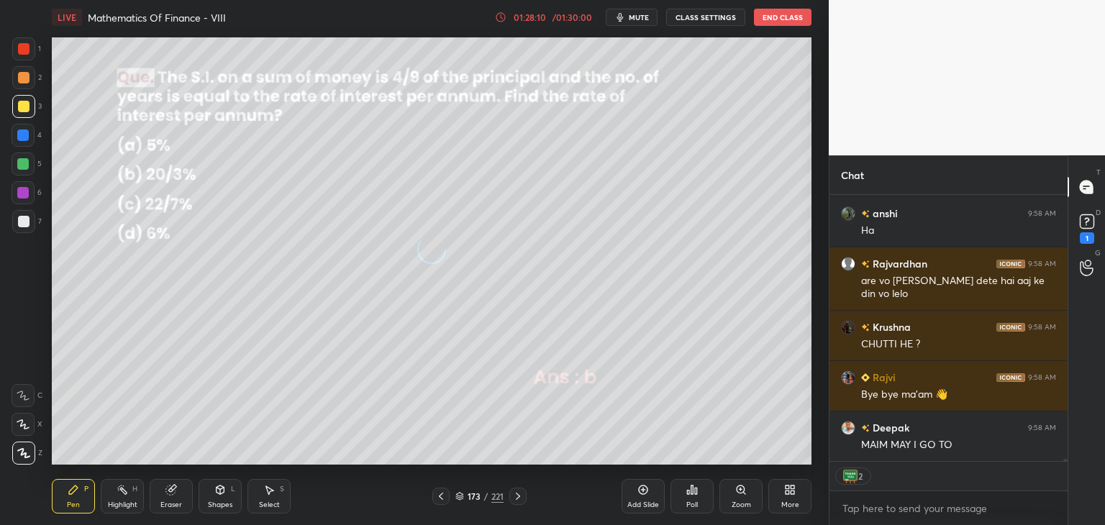
click at [521, 495] on icon at bounding box center [518, 496] width 12 height 12
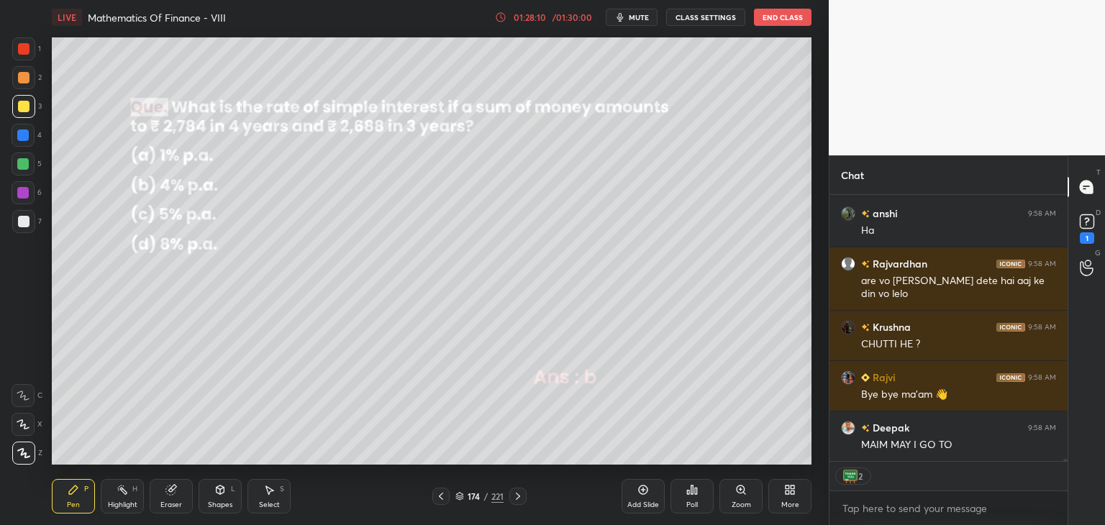
click at [521, 495] on icon at bounding box center [518, 496] width 12 height 12
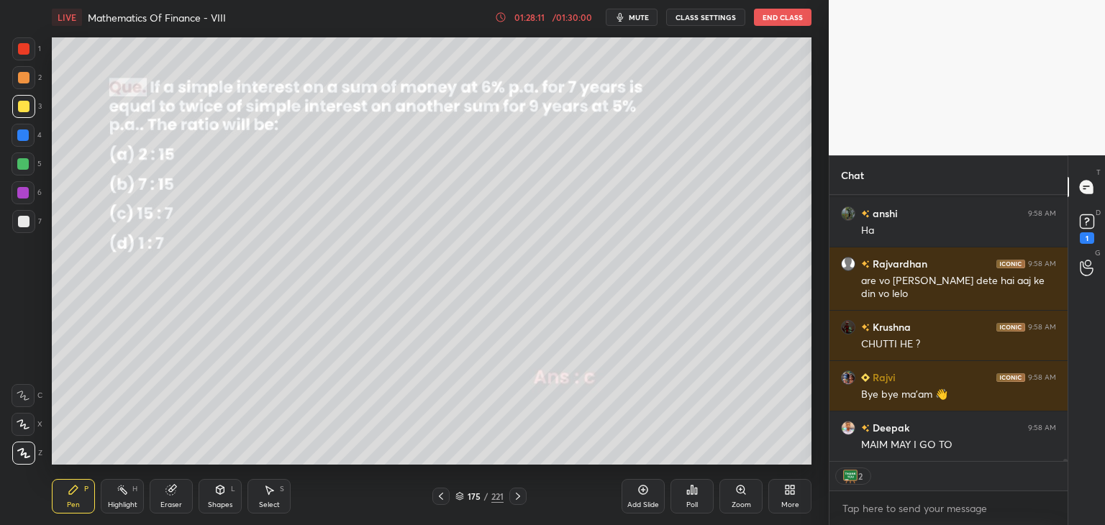
click at [521, 495] on icon at bounding box center [518, 496] width 12 height 12
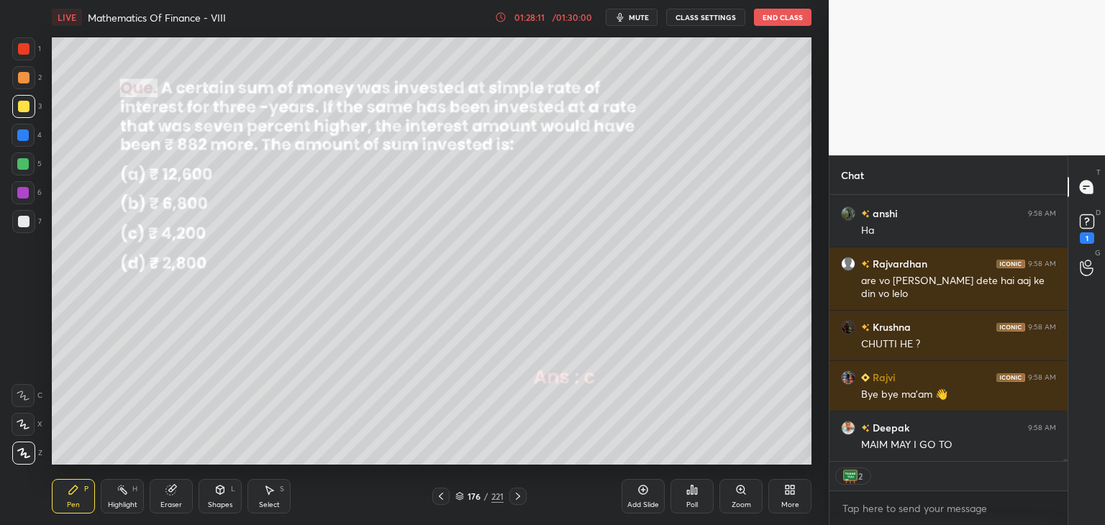
click at [521, 495] on icon at bounding box center [518, 496] width 12 height 12
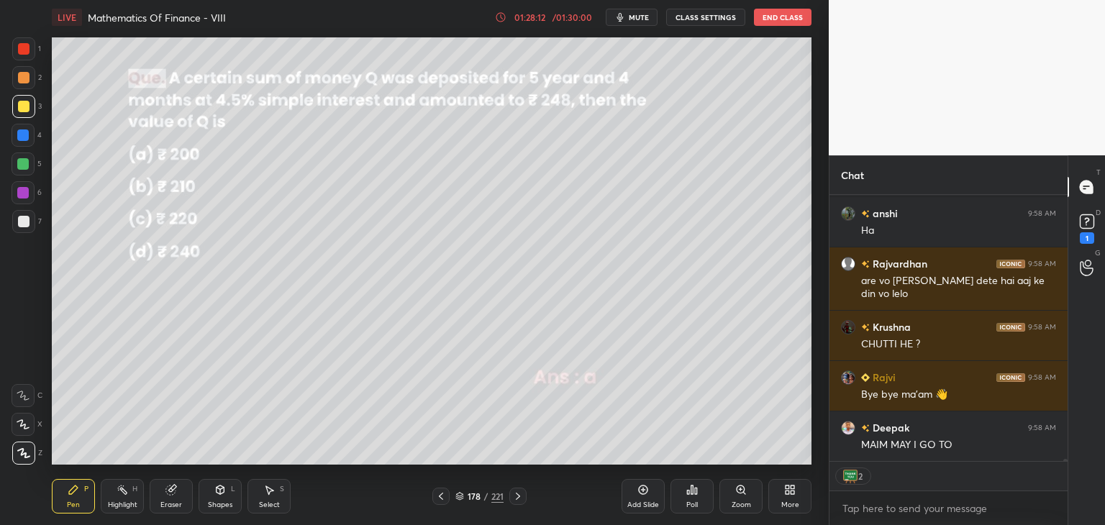
click at [438, 500] on icon at bounding box center [441, 496] width 12 height 12
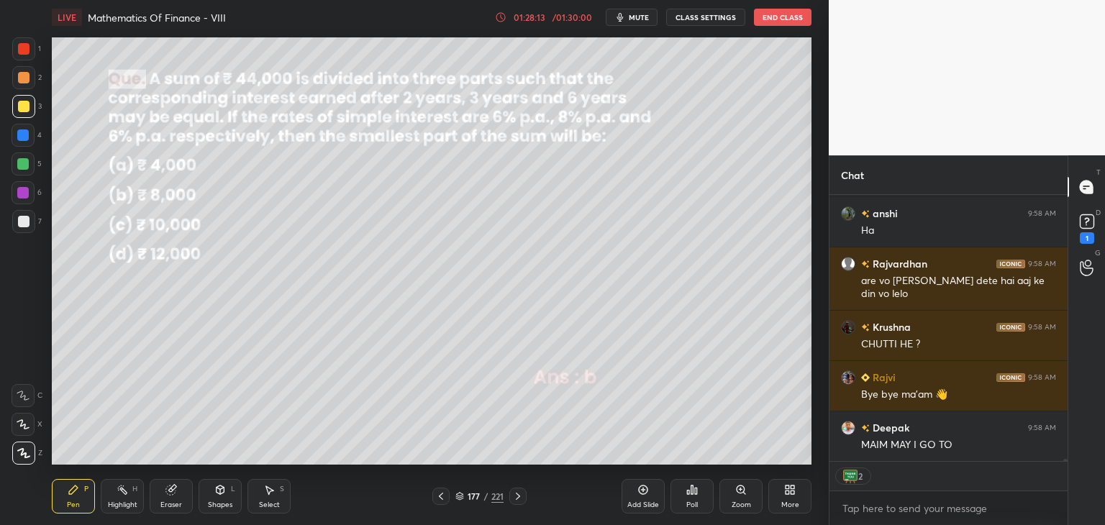
click at [438, 500] on icon at bounding box center [441, 496] width 12 height 12
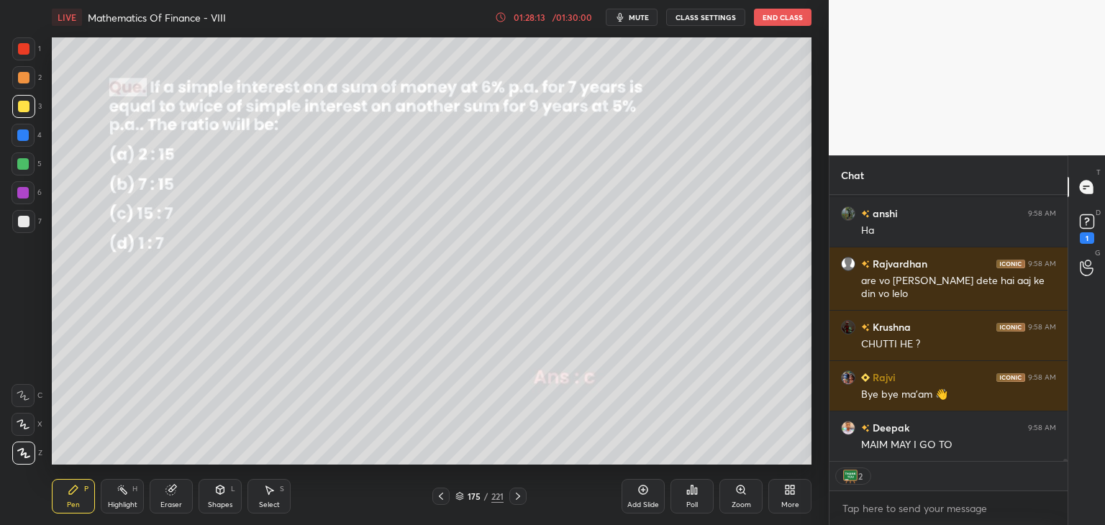
click at [438, 500] on icon at bounding box center [441, 496] width 12 height 12
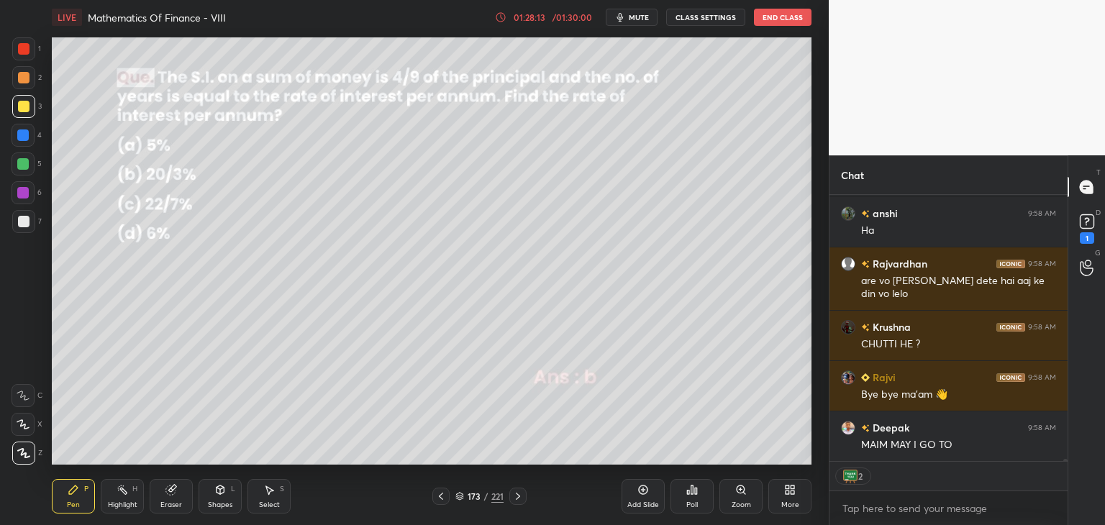
click at [438, 500] on icon at bounding box center [441, 496] width 12 height 12
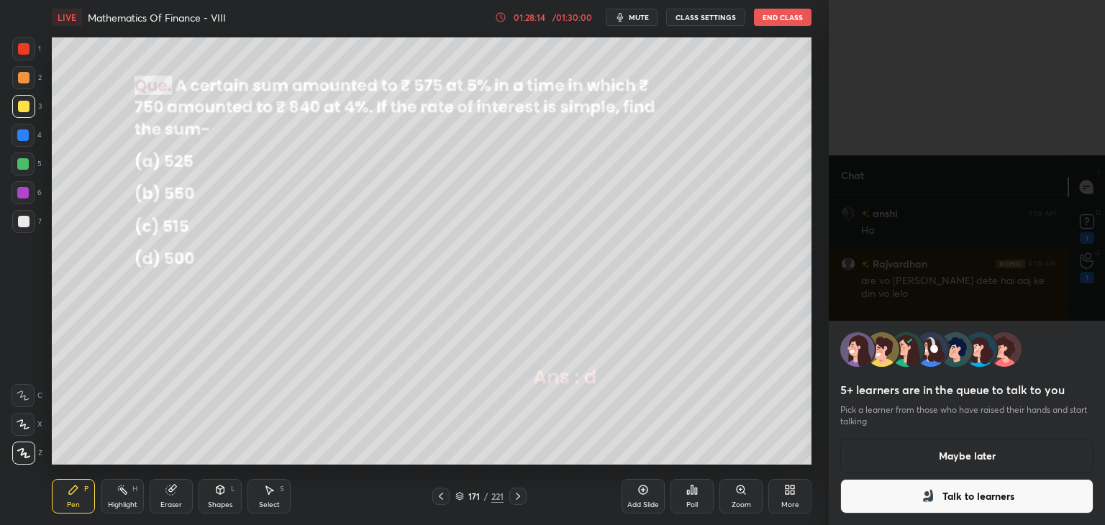
click at [438, 500] on icon at bounding box center [441, 496] width 12 height 12
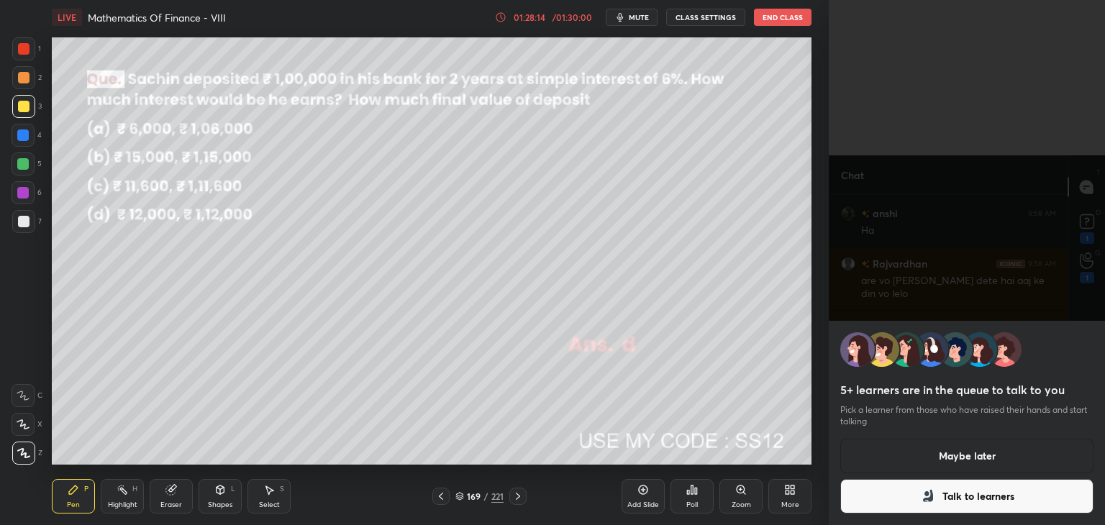
click at [438, 500] on icon at bounding box center [441, 496] width 12 height 12
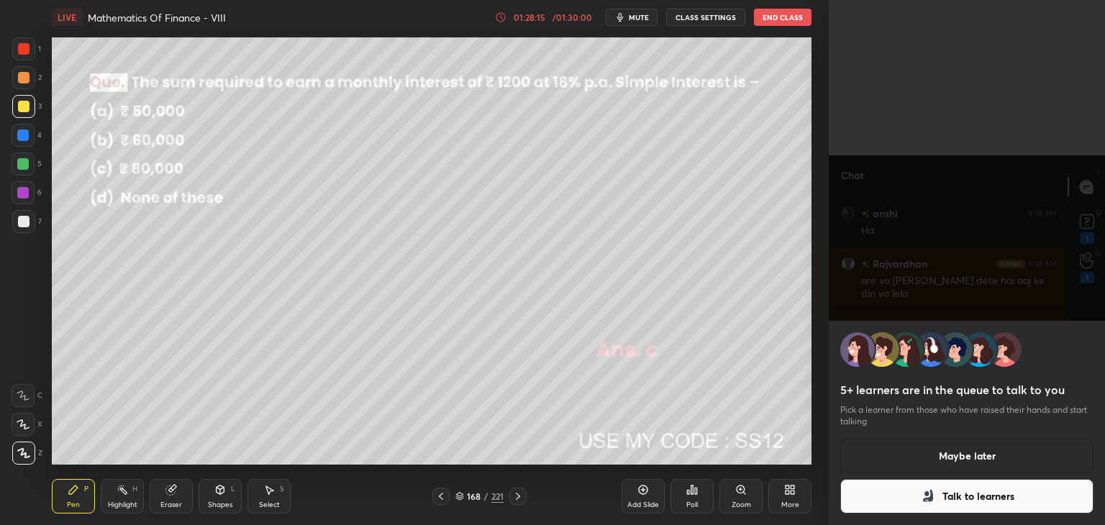
click at [438, 500] on icon at bounding box center [441, 496] width 12 height 12
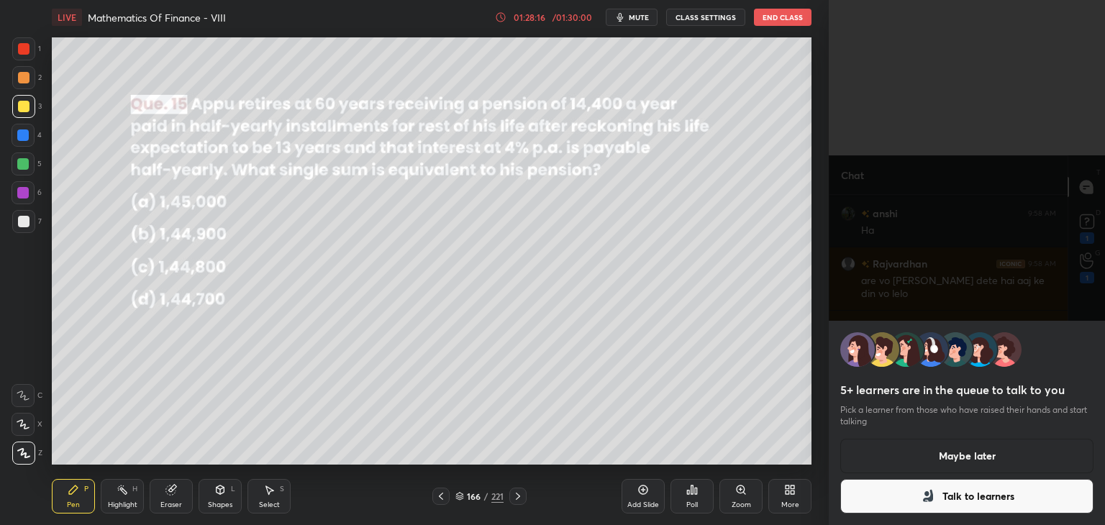
scroll to position [33954, 0]
click at [991, 454] on button "Maybe later" at bounding box center [966, 456] width 253 height 35
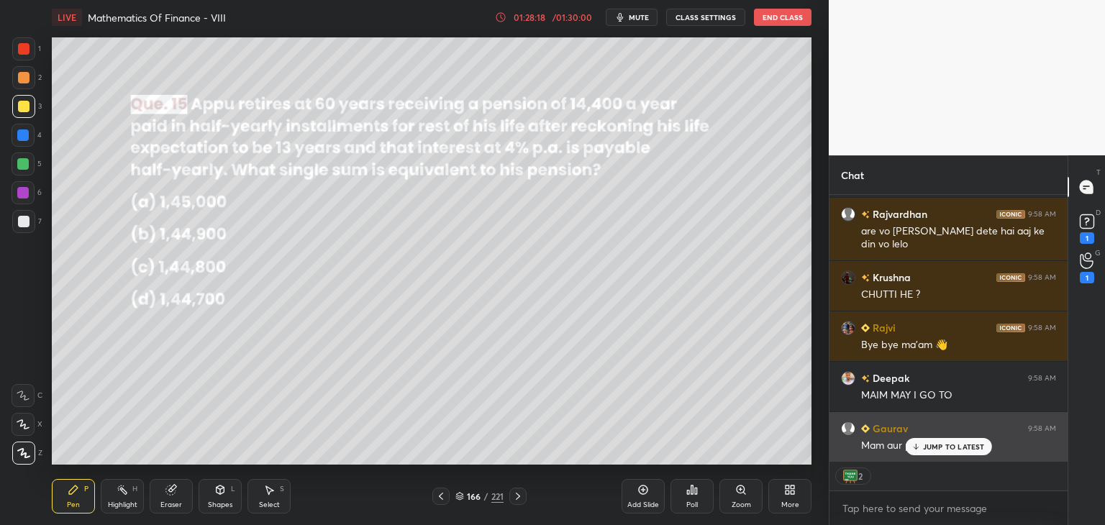
scroll to position [34005, 0]
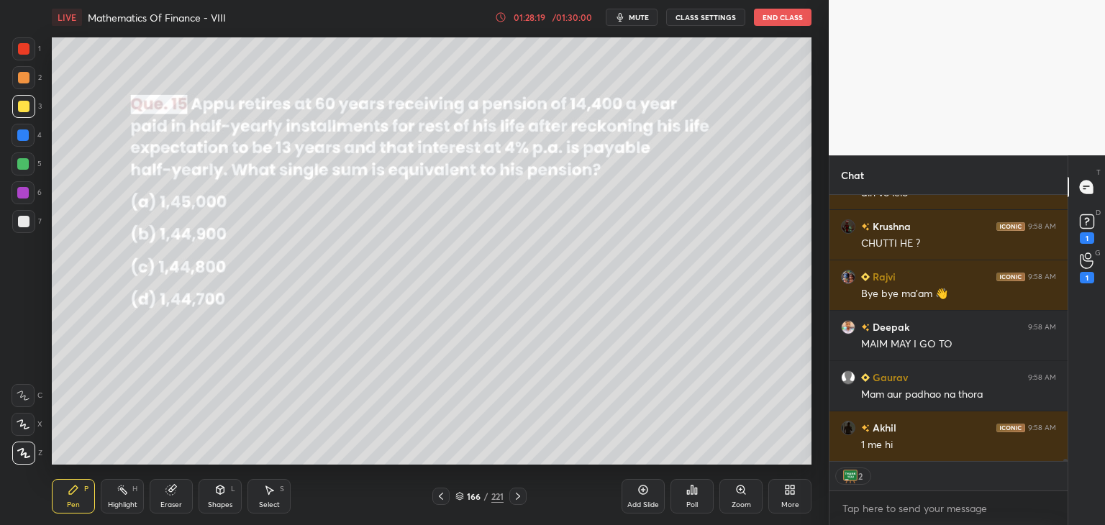
click at [444, 498] on icon at bounding box center [441, 496] width 12 height 12
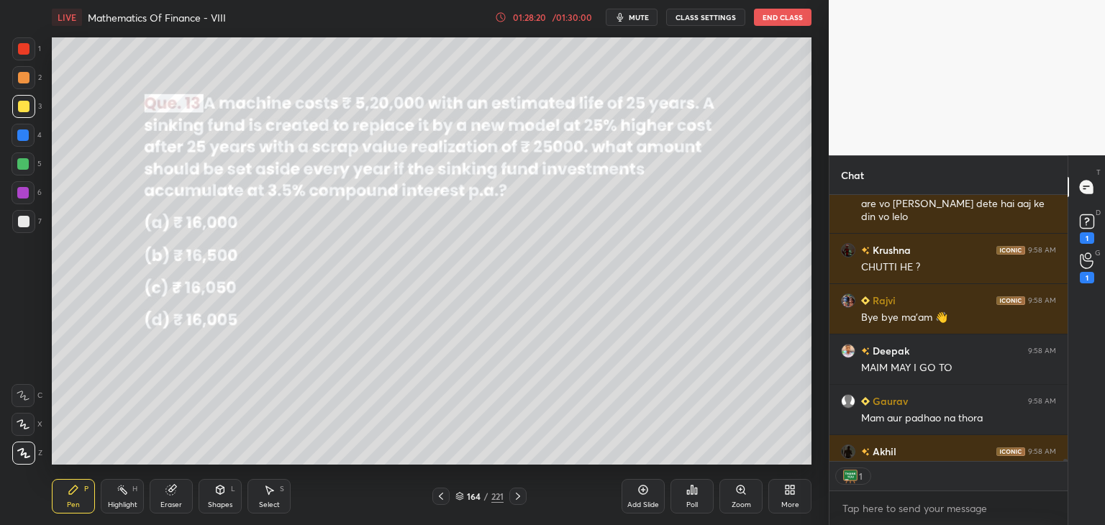
scroll to position [5, 4]
click at [444, 498] on icon at bounding box center [441, 496] width 12 height 12
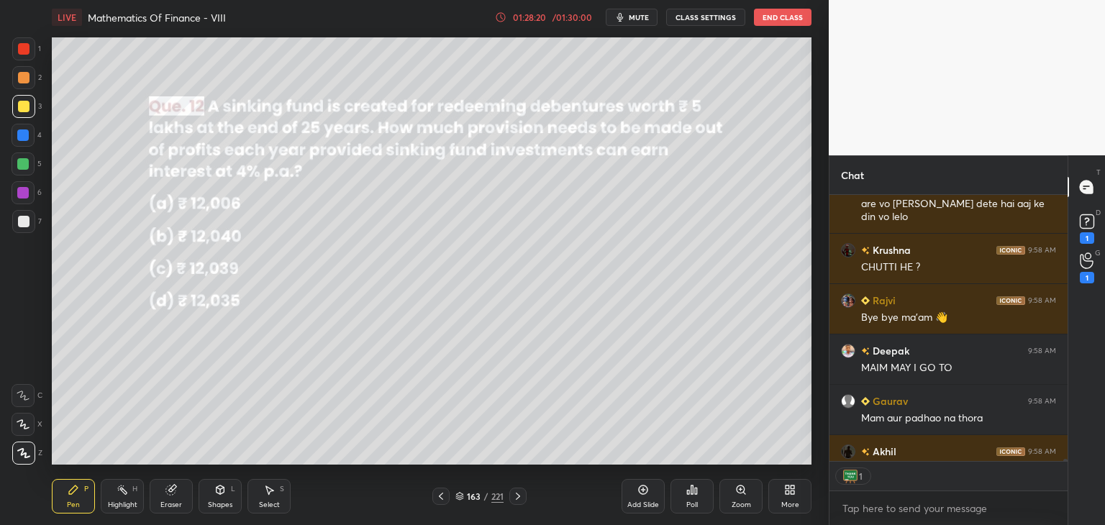
click at [444, 498] on icon at bounding box center [441, 496] width 12 height 12
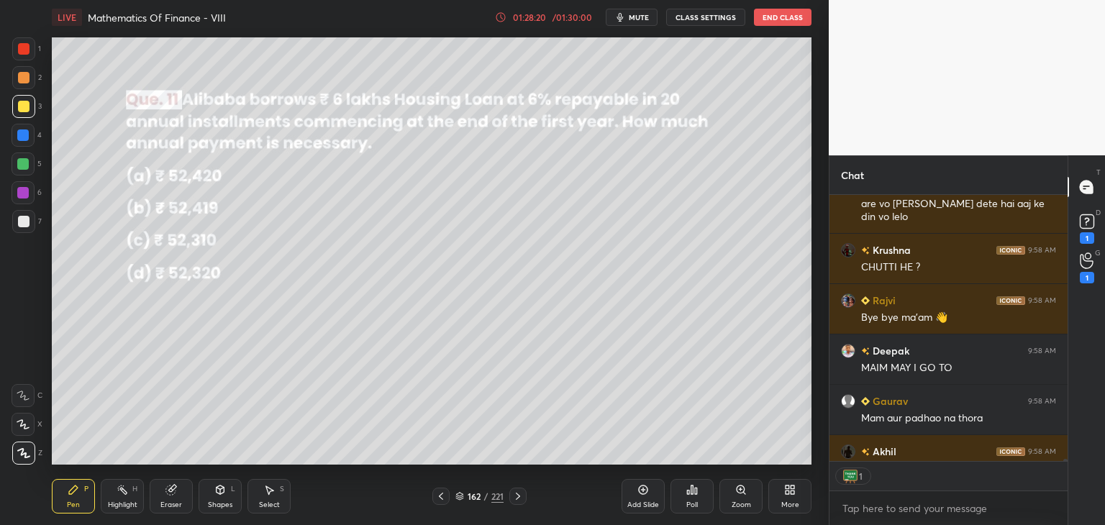
click at [444, 498] on icon at bounding box center [441, 496] width 12 height 12
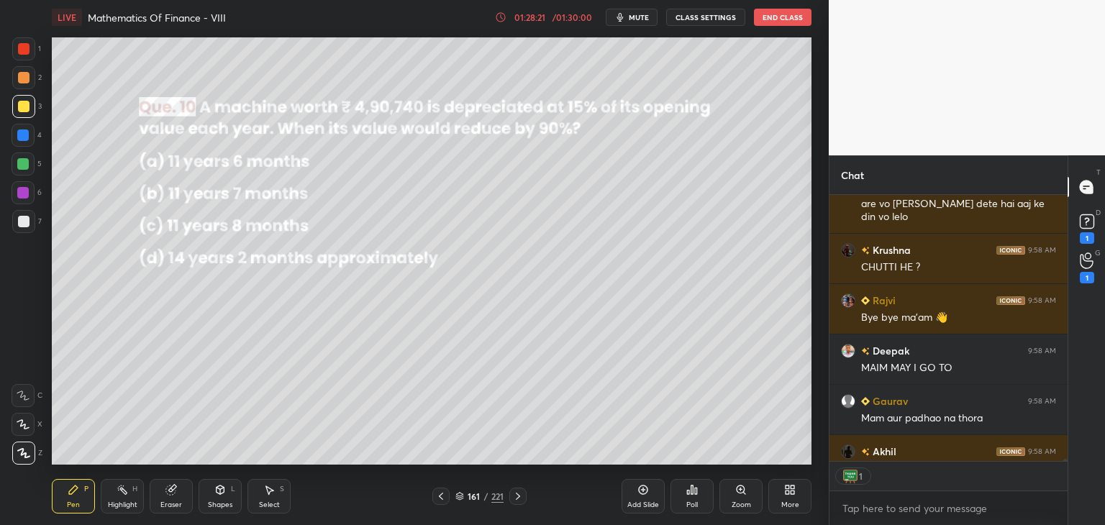
click at [444, 498] on icon at bounding box center [441, 496] width 12 height 12
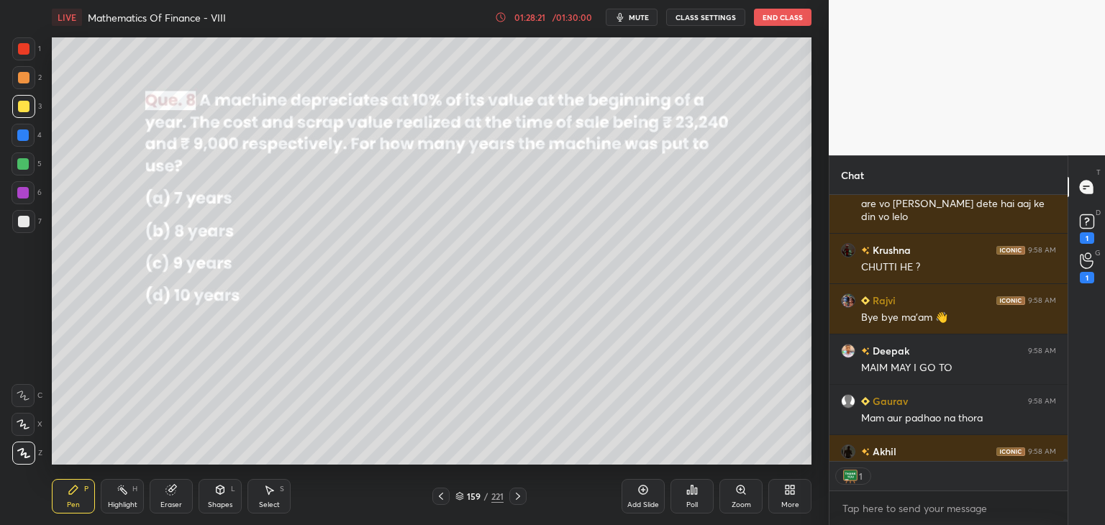
click at [444, 498] on icon at bounding box center [441, 496] width 12 height 12
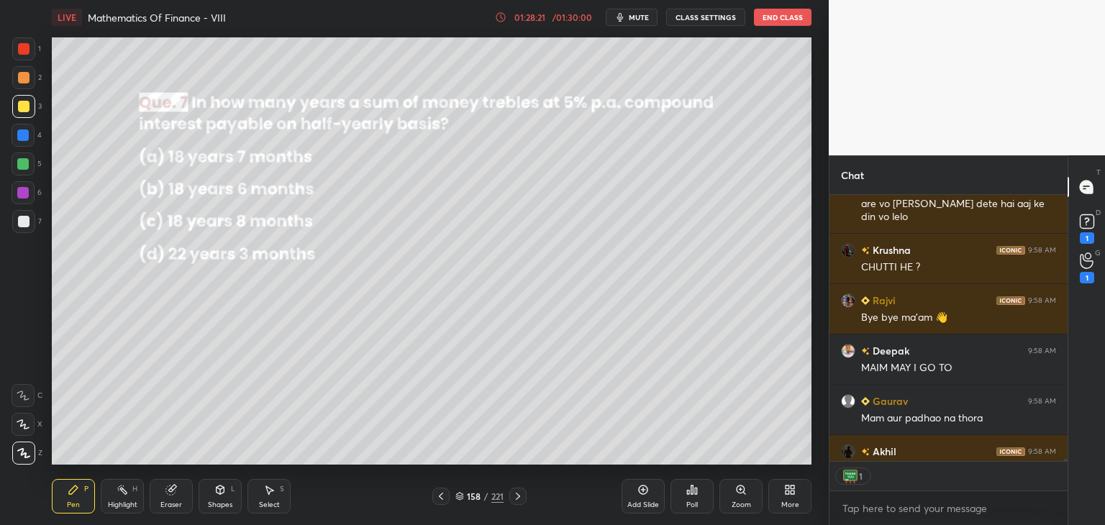
click at [444, 498] on icon at bounding box center [441, 496] width 12 height 12
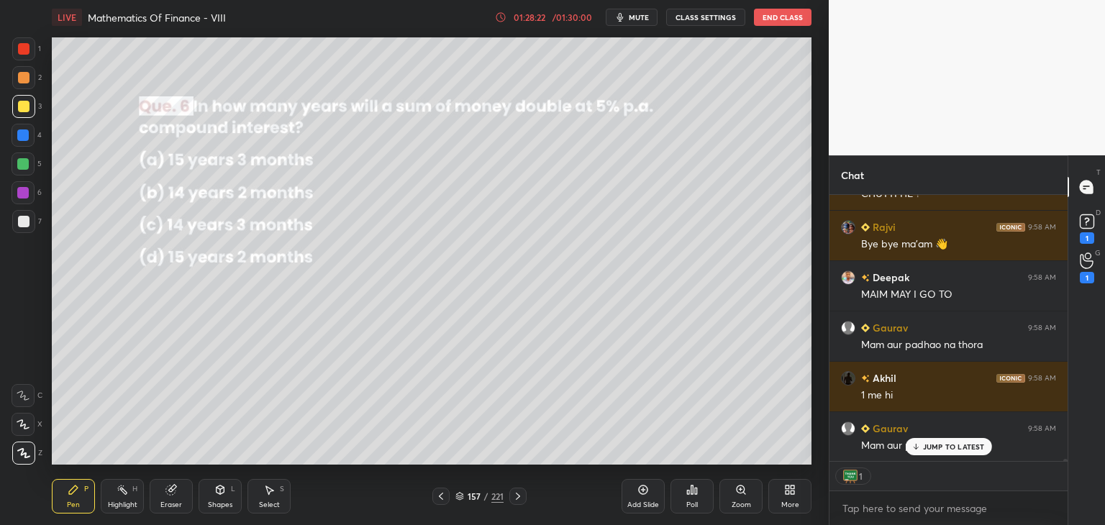
click at [444, 498] on icon at bounding box center [441, 496] width 12 height 12
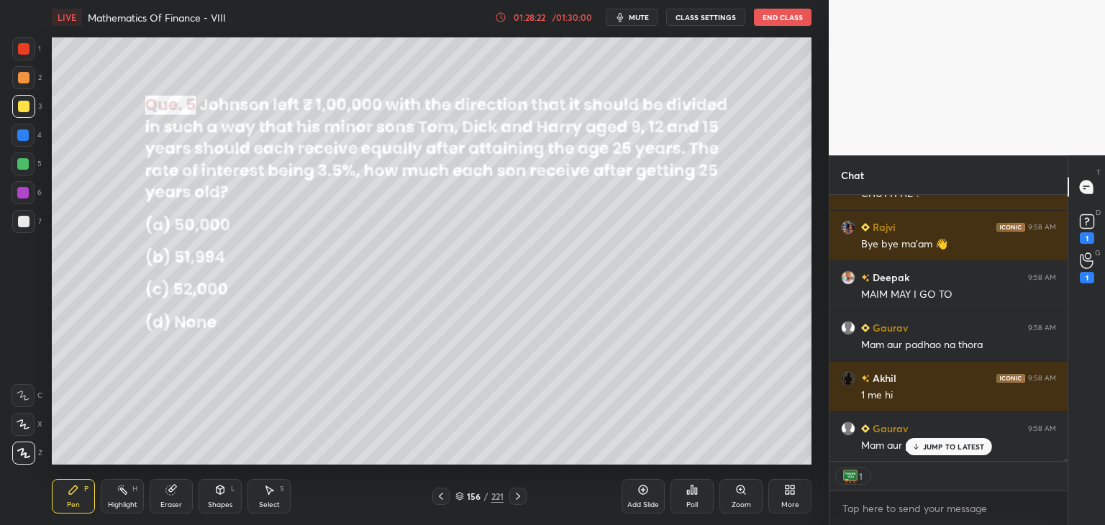
click at [444, 498] on icon at bounding box center [441, 496] width 12 height 12
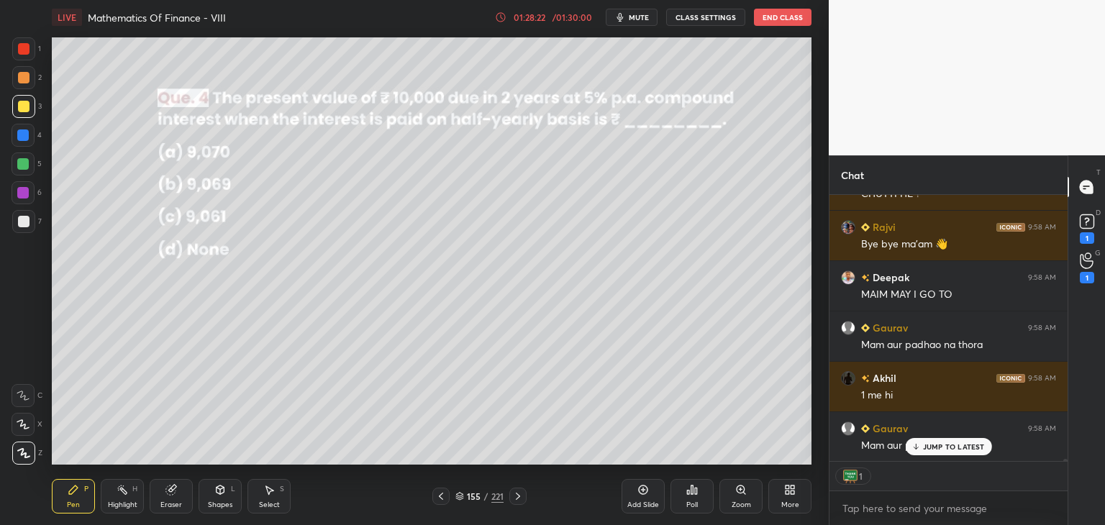
click at [444, 498] on icon at bounding box center [441, 496] width 12 height 12
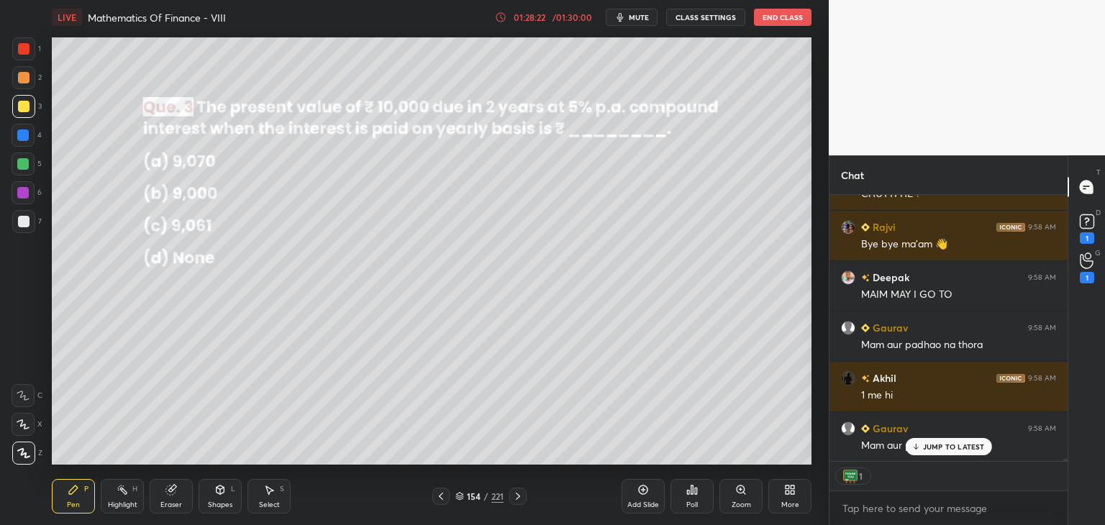
click at [444, 498] on icon at bounding box center [441, 496] width 12 height 12
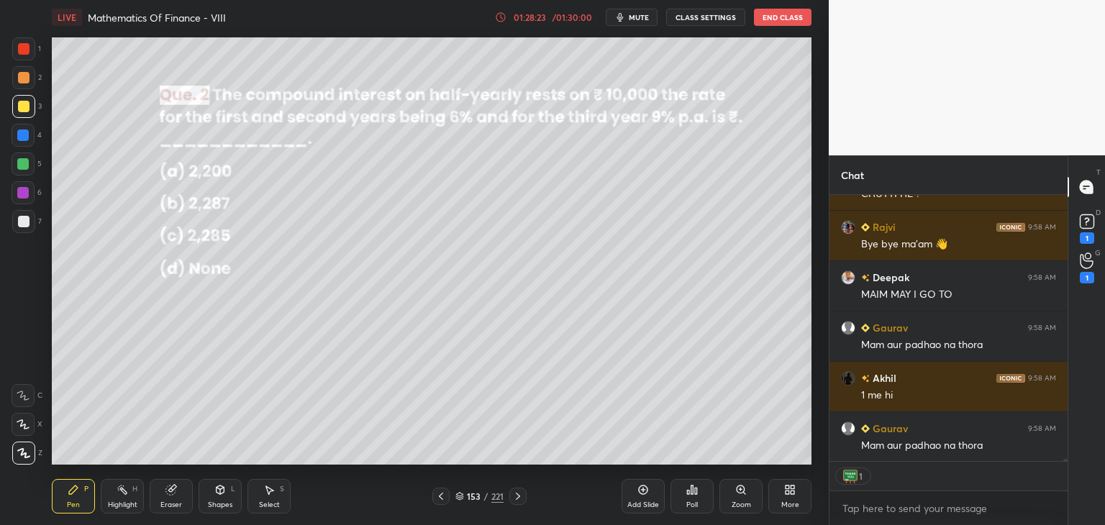
click at [444, 498] on icon at bounding box center [441, 496] width 12 height 12
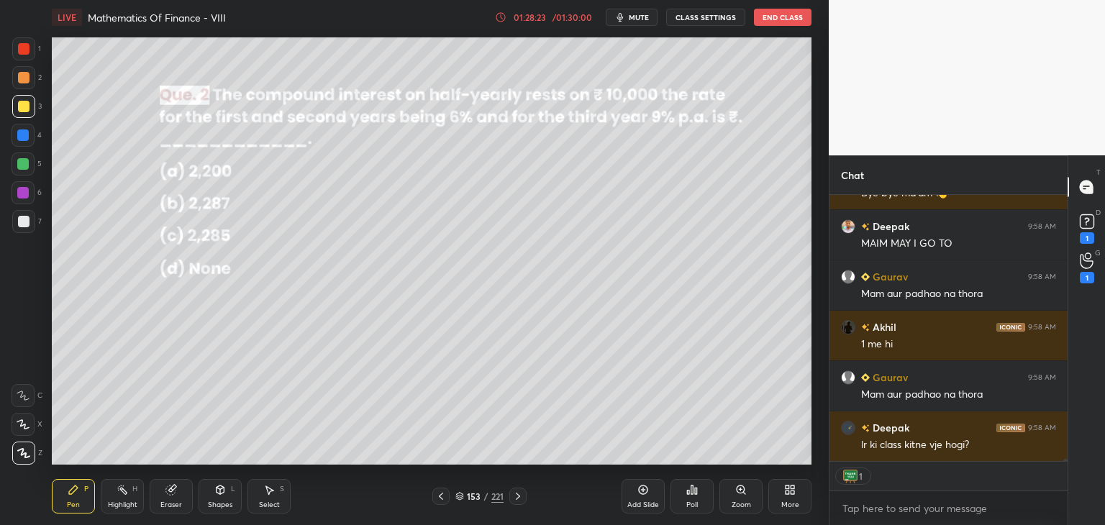
click at [444, 498] on icon at bounding box center [441, 496] width 12 height 12
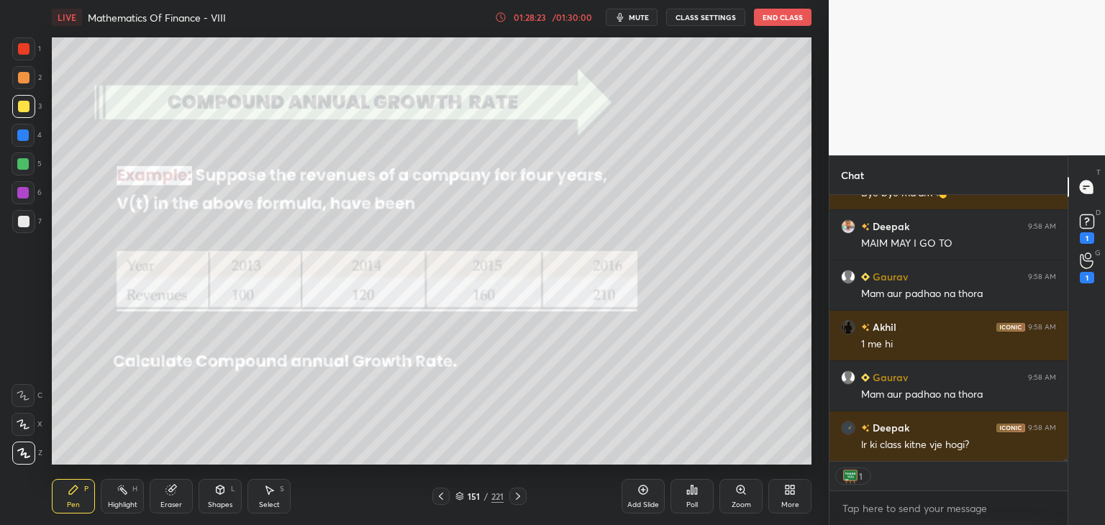
click at [444, 498] on icon at bounding box center [441, 496] width 12 height 12
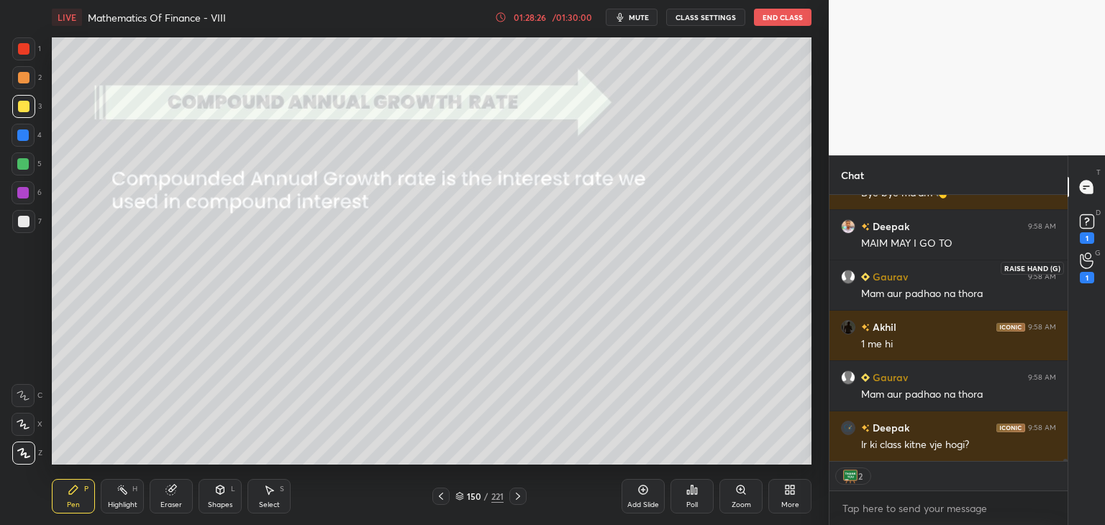
click at [1084, 268] on icon at bounding box center [1085, 261] width 13 height 14
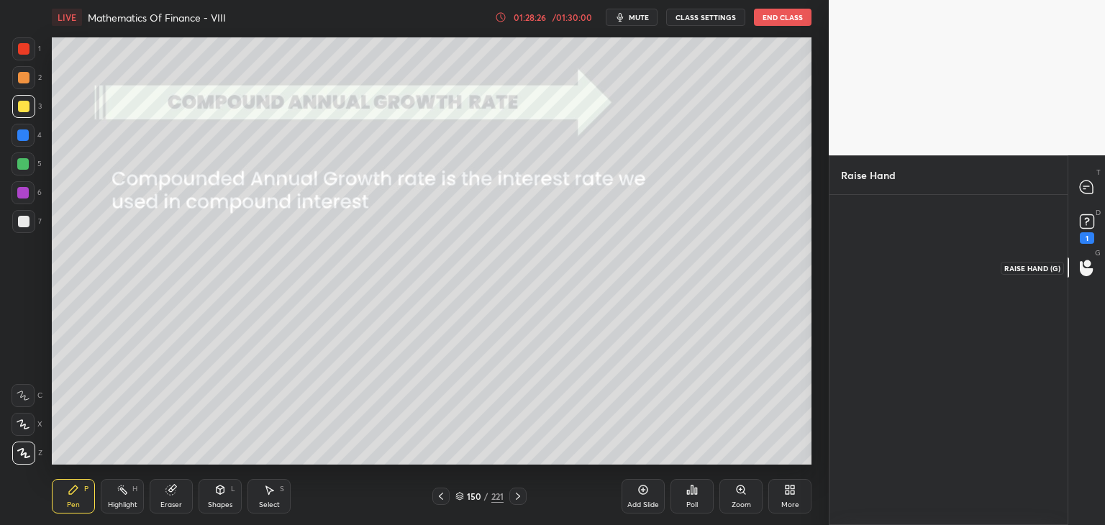
scroll to position [326, 234]
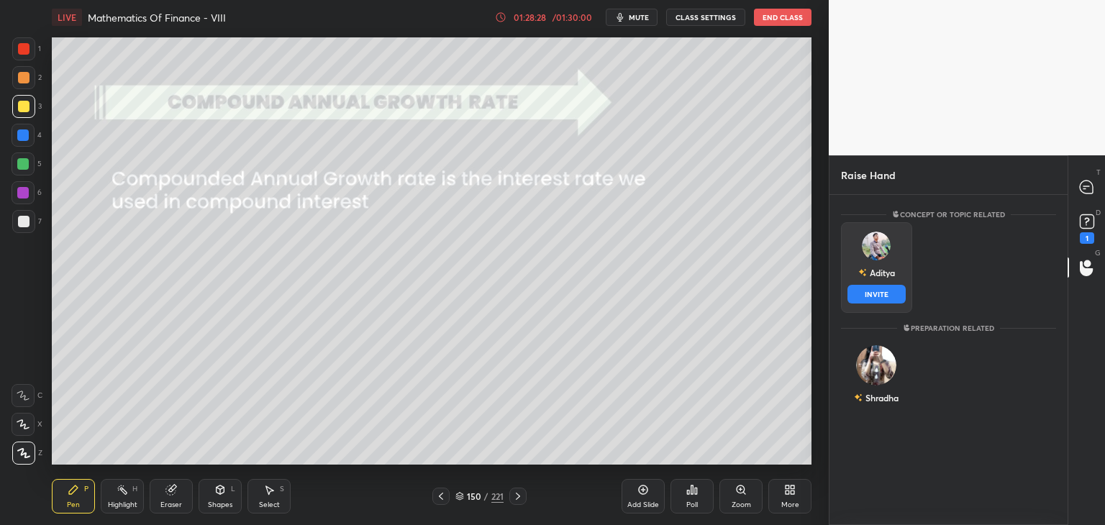
click at [884, 271] on div "Aditya INVITE" at bounding box center [876, 267] width 71 height 91
click at [884, 271] on div "Aditya" at bounding box center [881, 272] width 25 height 13
click at [1087, 194] on div at bounding box center [1086, 187] width 29 height 26
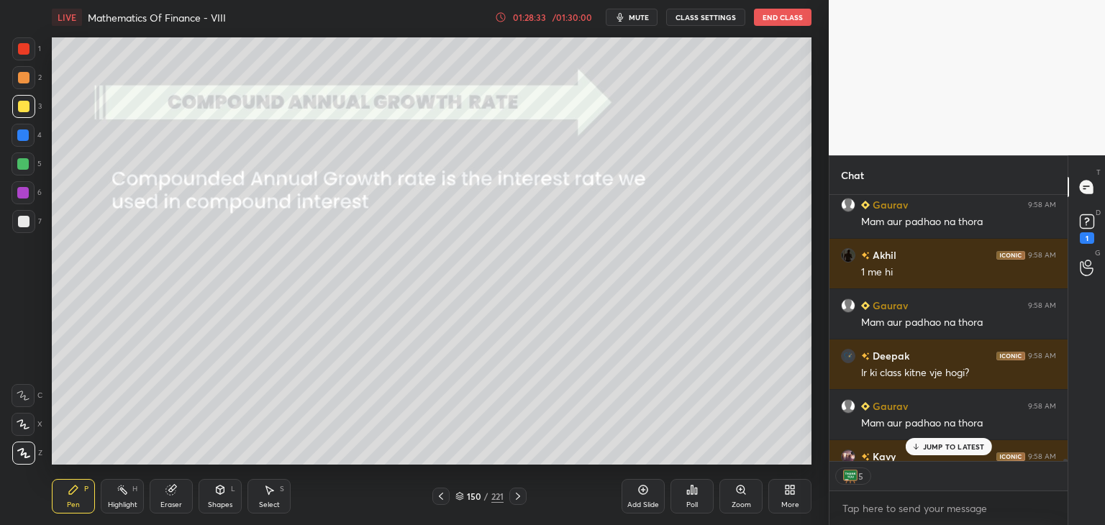
click at [948, 444] on p "JUMP TO LATEST" at bounding box center [954, 446] width 62 height 9
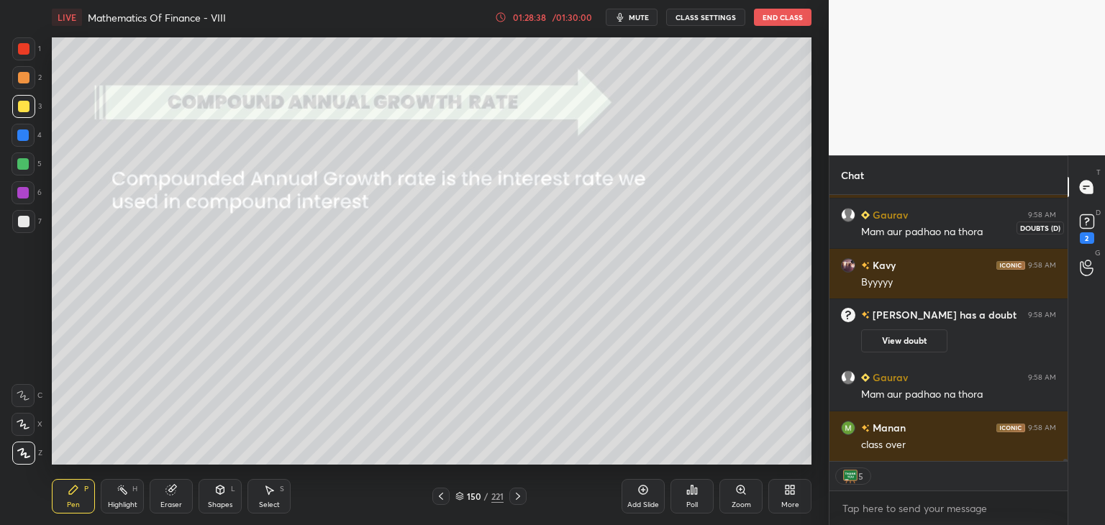
click at [1090, 232] on div "2" at bounding box center [1086, 238] width 14 height 12
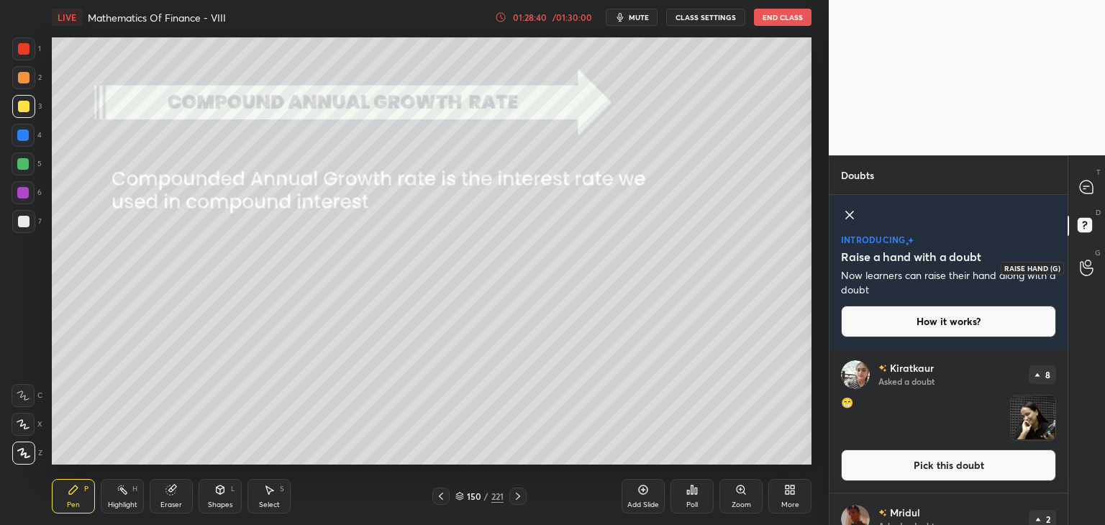
click at [1085, 267] on icon at bounding box center [1086, 268] width 14 height 17
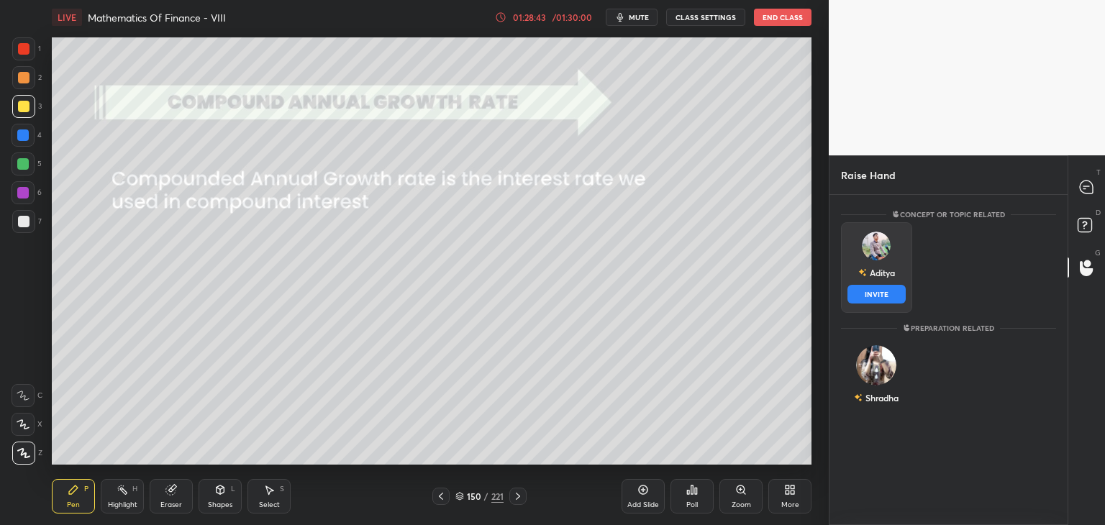
drag, startPoint x: 872, startPoint y: 262, endPoint x: 873, endPoint y: 297, distance: 35.3
click at [873, 297] on div "Aditya INVITE" at bounding box center [876, 267] width 71 height 91
click at [873, 297] on button "INVITE" at bounding box center [876, 294] width 58 height 19
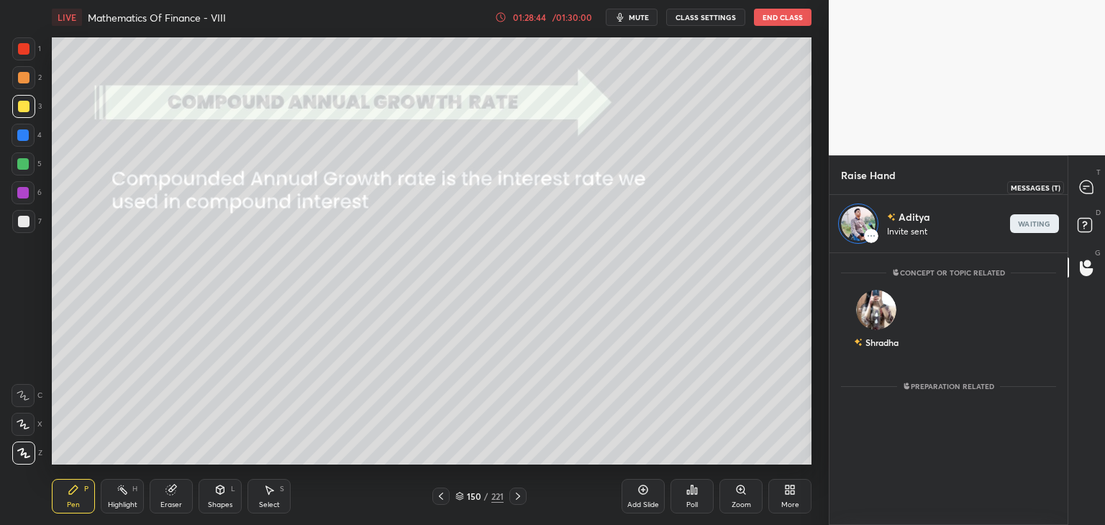
click at [1089, 180] on icon at bounding box center [1086, 187] width 15 height 15
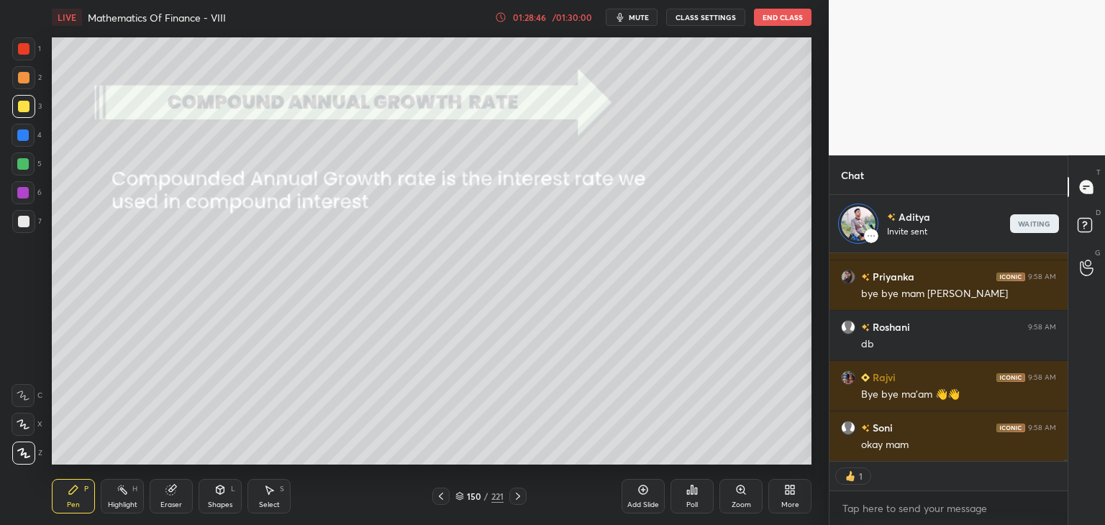
click at [948, 447] on div "okay mam" at bounding box center [958, 445] width 195 height 14
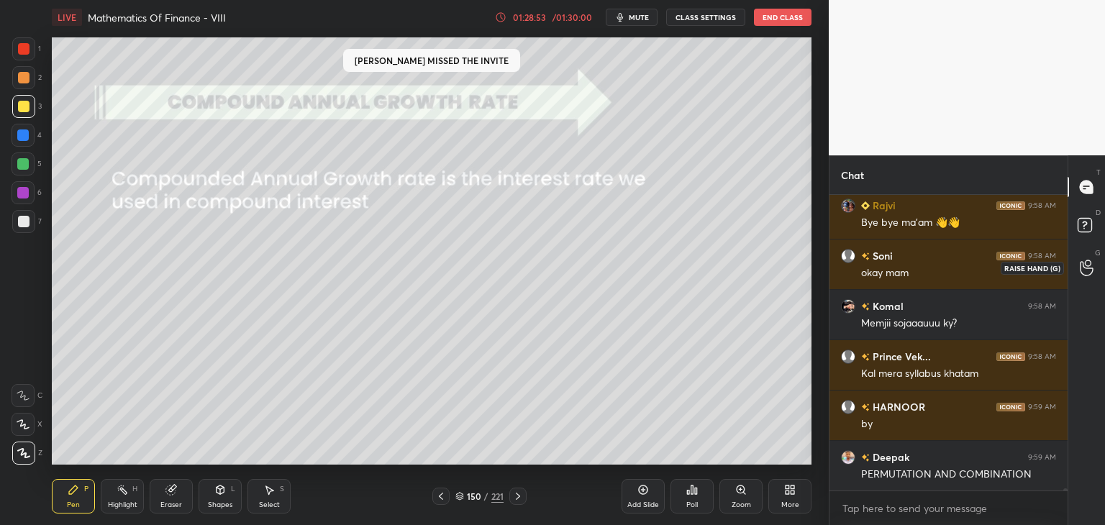
click at [1087, 269] on icon at bounding box center [1086, 268] width 14 height 17
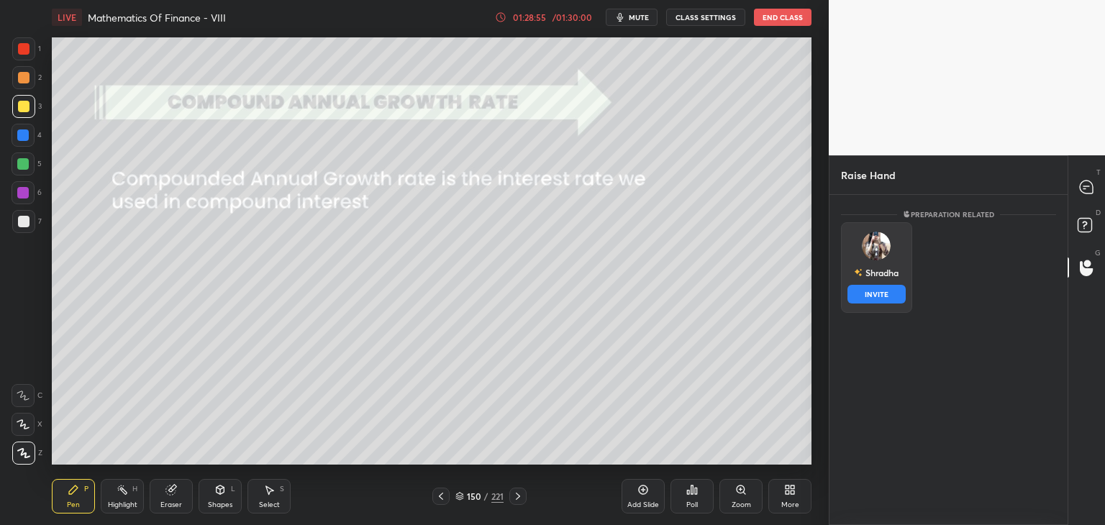
click at [885, 242] on img "grid" at bounding box center [876, 246] width 29 height 29
click at [887, 298] on button "INVITE" at bounding box center [876, 294] width 58 height 19
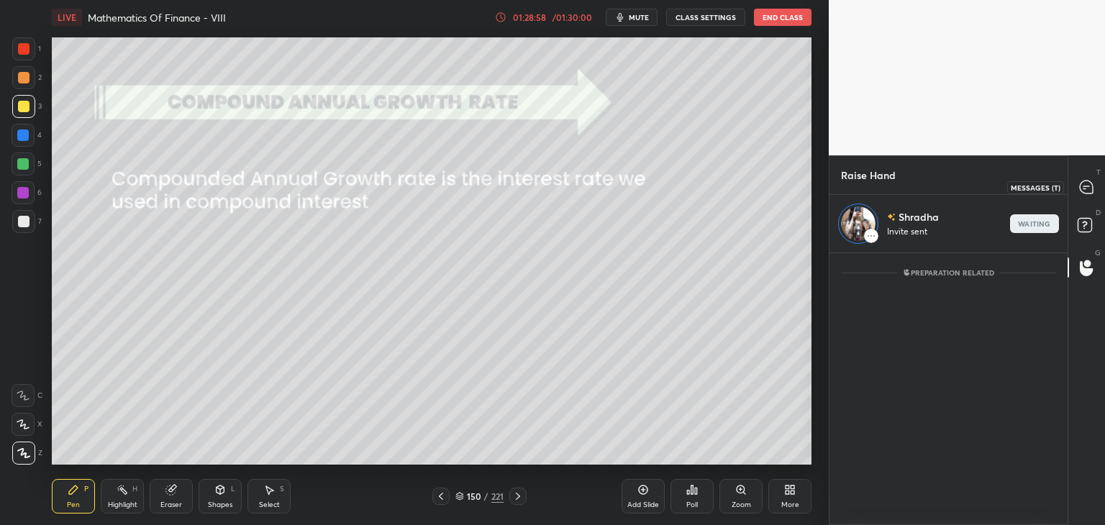
click at [1089, 195] on div at bounding box center [1086, 187] width 29 height 26
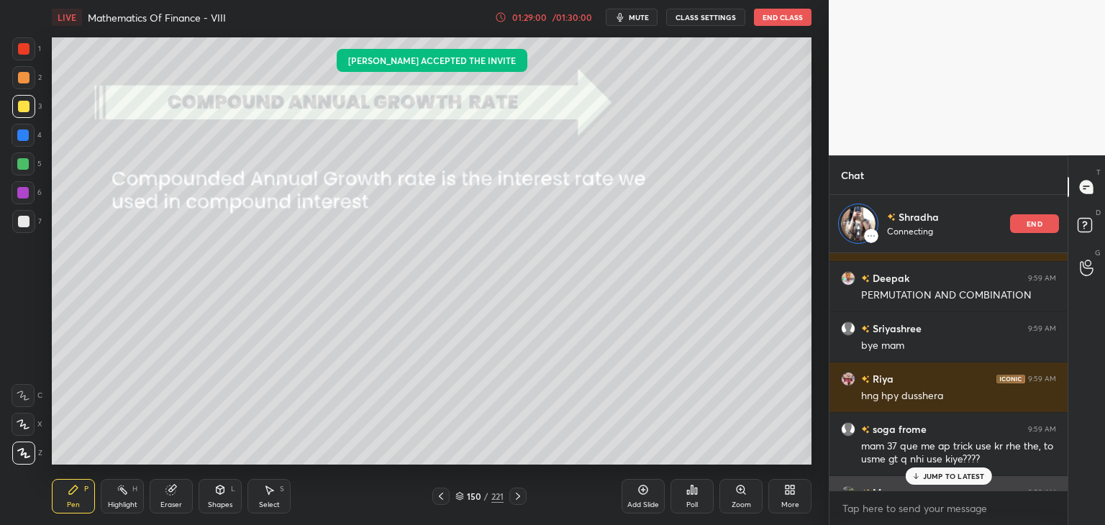
click at [943, 488] on div "[PERSON_NAME] 9:59 AM" at bounding box center [948, 492] width 215 height 15
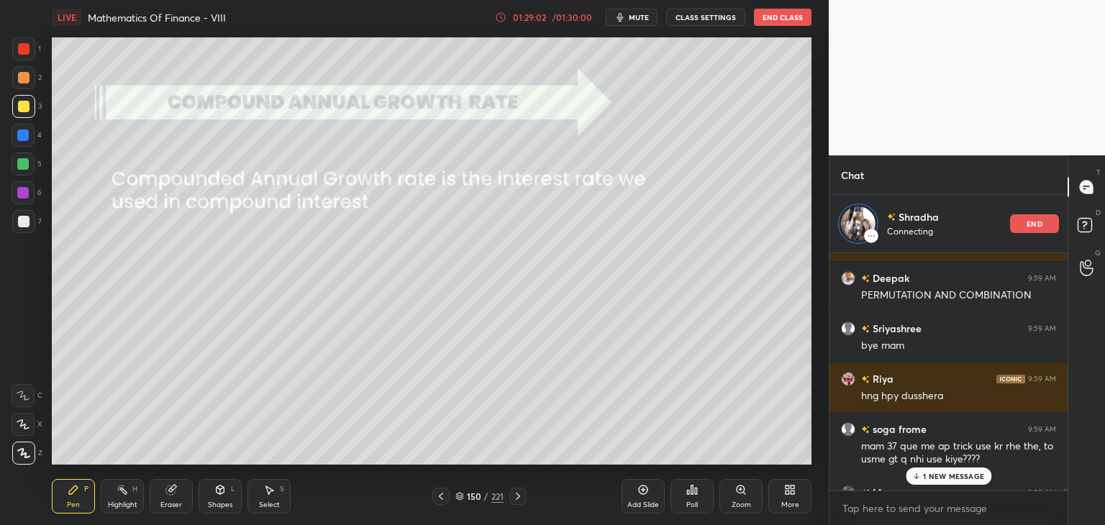
click at [927, 475] on p "1 NEW MESSAGE" at bounding box center [953, 476] width 61 height 9
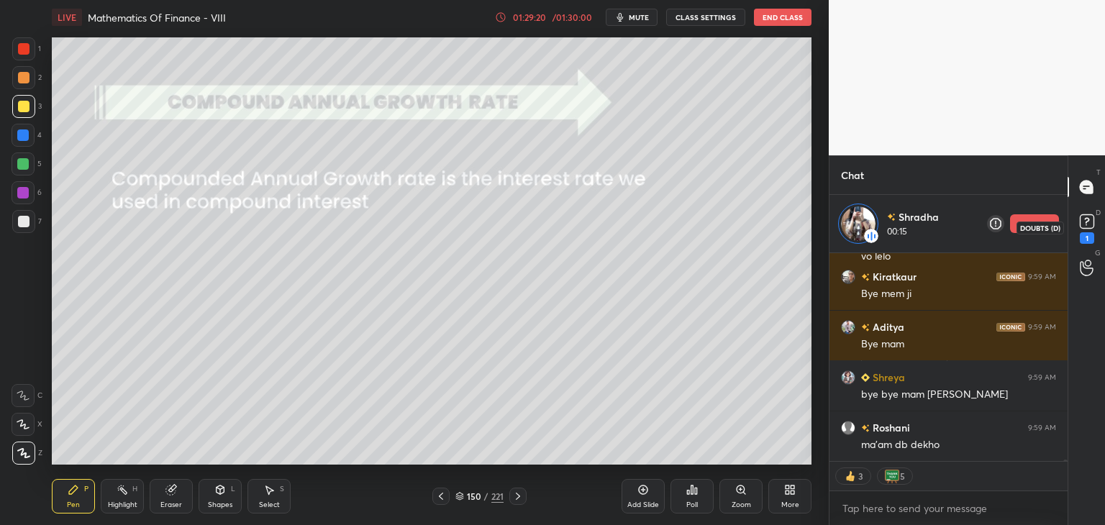
click at [1085, 225] on icon at bounding box center [1085, 224] width 1 height 1
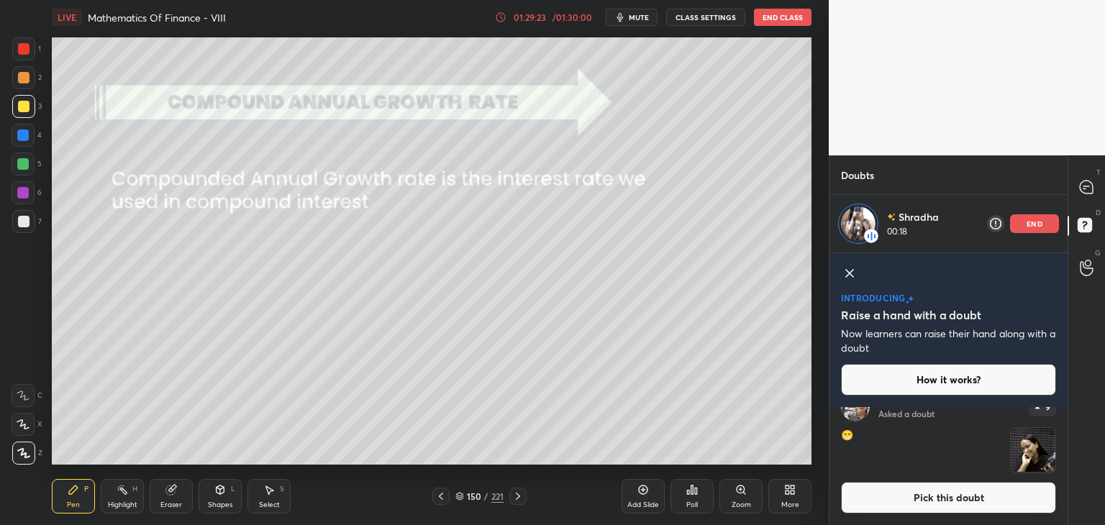
click at [1067, 449] on div "T Messages (T) D Doubts (D) G Raise Hand (G)" at bounding box center [1085, 340] width 37 height 370
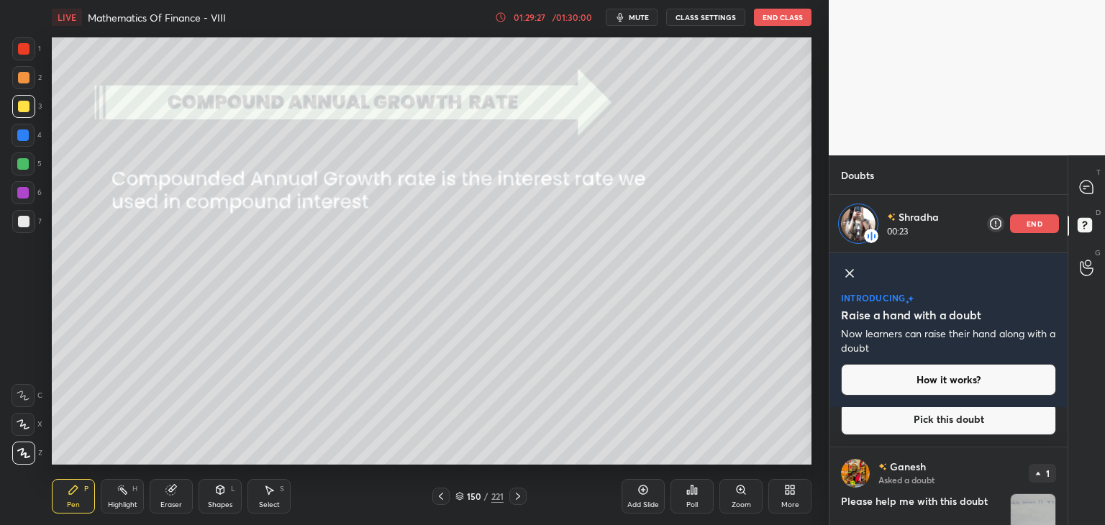
click at [1033, 501] on img "grid" at bounding box center [1032, 516] width 45 height 45
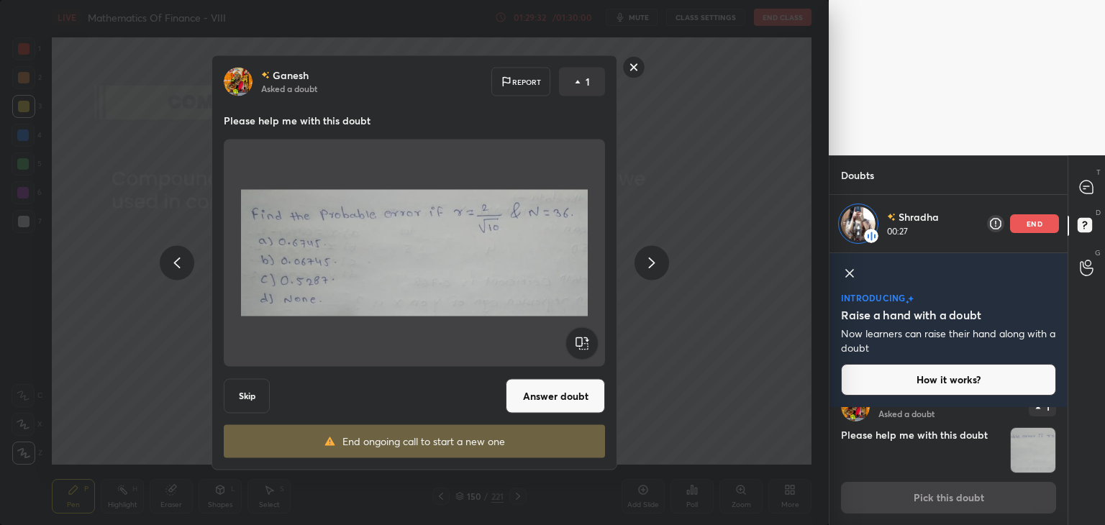
click at [622, 68] on icon at bounding box center [633, 67] width 23 height 23
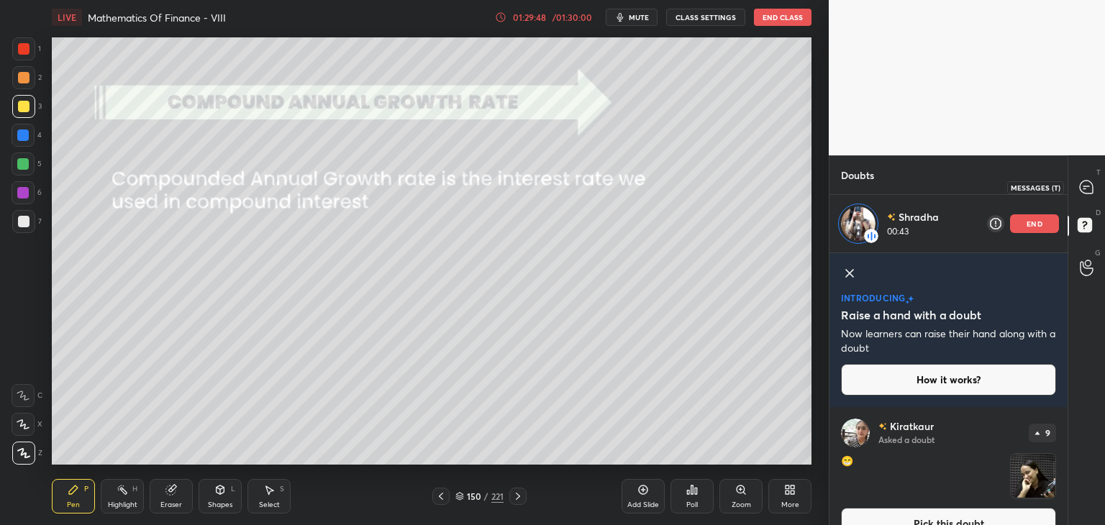
click at [1086, 191] on icon at bounding box center [1085, 186] width 13 height 13
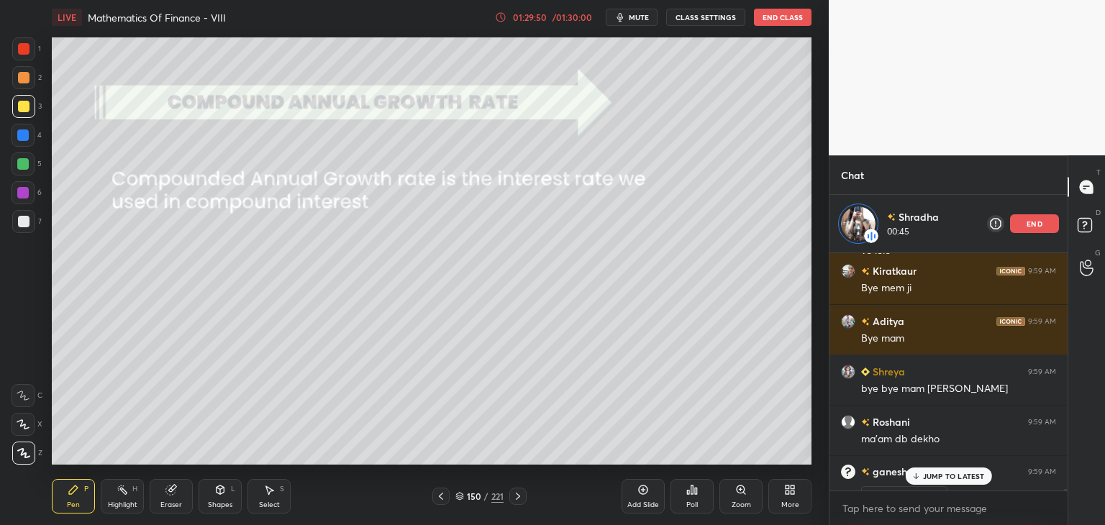
click at [938, 476] on p "JUMP TO LATEST" at bounding box center [954, 476] width 62 height 9
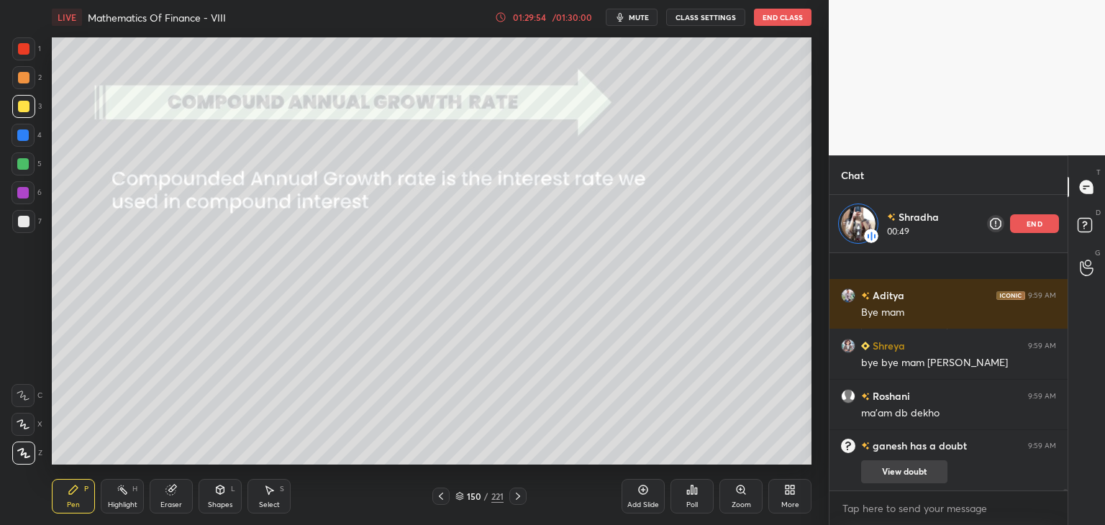
scroll to position [35308, 0]
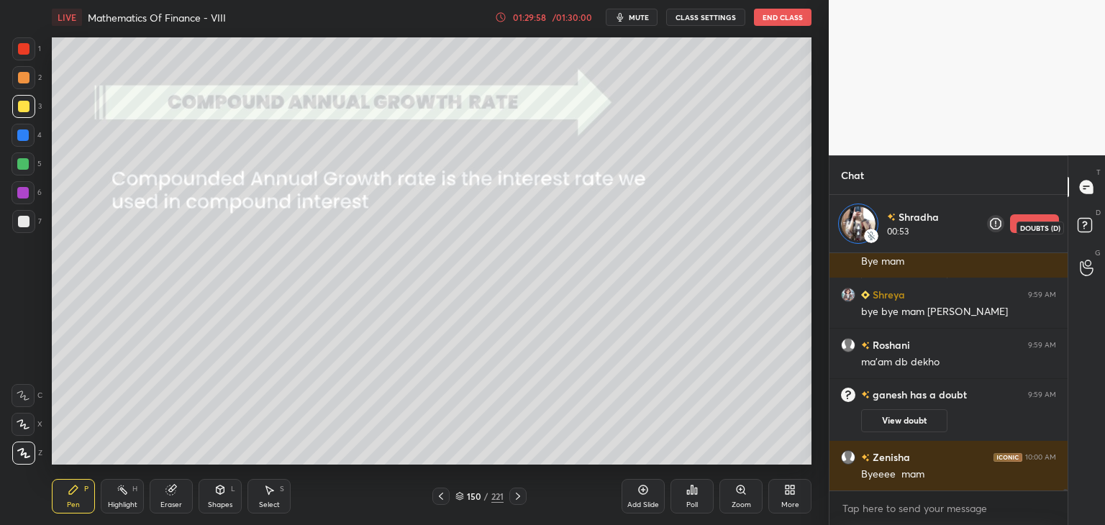
click at [1087, 233] on icon at bounding box center [1087, 227] width 26 height 26
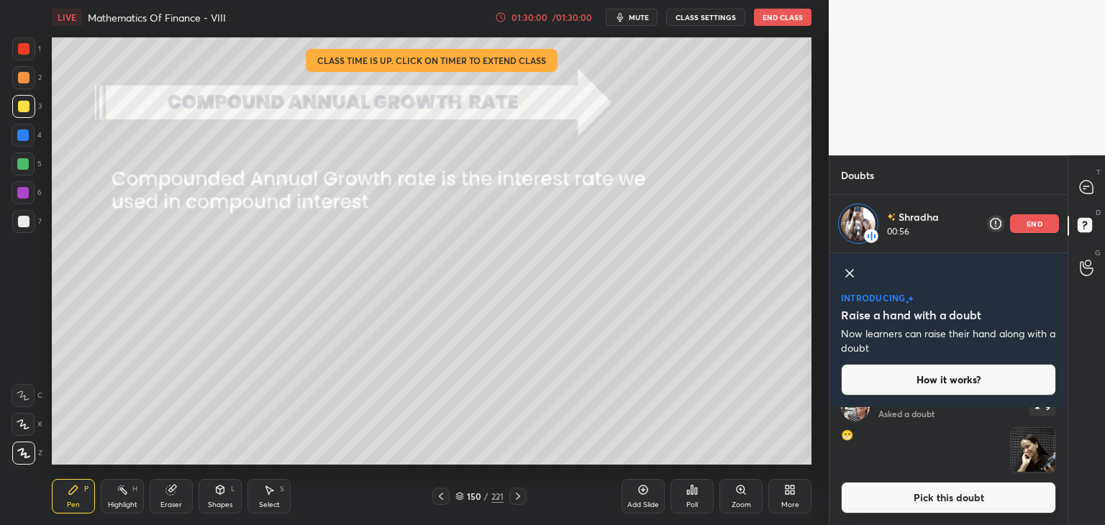
scroll to position [129, 0]
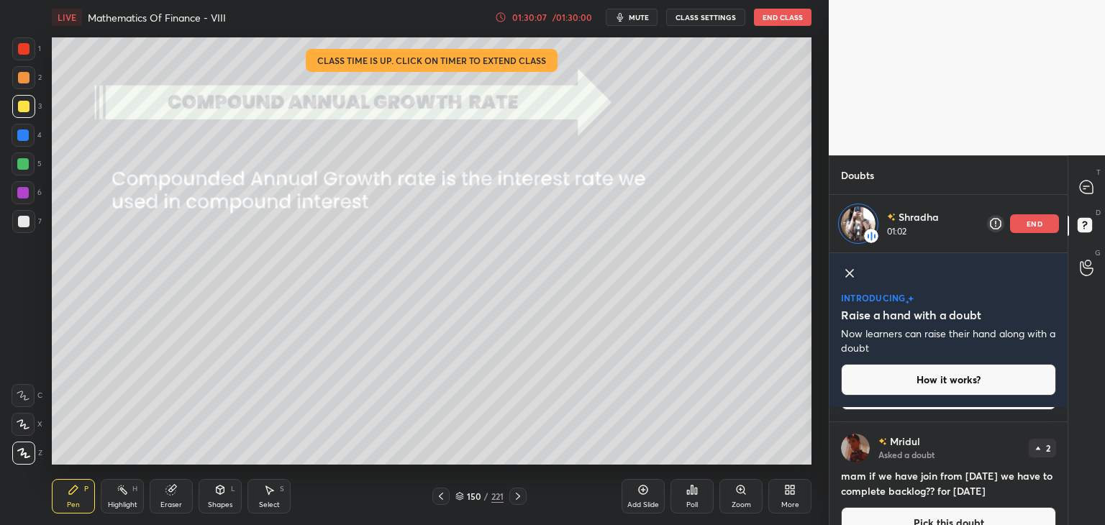
click at [1031, 228] on div "end" at bounding box center [1034, 223] width 49 height 19
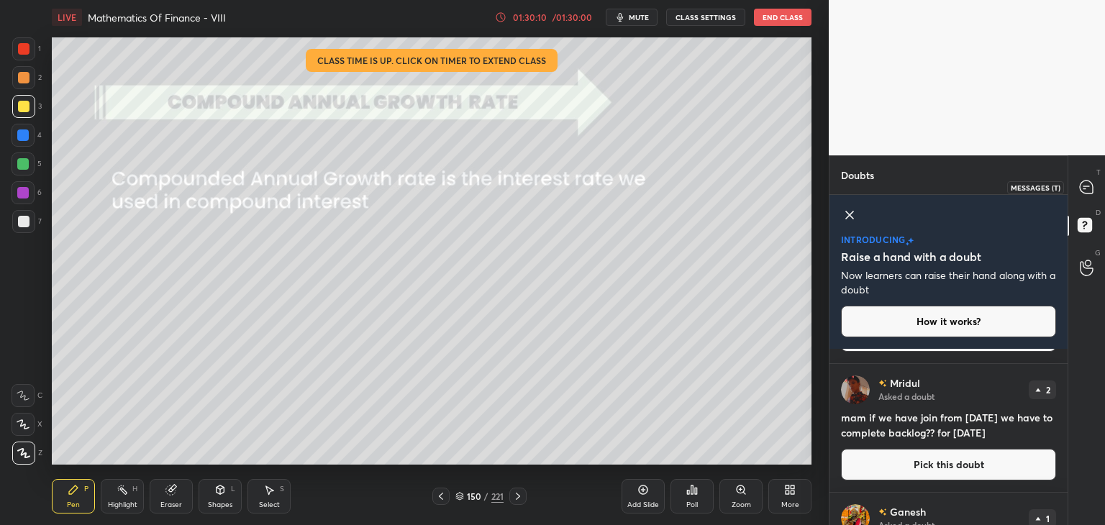
click at [1082, 199] on div at bounding box center [1086, 187] width 29 height 26
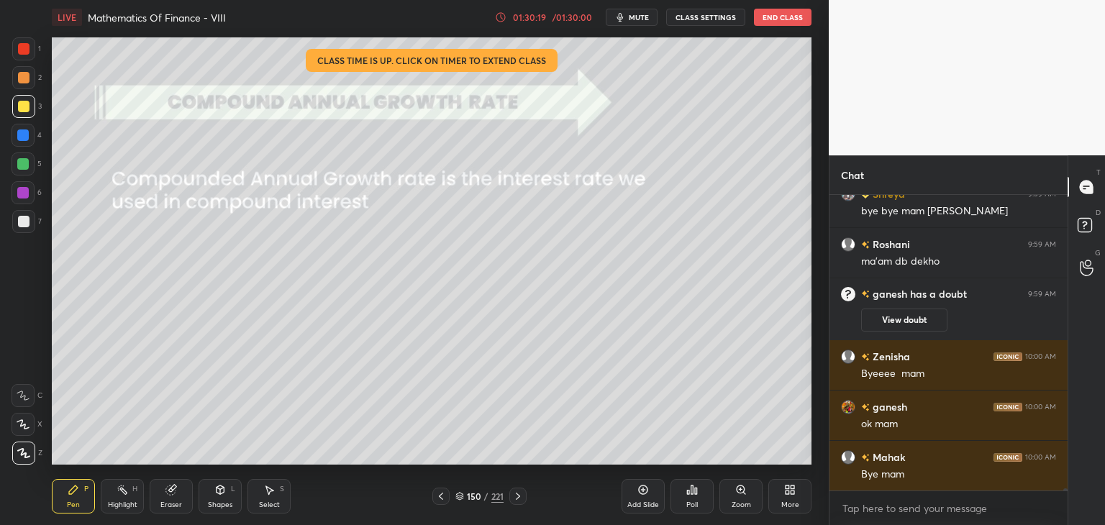
scroll to position [35401, 0]
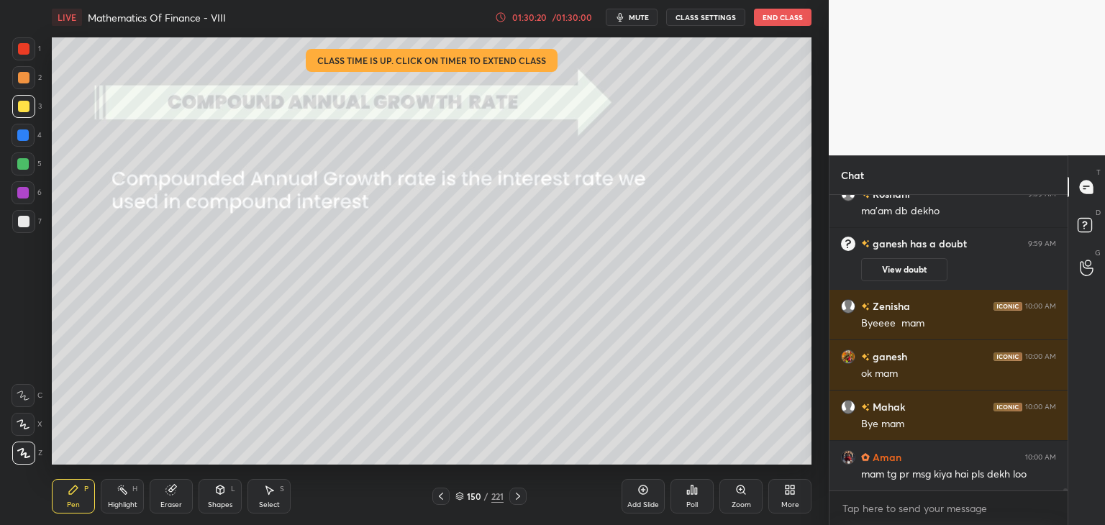
click at [803, 12] on button "End Class" at bounding box center [783, 17] width 58 height 17
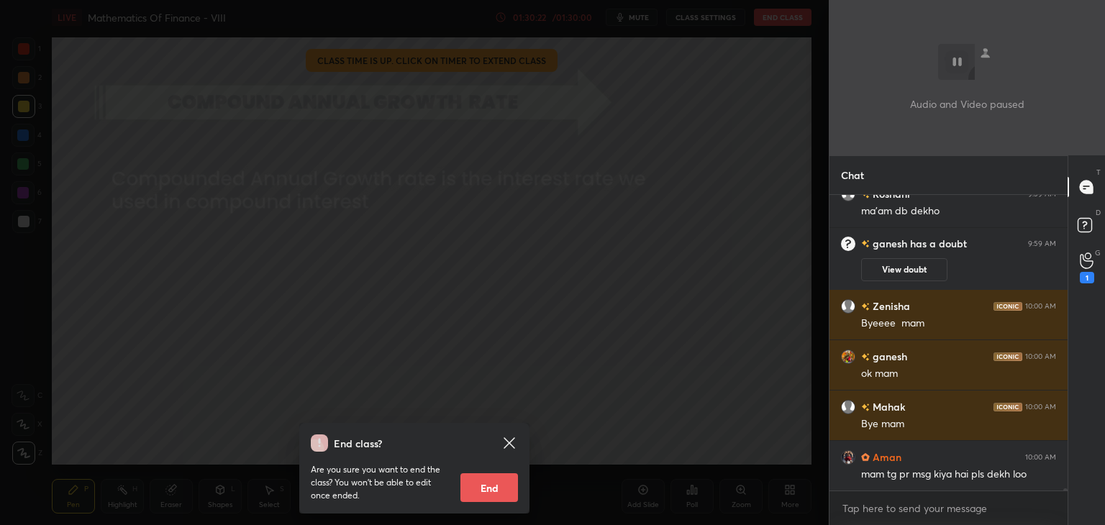
click at [501, 488] on button "End" at bounding box center [489, 487] width 58 height 29
type textarea "x"
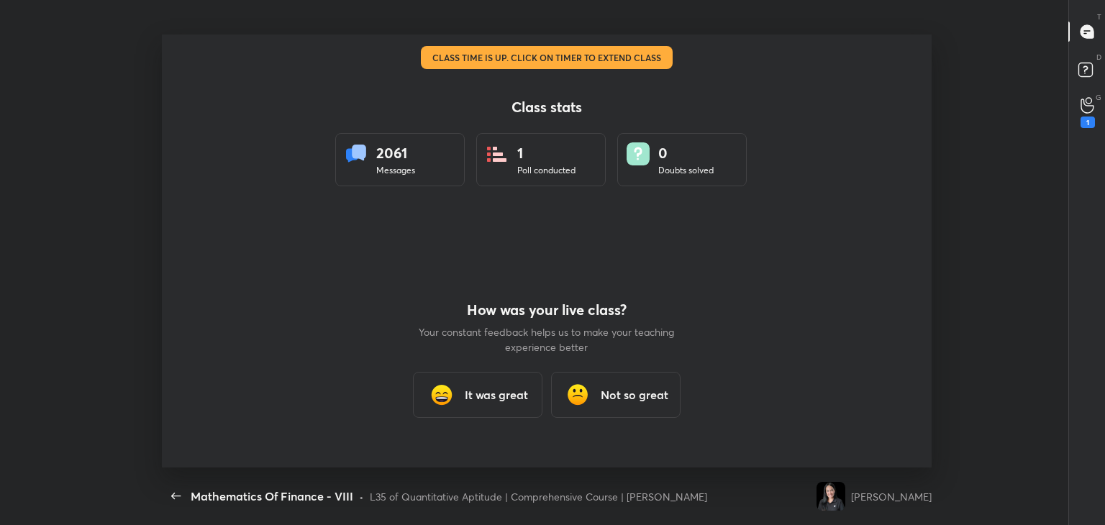
scroll to position [0, 0]
click at [466, 402] on h3 "It was great" at bounding box center [496, 394] width 63 height 17
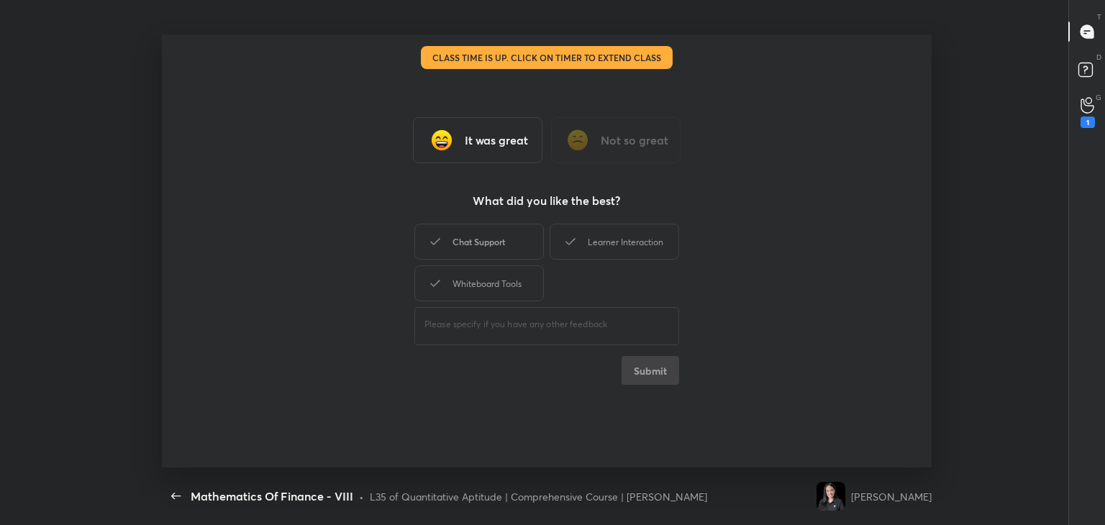
click at [460, 252] on div "Chat Support" at bounding box center [478, 242] width 129 height 36
click at [461, 284] on div "Whiteboard Tools" at bounding box center [478, 283] width 129 height 36
click at [604, 235] on div "Learner Interaction" at bounding box center [613, 242] width 129 height 36
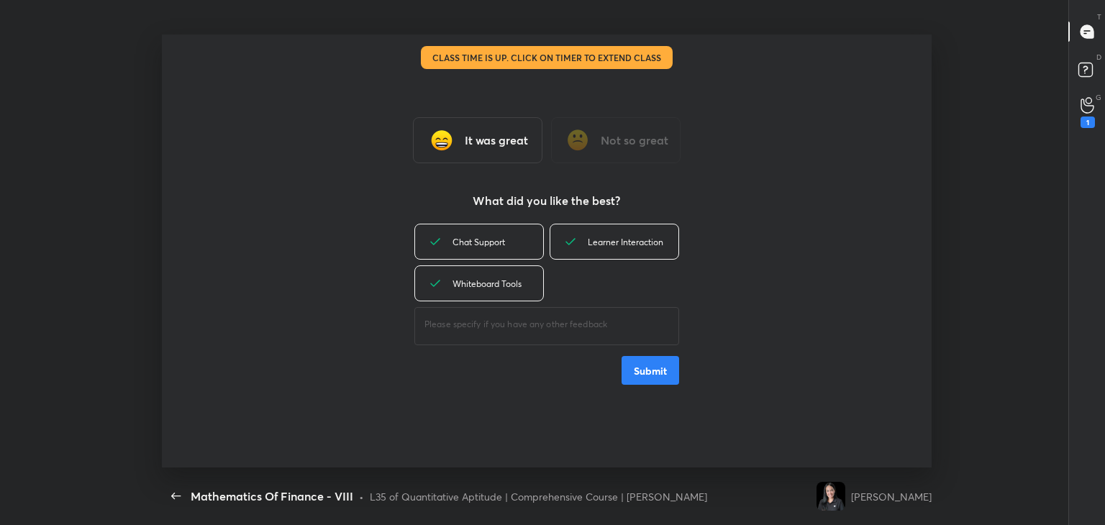
click at [652, 376] on button "Submit" at bounding box center [650, 370] width 58 height 29
